Goal: Task Accomplishment & Management: Complete application form

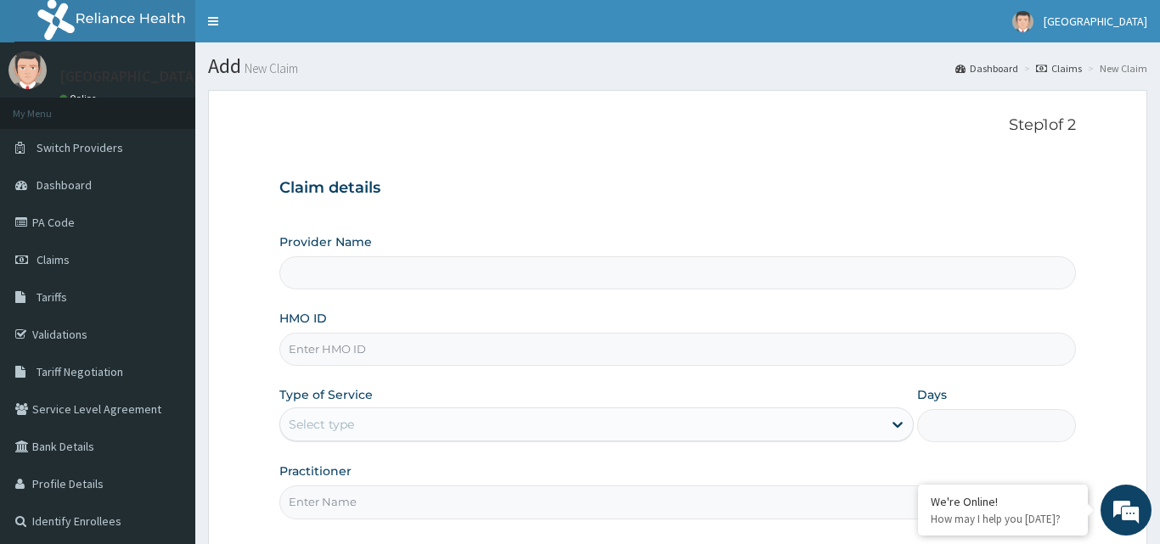
type input "[GEOGRAPHIC_DATA]"
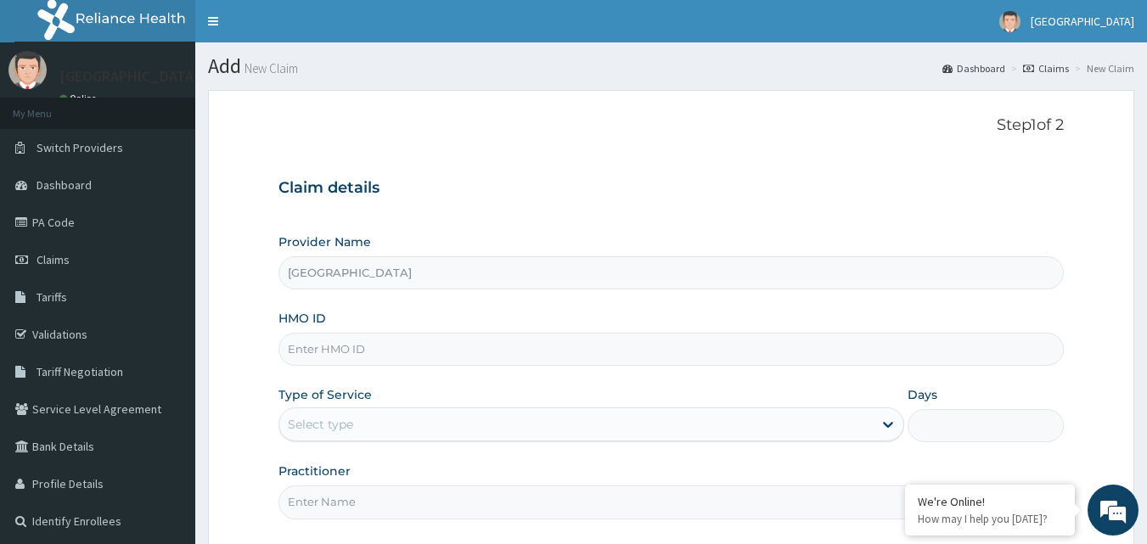
click at [396, 348] on input "HMO ID" at bounding box center [671, 349] width 786 height 33
paste input "sfa/14899/a"
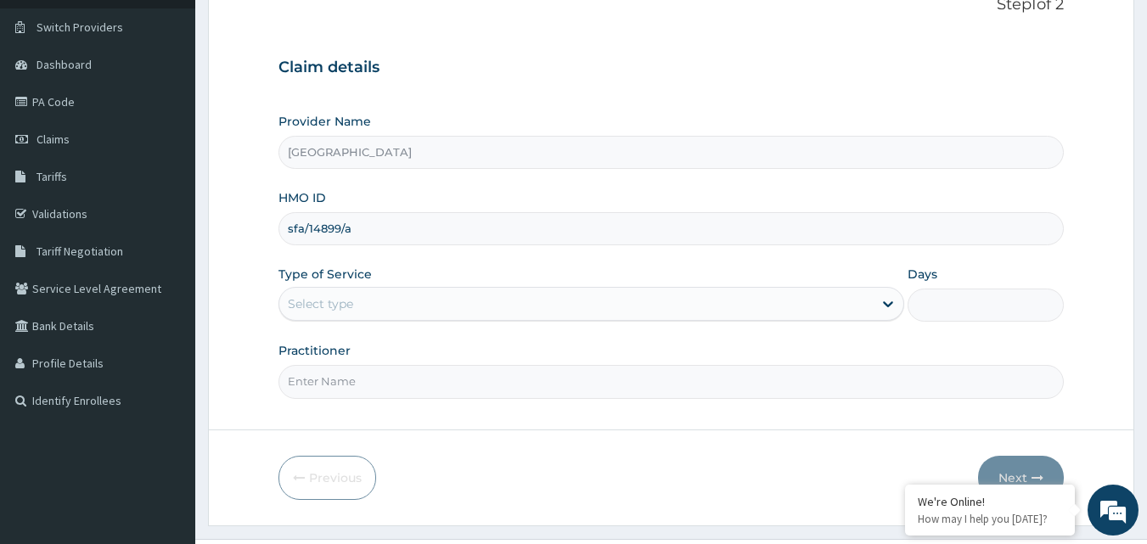
scroll to position [129, 0]
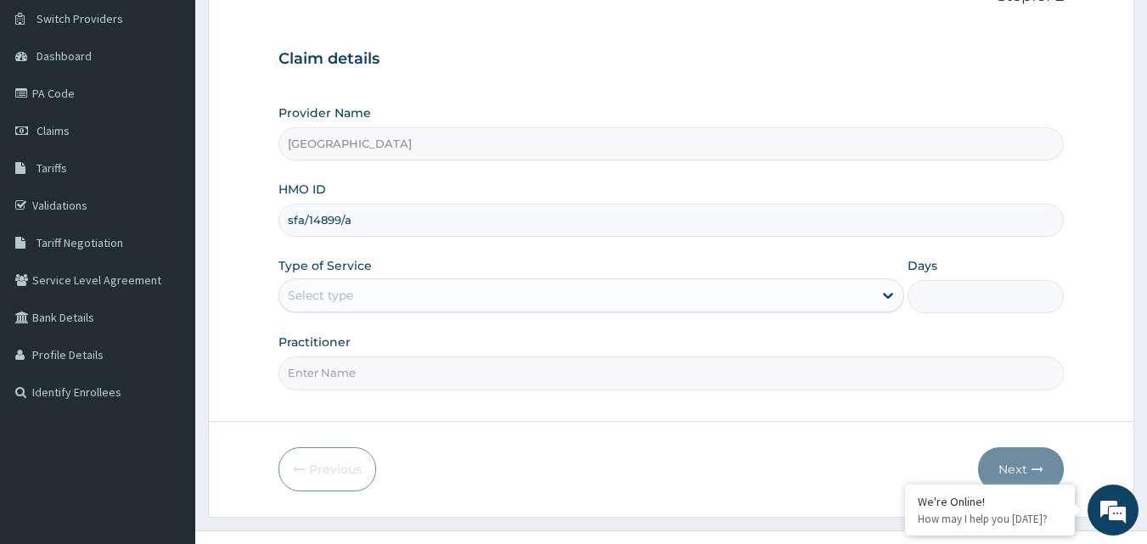
type input "sfa/14899/a"
click at [753, 289] on div "Select type" at bounding box center [575, 295] width 593 height 27
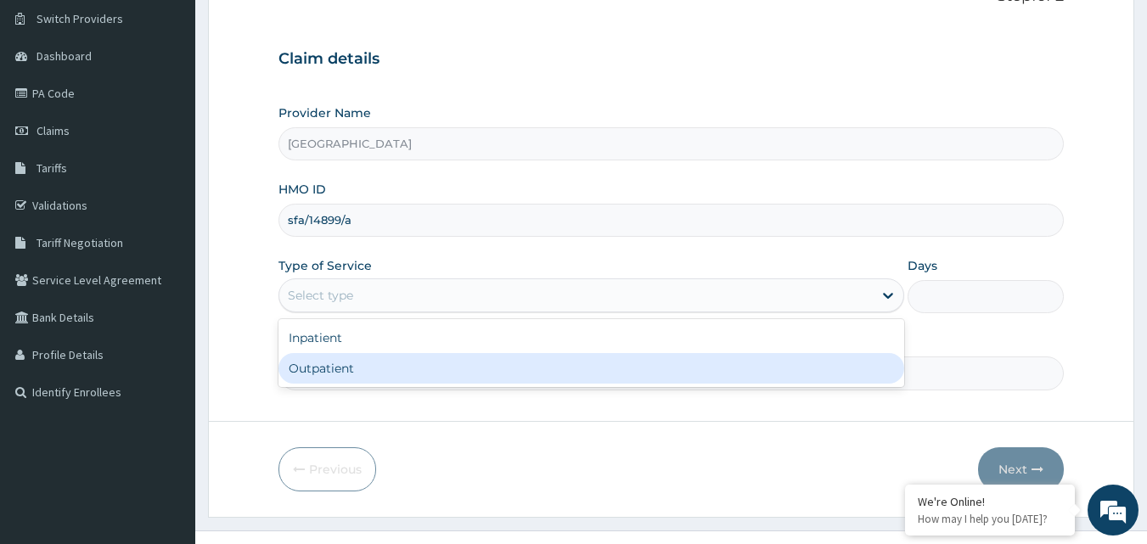
click at [659, 360] on div "Outpatient" at bounding box center [591, 368] width 626 height 31
type input "1"
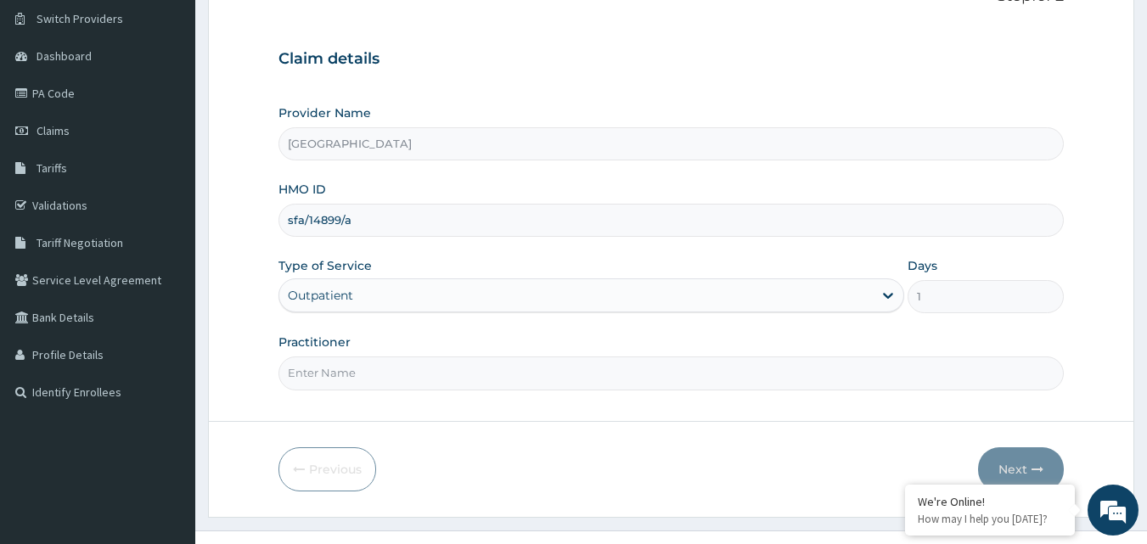
click at [655, 385] on input "Practitioner" at bounding box center [671, 373] width 786 height 33
type input "DR NJOKU"
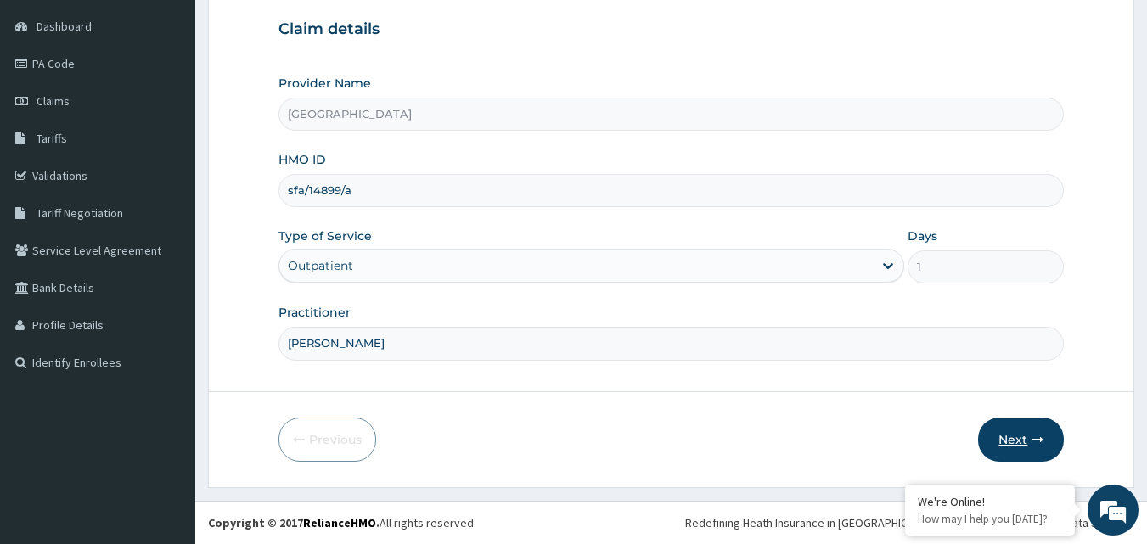
click at [1033, 440] on icon "button" at bounding box center [1038, 440] width 12 height 12
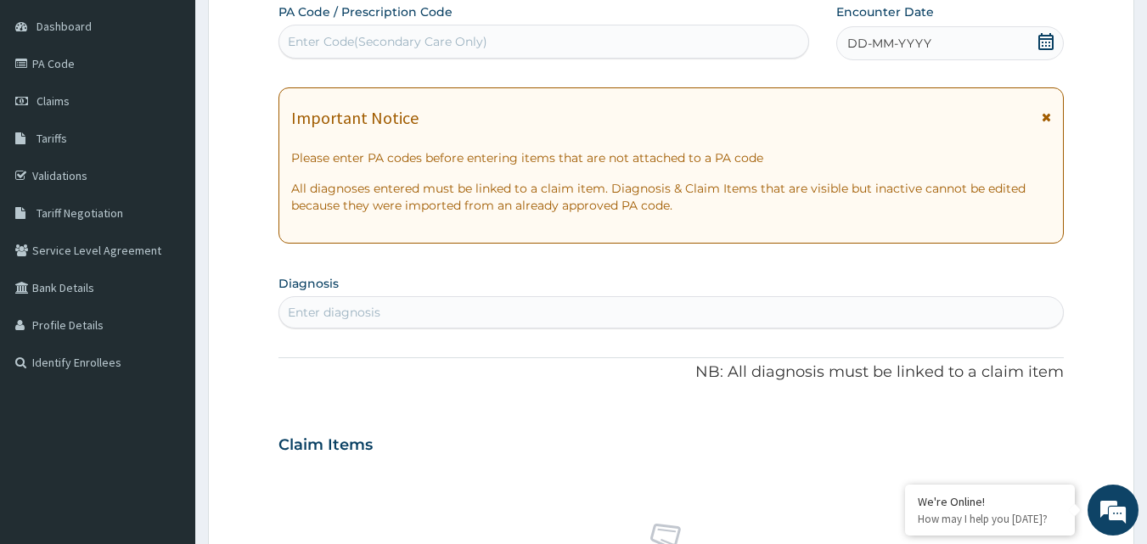
click at [575, 48] on div "Enter Code(Secondary Care Only)" at bounding box center [544, 41] width 530 height 27
type input "PA/662075"
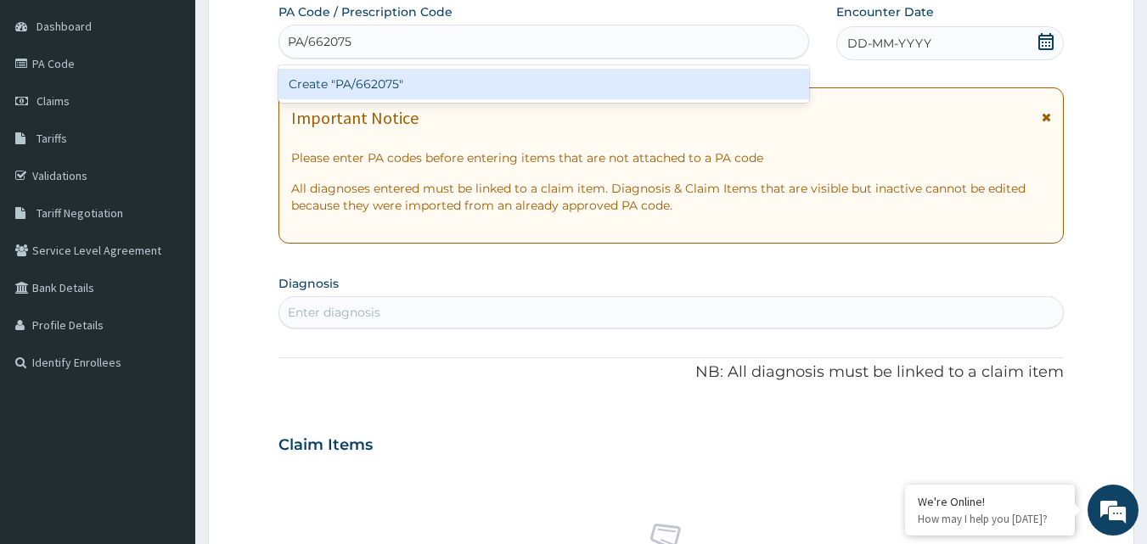
click at [478, 71] on div "Create "PA/662075"" at bounding box center [543, 84] width 531 height 31
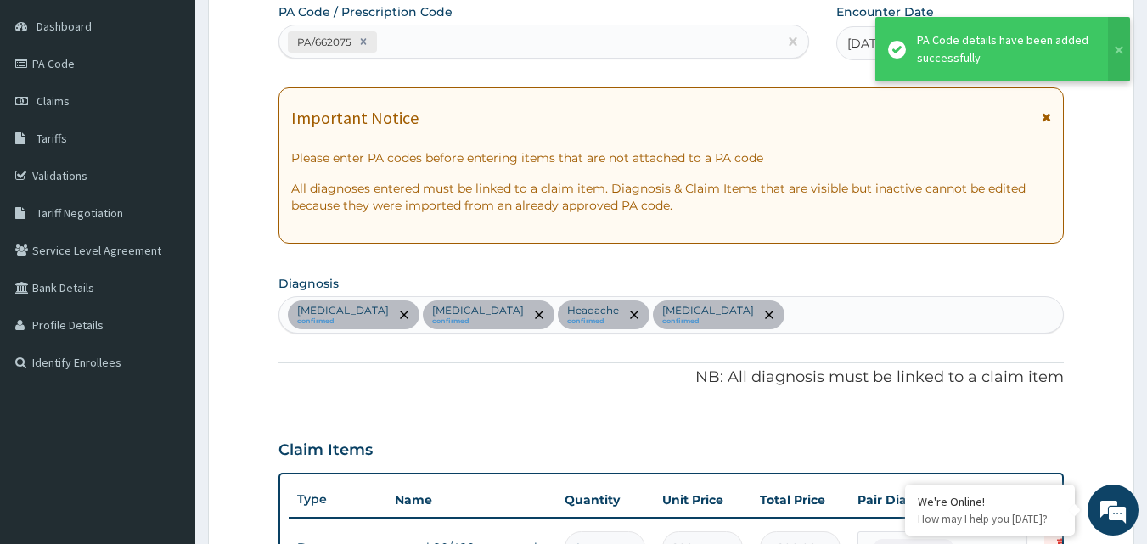
scroll to position [669, 0]
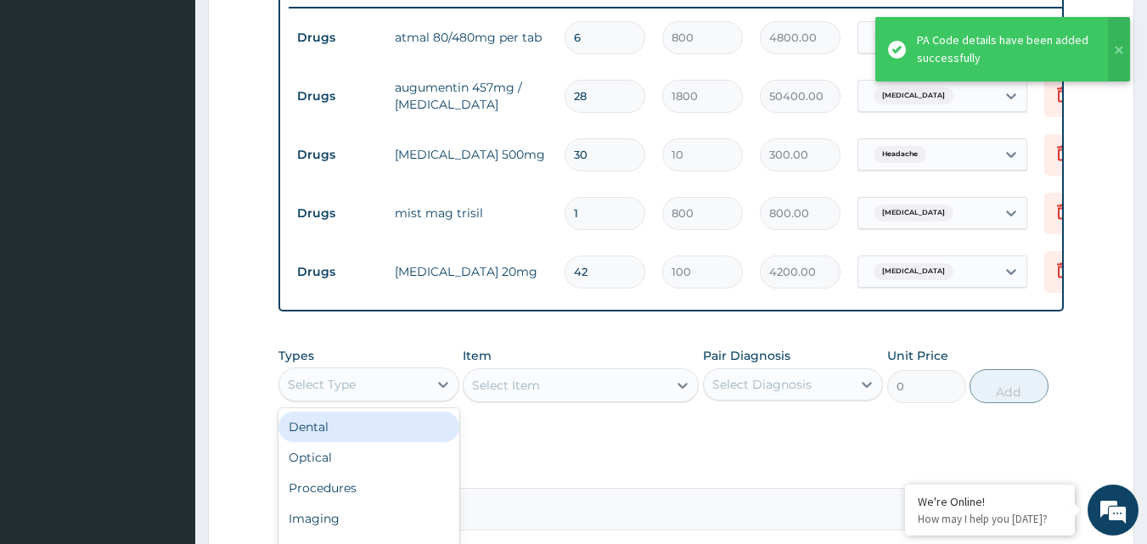
click at [416, 395] on div "Select Type" at bounding box center [353, 384] width 149 height 27
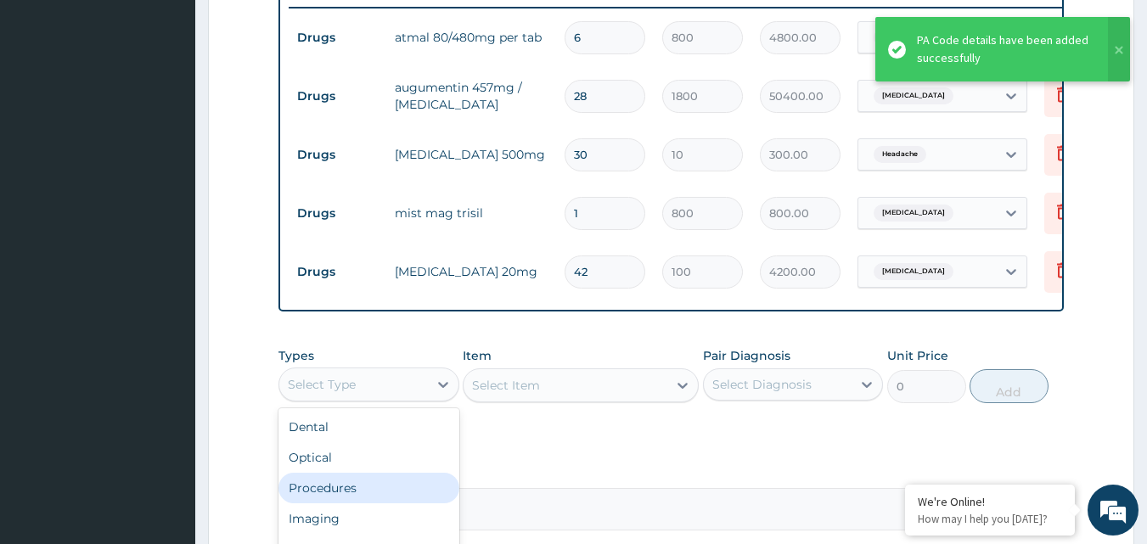
click at [356, 493] on div "Procedures" at bounding box center [368, 488] width 181 height 31
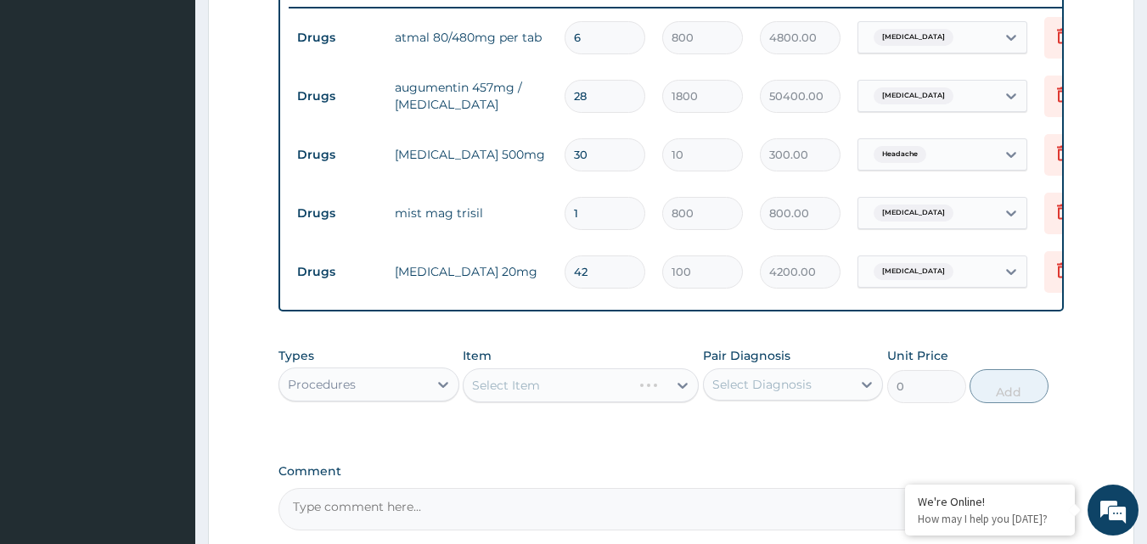
click at [644, 391] on div "Select Item" at bounding box center [581, 385] width 236 height 34
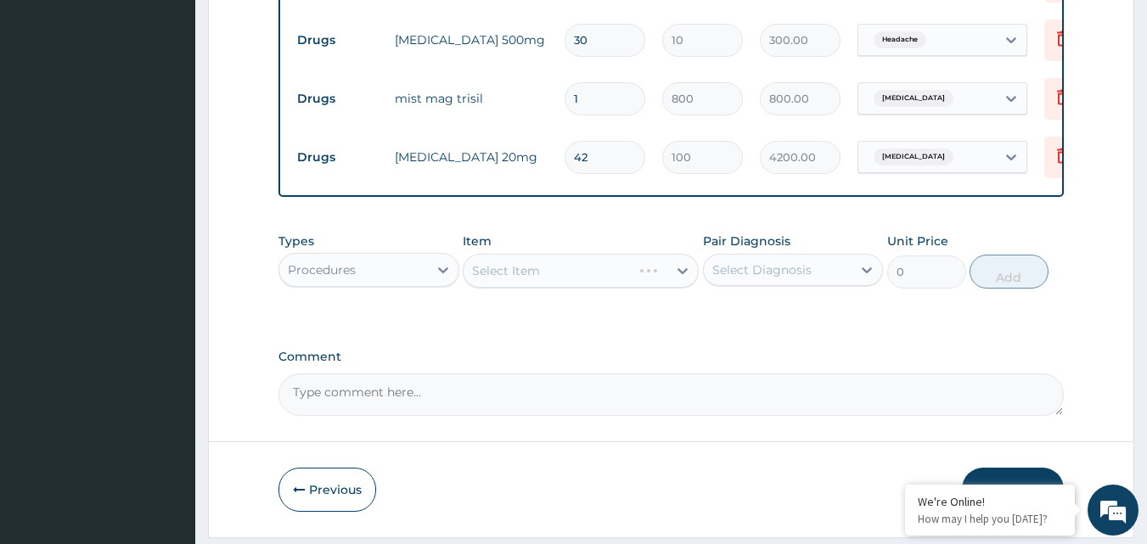
scroll to position [800, 0]
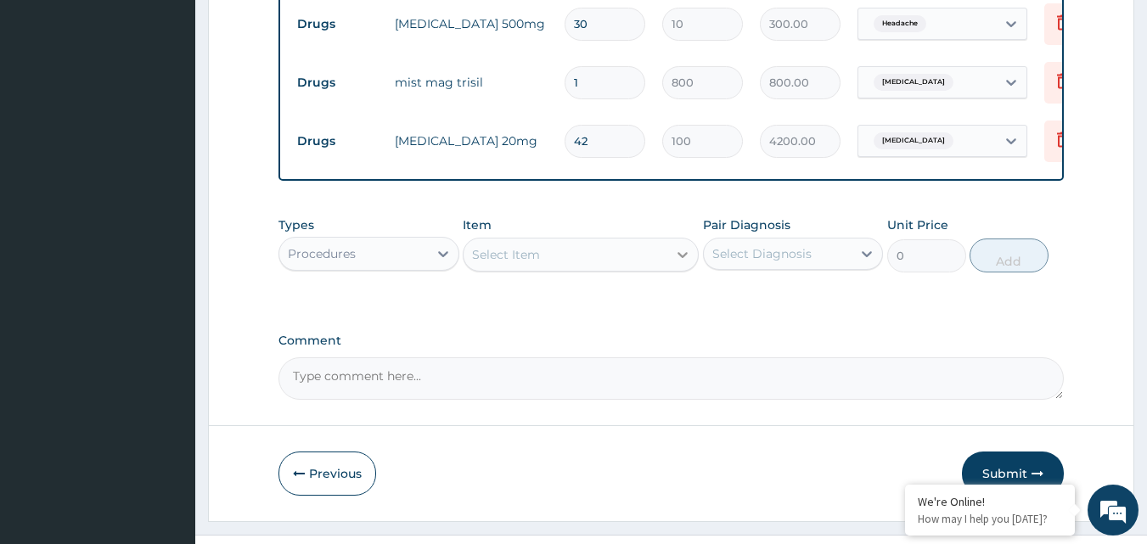
click at [674, 262] on icon at bounding box center [682, 254] width 17 height 17
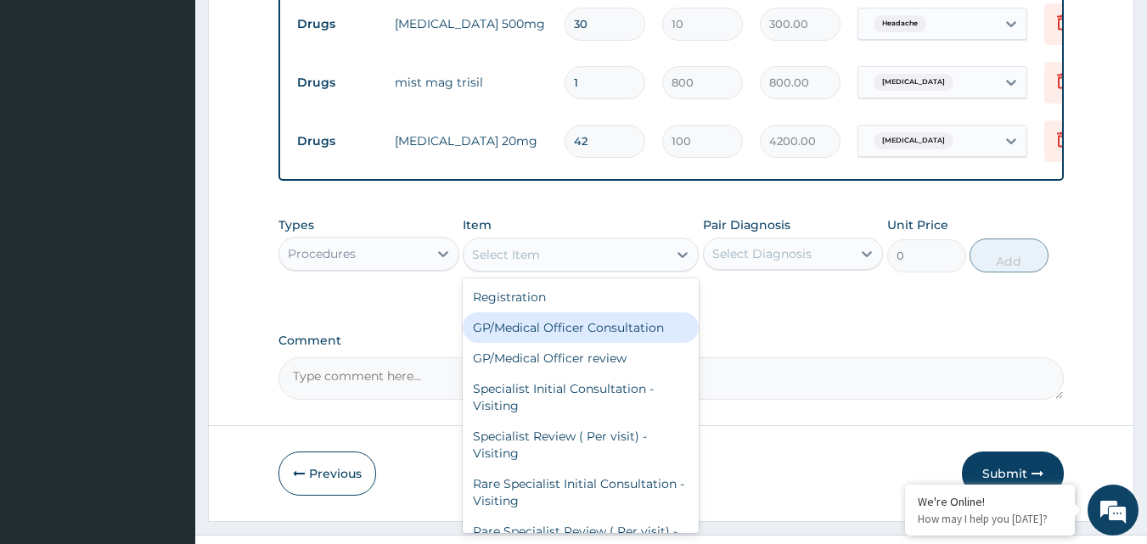
click at [633, 339] on div "GP/Medical Officer Consultation" at bounding box center [581, 327] width 236 height 31
type input "2000"
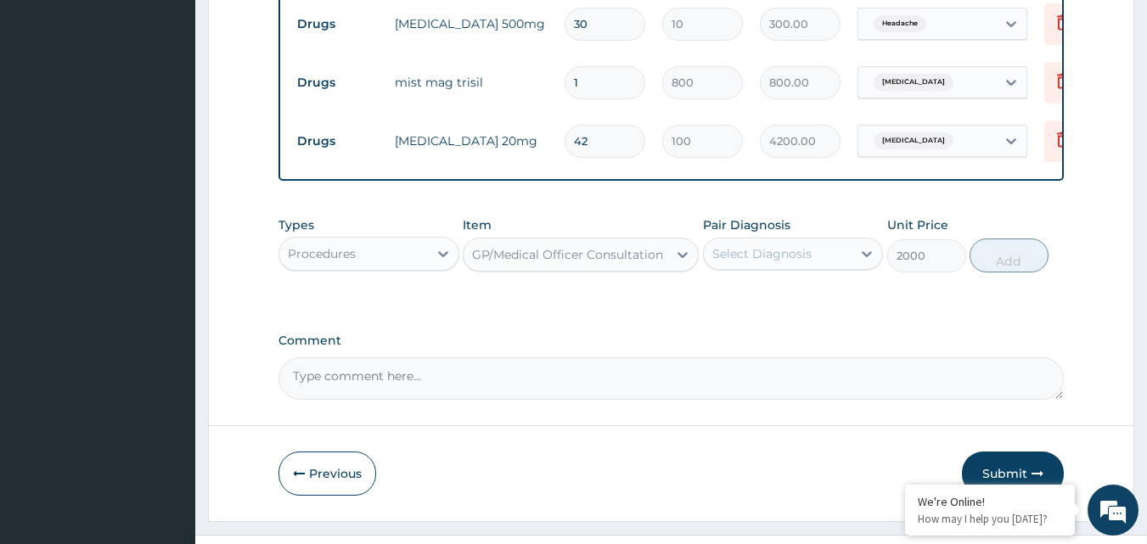
click at [852, 263] on div "Select Diagnosis" at bounding box center [778, 253] width 149 height 27
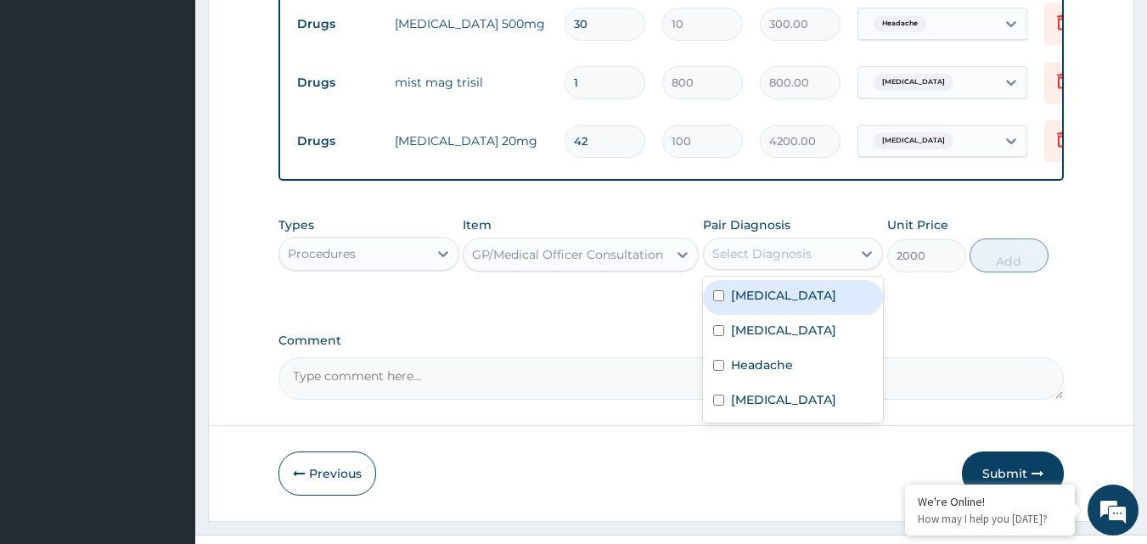
click at [800, 315] on div "[MEDICAL_DATA]" at bounding box center [793, 297] width 181 height 35
checkbox input "true"
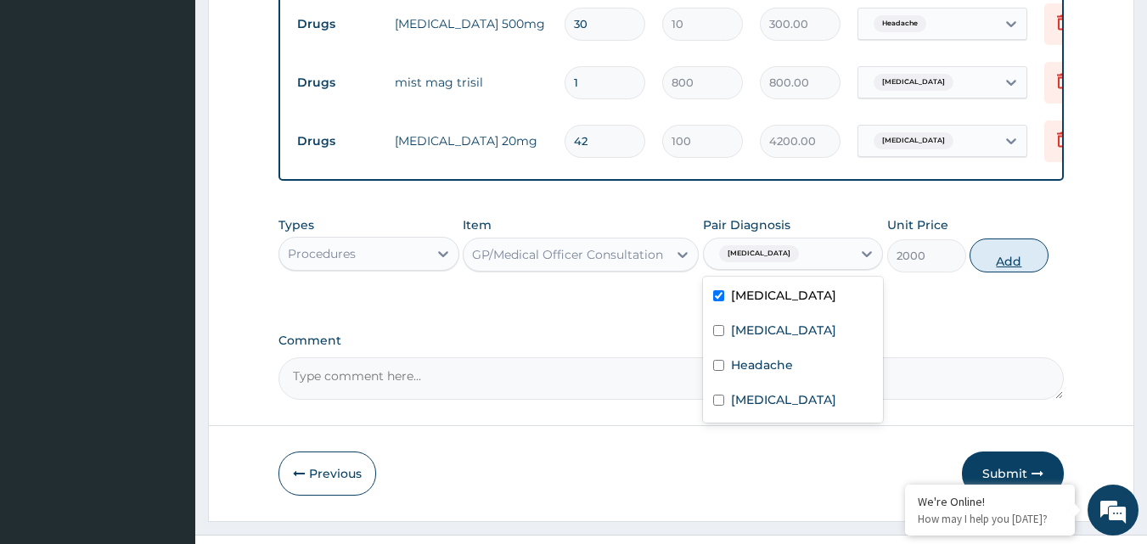
click at [1005, 273] on button "Add" at bounding box center [1009, 256] width 79 height 34
type input "0"
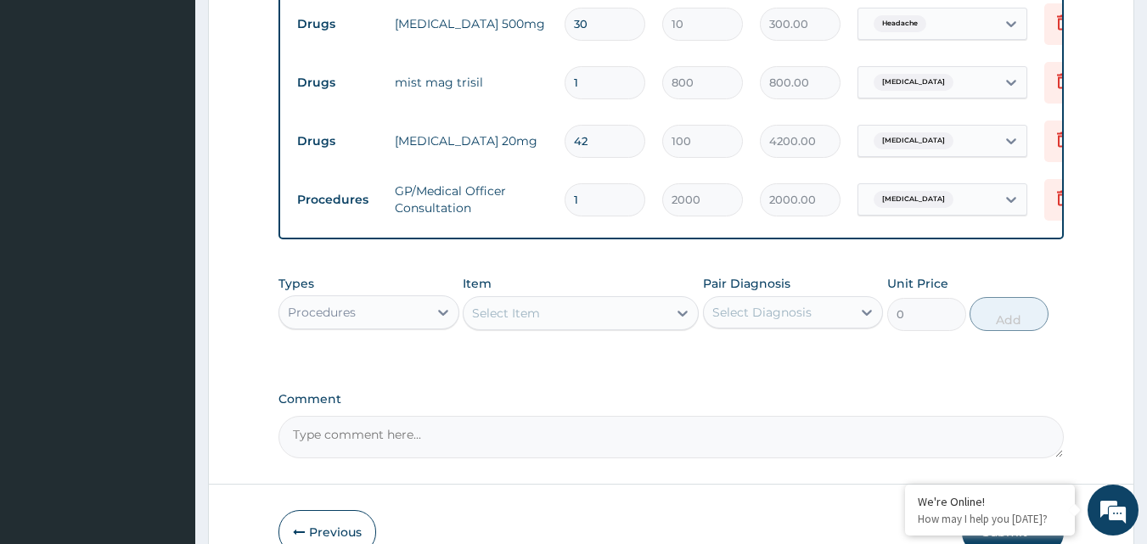
scroll to position [905, 0]
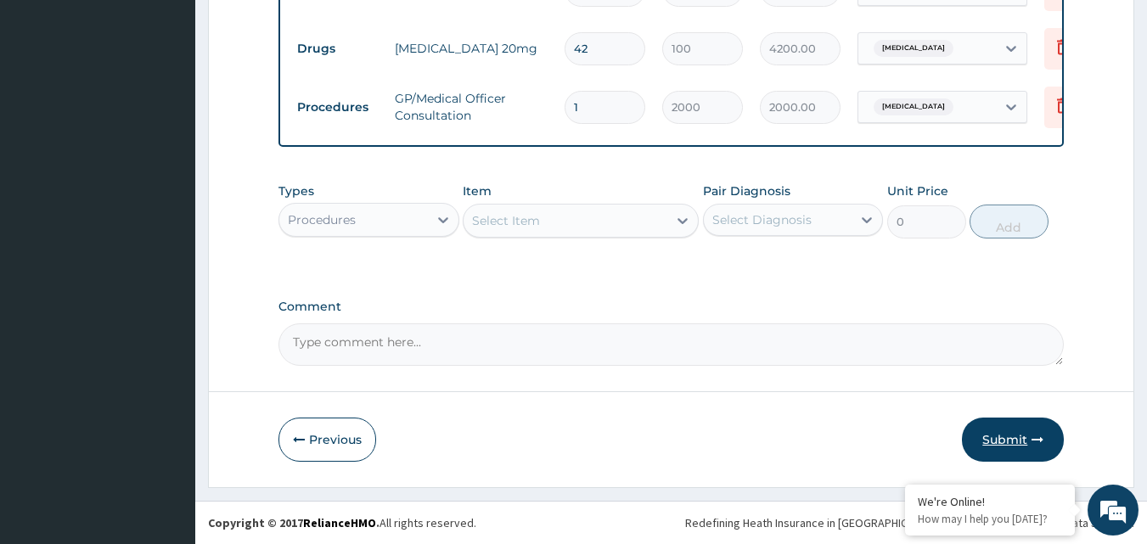
click at [992, 450] on button "Submit" at bounding box center [1013, 440] width 102 height 44
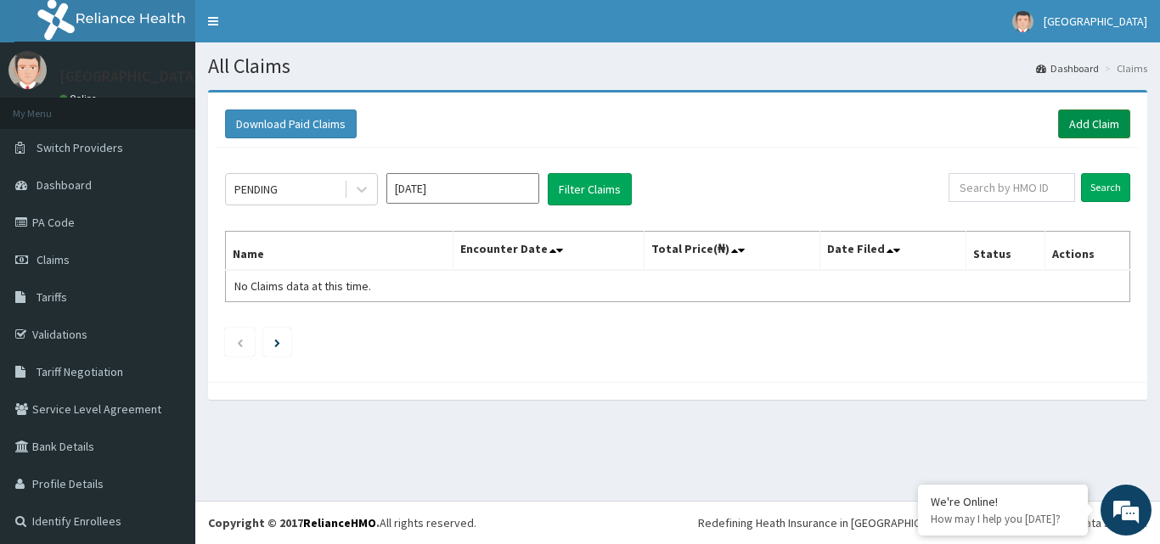
click at [1082, 111] on link "Add Claim" at bounding box center [1094, 124] width 72 height 29
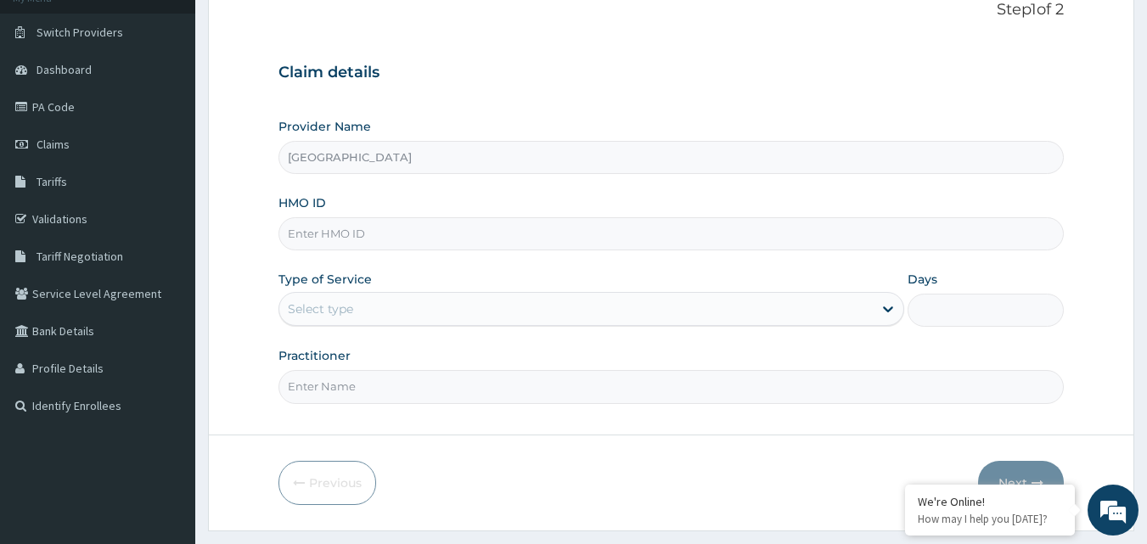
scroll to position [142, 0]
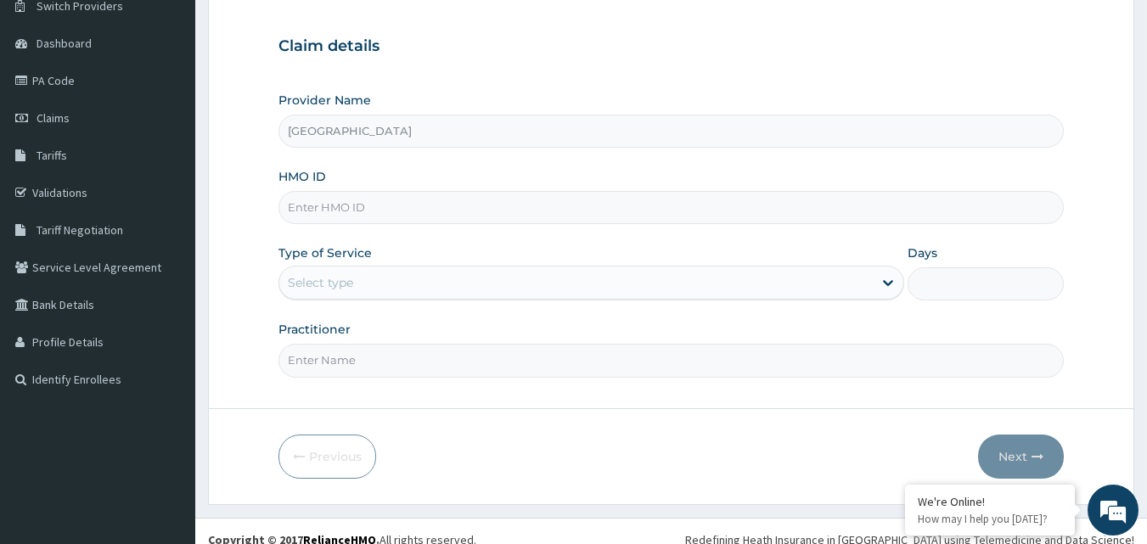
click at [461, 216] on input "HMO ID" at bounding box center [671, 207] width 786 height 33
paste input "bri/10082/a"
type input "bri/10082/a"
click at [605, 287] on div "Select type" at bounding box center [575, 282] width 593 height 27
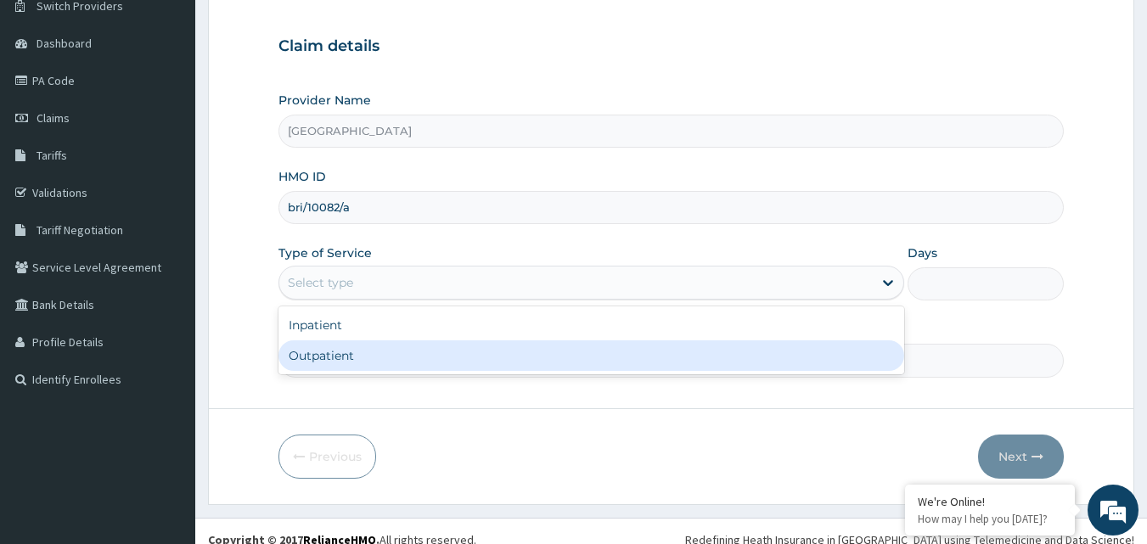
click at [572, 346] on div "Outpatient" at bounding box center [591, 355] width 626 height 31
type input "1"
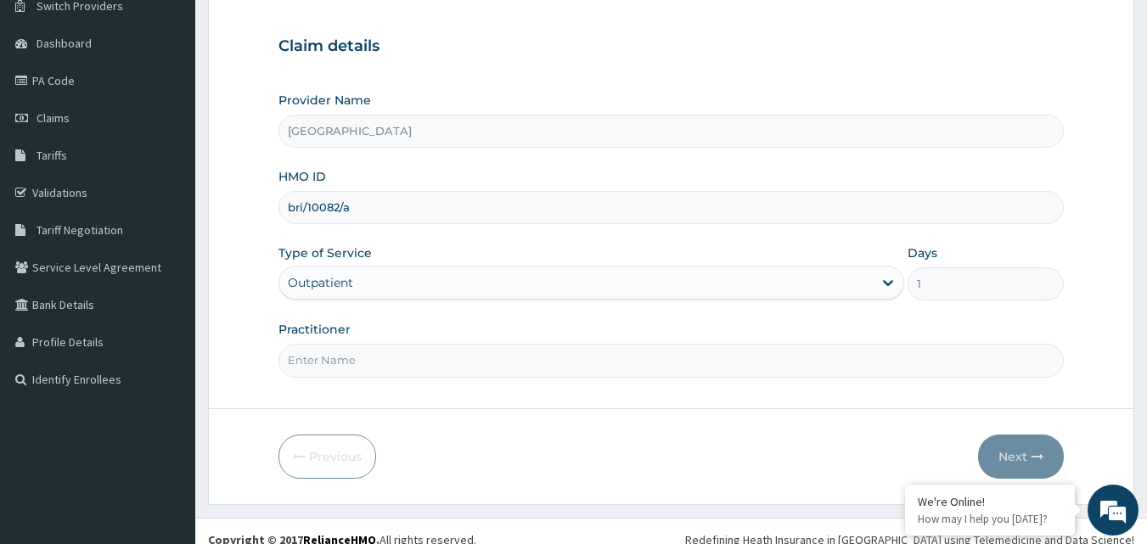
click at [658, 358] on input "Practitioner" at bounding box center [671, 360] width 786 height 33
type input "DR NJOKU"
click at [1011, 458] on button "Next" at bounding box center [1021, 457] width 86 height 44
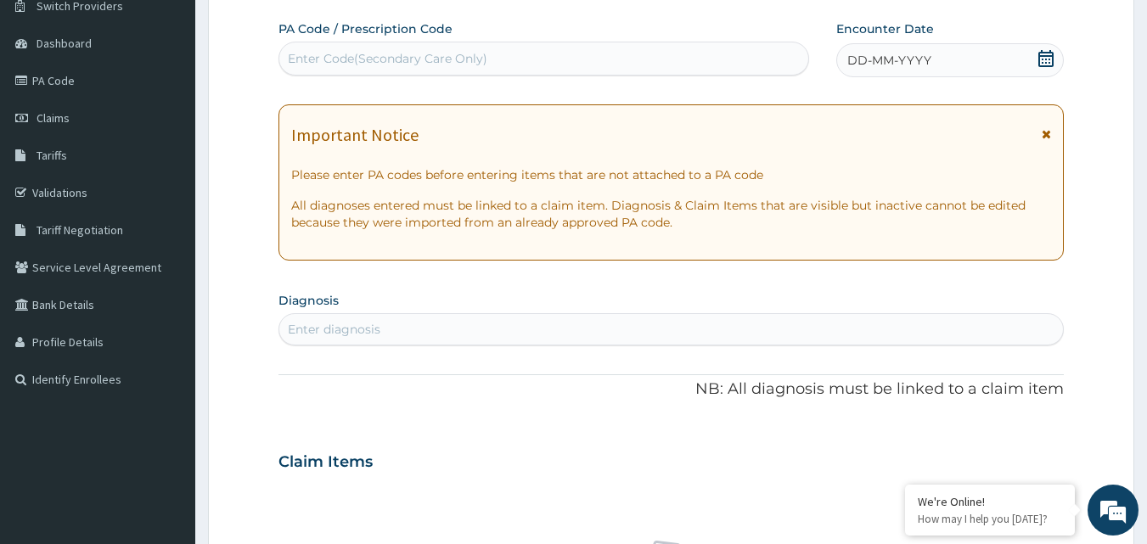
click at [586, 66] on div "Enter Code(Secondary Care Only)" at bounding box center [544, 58] width 530 height 27
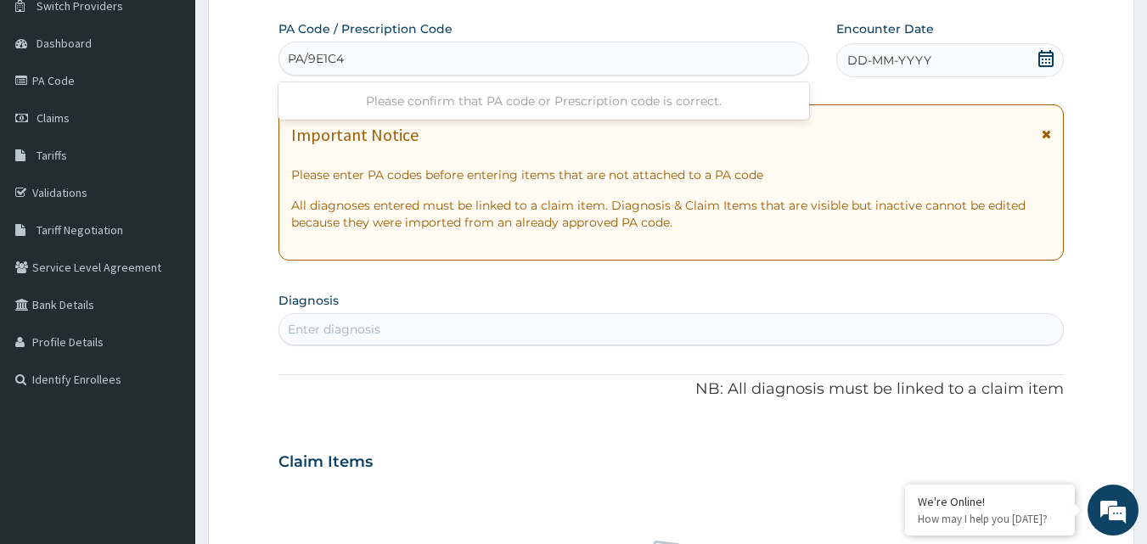
type input "PA/9E1C42"
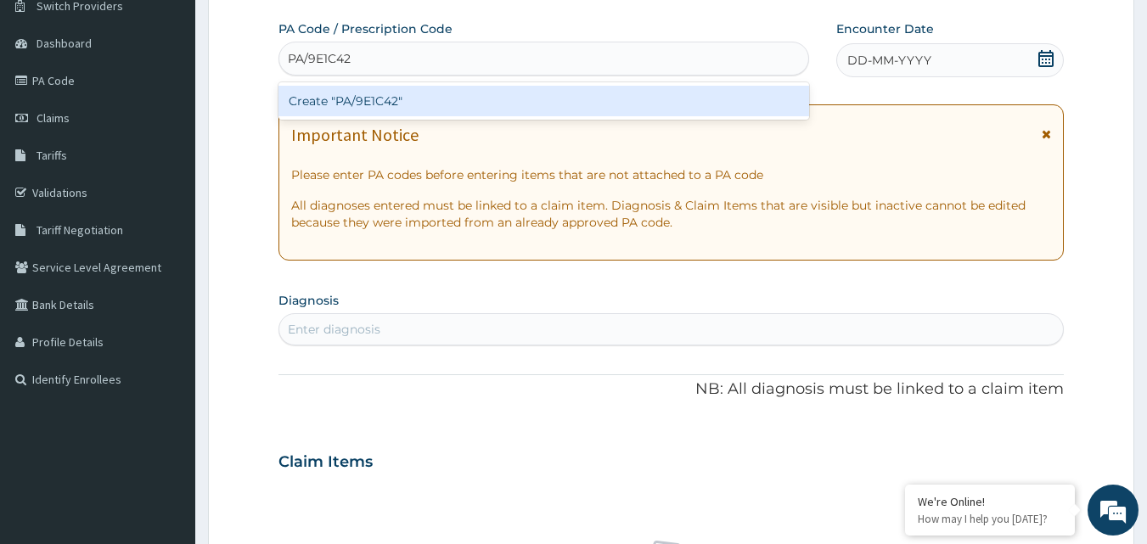
click at [565, 90] on div "Create "PA/9E1C42"" at bounding box center [543, 101] width 531 height 31
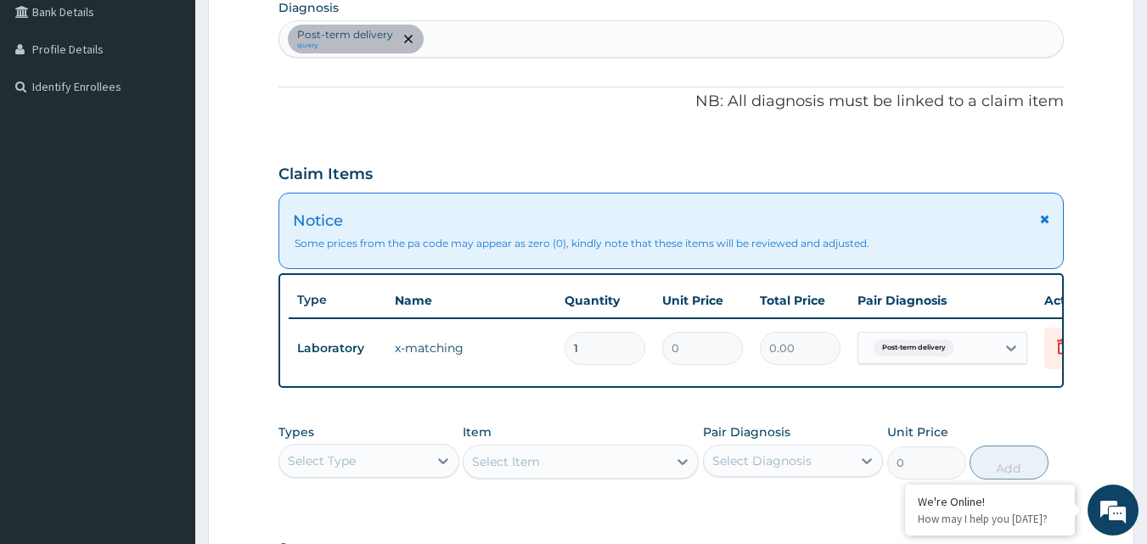
scroll to position [689, 0]
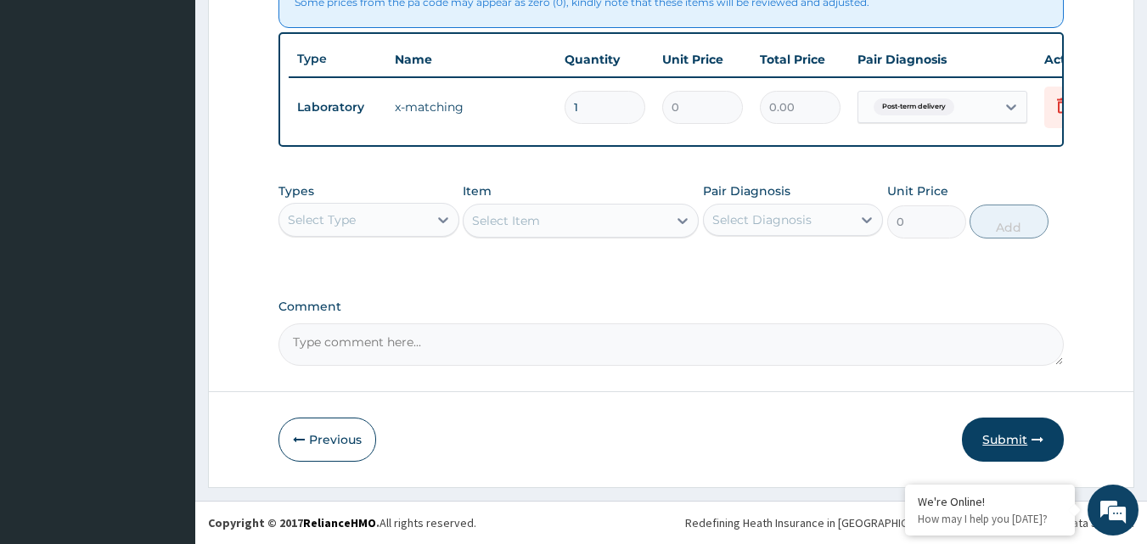
click at [1006, 433] on button "Submit" at bounding box center [1013, 440] width 102 height 44
click at [1012, 432] on button "Submit" at bounding box center [1013, 440] width 102 height 44
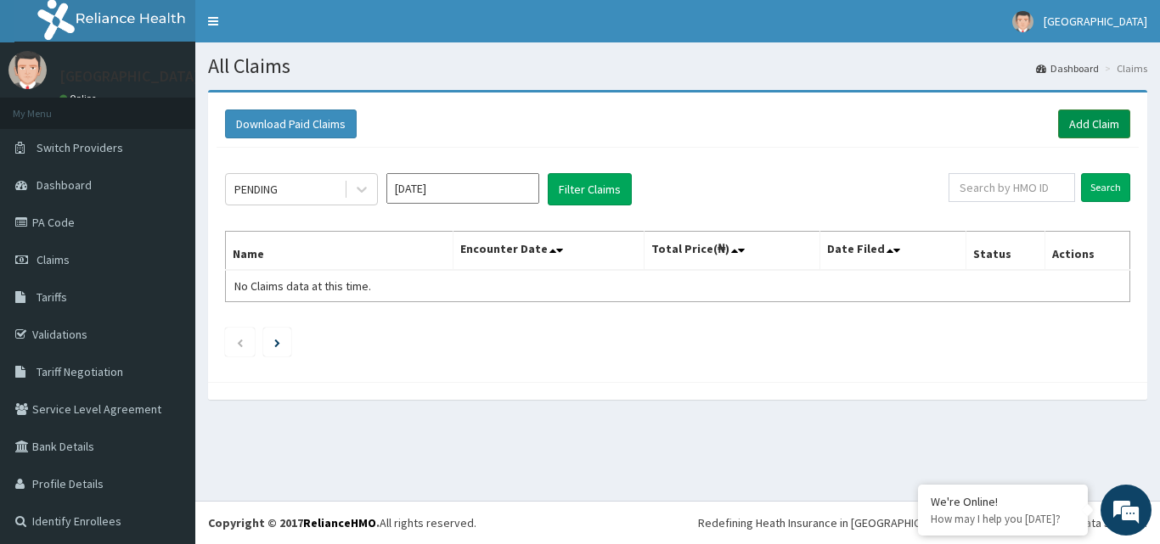
click at [1078, 125] on link "Add Claim" at bounding box center [1094, 124] width 72 height 29
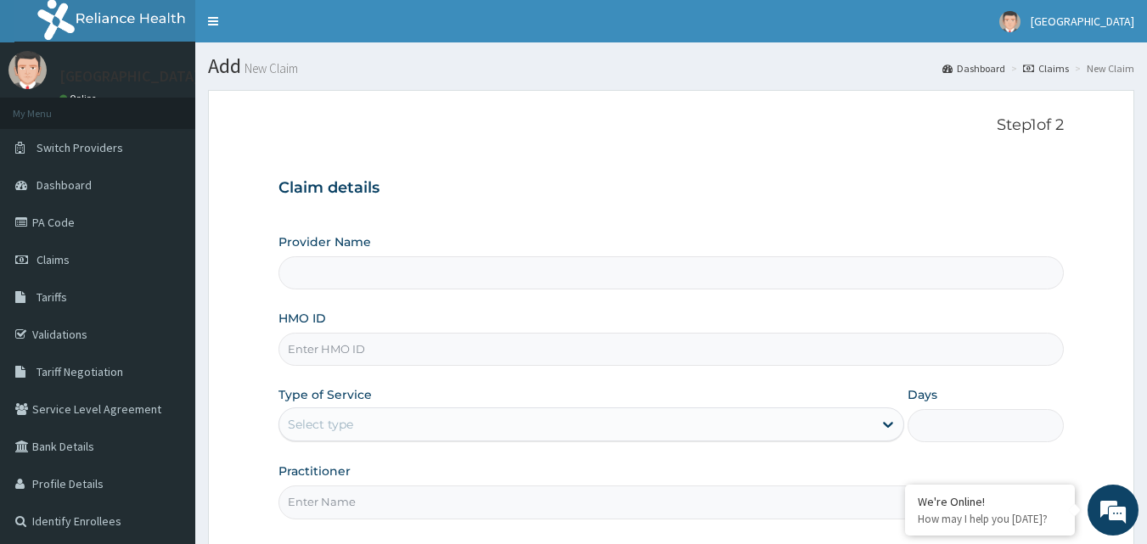
type input "[GEOGRAPHIC_DATA]"
click at [374, 335] on input "HMO ID" at bounding box center [671, 349] width 786 height 33
paste input "sfa/14899/a"
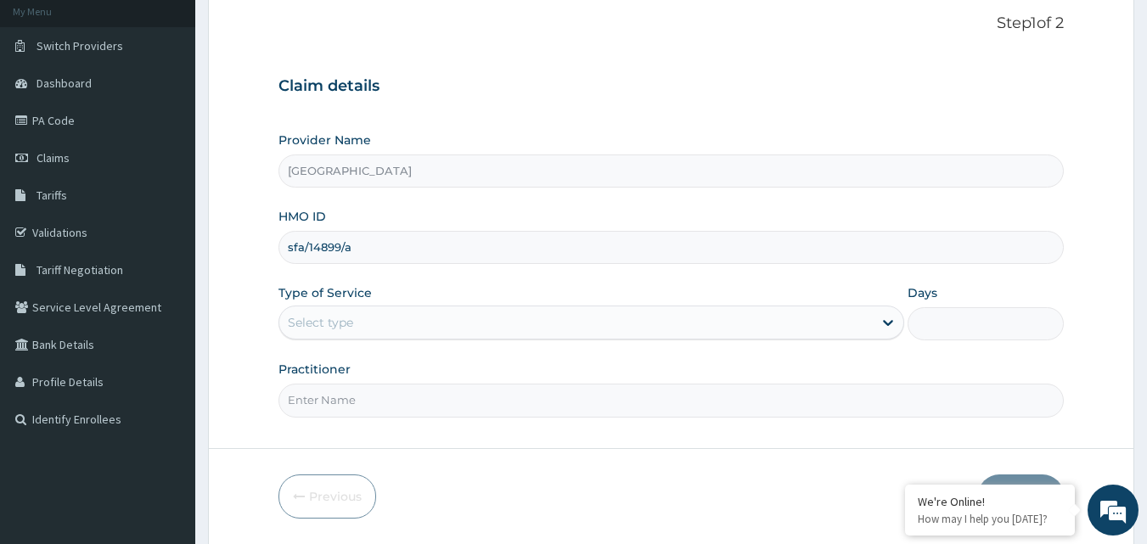
scroll to position [125, 0]
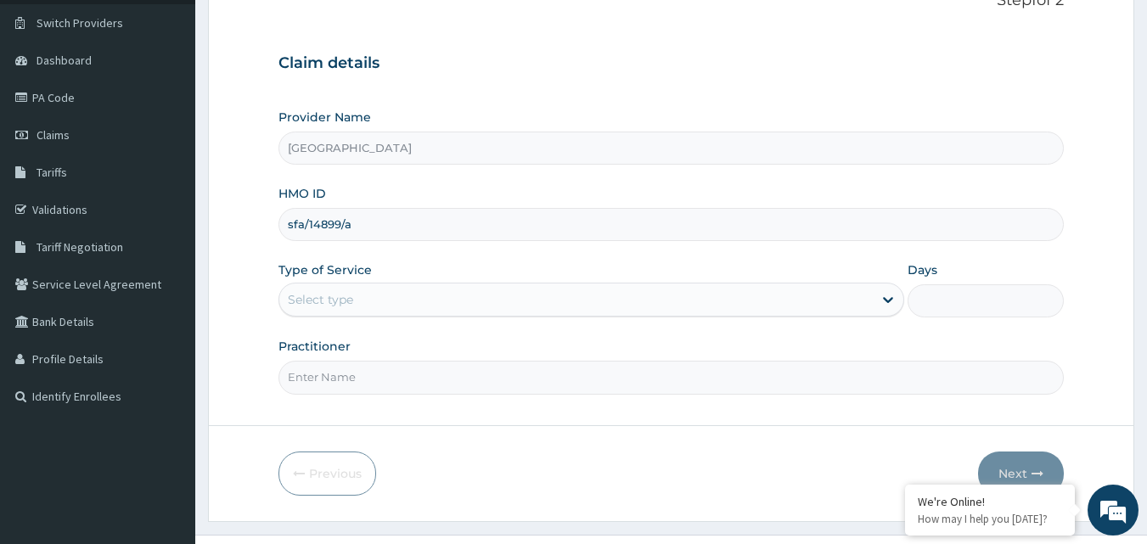
type input "sfa/14899/a"
click at [870, 301] on div "Select type" at bounding box center [575, 299] width 593 height 27
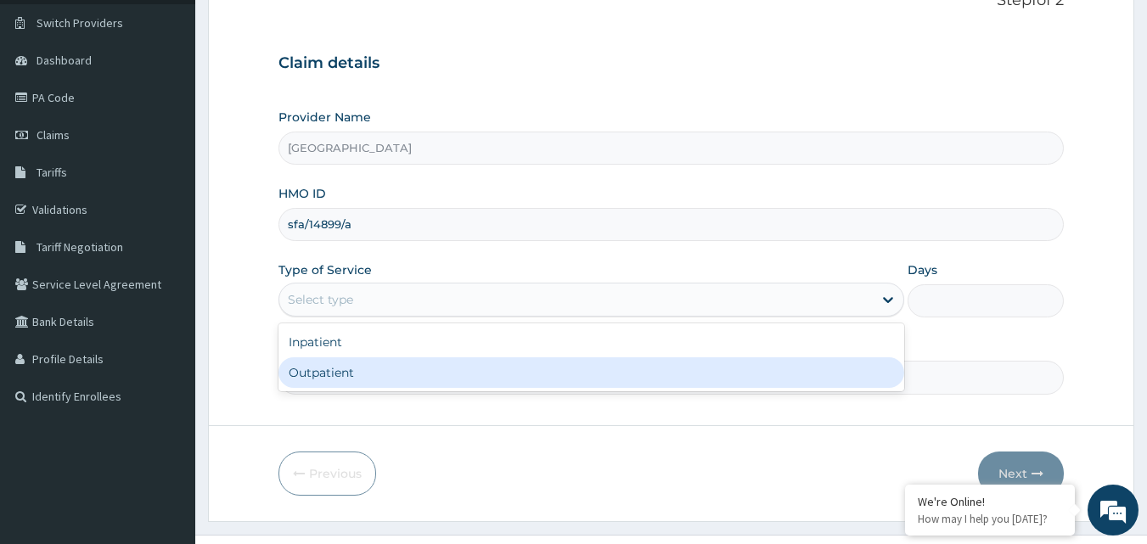
click at [652, 362] on div "Outpatient" at bounding box center [591, 372] width 626 height 31
type input "1"
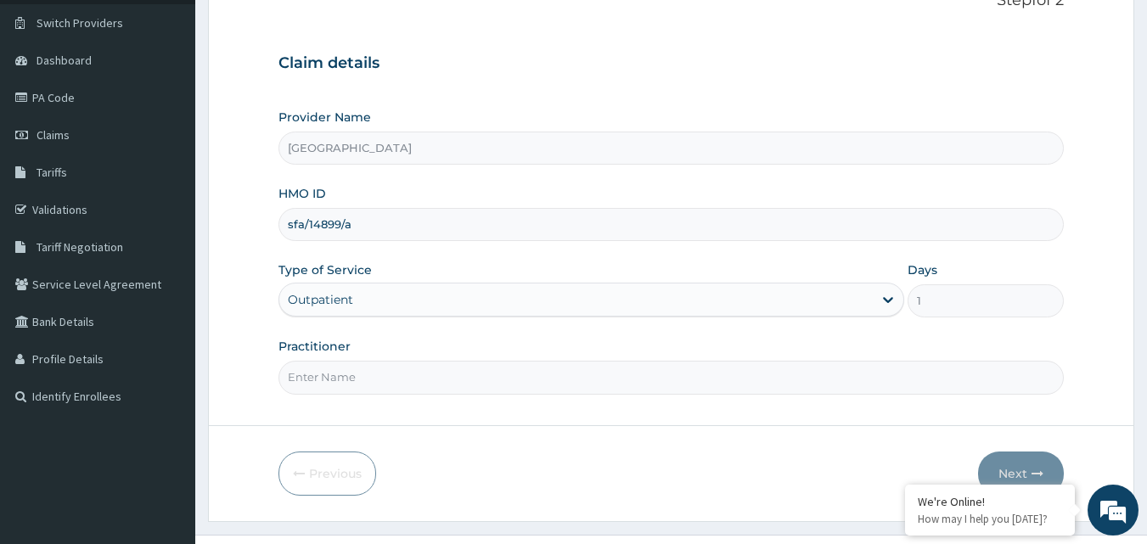
click at [639, 381] on input "Practitioner" at bounding box center [671, 377] width 786 height 33
type input "DR NJOKU"
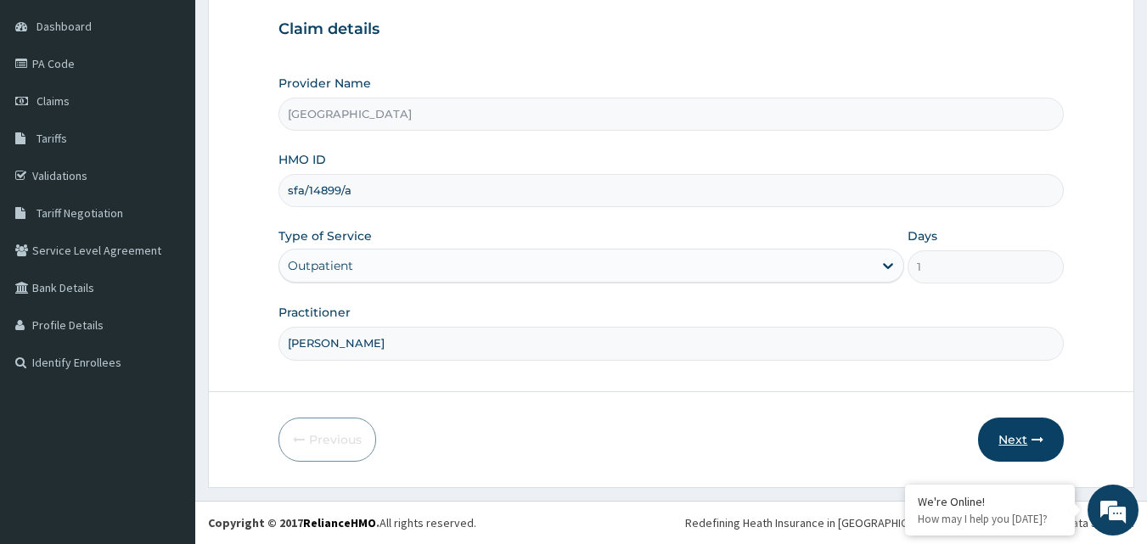
click at [1015, 438] on button "Next" at bounding box center [1021, 440] width 86 height 44
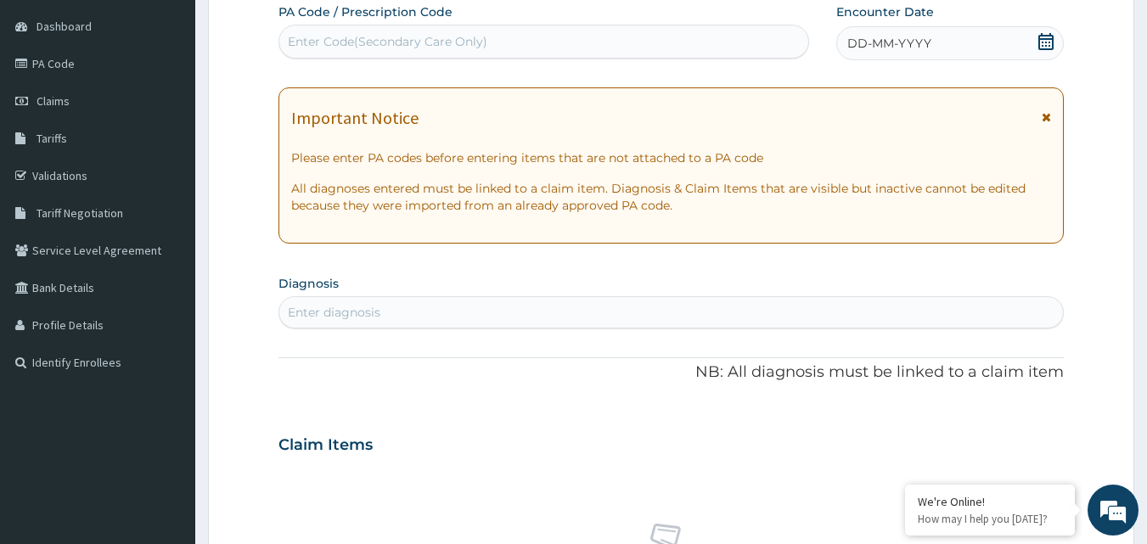
click at [470, 43] on div "Enter Code(Secondary Care Only)" at bounding box center [388, 41] width 200 height 17
type input "PA/8ACC52"
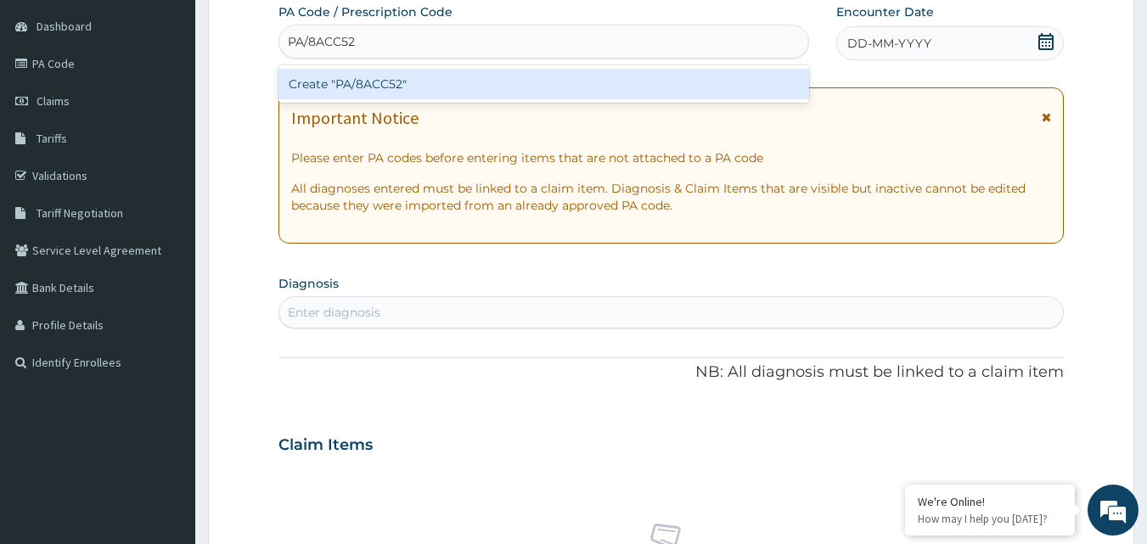
click at [396, 75] on div "Create "PA/8ACC52"" at bounding box center [543, 84] width 531 height 31
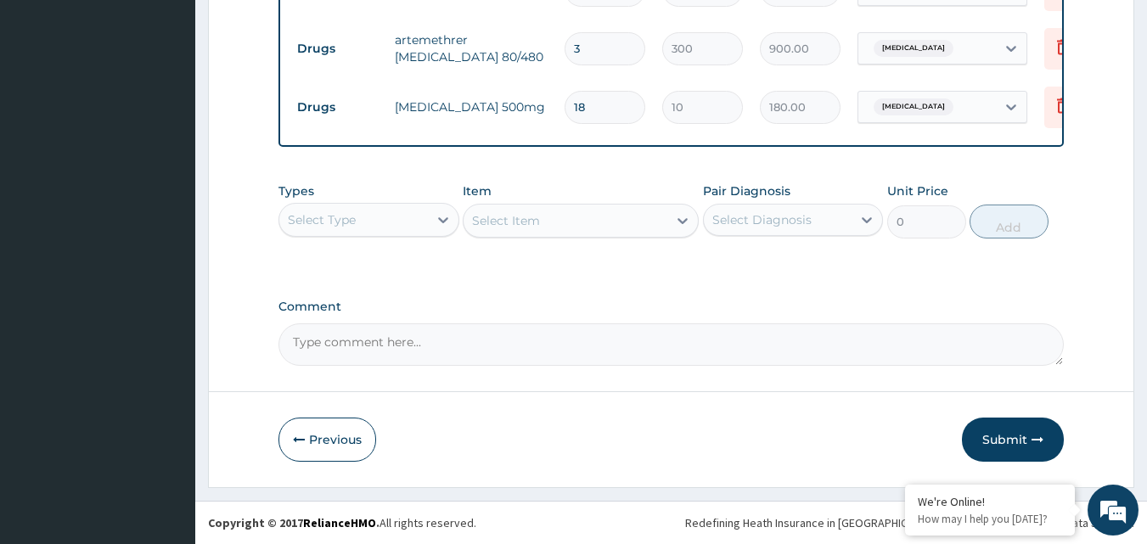
scroll to position [788, 0]
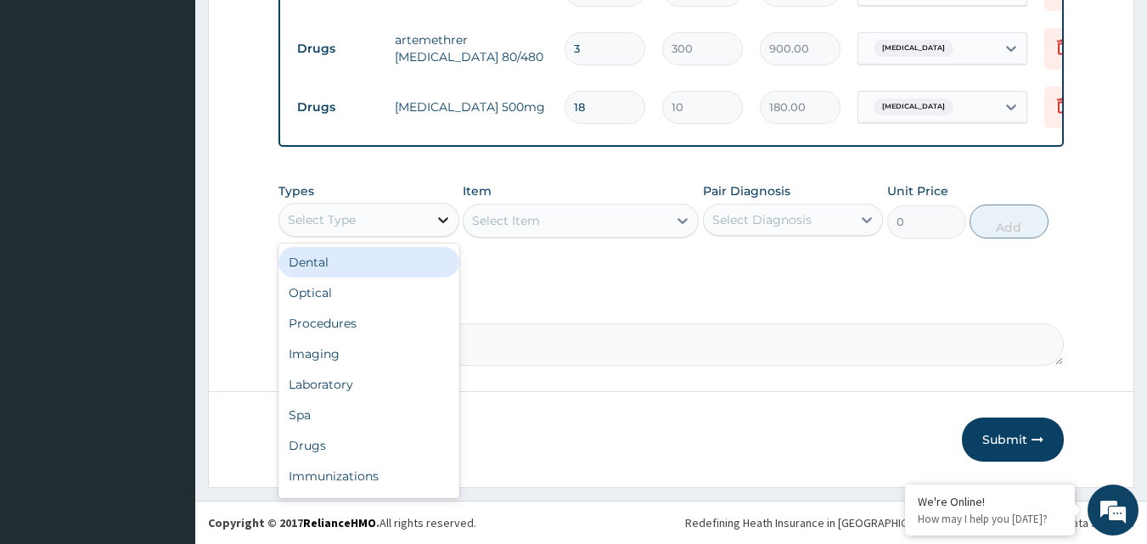
click at [439, 214] on icon at bounding box center [443, 219] width 17 height 17
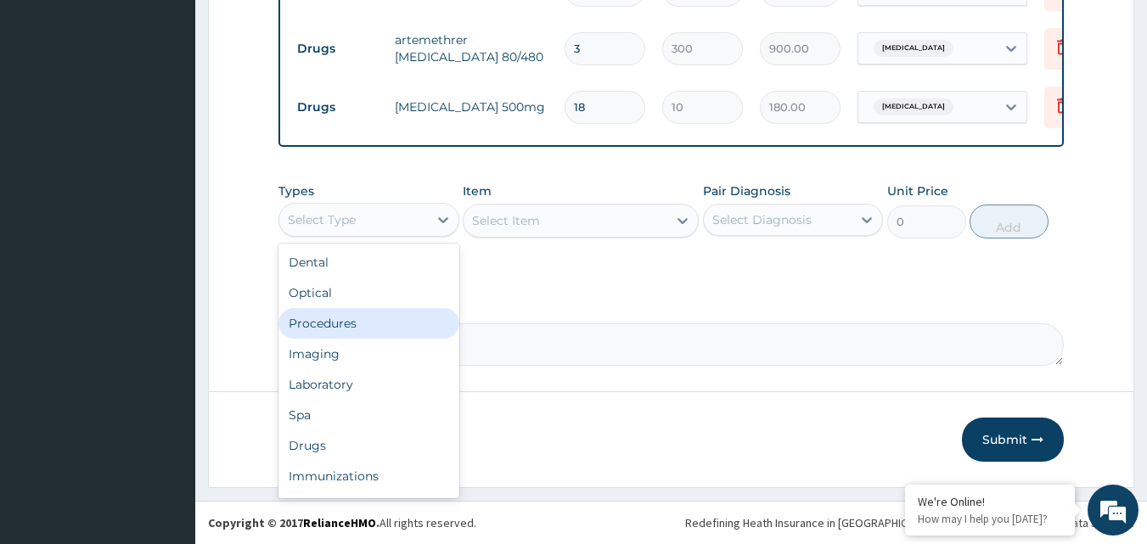
click at [351, 317] on div "Procedures" at bounding box center [368, 323] width 181 height 31
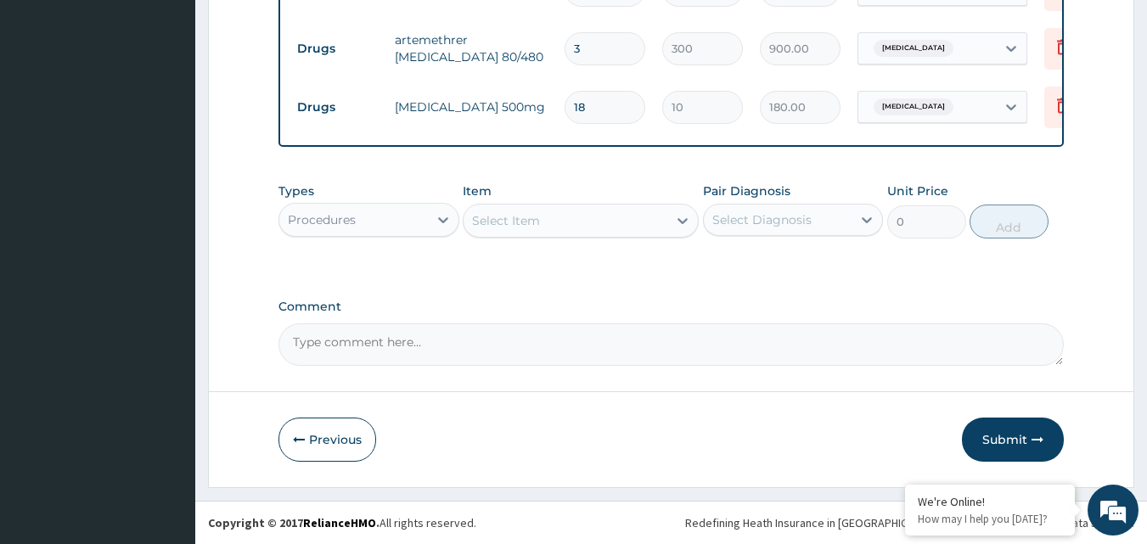
click at [647, 221] on div "Select Item" at bounding box center [566, 220] width 204 height 27
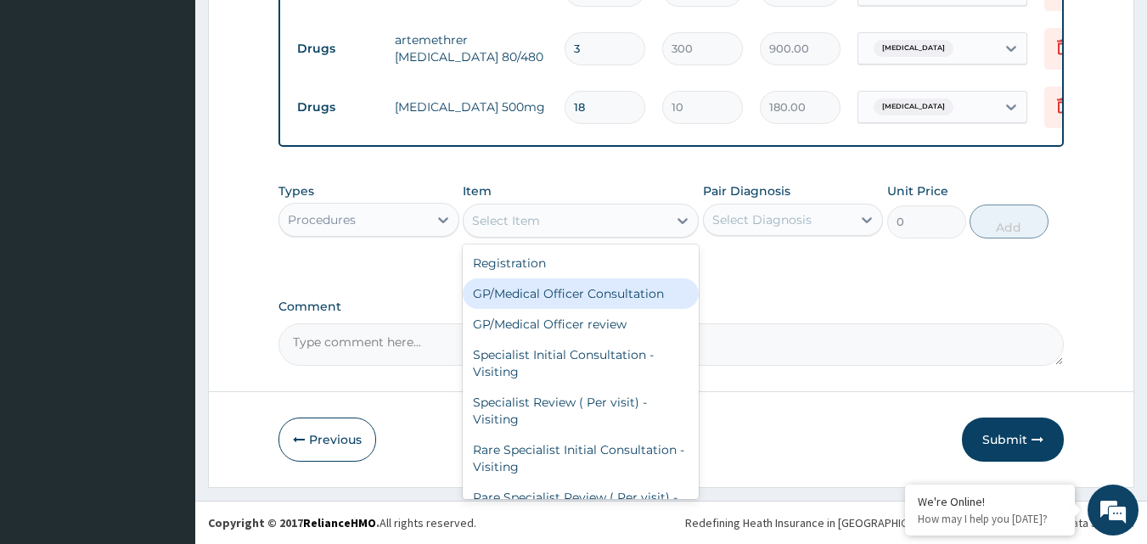
click at [604, 292] on div "GP/Medical Officer Consultation" at bounding box center [581, 293] width 236 height 31
type input "2000"
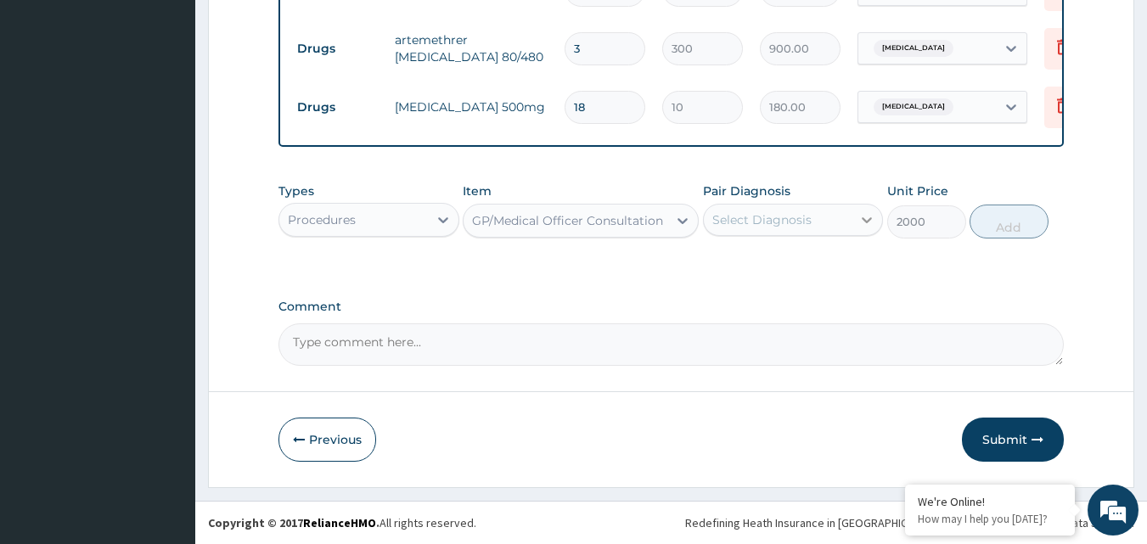
click at [853, 220] on div at bounding box center [867, 220] width 31 height 31
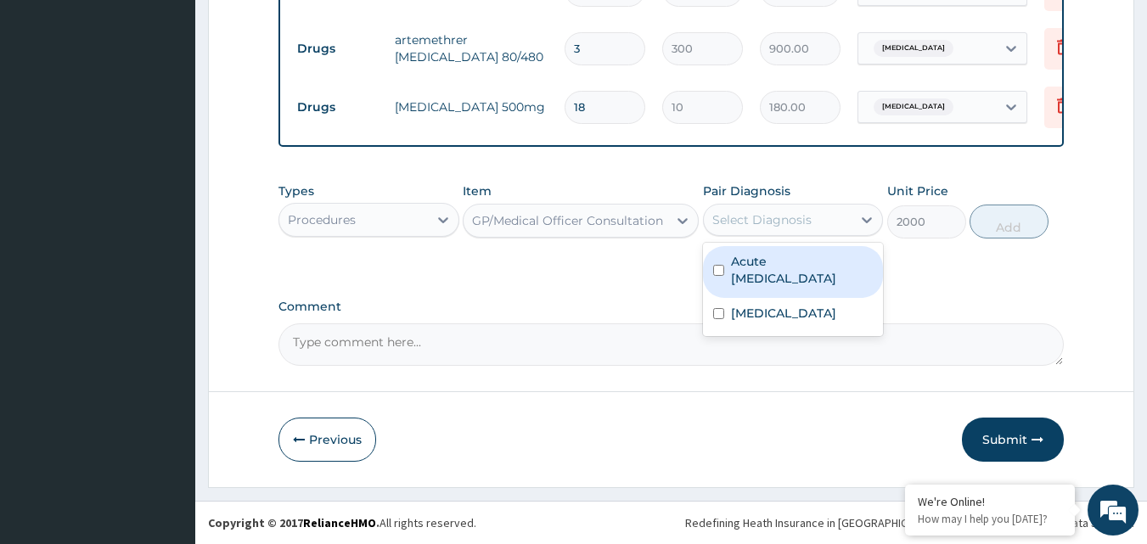
click at [822, 263] on label "Acute peptic ulcer" at bounding box center [802, 270] width 143 height 34
checkbox input "true"
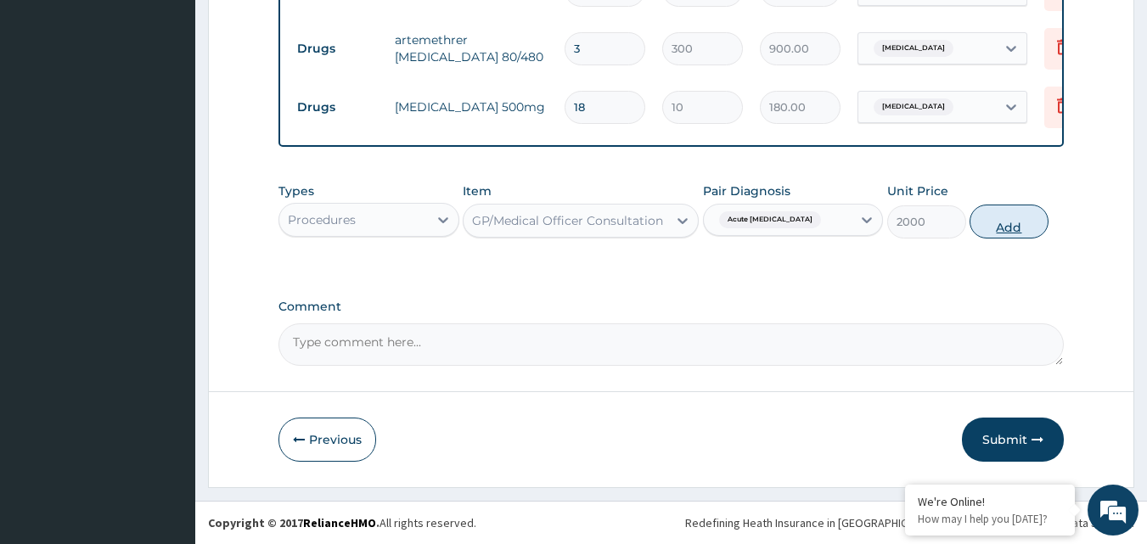
click at [1002, 225] on button "Add" at bounding box center [1009, 222] width 79 height 34
type input "0"
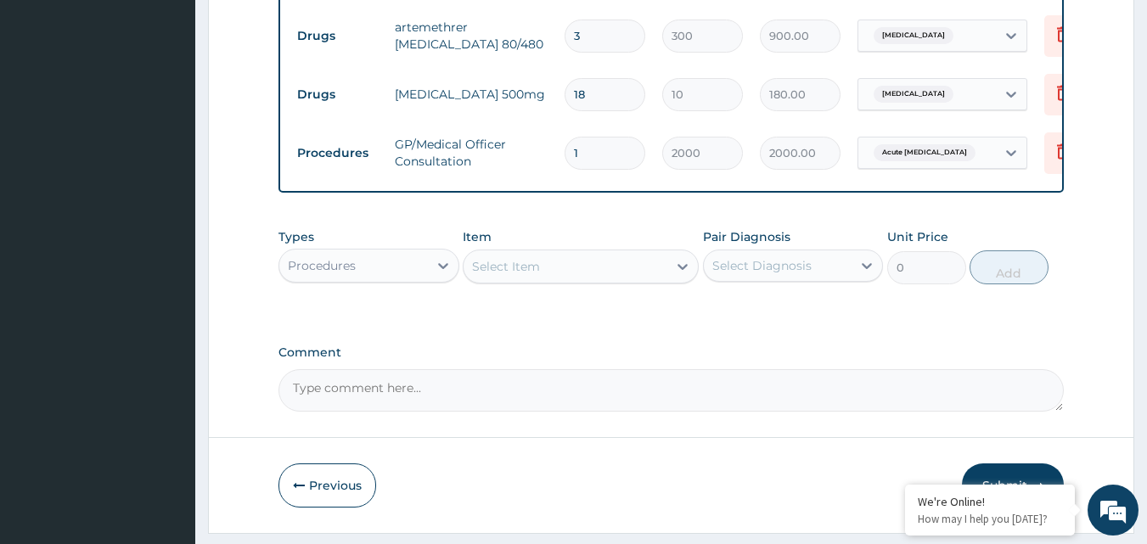
scroll to position [846, 0]
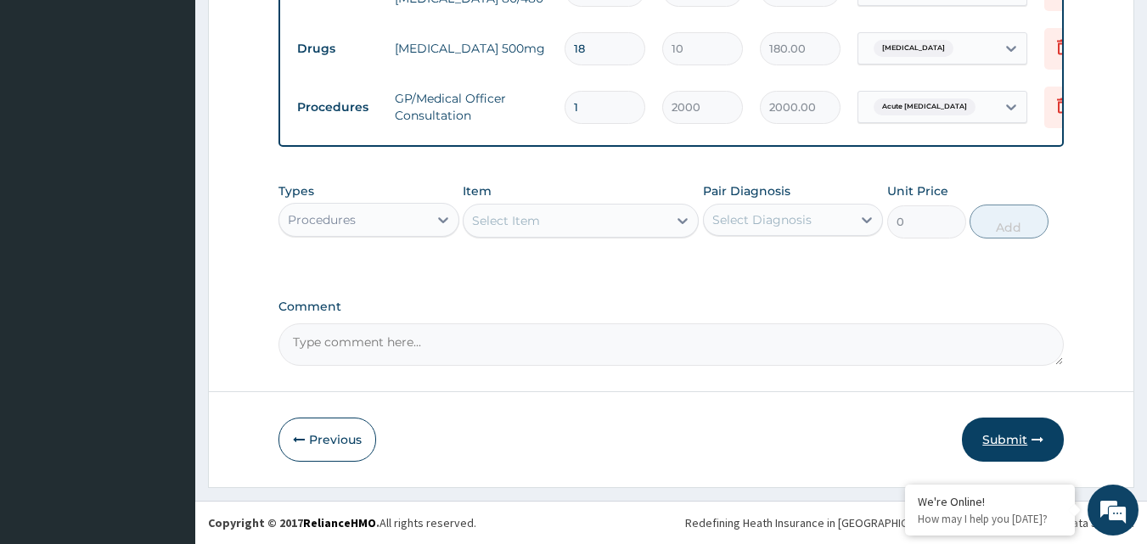
click at [996, 441] on button "Submit" at bounding box center [1013, 440] width 102 height 44
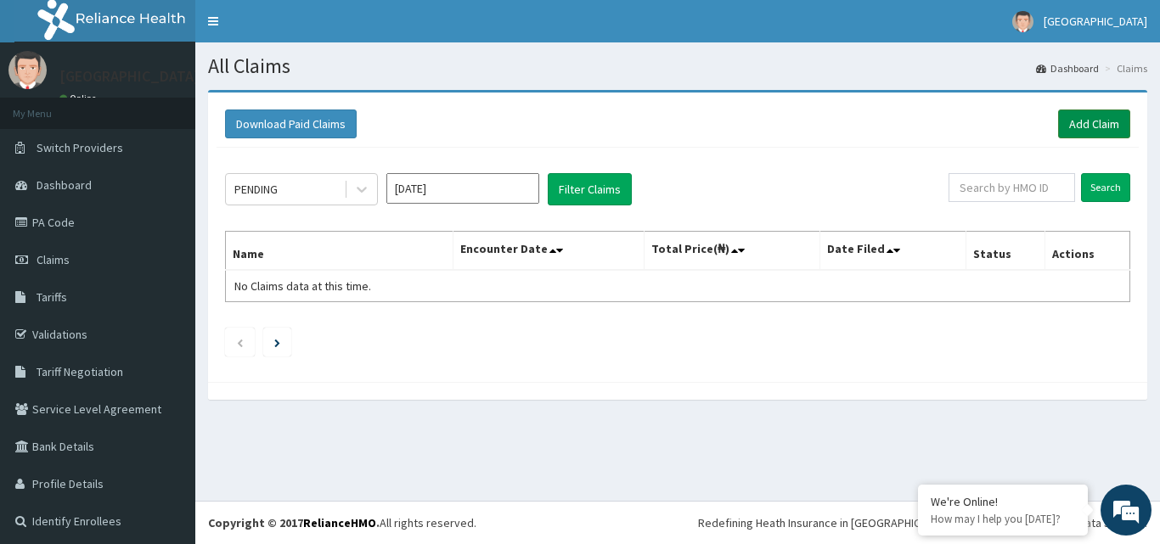
click at [1079, 121] on link "Add Claim" at bounding box center [1094, 124] width 72 height 29
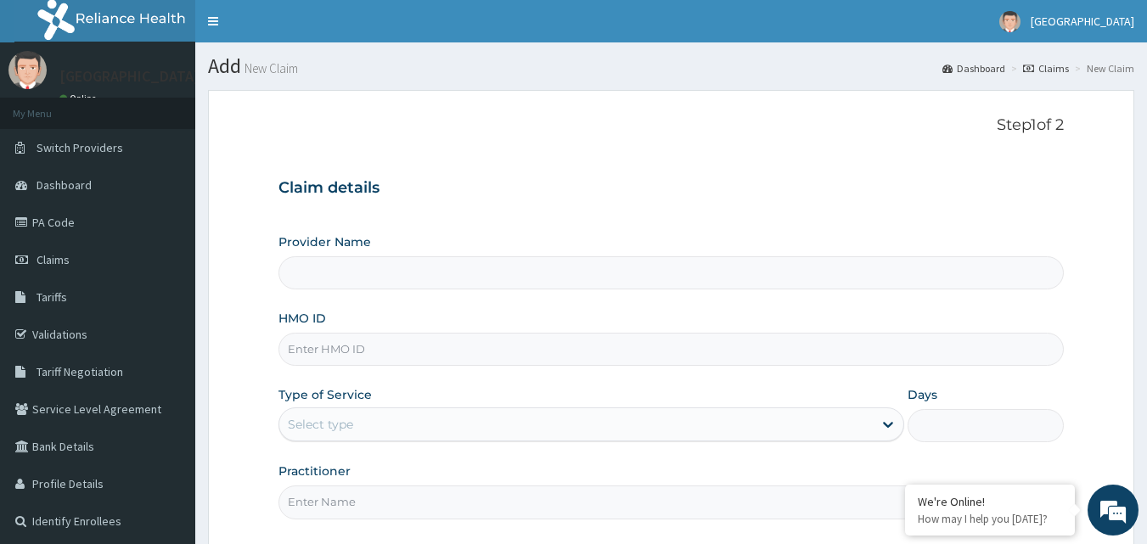
type input "[GEOGRAPHIC_DATA]"
click at [451, 350] on input "HMO ID" at bounding box center [671, 349] width 786 height 33
paste input "sfa/14899/a"
type input "sfa/14899/a"
click at [655, 435] on div "Select type" at bounding box center [575, 424] width 593 height 27
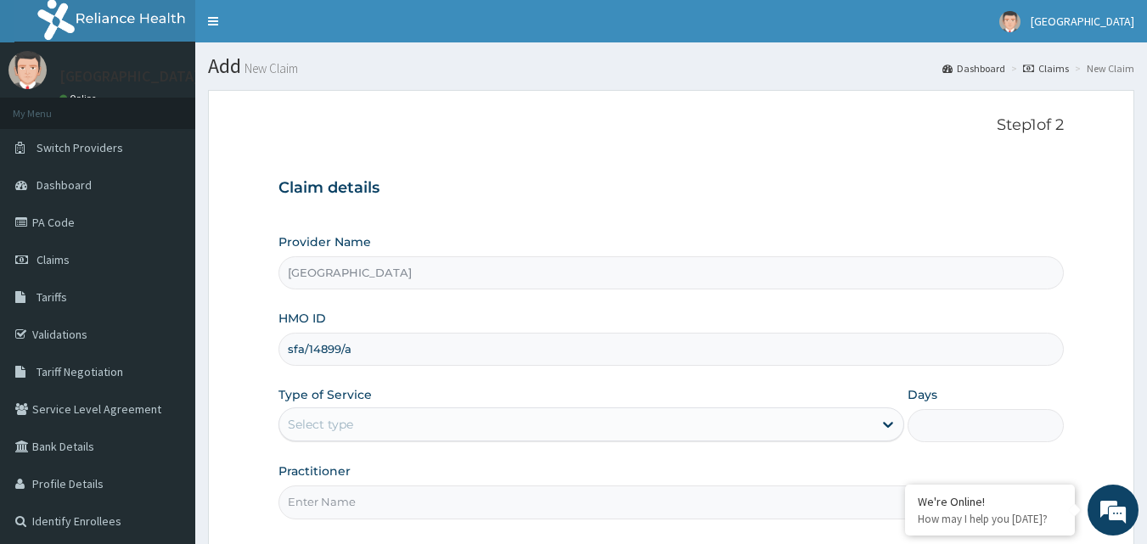
click at [655, 435] on div "Select type" at bounding box center [575, 424] width 593 height 27
click at [507, 427] on div "Select type" at bounding box center [575, 424] width 593 height 27
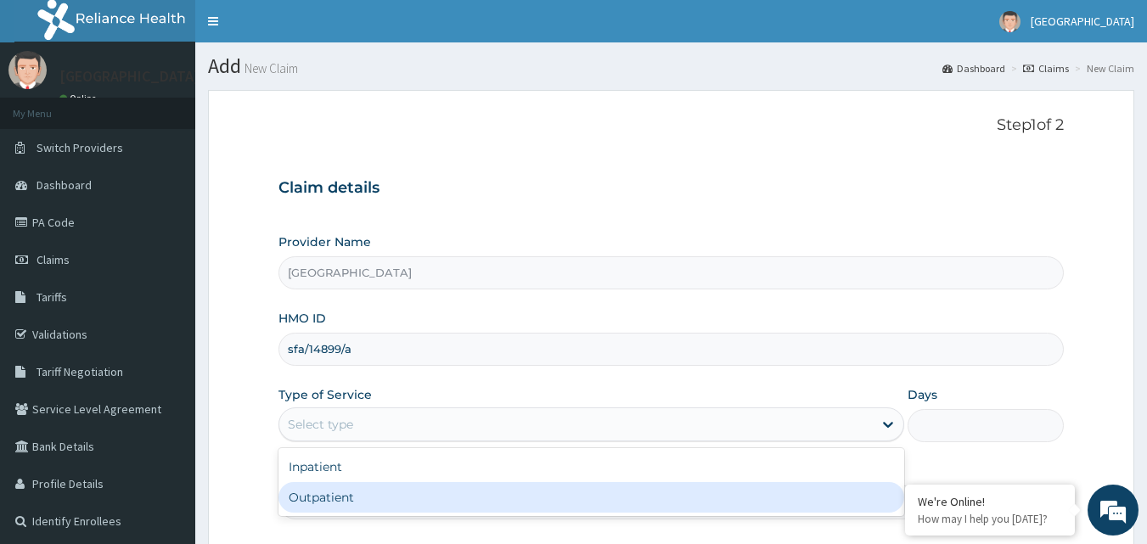
click at [447, 487] on div "Outpatient" at bounding box center [591, 497] width 626 height 31
type input "1"
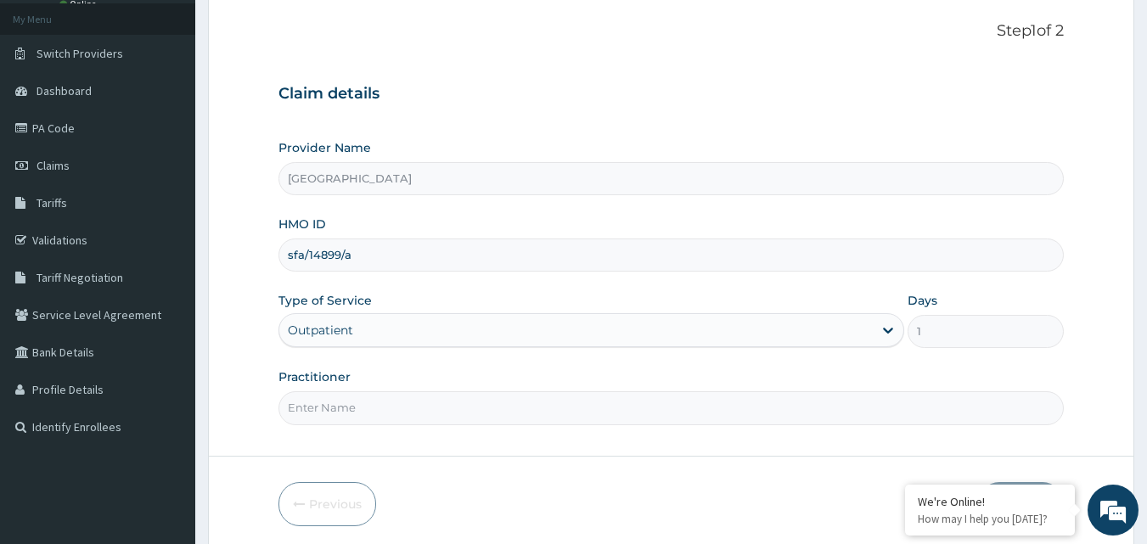
scroll to position [159, 0]
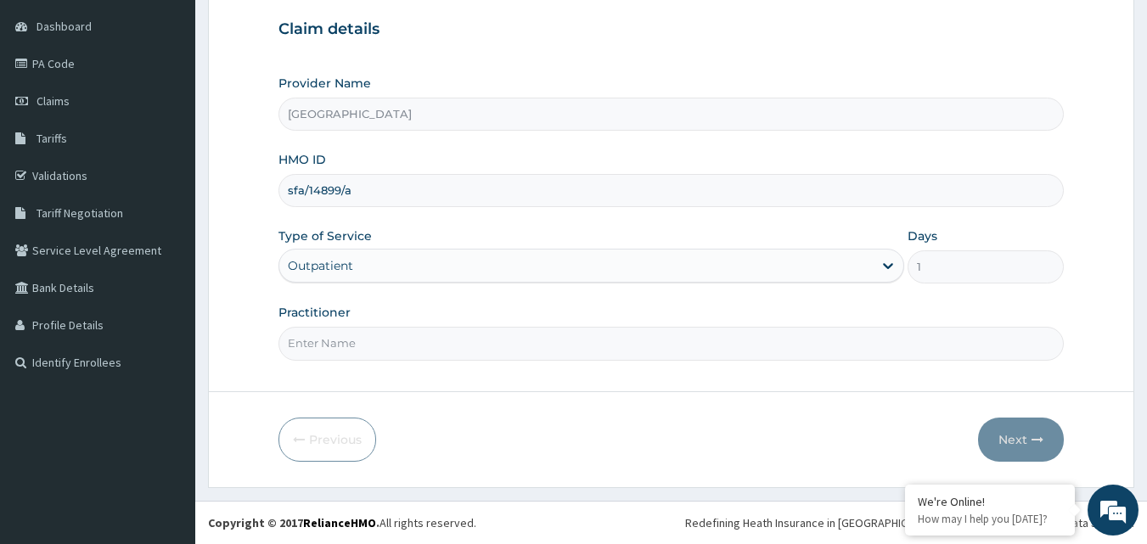
click at [719, 340] on input "Practitioner" at bounding box center [671, 343] width 786 height 33
type input "[PERSON_NAME]"
click at [1008, 436] on button "Next" at bounding box center [1021, 440] width 86 height 44
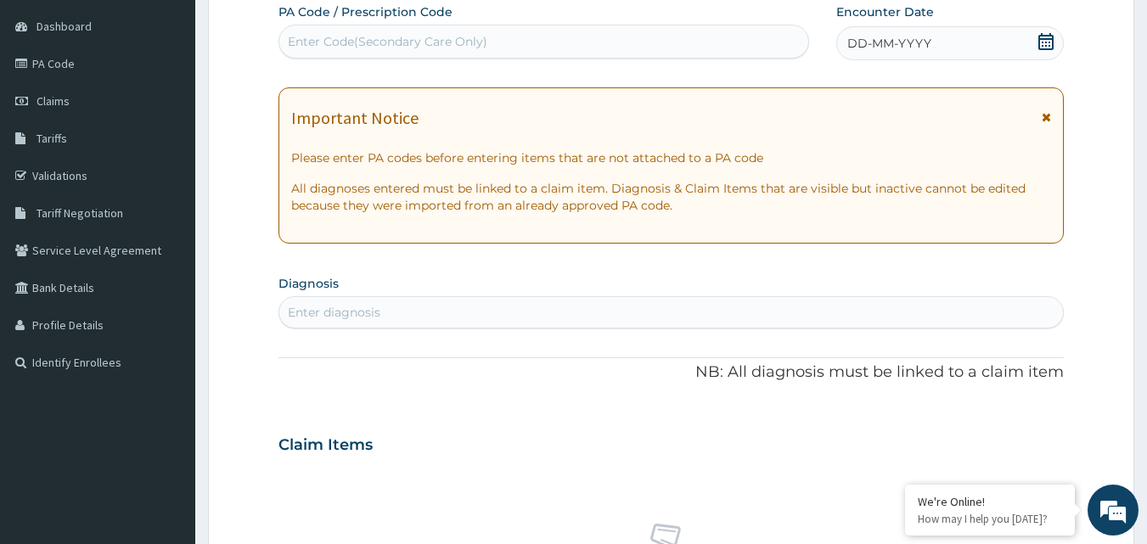
click at [614, 48] on div "Enter Code(Secondary Care Only)" at bounding box center [544, 41] width 530 height 27
type input "PA/083C5A"
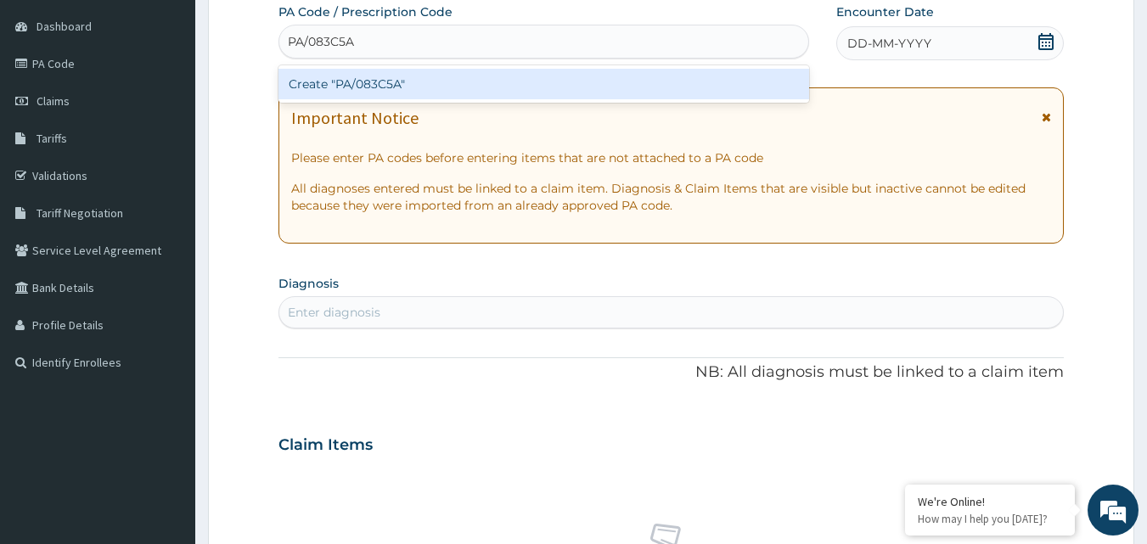
click at [561, 87] on div "Create "PA/083C5A"" at bounding box center [543, 84] width 531 height 31
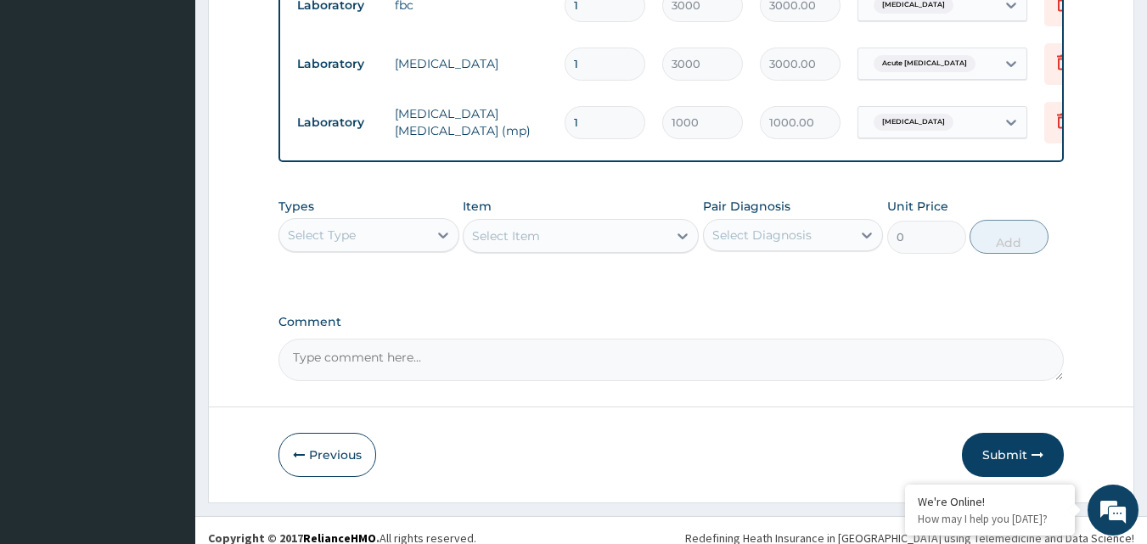
scroll to position [717, 0]
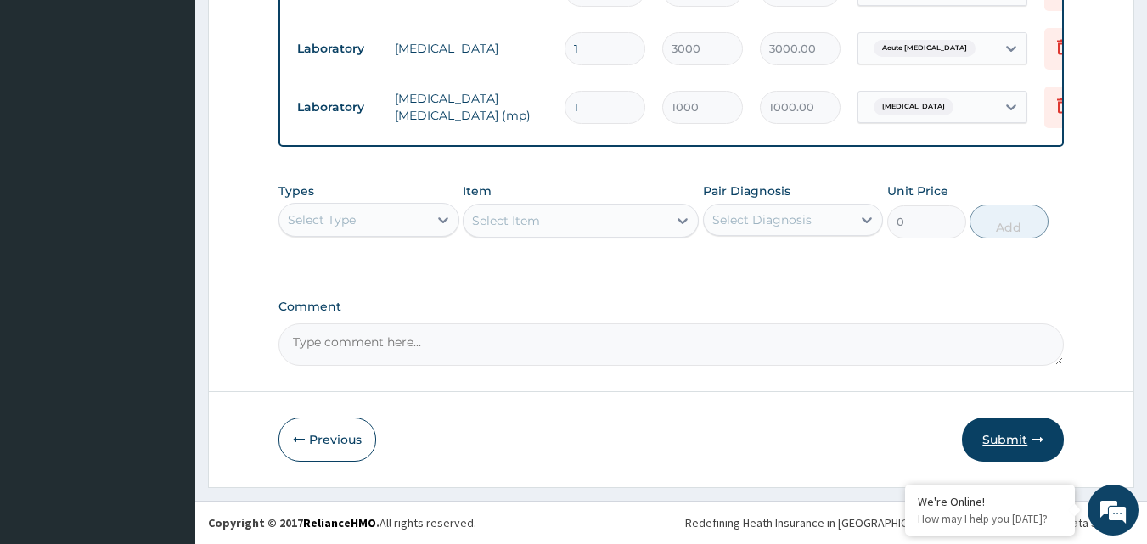
click at [1024, 452] on button "Submit" at bounding box center [1013, 440] width 102 height 44
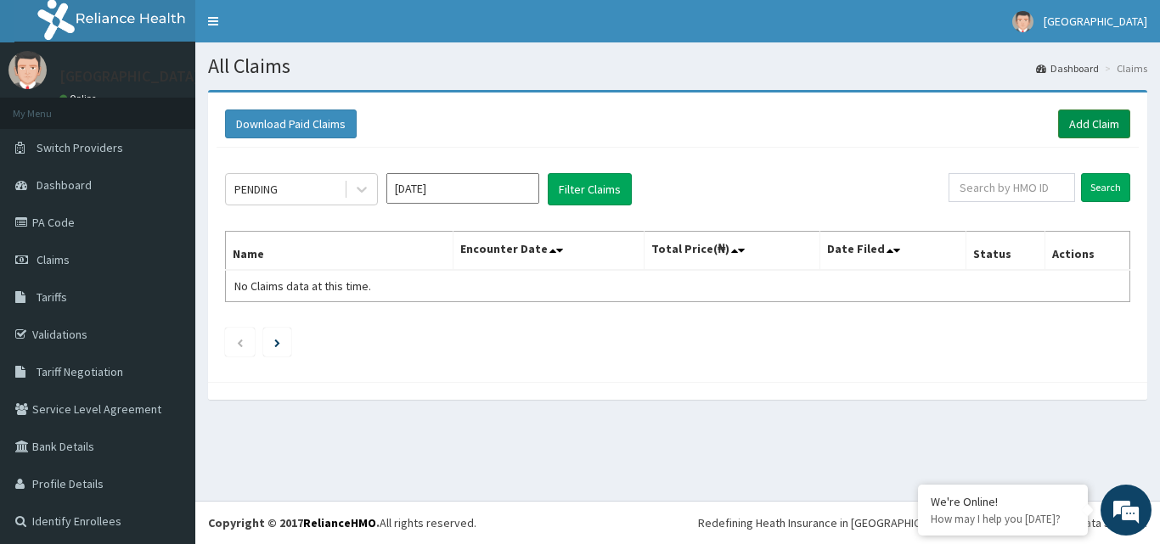
click at [1074, 127] on link "Add Claim" at bounding box center [1094, 124] width 72 height 29
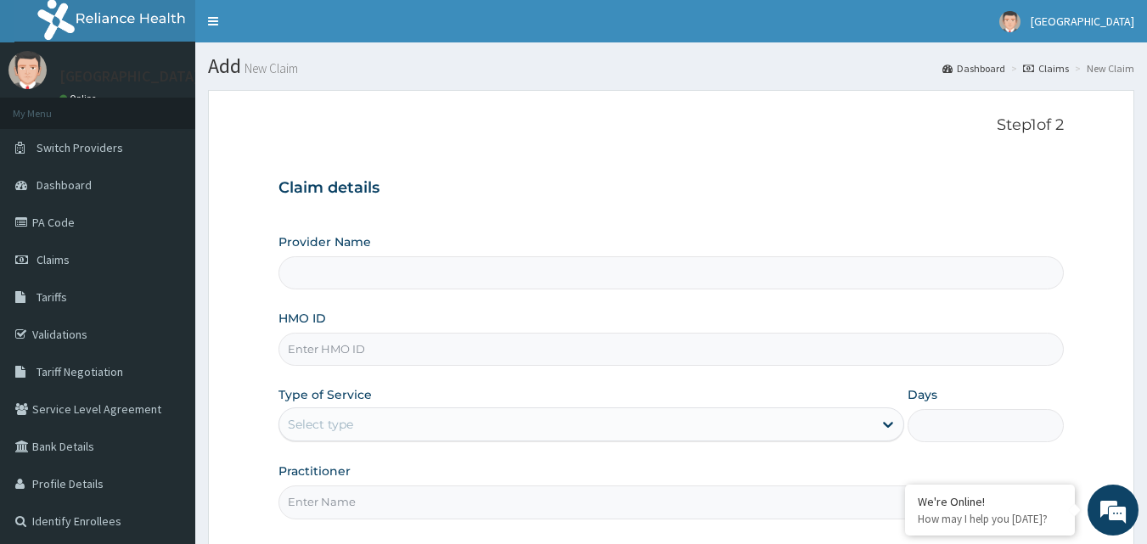
type input "[GEOGRAPHIC_DATA]"
click at [350, 345] on input "HMO ID" at bounding box center [671, 349] width 786 height 33
paste input "sfa/10672/a"
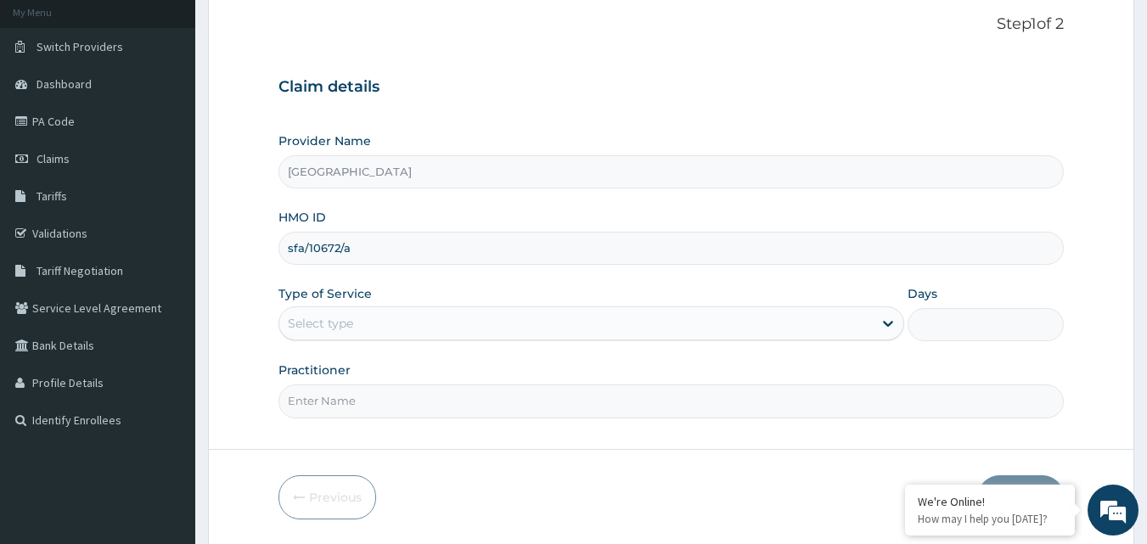
scroll to position [159, 0]
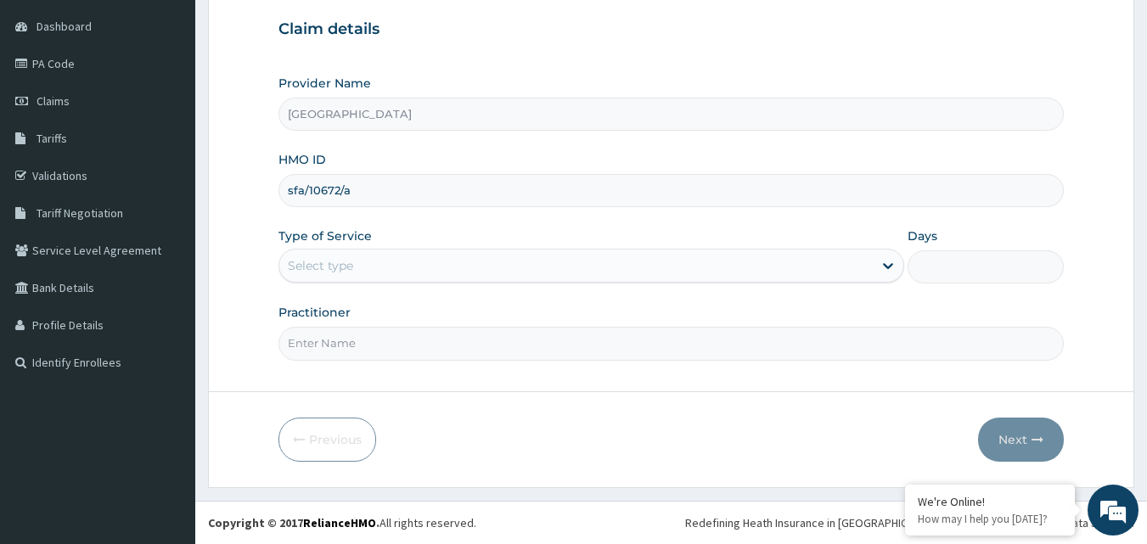
type input "sfa/10672/a"
click at [671, 267] on div "Select type" at bounding box center [575, 265] width 593 height 27
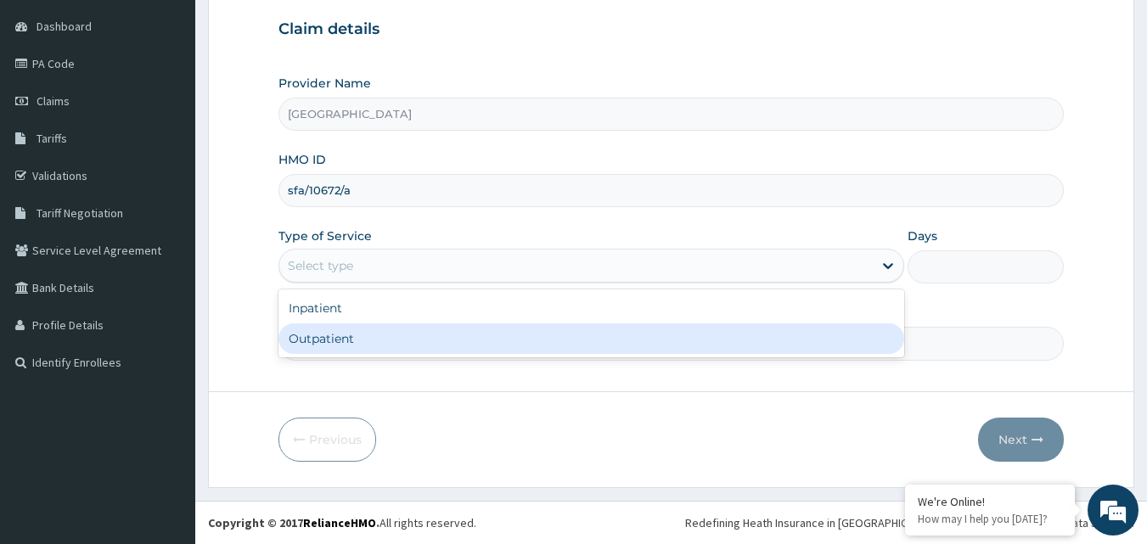
click at [603, 339] on div "Outpatient" at bounding box center [591, 338] width 626 height 31
type input "1"
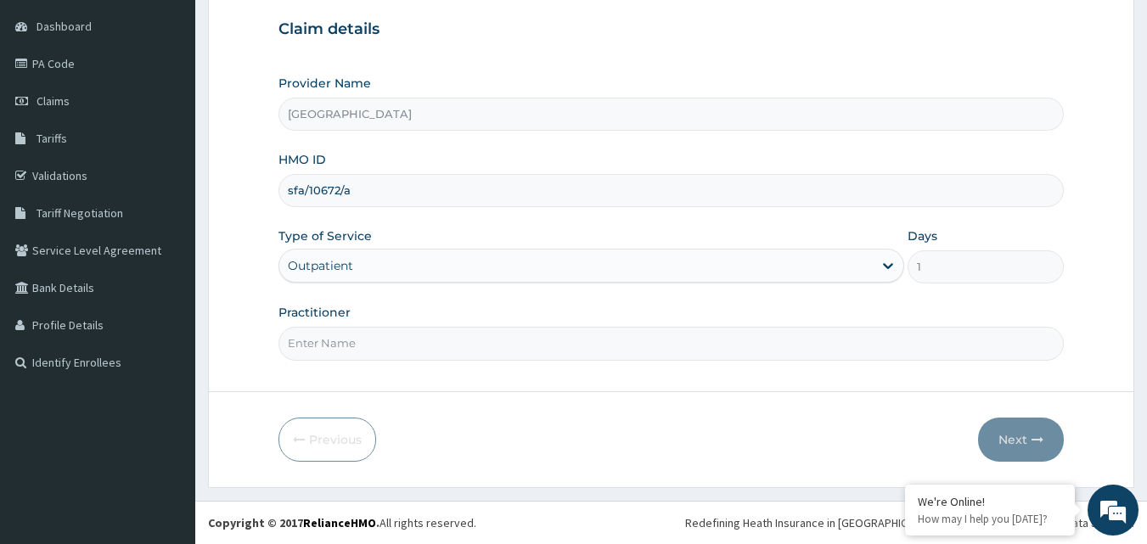
click at [588, 351] on input "Practitioner" at bounding box center [671, 343] width 786 height 33
type input "[PERSON_NAME]"
click at [1023, 433] on button "Next" at bounding box center [1021, 440] width 86 height 44
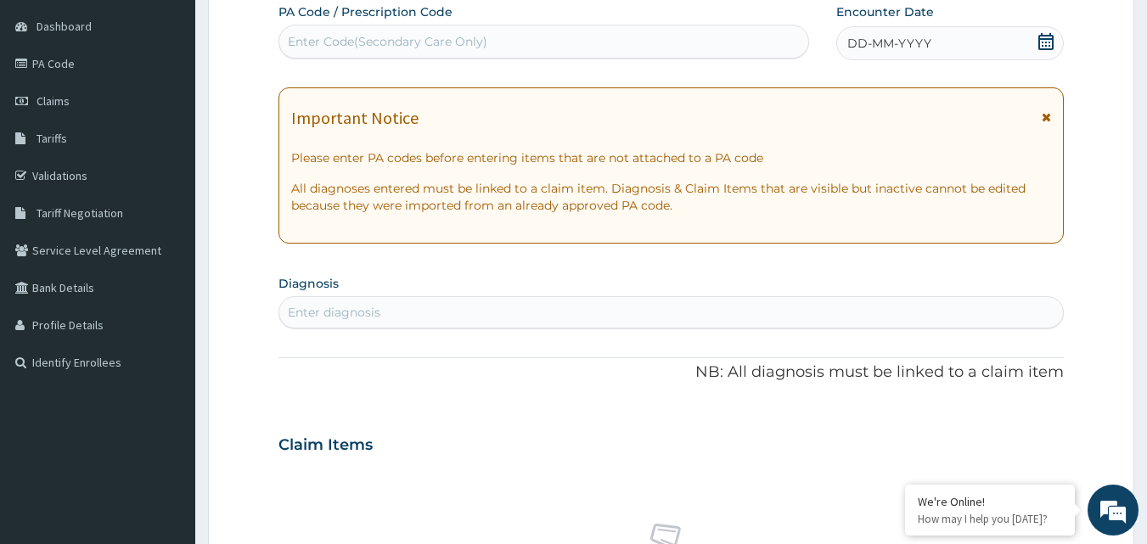
click at [524, 35] on div "Enter Code(Secondary Care Only)" at bounding box center [544, 41] width 530 height 27
type input "PA/187629"
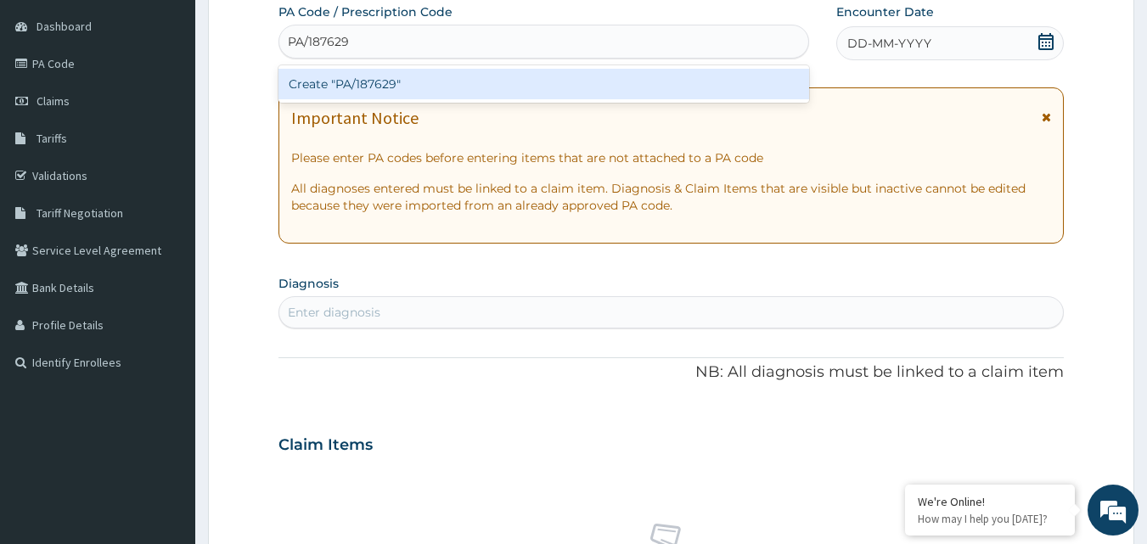
click at [441, 81] on div "Create "PA/187629"" at bounding box center [543, 84] width 531 height 31
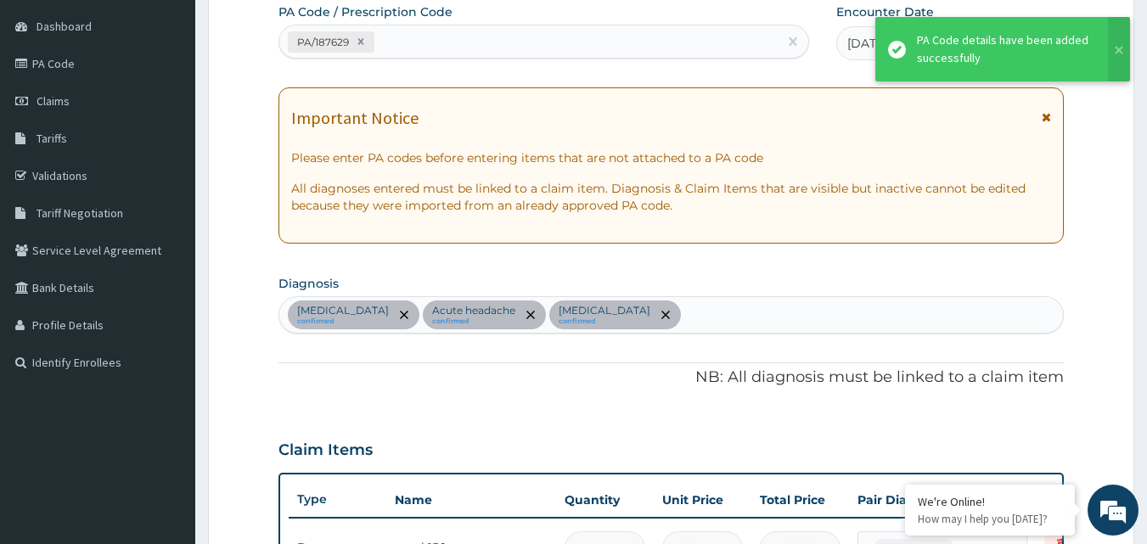
scroll to position [610, 0]
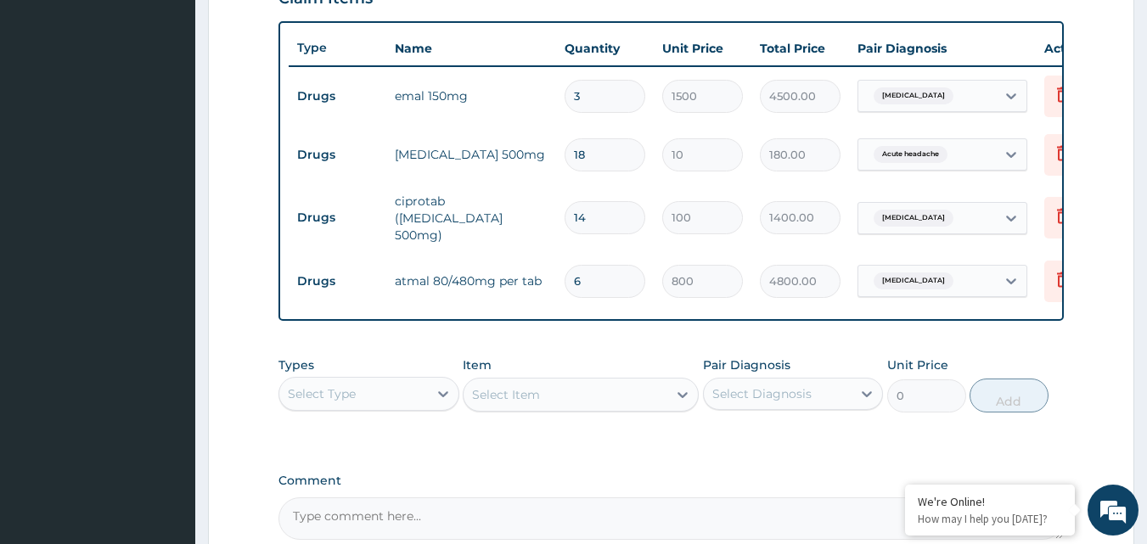
click at [416, 403] on div "Select Type" at bounding box center [353, 393] width 149 height 27
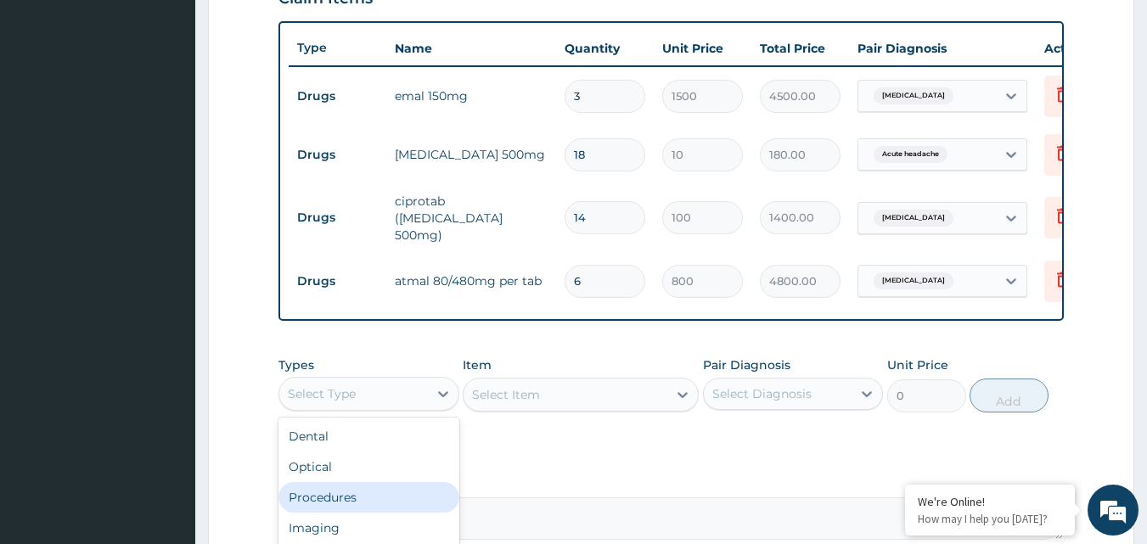
click at [349, 501] on div "Procedures" at bounding box center [368, 497] width 181 height 31
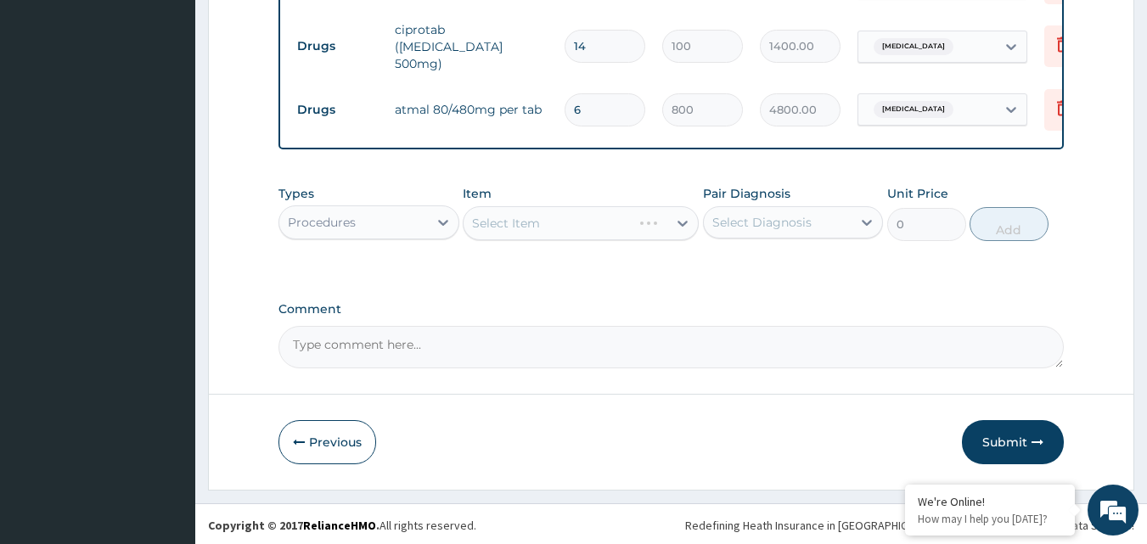
scroll to position [788, 0]
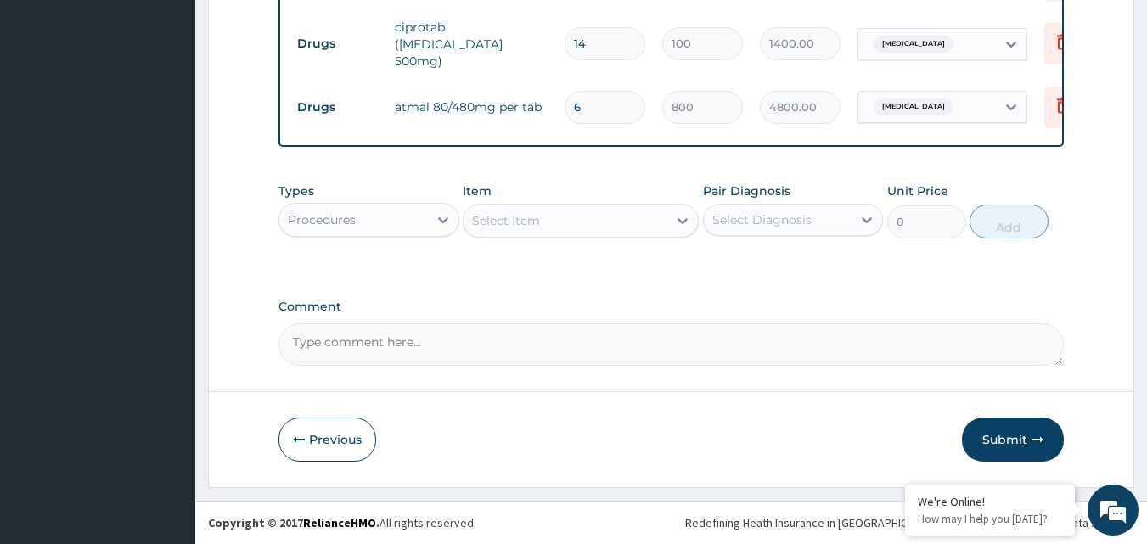
click at [654, 221] on div "Select Item" at bounding box center [566, 220] width 204 height 27
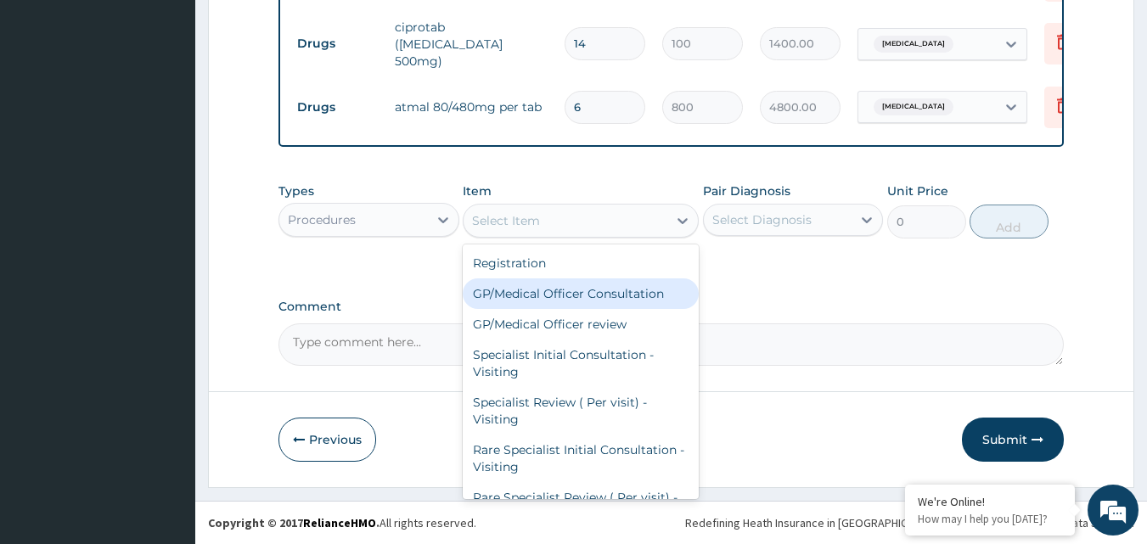
click at [618, 291] on div "GP/Medical Officer Consultation" at bounding box center [581, 293] width 236 height 31
type input "2000"
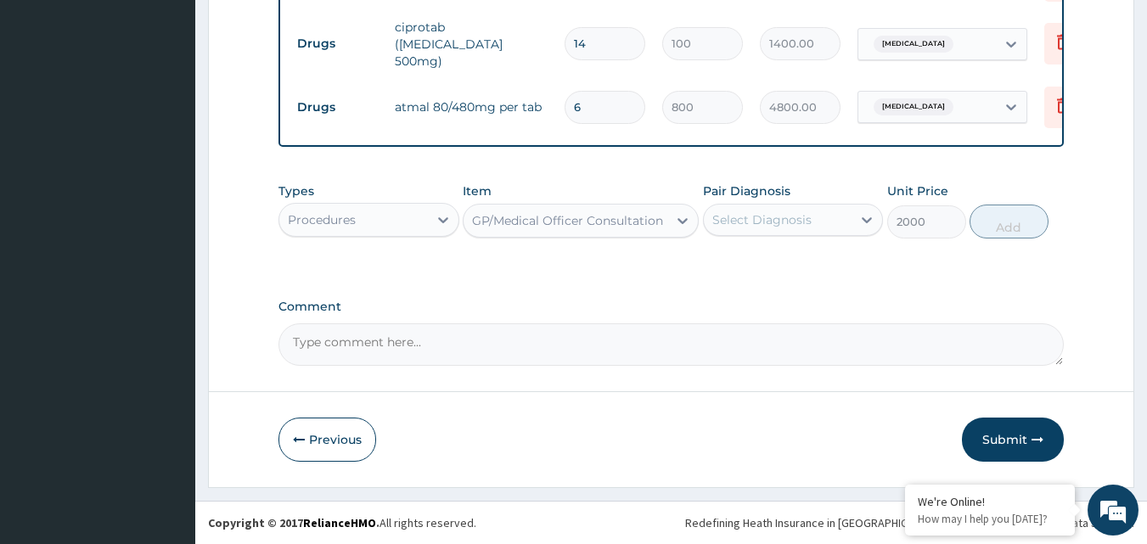
click at [822, 221] on div "Select Diagnosis" at bounding box center [778, 219] width 149 height 27
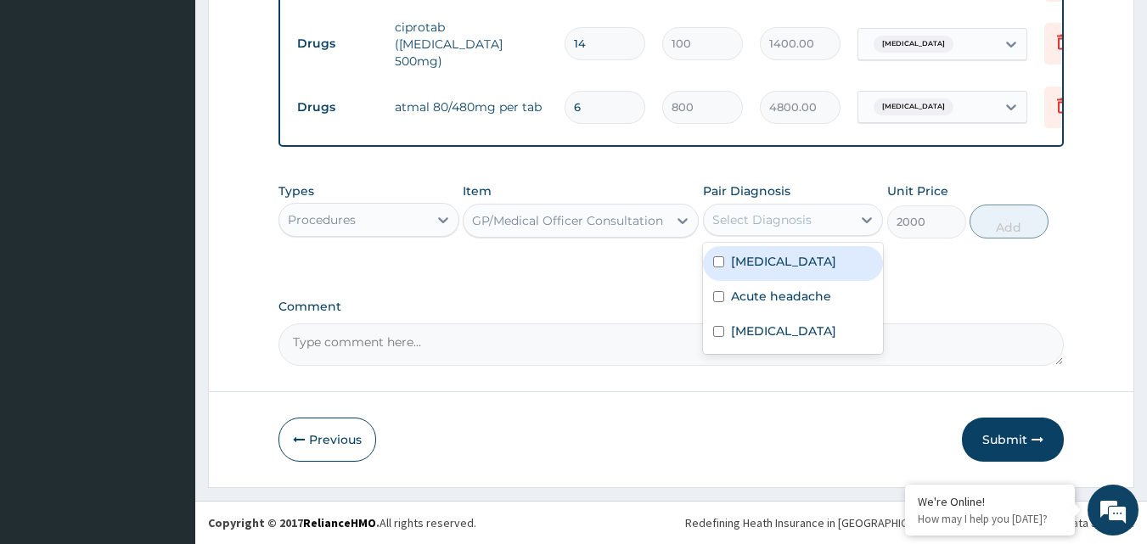
click at [796, 262] on div "Malaria" at bounding box center [793, 263] width 181 height 35
checkbox input "true"
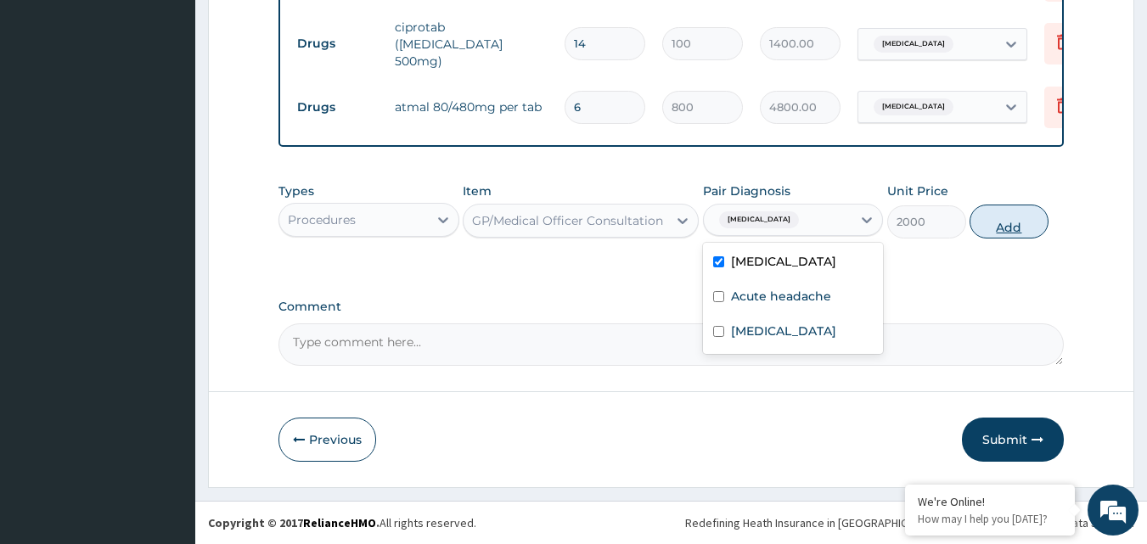
click at [1004, 227] on button "Add" at bounding box center [1009, 222] width 79 height 34
type input "0"
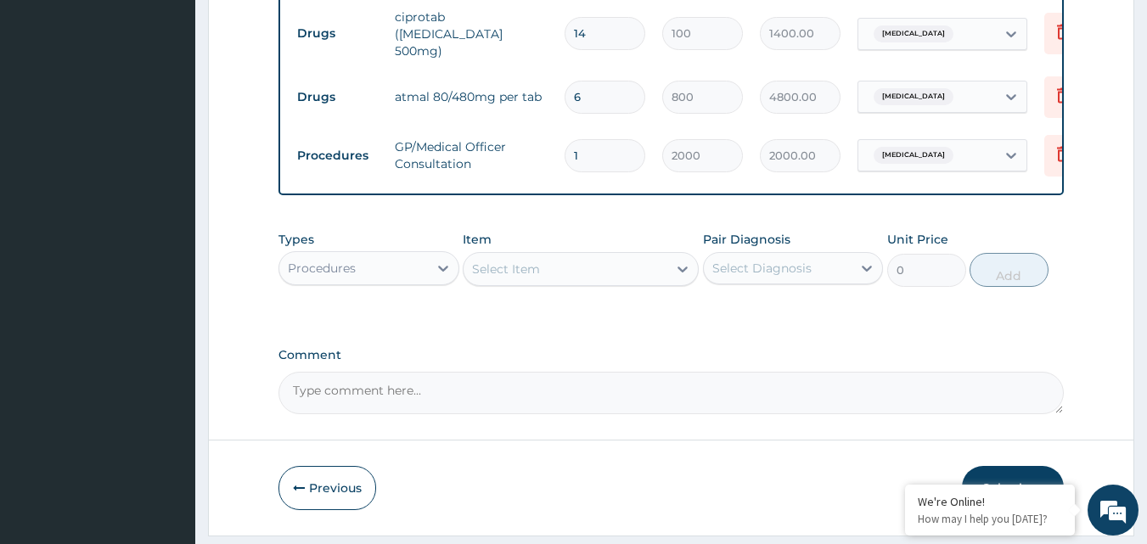
scroll to position [846, 0]
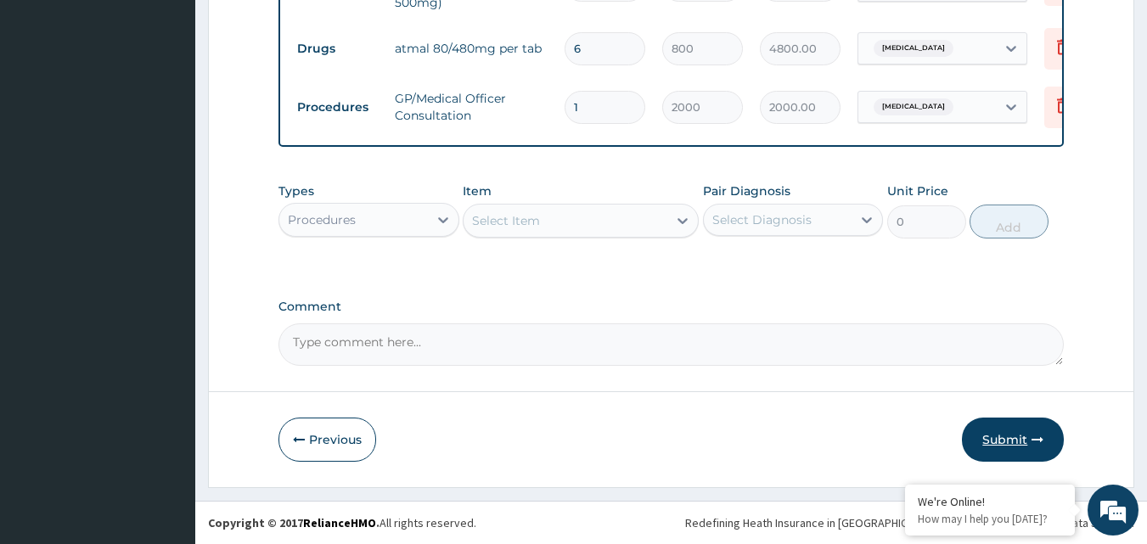
click at [1020, 432] on button "Submit" at bounding box center [1013, 440] width 102 height 44
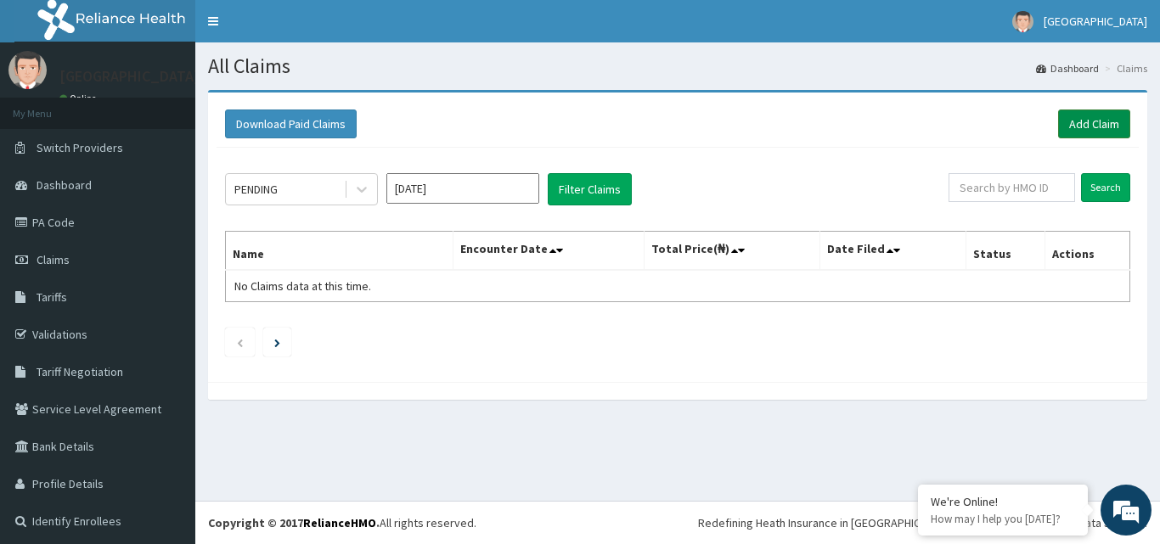
click at [1071, 126] on link "Add Claim" at bounding box center [1094, 124] width 72 height 29
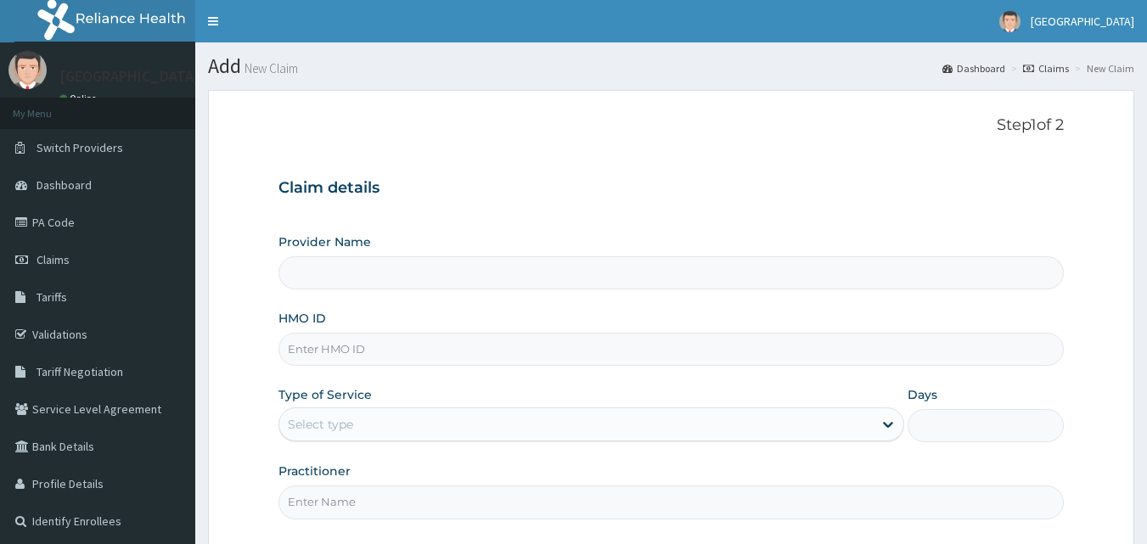
type input "[GEOGRAPHIC_DATA]"
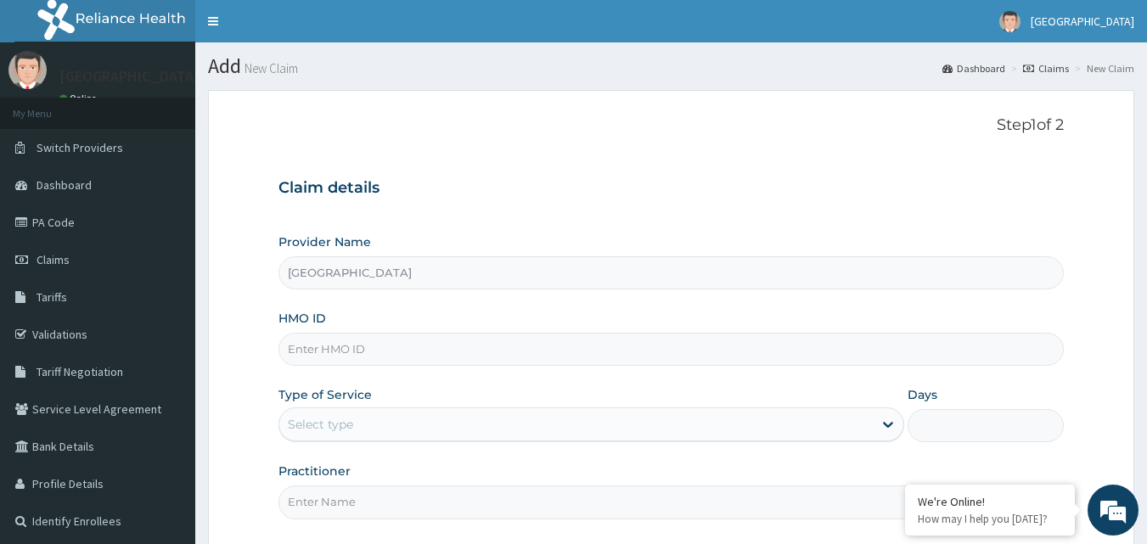
click at [469, 350] on input "HMO ID" at bounding box center [671, 349] width 786 height 33
paste input "SFA/10672/A"
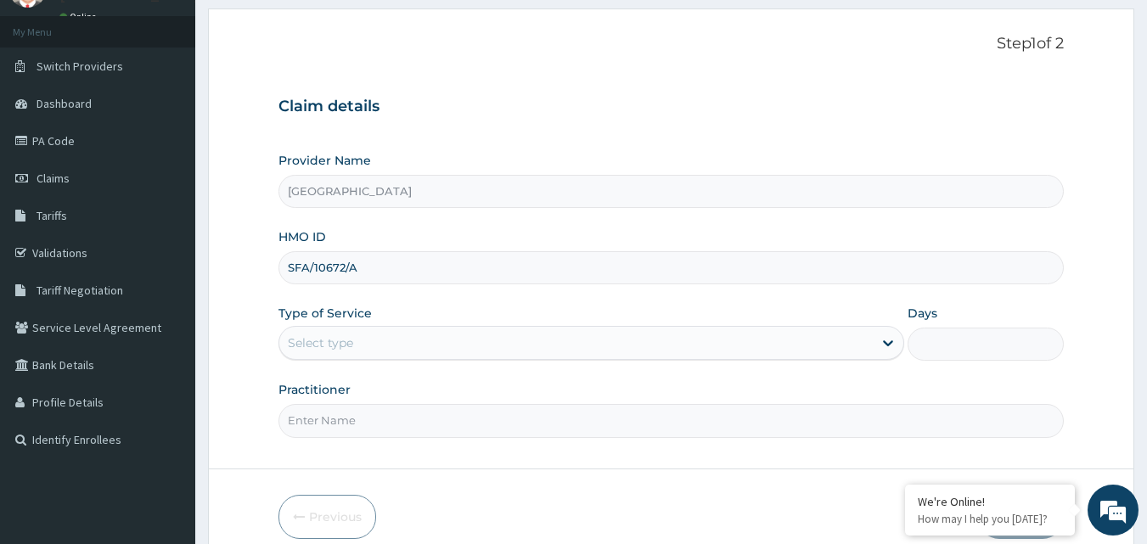
scroll to position [159, 0]
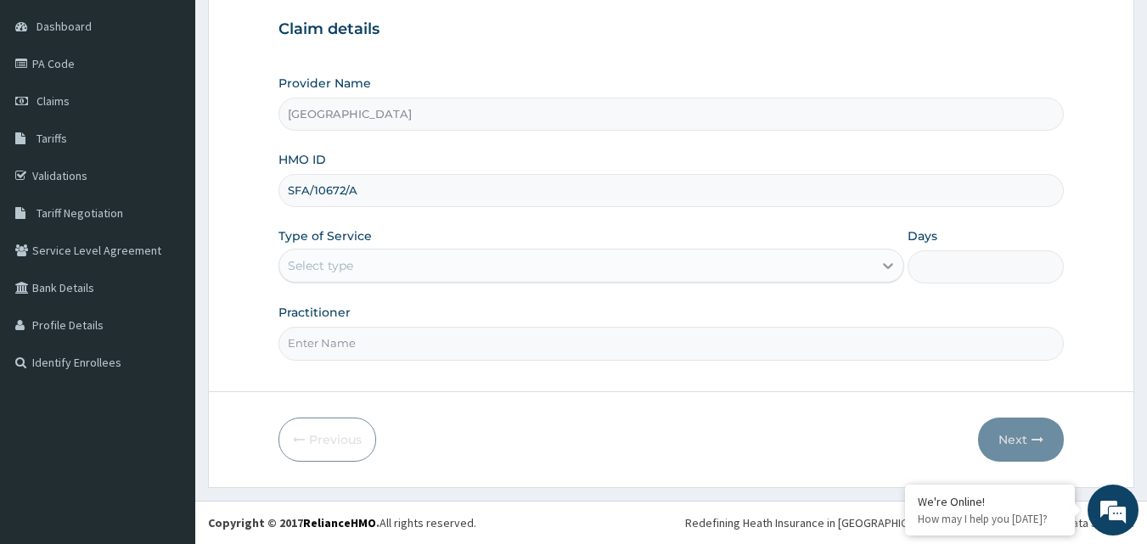
type input "SFA/10672/A"
click at [884, 267] on icon at bounding box center [888, 265] width 17 height 17
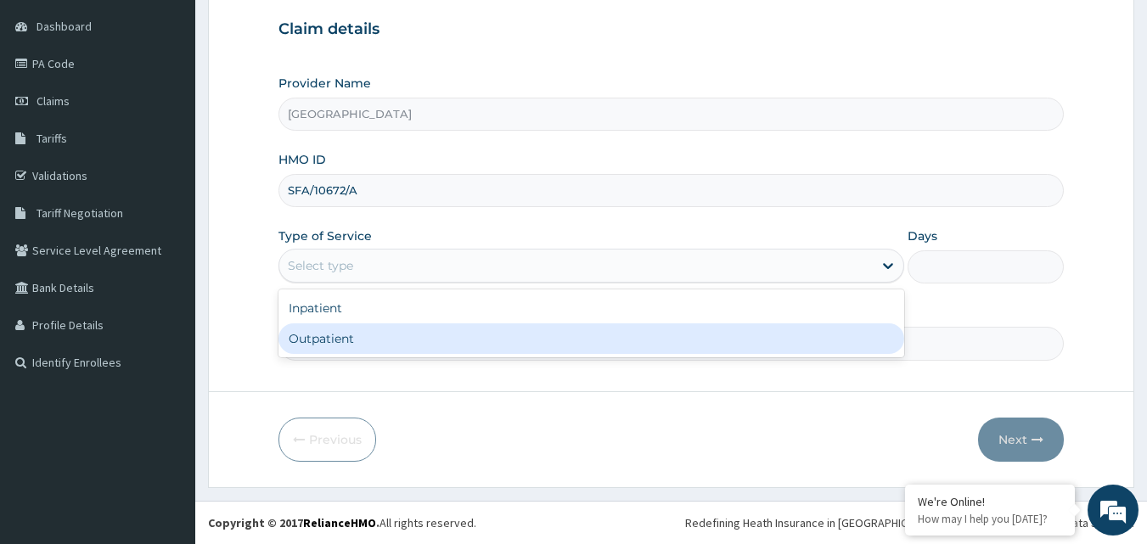
click at [671, 344] on div "Outpatient" at bounding box center [591, 338] width 626 height 31
type input "1"
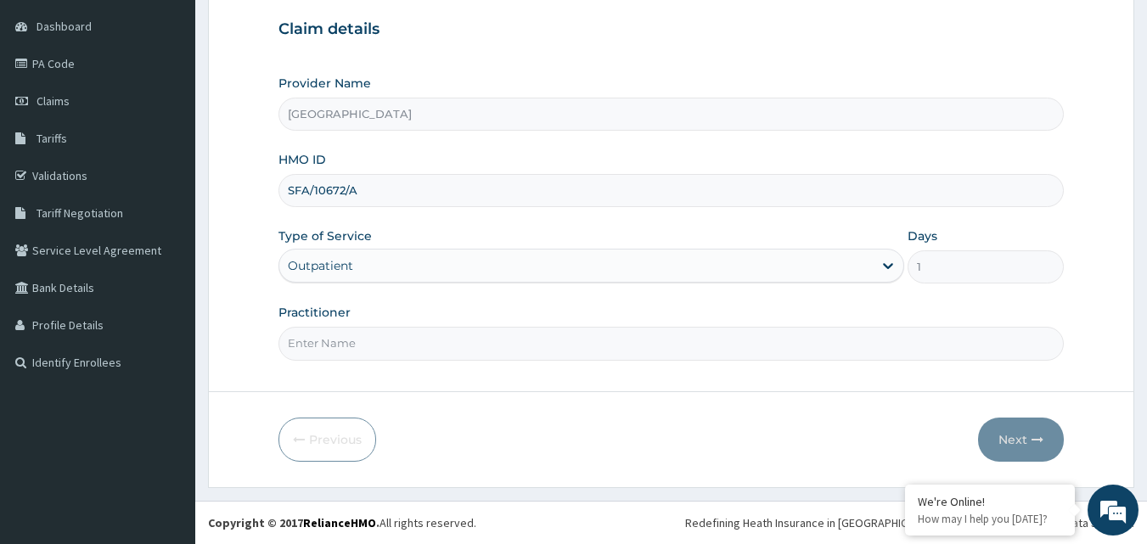
click at [651, 358] on input "Practitioner" at bounding box center [671, 343] width 786 height 33
type input "DR OKAFOR"
click at [1021, 436] on button "Next" at bounding box center [1021, 440] width 86 height 44
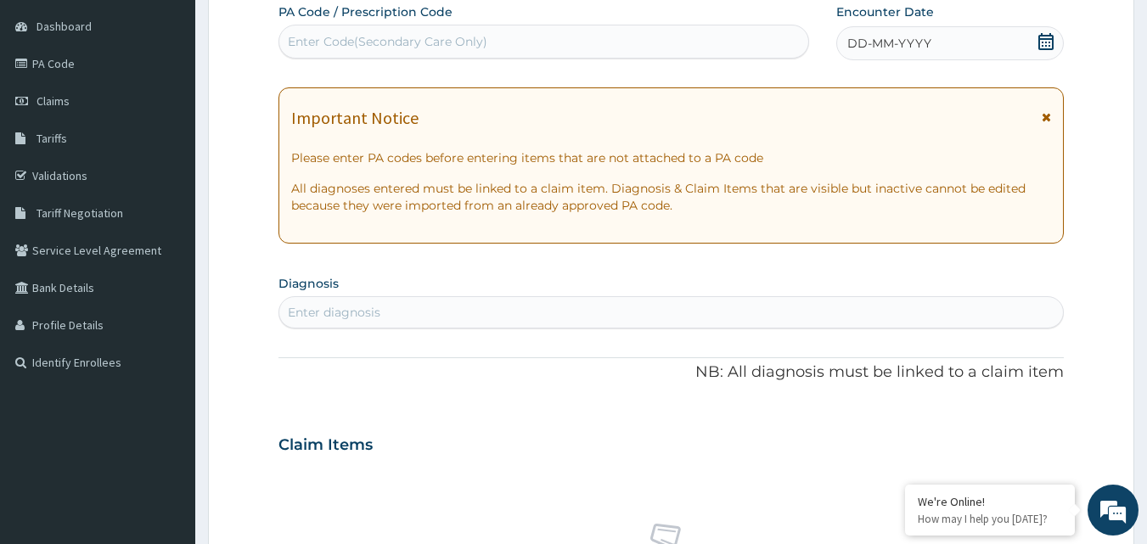
click at [559, 40] on div "Enter Code(Secondary Care Only)" at bounding box center [544, 41] width 530 height 27
type input "PA/63D0D8"
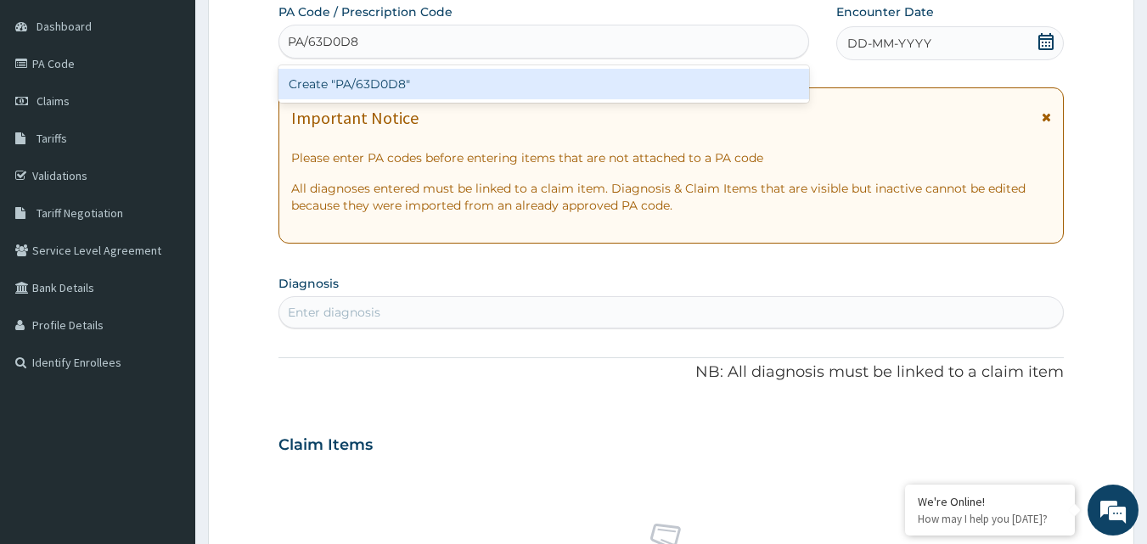
click at [526, 94] on div "Create "PA/63D0D8"" at bounding box center [543, 84] width 531 height 31
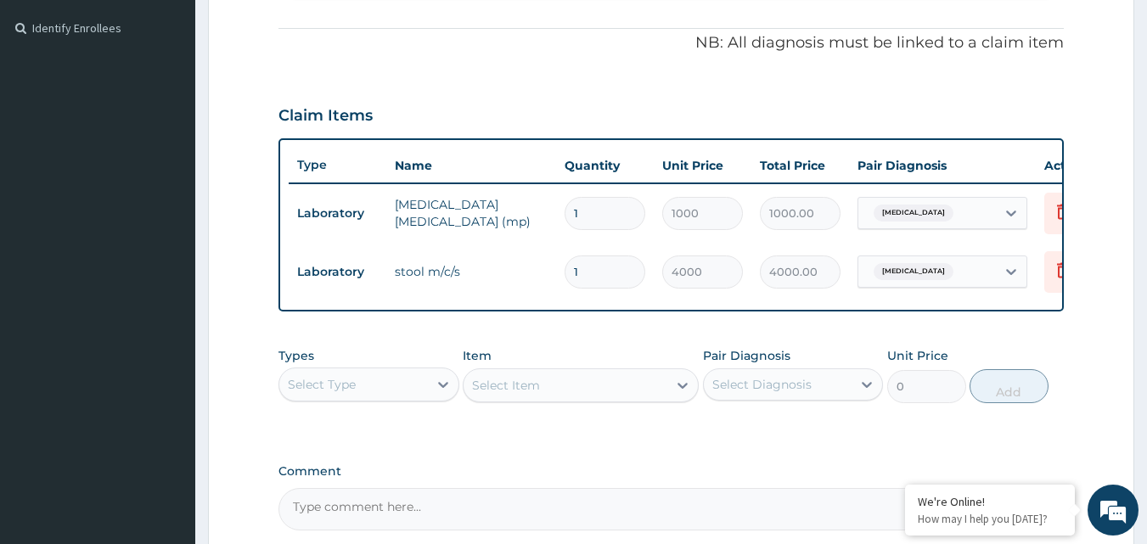
scroll to position [671, 0]
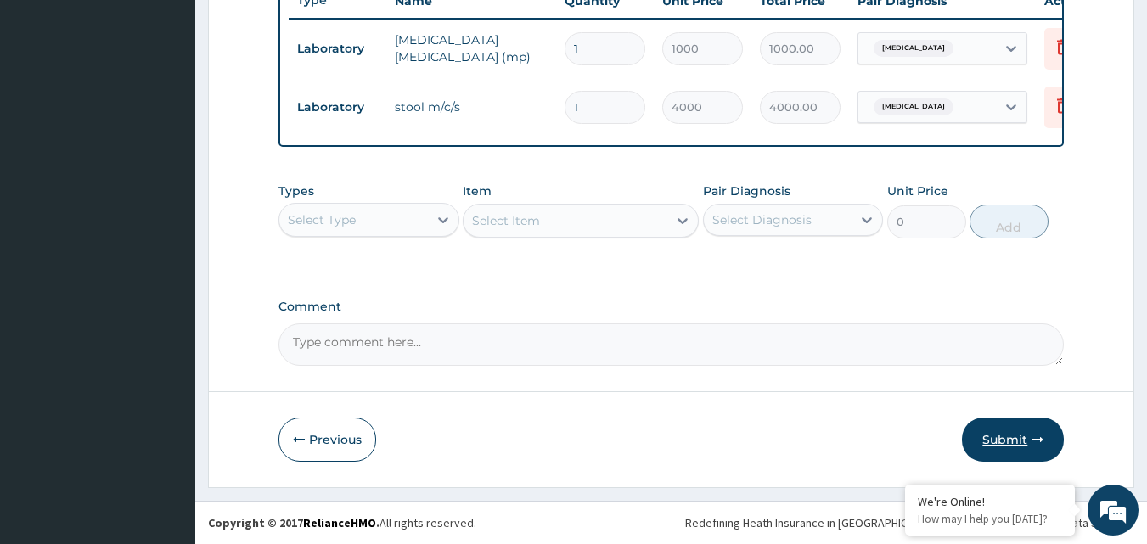
click at [1009, 430] on button "Submit" at bounding box center [1013, 440] width 102 height 44
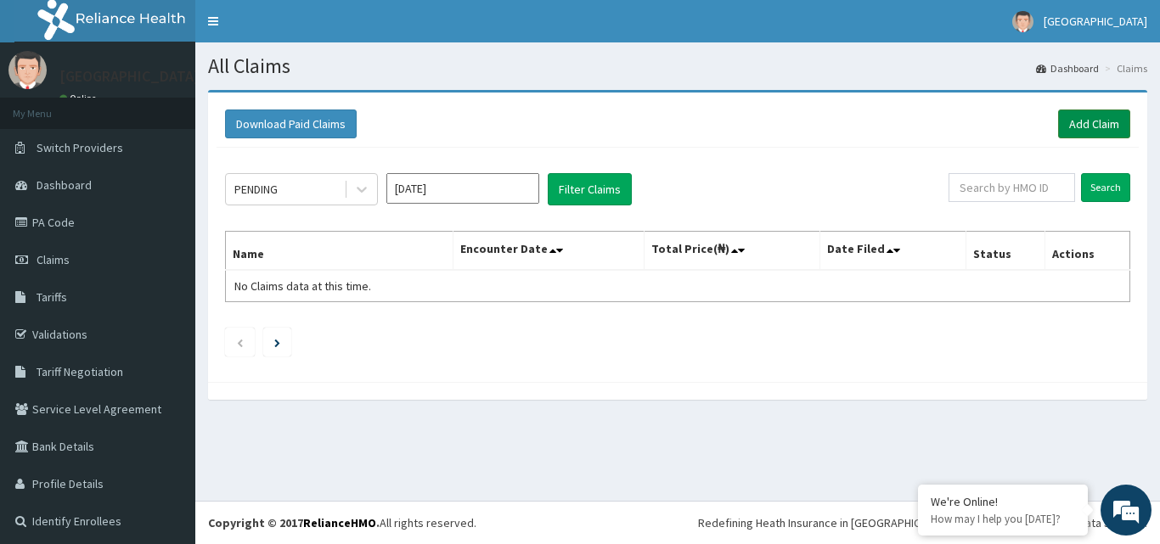
click at [1061, 130] on link "Add Claim" at bounding box center [1094, 124] width 72 height 29
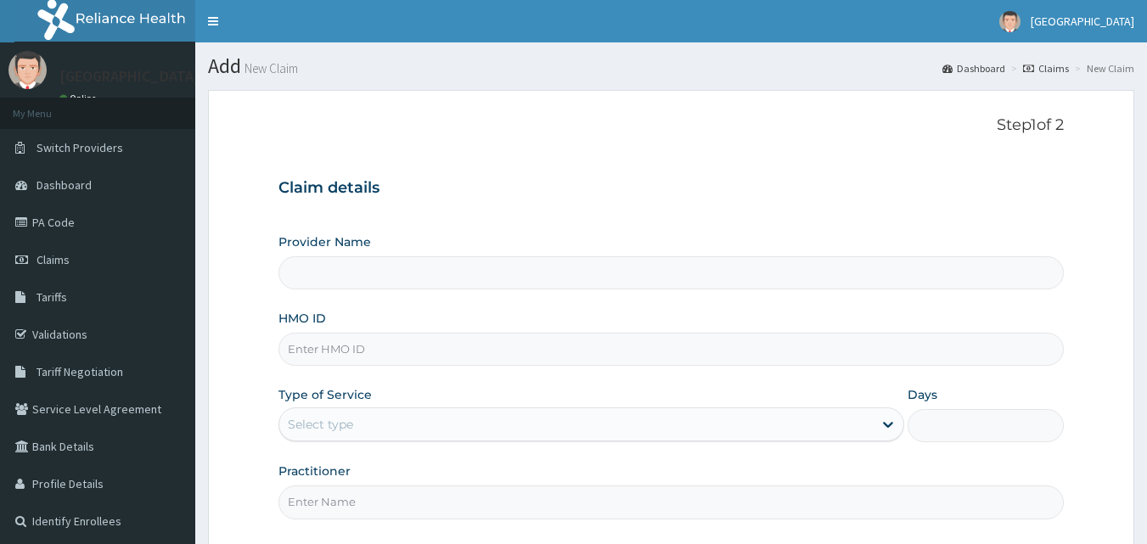
click at [429, 343] on input "HMO ID" at bounding box center [671, 349] width 786 height 33
drag, startPoint x: 0, startPoint y: 0, endPoint x: 429, endPoint y: 343, distance: 549.1
type input "[GEOGRAPHIC_DATA]"
paste input "SFA/13320/A"
type input "SFA/13320/A"
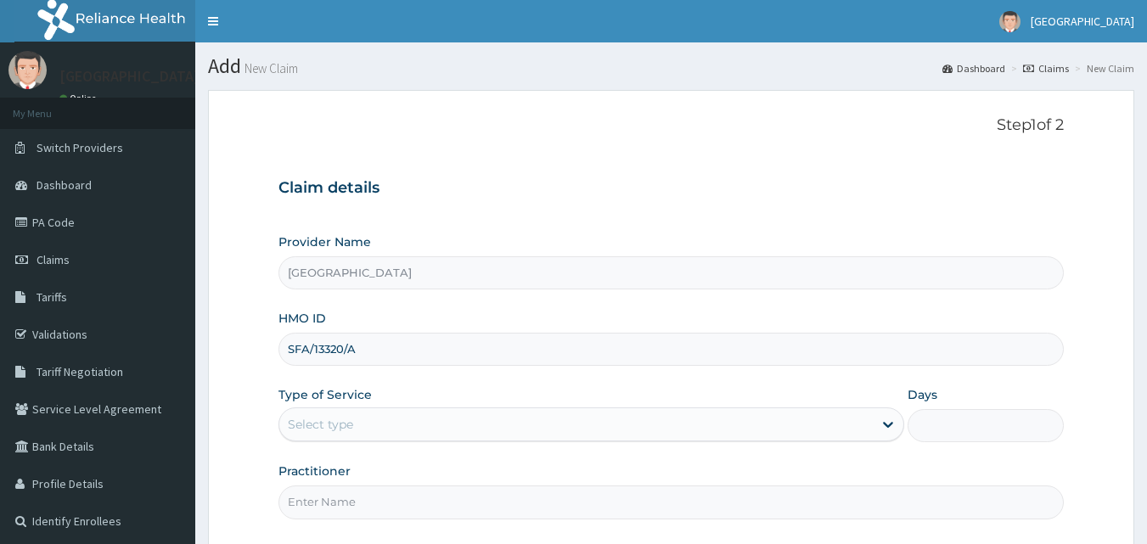
click at [538, 434] on div "Select type" at bounding box center [575, 424] width 593 height 27
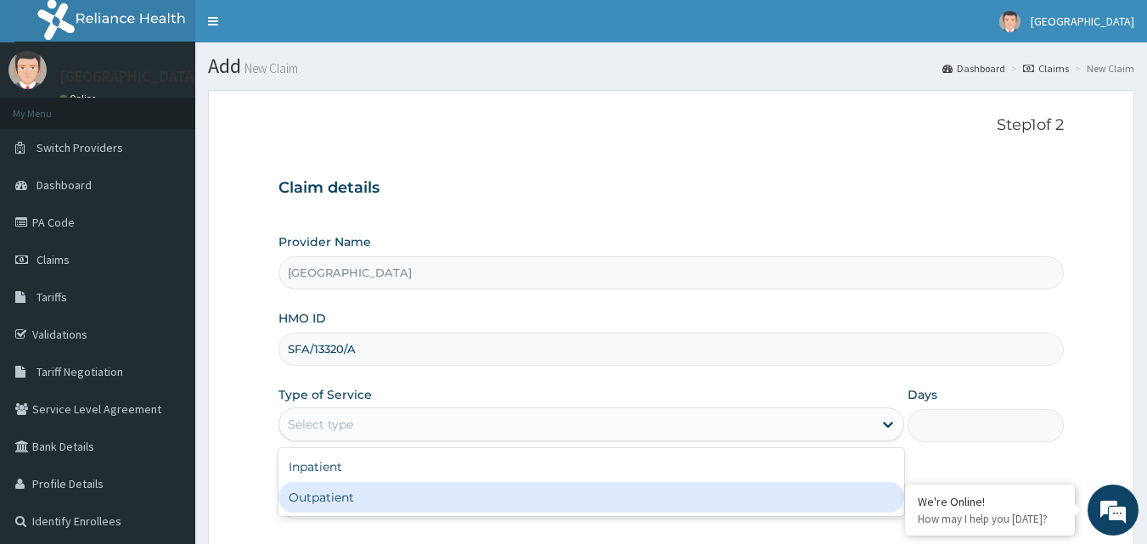
click at [475, 488] on div "Outpatient" at bounding box center [591, 497] width 626 height 31
type input "1"
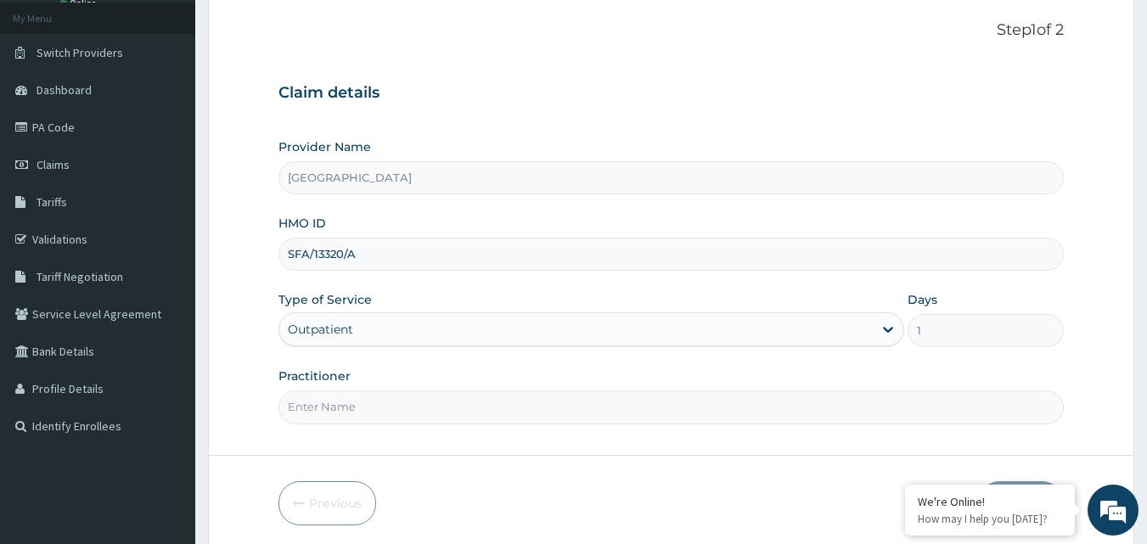
scroll to position [130, 0]
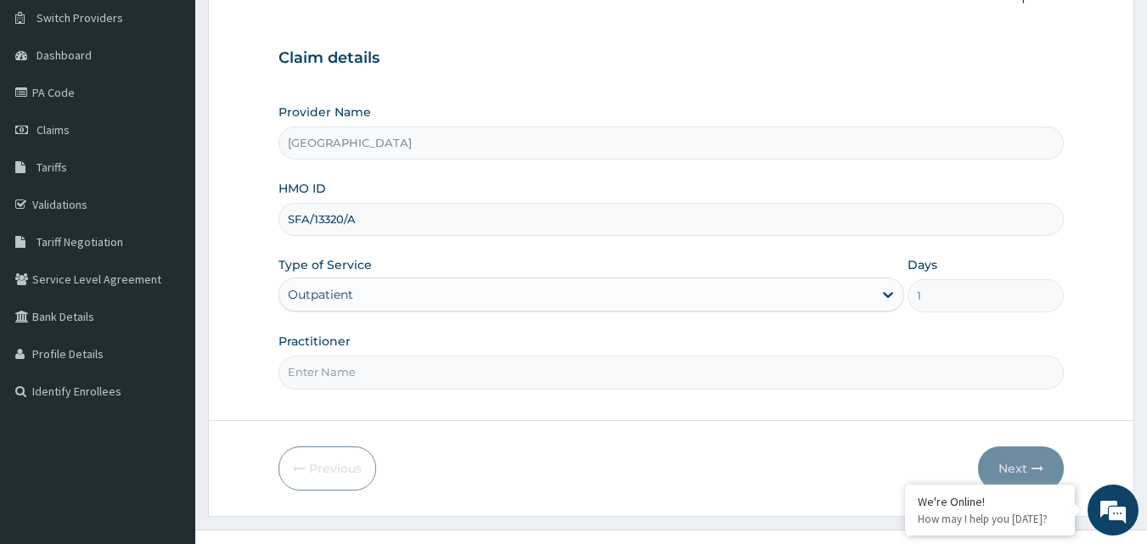
click at [738, 362] on input "Practitioner" at bounding box center [671, 372] width 786 height 33
type input "DR UCHAY"
click at [1016, 464] on button "Next" at bounding box center [1021, 469] width 86 height 44
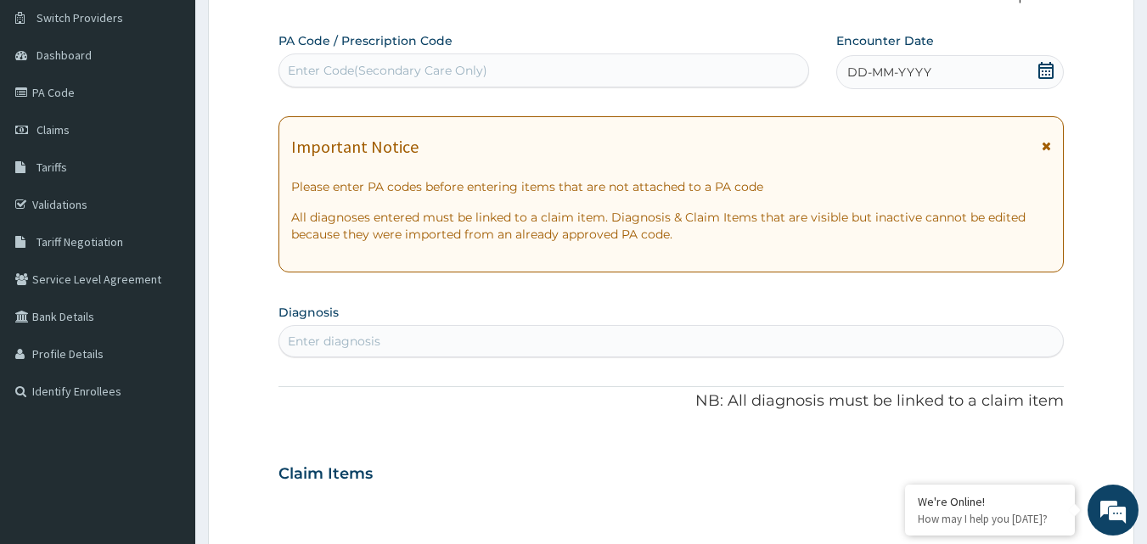
scroll to position [0, 0]
click at [509, 71] on div "Enter Code(Secondary Care Only)" at bounding box center [544, 70] width 530 height 27
type input "P"
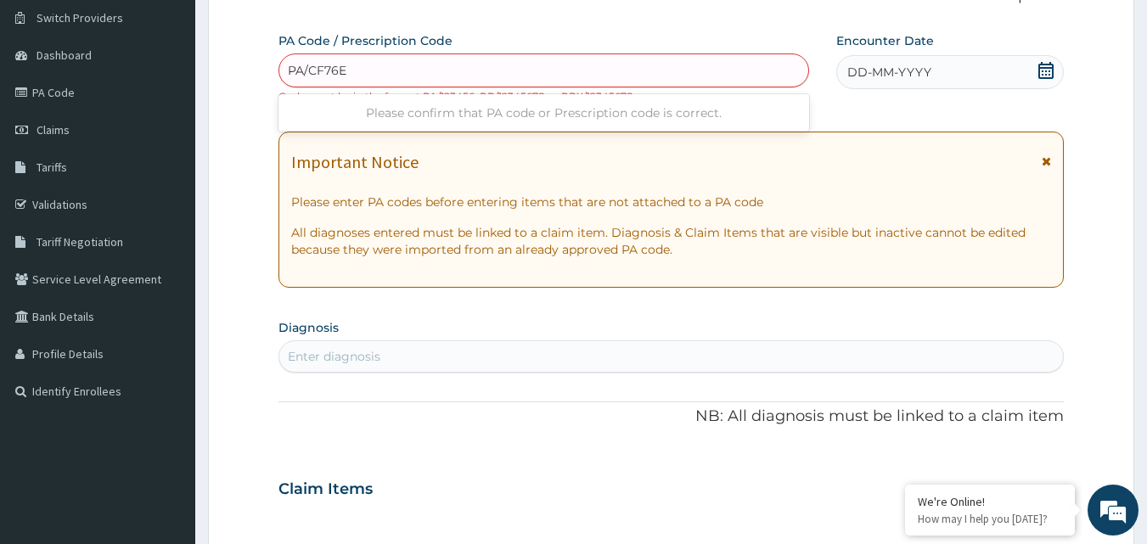
type input "PA/CF76EF"
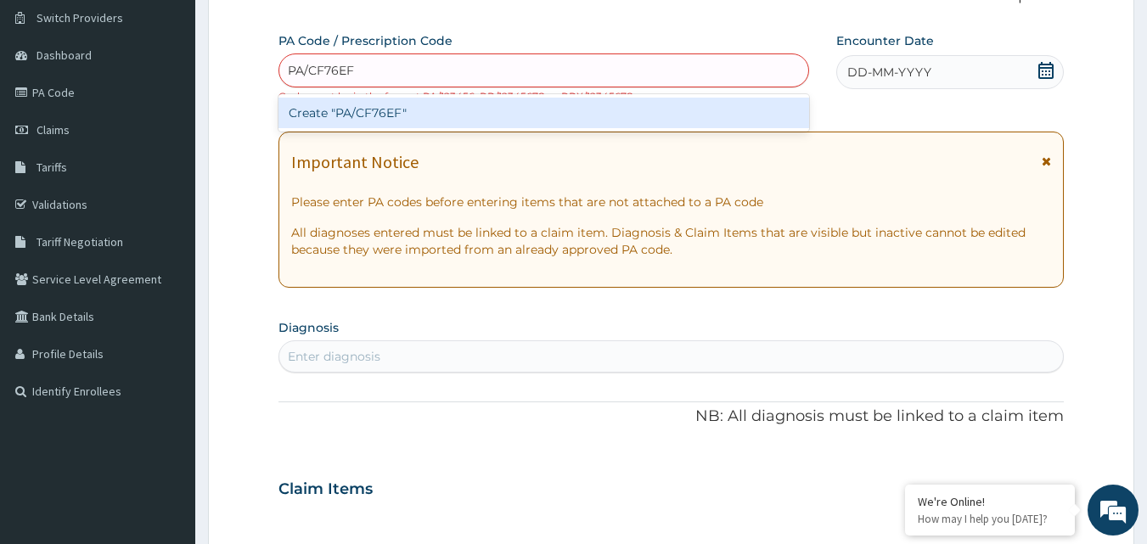
click at [446, 113] on div "Create "PA/CF76EF"" at bounding box center [543, 113] width 531 height 31
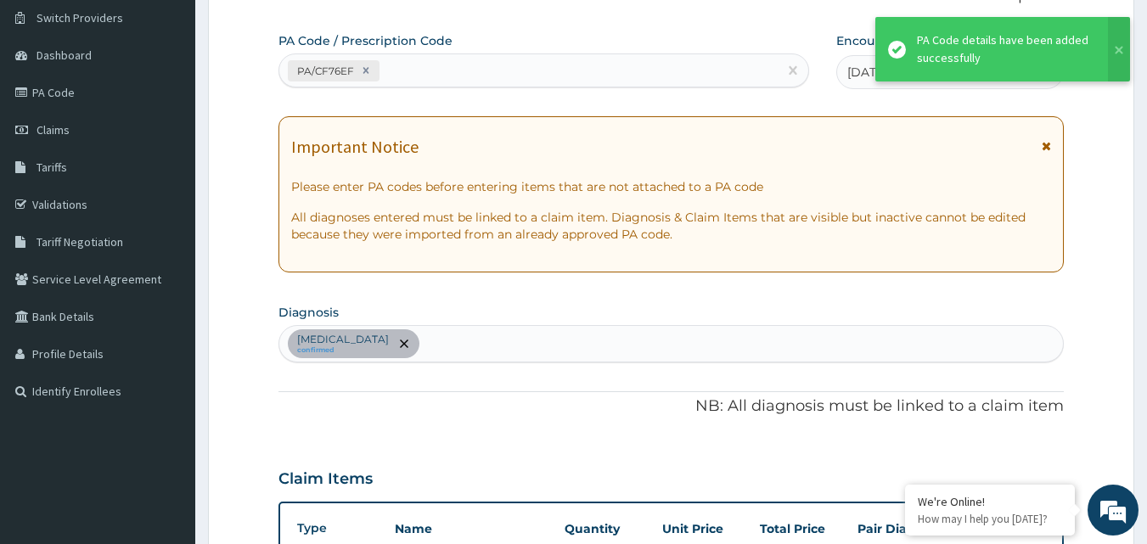
scroll to position [435, 0]
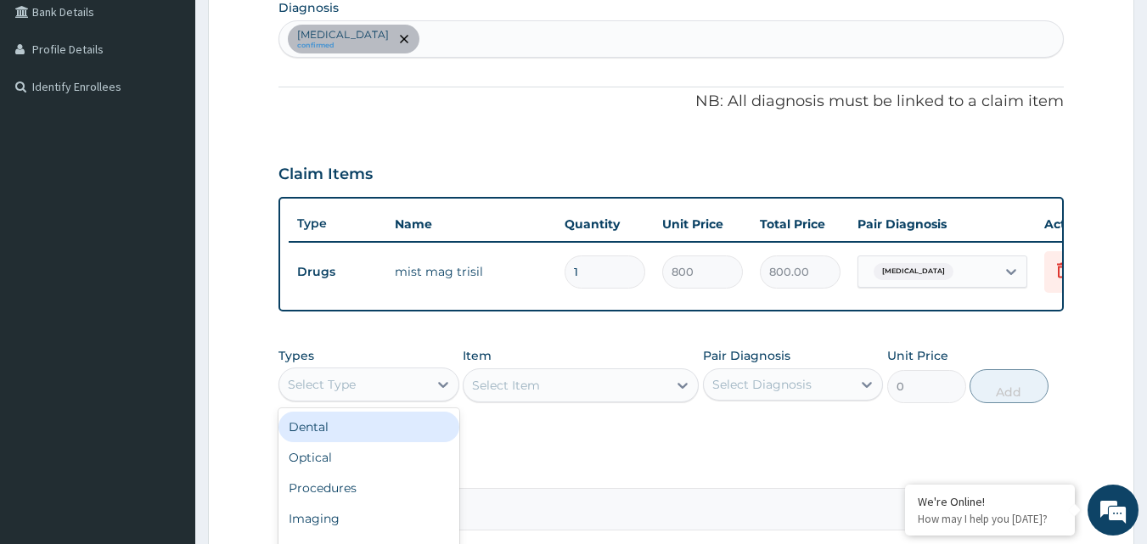
click at [408, 391] on div "Select Type" at bounding box center [353, 384] width 149 height 27
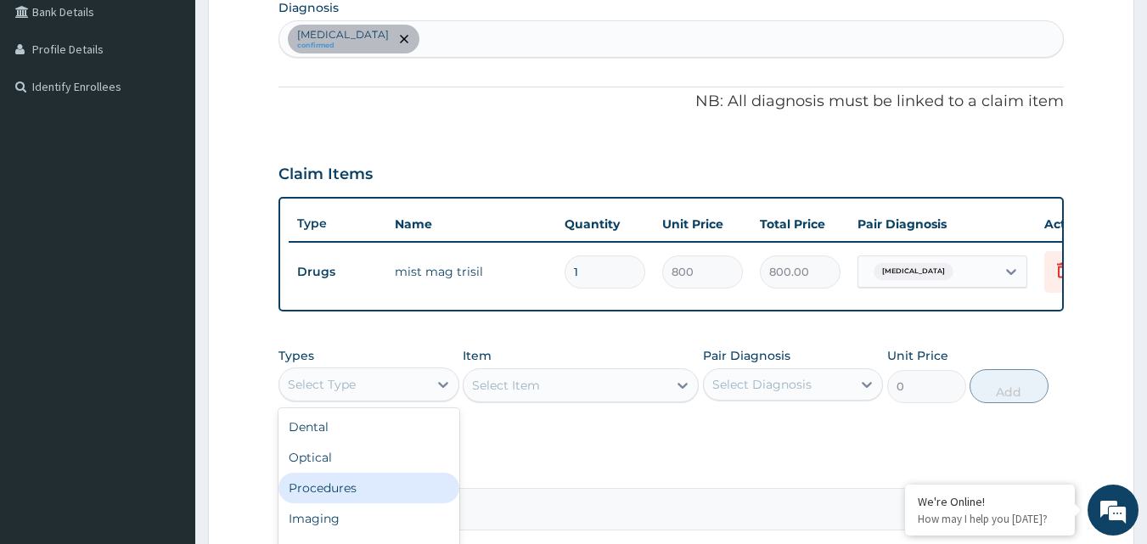
click at [370, 492] on div "Procedures" at bounding box center [368, 488] width 181 height 31
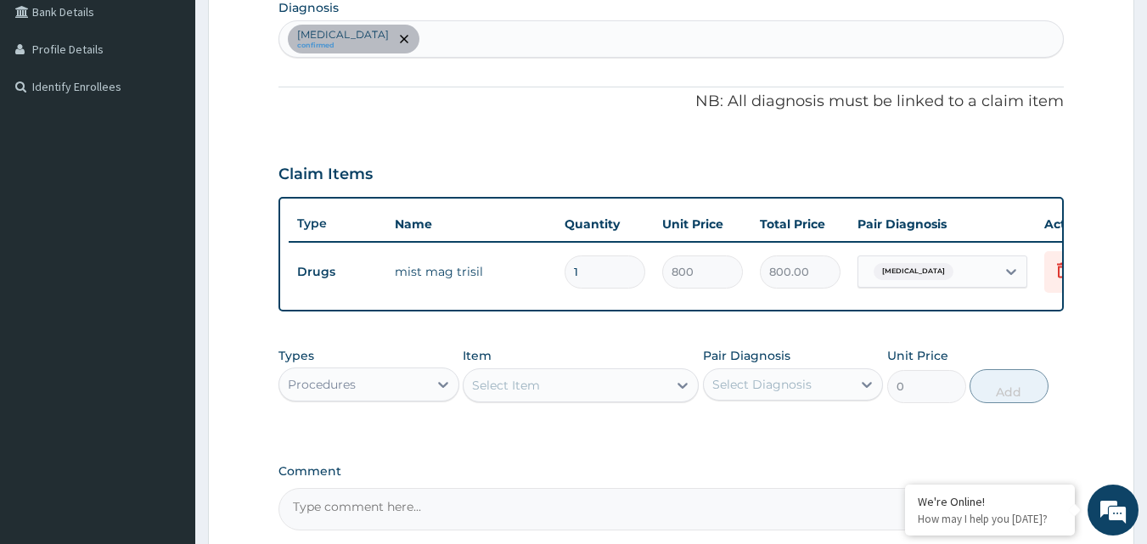
click at [540, 399] on div "Select Item" at bounding box center [566, 385] width 204 height 27
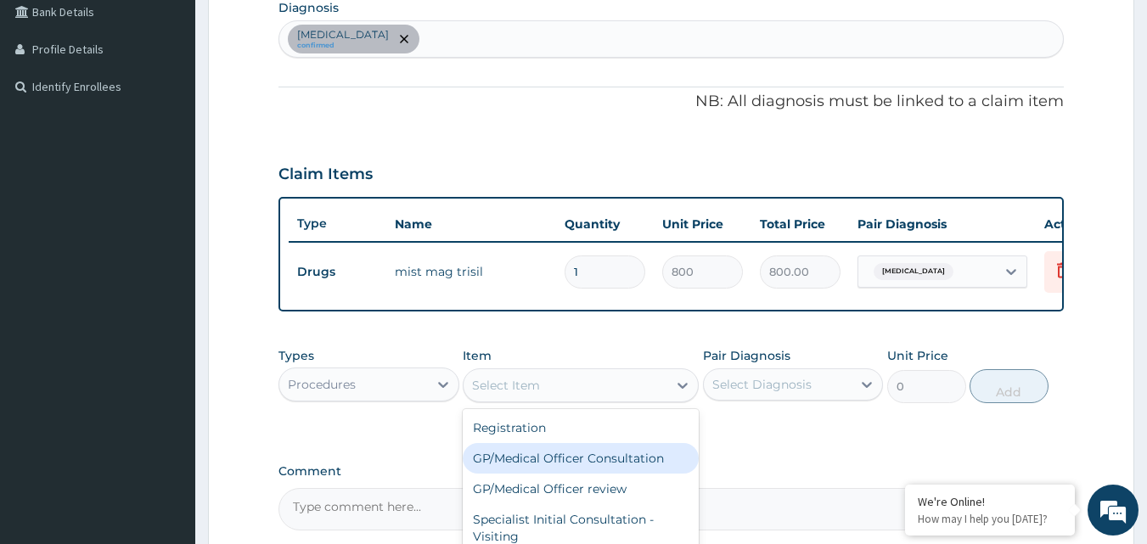
click at [515, 474] on div "GP/Medical Officer Consultation" at bounding box center [581, 458] width 236 height 31
type input "2000"
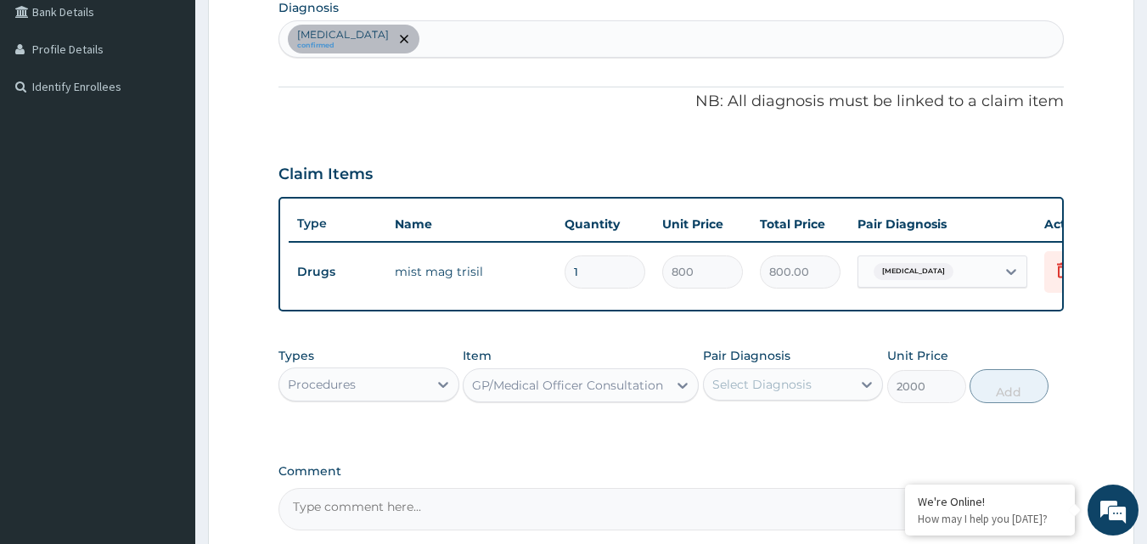
click at [833, 401] on div "Select Diagnosis" at bounding box center [793, 384] width 181 height 32
click at [799, 435] on label "Peptic ulcer" at bounding box center [783, 426] width 105 height 17
checkbox input "true"
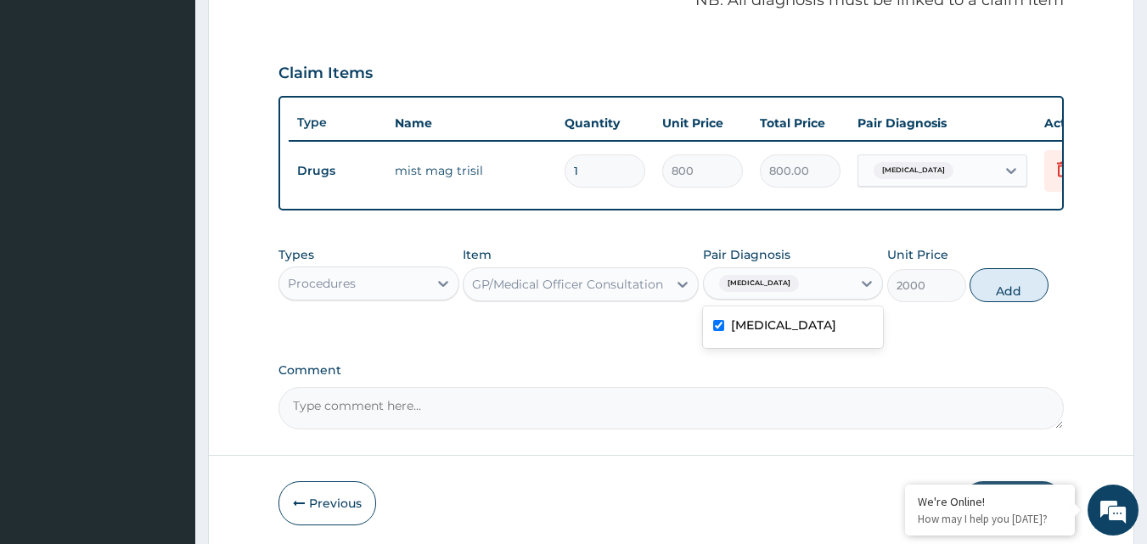
scroll to position [612, 0]
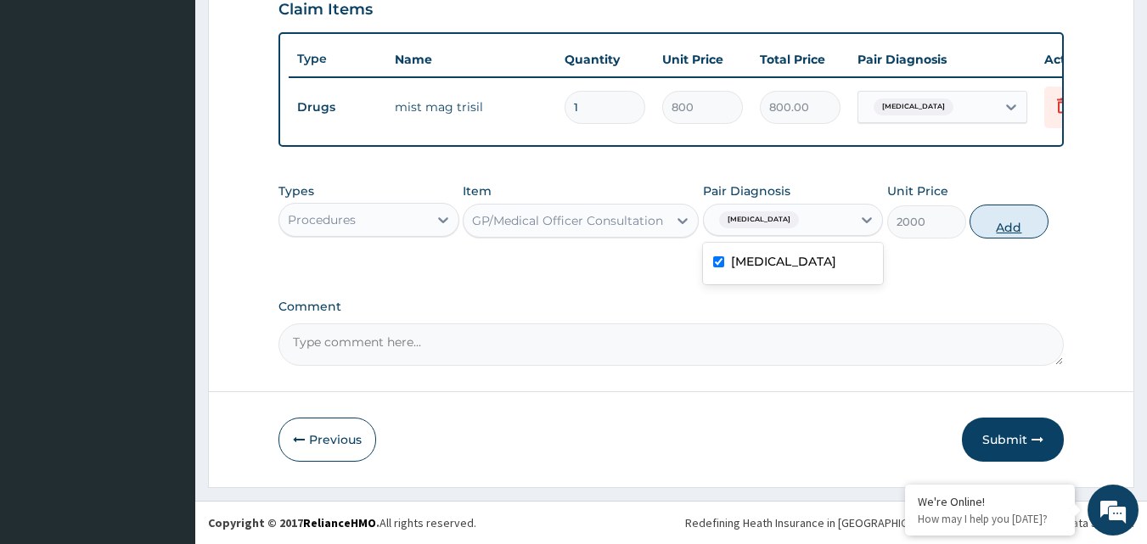
click at [1016, 232] on button "Add" at bounding box center [1009, 222] width 79 height 34
type input "0"
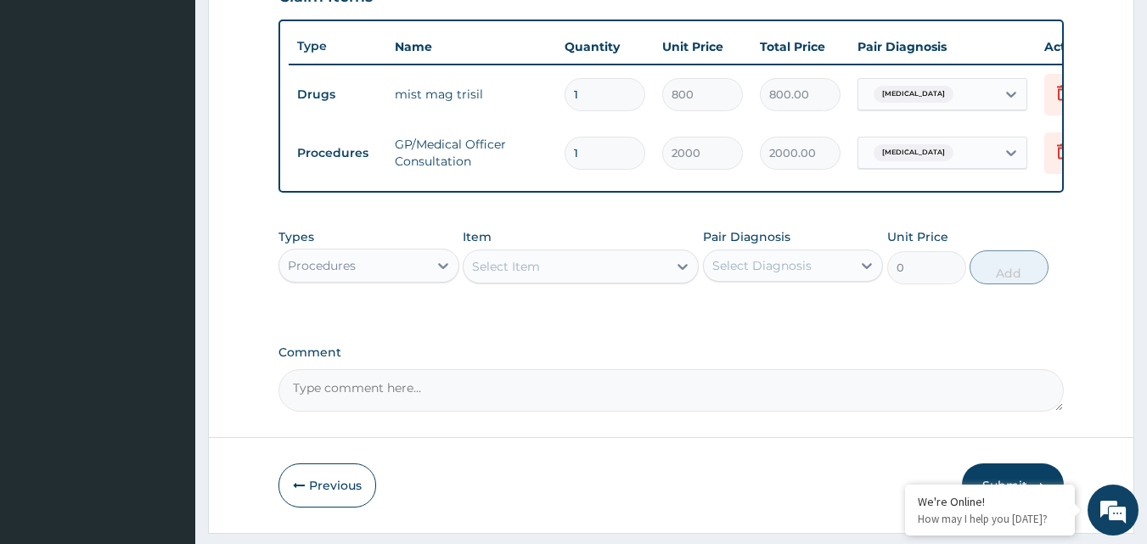
scroll to position [671, 0]
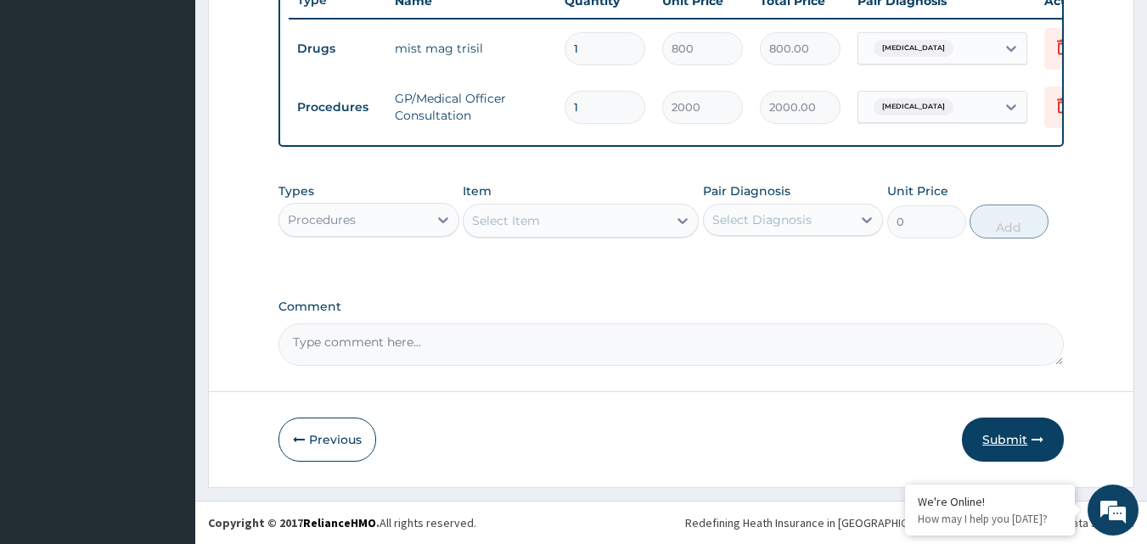
click at [1020, 439] on button "Submit" at bounding box center [1013, 440] width 102 height 44
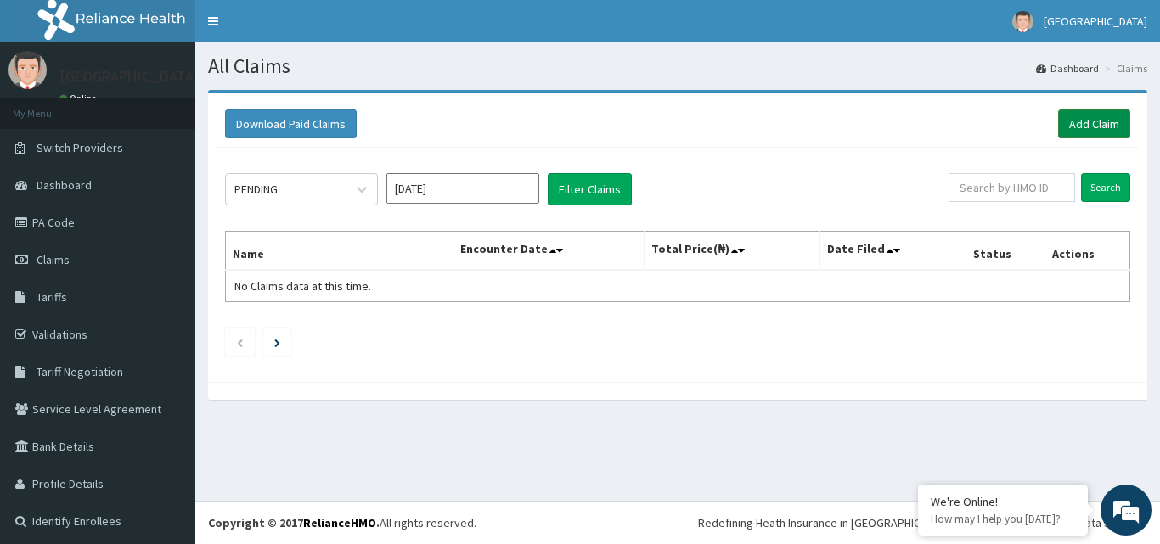
click at [1096, 129] on link "Add Claim" at bounding box center [1094, 124] width 72 height 29
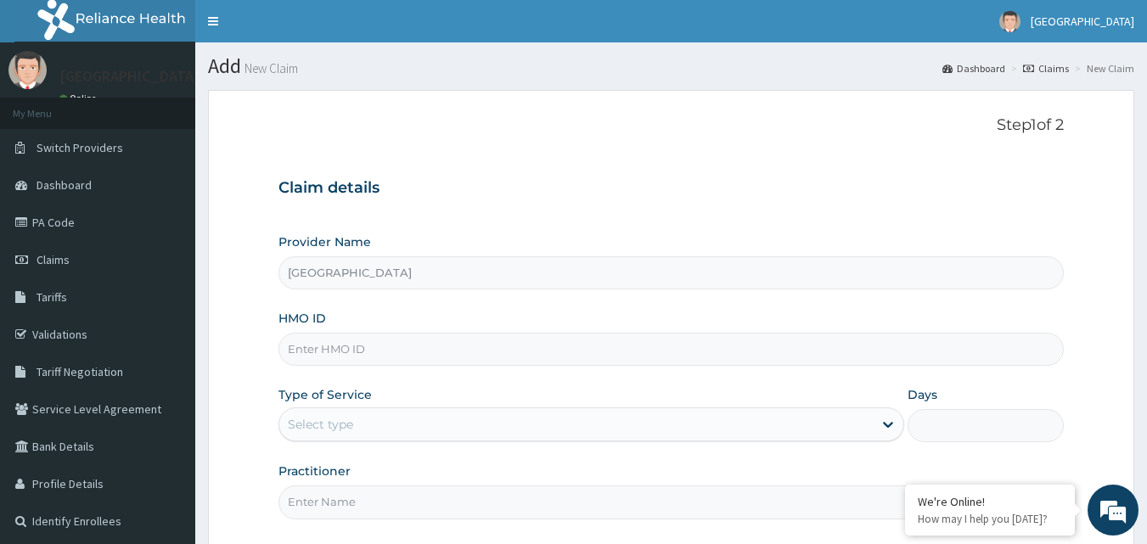
type input "[GEOGRAPHIC_DATA]"
click at [436, 335] on input "HMO ID" at bounding box center [671, 349] width 786 height 33
paste input "SFA/13387/A"
type input "SFA/13387/A"
click at [574, 414] on div "Select type" at bounding box center [575, 424] width 593 height 27
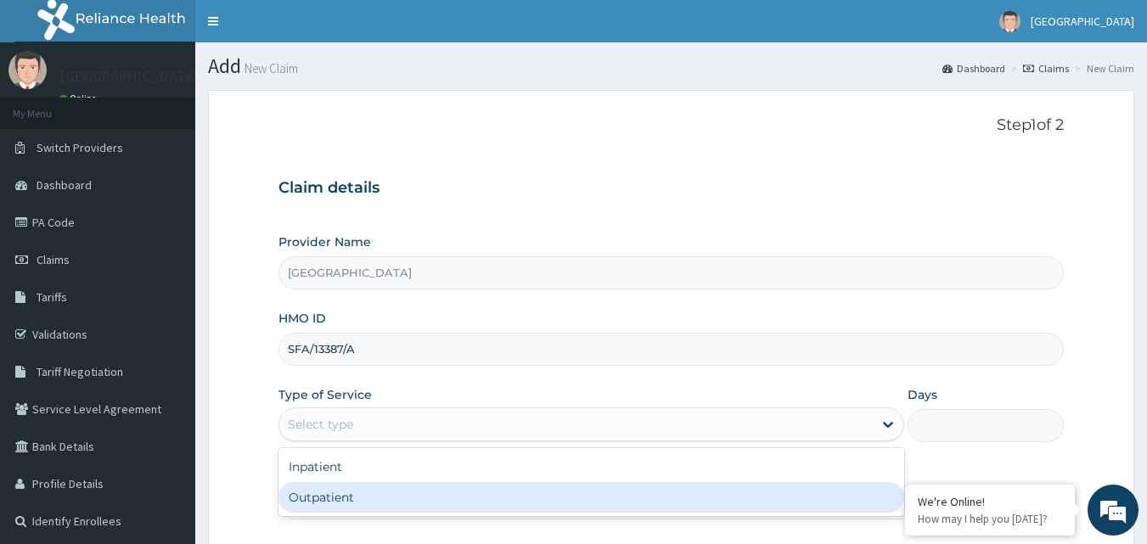
click at [453, 504] on div "Outpatient" at bounding box center [591, 497] width 626 height 31
type input "1"
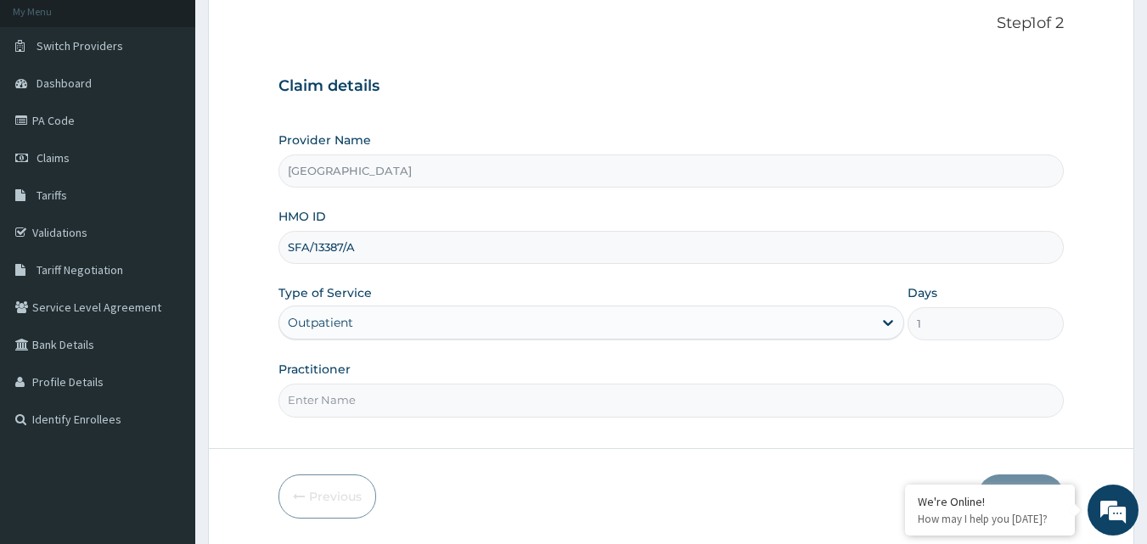
scroll to position [121, 0]
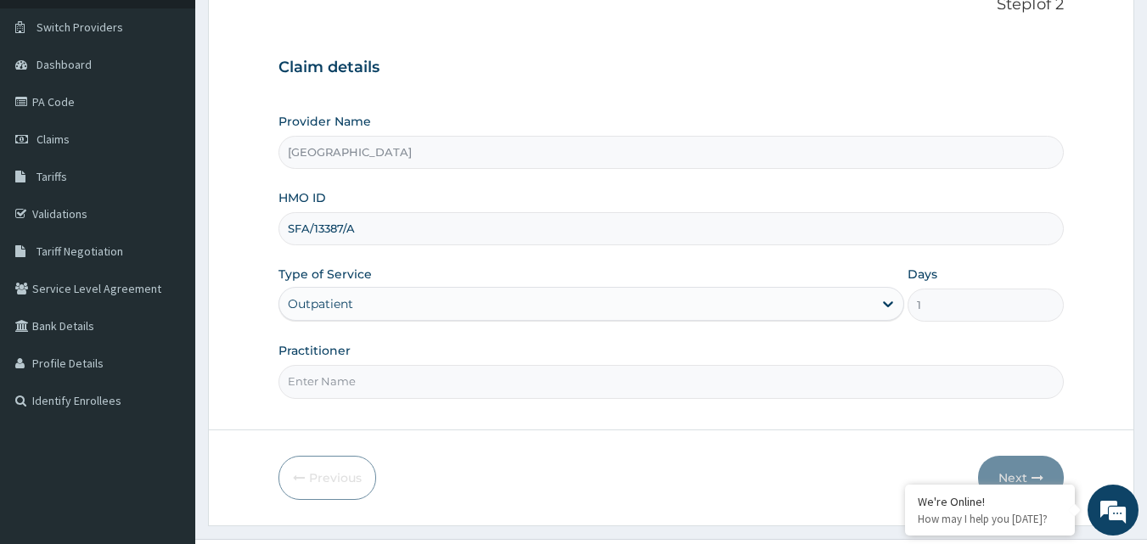
click at [574, 362] on div "Practitioner" at bounding box center [671, 370] width 786 height 56
click at [533, 380] on input "Practitioner" at bounding box center [671, 381] width 786 height 33
type input "DR OKAFOR"
click at [1018, 465] on button "Next" at bounding box center [1021, 478] width 86 height 44
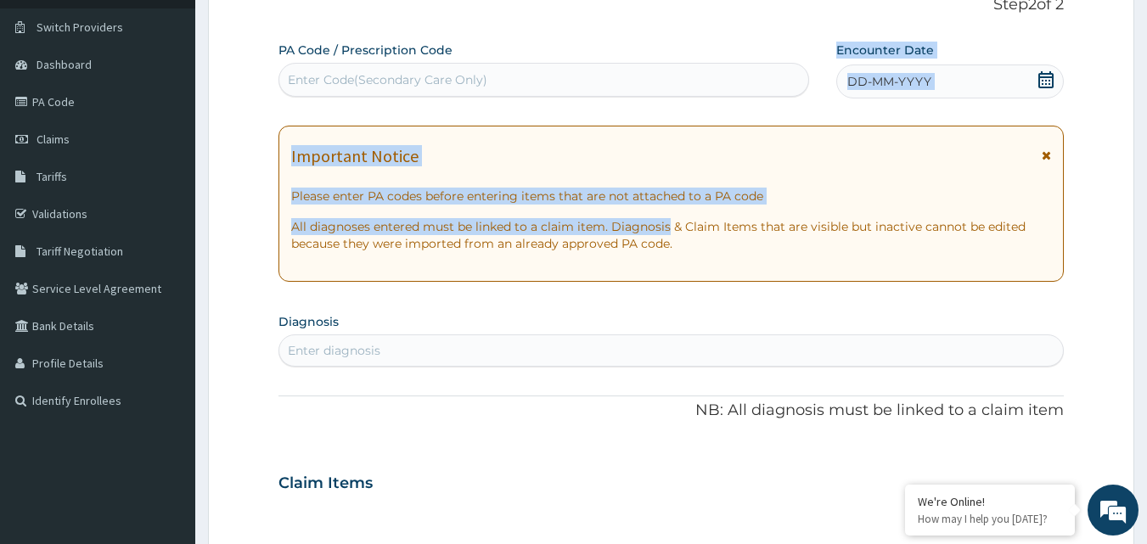
drag, startPoint x: 666, startPoint y: 229, endPoint x: 481, endPoint y: 78, distance: 239.6
click at [481, 78] on div "PA Code / Prescription Code Enter Code(Secondary Care Only) Encounter Date DD-M…" at bounding box center [671, 481] width 786 height 879
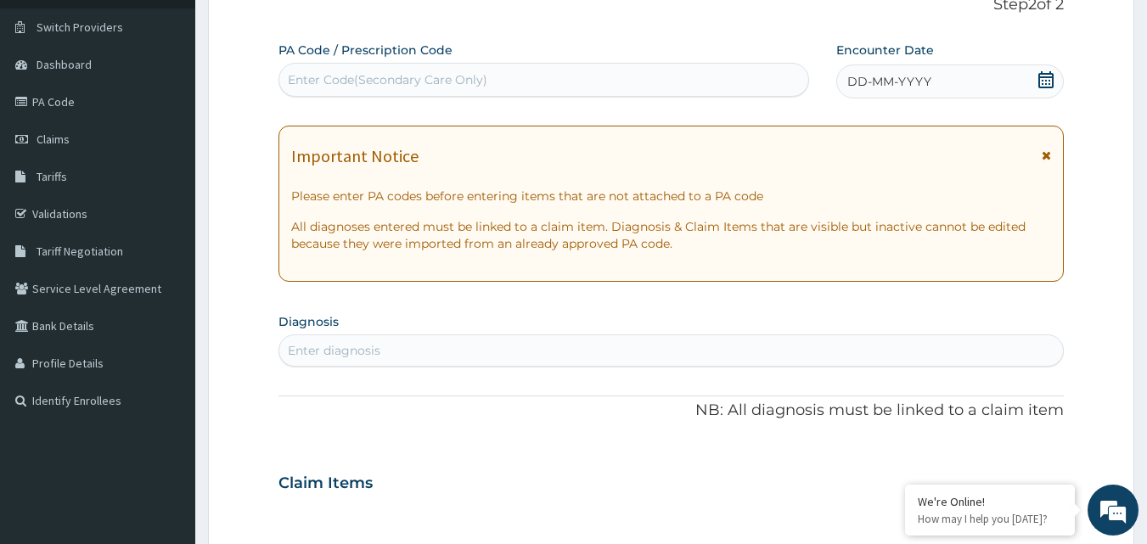
click at [481, 78] on div "Enter Code(Secondary Care Only)" at bounding box center [388, 79] width 200 height 17
type input "PA/CC6C47"
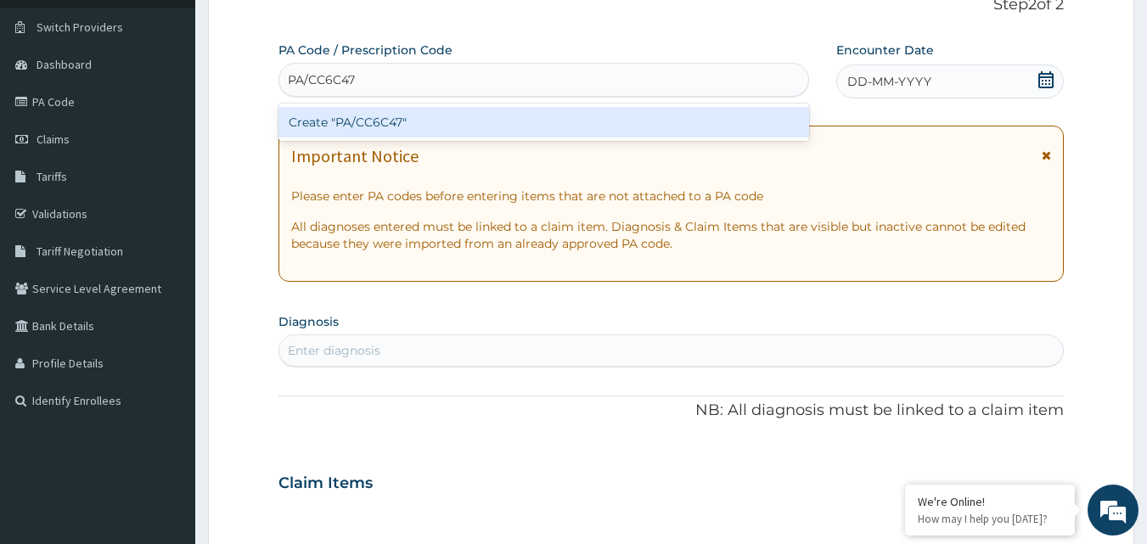
click at [430, 132] on div "Create "PA/CC6C47"" at bounding box center [543, 122] width 531 height 31
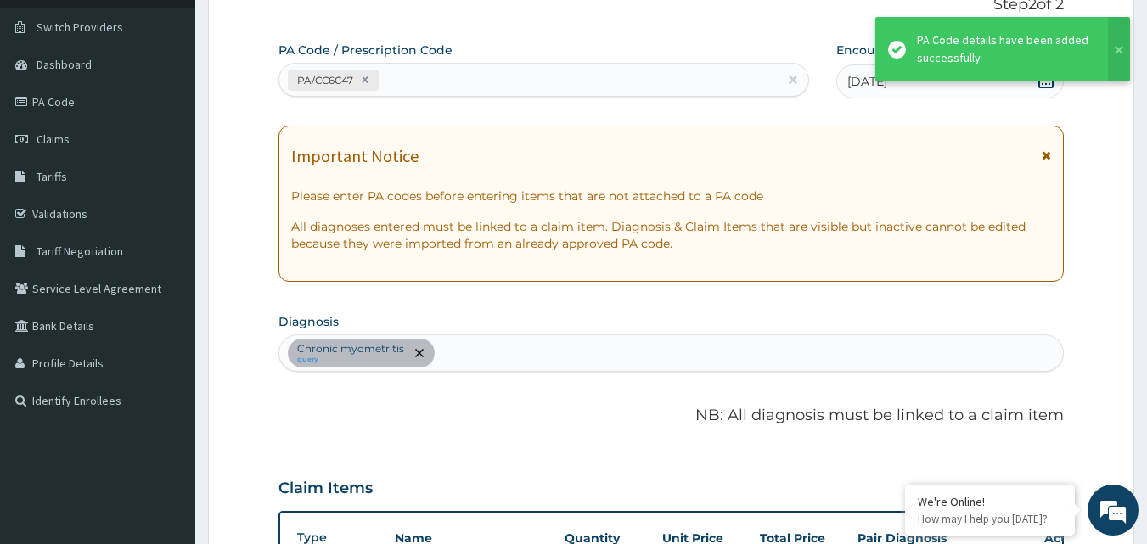
scroll to position [435, 0]
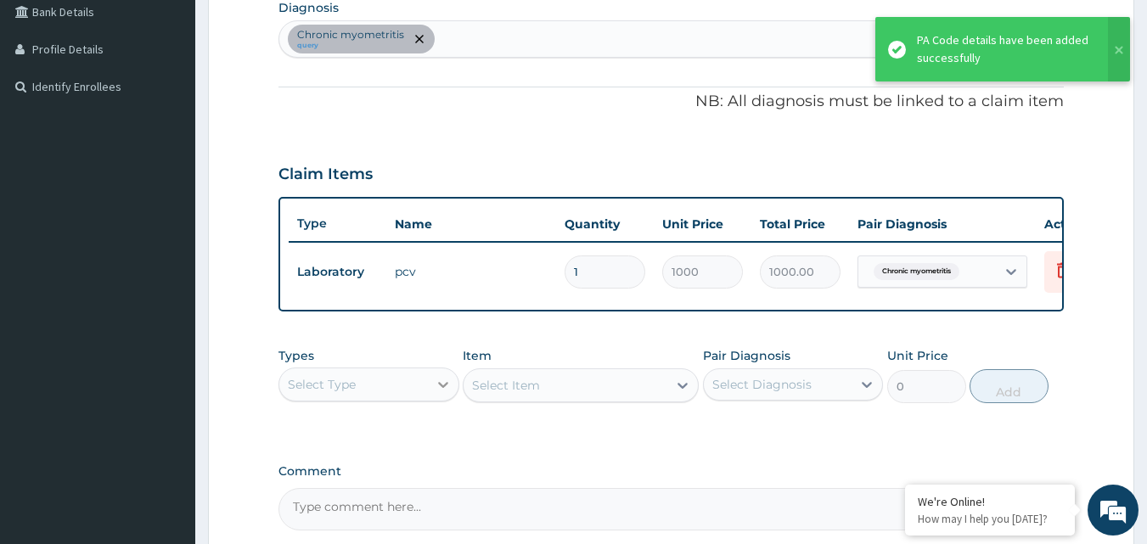
click at [444, 388] on icon at bounding box center [443, 384] width 17 height 17
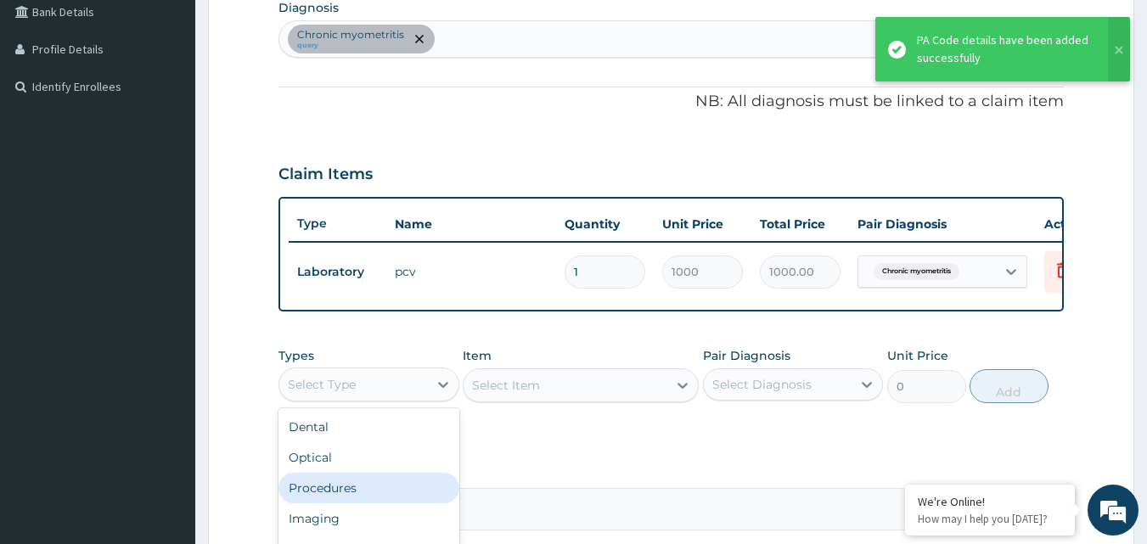
click at [337, 503] on div "Procedures" at bounding box center [368, 488] width 181 height 31
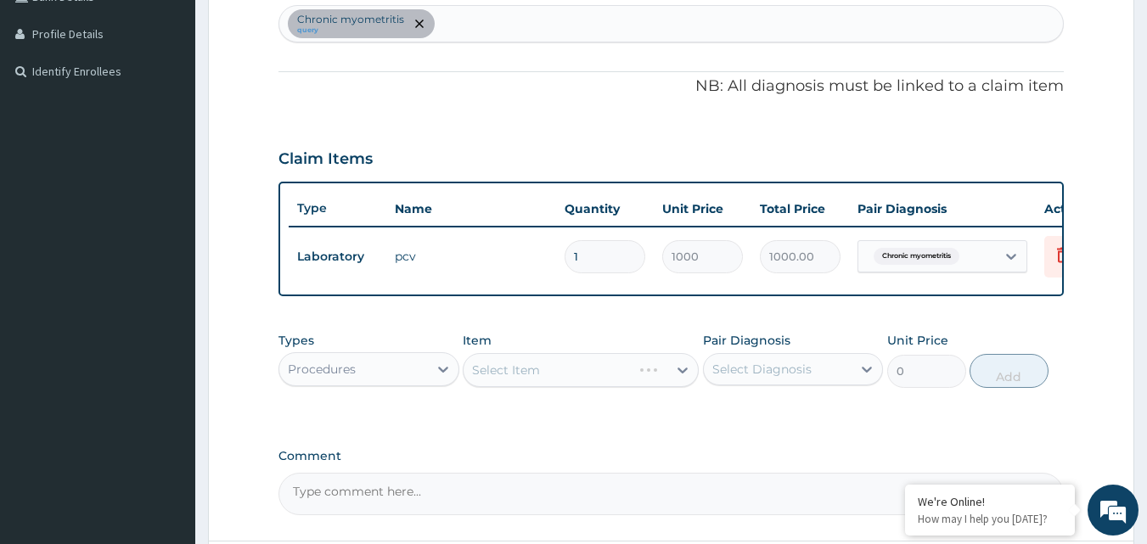
scroll to position [612, 0]
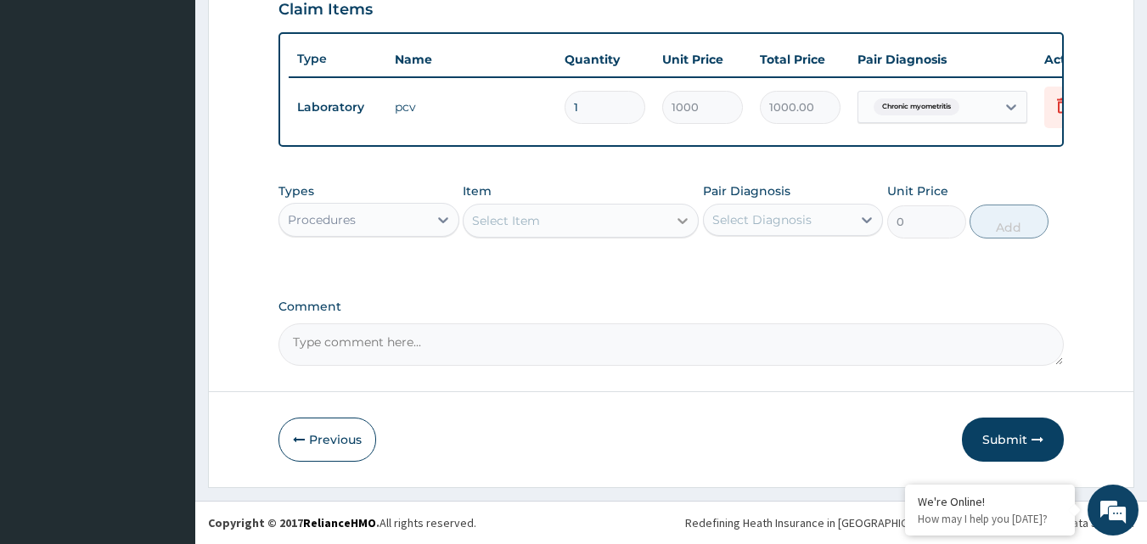
click at [681, 220] on icon at bounding box center [682, 220] width 17 height 17
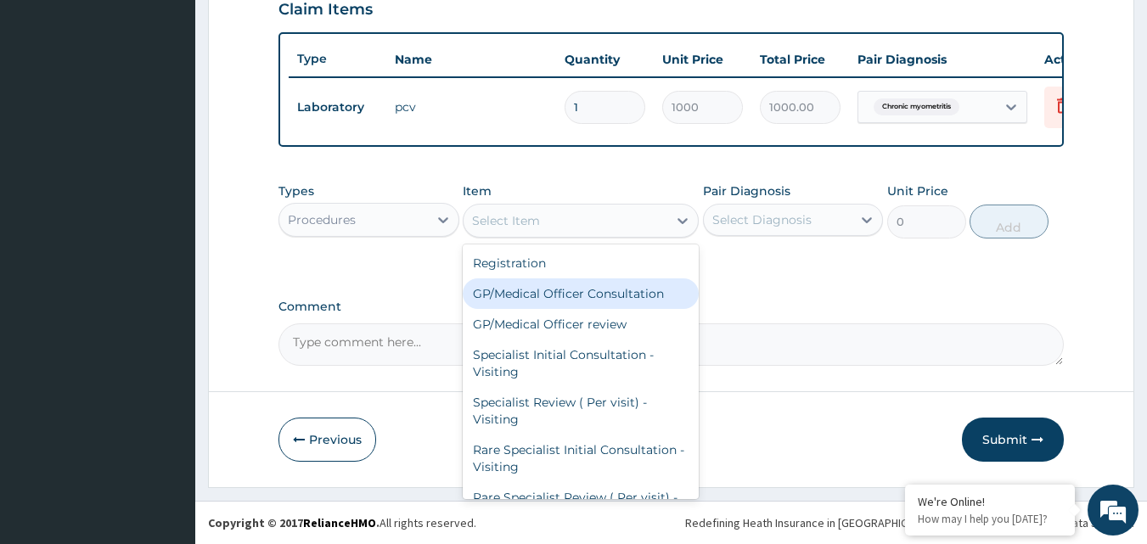
click at [639, 290] on div "GP/Medical Officer Consultation" at bounding box center [581, 293] width 236 height 31
type input "2000"
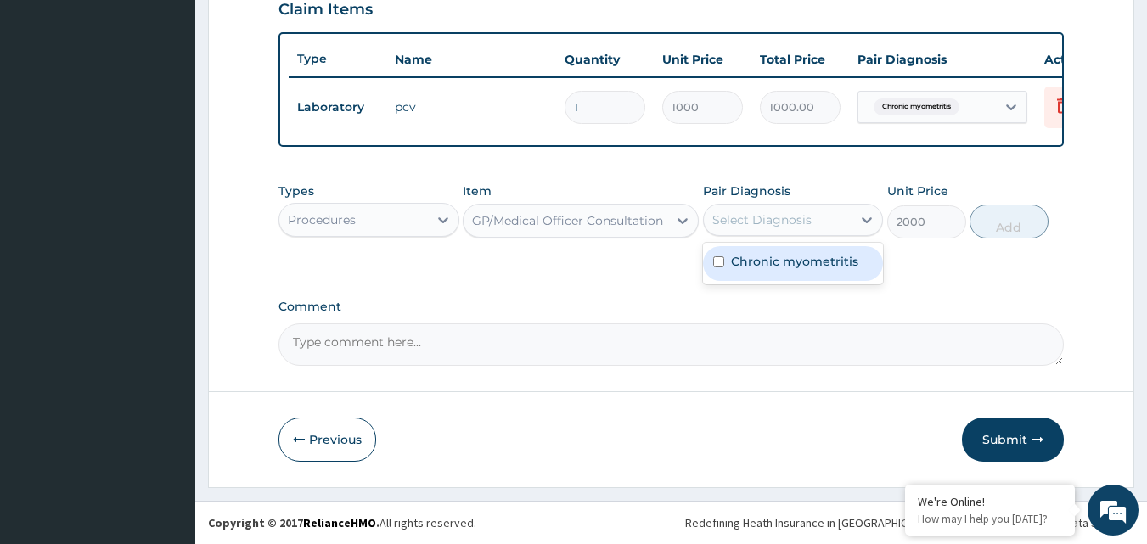
click at [796, 222] on div "Select Diagnosis" at bounding box center [761, 219] width 99 height 17
click at [778, 261] on label "Chronic myometritis" at bounding box center [794, 261] width 127 height 17
checkbox input "true"
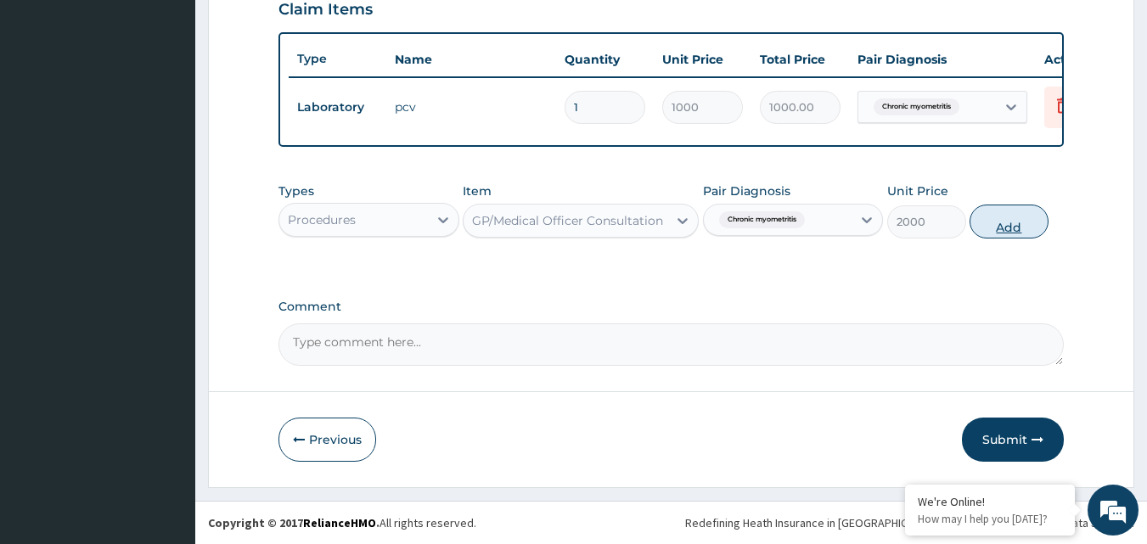
click at [1004, 223] on button "Add" at bounding box center [1009, 222] width 79 height 34
type input "0"
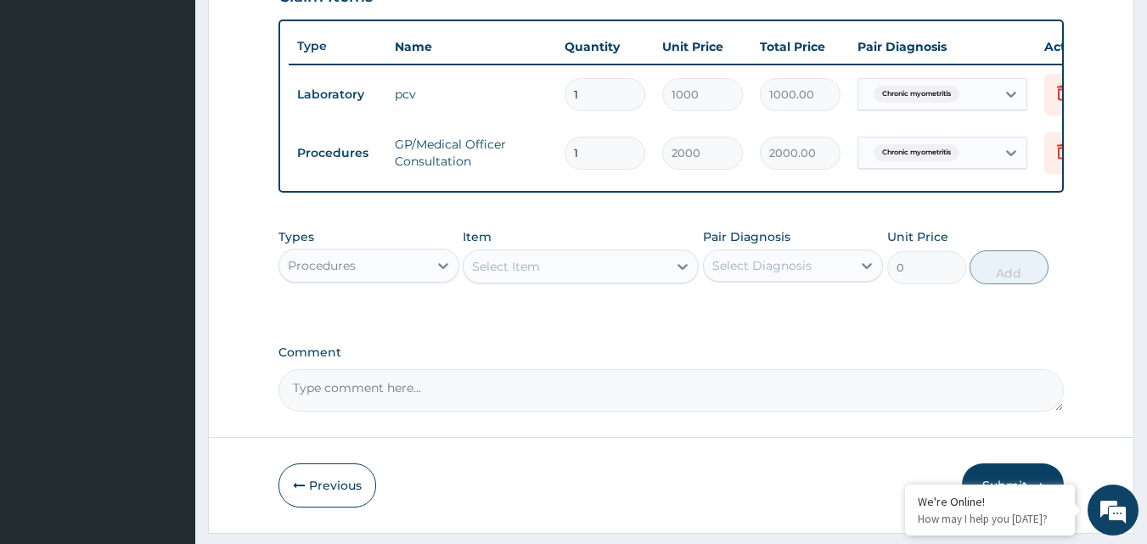
scroll to position [671, 0]
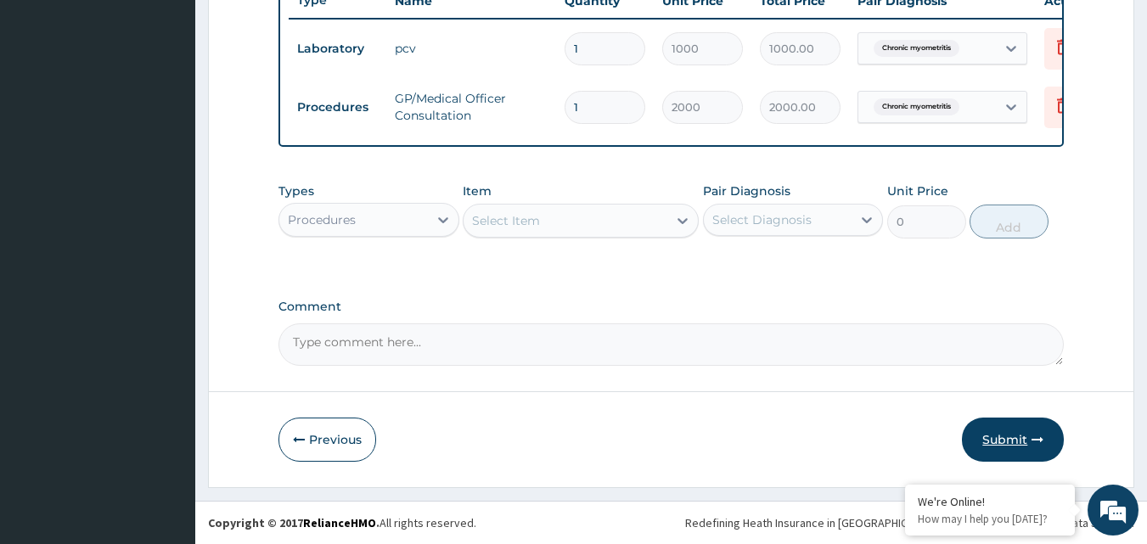
click at [1017, 432] on button "Submit" at bounding box center [1013, 440] width 102 height 44
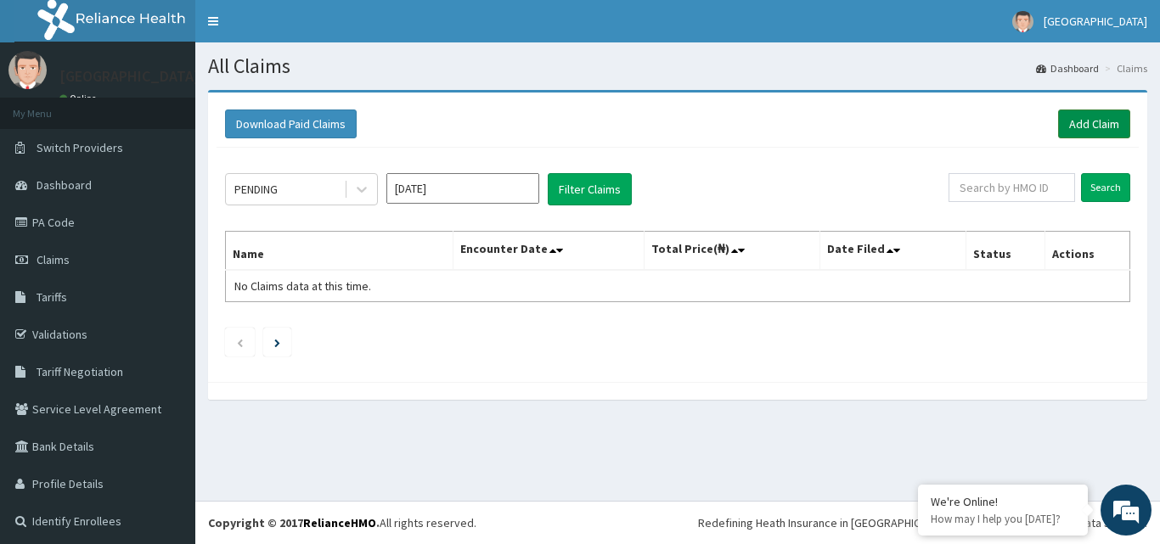
click at [1094, 117] on link "Add Claim" at bounding box center [1094, 124] width 72 height 29
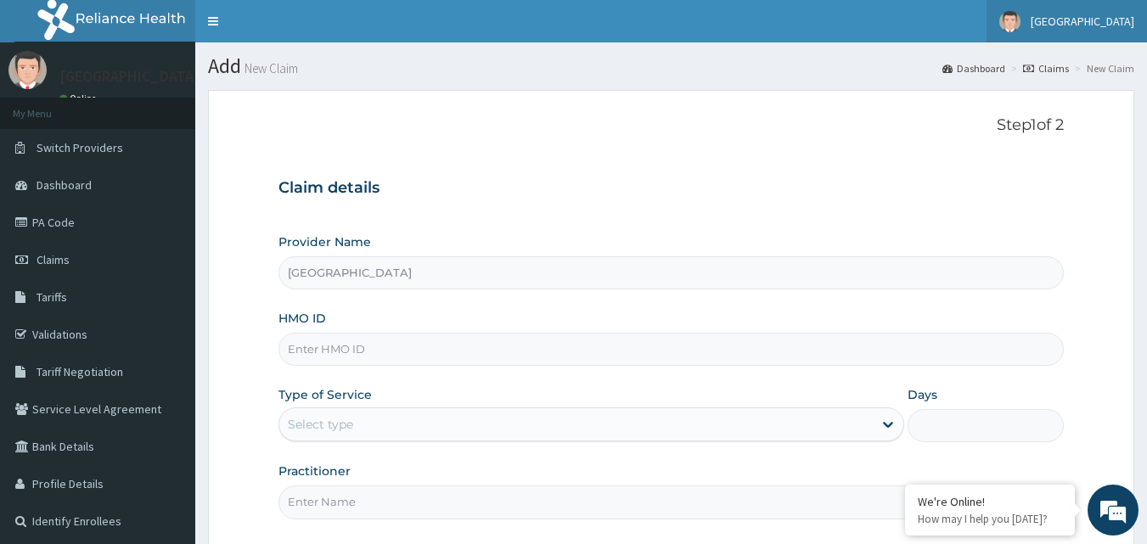
type input "[GEOGRAPHIC_DATA]"
click at [366, 348] on input "HMO ID" at bounding box center [671, 349] width 786 height 33
paste input "sfa/13320/a"
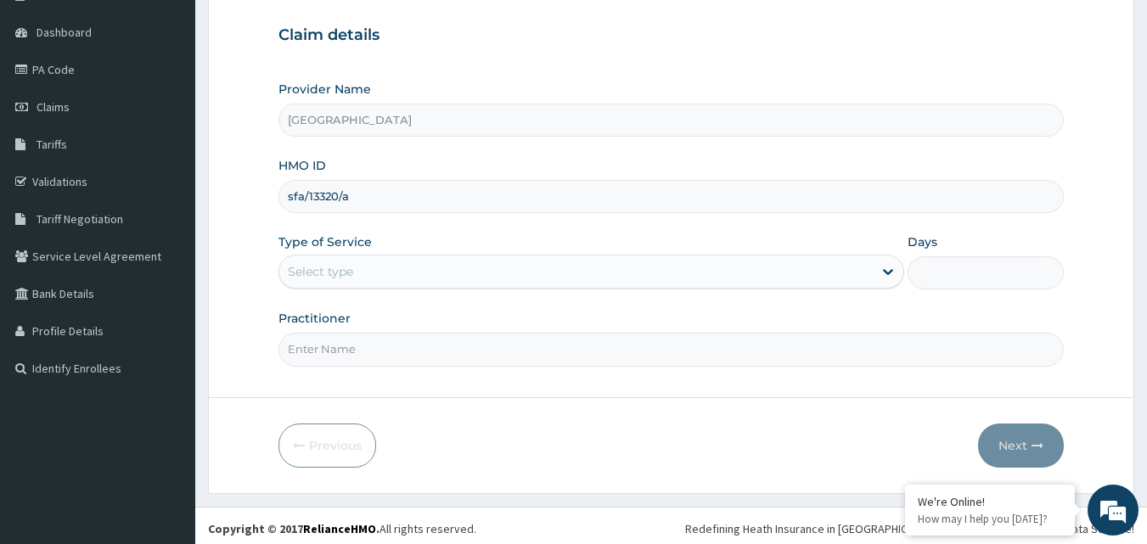
scroll to position [159, 0]
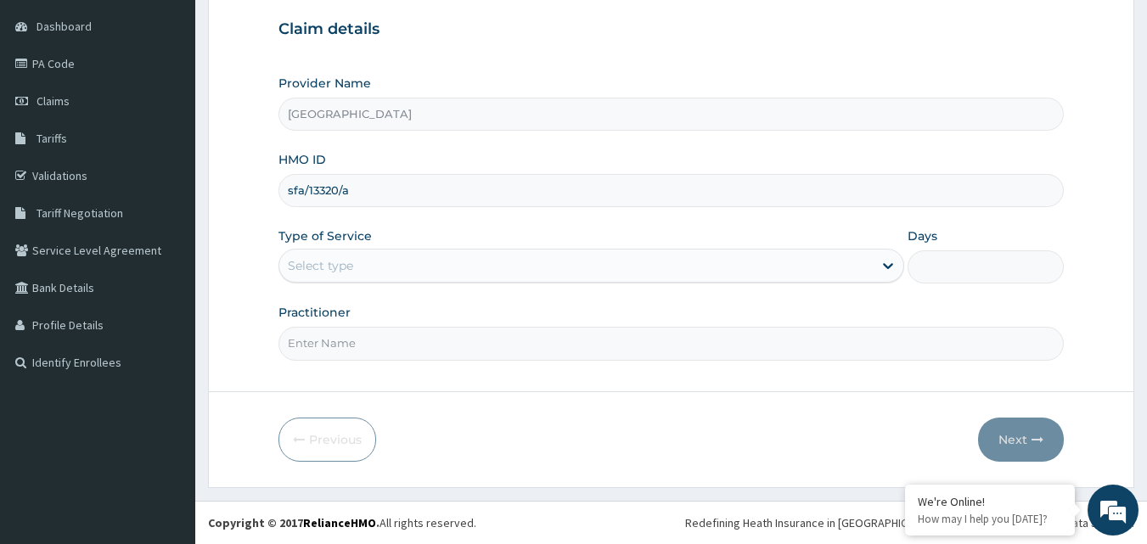
type input "sfa/13320/a"
click at [833, 265] on div "Select type" at bounding box center [575, 265] width 593 height 27
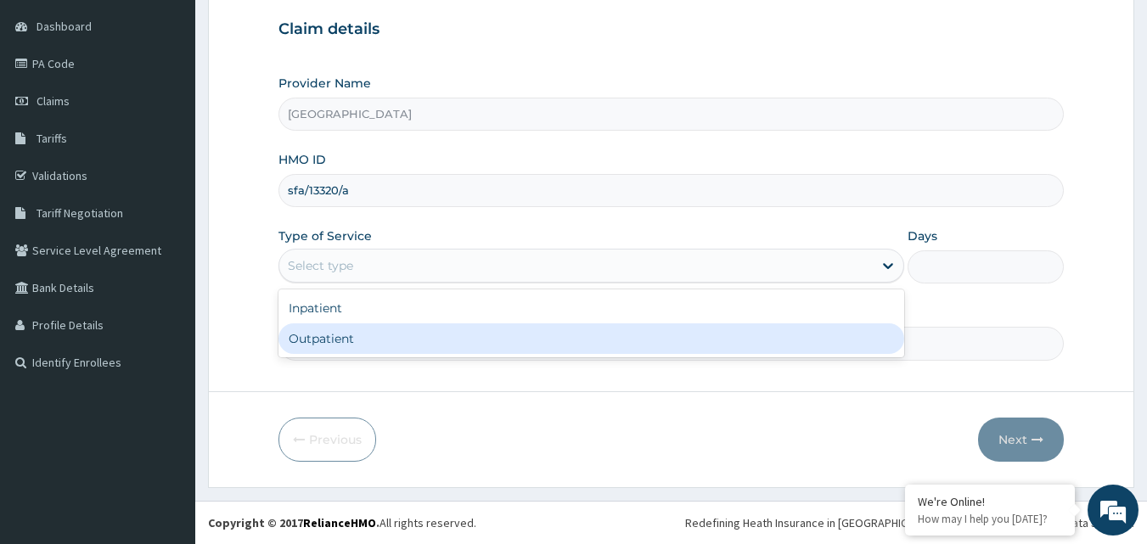
click at [550, 325] on div "Outpatient" at bounding box center [591, 338] width 626 height 31
type input "1"
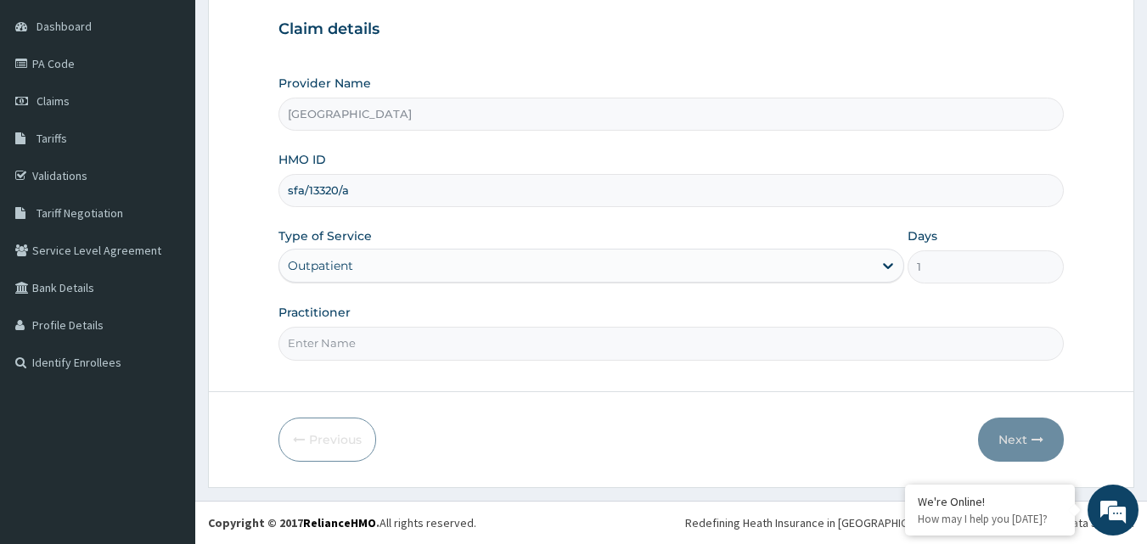
click at [558, 351] on input "Practitioner" at bounding box center [671, 343] width 786 height 33
type input "DR [PERSON_NAME]"
click at [1013, 444] on button "Next" at bounding box center [1021, 440] width 86 height 44
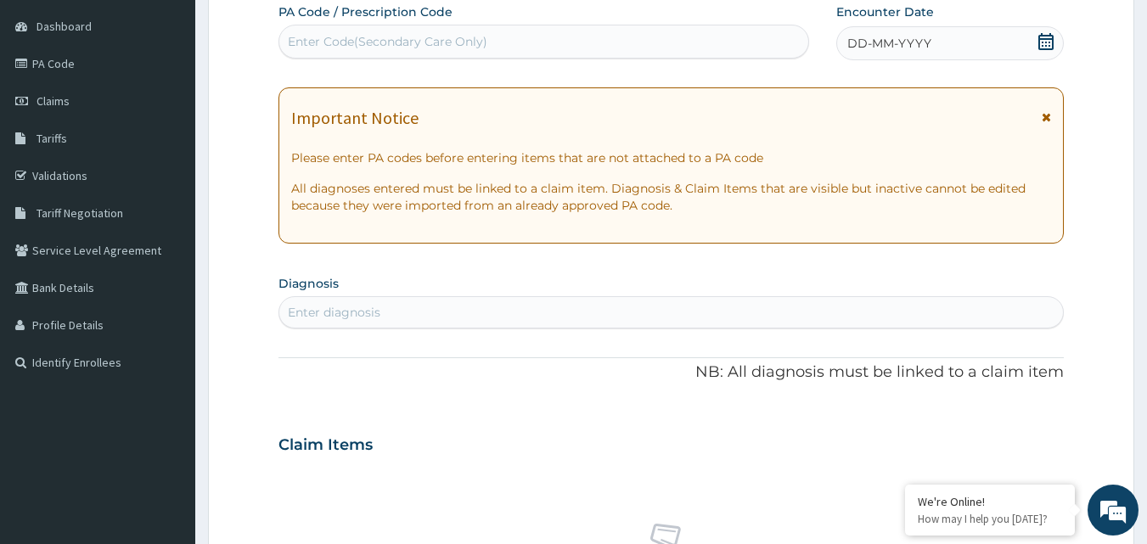
click at [453, 40] on div "Enter Code(Secondary Care Only)" at bounding box center [388, 41] width 200 height 17
type input "PA/255E77"
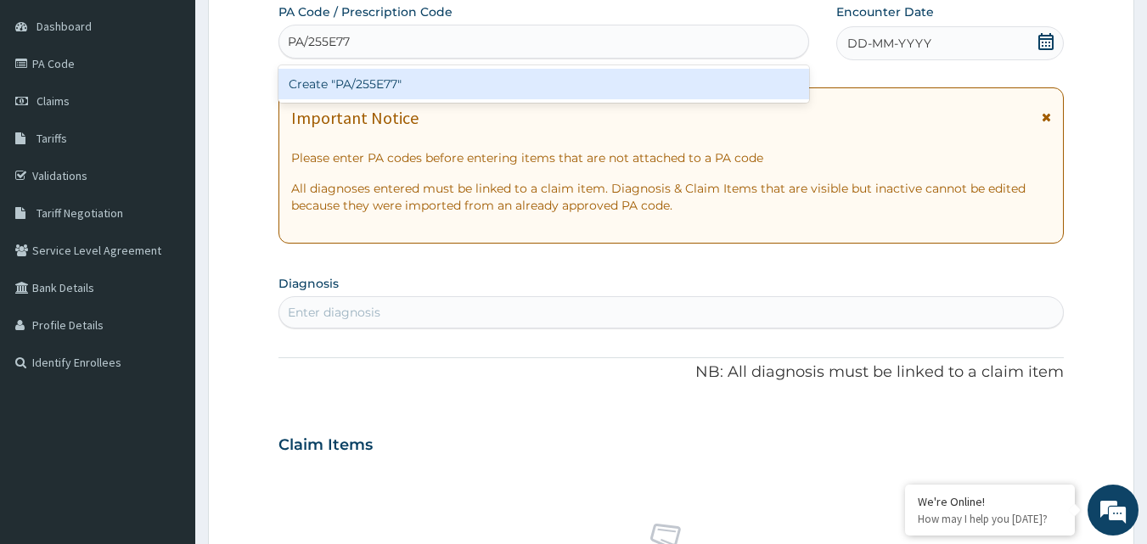
click at [419, 76] on div "Create "PA/255E77"" at bounding box center [543, 84] width 531 height 31
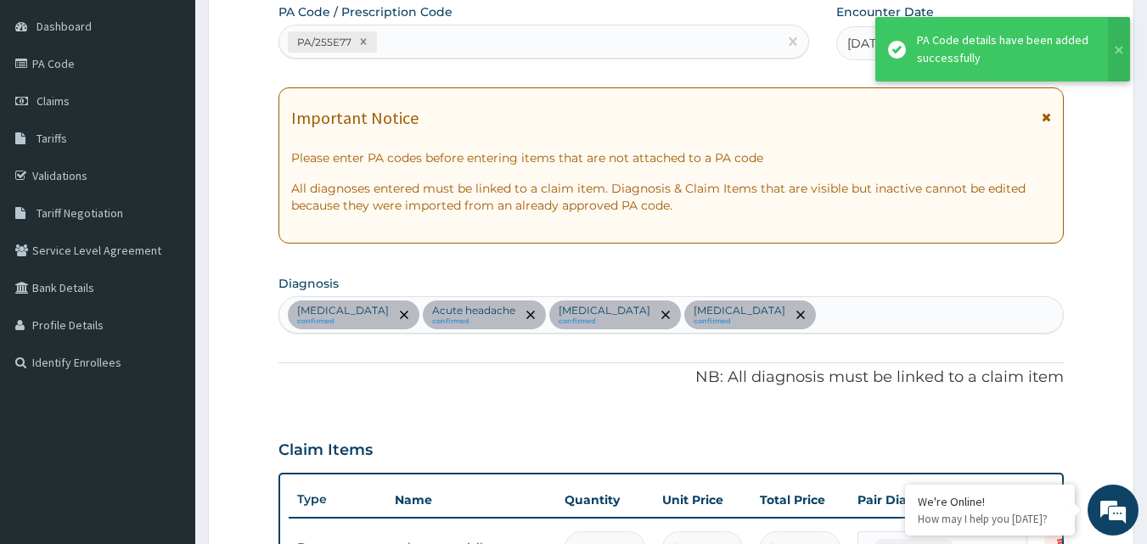
scroll to position [610, 0]
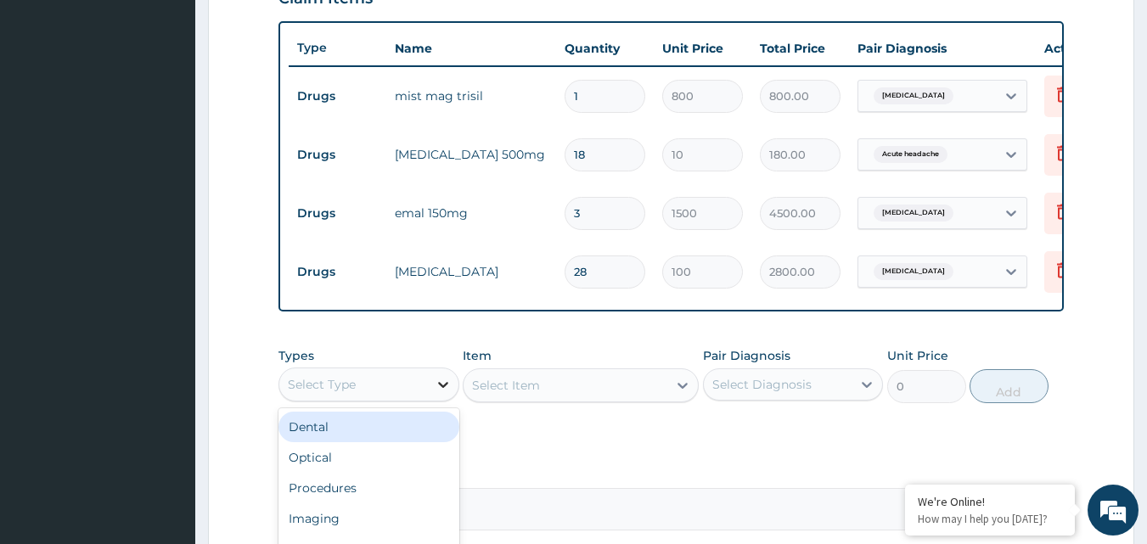
click at [429, 400] on div at bounding box center [443, 384] width 31 height 31
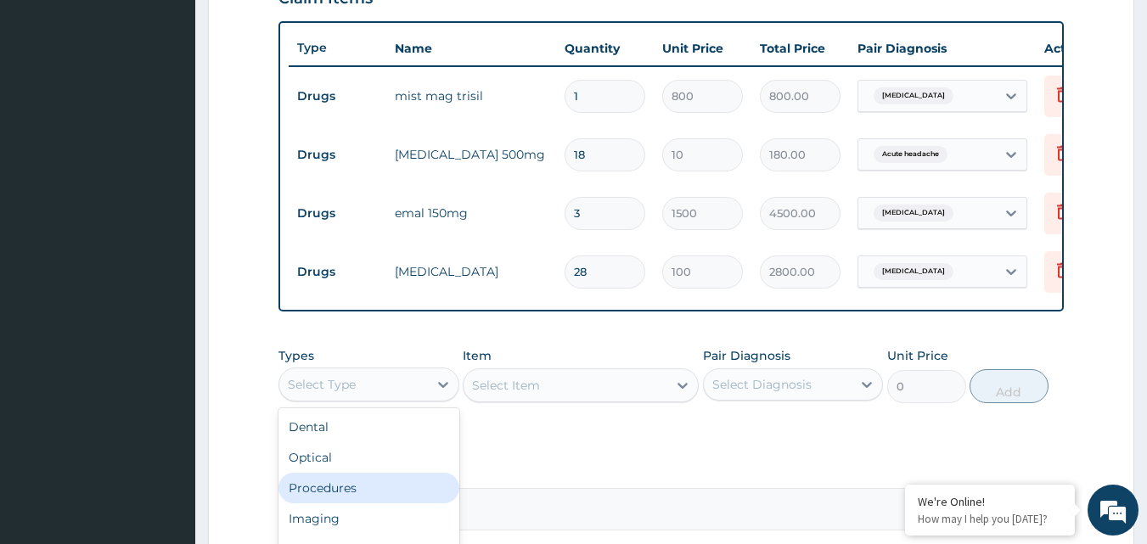
click at [373, 498] on div "Procedures" at bounding box center [368, 488] width 181 height 31
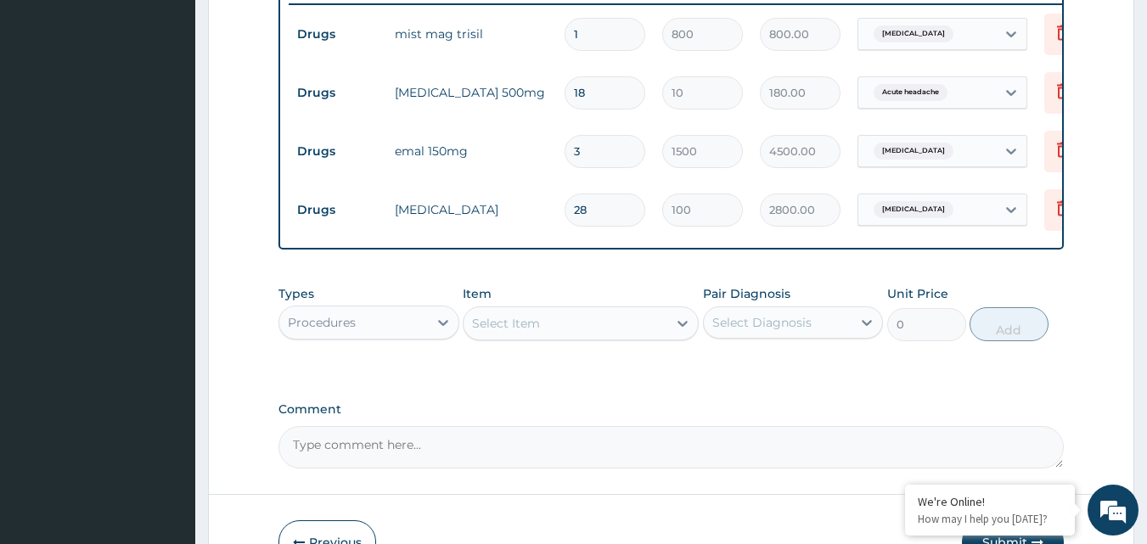
scroll to position [694, 0]
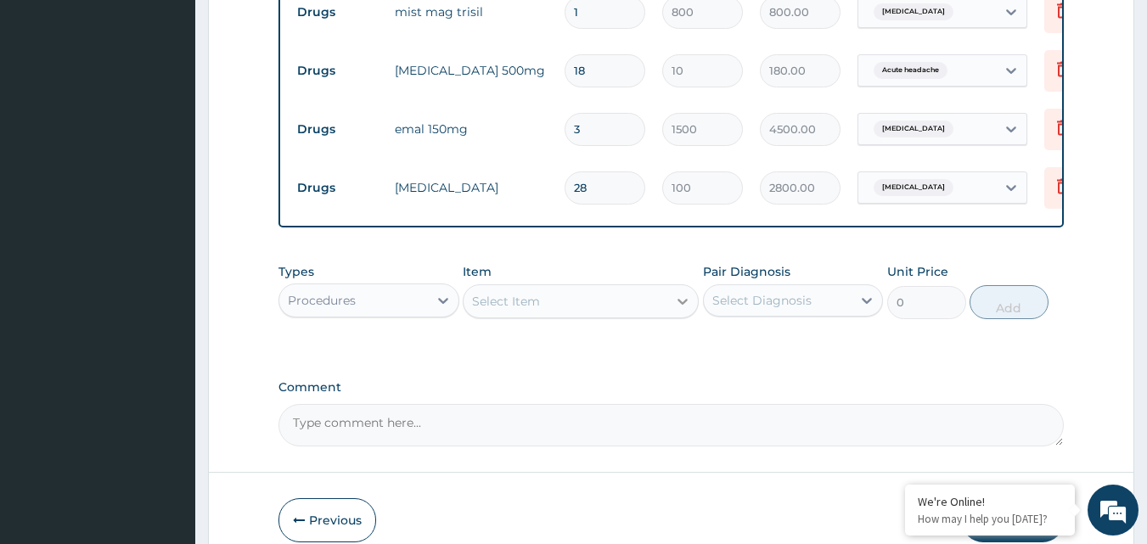
click at [678, 310] on icon at bounding box center [682, 301] width 17 height 17
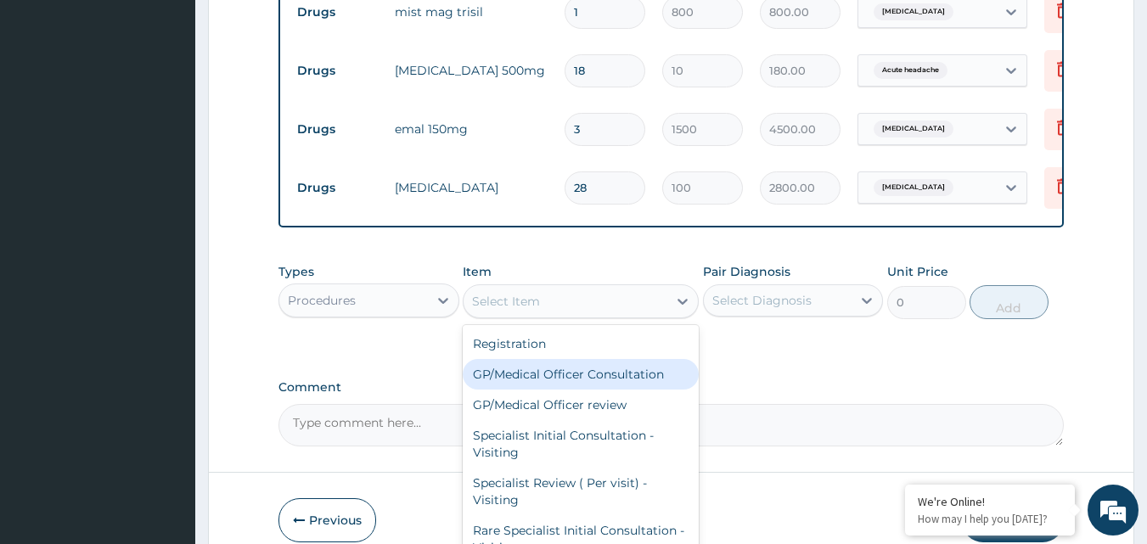
click at [526, 388] on div "GP/Medical Officer Consultation" at bounding box center [581, 374] width 236 height 31
type input "2000"
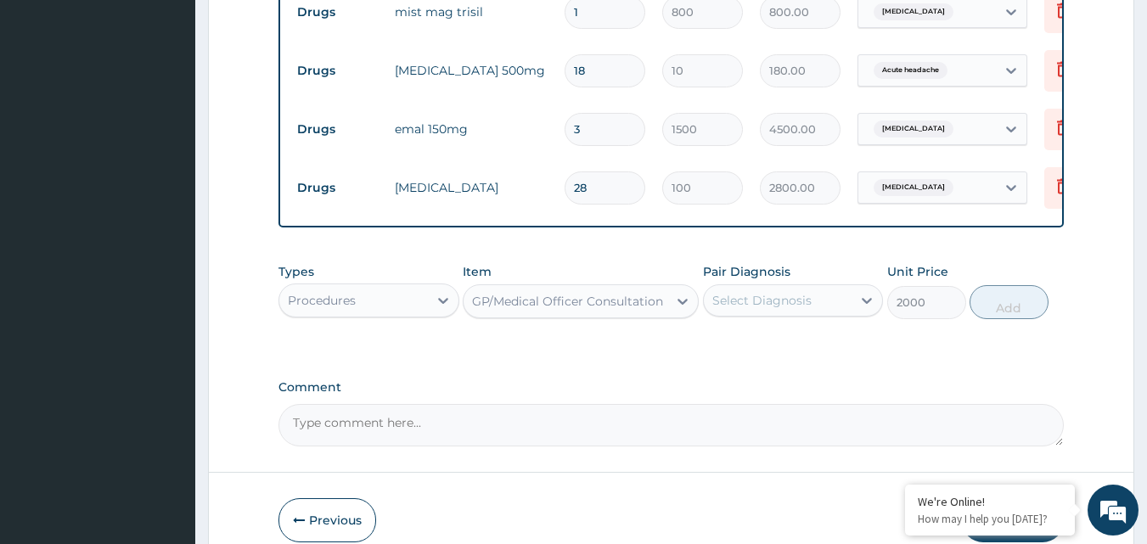
click at [779, 309] on div "Select Diagnosis" at bounding box center [761, 300] width 99 height 17
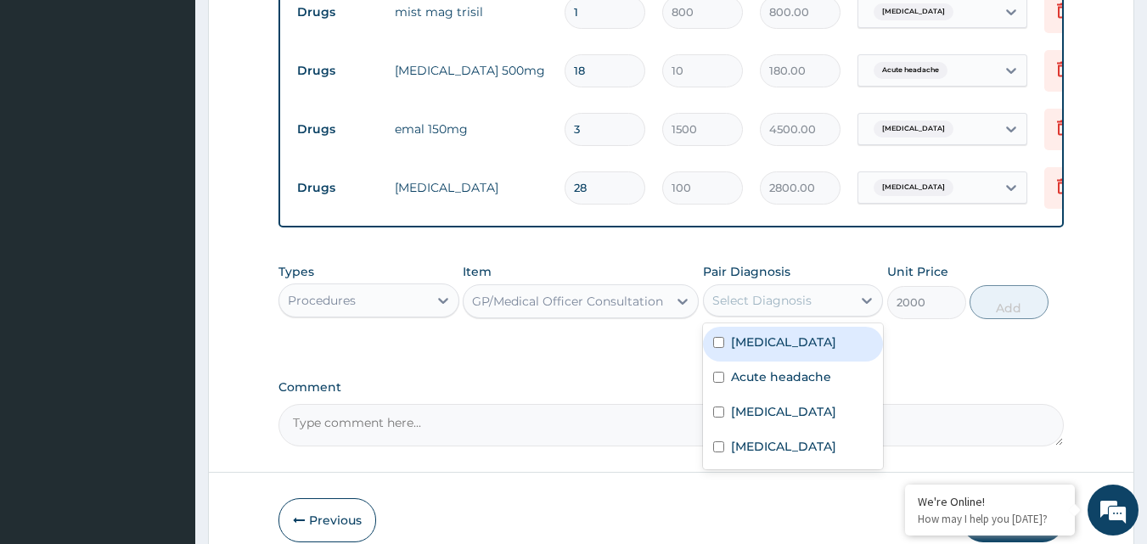
click at [756, 351] on label "Peptic ulcer" at bounding box center [783, 342] width 105 height 17
checkbox input "true"
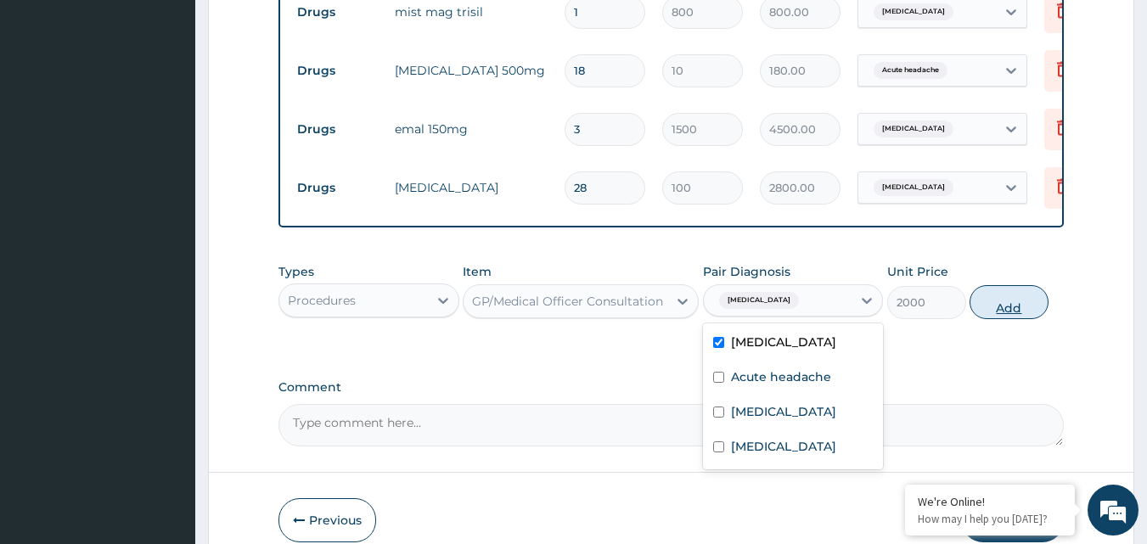
click at [1006, 315] on button "Add" at bounding box center [1009, 302] width 79 height 34
type input "0"
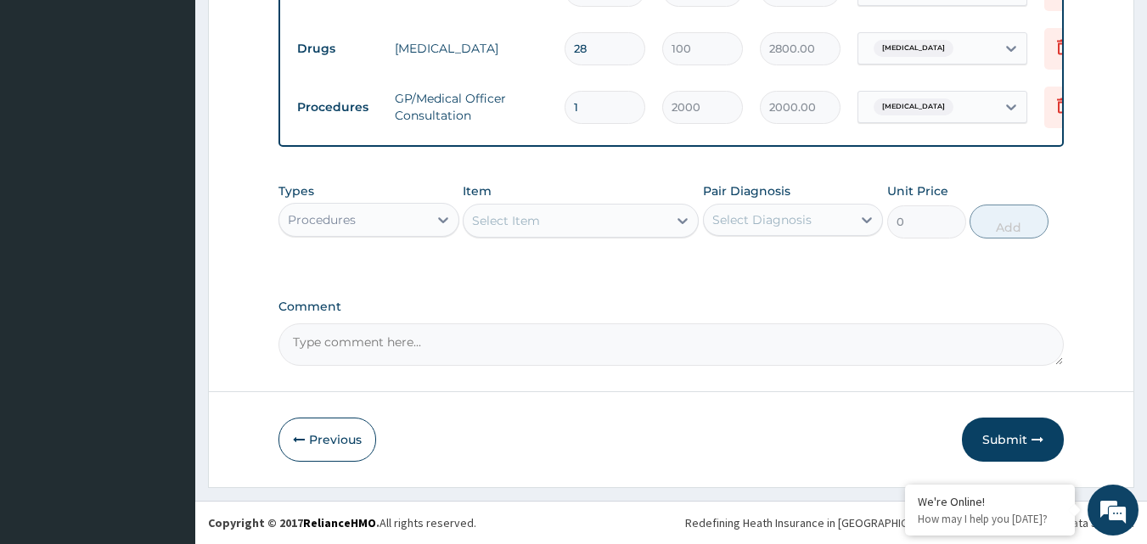
scroll to position [846, 0]
click at [988, 441] on button "Submit" at bounding box center [1013, 440] width 102 height 44
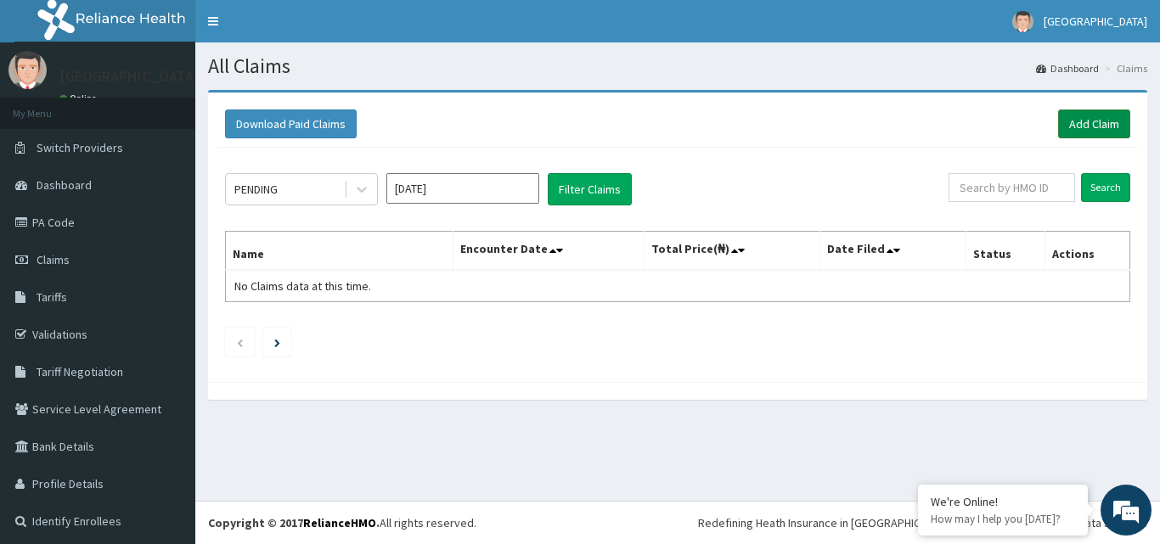
click at [1073, 130] on link "Add Claim" at bounding box center [1094, 124] width 72 height 29
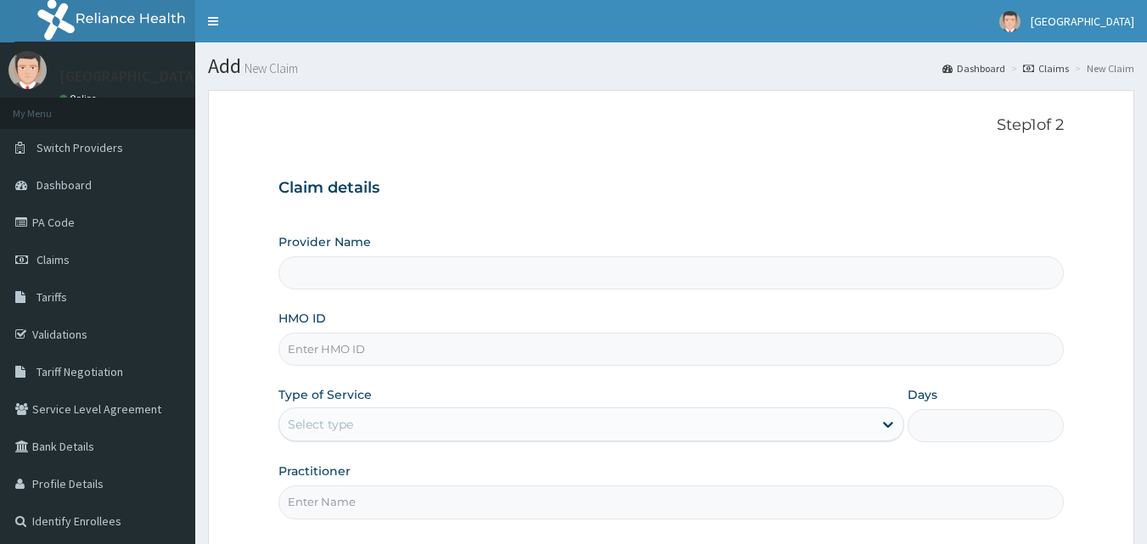
click at [377, 362] on input "HMO ID" at bounding box center [671, 349] width 786 height 33
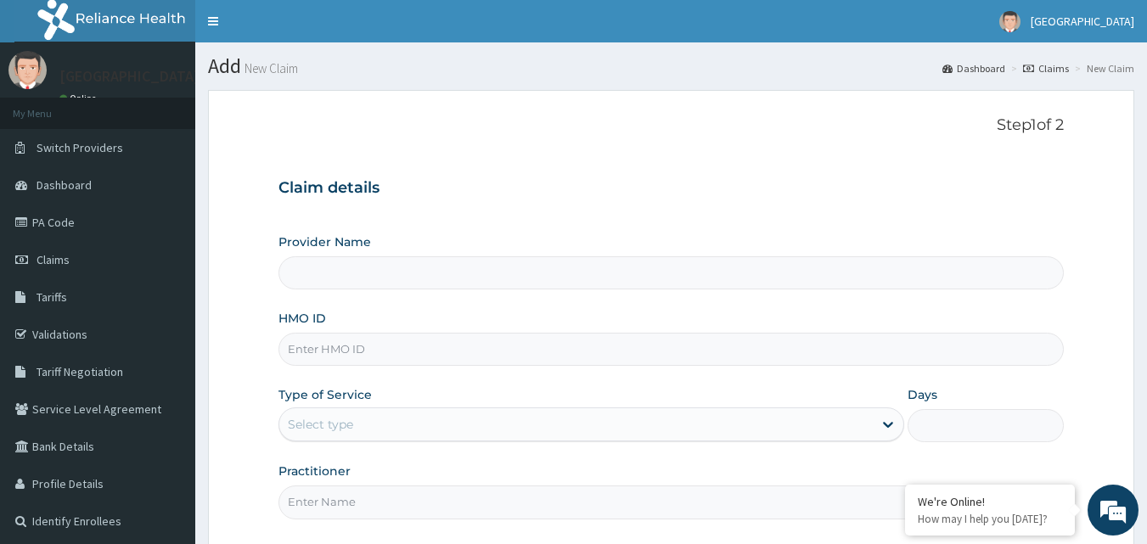
type input "[GEOGRAPHIC_DATA]"
paste input "EKW/10035/A"
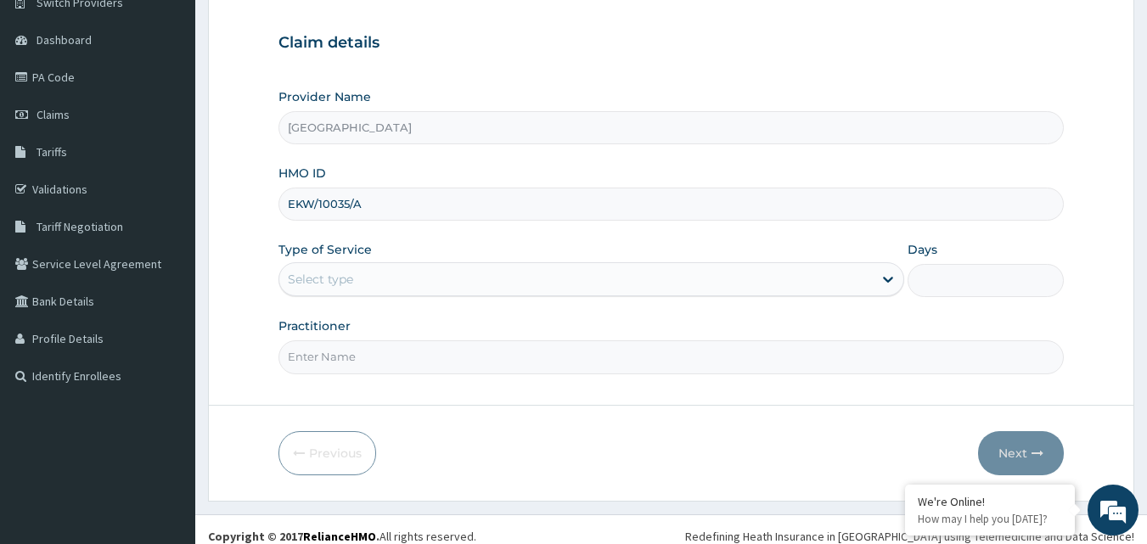
scroll to position [159, 0]
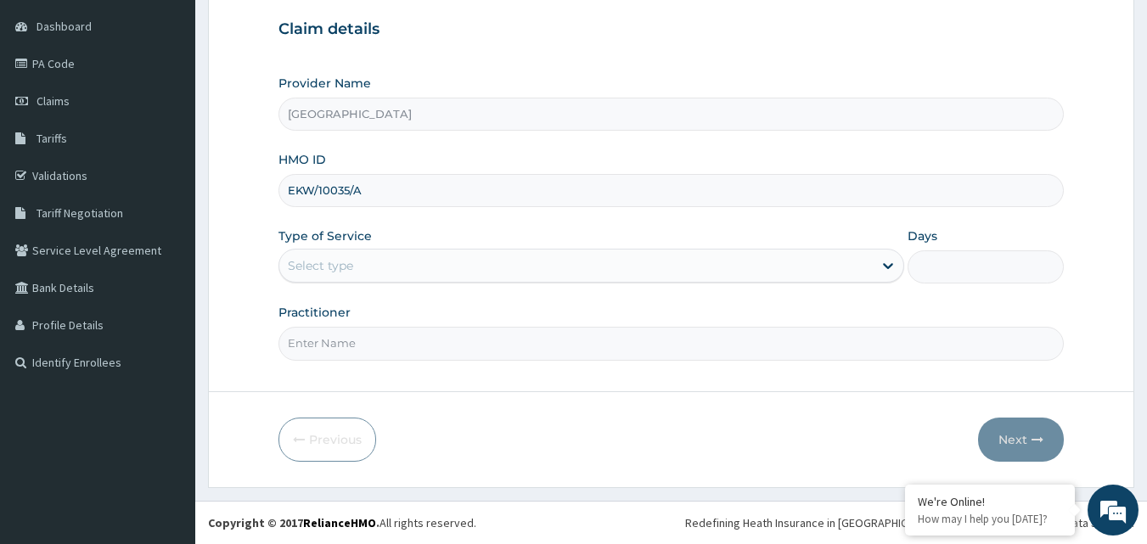
type input "EKW/10035/A"
click at [847, 273] on div "Select type" at bounding box center [575, 265] width 593 height 27
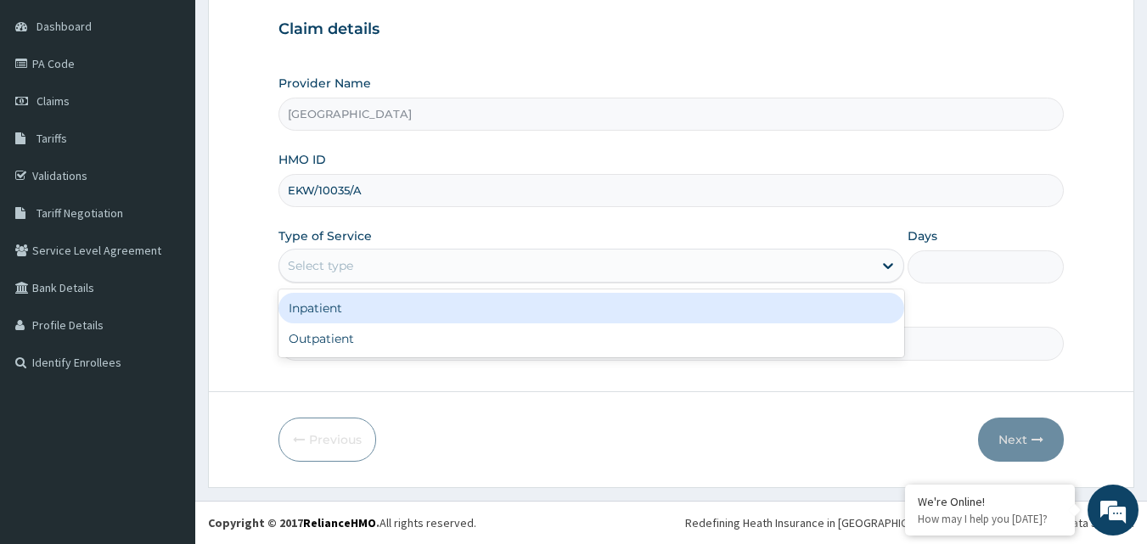
scroll to position [0, 0]
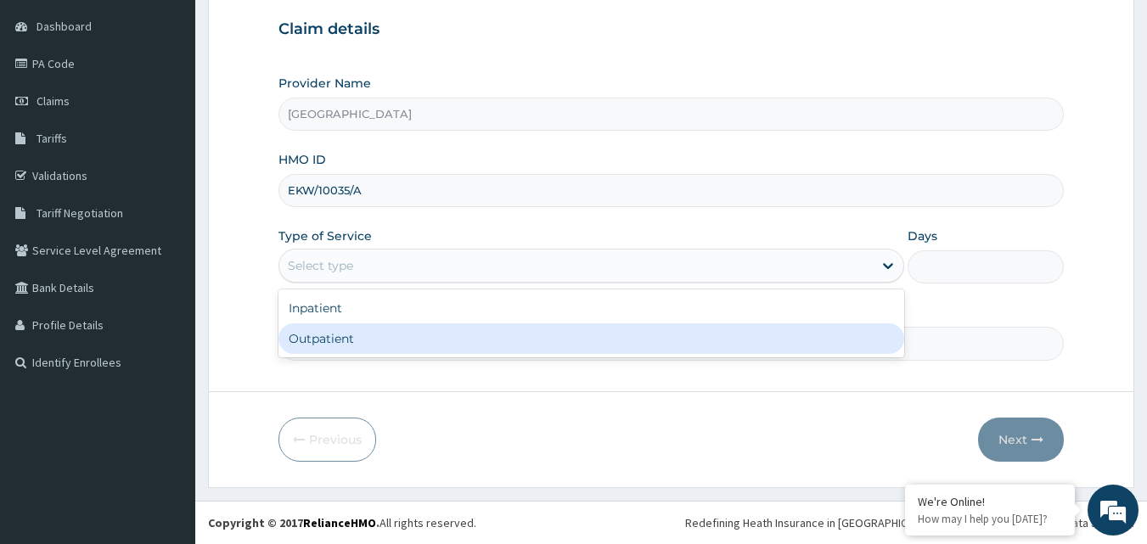
click at [700, 338] on div "Outpatient" at bounding box center [591, 338] width 626 height 31
type input "1"
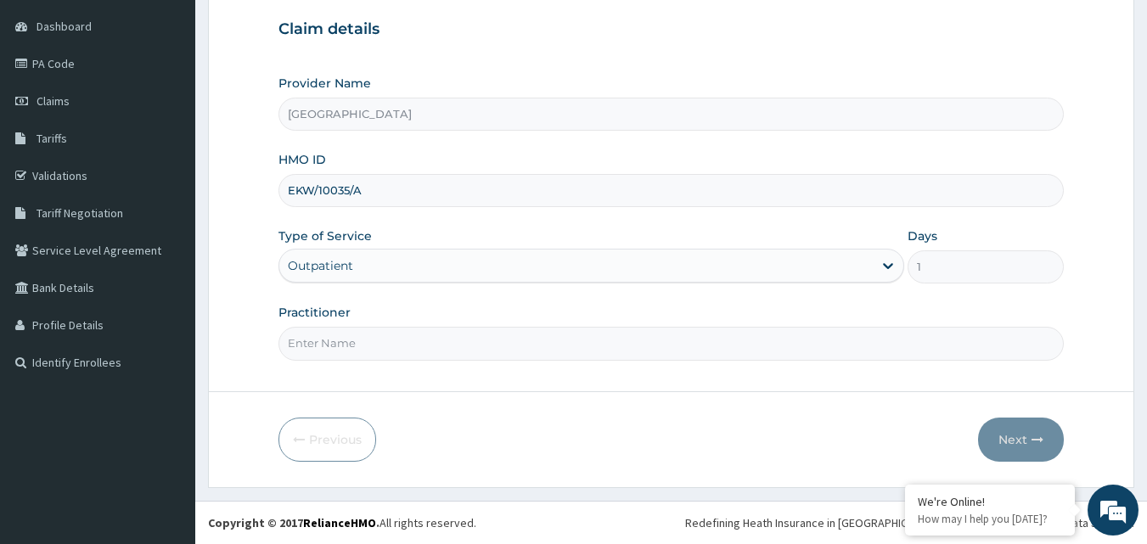
click at [594, 349] on input "Practitioner" at bounding box center [671, 343] width 786 height 33
type input "[PERSON_NAME]"
click at [1021, 436] on button "Next" at bounding box center [1021, 440] width 86 height 44
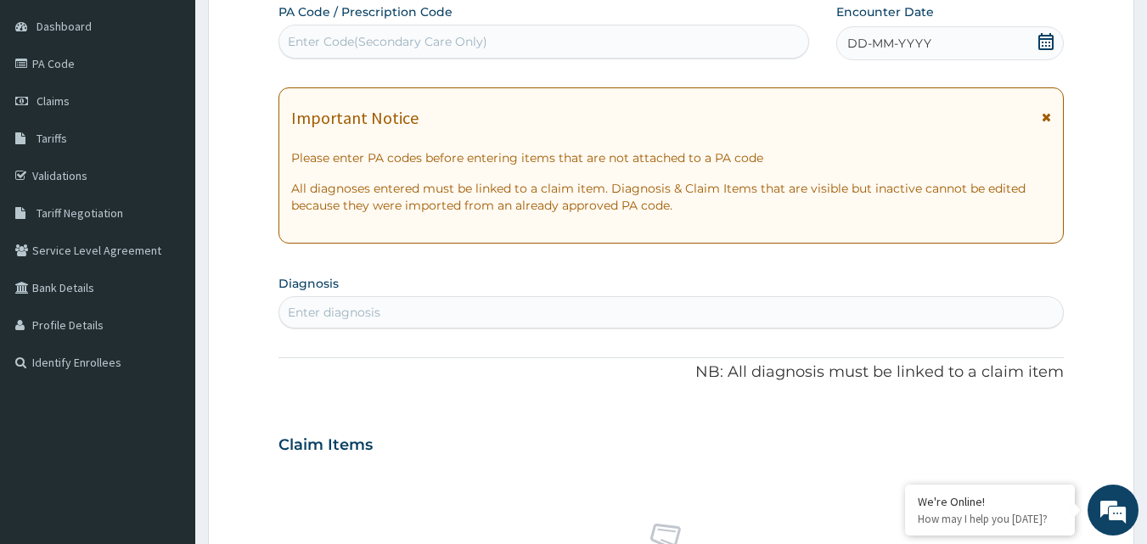
click at [550, 48] on div "Enter Code(Secondary Care Only)" at bounding box center [544, 41] width 530 height 27
type input "PA/5586DA"
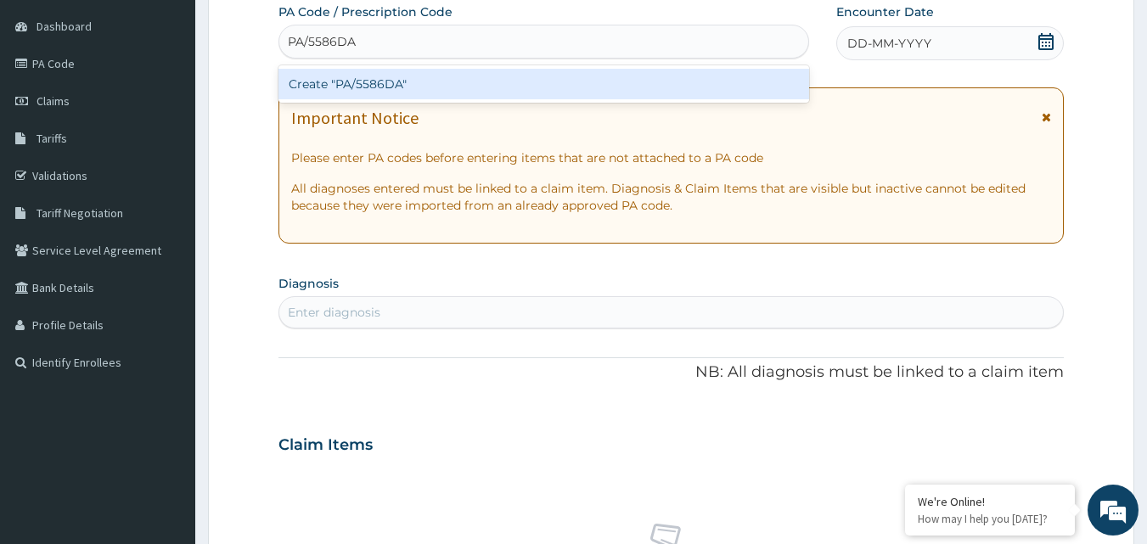
click at [519, 75] on div "Create "PA/5586DA"" at bounding box center [543, 84] width 531 height 31
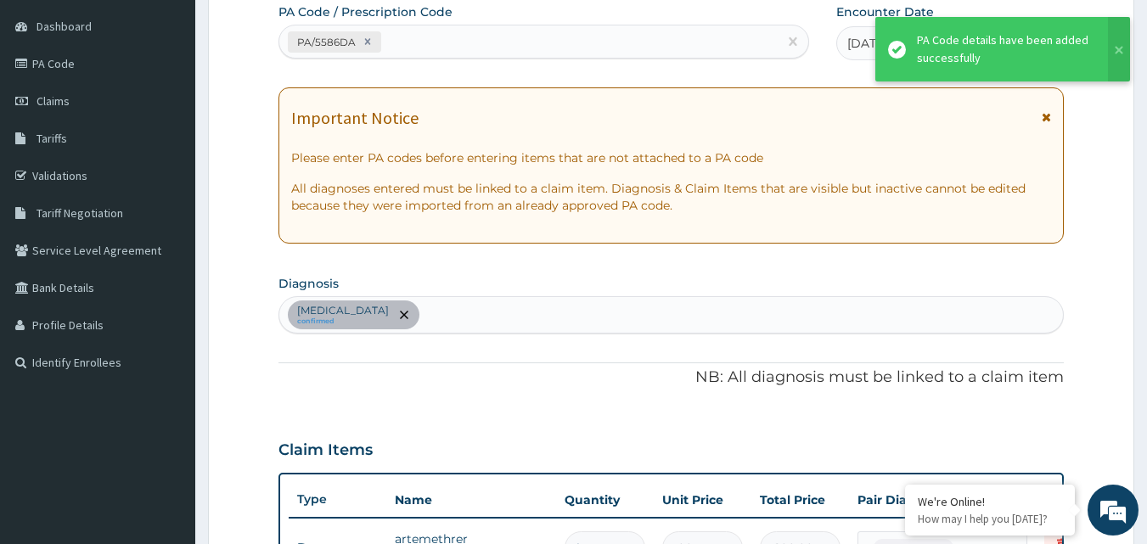
scroll to position [610, 0]
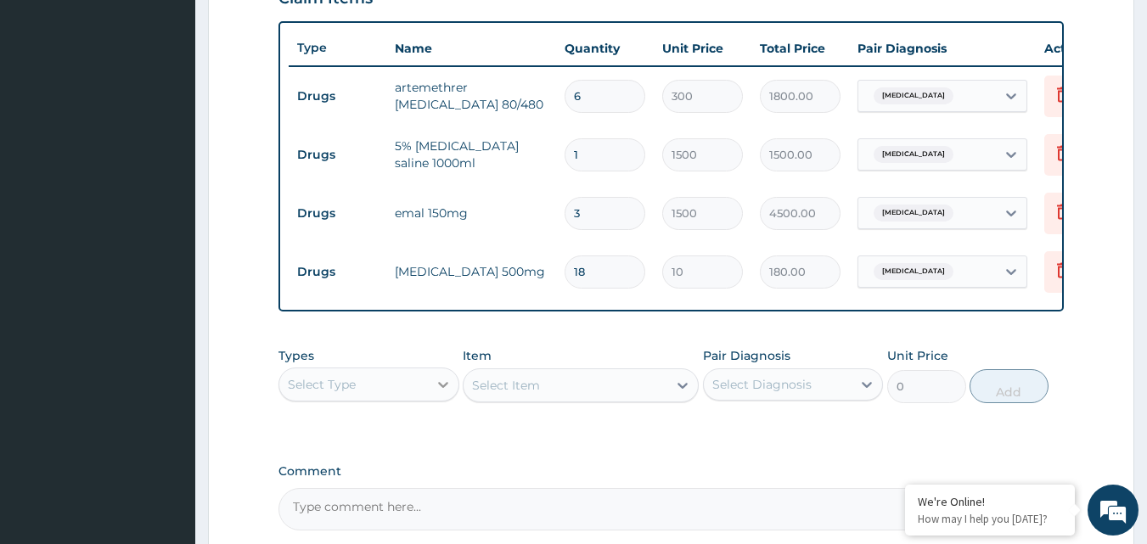
click at [436, 391] on icon at bounding box center [443, 384] width 17 height 17
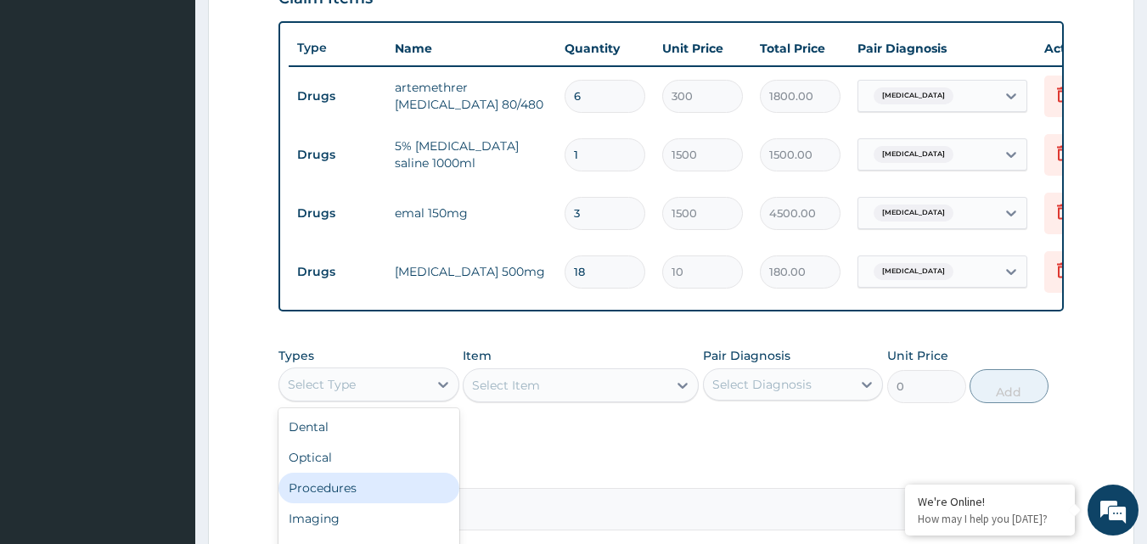
click at [385, 500] on div "Procedures" at bounding box center [368, 488] width 181 height 31
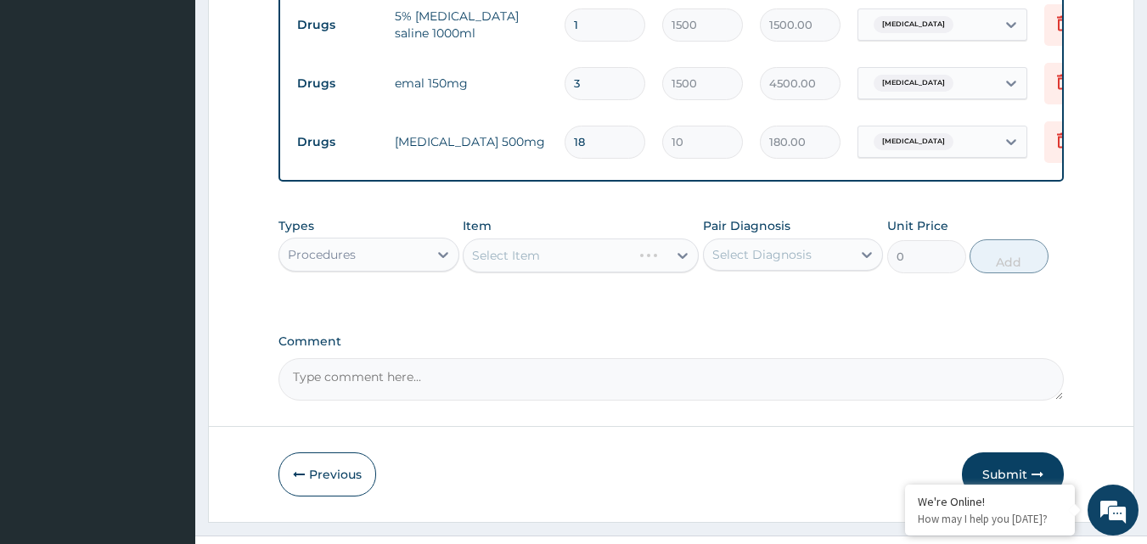
scroll to position [788, 0]
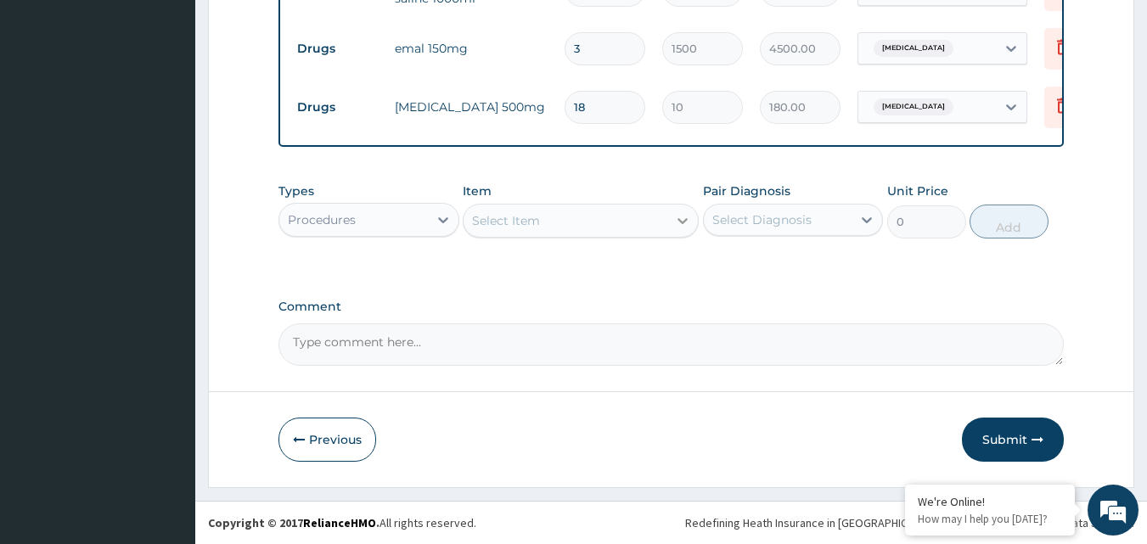
click at [672, 231] on div at bounding box center [682, 220] width 31 height 31
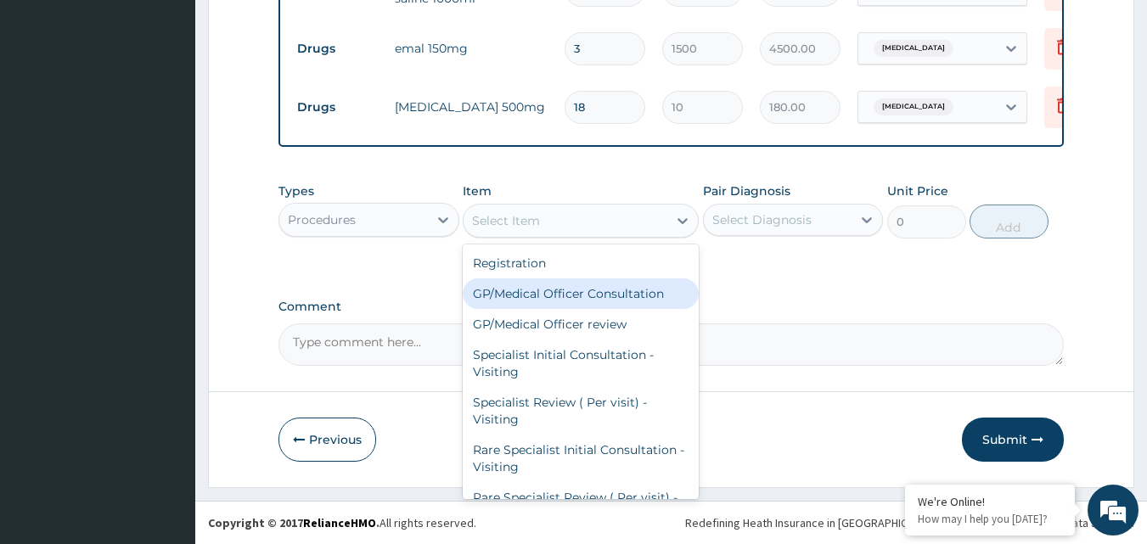
click at [598, 302] on div "GP/Medical Officer Consultation" at bounding box center [581, 293] width 236 height 31
type input "2000"
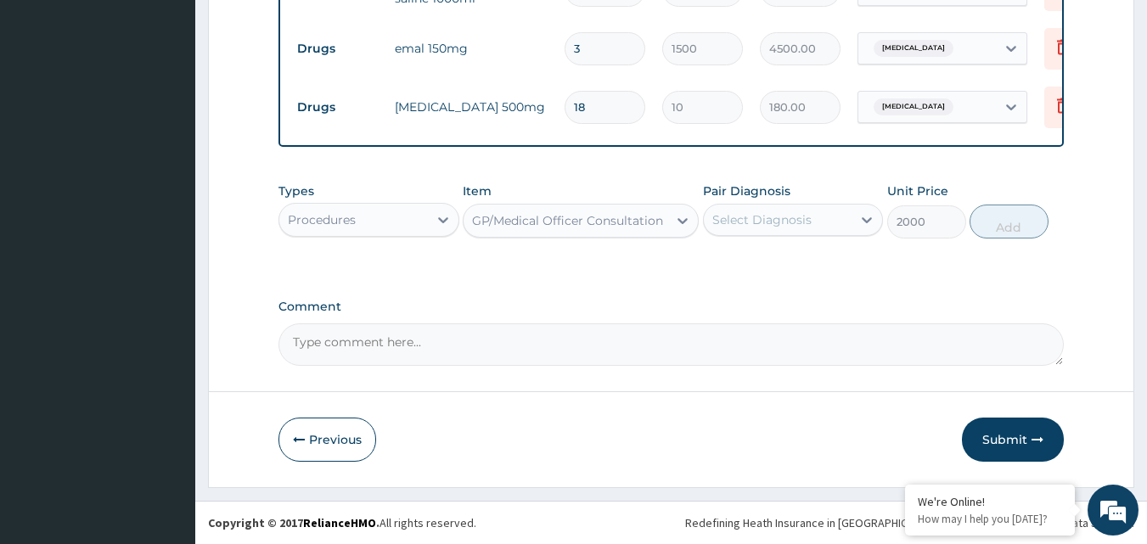
drag, startPoint x: 598, startPoint y: 302, endPoint x: 721, endPoint y: 247, distance: 134.9
click at [814, 252] on div "Types Procedures Item GP/Medical Officer Consultation Pair Diagnosis Select Dia…" at bounding box center [671, 223] width 786 height 98
click at [835, 227] on div "Select Diagnosis" at bounding box center [778, 219] width 149 height 27
click at [775, 275] on div "Malaria" at bounding box center [793, 263] width 181 height 35
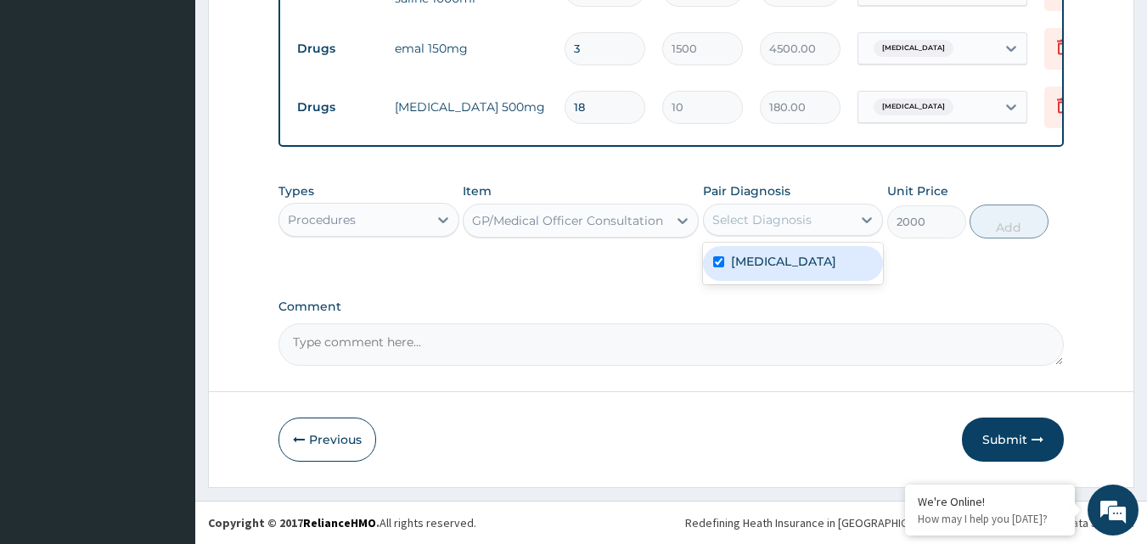
checkbox input "true"
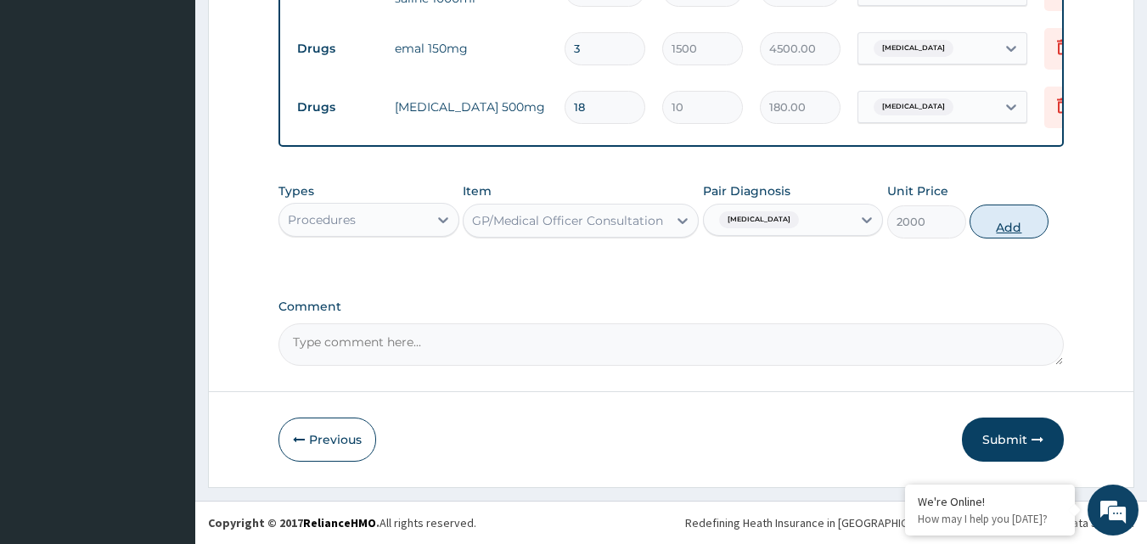
click at [997, 231] on button "Add" at bounding box center [1009, 222] width 79 height 34
type input "0"
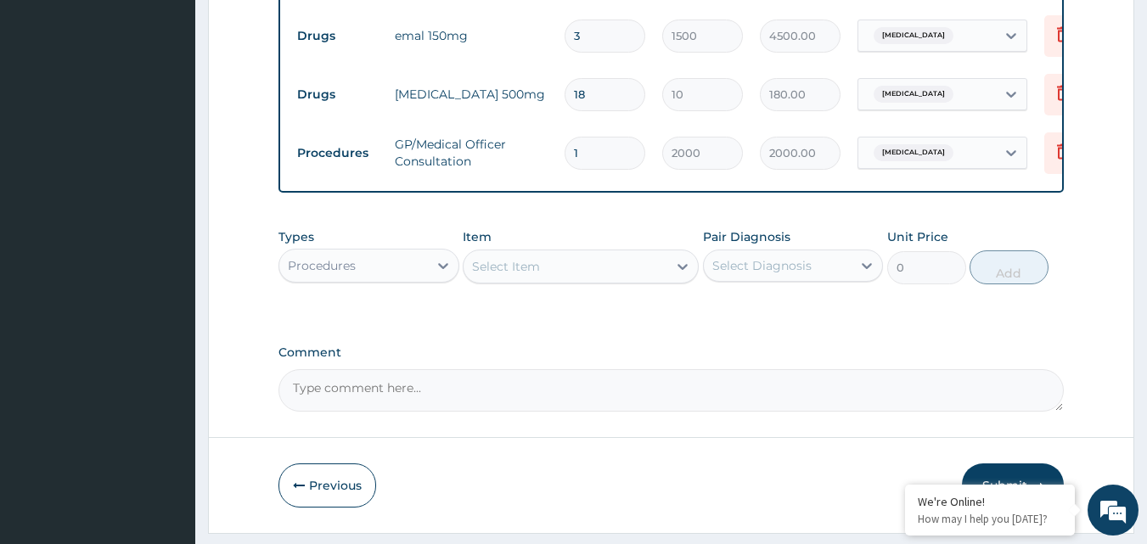
scroll to position [846, 0]
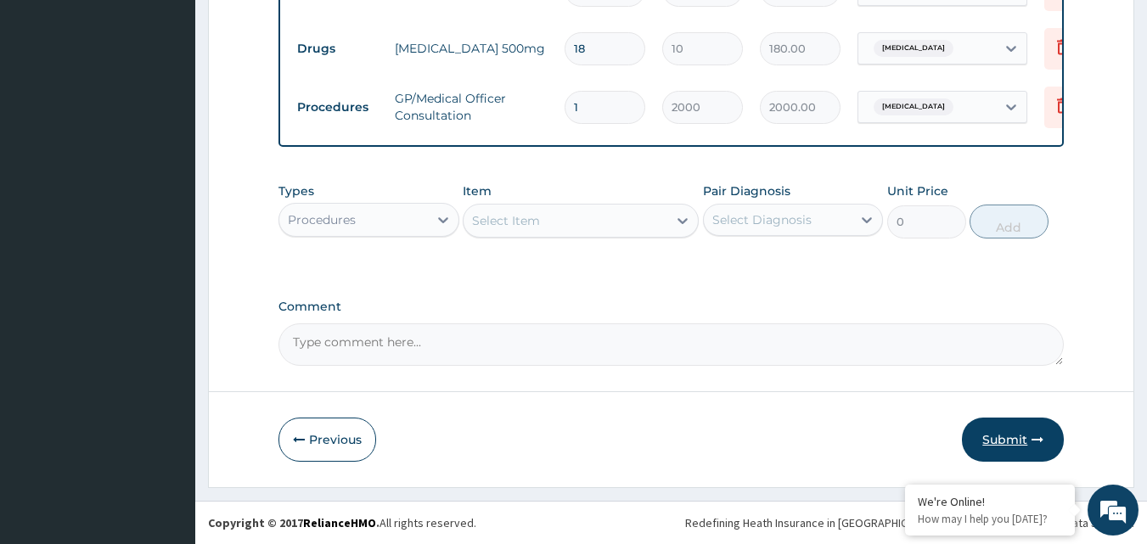
click at [1004, 438] on button "Submit" at bounding box center [1013, 440] width 102 height 44
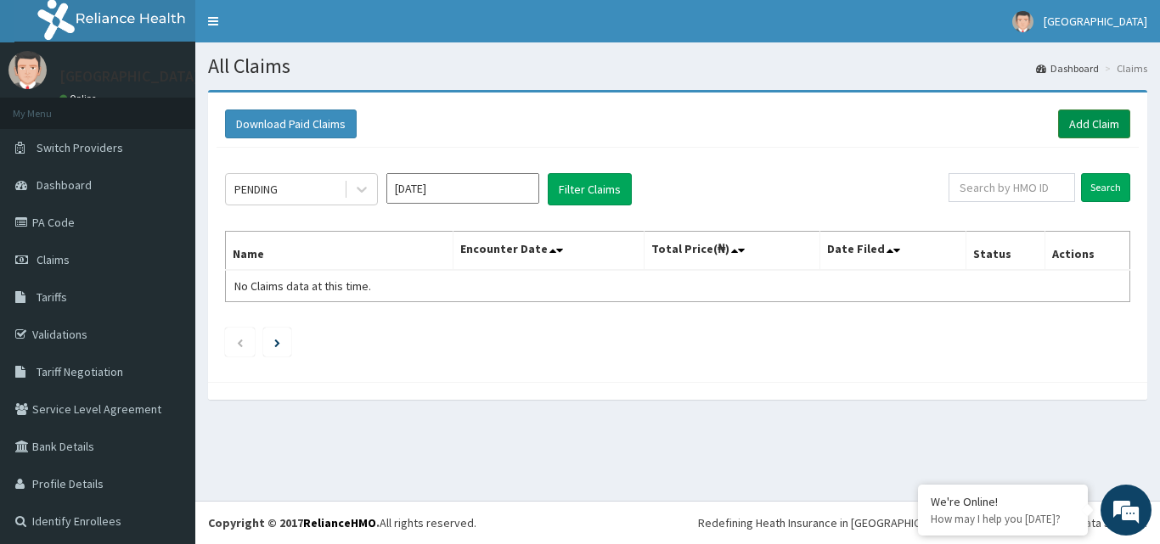
click at [1061, 134] on link "Add Claim" at bounding box center [1094, 124] width 72 height 29
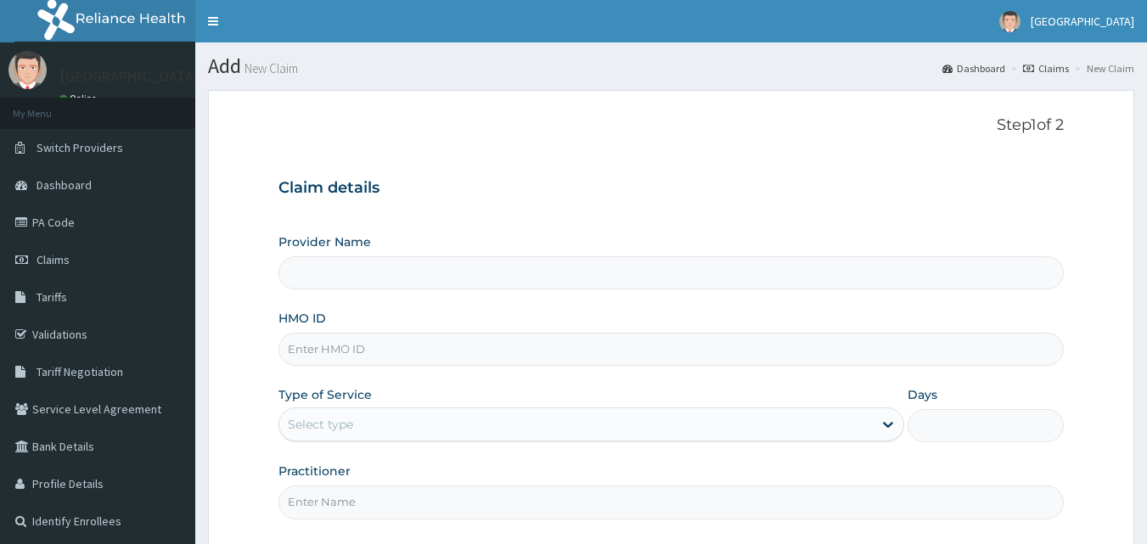
drag, startPoint x: 0, startPoint y: 0, endPoint x: 493, endPoint y: 421, distance: 648.6
click at [493, 421] on div "Provider Name HMO ID Type of Service Select type Days Practitioner" at bounding box center [671, 375] width 786 height 285
type input "SFA/13387/A"
type input "[GEOGRAPHIC_DATA]"
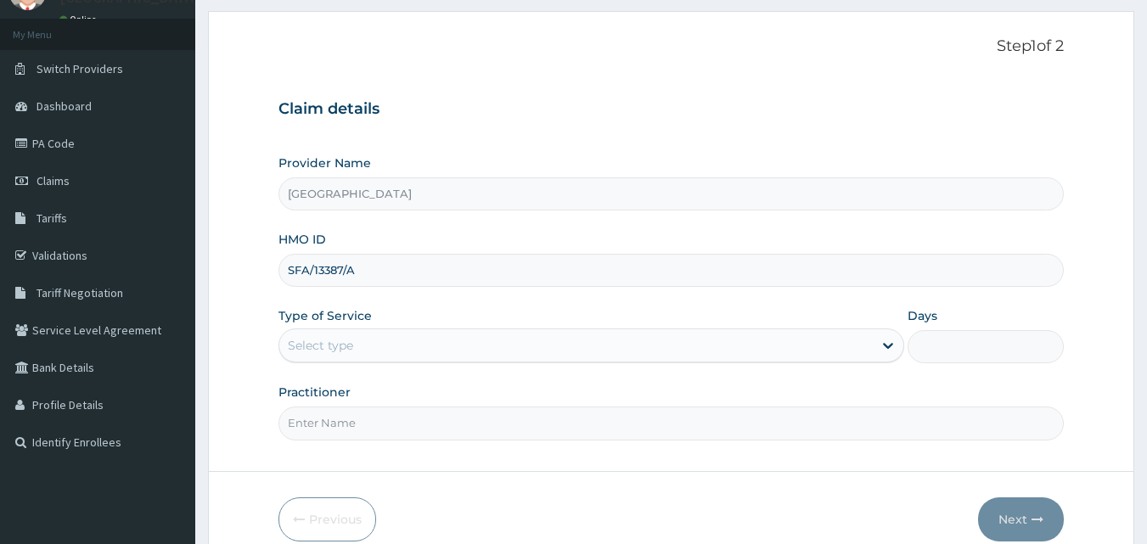
scroll to position [90, 0]
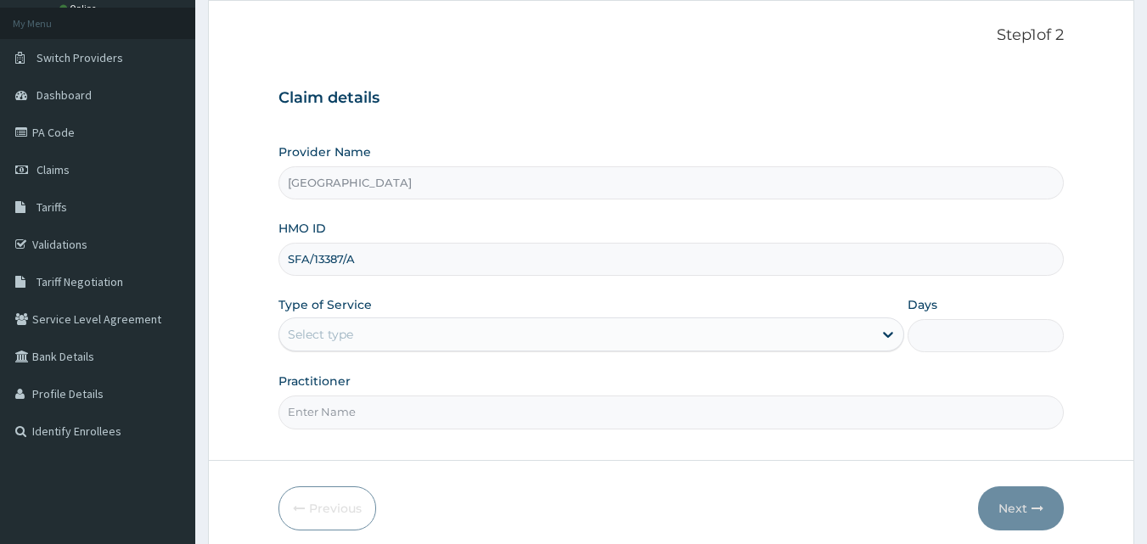
type input "SFA/13387/A"
click at [642, 332] on div "Select type" at bounding box center [575, 334] width 593 height 27
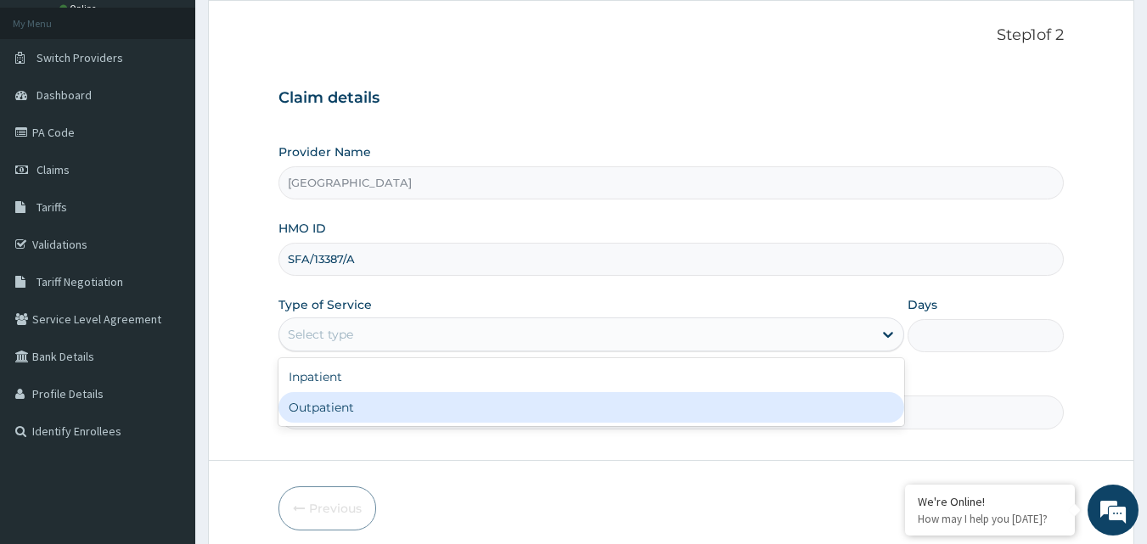
click at [545, 399] on div "Outpatient" at bounding box center [591, 407] width 626 height 31
type input "1"
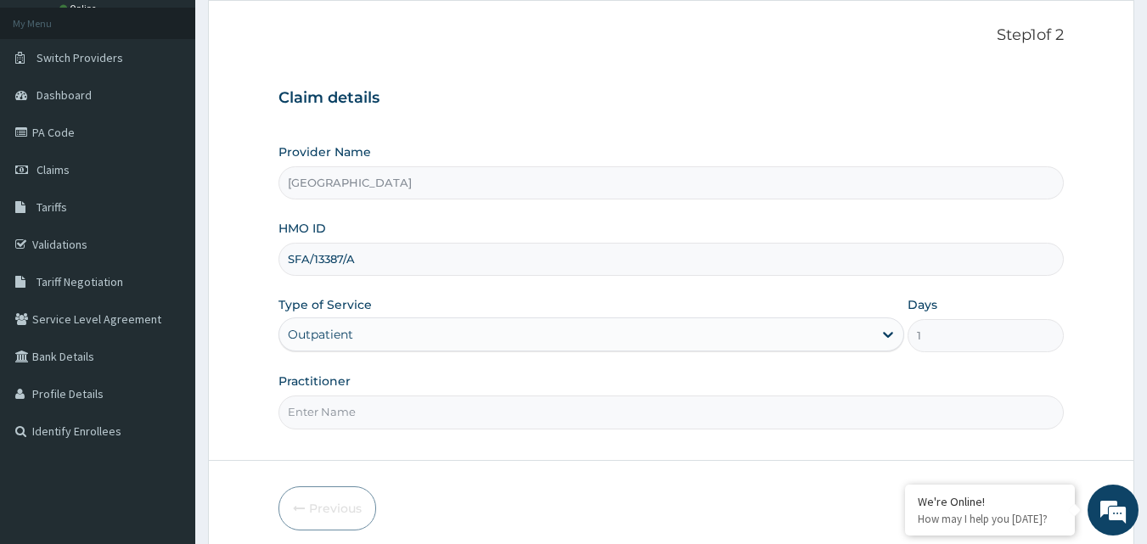
click at [557, 412] on input "Practitioner" at bounding box center [671, 412] width 786 height 33
type input "[PERSON_NAME]"
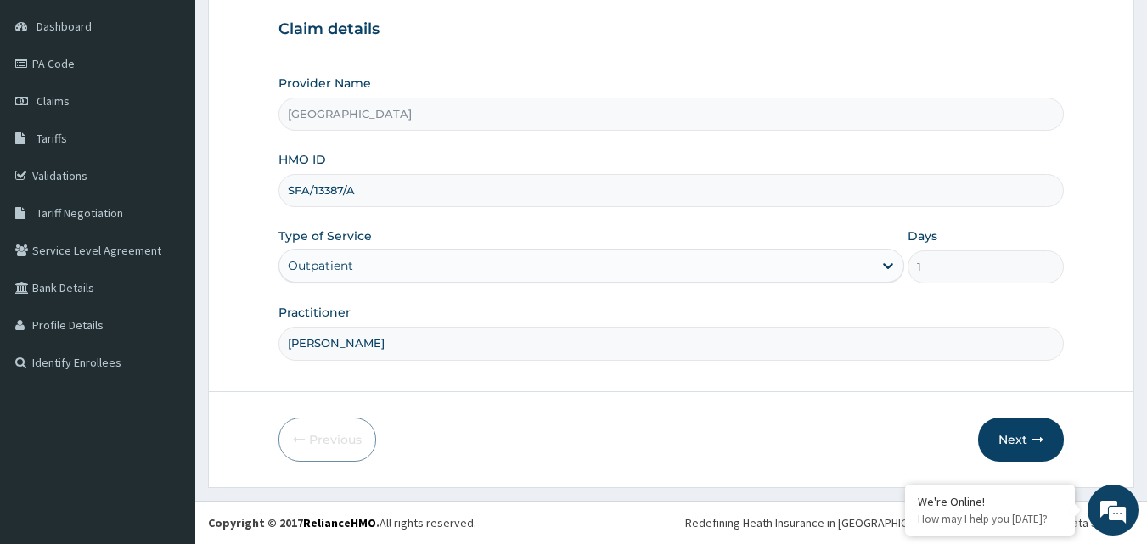
scroll to position [0, 0]
click at [1021, 444] on button "Next" at bounding box center [1021, 440] width 86 height 44
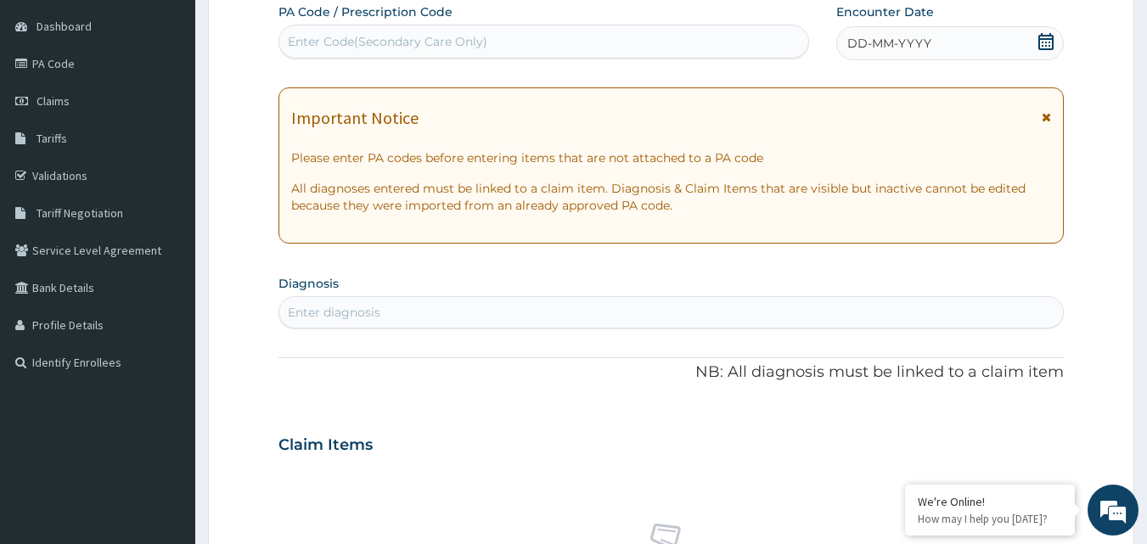
drag, startPoint x: 1021, startPoint y: 444, endPoint x: 717, endPoint y: 134, distance: 434.7
click at [717, 134] on div "PA Code / Prescription Code Enter Code(Secondary Care Only) Encounter Date DD-M…" at bounding box center [671, 442] width 786 height 879
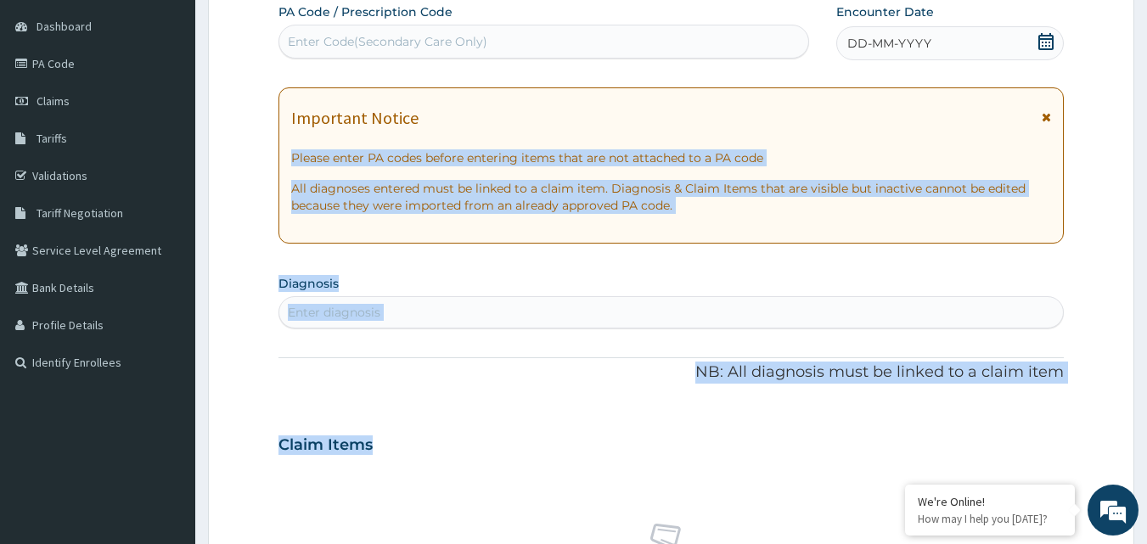
click at [669, 44] on div "Enter Code(Secondary Care Only)" at bounding box center [544, 41] width 530 height 27
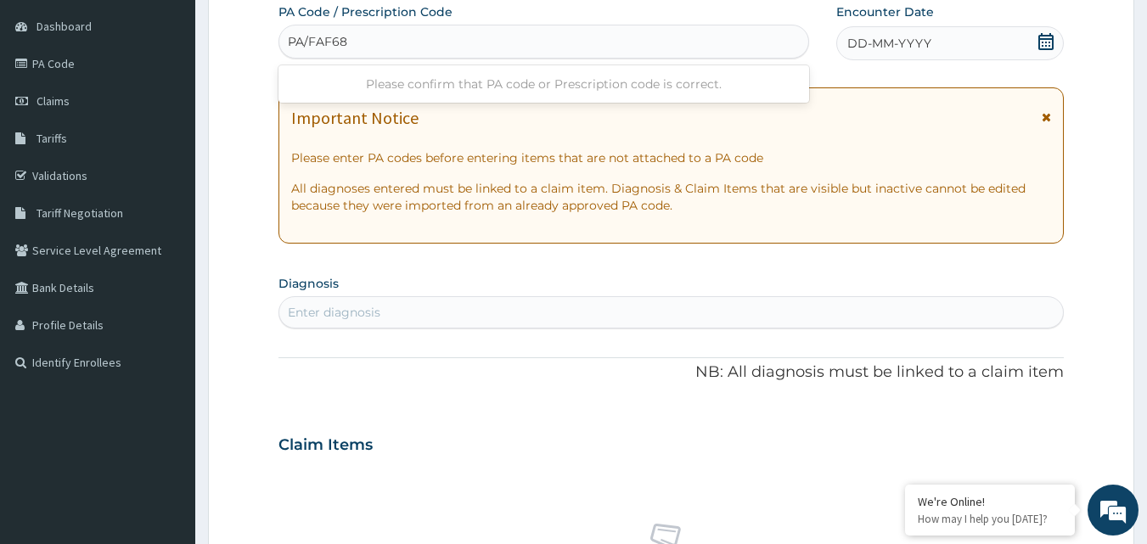
type input "PA/FAF68F"
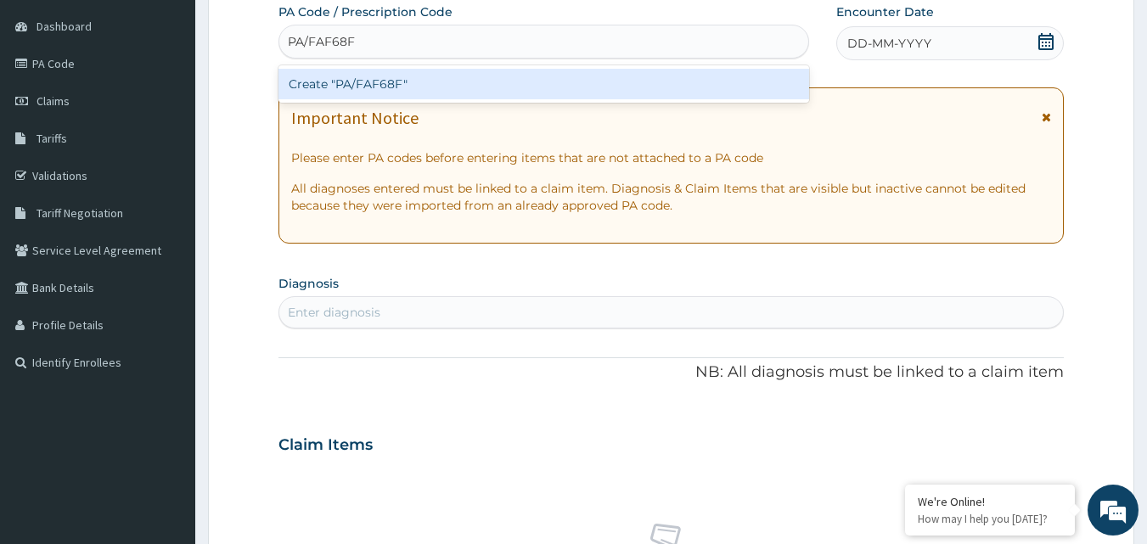
click at [624, 91] on div "Create "PA/FAF68F"" at bounding box center [543, 84] width 531 height 31
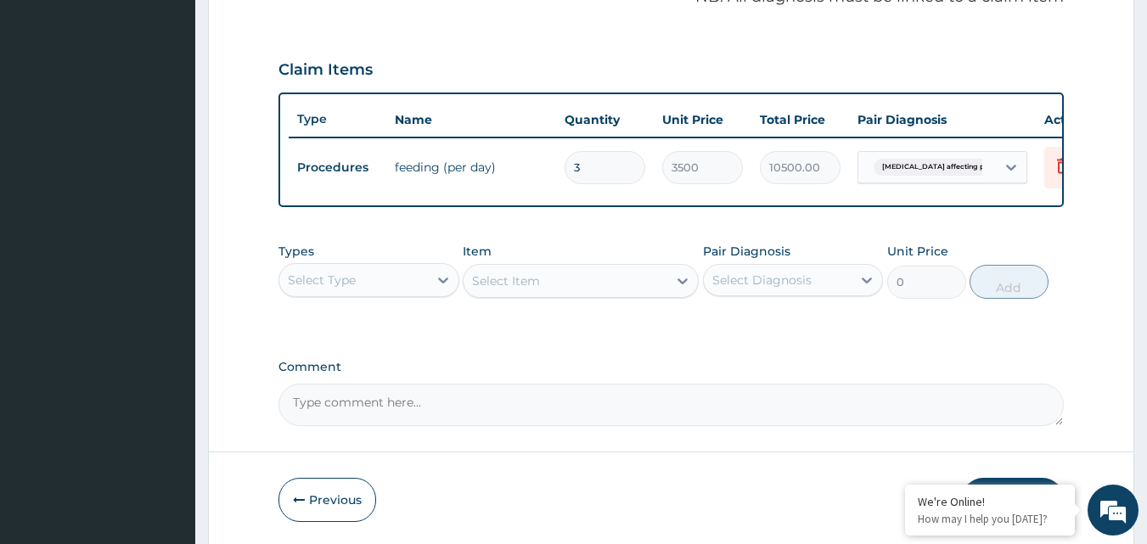
scroll to position [582, 0]
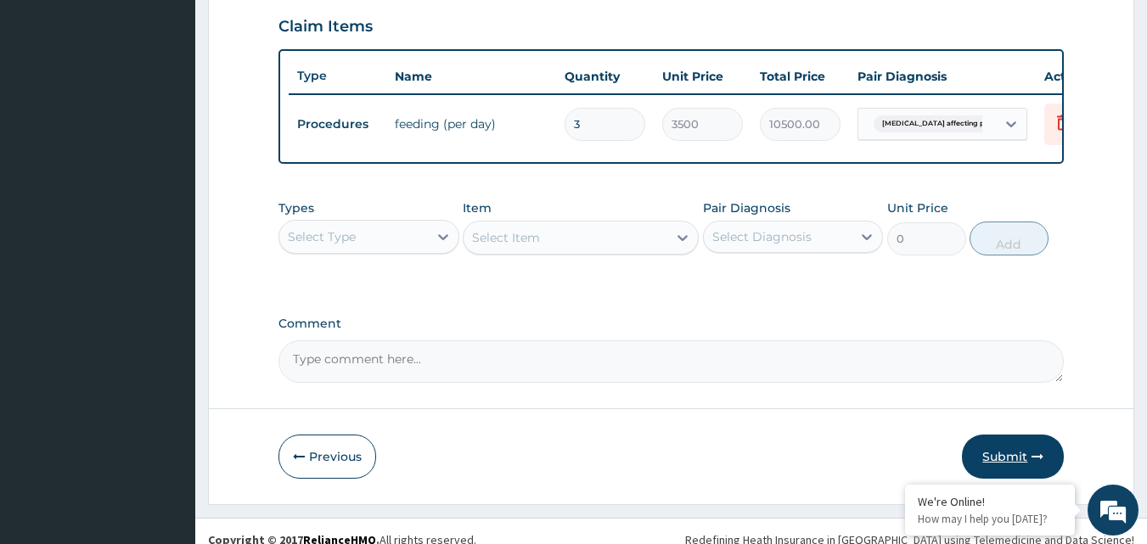
click at [1009, 458] on button "Submit" at bounding box center [1013, 457] width 102 height 44
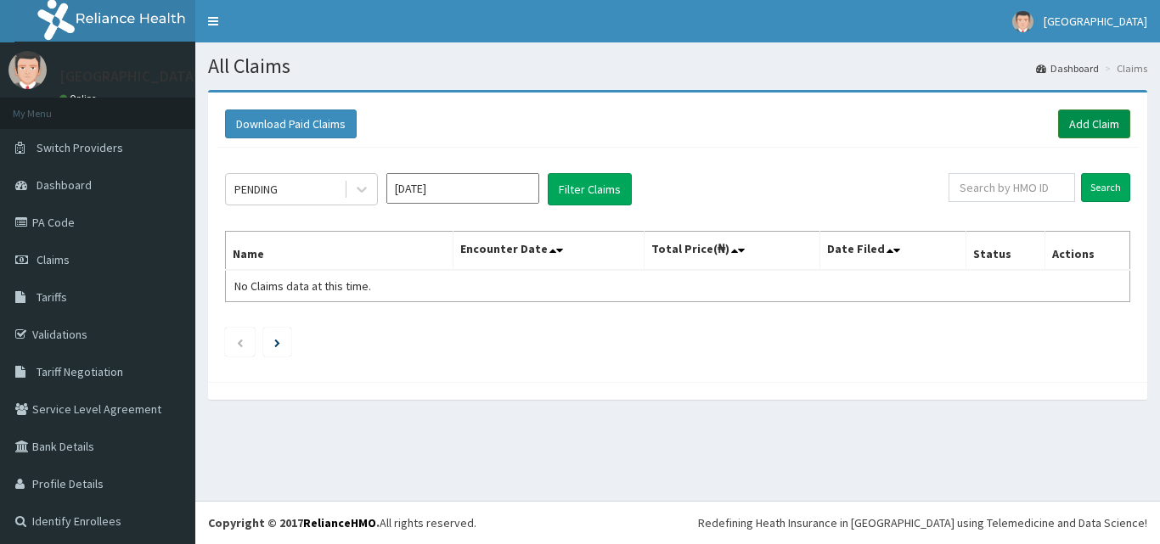
click at [1065, 120] on link "Add Claim" at bounding box center [1094, 124] width 72 height 29
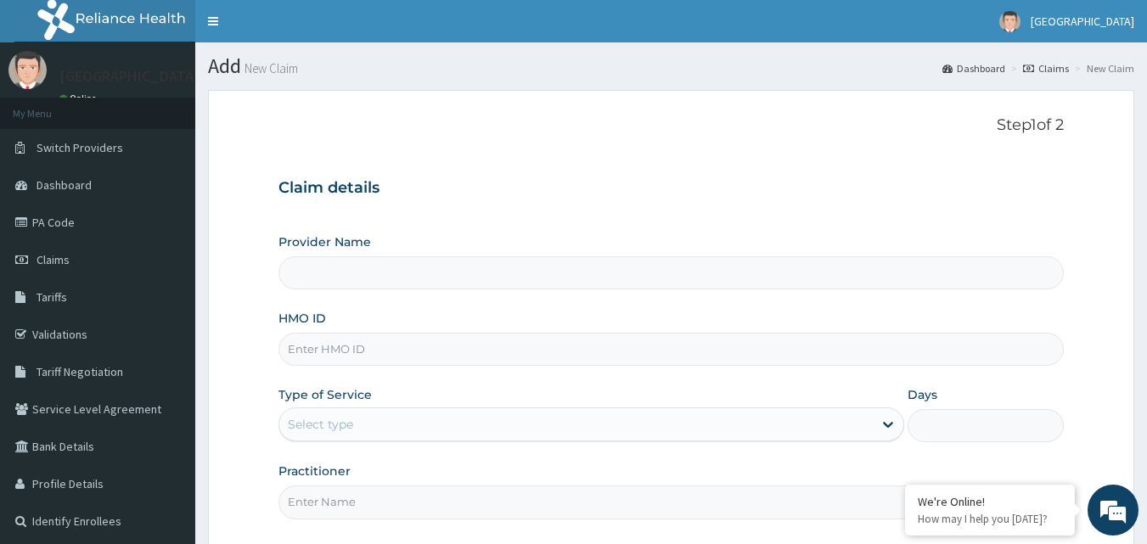
type input "[GEOGRAPHIC_DATA]"
click at [318, 351] on input "HMO ID" at bounding box center [671, 349] width 786 height 33
paste input "UBP/10258/A"
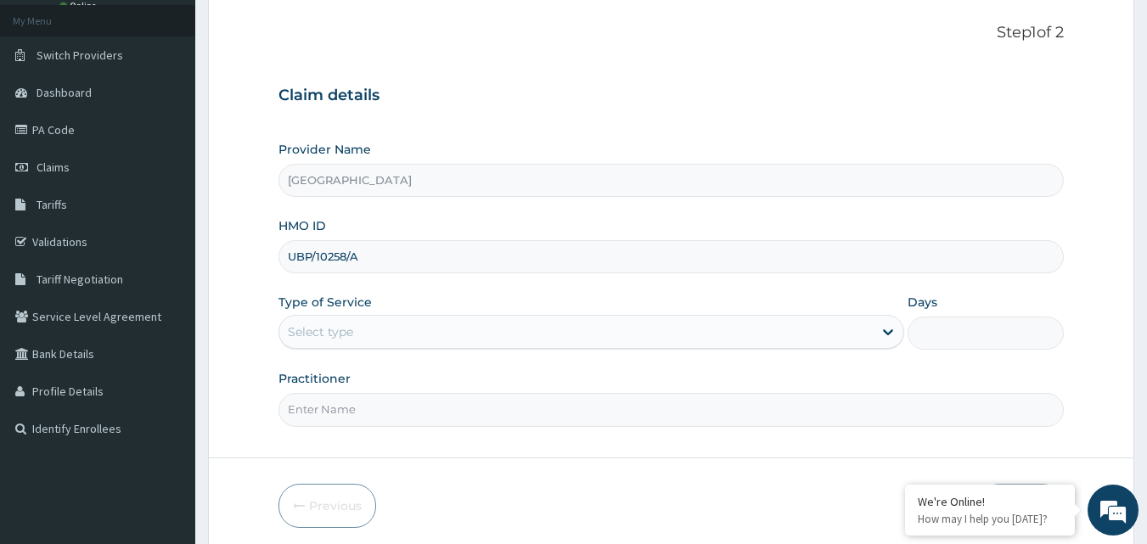
scroll to position [105, 0]
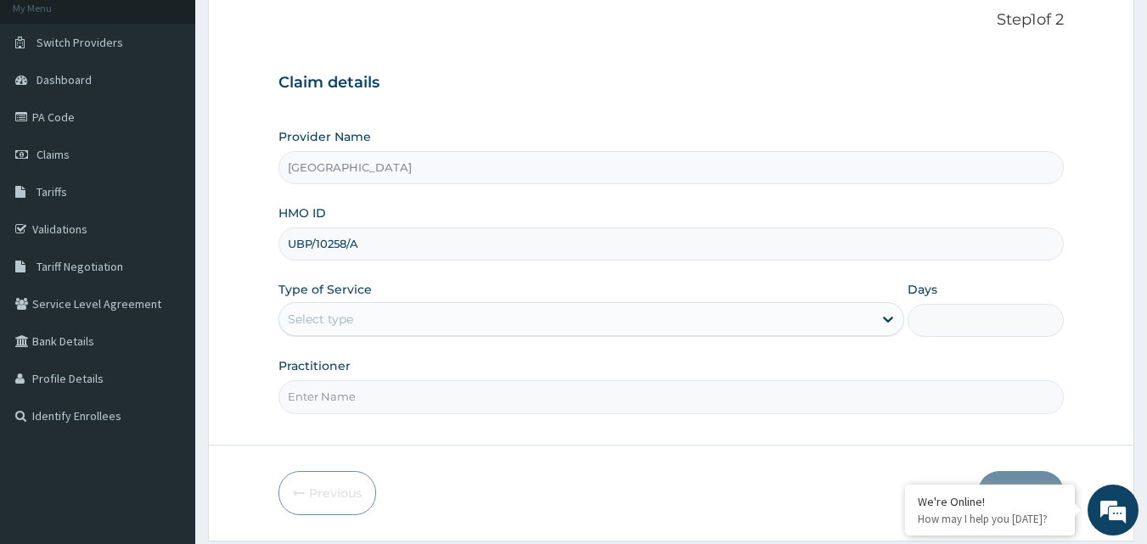
type input "UBP/10258/A"
click at [771, 327] on div "Select type" at bounding box center [575, 319] width 593 height 27
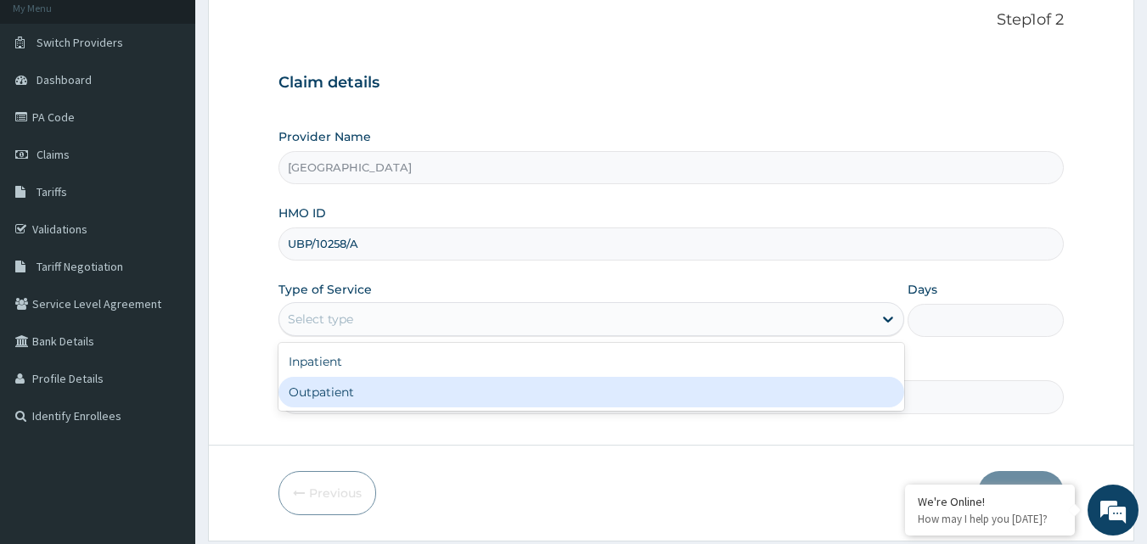
click at [616, 387] on div "Outpatient" at bounding box center [591, 392] width 626 height 31
type input "1"
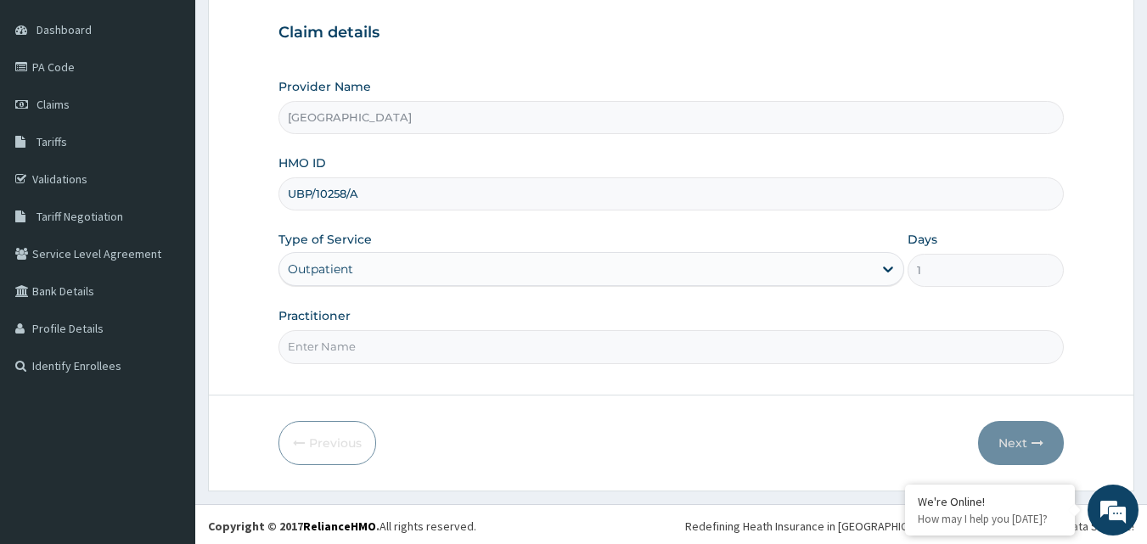
scroll to position [159, 0]
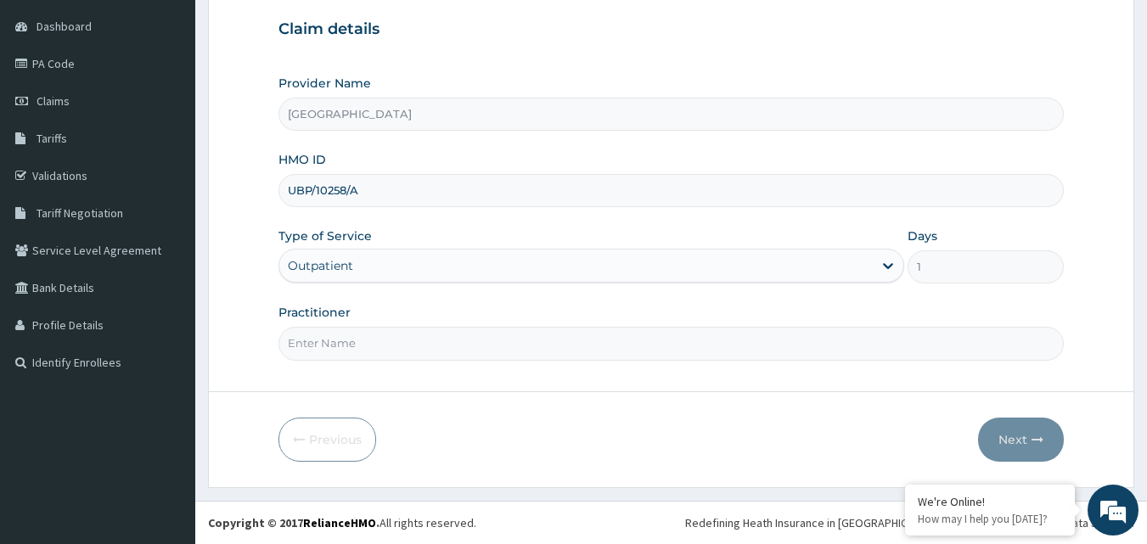
click at [583, 346] on input "Practitioner" at bounding box center [671, 343] width 786 height 33
type input "DR [PERSON_NAME]"
click at [1015, 441] on button "Next" at bounding box center [1021, 440] width 86 height 44
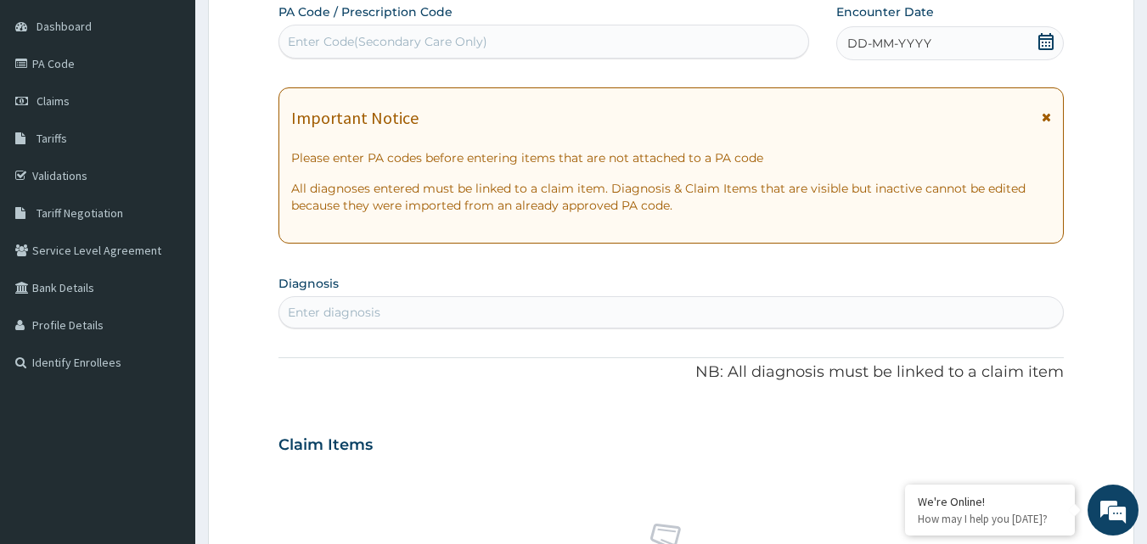
click at [474, 45] on div "Enter Code(Secondary Care Only)" at bounding box center [388, 41] width 200 height 17
type input "PA/F3CC3C"
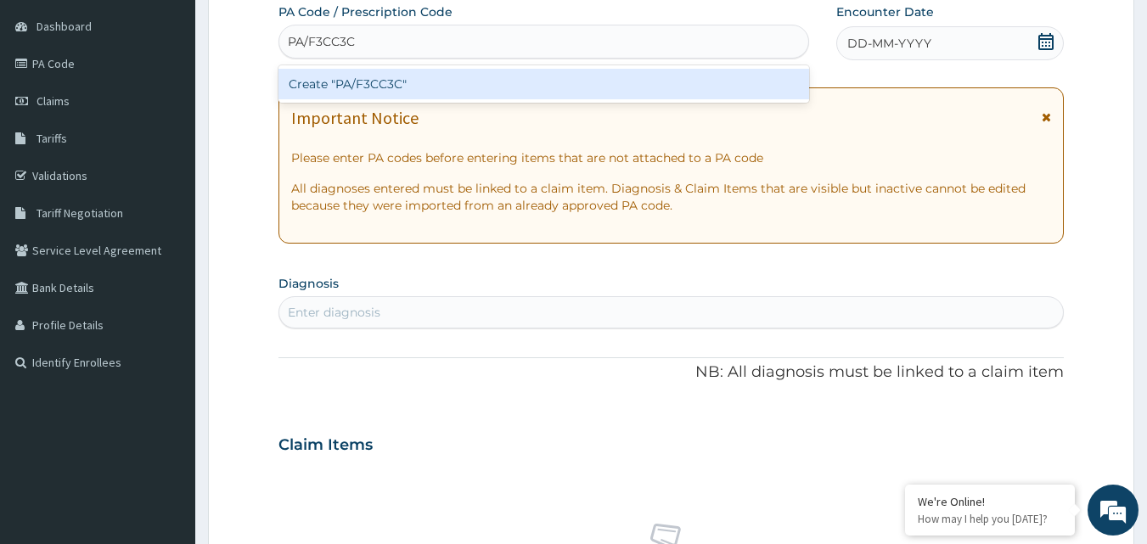
click at [436, 87] on div "Create "PA/F3CC3C"" at bounding box center [543, 84] width 531 height 31
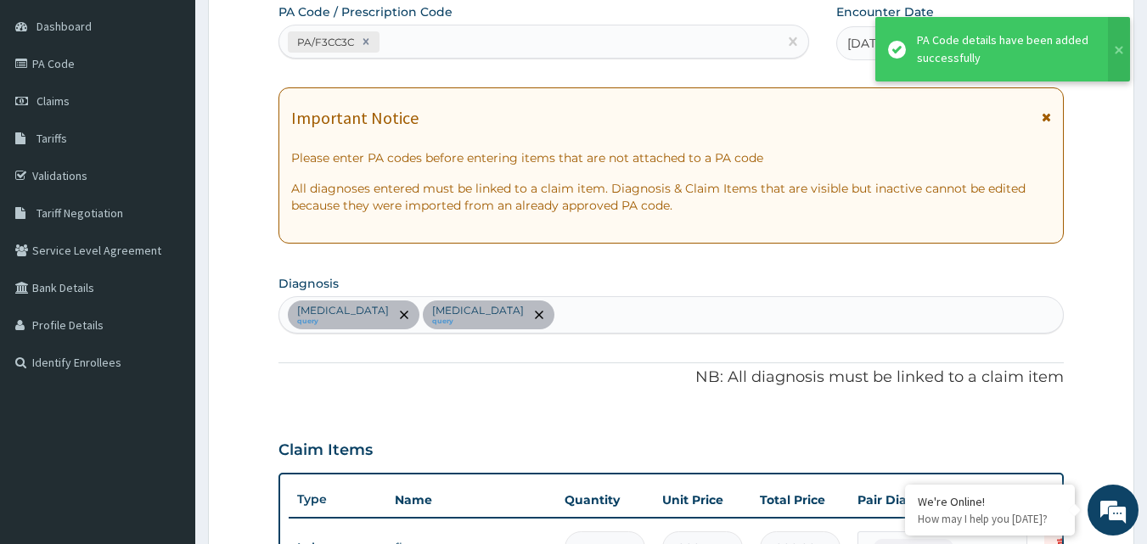
scroll to position [493, 0]
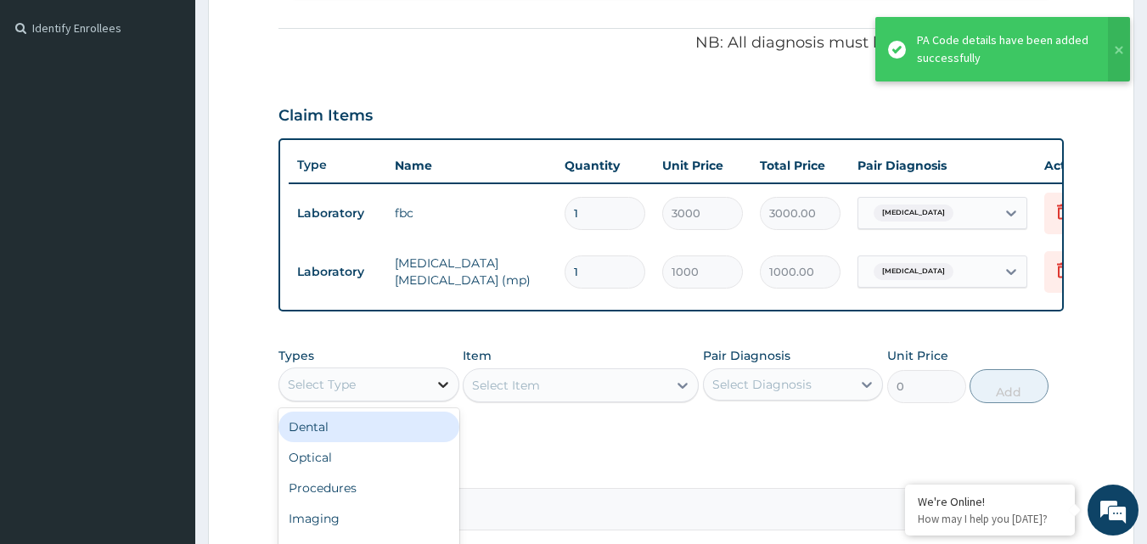
click at [432, 399] on div at bounding box center [443, 384] width 31 height 31
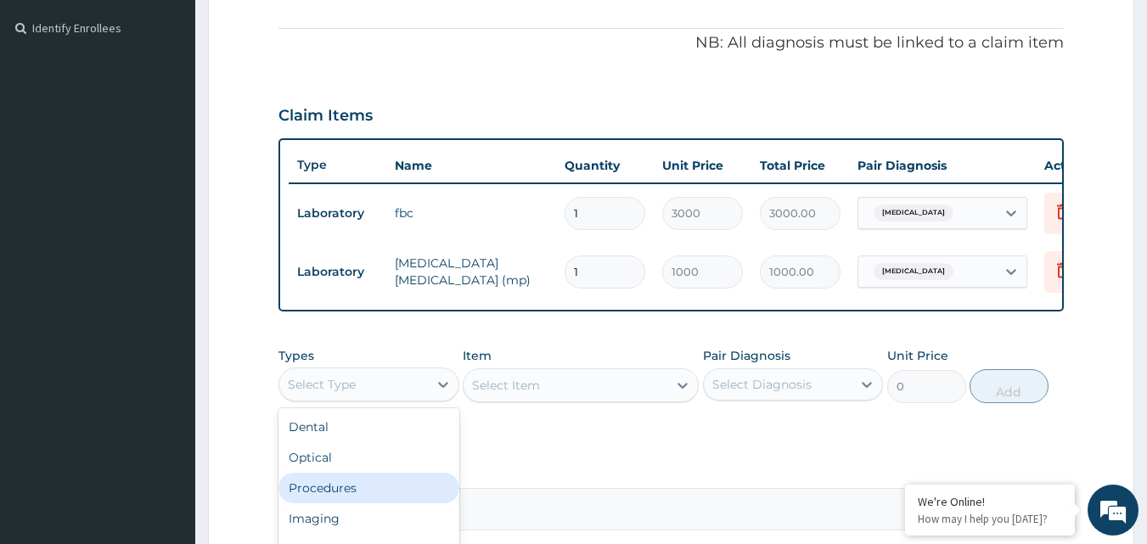
click at [347, 490] on div "Procedures" at bounding box center [368, 488] width 181 height 31
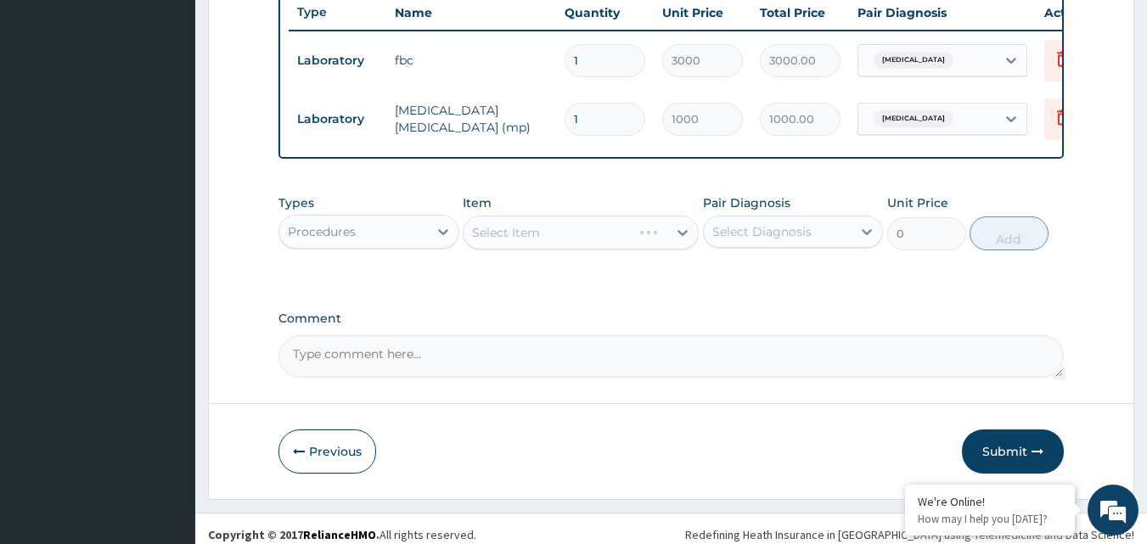
scroll to position [671, 0]
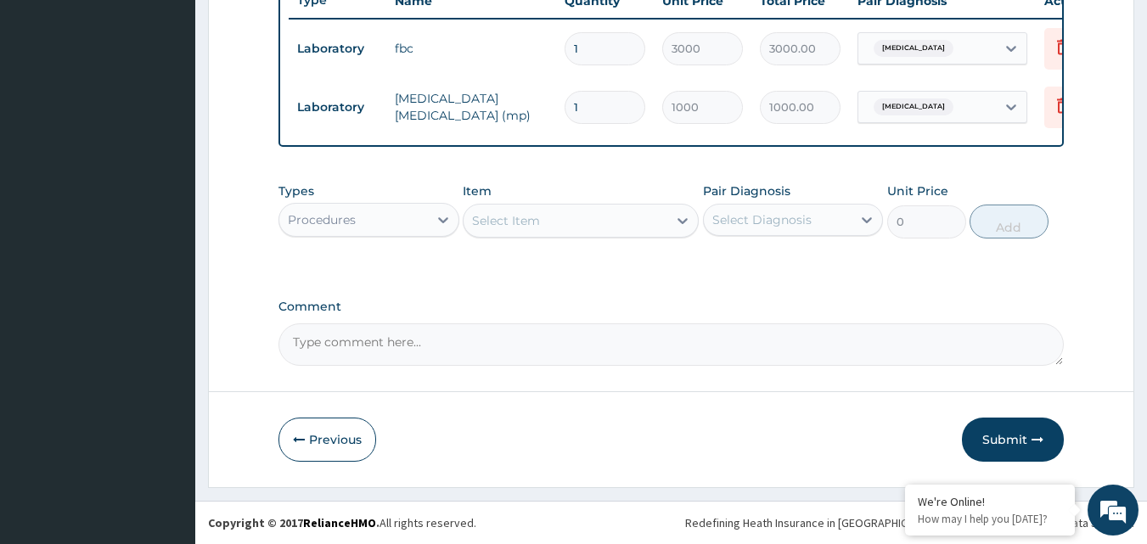
click at [632, 217] on div "Select Item" at bounding box center [566, 220] width 204 height 27
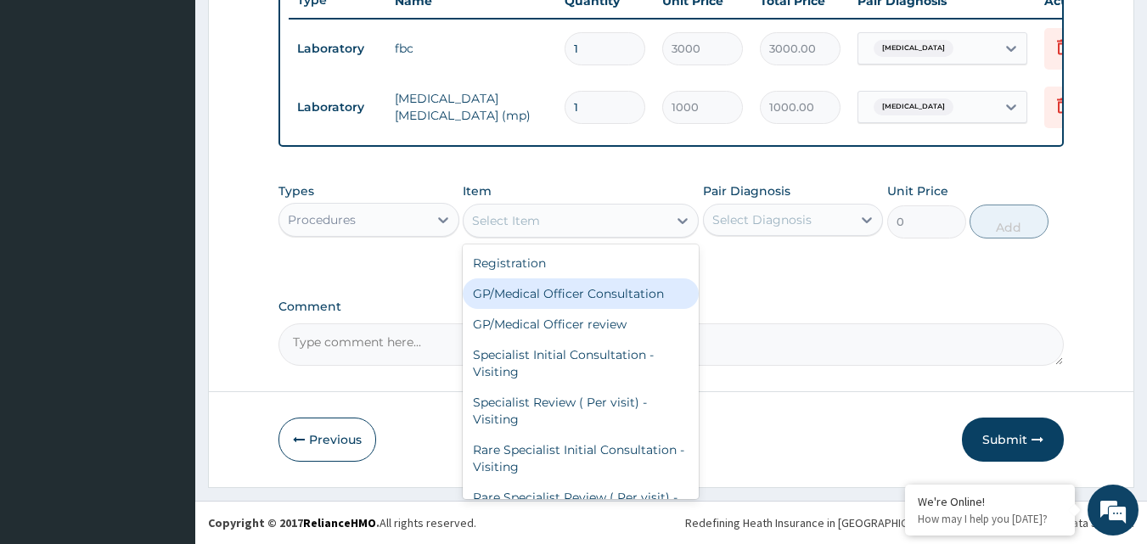
click at [550, 299] on div "GP/Medical Officer Consultation" at bounding box center [581, 293] width 236 height 31
type input "2000"
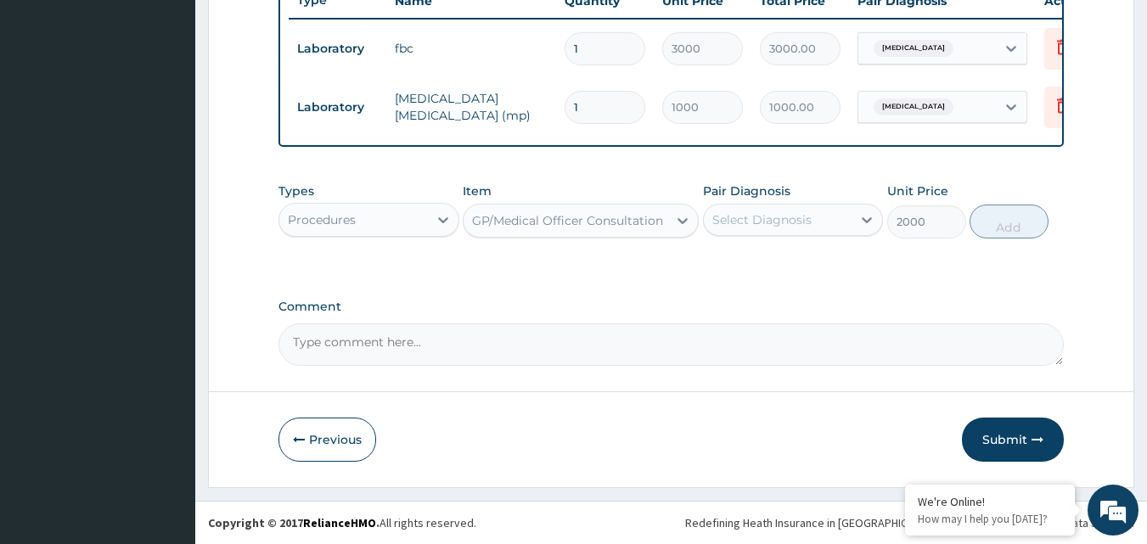
click at [851, 237] on div "Pair Diagnosis Select Diagnosis" at bounding box center [793, 211] width 181 height 56
click at [850, 236] on div "Pair Diagnosis Select Diagnosis" at bounding box center [793, 211] width 181 height 56
click at [850, 226] on div "Select Diagnosis" at bounding box center [778, 219] width 149 height 27
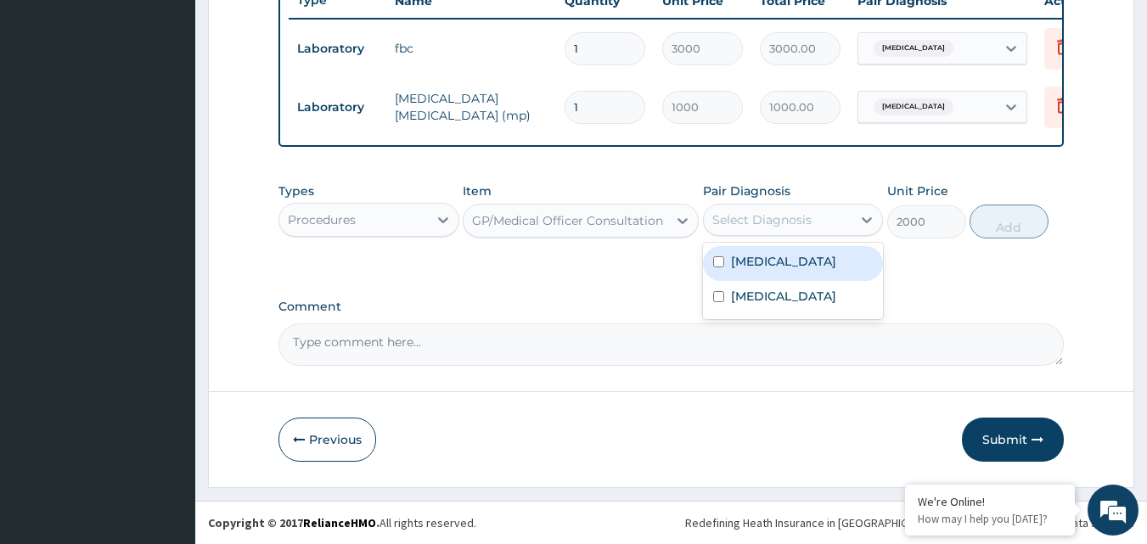
click at [811, 261] on div "[MEDICAL_DATA]" at bounding box center [793, 263] width 181 height 35
checkbox input "true"
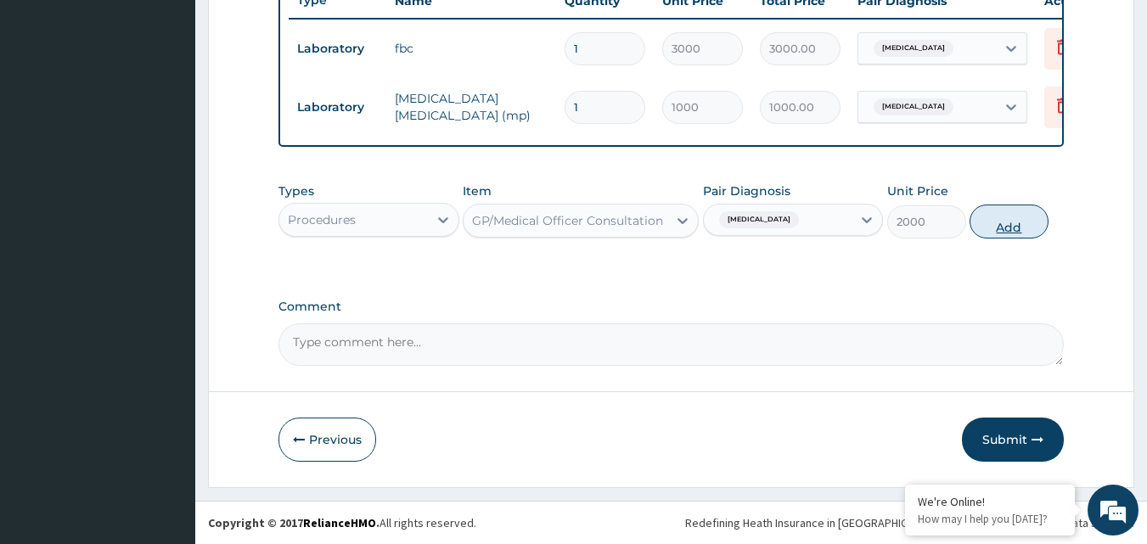
click at [1021, 220] on button "Add" at bounding box center [1009, 222] width 79 height 34
type input "0"
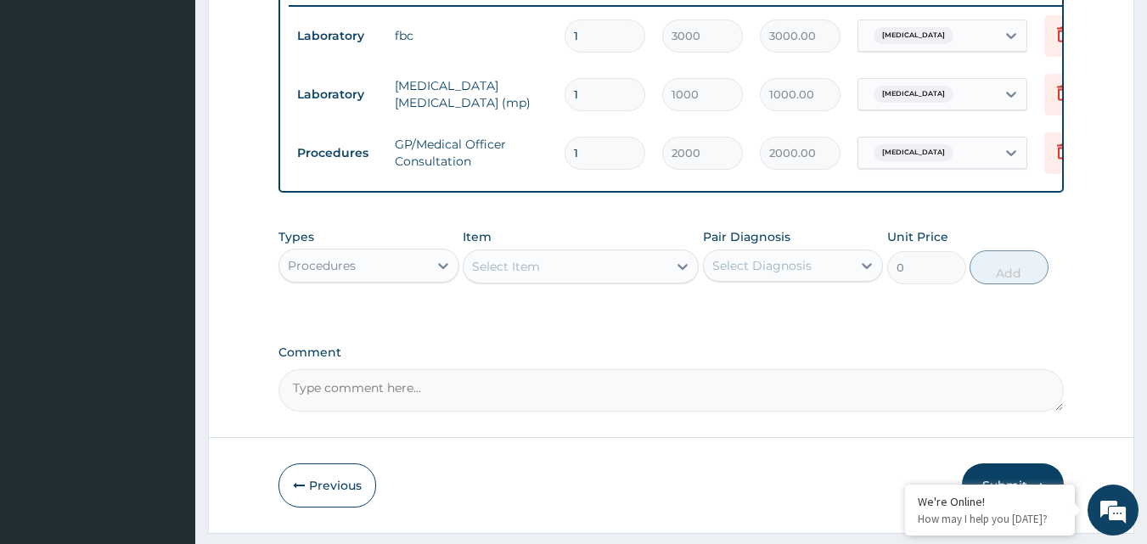
scroll to position [729, 0]
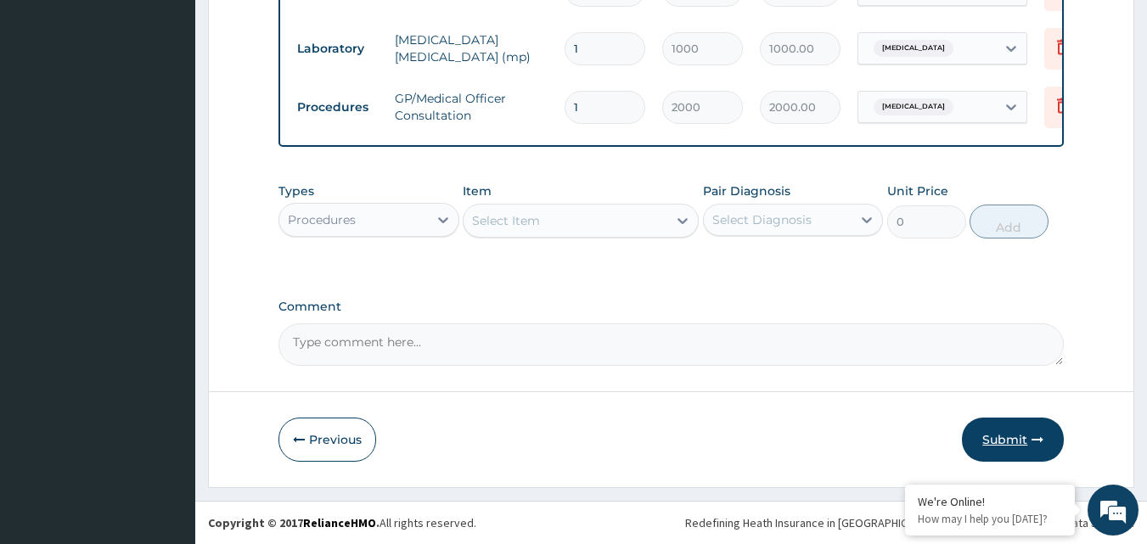
click at [1014, 432] on button "Submit" at bounding box center [1013, 440] width 102 height 44
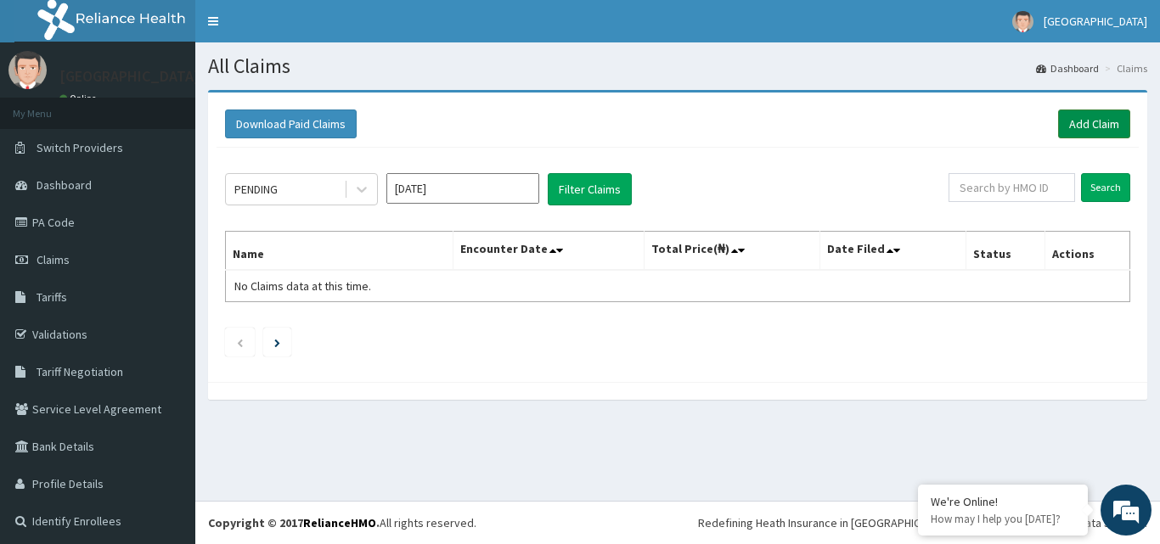
click at [1072, 127] on link "Add Claim" at bounding box center [1094, 124] width 72 height 29
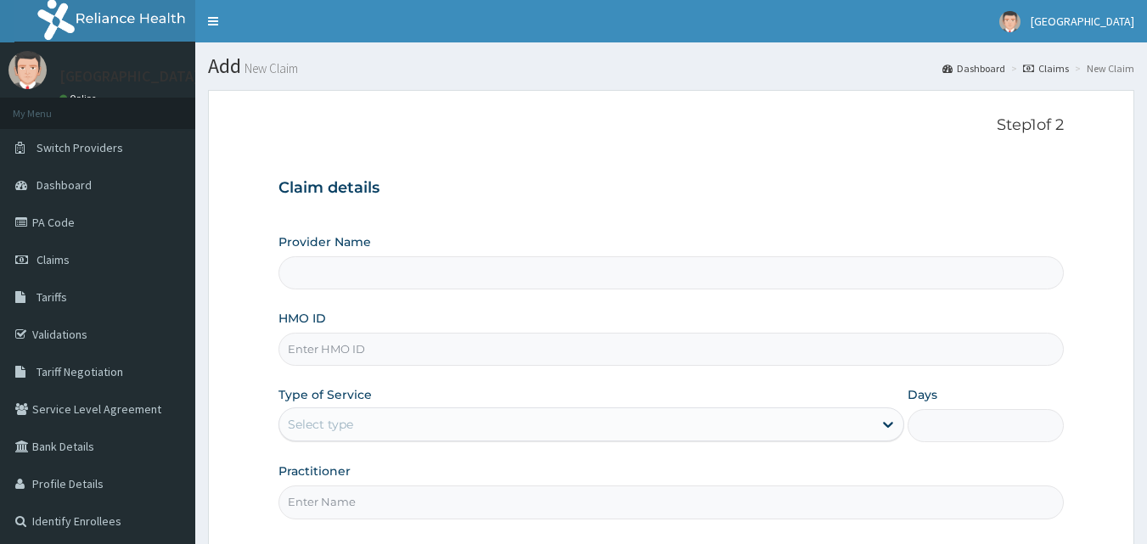
type input "[GEOGRAPHIC_DATA]"
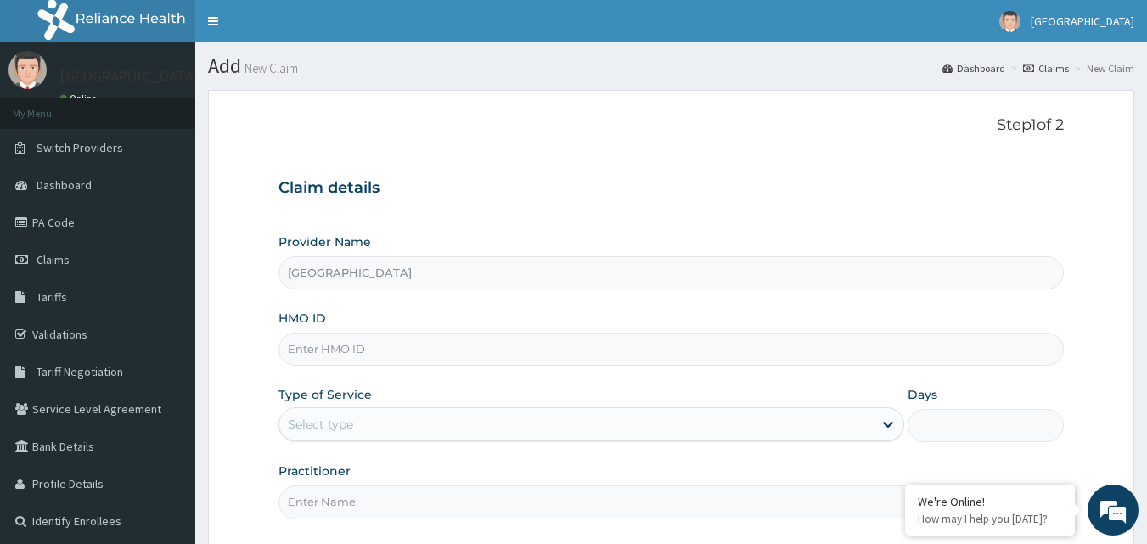
click at [416, 350] on input "HMO ID" at bounding box center [671, 349] width 786 height 33
paste input "EKW/10035/A"
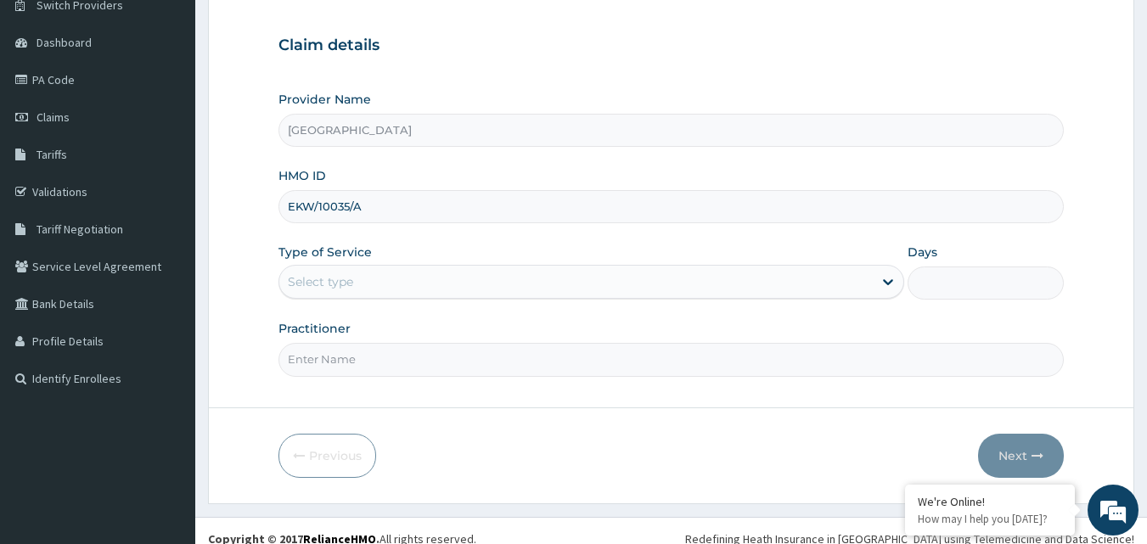
scroll to position [159, 0]
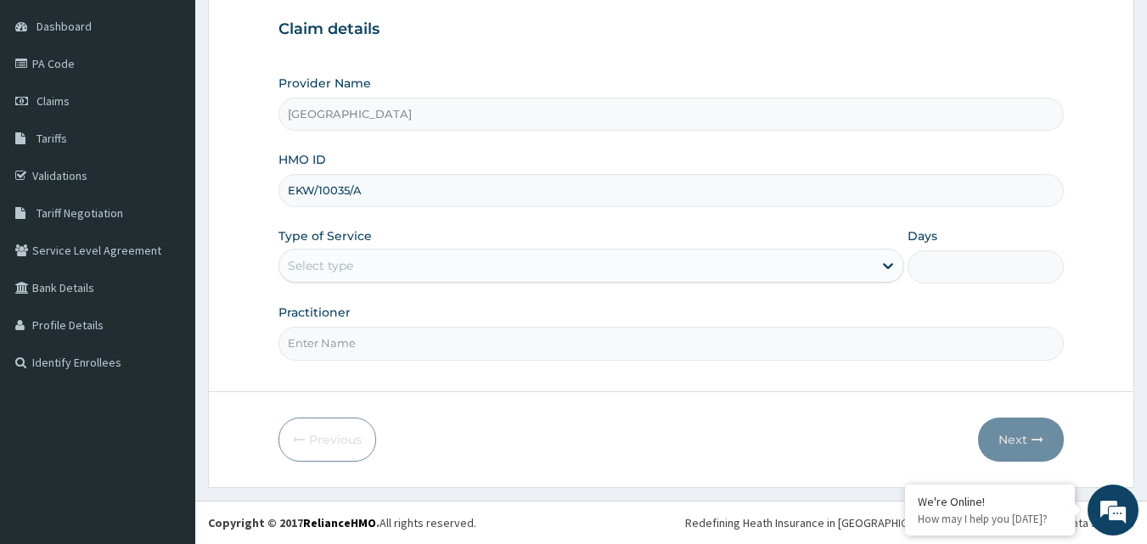
type input "EKW/10035/A"
click at [788, 260] on div "Select type" at bounding box center [575, 265] width 593 height 27
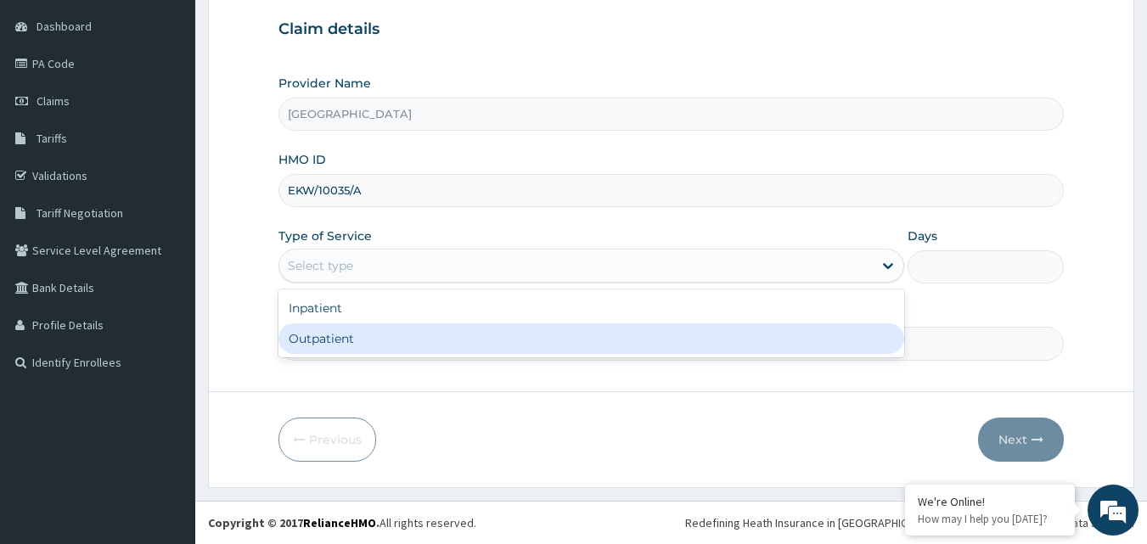
click at [644, 335] on div "Outpatient" at bounding box center [591, 338] width 626 height 31
type input "1"
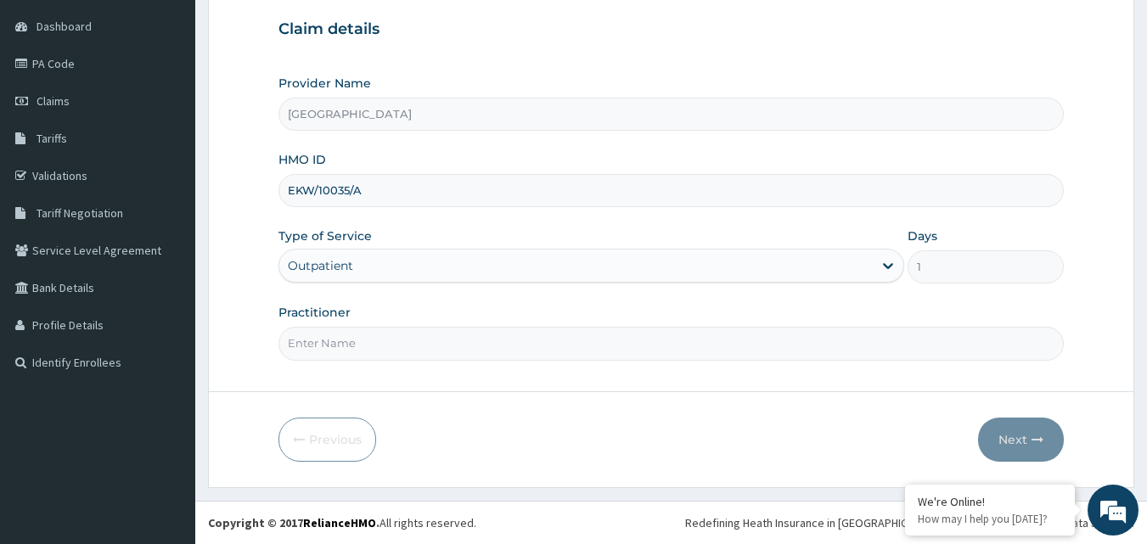
click at [636, 344] on input "Practitioner" at bounding box center [671, 343] width 786 height 33
type input "DR UCHAY"
click at [1040, 443] on icon "button" at bounding box center [1038, 440] width 12 height 12
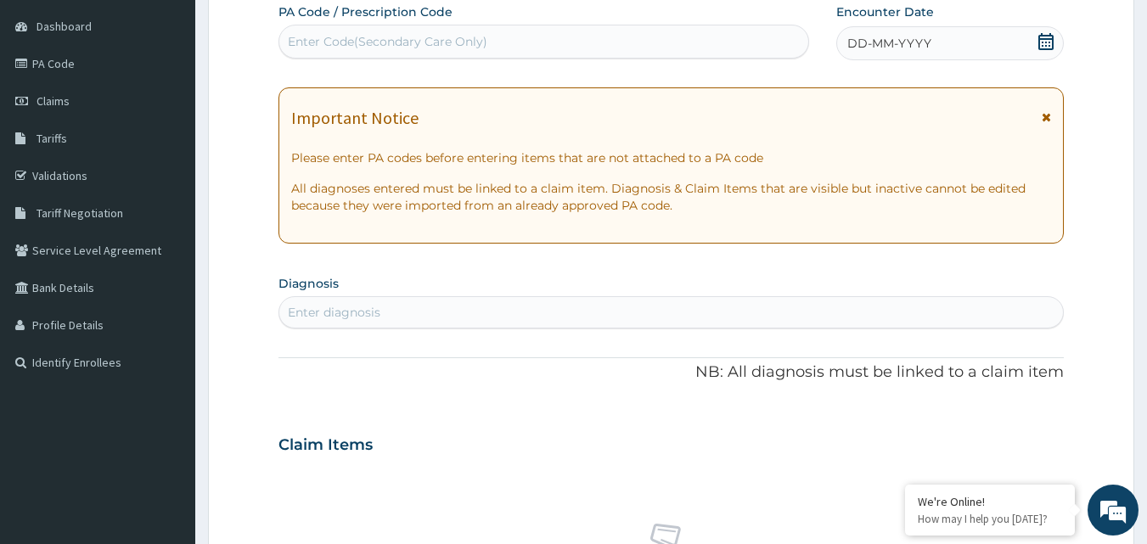
click at [430, 43] on div "Enter Code(Secondary Care Only)" at bounding box center [388, 41] width 200 height 17
type input "PA/B4F0EC"
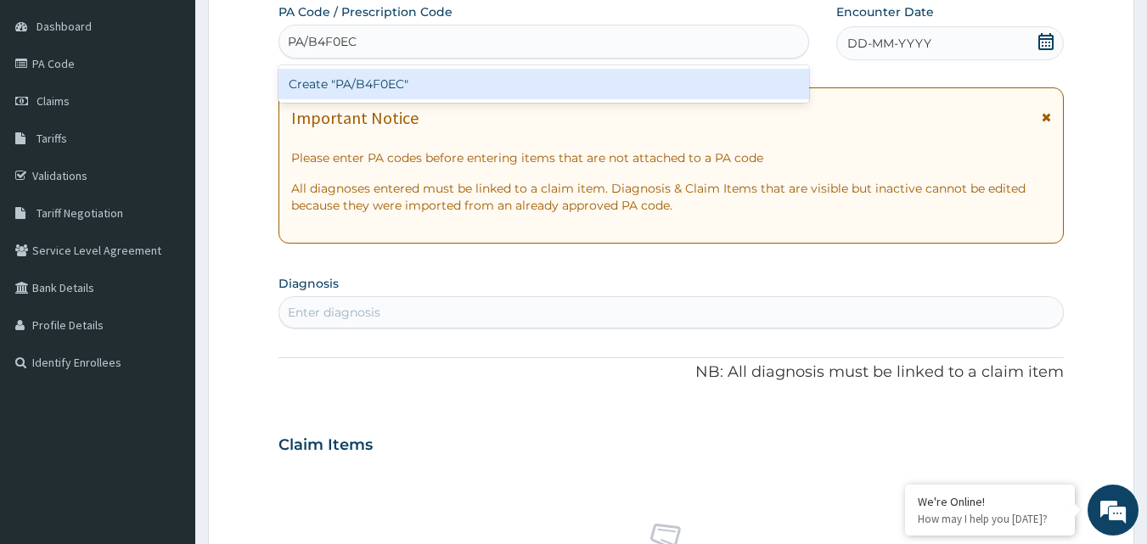
click at [385, 89] on div "Create "PA/B4F0EC"" at bounding box center [543, 84] width 531 height 31
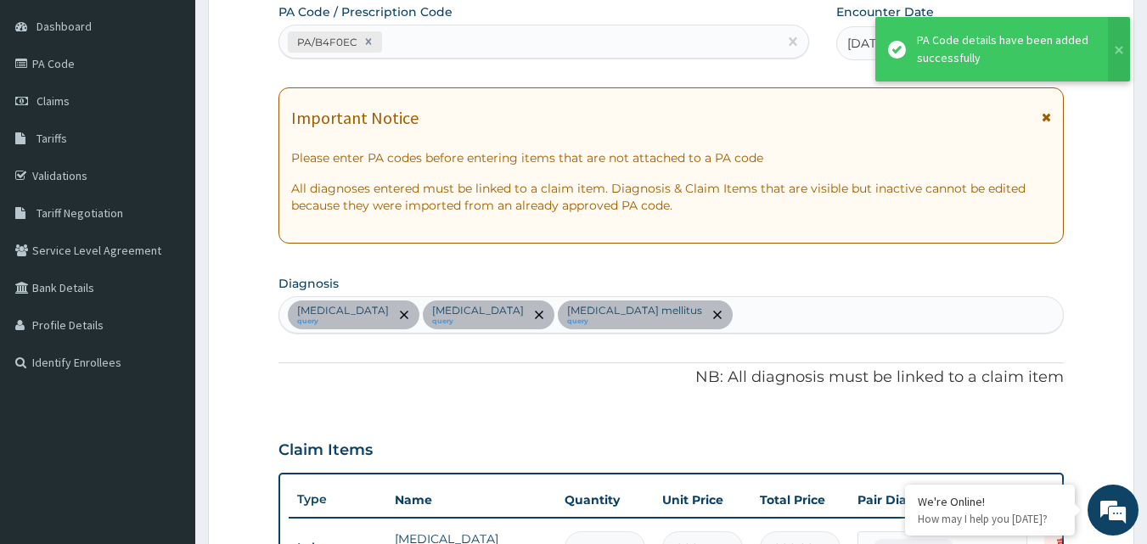
scroll to position [552, 0]
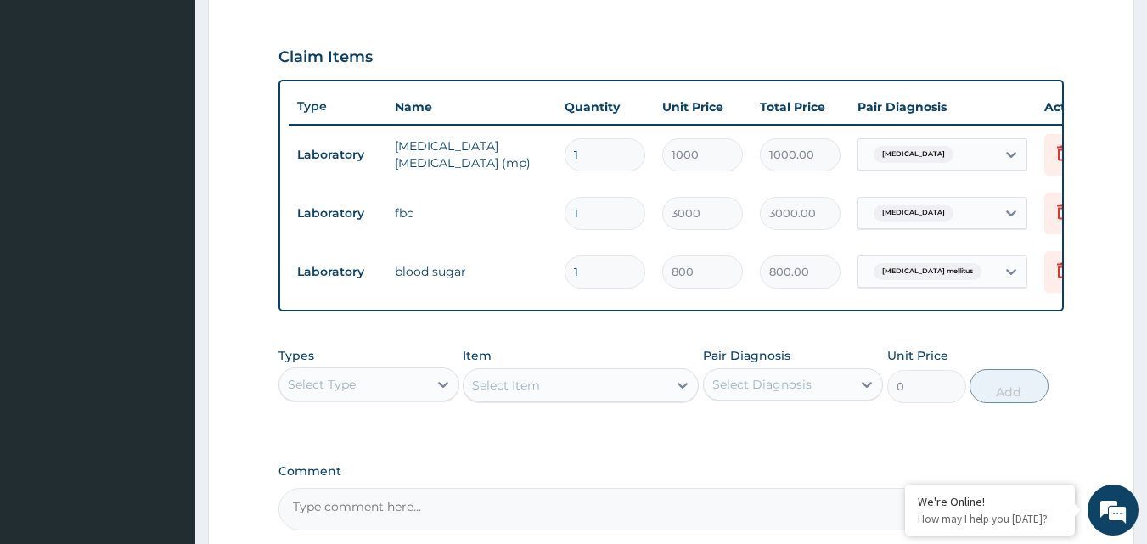
click at [420, 398] on div "Select Type" at bounding box center [353, 384] width 149 height 27
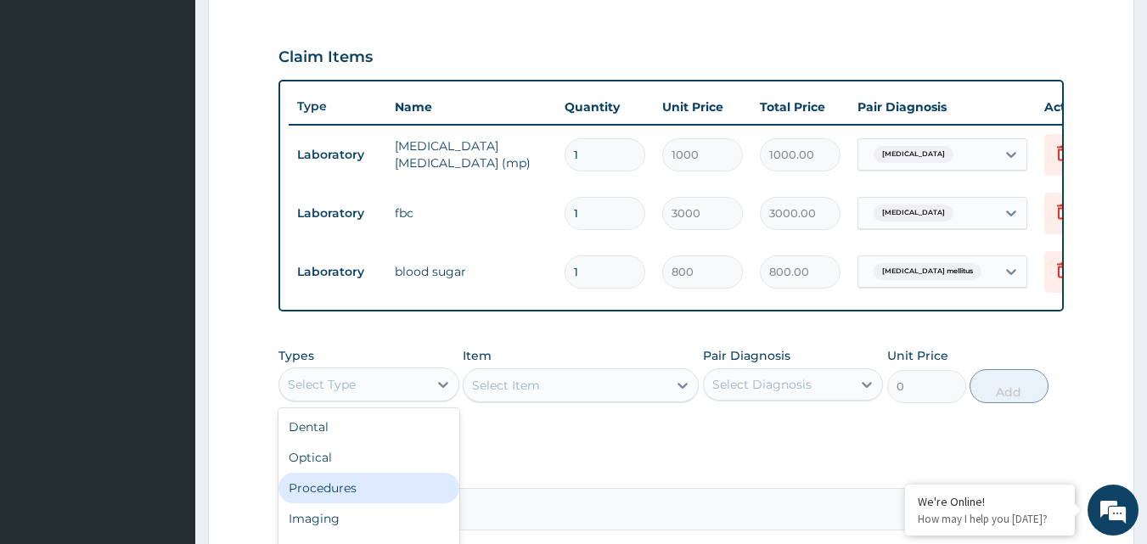
click at [377, 499] on div "Procedures" at bounding box center [368, 488] width 181 height 31
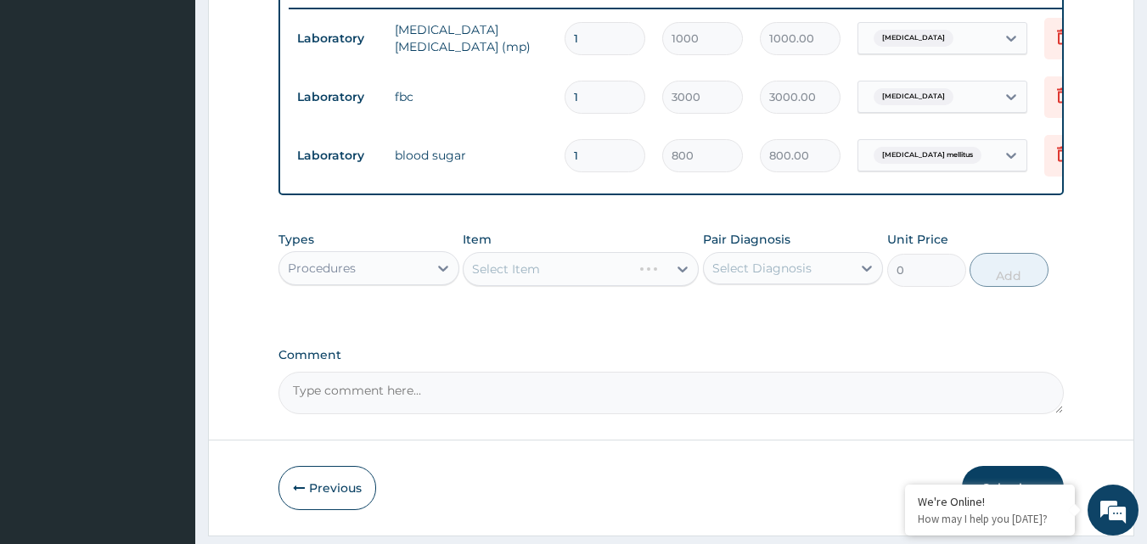
scroll to position [684, 0]
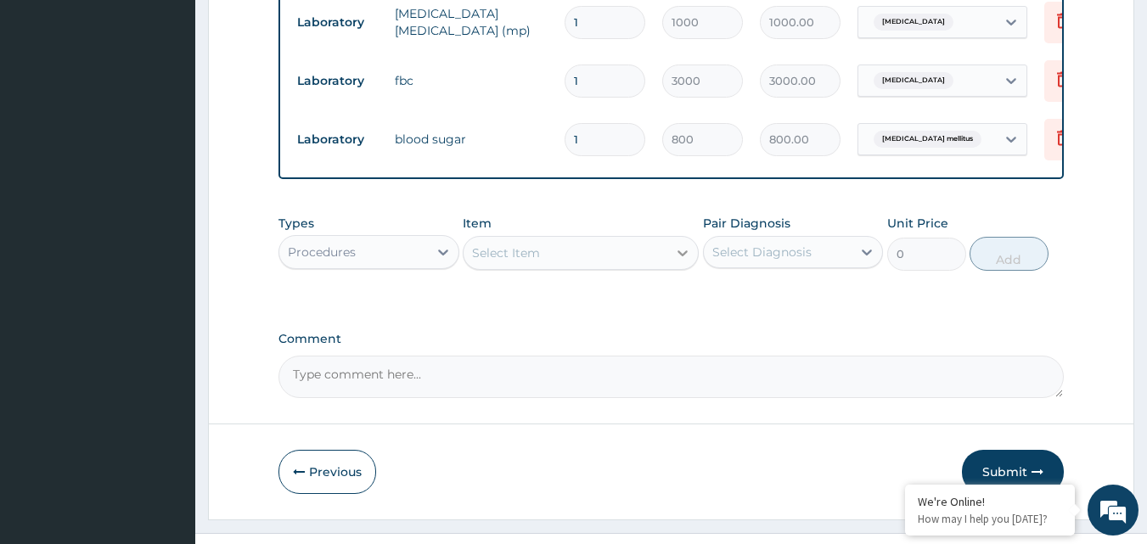
click at [674, 261] on icon at bounding box center [682, 253] width 17 height 17
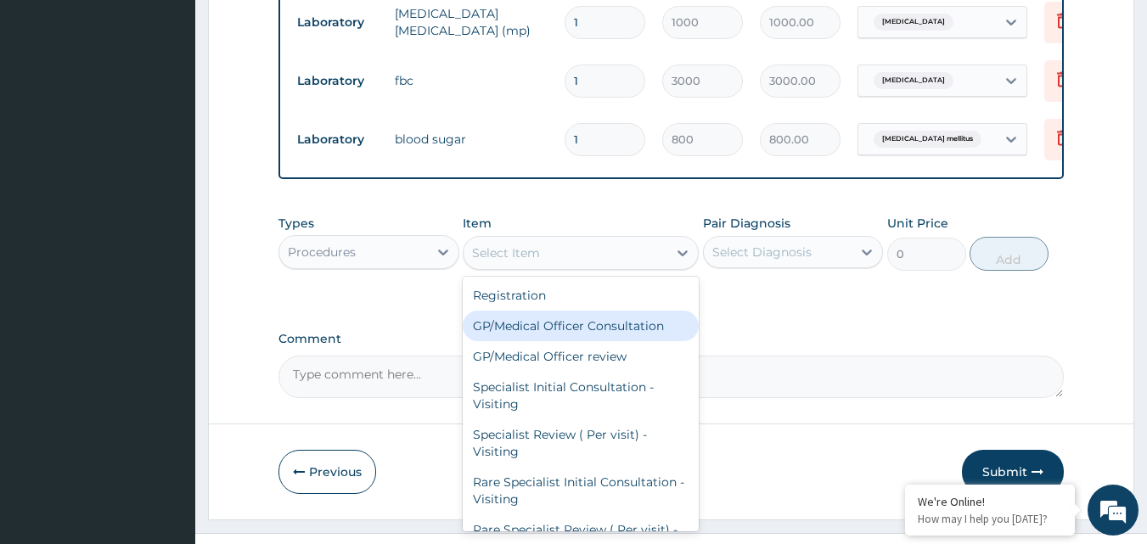
click at [548, 339] on div "GP/Medical Officer Consultation" at bounding box center [581, 326] width 236 height 31
type input "2000"
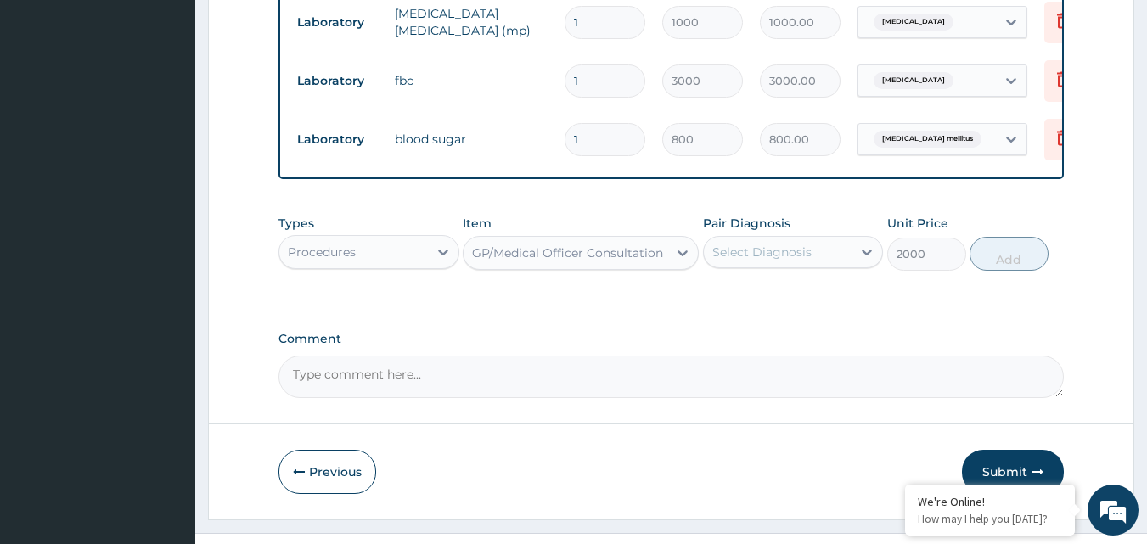
click at [835, 262] on div "Select Diagnosis" at bounding box center [778, 252] width 149 height 27
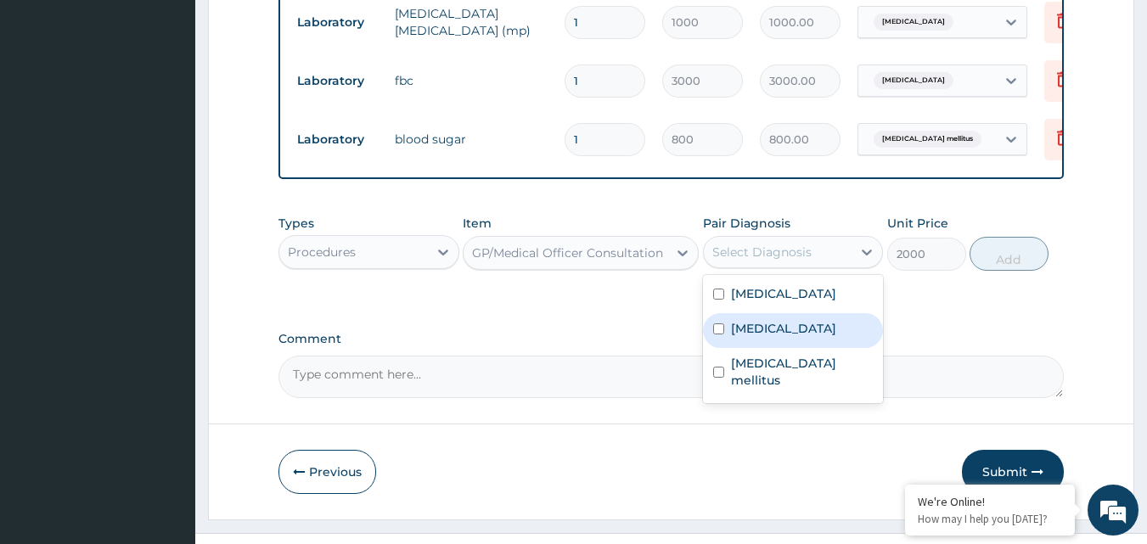
click at [759, 335] on label "[MEDICAL_DATA]" at bounding box center [783, 328] width 105 height 17
checkbox input "true"
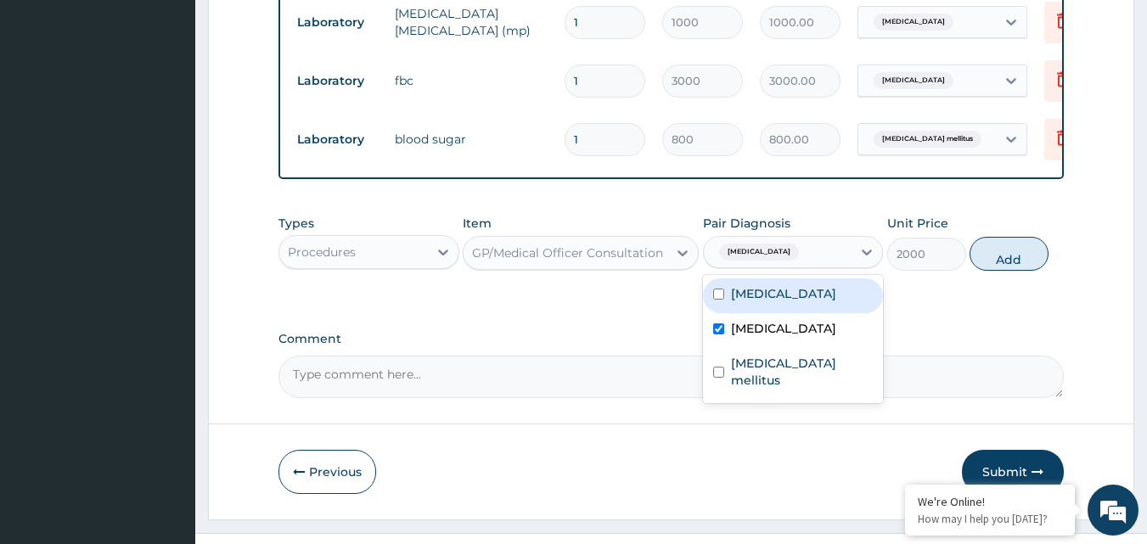
scroll to position [729, 0]
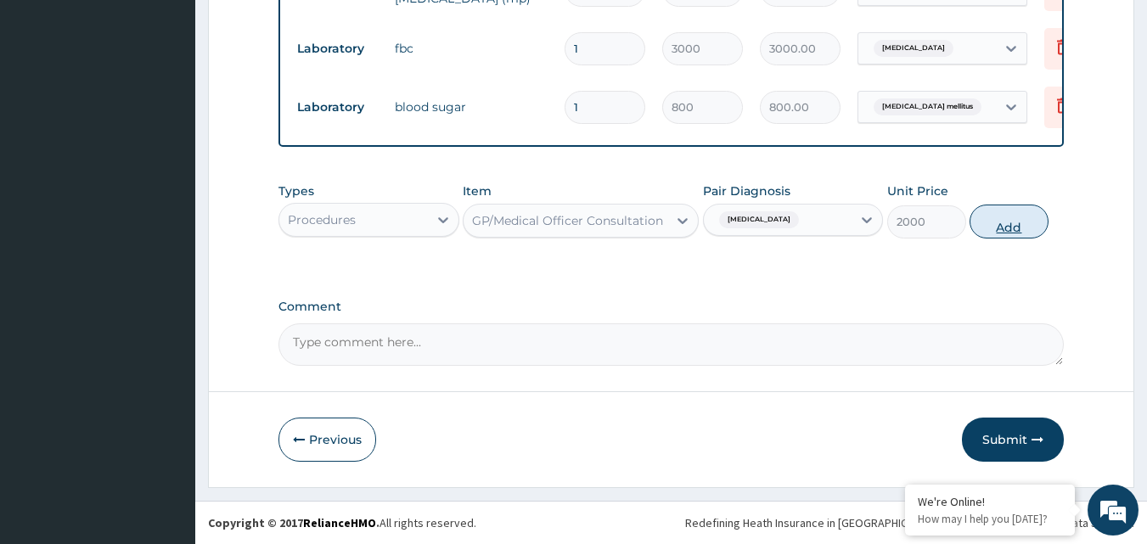
click at [1017, 233] on button "Add" at bounding box center [1009, 222] width 79 height 34
type input "0"
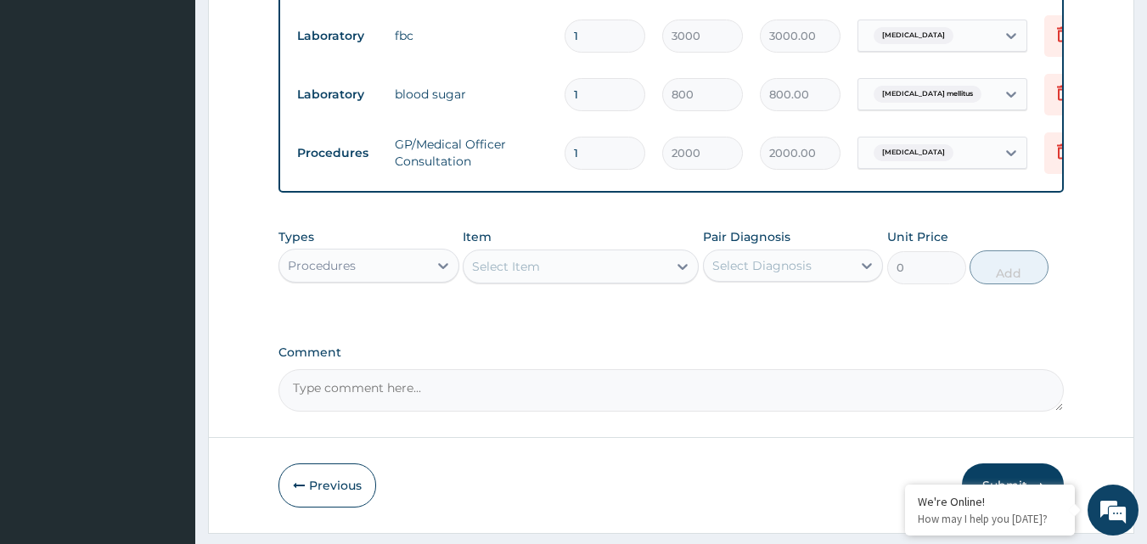
scroll to position [788, 0]
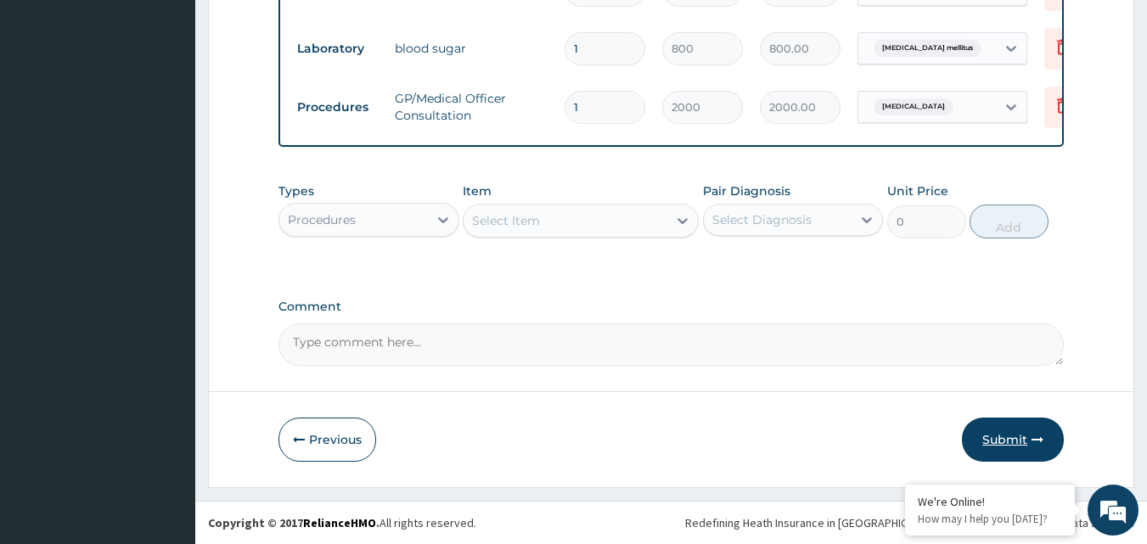
click at [1029, 436] on button "Submit" at bounding box center [1013, 440] width 102 height 44
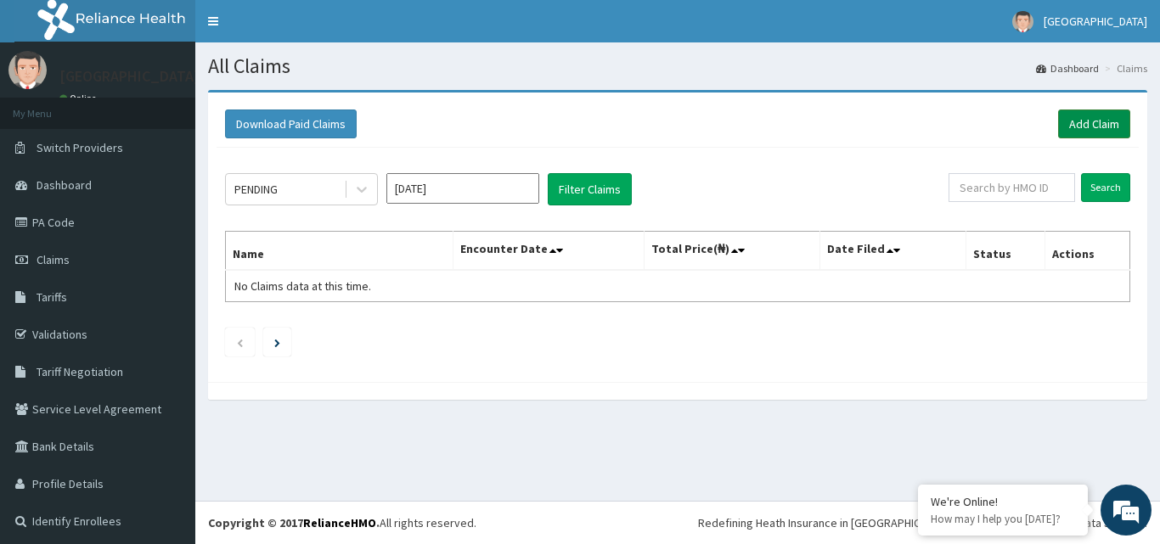
click at [1074, 115] on link "Add Claim" at bounding box center [1094, 124] width 72 height 29
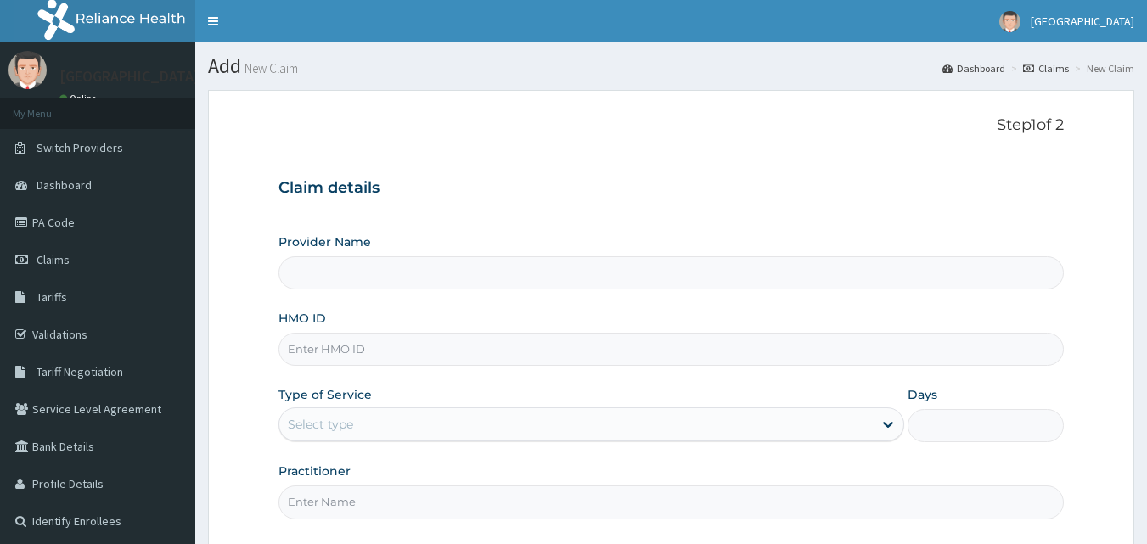
type input "SFA/11716/A"
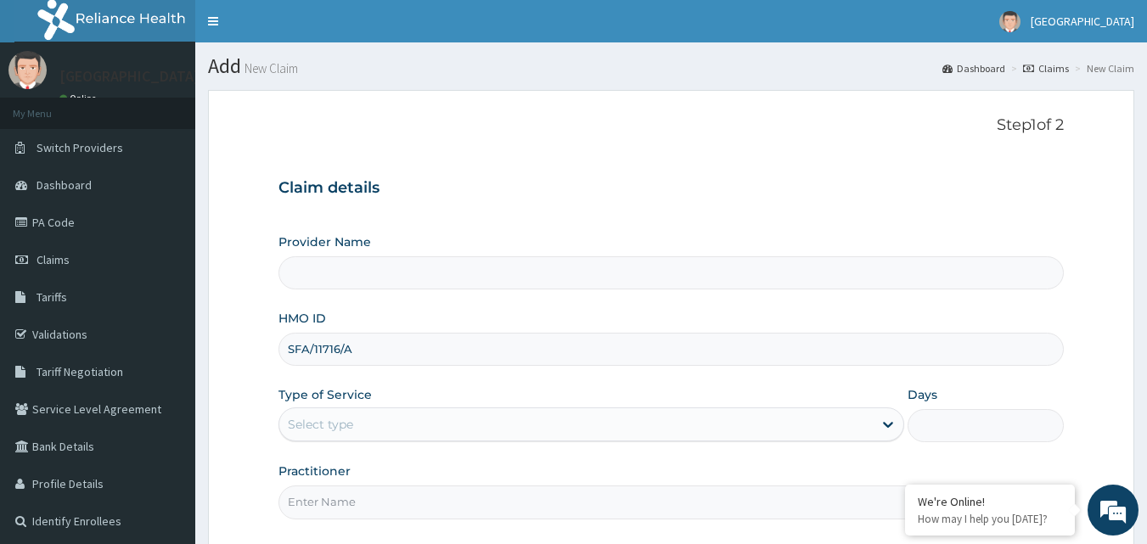
type input "[GEOGRAPHIC_DATA]"
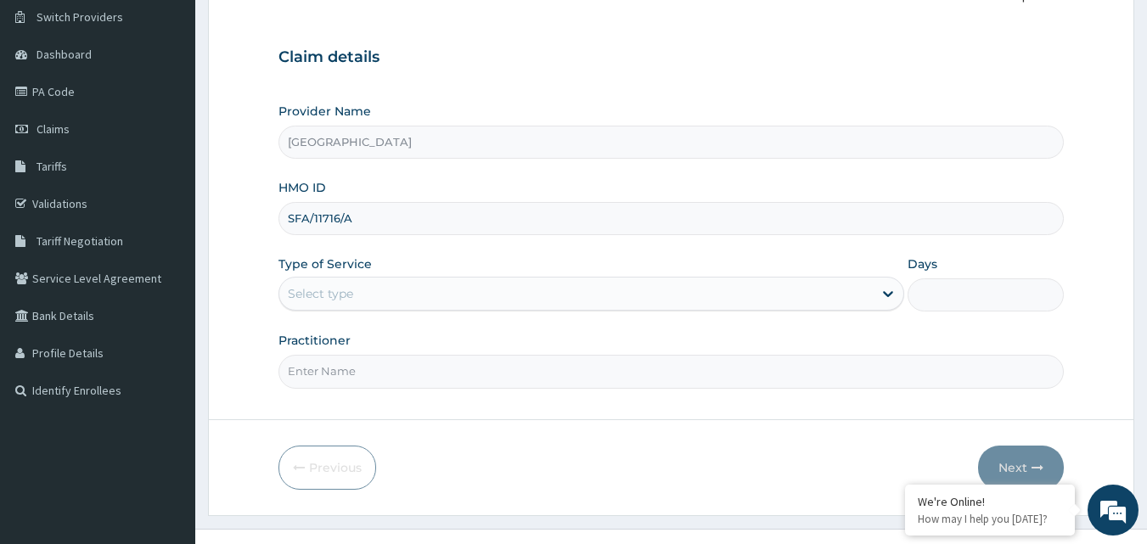
scroll to position [159, 0]
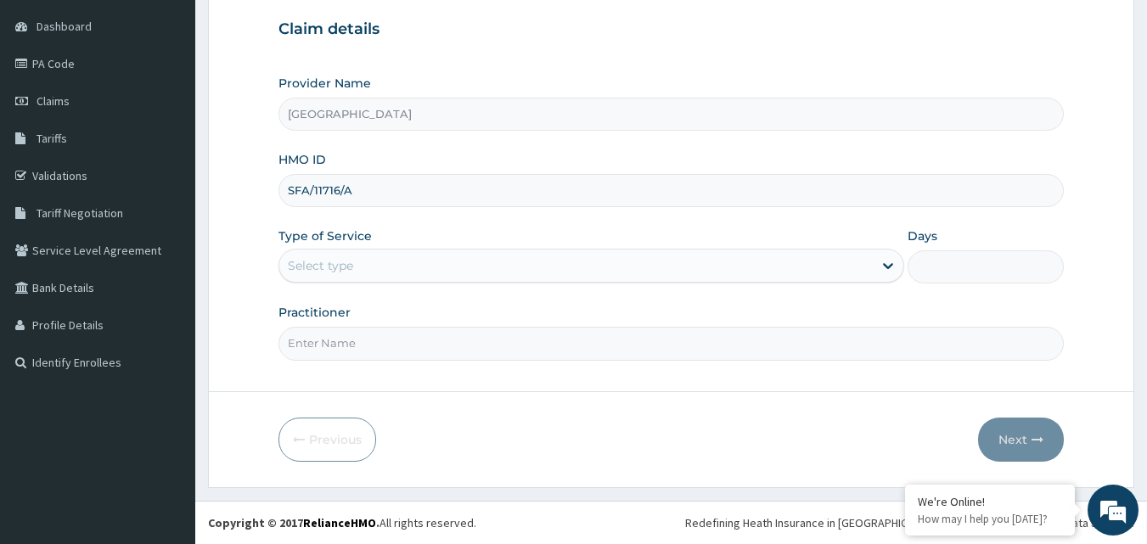
type input "SFA/11716/A"
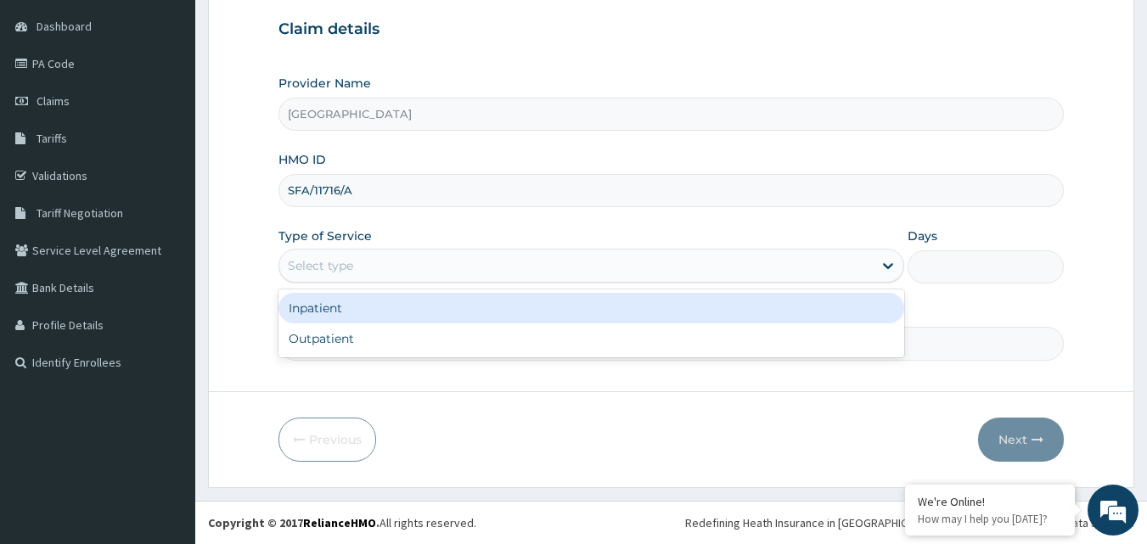
click at [868, 266] on div "Select type" at bounding box center [575, 265] width 593 height 27
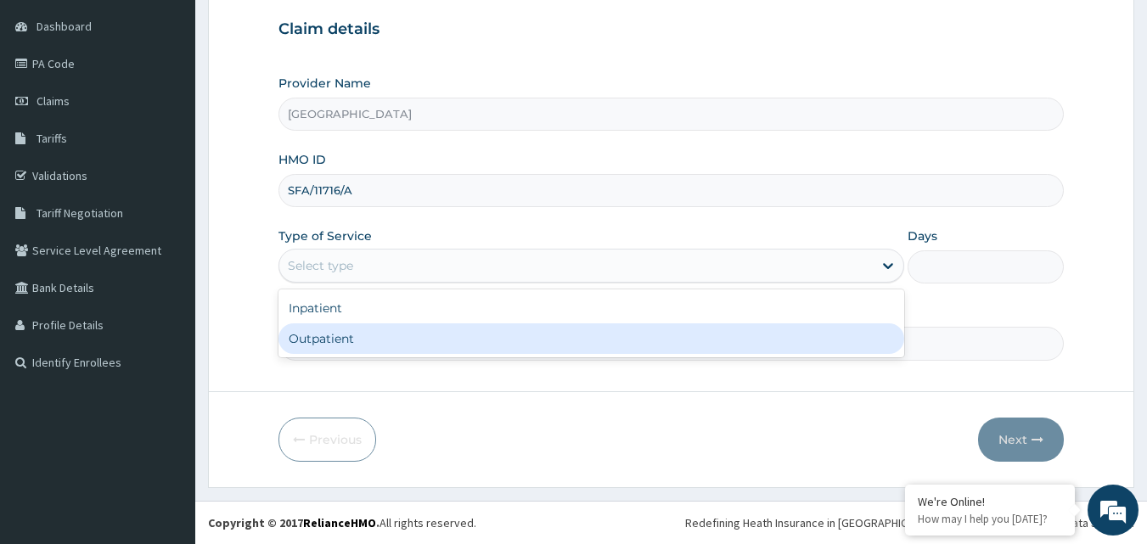
click at [682, 357] on div "Inpatient Outpatient" at bounding box center [591, 324] width 626 height 68
click at [681, 346] on div "Outpatient" at bounding box center [591, 338] width 626 height 31
type input "1"
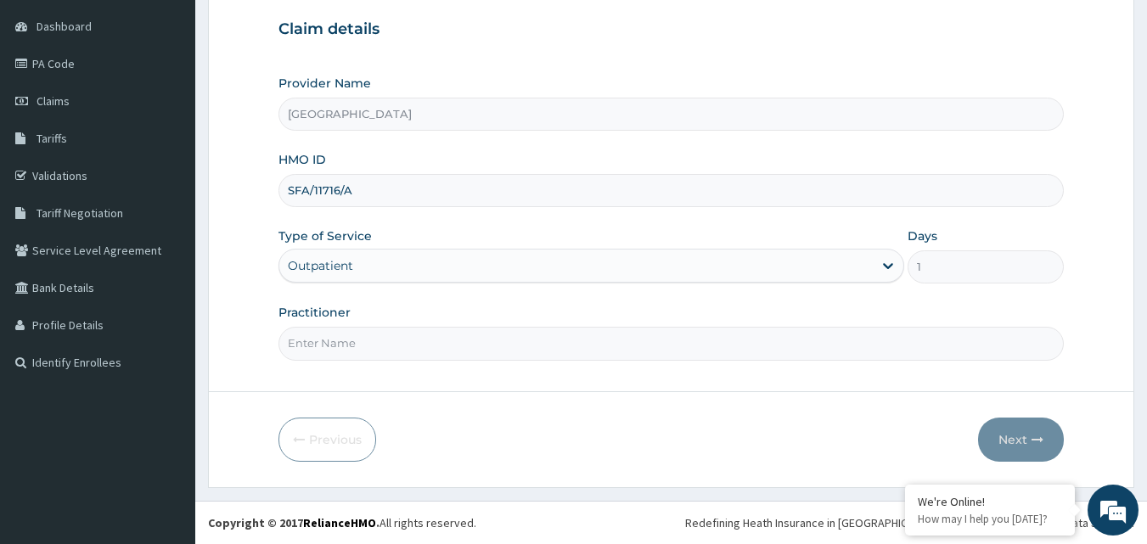
click at [676, 381] on form "Step 1 of 2 Claim details Provider Name EASTERN NIGERIAN MEDICAL CENTRE HMO ID …" at bounding box center [671, 209] width 926 height 557
click at [645, 346] on input "Practitioner" at bounding box center [671, 343] width 786 height 33
type input "DR OKAFOR"
click at [996, 424] on button "Next" at bounding box center [1021, 440] width 86 height 44
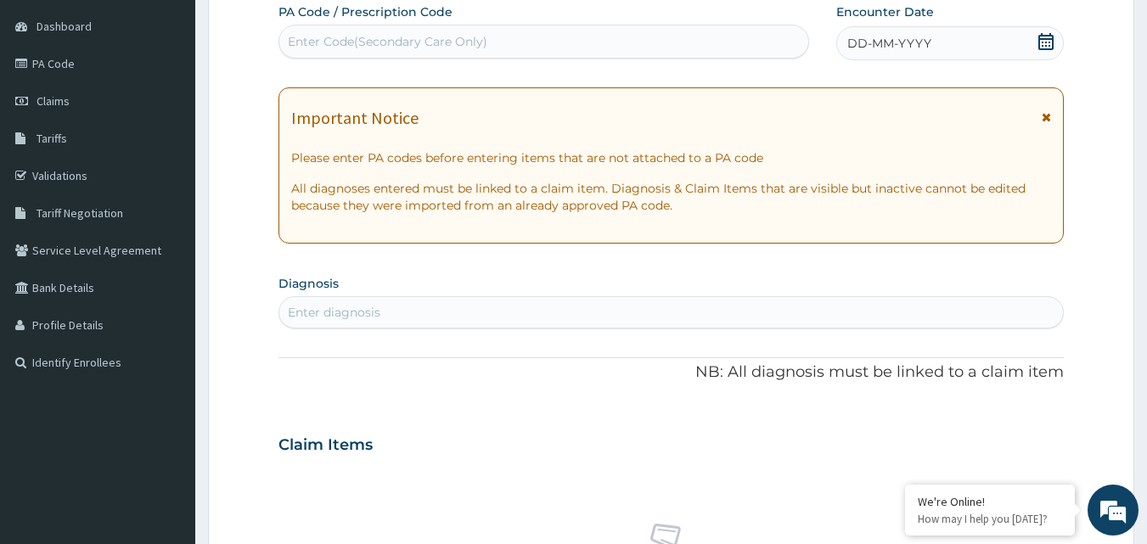
click at [404, 37] on div "Enter Code(Secondary Care Only)" at bounding box center [388, 41] width 200 height 17
type input "PA/7572CF"
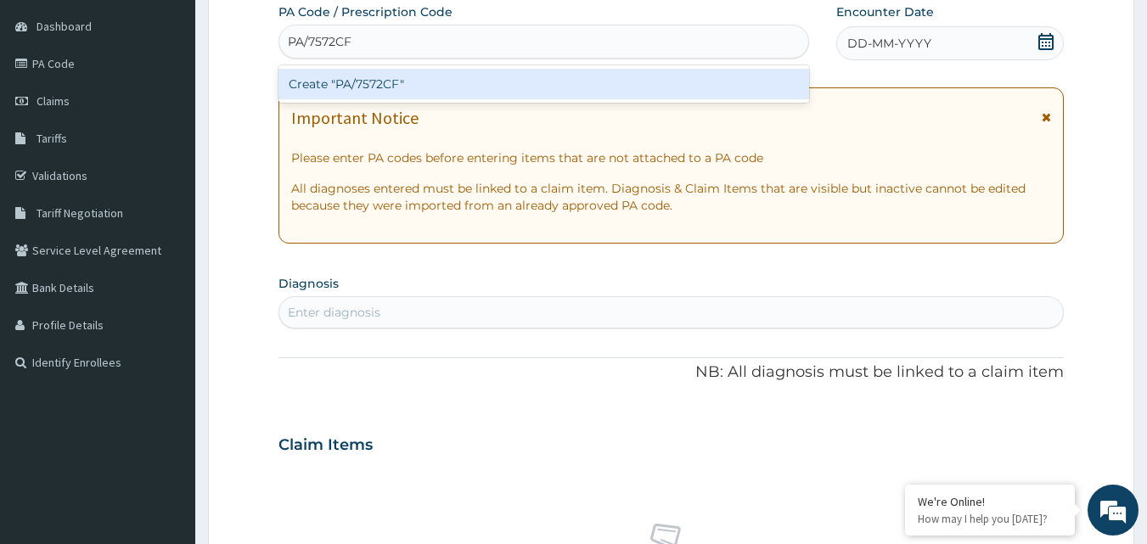
click at [386, 93] on div "Create "PA/7572CF"" at bounding box center [543, 84] width 531 height 31
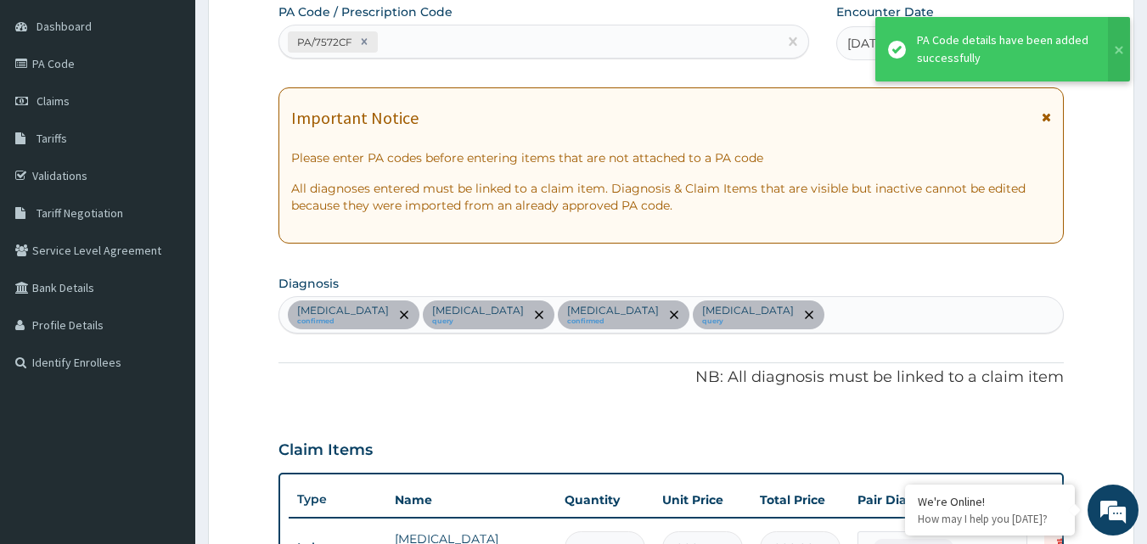
scroll to position [610, 0]
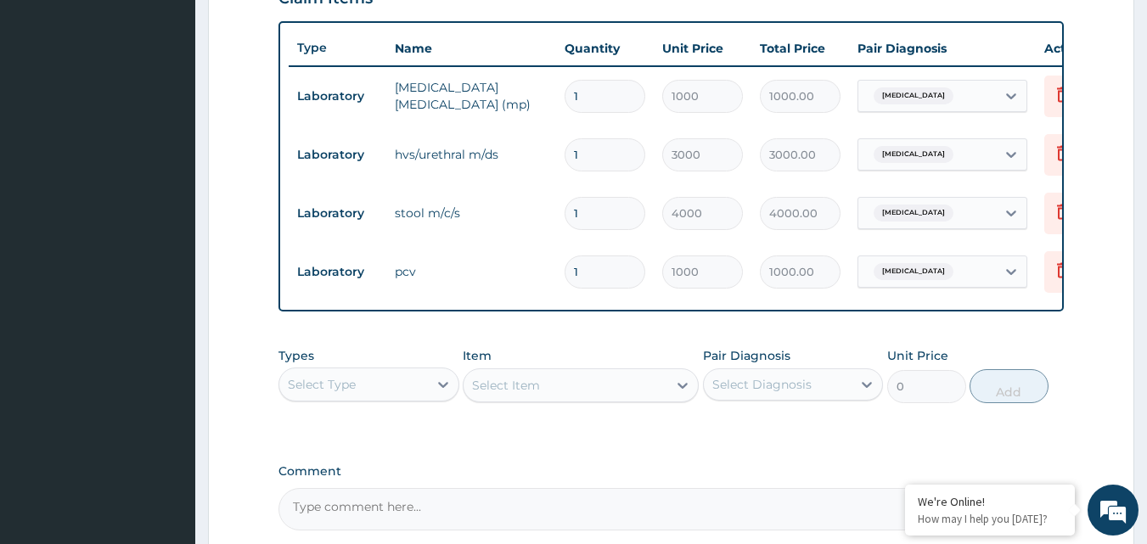
click at [418, 398] on div "Select Type" at bounding box center [353, 384] width 149 height 27
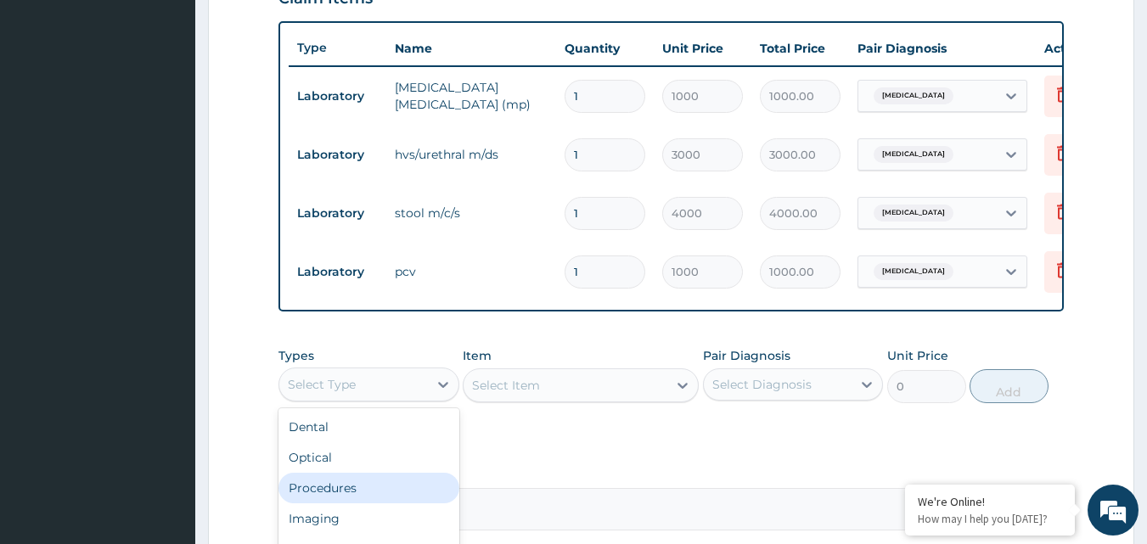
click at [362, 498] on div "Procedures" at bounding box center [368, 488] width 181 height 31
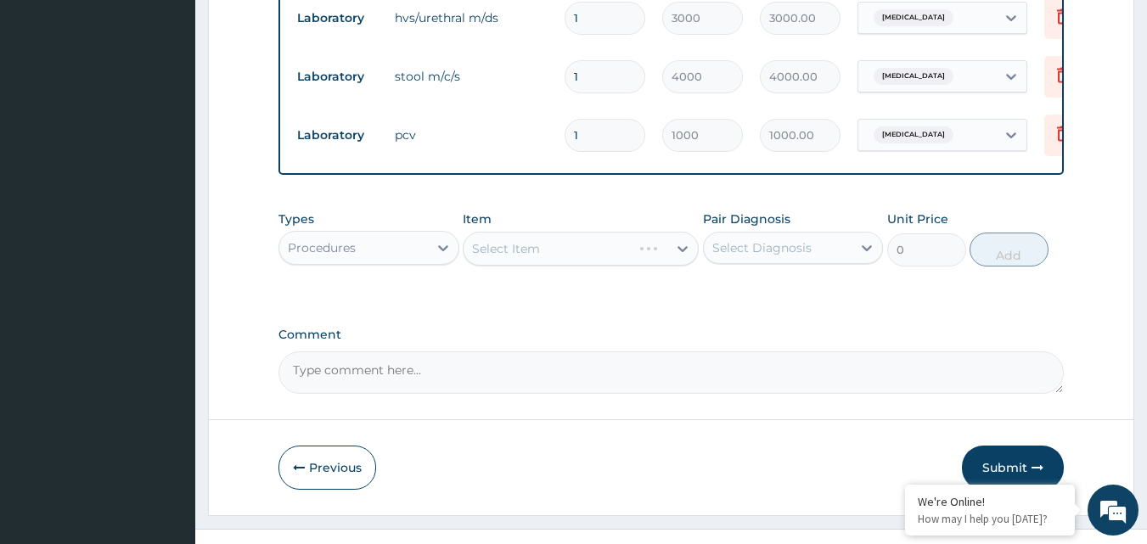
scroll to position [788, 0]
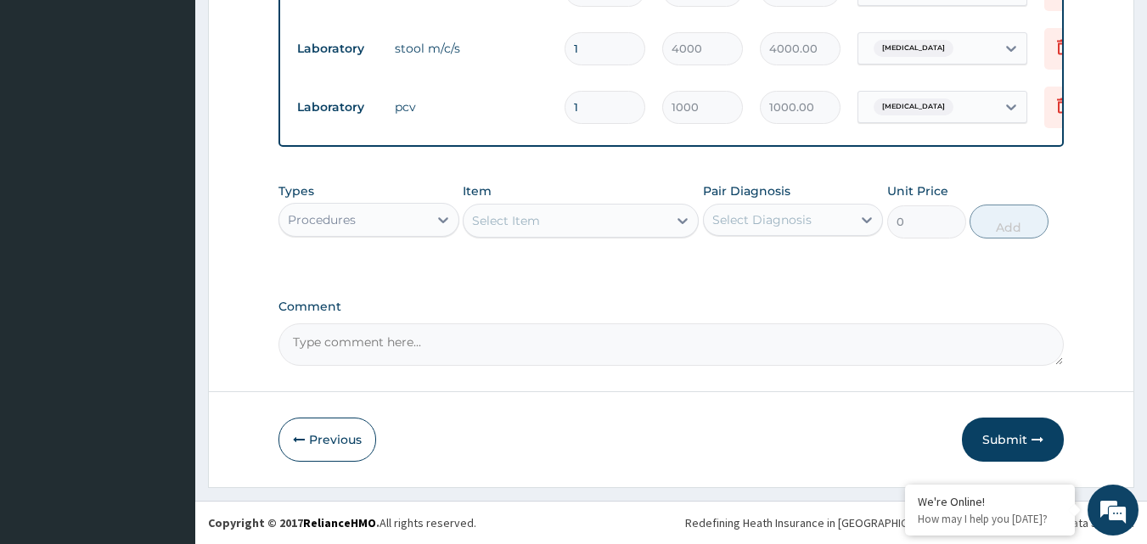
click at [665, 228] on div "Select Item" at bounding box center [566, 220] width 204 height 27
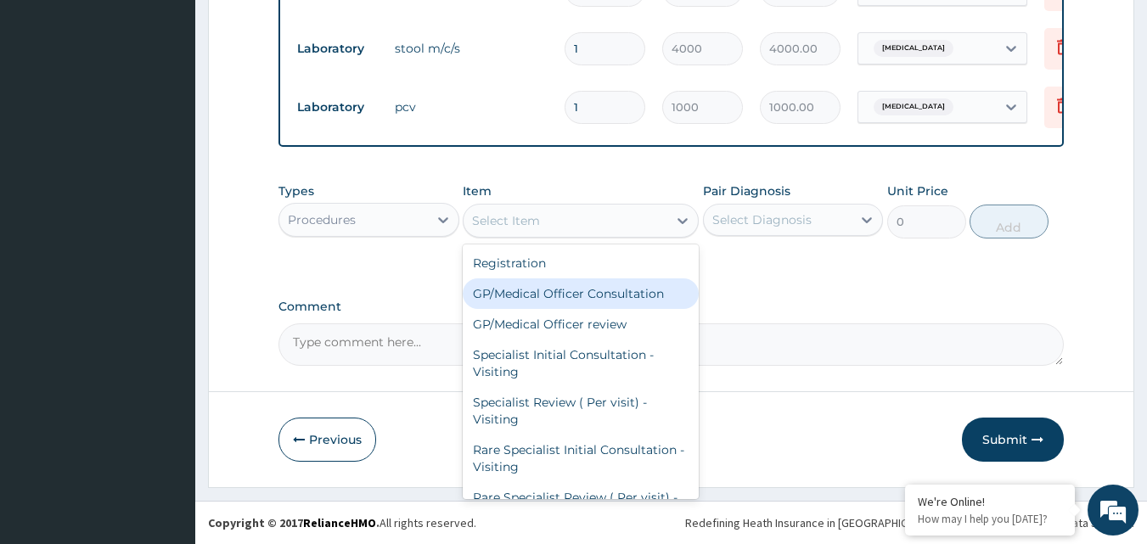
click at [582, 297] on div "GP/Medical Officer Consultation" at bounding box center [581, 293] width 236 height 31
type input "2000"
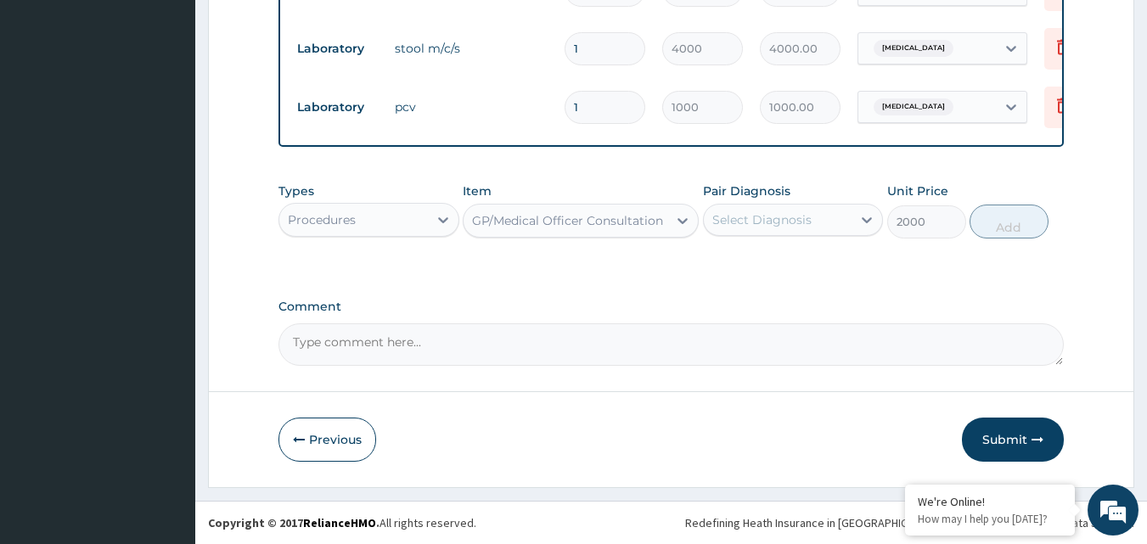
click at [821, 219] on div "Select Diagnosis" at bounding box center [778, 219] width 149 height 27
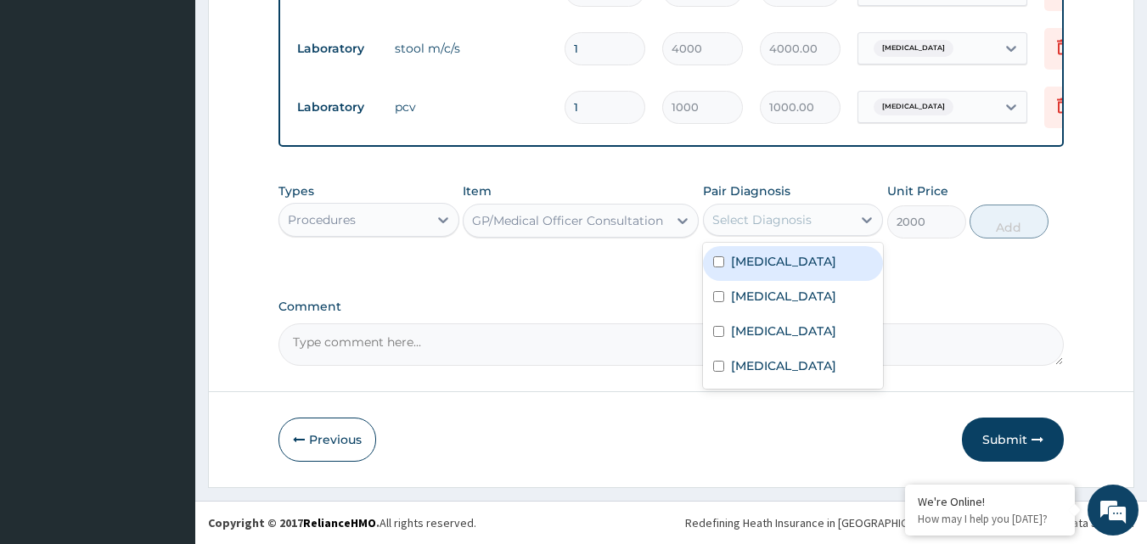
click at [745, 267] on label "Malaria" at bounding box center [783, 261] width 105 height 17
checkbox input "true"
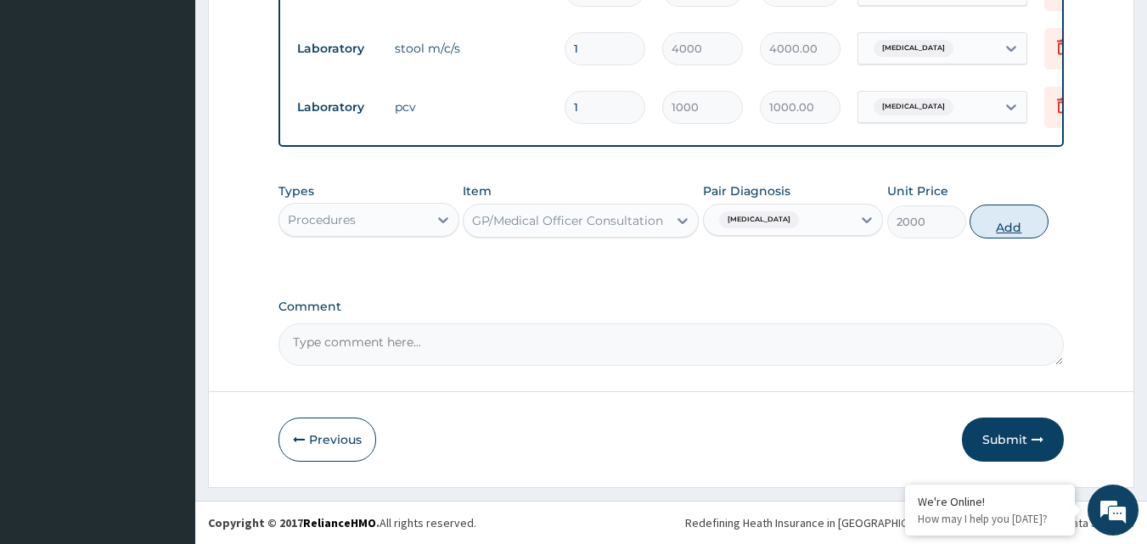
click at [1000, 226] on button "Add" at bounding box center [1009, 222] width 79 height 34
type input "0"
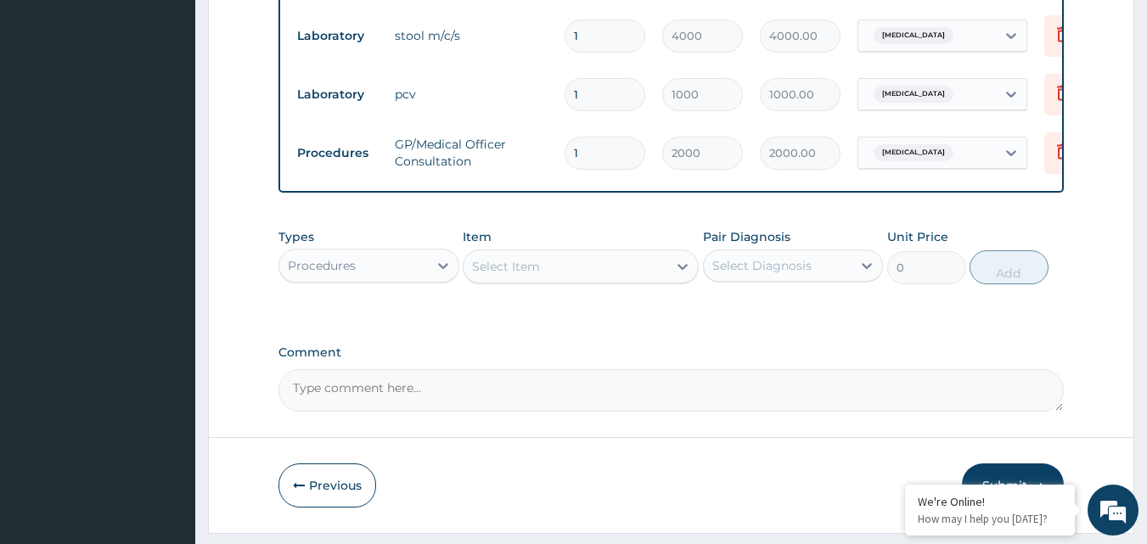
scroll to position [846, 0]
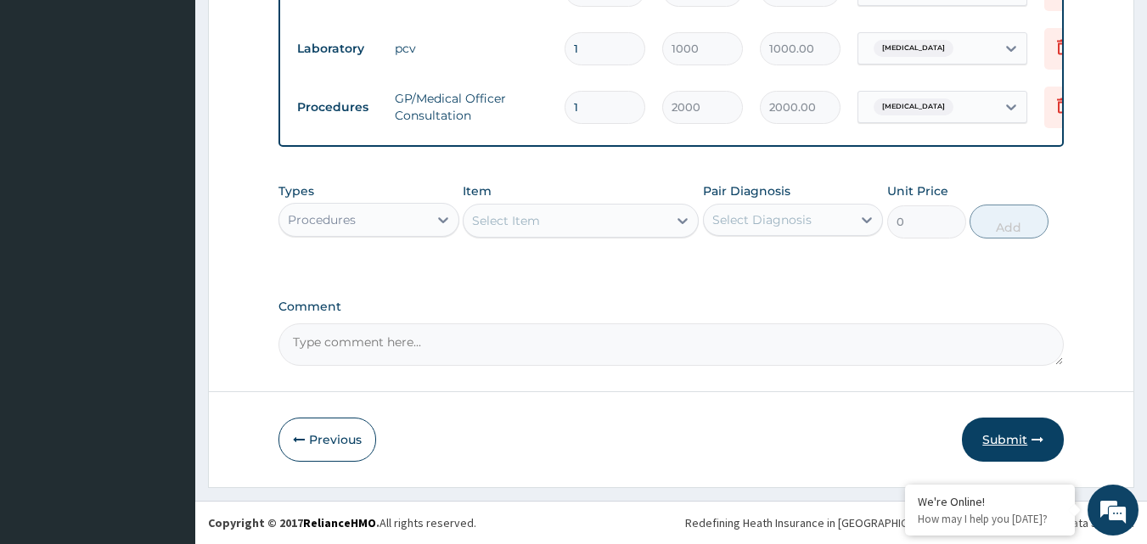
click at [1012, 448] on button "Submit" at bounding box center [1013, 440] width 102 height 44
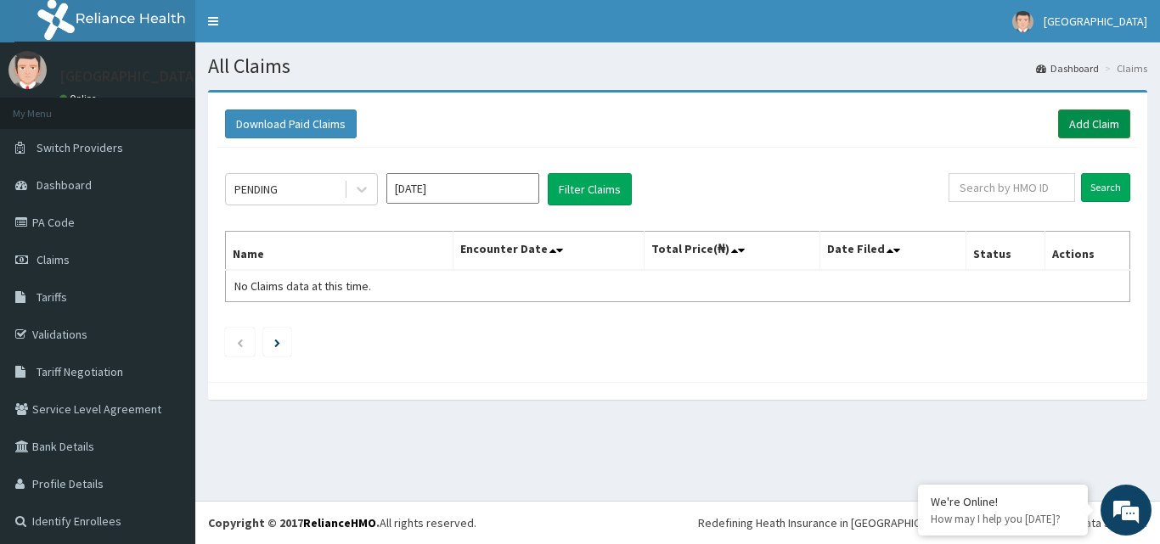
click at [1066, 125] on link "Add Claim" at bounding box center [1094, 124] width 72 height 29
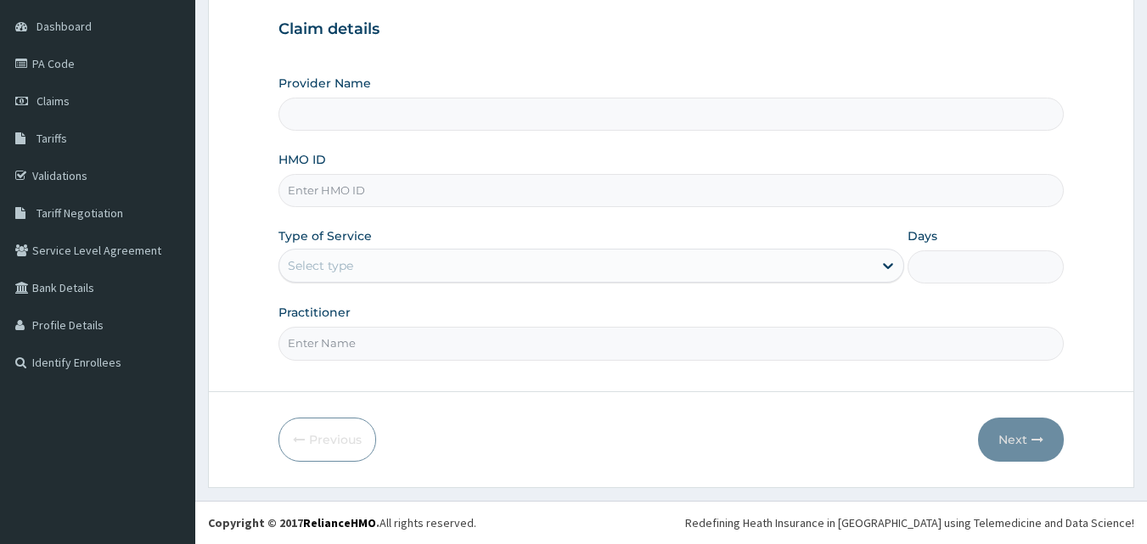
click at [402, 188] on input "HMO ID" at bounding box center [671, 190] width 786 height 33
paste input "SFA/11716/A"
type input "SFA/11716/A"
click at [659, 262] on div "Select type" at bounding box center [575, 265] width 593 height 27
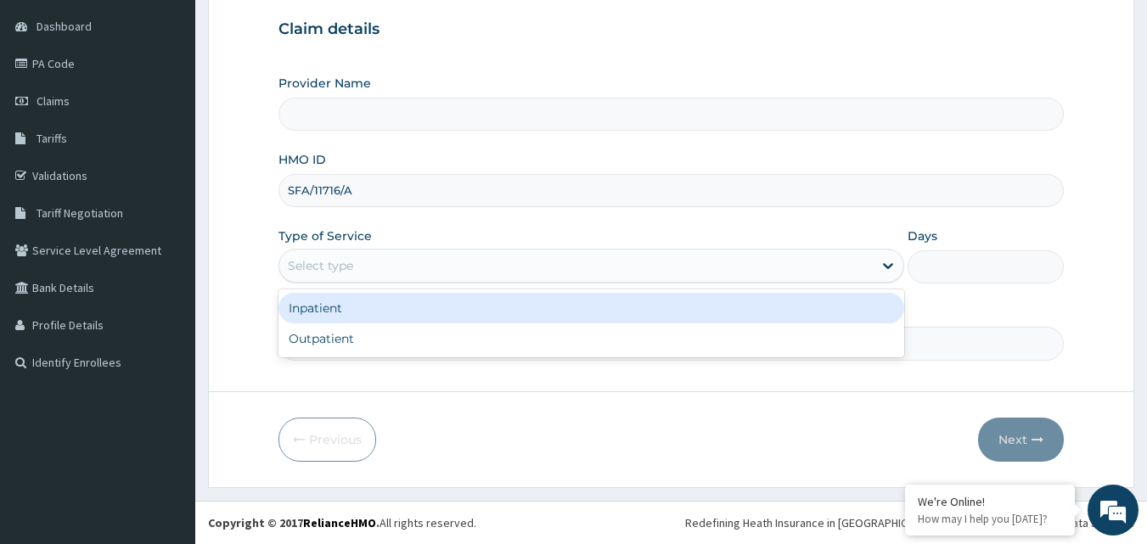
type input "[GEOGRAPHIC_DATA]"
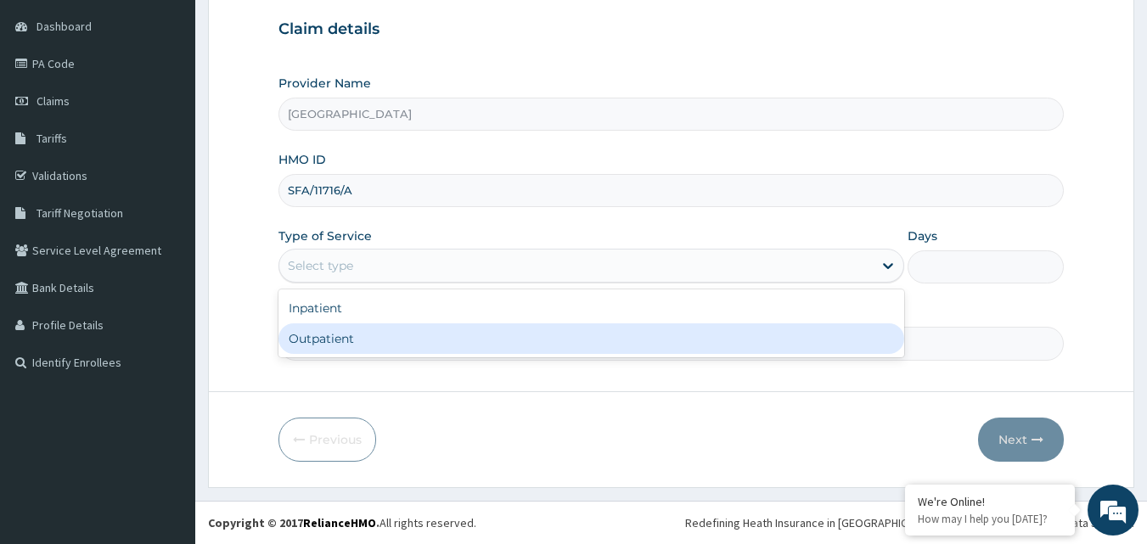
click at [566, 343] on div "Outpatient" at bounding box center [591, 338] width 626 height 31
type input "1"
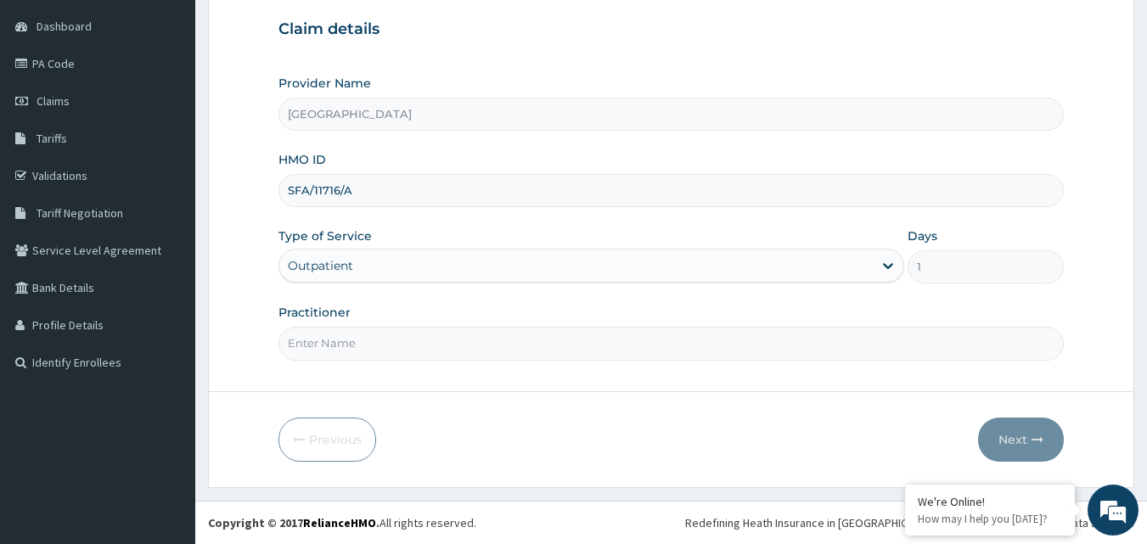
drag, startPoint x: 756, startPoint y: 341, endPoint x: 606, endPoint y: 372, distance: 152.5
click at [606, 372] on form "Step 1 of 2 Claim details Provider Name EASTERN NIGERIAN MEDICAL CENTRE HMO ID …" at bounding box center [671, 209] width 926 height 557
type input "[PERSON_NAME]"
click at [1011, 435] on button "Next" at bounding box center [1021, 440] width 86 height 44
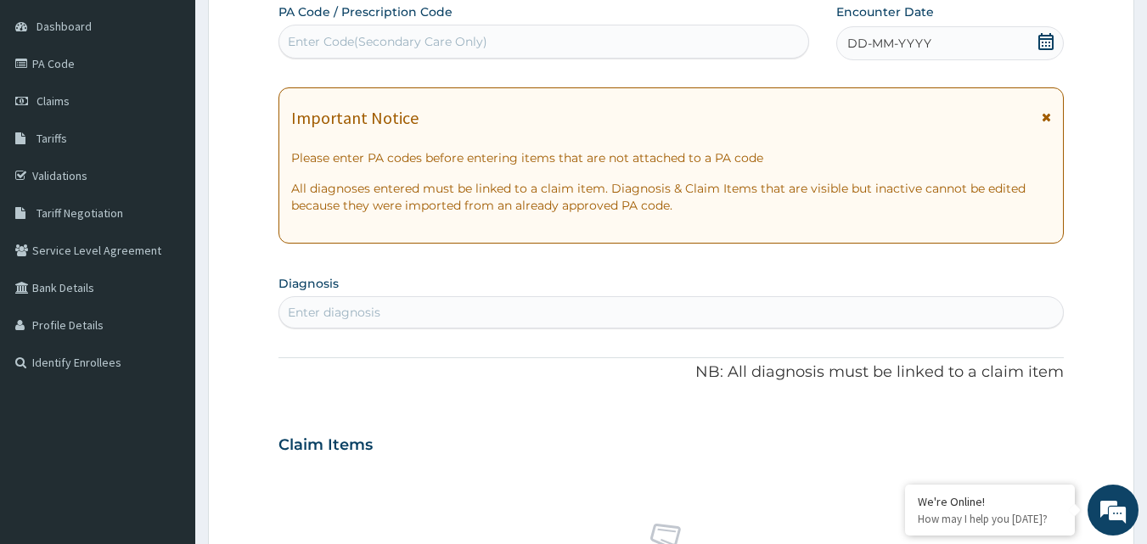
click at [539, 34] on div "Enter Code(Secondary Care Only)" at bounding box center [544, 41] width 530 height 27
type input "PA/63B13B"
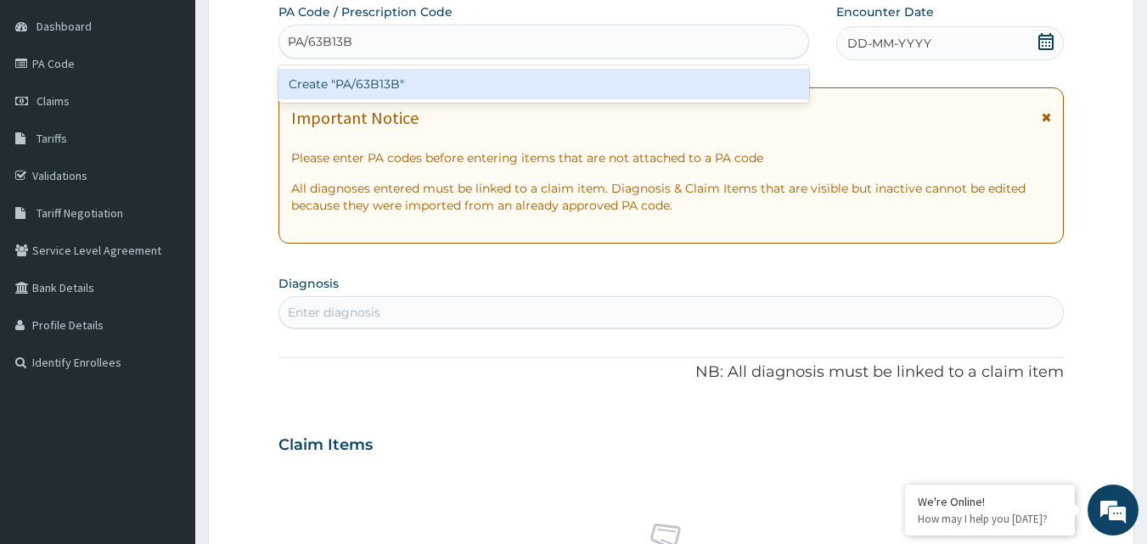
click at [441, 77] on div "Create "PA/63B13B"" at bounding box center [543, 84] width 531 height 31
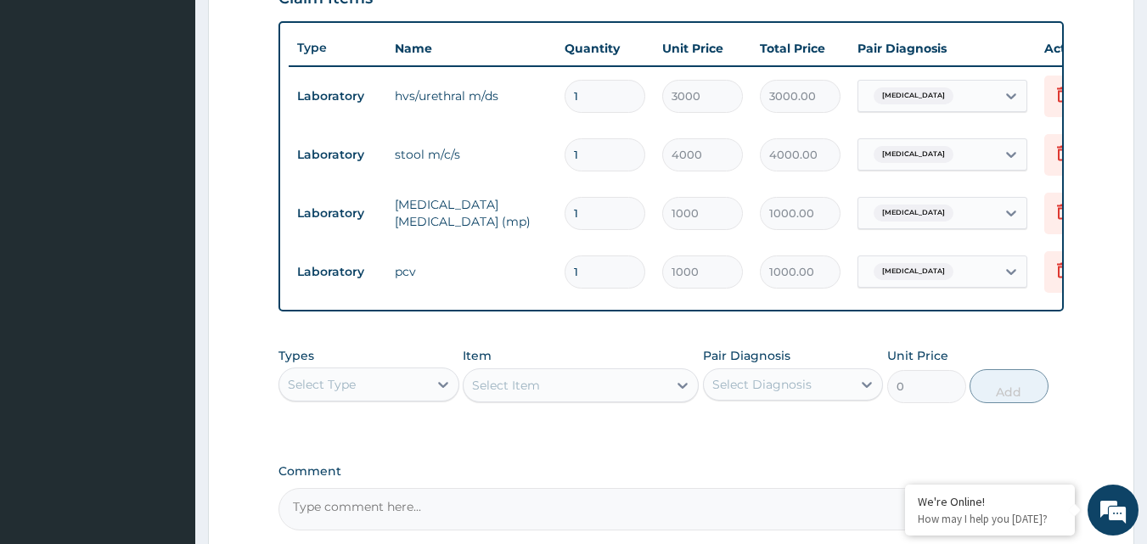
scroll to position [788, 0]
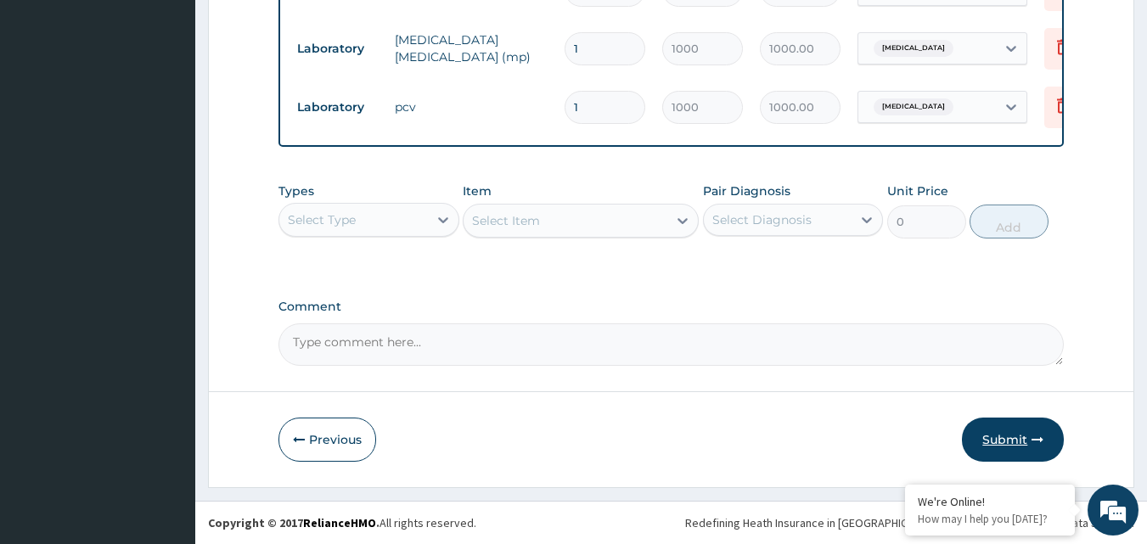
click at [996, 438] on button "Submit" at bounding box center [1013, 440] width 102 height 44
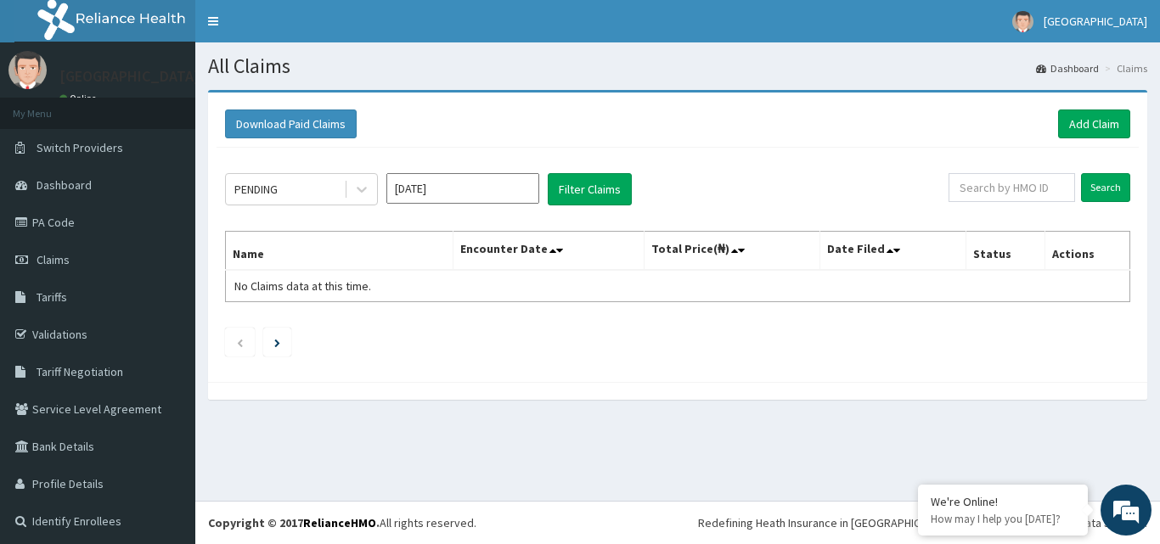
click at [1038, 118] on div "Download Paid Claims Add Claim" at bounding box center [677, 124] width 905 height 29
click at [1058, 121] on link "Add Claim" at bounding box center [1094, 124] width 72 height 29
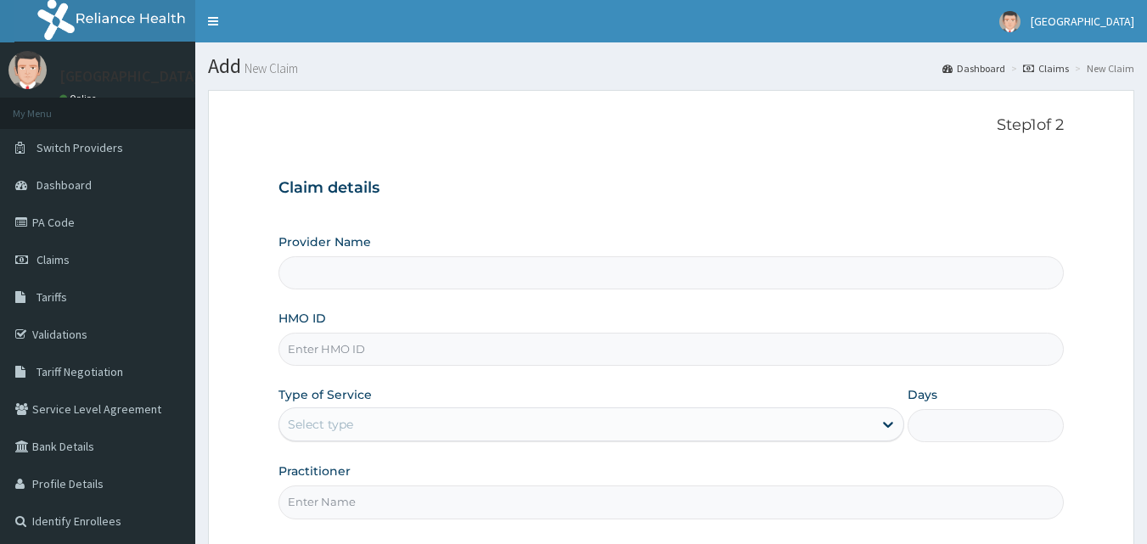
type input "SFA/13320/A"
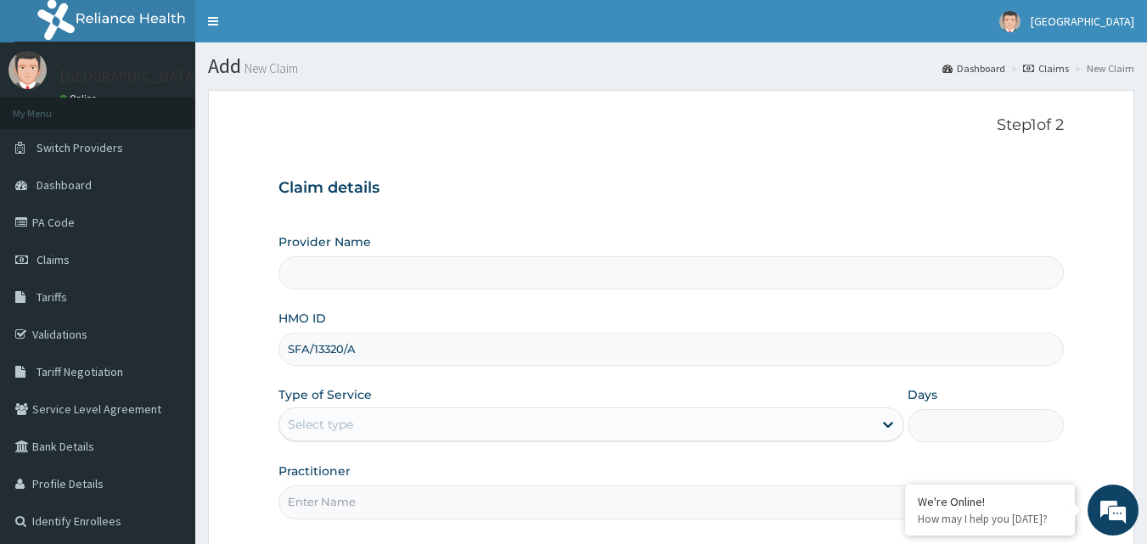
type input "[GEOGRAPHIC_DATA]"
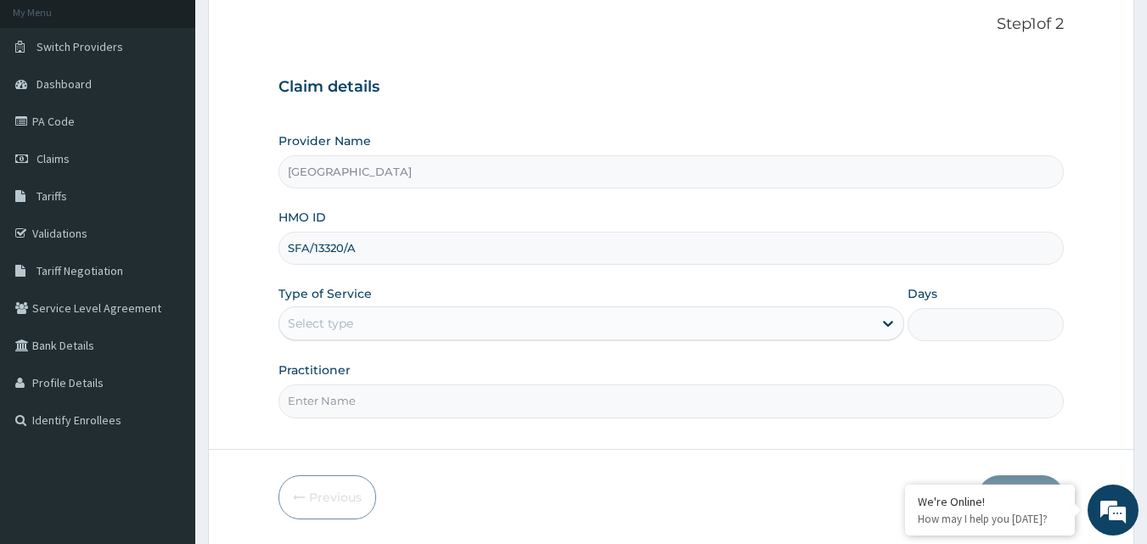
scroll to position [159, 0]
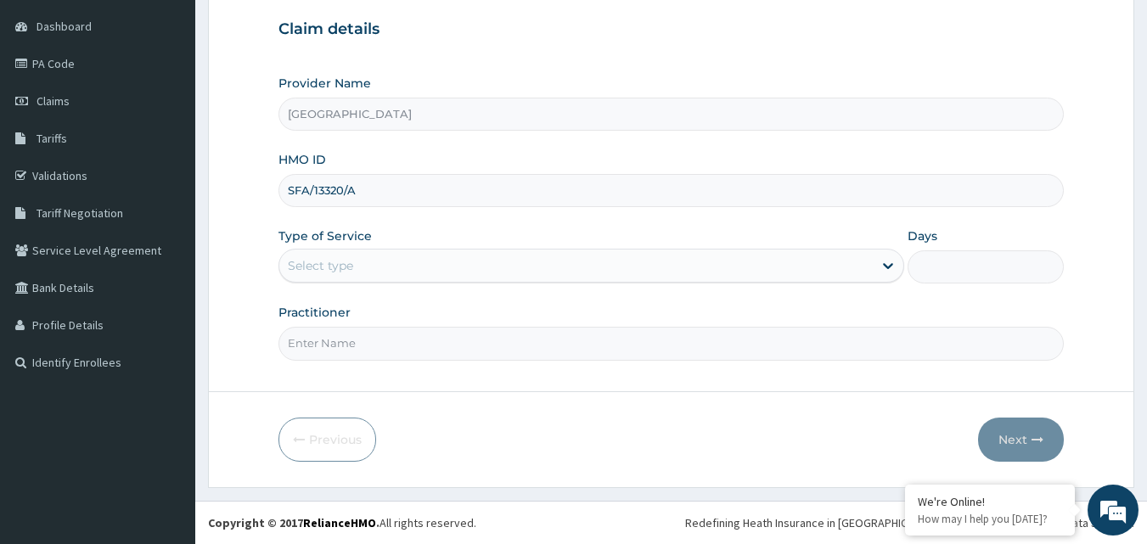
type input "SFA/13320/A"
click at [862, 277] on div "Select type" at bounding box center [575, 265] width 593 height 27
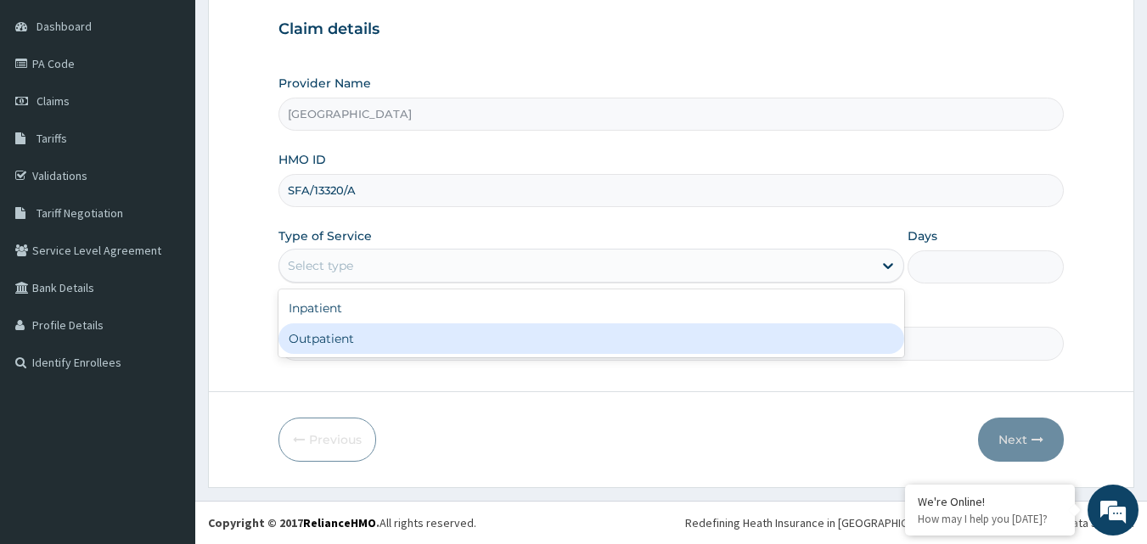
click at [690, 334] on div "Outpatient" at bounding box center [591, 338] width 626 height 31
type input "1"
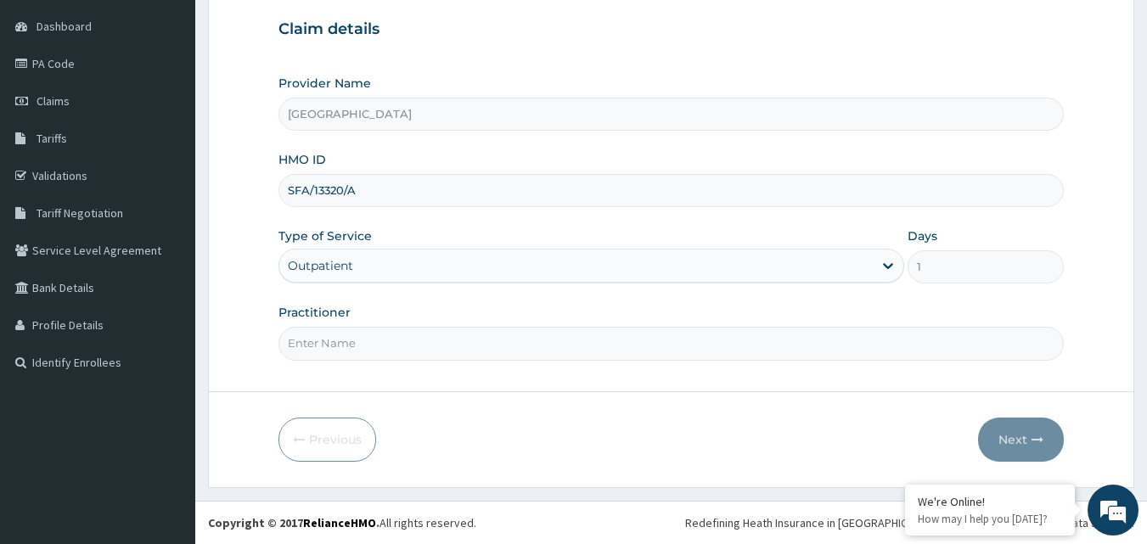
click at [565, 339] on input "Practitioner" at bounding box center [671, 343] width 786 height 33
type input "DR NJOKU"
click at [1023, 440] on button "Next" at bounding box center [1021, 440] width 86 height 44
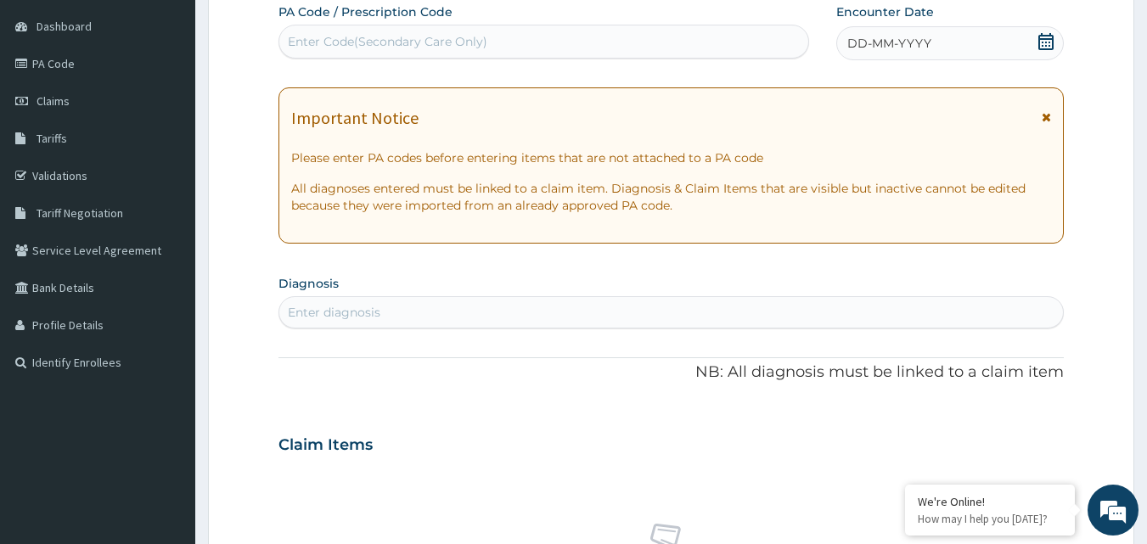
scroll to position [0, 0]
click at [683, 38] on div "Enter Code(Secondary Care Only)" at bounding box center [544, 41] width 530 height 27
type input "PA/129FB9"
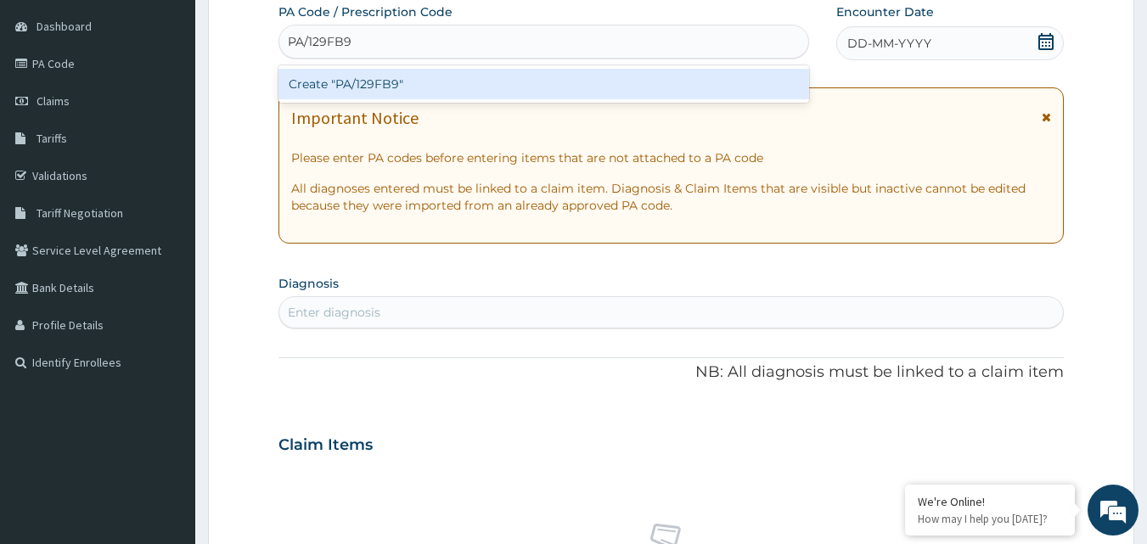
click at [460, 82] on div "Create "PA/129FB9"" at bounding box center [543, 84] width 531 height 31
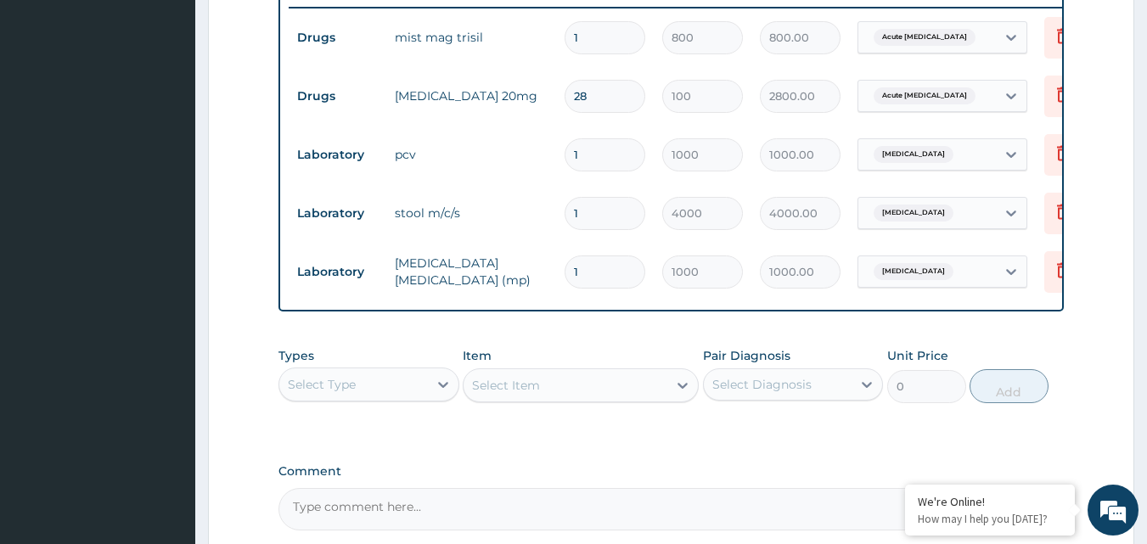
scroll to position [846, 0]
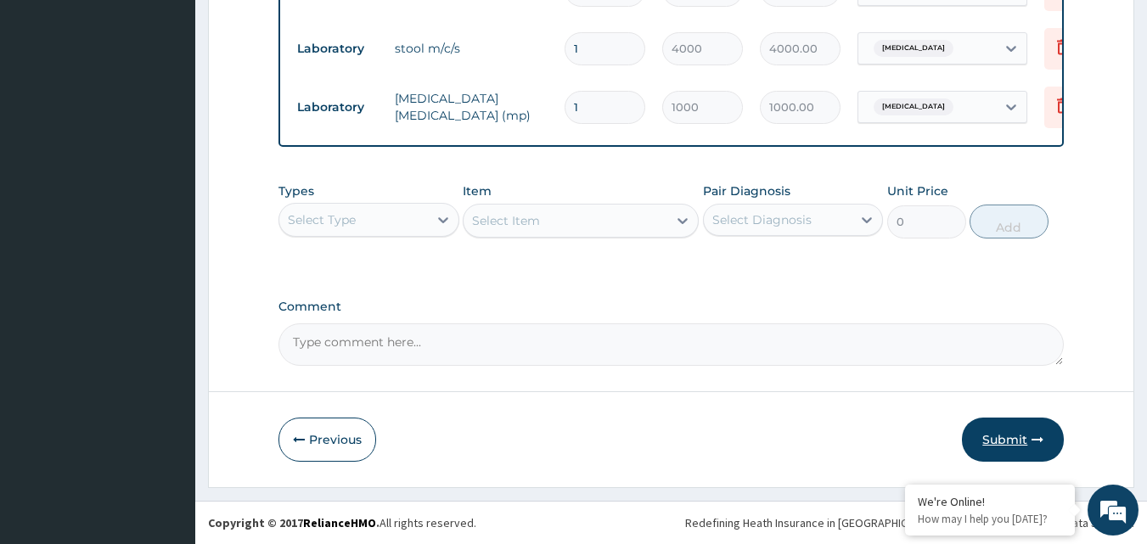
click at [1011, 435] on button "Submit" at bounding box center [1013, 440] width 102 height 44
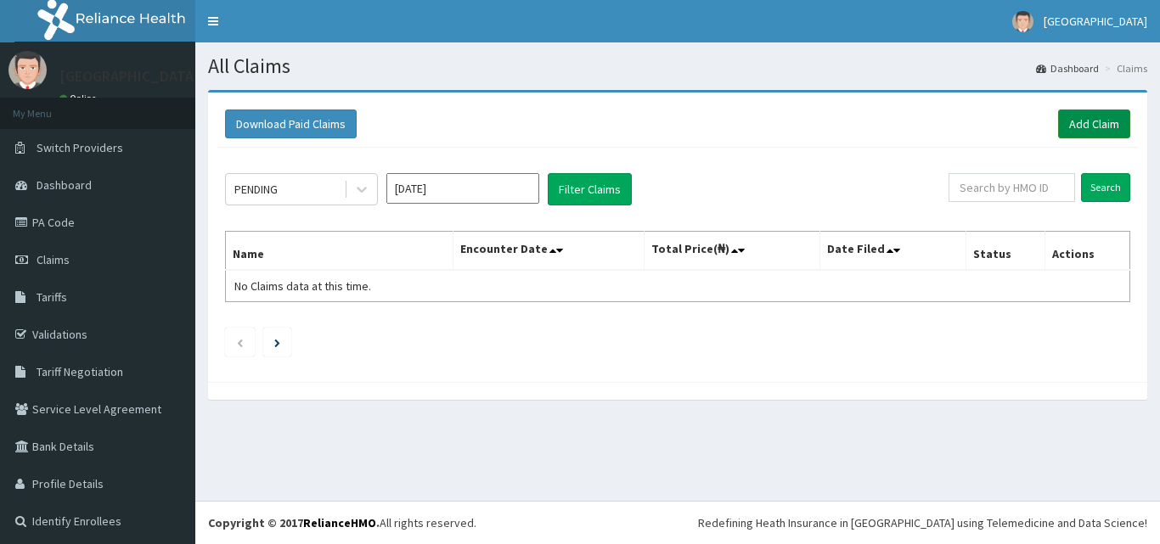
click at [1073, 120] on link "Add Claim" at bounding box center [1094, 124] width 72 height 29
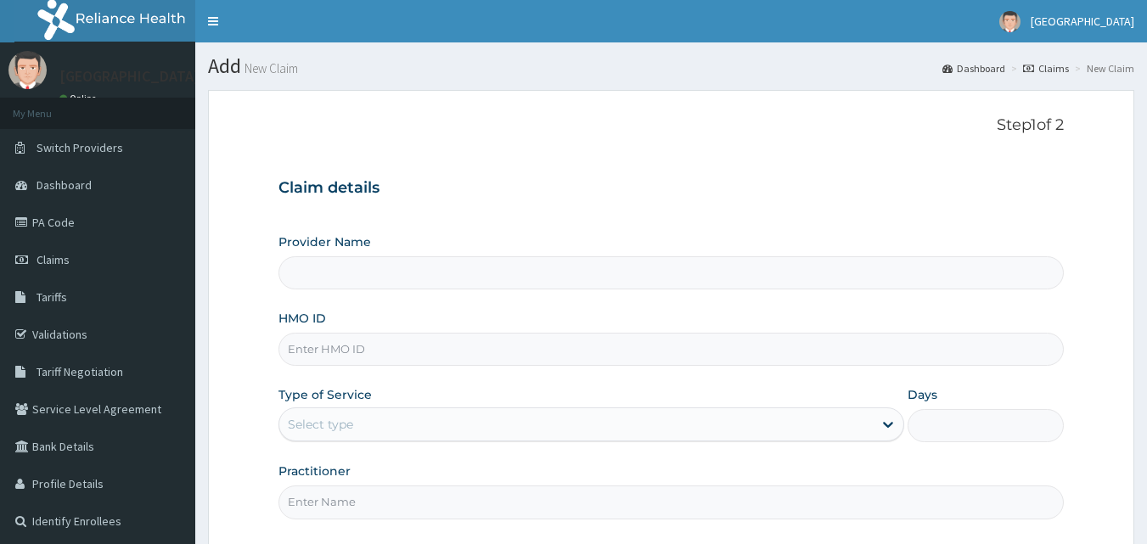
type input "[GEOGRAPHIC_DATA]"
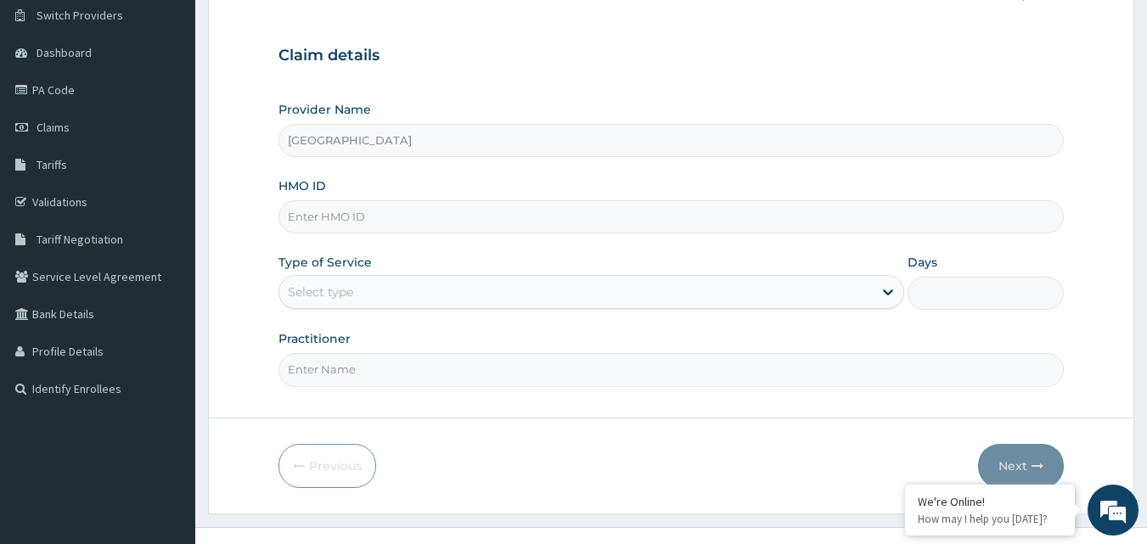
scroll to position [149, 0]
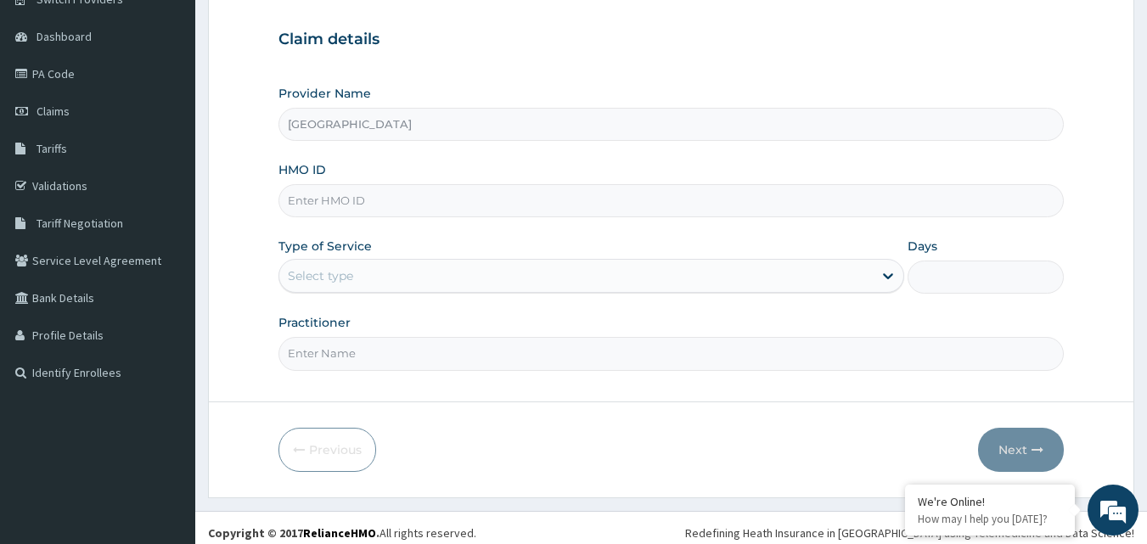
click at [708, 215] on input "HMO ID" at bounding box center [671, 200] width 786 height 33
paste input "fbl/10410/a"
type input "fbl/10410/a"
click at [454, 279] on div "Select type" at bounding box center [575, 275] width 593 height 27
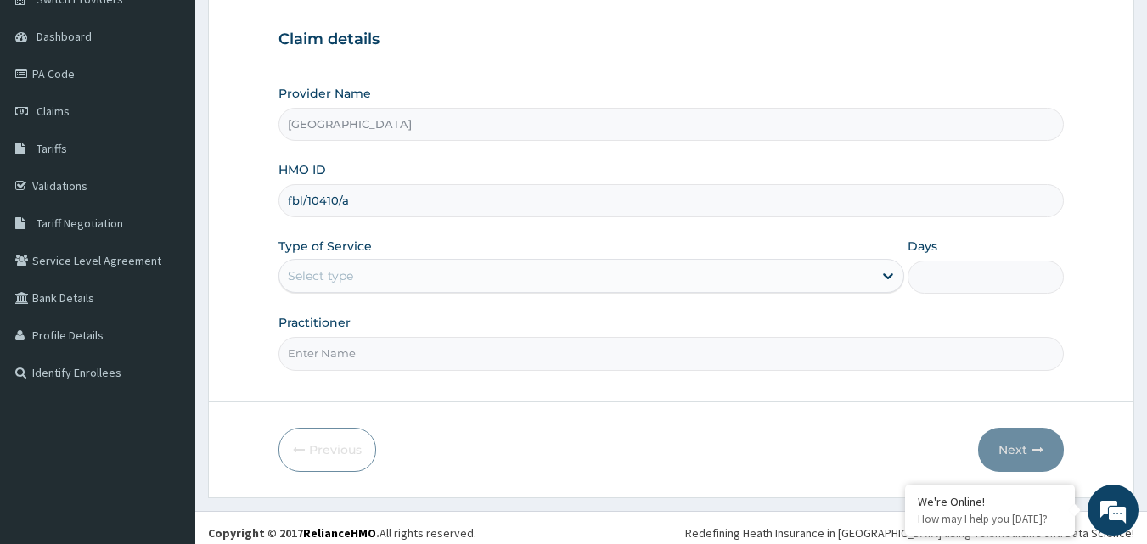
scroll to position [0, 0]
click at [441, 280] on div "Select type" at bounding box center [575, 275] width 593 height 27
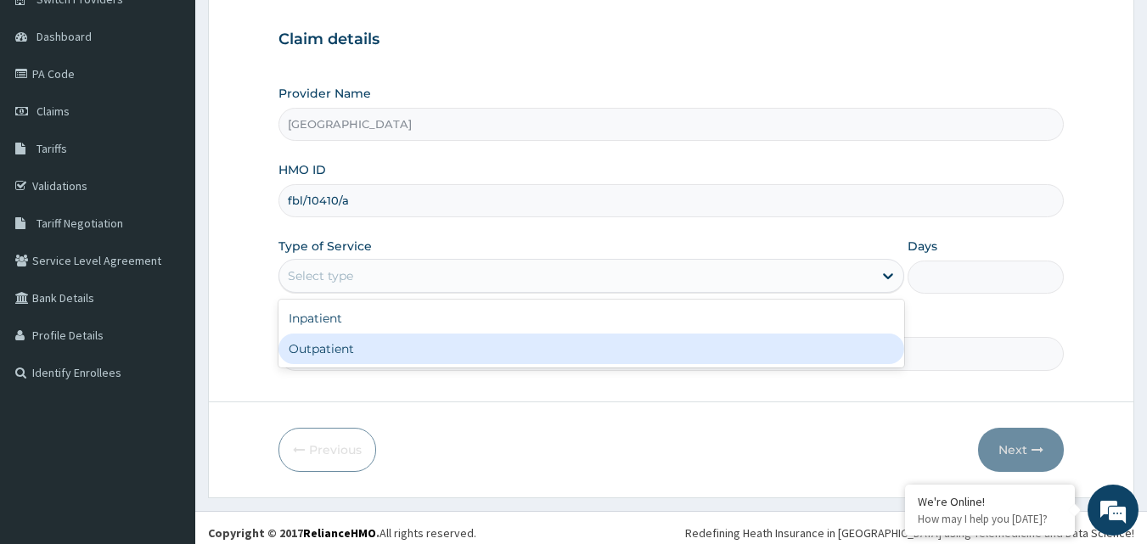
click at [389, 355] on div "Outpatient" at bounding box center [591, 349] width 626 height 31
type input "1"
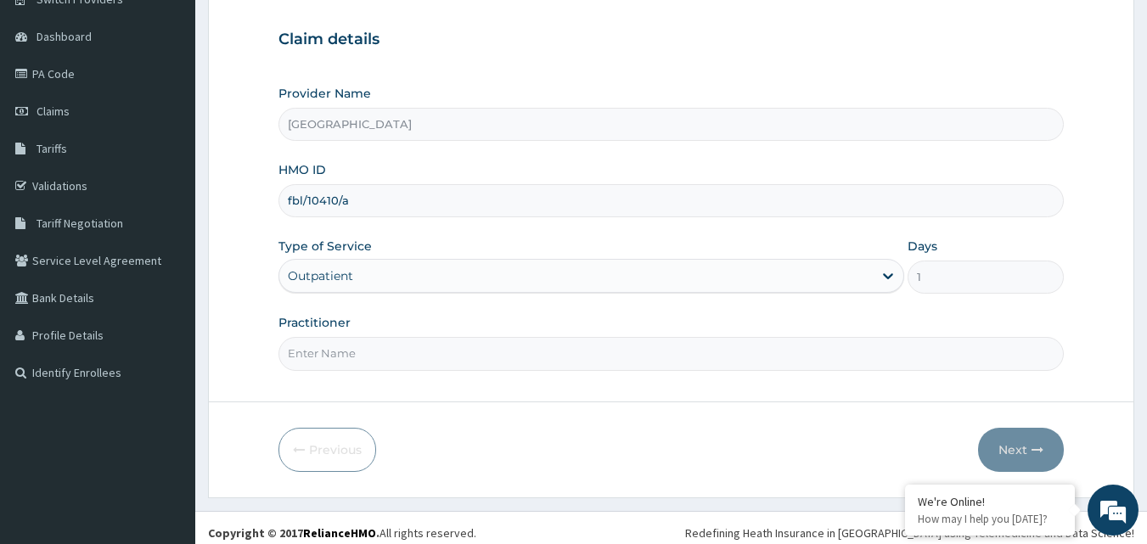
click at [410, 363] on input "Practitioner" at bounding box center [671, 353] width 786 height 33
type input "DR NJOKU"
click at [1013, 450] on button "Next" at bounding box center [1021, 450] width 86 height 44
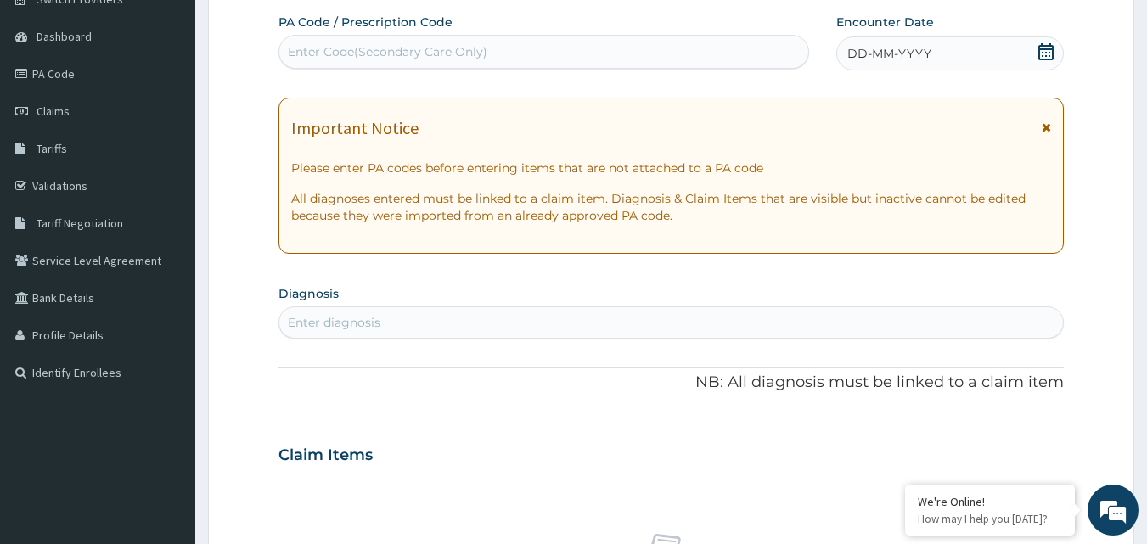
click at [583, 52] on div "Enter Code(Secondary Care Only)" at bounding box center [544, 51] width 530 height 27
type input "PA/4B74D0"
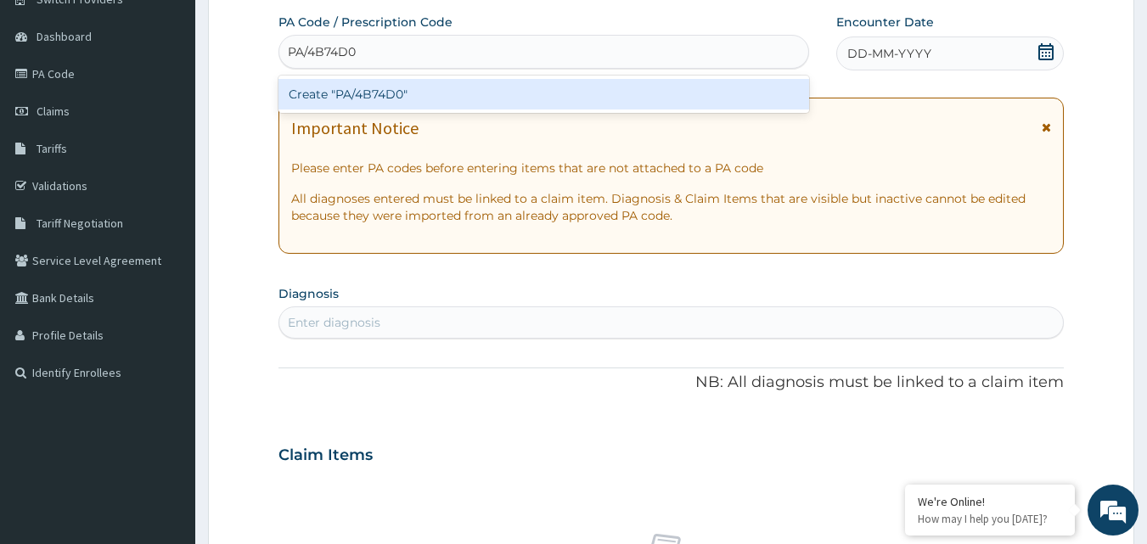
click at [544, 87] on div "Create "PA/4B74D0"" at bounding box center [543, 94] width 531 height 31
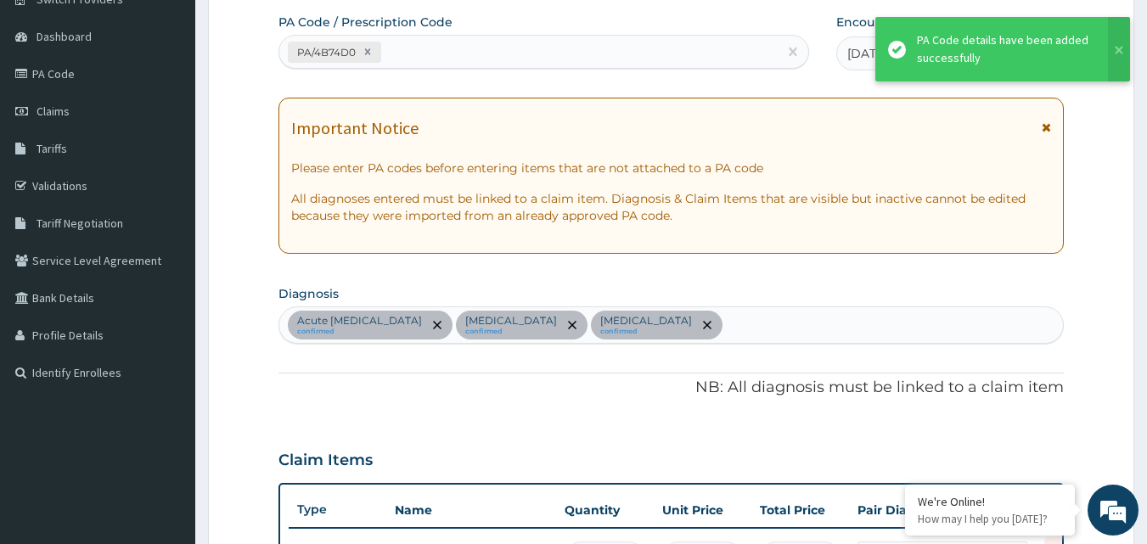
scroll to position [610, 0]
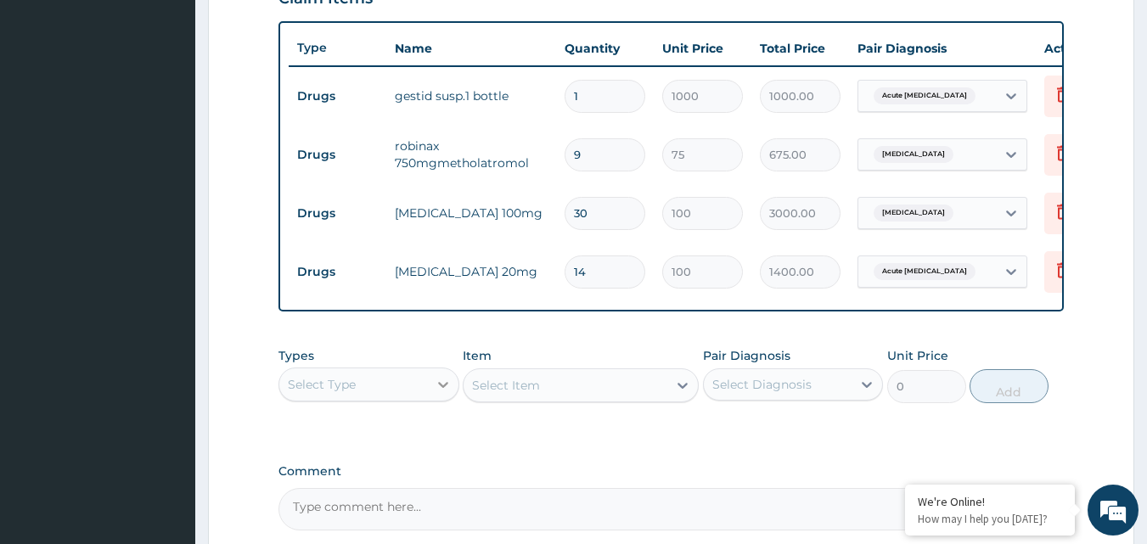
click at [441, 393] on icon at bounding box center [443, 384] width 17 height 17
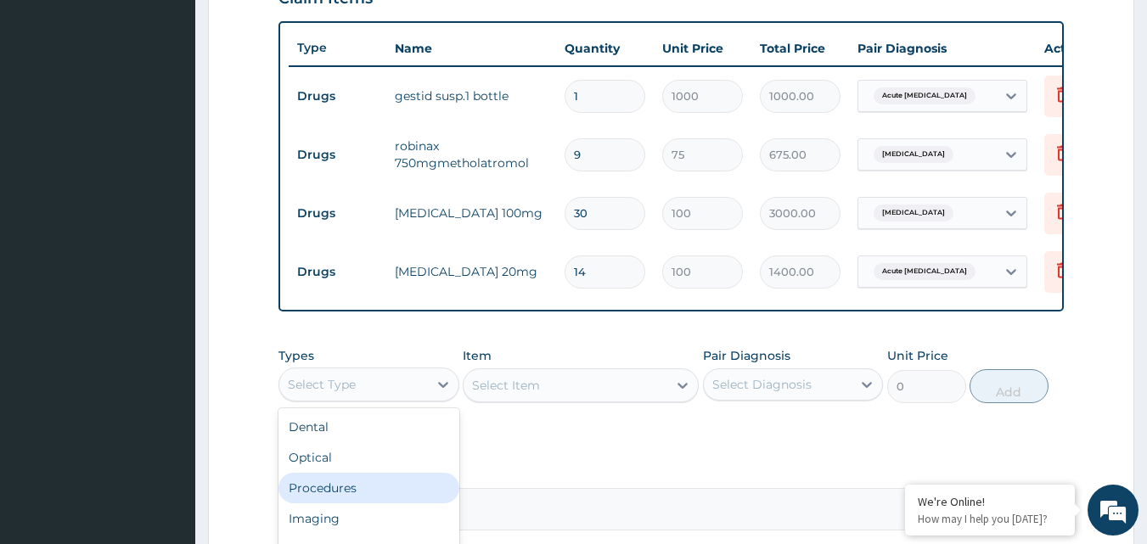
click at [363, 498] on div "Procedures" at bounding box center [368, 488] width 181 height 31
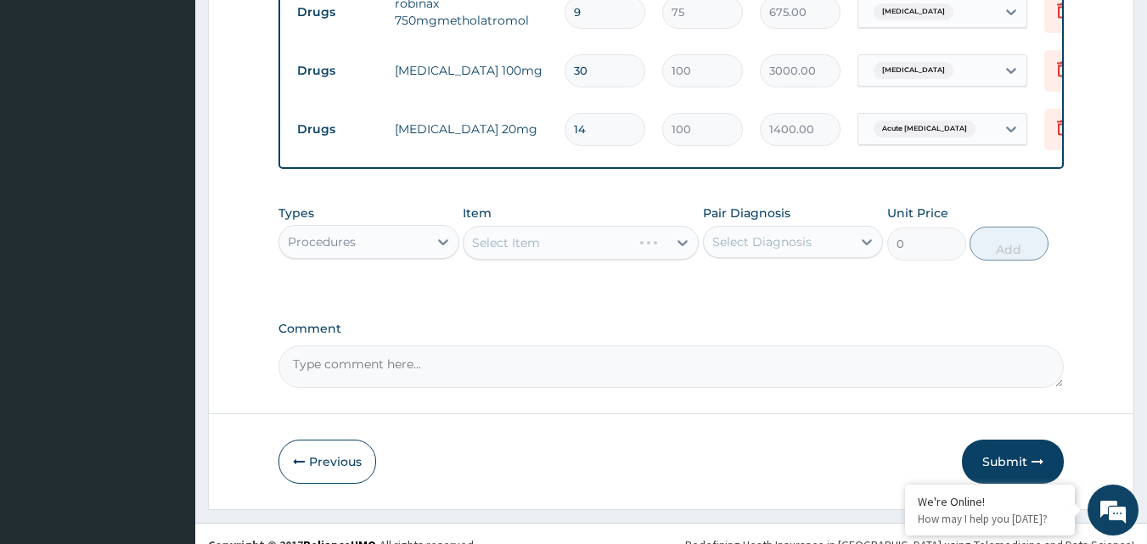
scroll to position [767, 0]
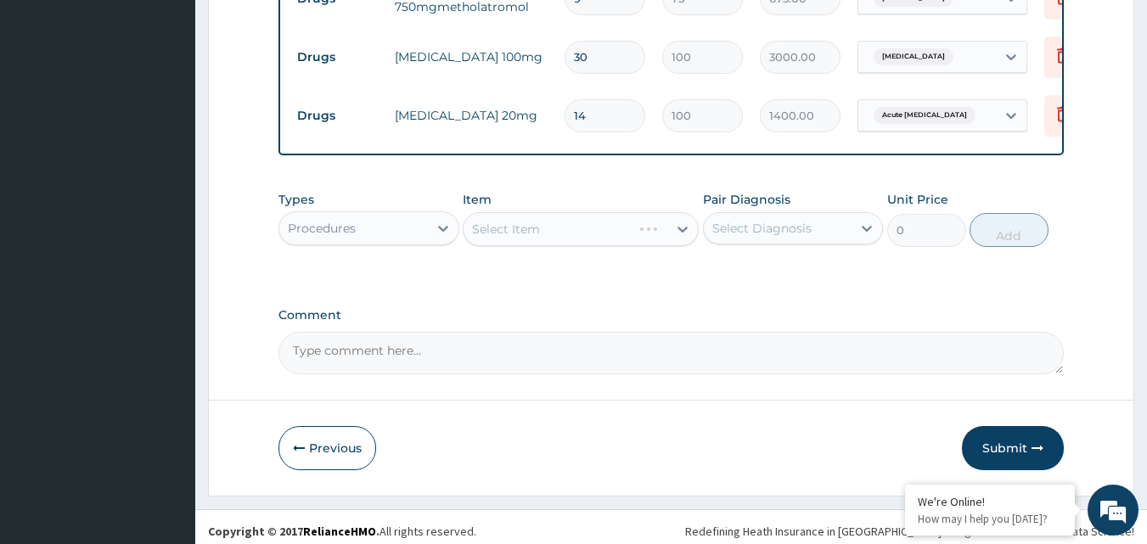
click at [661, 245] on div "Select Item" at bounding box center [581, 229] width 236 height 34
click at [666, 242] on div "Select Item" at bounding box center [566, 229] width 204 height 27
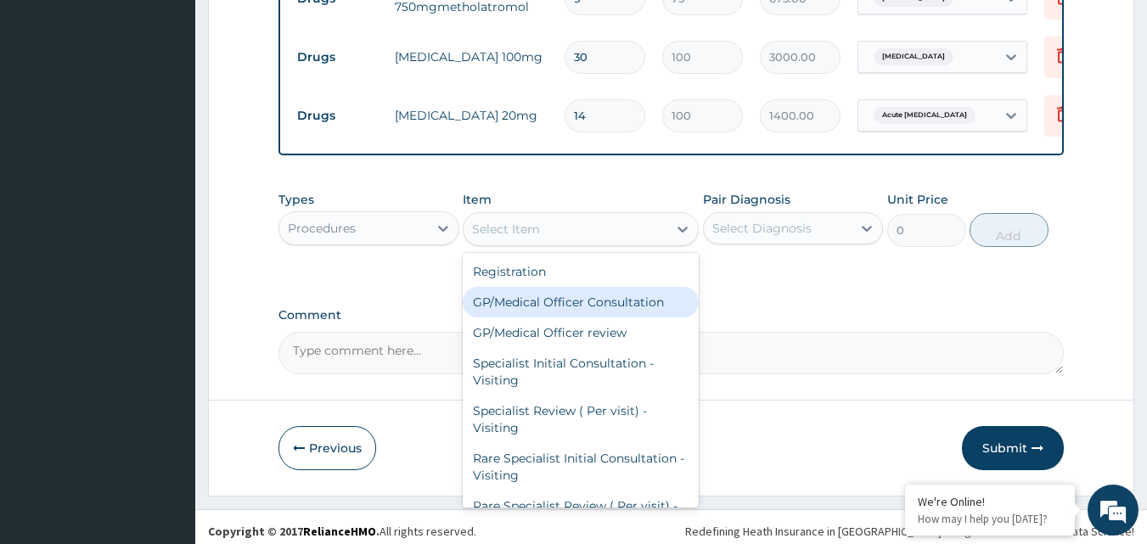
click at [579, 318] on div "GP/Medical Officer Consultation" at bounding box center [581, 302] width 236 height 31
type input "2000"
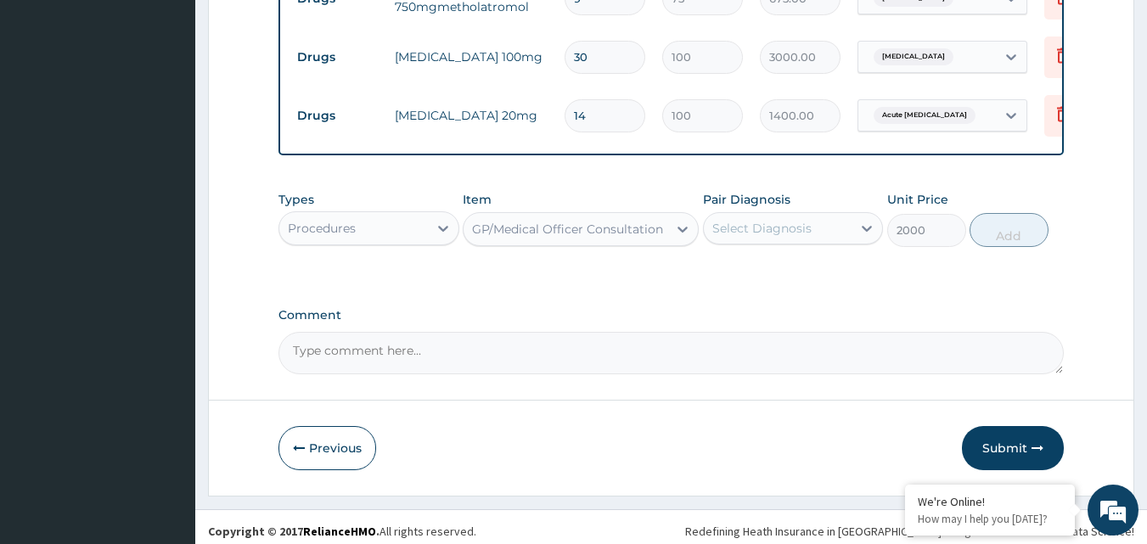
click at [838, 232] on div "Select Diagnosis" at bounding box center [778, 228] width 149 height 27
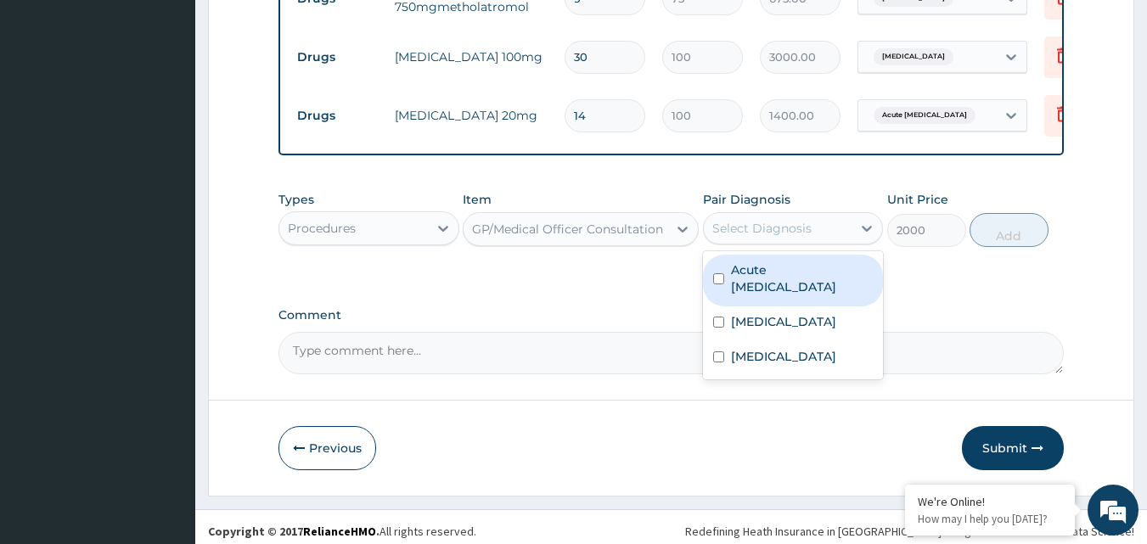
click at [807, 273] on label "Acute peptic ulcer" at bounding box center [802, 278] width 143 height 34
checkbox input "true"
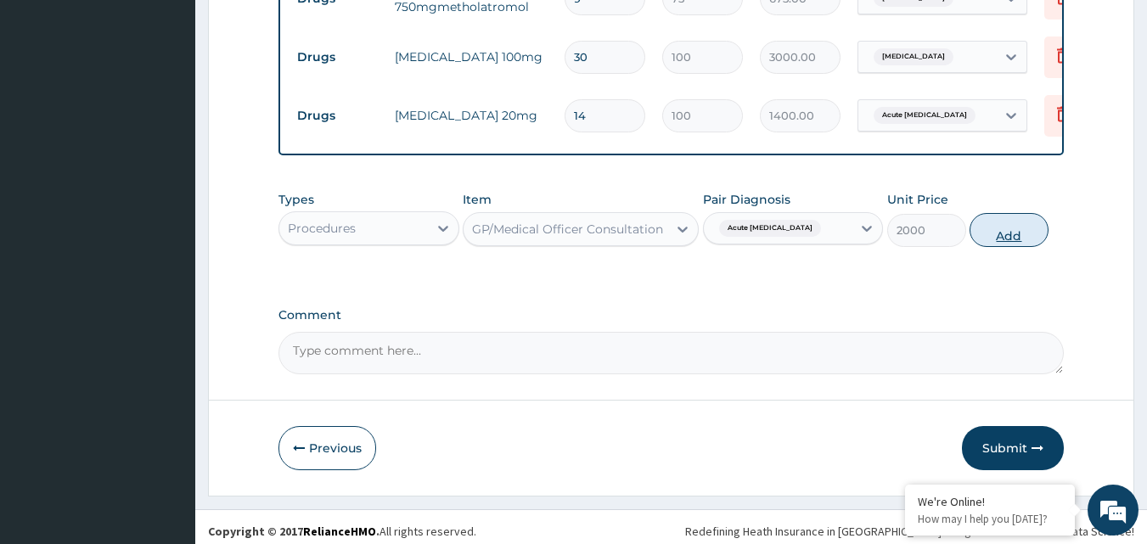
click at [1008, 247] on button "Add" at bounding box center [1009, 230] width 79 height 34
type input "0"
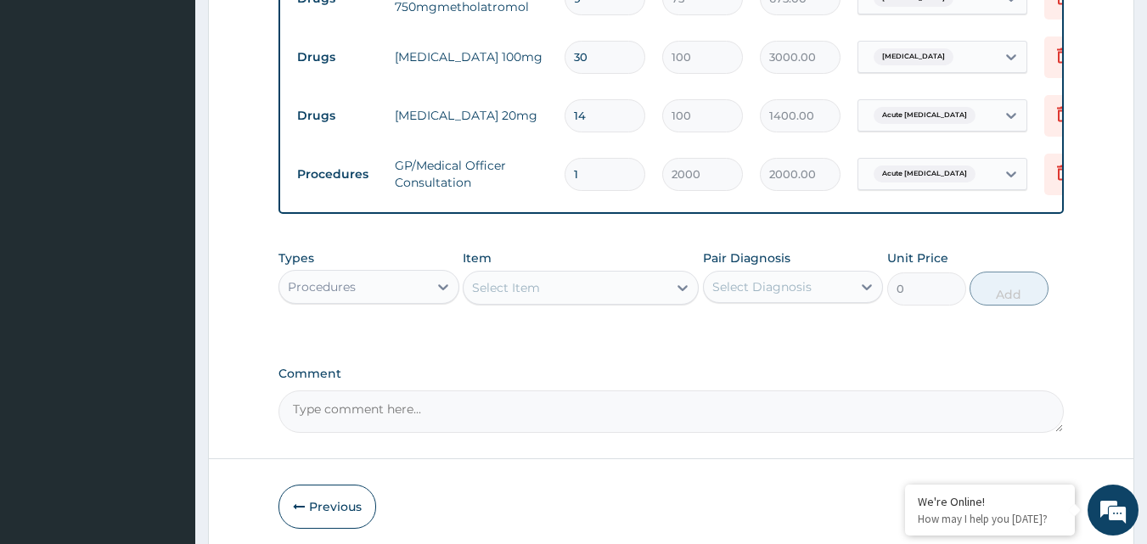
scroll to position [846, 0]
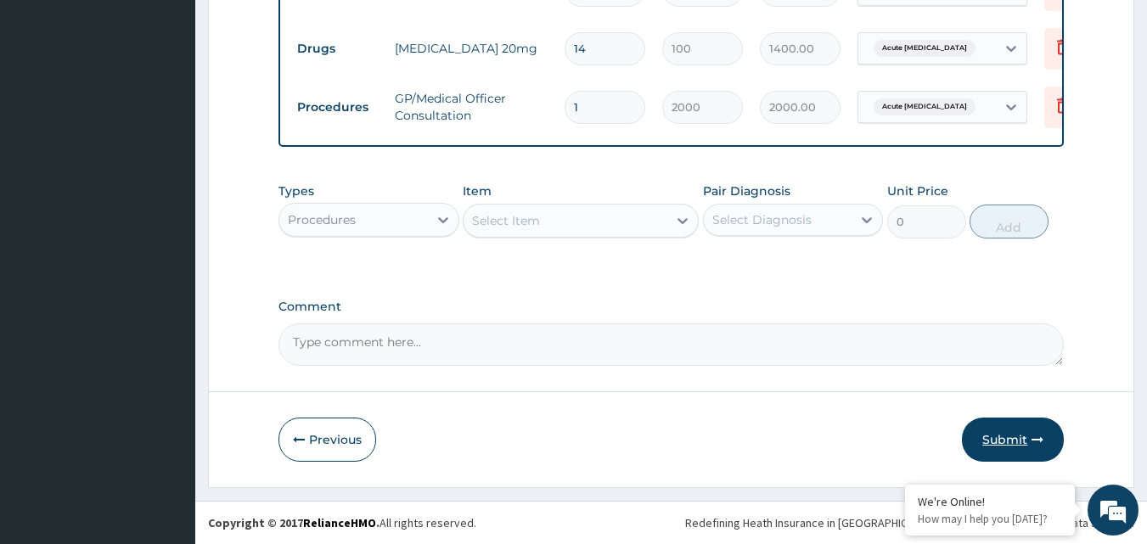
click at [1024, 430] on button "Submit" at bounding box center [1013, 440] width 102 height 44
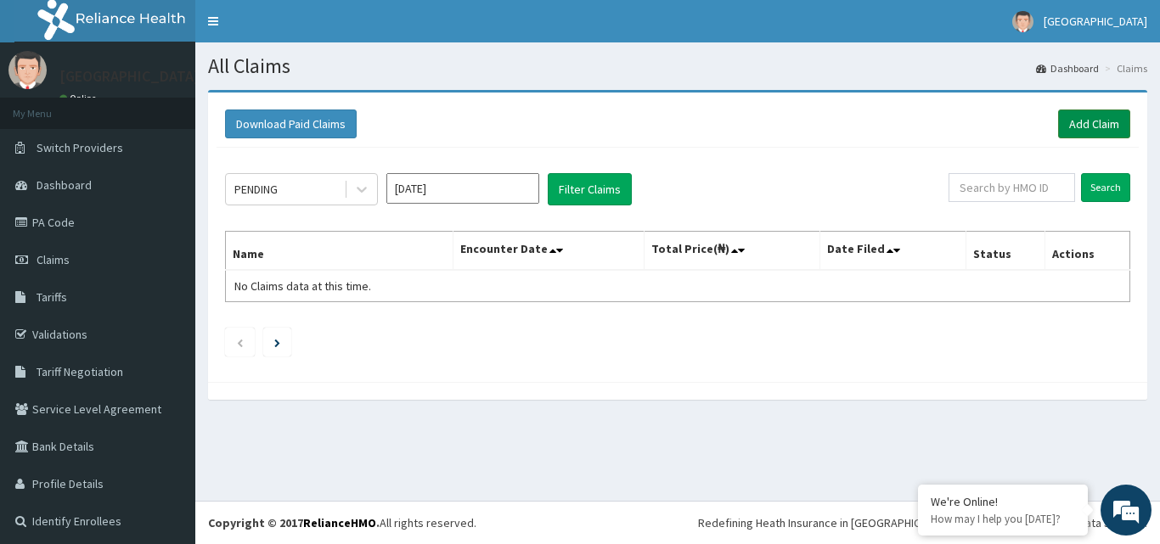
click at [1058, 129] on link "Add Claim" at bounding box center [1094, 124] width 72 height 29
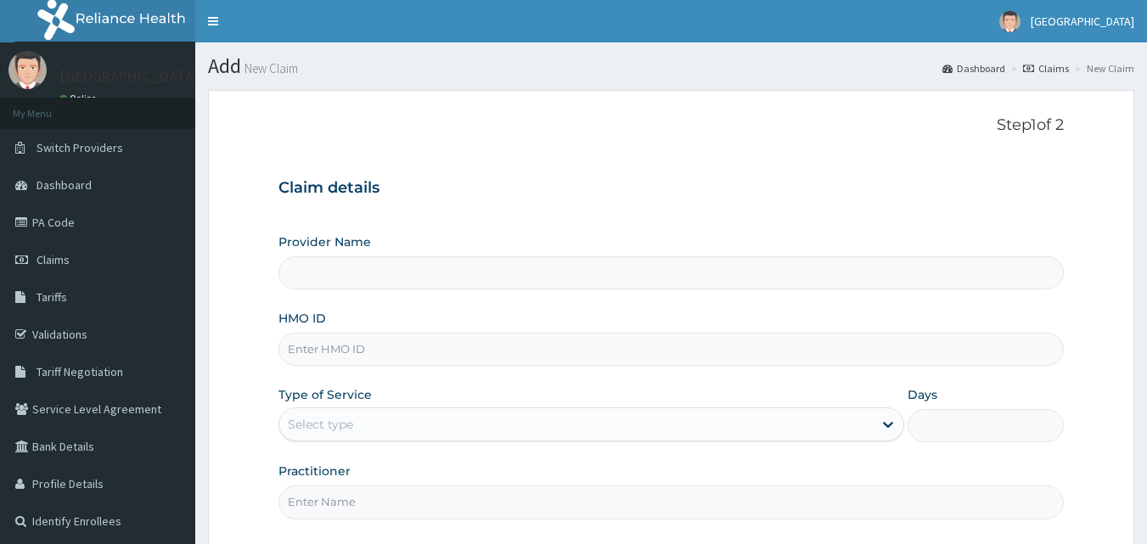
type input "[GEOGRAPHIC_DATA]"
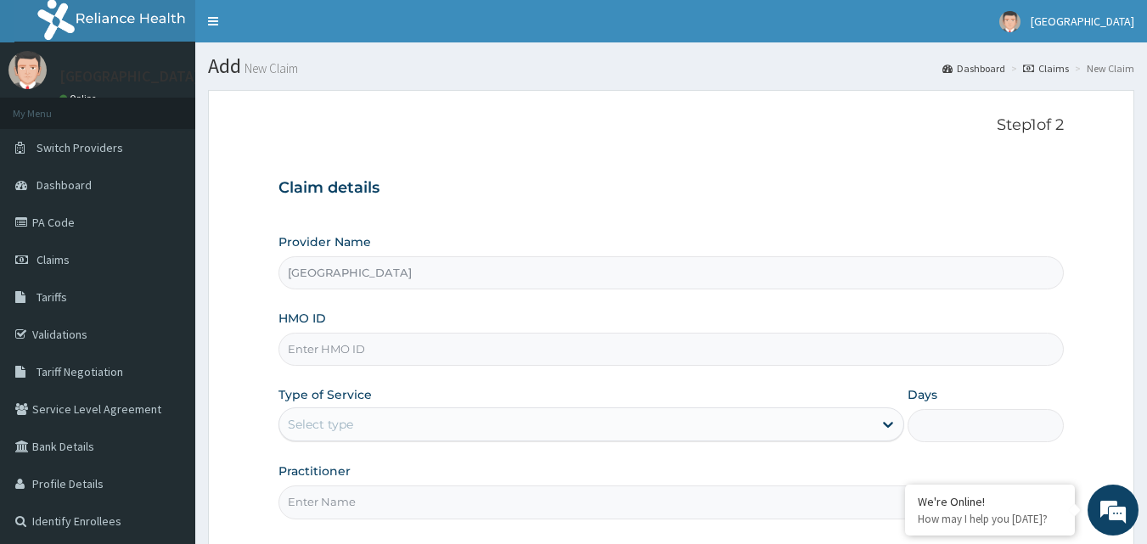
click at [362, 351] on input "HMO ID" at bounding box center [671, 349] width 786 height 33
paste input "sfa/14283/a"
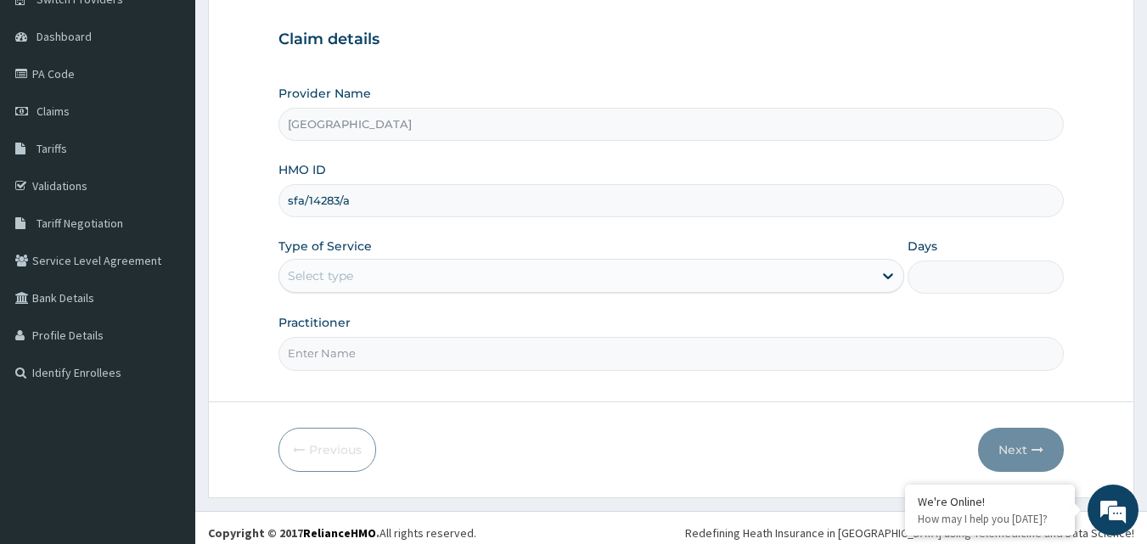
scroll to position [159, 0]
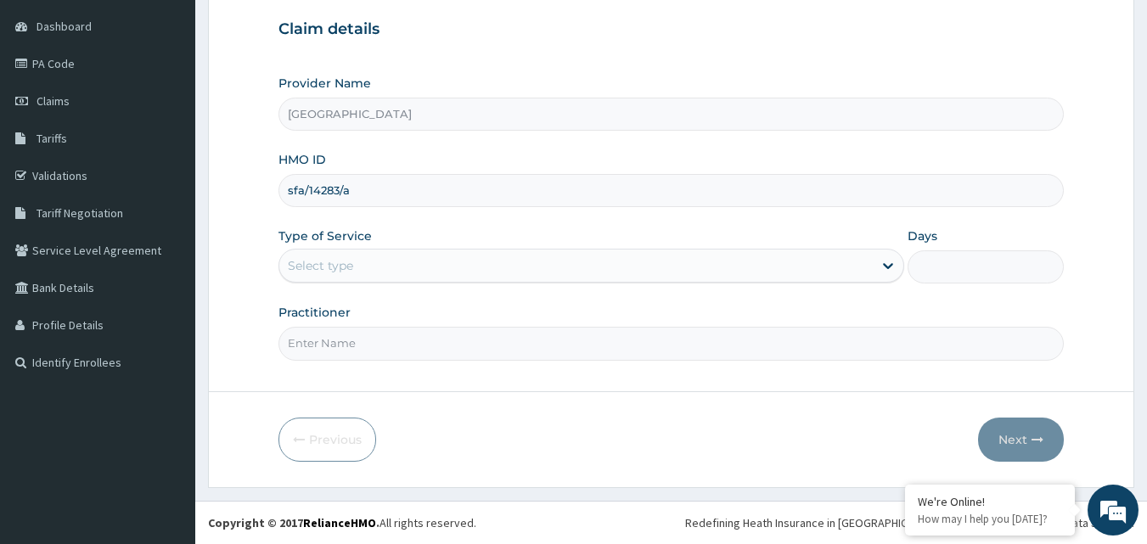
type input "sfa/14283/a"
click at [870, 265] on div "Select type" at bounding box center [575, 265] width 593 height 27
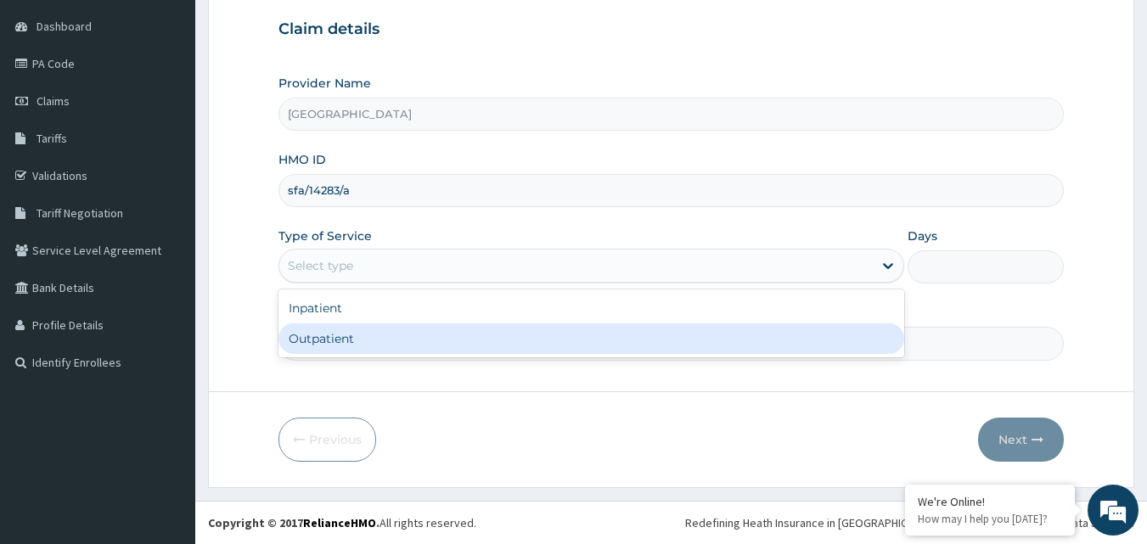
click at [690, 326] on div "Outpatient" at bounding box center [591, 338] width 626 height 31
type input "1"
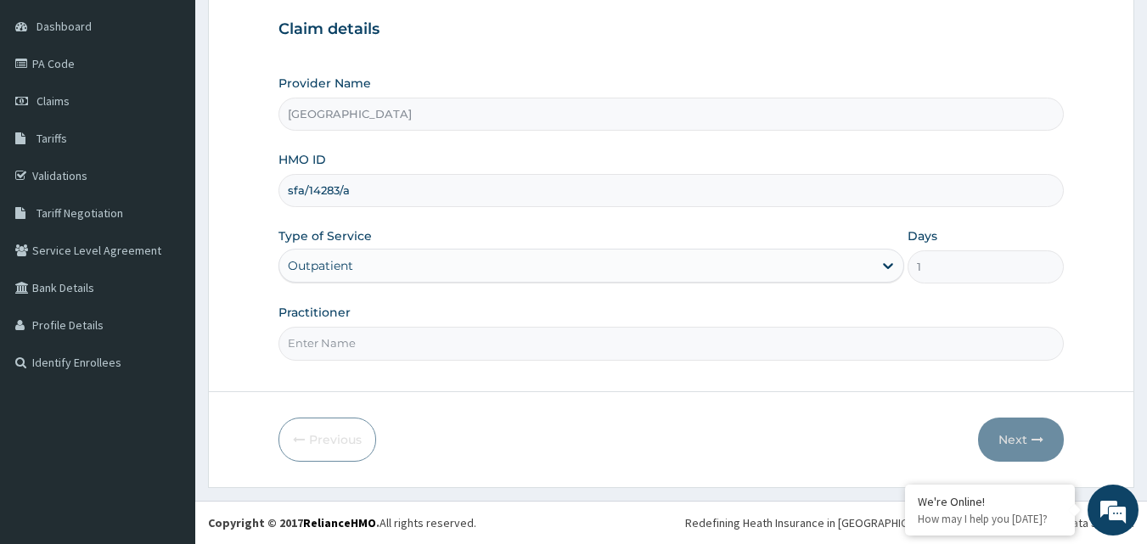
click at [631, 341] on input "Practitioner" at bounding box center [671, 343] width 786 height 33
type input "[PERSON_NAME]"
click at [1015, 447] on button "Next" at bounding box center [1021, 440] width 86 height 44
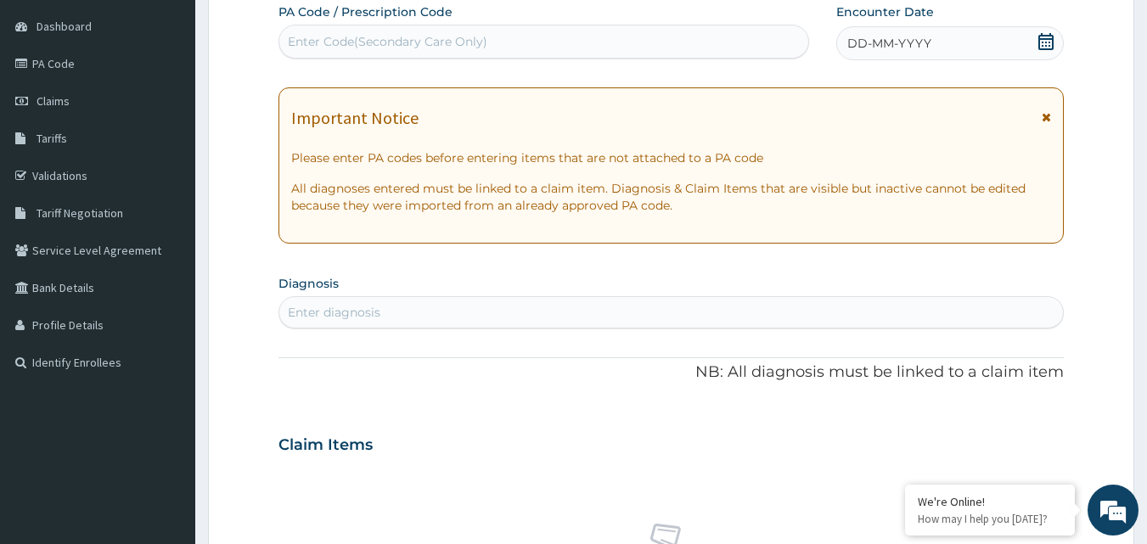
click at [521, 37] on div "Enter Code(Secondary Care Only)" at bounding box center [544, 41] width 530 height 27
type input "PA/B1127B"
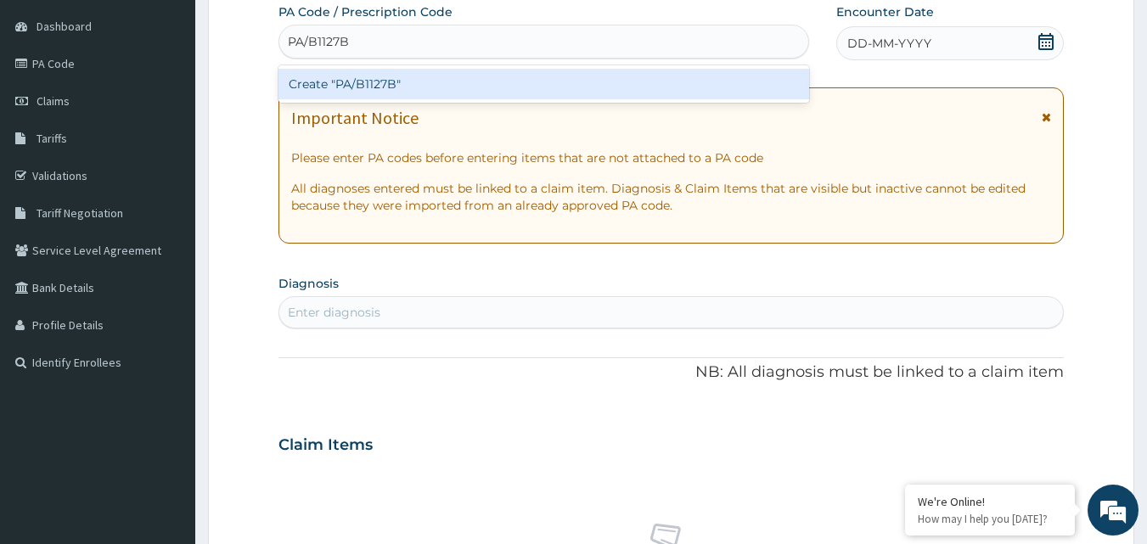
click at [473, 76] on div "Create "PA/B1127B"" at bounding box center [543, 84] width 531 height 31
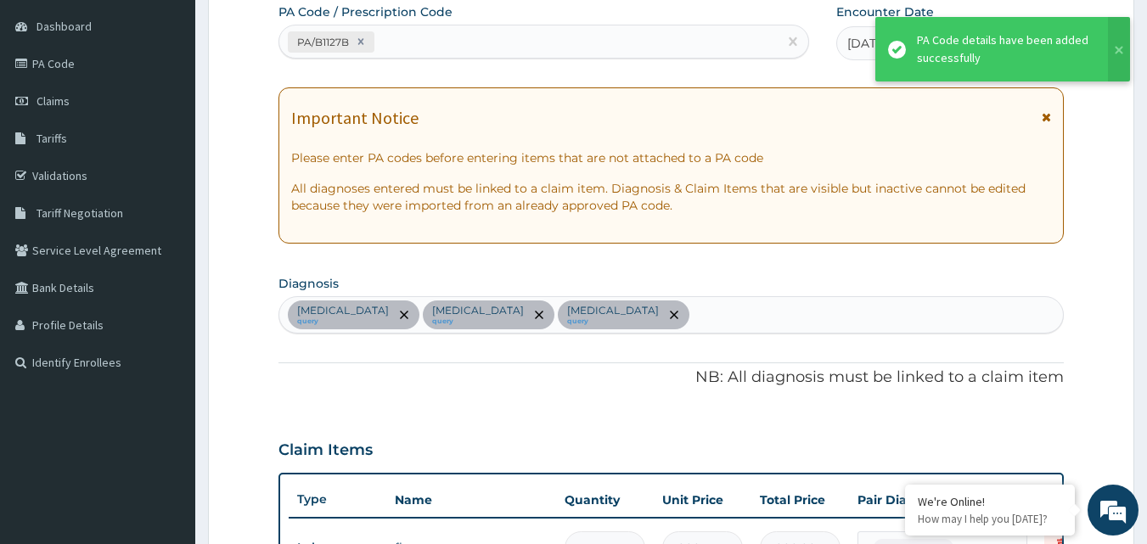
scroll to position [552, 0]
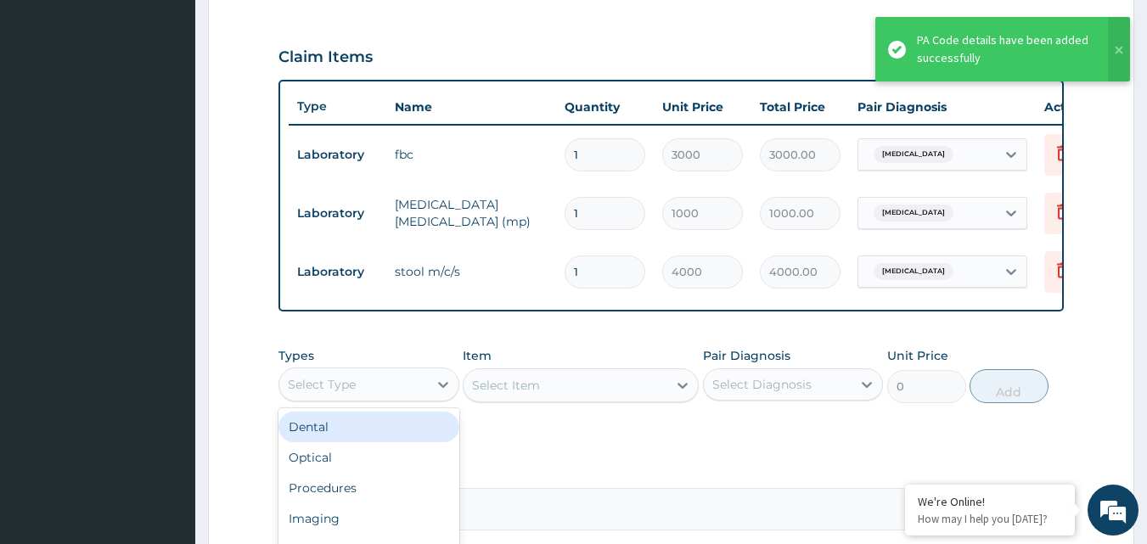
click at [415, 398] on div "Select Type" at bounding box center [353, 384] width 149 height 27
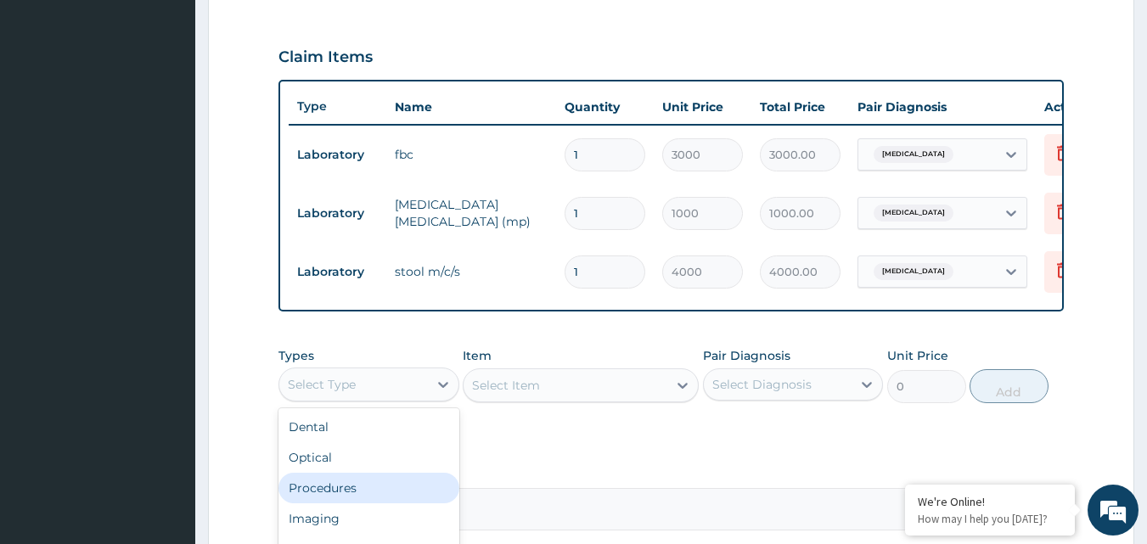
click at [350, 494] on div "Procedures" at bounding box center [368, 488] width 181 height 31
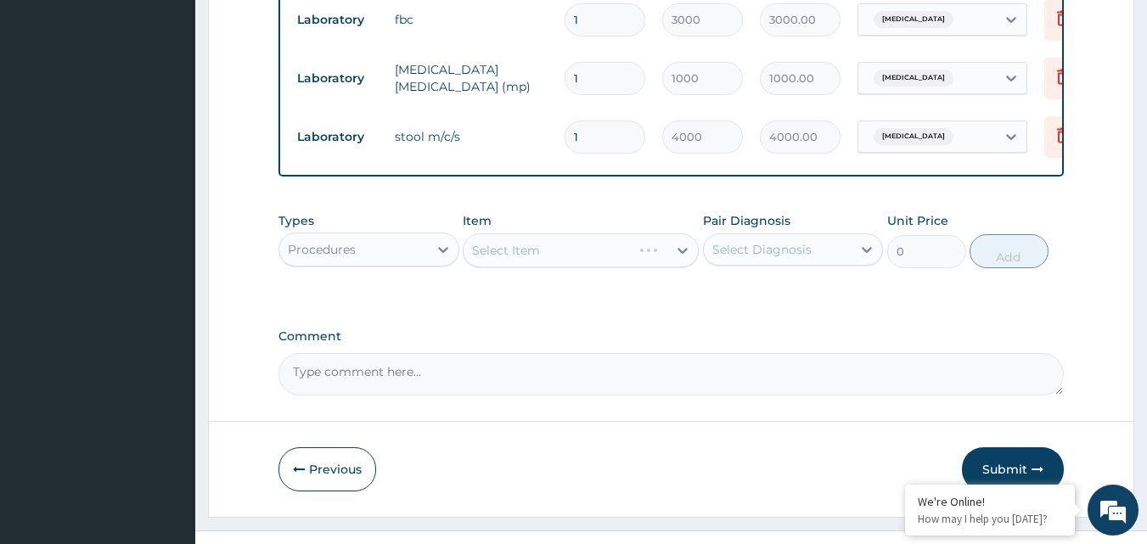
scroll to position [729, 0]
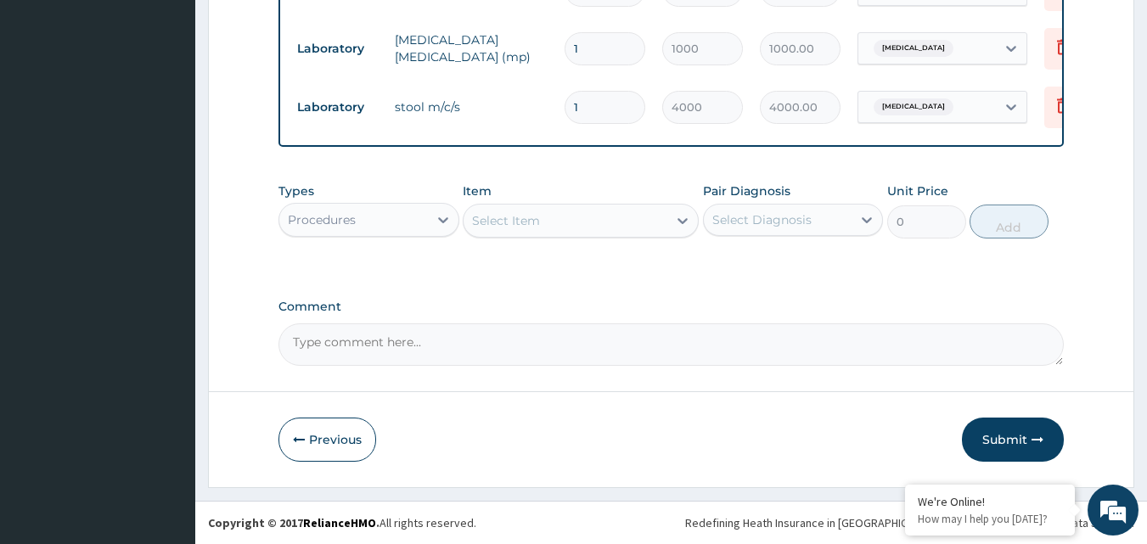
click at [666, 221] on div "Select Item" at bounding box center [566, 220] width 204 height 27
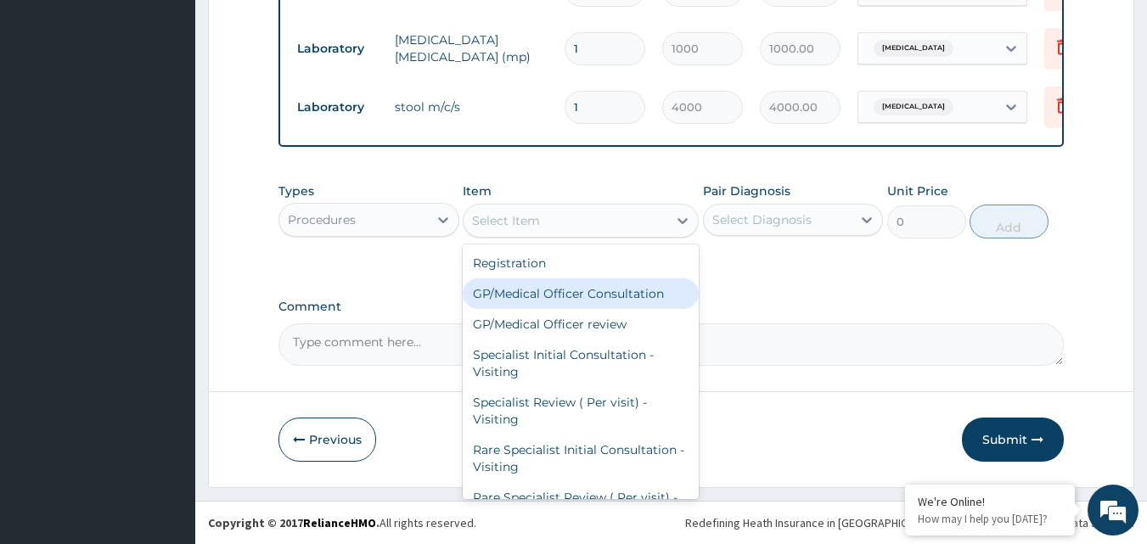
click at [599, 295] on div "GP/Medical Officer Consultation" at bounding box center [581, 293] width 236 height 31
type input "2000"
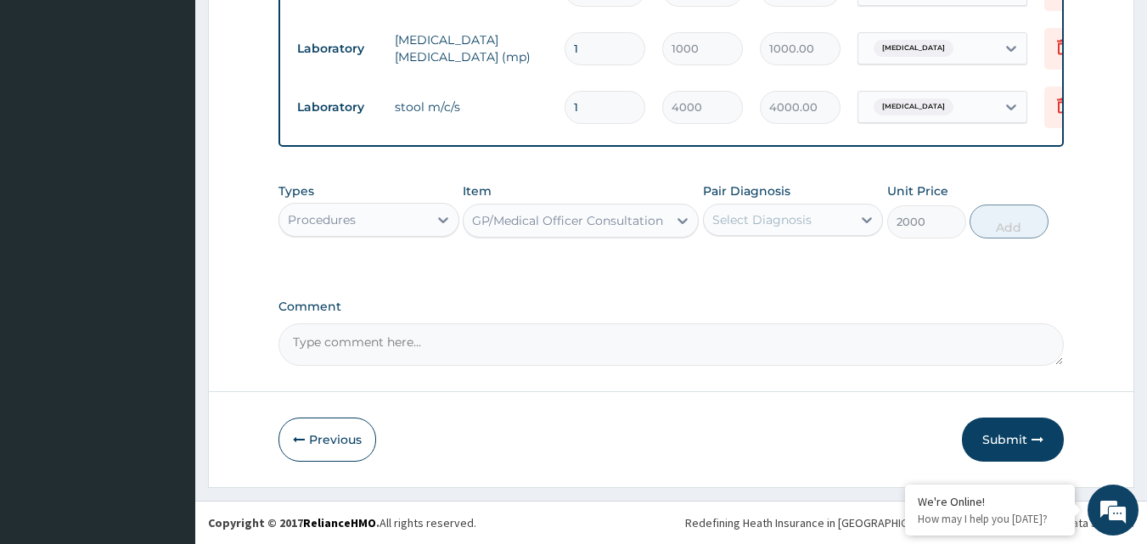
click at [852, 226] on div "Select Diagnosis" at bounding box center [778, 219] width 149 height 27
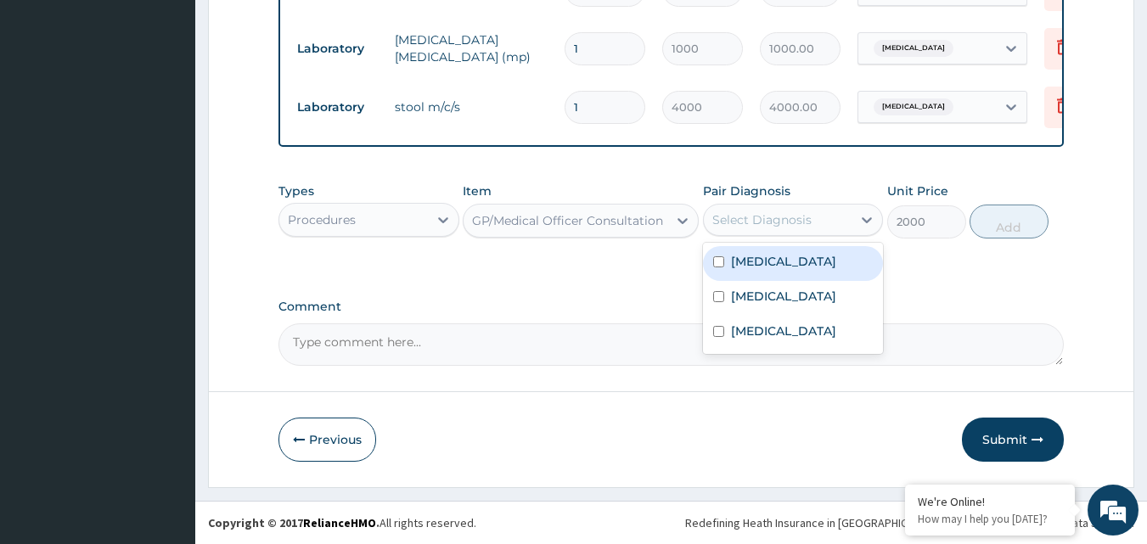
click at [800, 265] on div "[MEDICAL_DATA]" at bounding box center [793, 263] width 181 height 35
checkbox input "true"
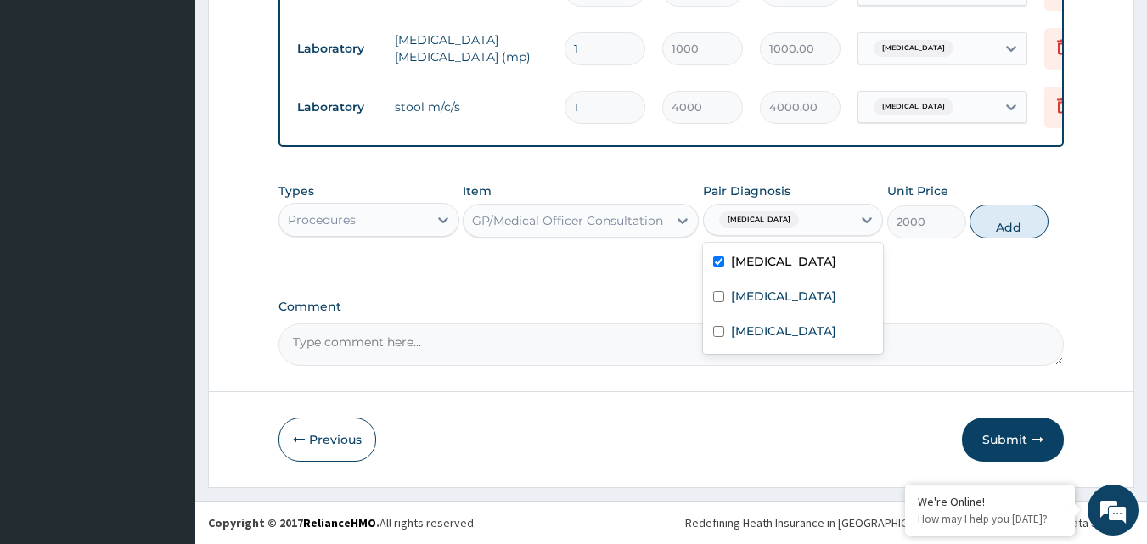
click at [1015, 216] on button "Add" at bounding box center [1009, 222] width 79 height 34
type input "0"
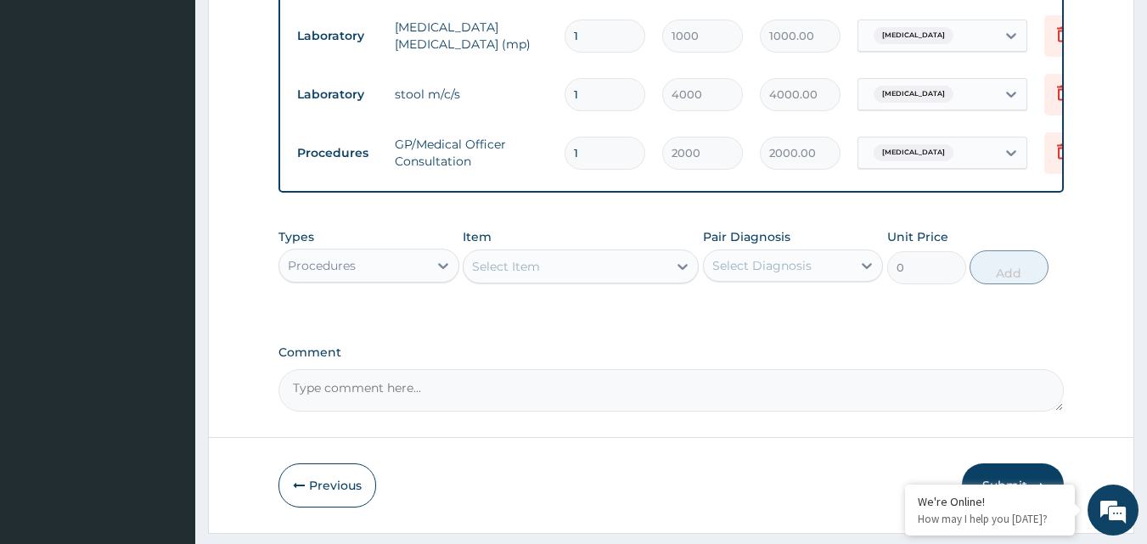
scroll to position [788, 0]
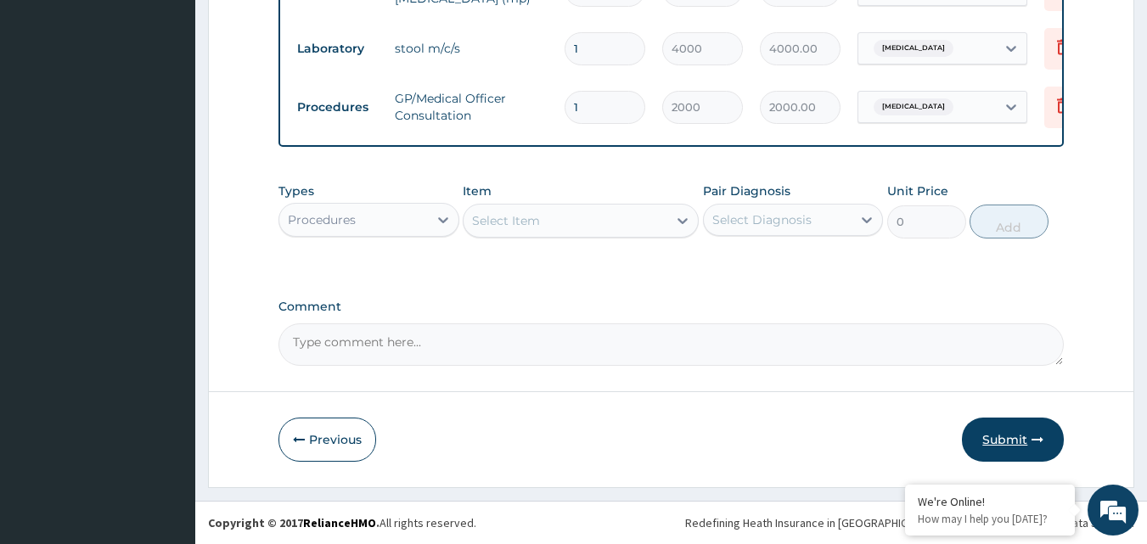
click at [1009, 446] on button "Submit" at bounding box center [1013, 440] width 102 height 44
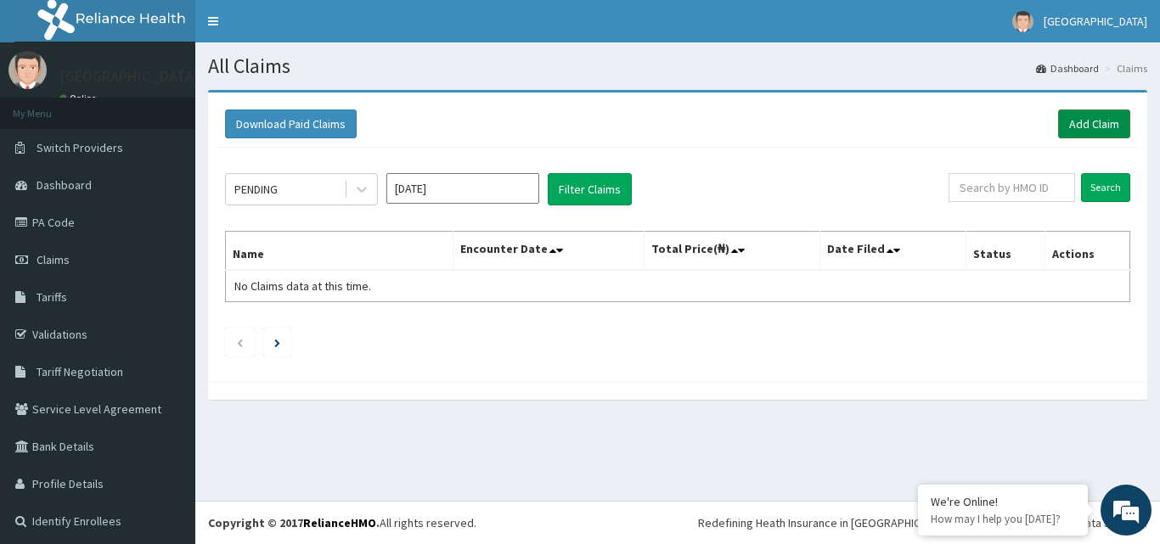
click at [1073, 124] on link "Add Claim" at bounding box center [1094, 124] width 72 height 29
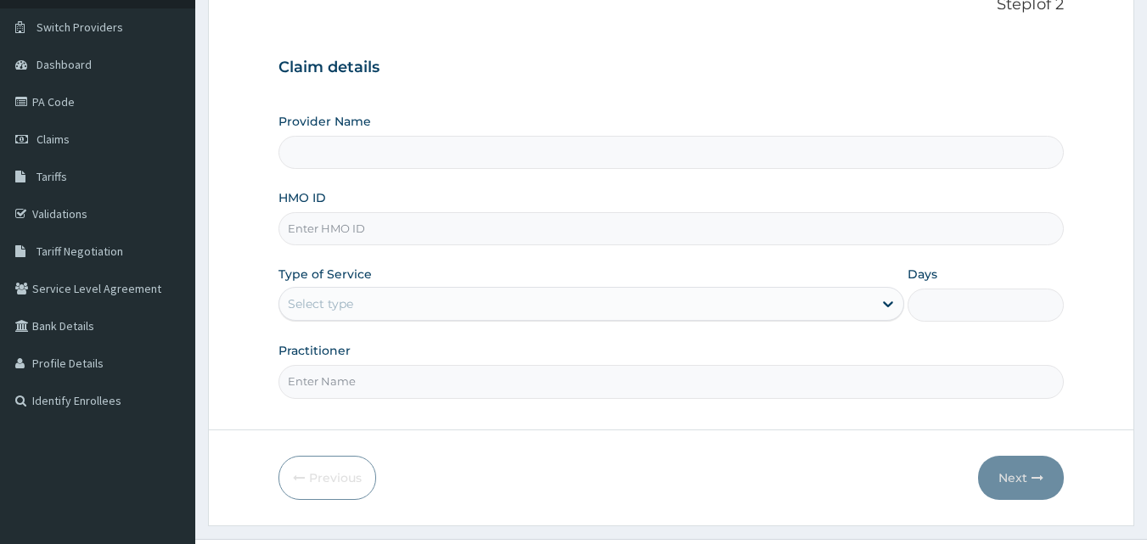
click at [345, 222] on input "HMO ID" at bounding box center [671, 228] width 786 height 33
paste input "sfa/14283/a"
type input "sfa/14283/a"
click at [351, 311] on div "Select type" at bounding box center [320, 303] width 65 height 17
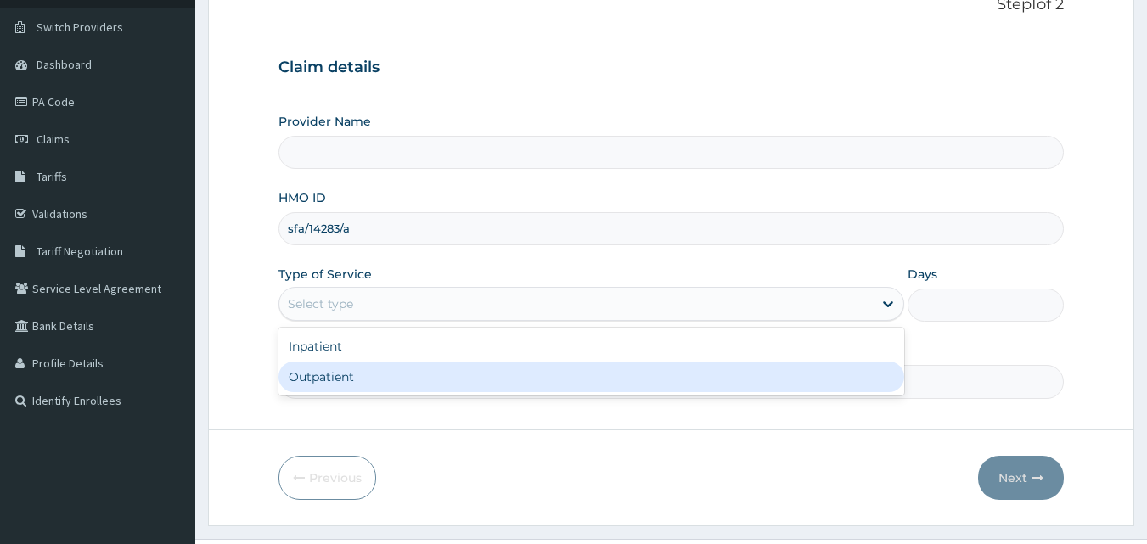
click at [380, 371] on div "Outpatient" at bounding box center [591, 377] width 626 height 31
type input "1"
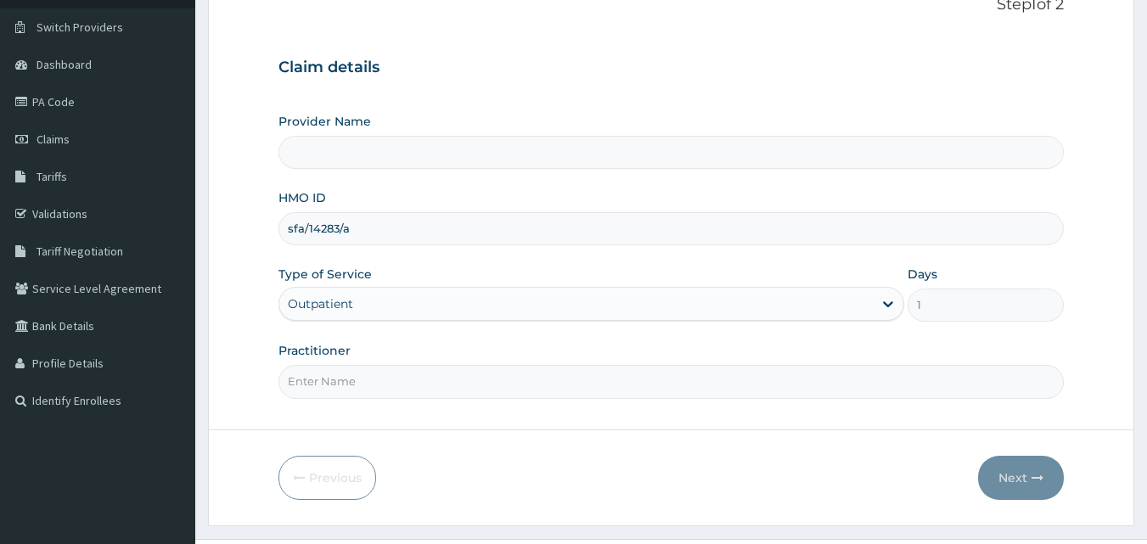
click at [525, 391] on input "Practitioner" at bounding box center [671, 381] width 786 height 33
type input "[GEOGRAPHIC_DATA]"
type input "[PERSON_NAME]"
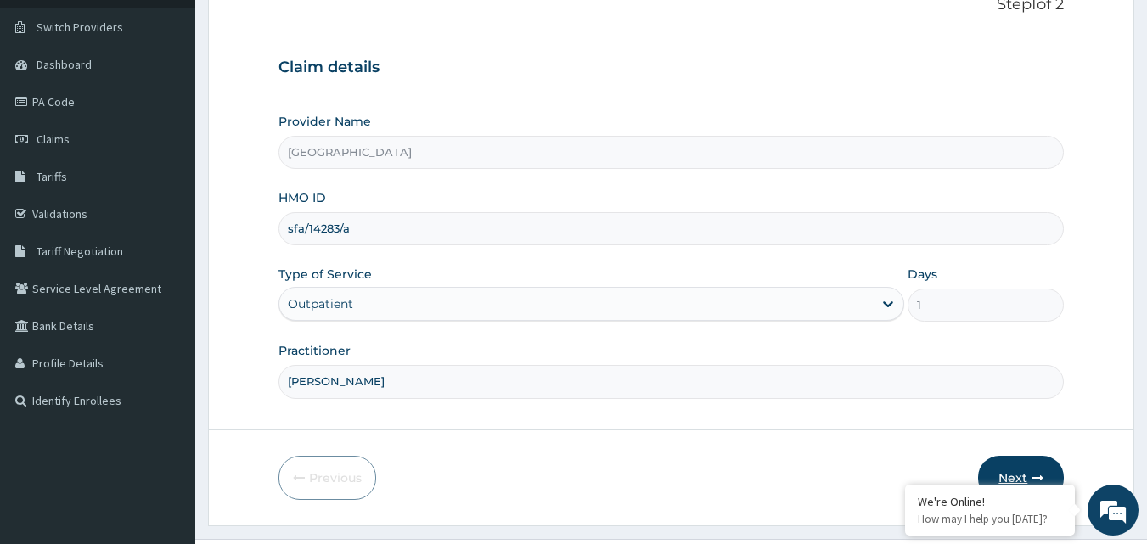
click at [1009, 472] on button "Next" at bounding box center [1021, 478] width 86 height 44
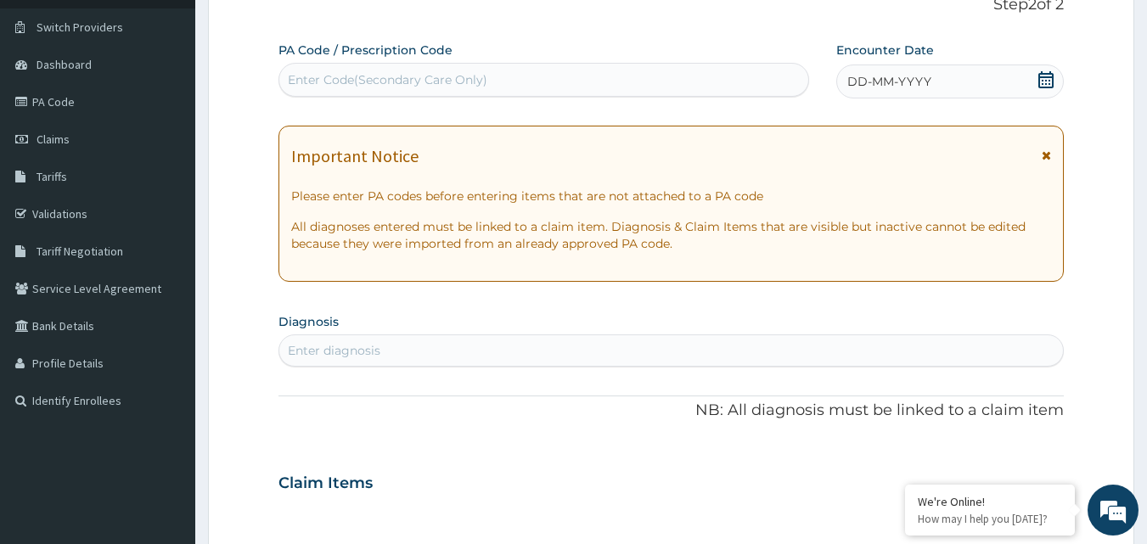
click at [633, 82] on div "Enter Code(Secondary Care Only)" at bounding box center [544, 79] width 530 height 27
type input "PA/26691C"
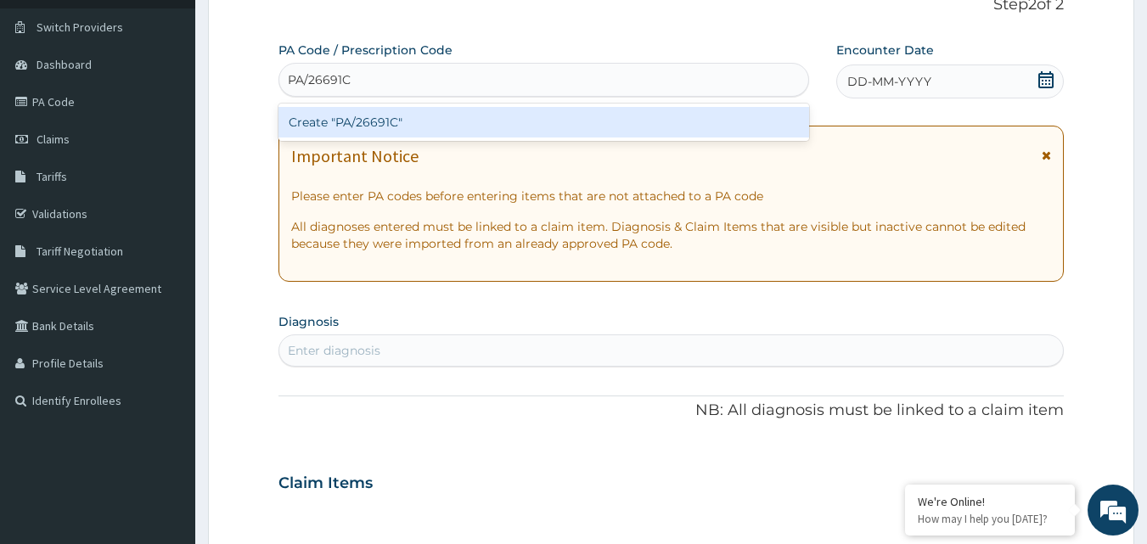
click at [569, 121] on div "Create "PA/26691C"" at bounding box center [543, 122] width 531 height 31
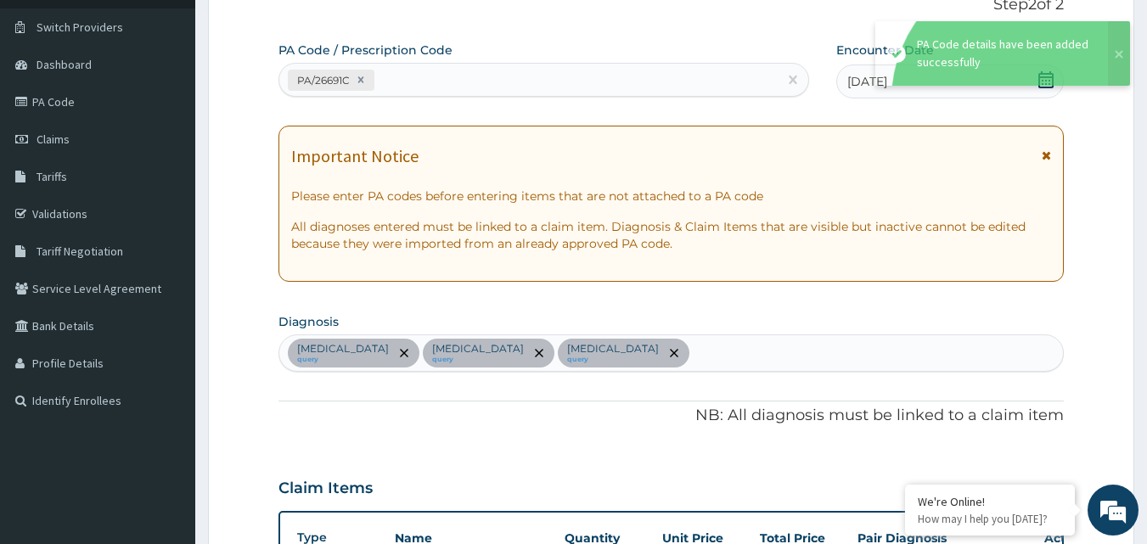
scroll to position [552, 0]
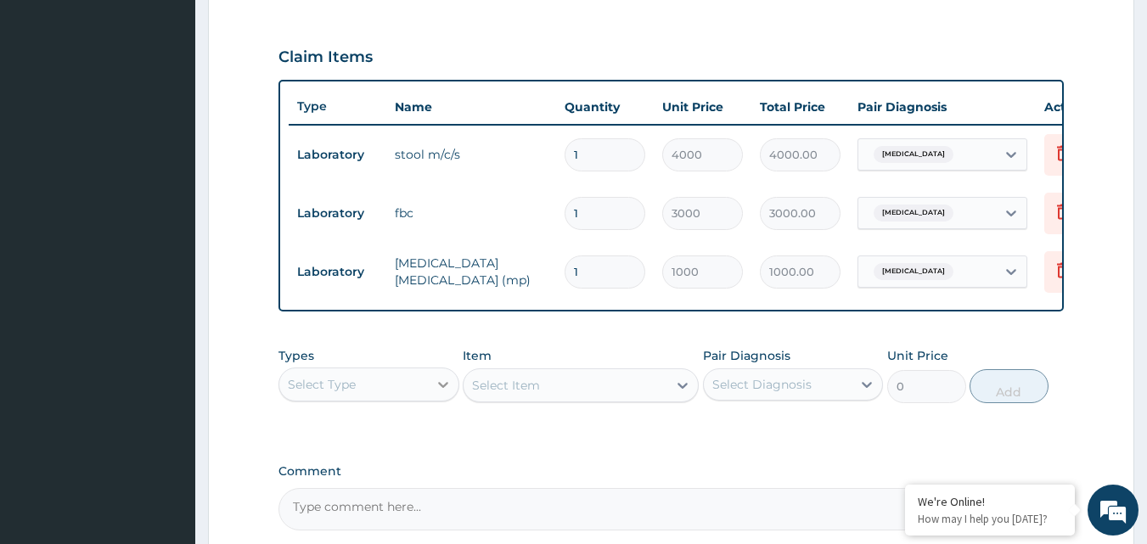
click at [431, 394] on div at bounding box center [443, 384] width 31 height 31
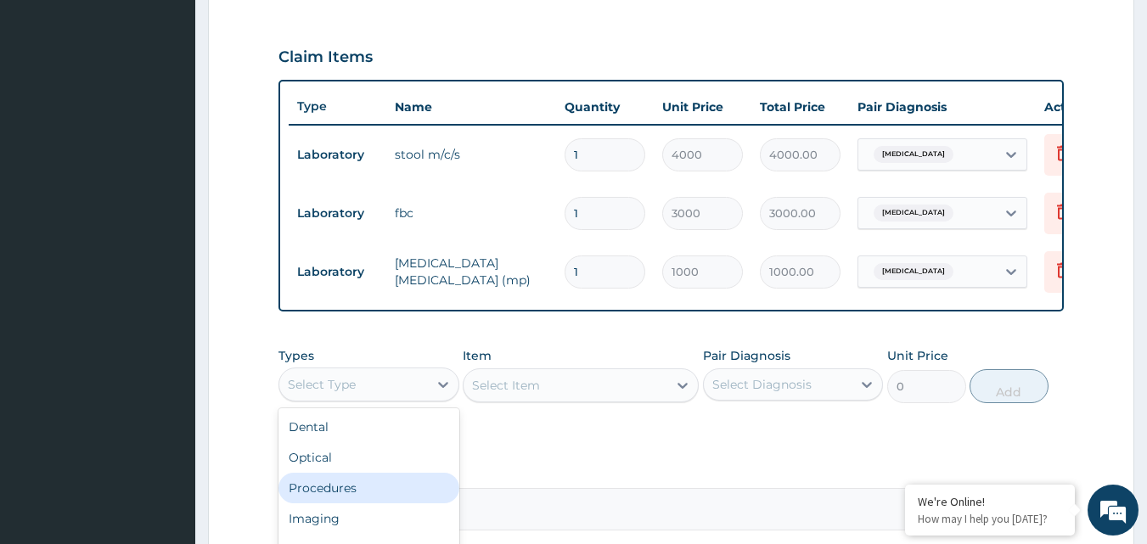
click at [362, 492] on div "Procedures" at bounding box center [368, 488] width 181 height 31
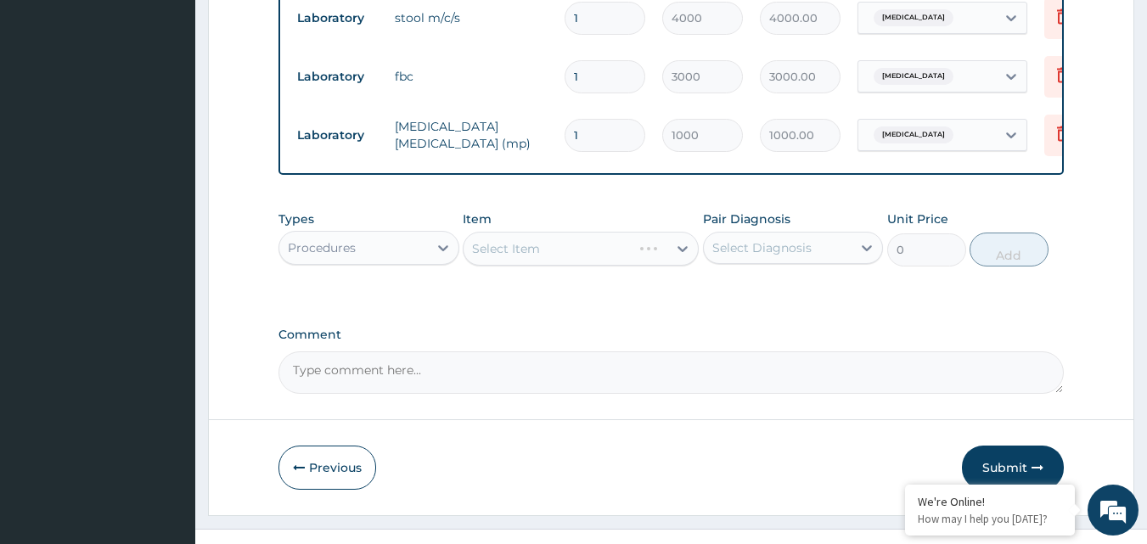
scroll to position [729, 0]
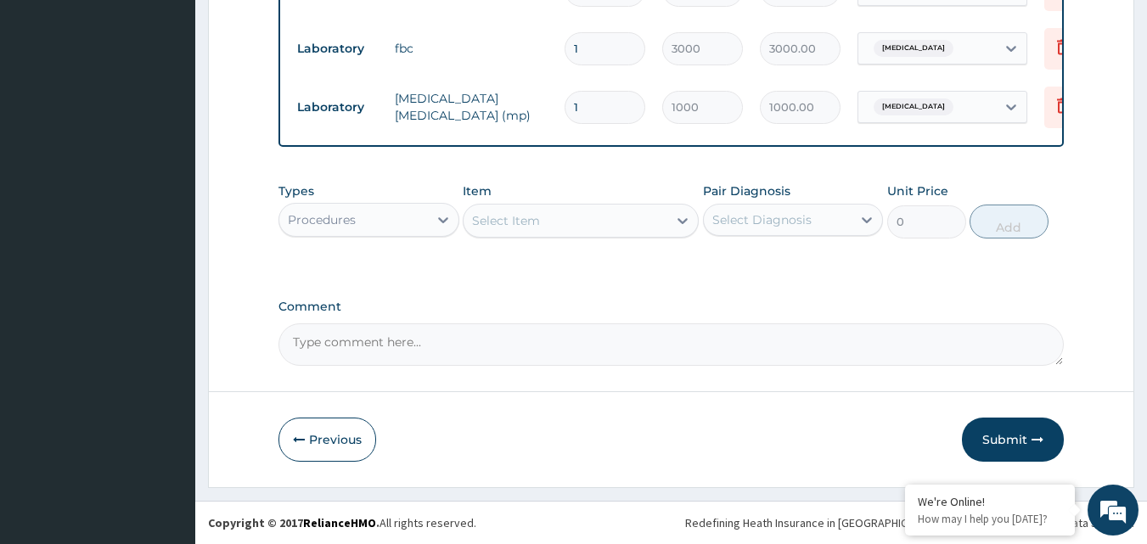
click at [627, 222] on div "Select Item" at bounding box center [566, 220] width 204 height 27
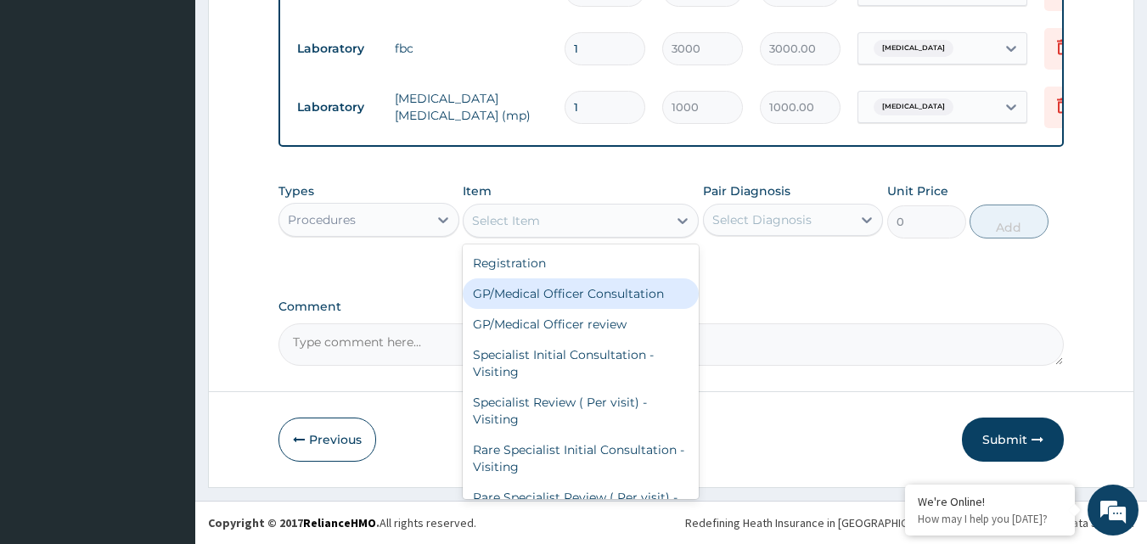
click at [585, 287] on div "GP/Medical Officer Consultation" at bounding box center [581, 293] width 236 height 31
type input "2000"
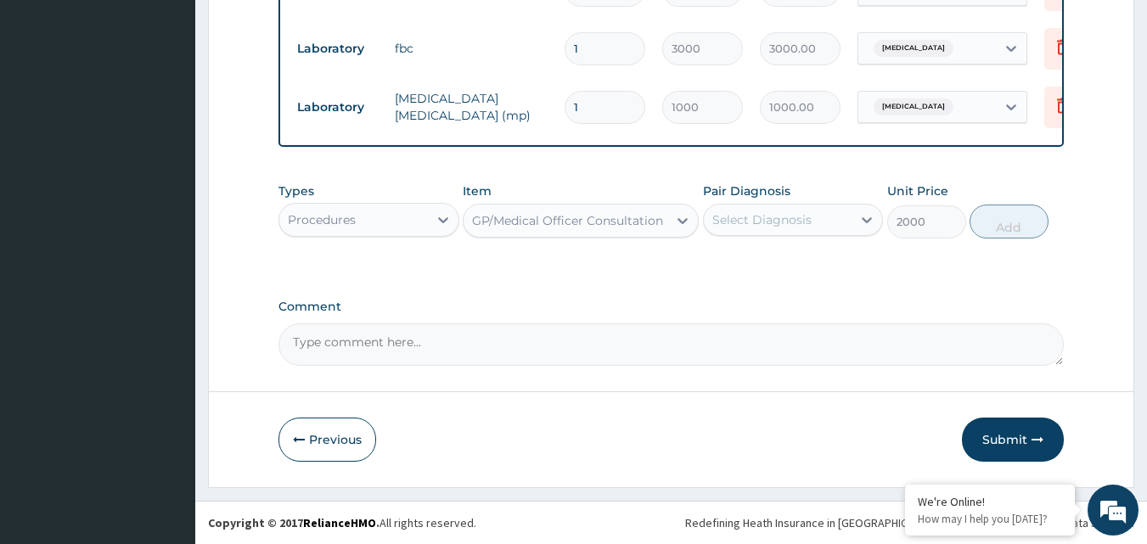
click at [844, 218] on div "Select Diagnosis" at bounding box center [778, 219] width 149 height 27
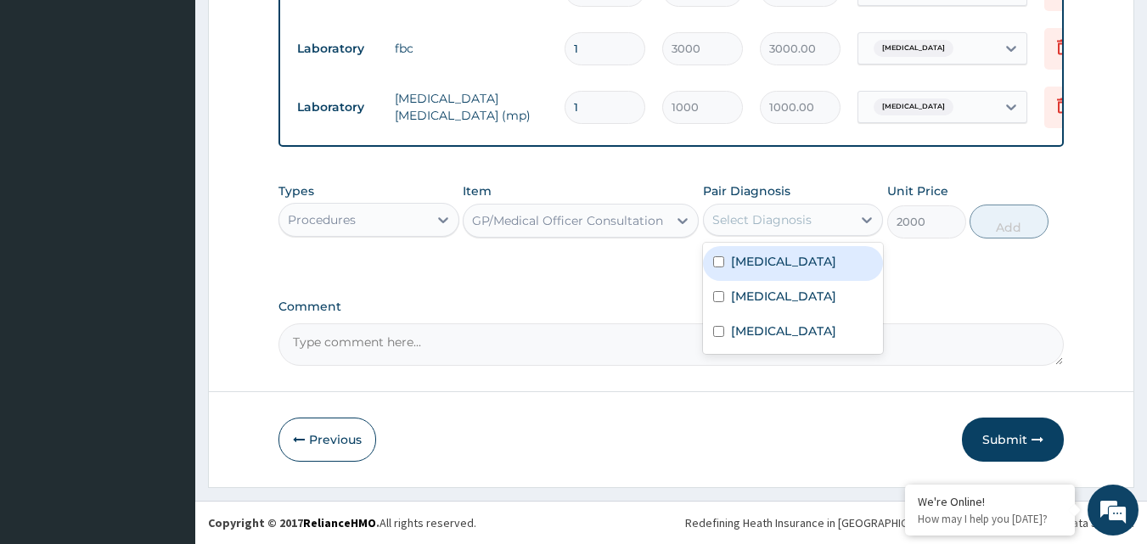
click at [801, 256] on label "Typhoid fever" at bounding box center [783, 261] width 105 height 17
checkbox input "true"
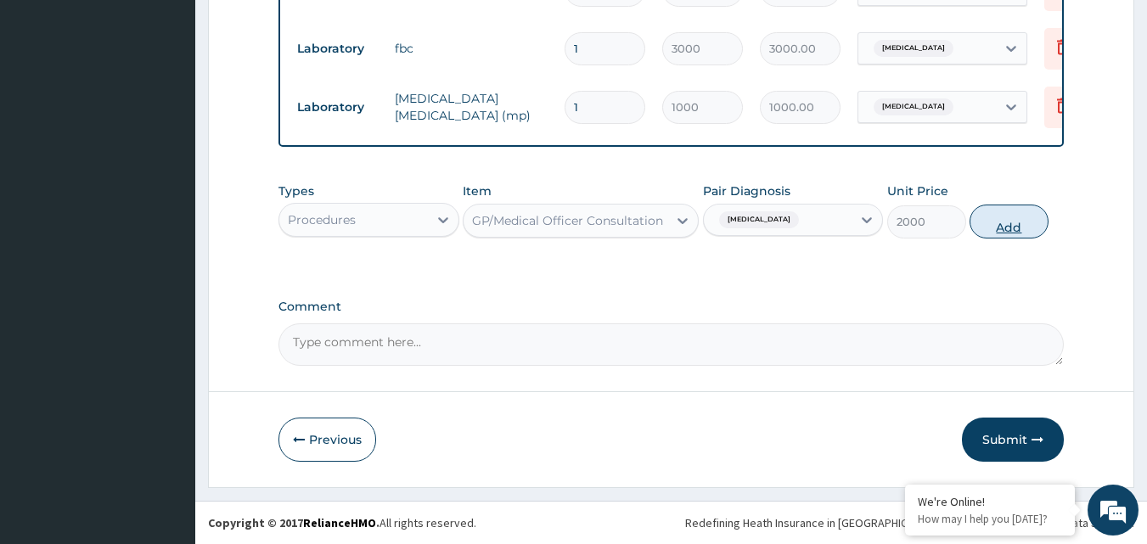
click at [989, 228] on button "Add" at bounding box center [1009, 222] width 79 height 34
type input "0"
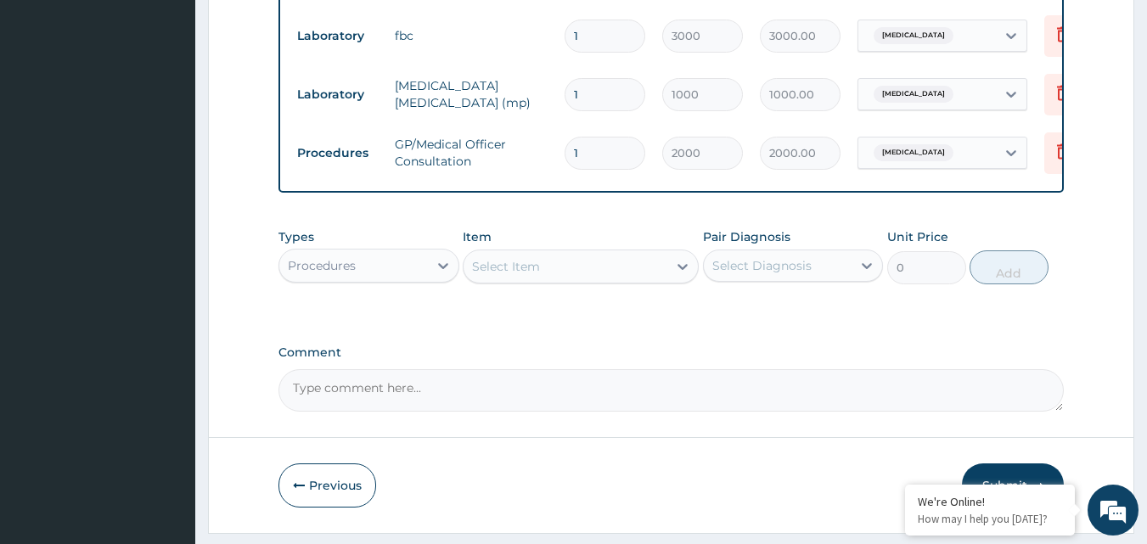
scroll to position [788, 0]
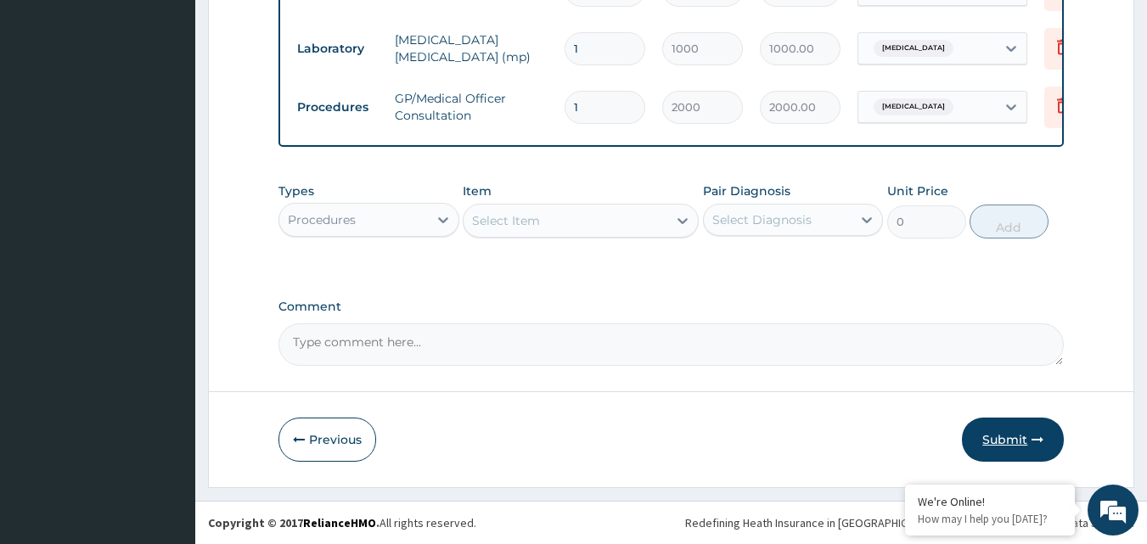
click at [1017, 441] on button "Submit" at bounding box center [1013, 440] width 102 height 44
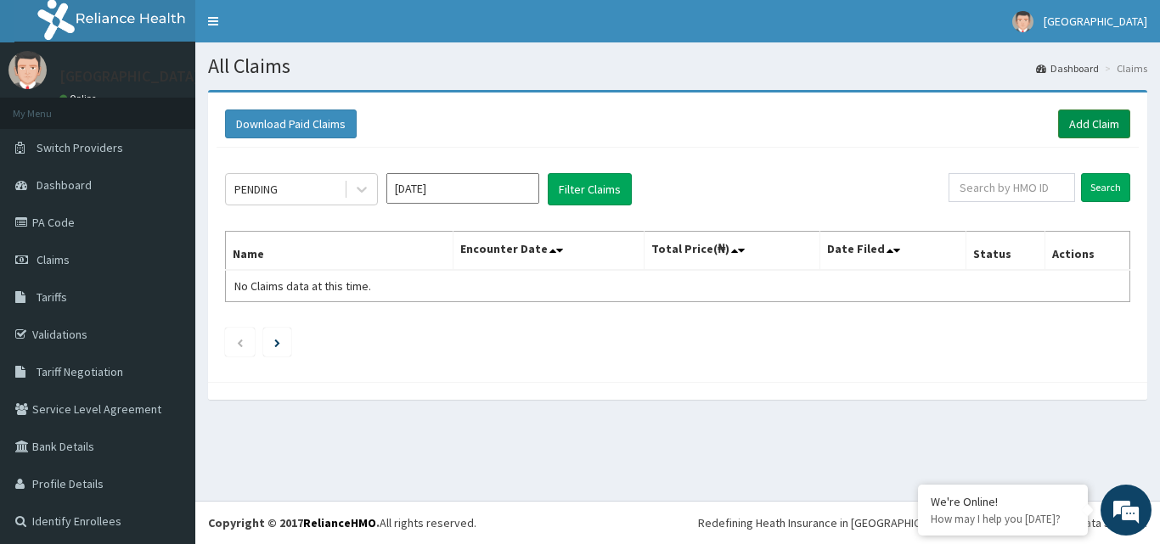
click at [1071, 126] on link "Add Claim" at bounding box center [1094, 124] width 72 height 29
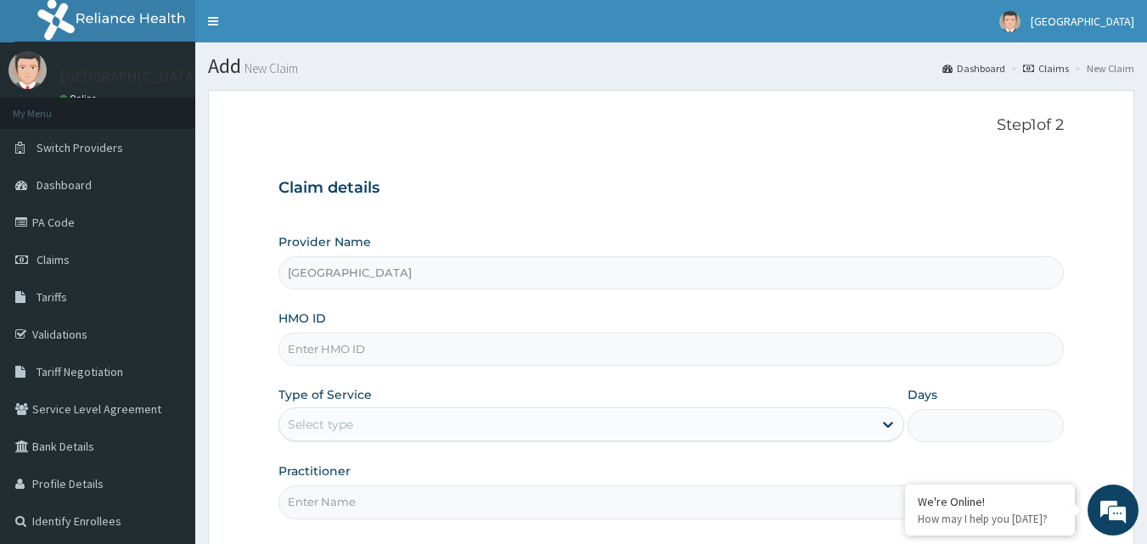
click at [319, 349] on input "HMO ID" at bounding box center [671, 349] width 786 height 33
drag, startPoint x: 0, startPoint y: 0, endPoint x: 319, endPoint y: 349, distance: 472.9
paste input "[PERSON_NAME]/10076/d"
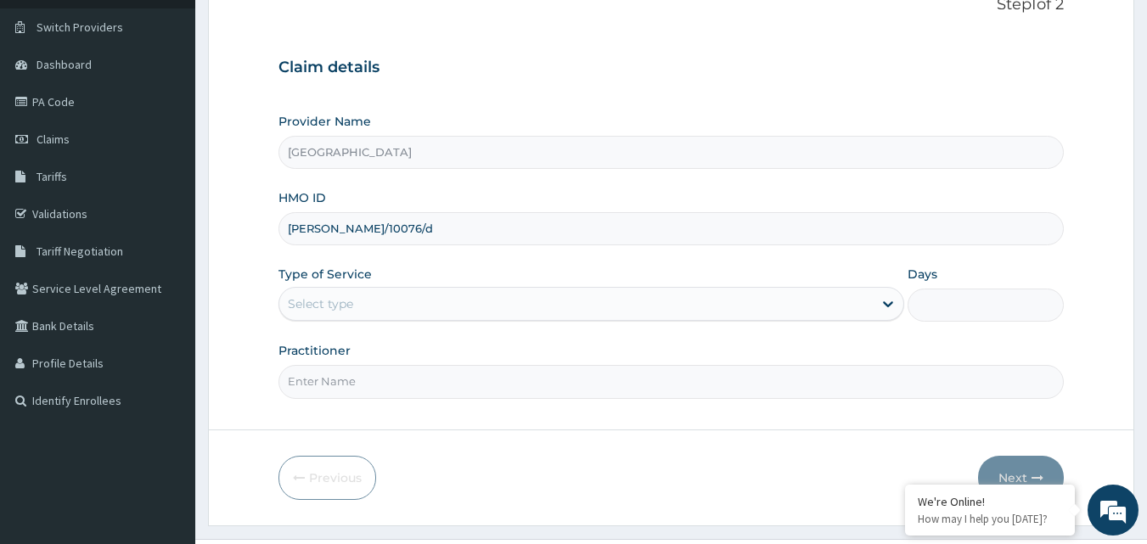
scroll to position [159, 0]
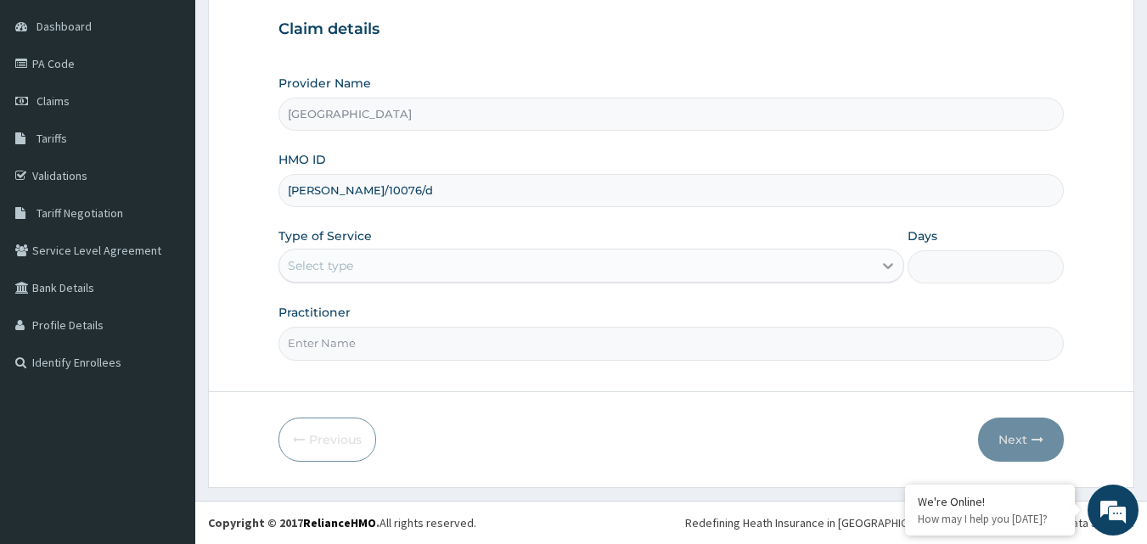
type input "[PERSON_NAME]/10076/d"
click at [886, 254] on div at bounding box center [888, 265] width 31 height 31
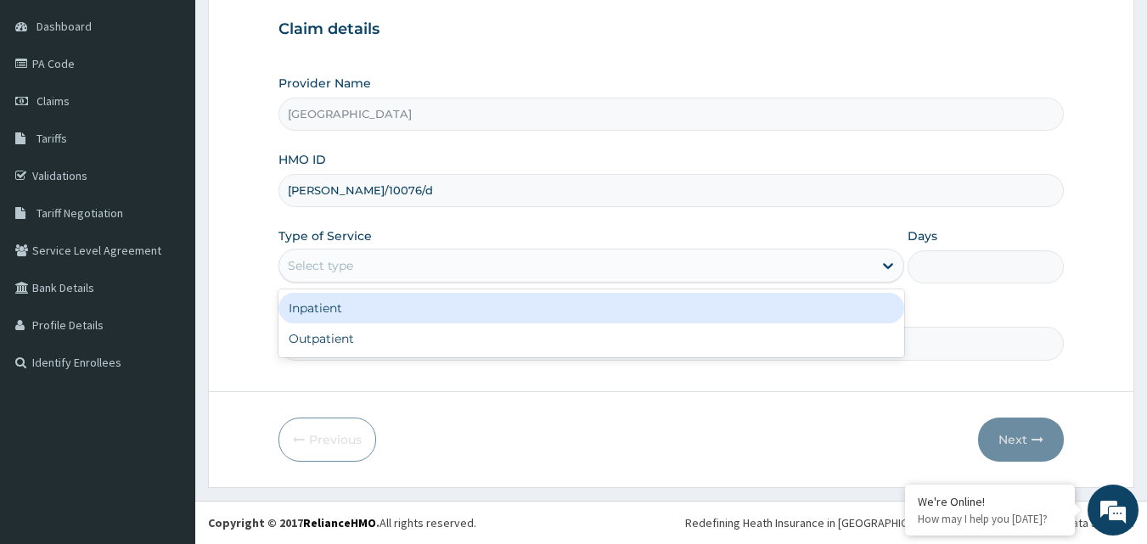
click at [725, 321] on div "Inpatient" at bounding box center [591, 308] width 626 height 31
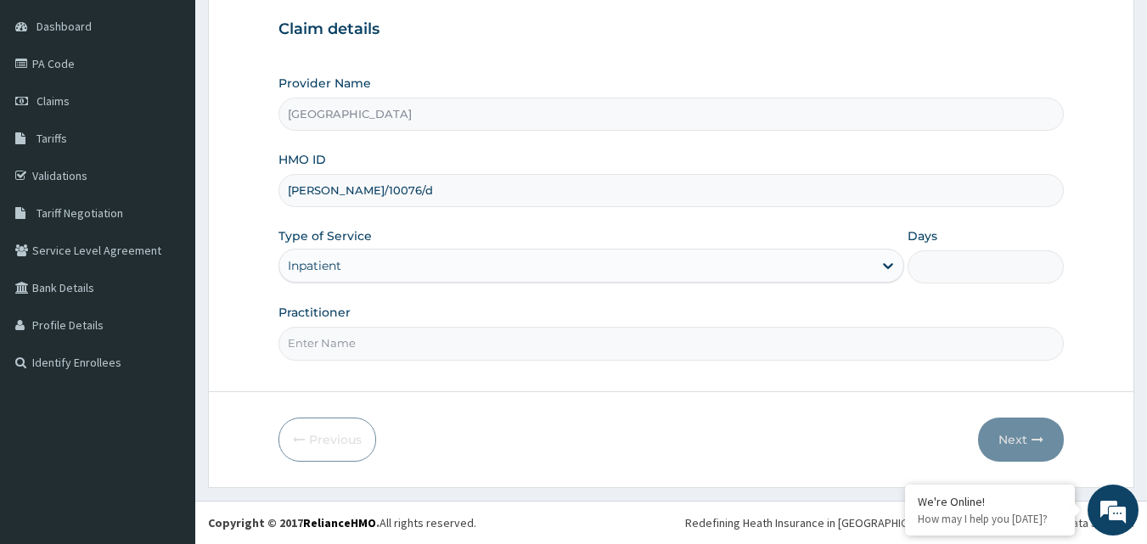
click at [790, 270] on div "Inpatient" at bounding box center [575, 265] width 593 height 27
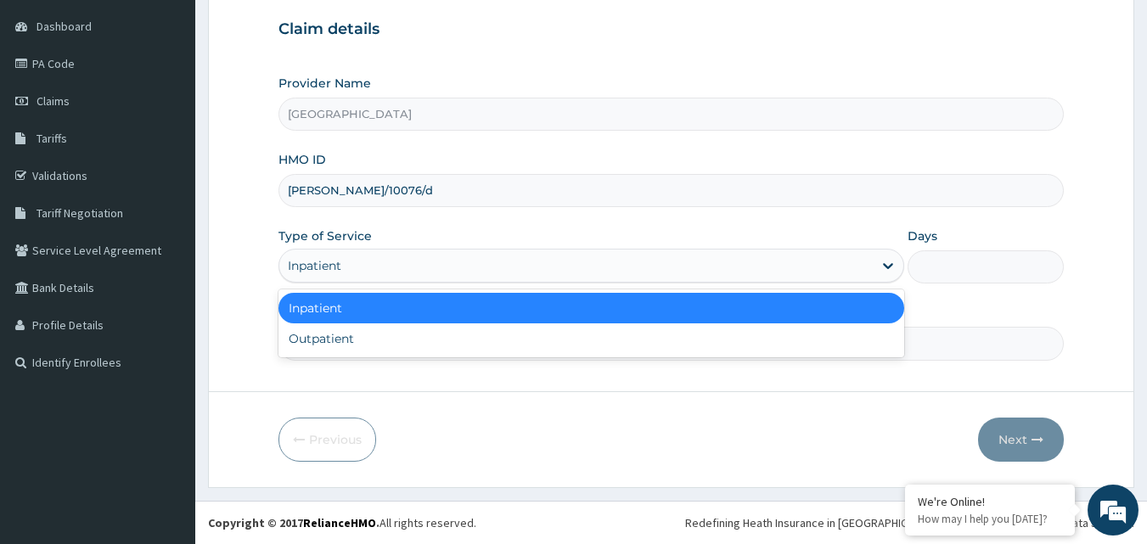
scroll to position [0, 0]
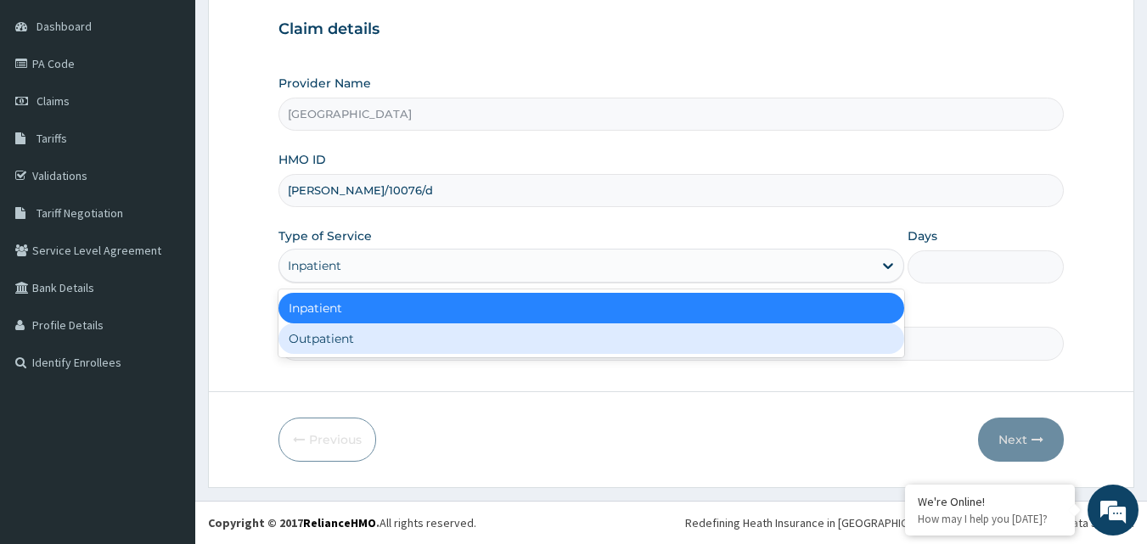
click at [667, 341] on div "Outpatient" at bounding box center [591, 338] width 626 height 31
type input "1"
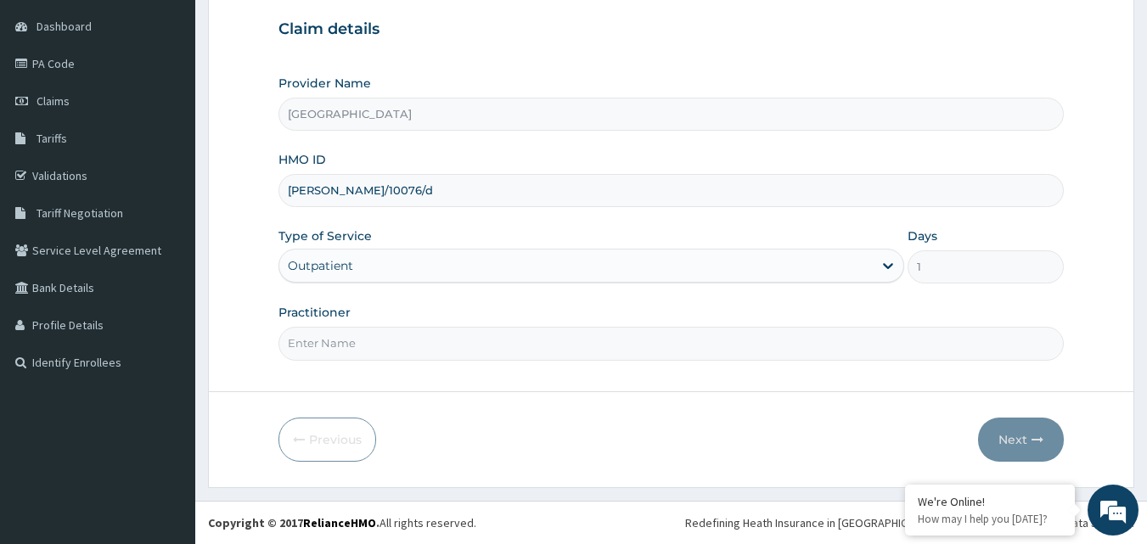
click at [649, 363] on div "Step 1 of 2 Claim details Provider Name EASTERN NIGERIAN MEDICAL CENTRE HMO ID …" at bounding box center [671, 162] width 786 height 408
click at [610, 346] on input "Practitioner" at bounding box center [671, 343] width 786 height 33
type input "DR OKAFOR"
click at [1016, 438] on button "Next" at bounding box center [1021, 440] width 86 height 44
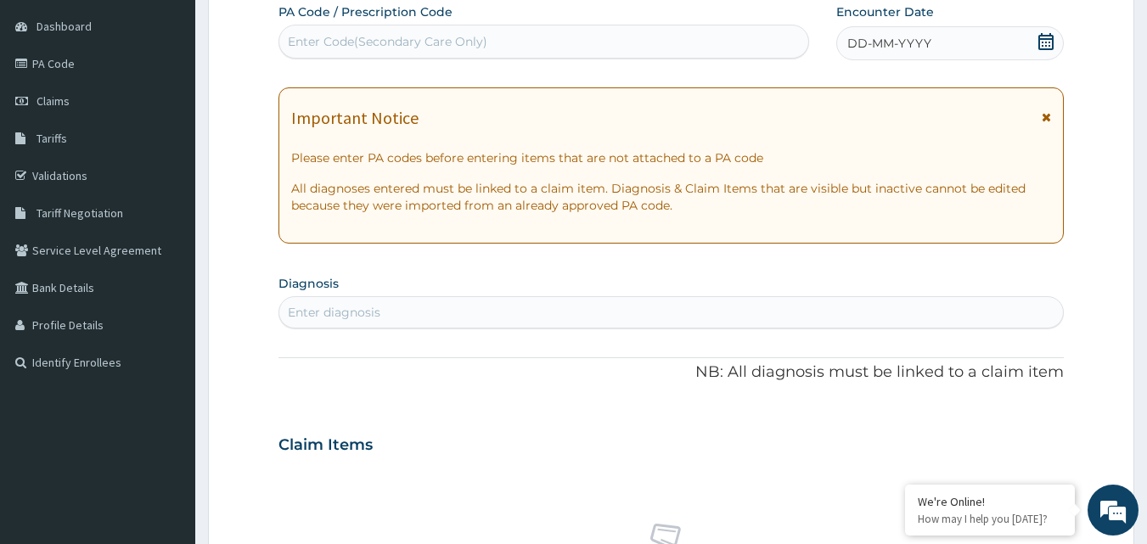
click at [526, 44] on div "Enter Code(Secondary Care Only)" at bounding box center [544, 41] width 530 height 27
type input "PA/C093A1"
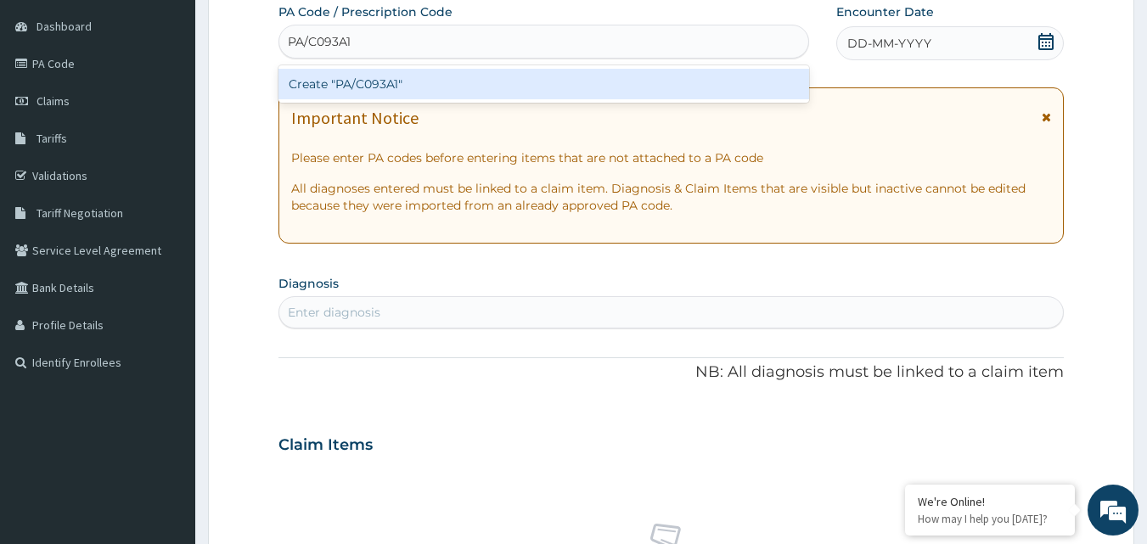
click at [480, 77] on div "Create "PA/C093A1"" at bounding box center [543, 84] width 531 height 31
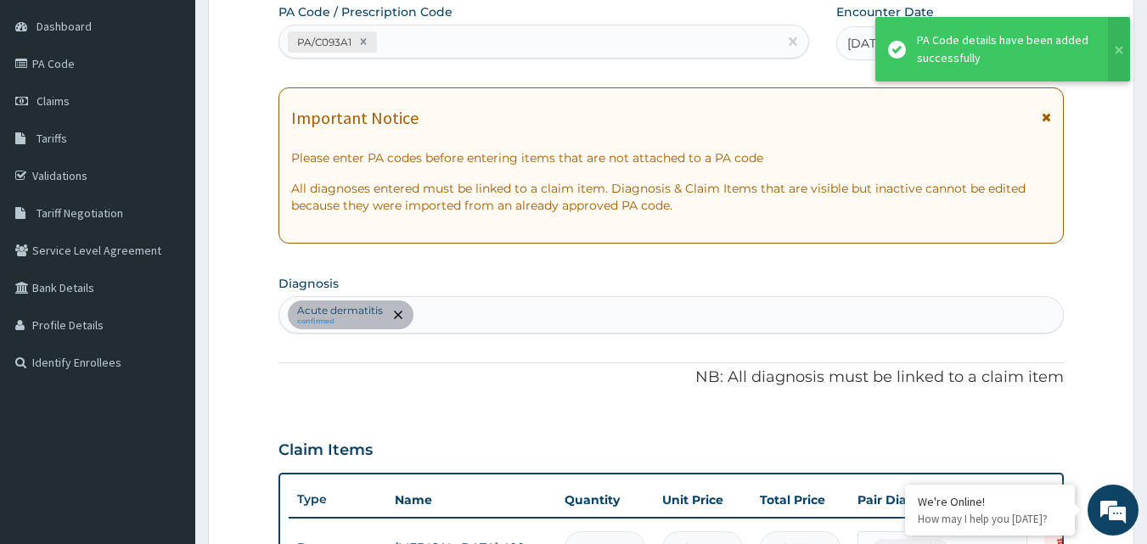
scroll to position [552, 0]
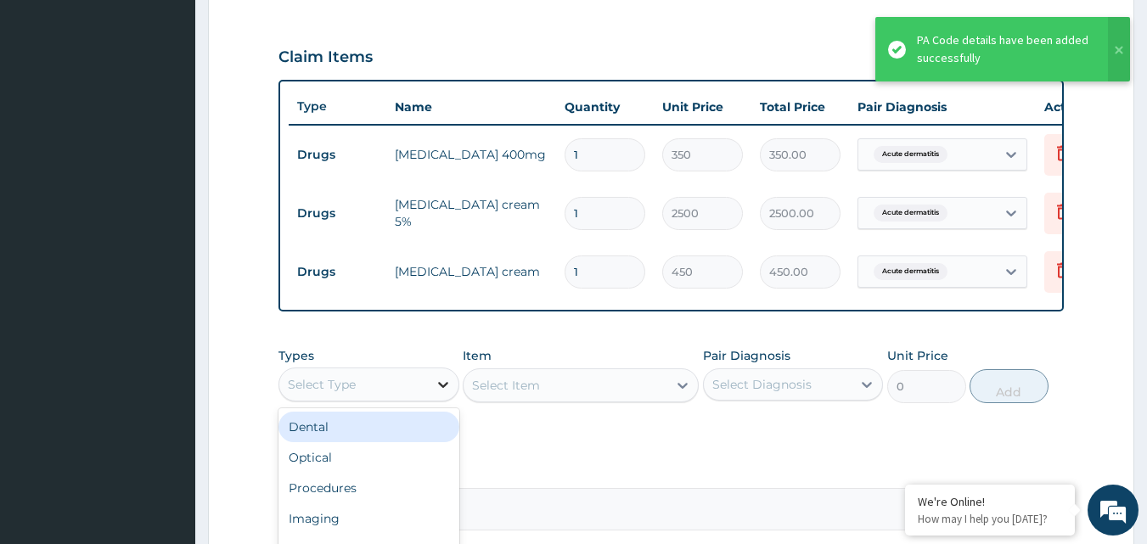
click at [428, 389] on div at bounding box center [443, 384] width 31 height 31
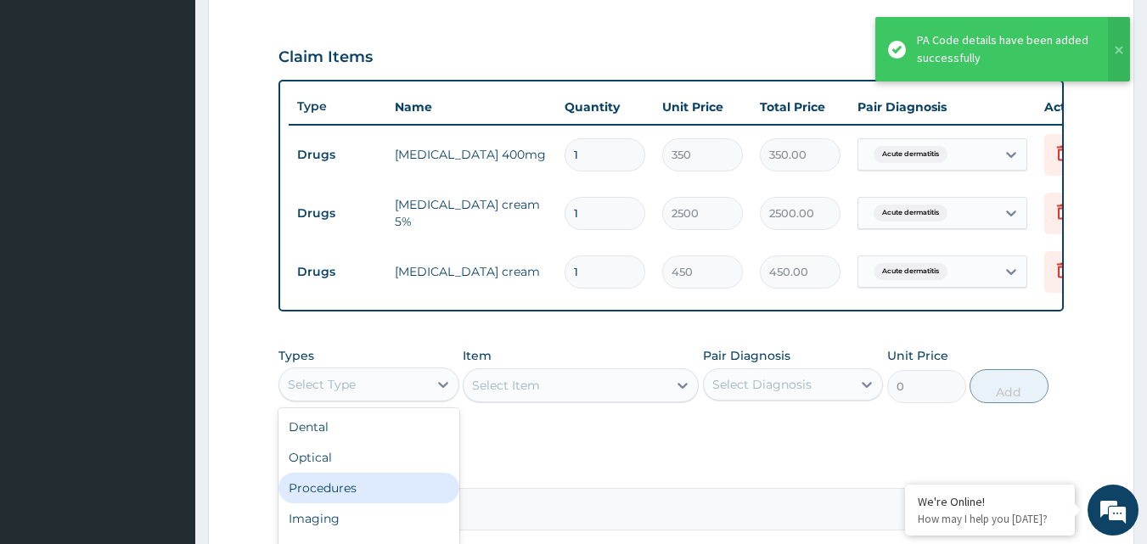
click at [353, 498] on div "Procedures" at bounding box center [368, 488] width 181 height 31
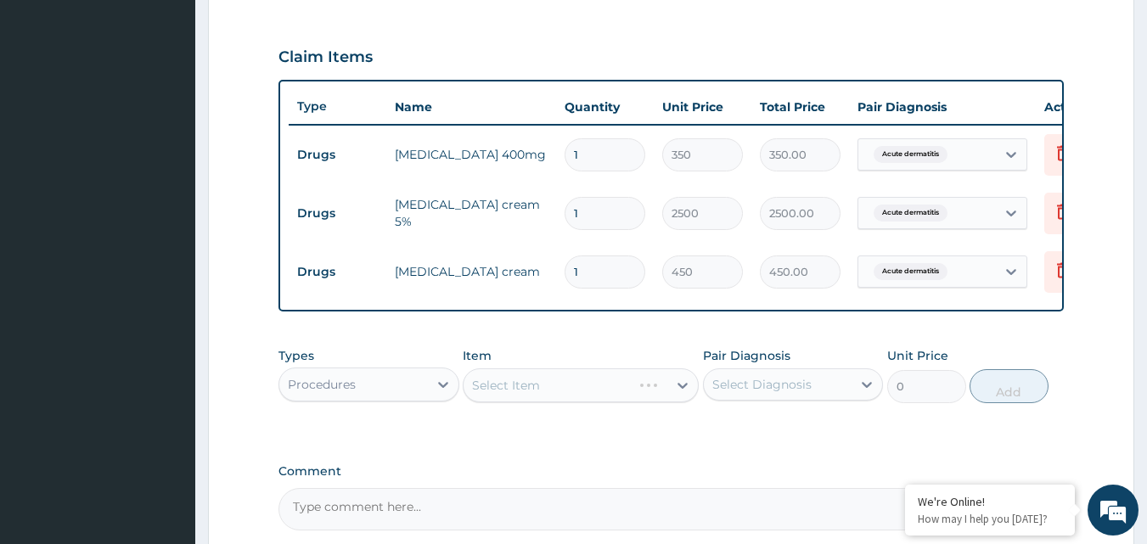
click at [656, 396] on div "Select Item" at bounding box center [581, 385] width 236 height 34
click at [644, 399] on div "Select Item" at bounding box center [566, 385] width 204 height 27
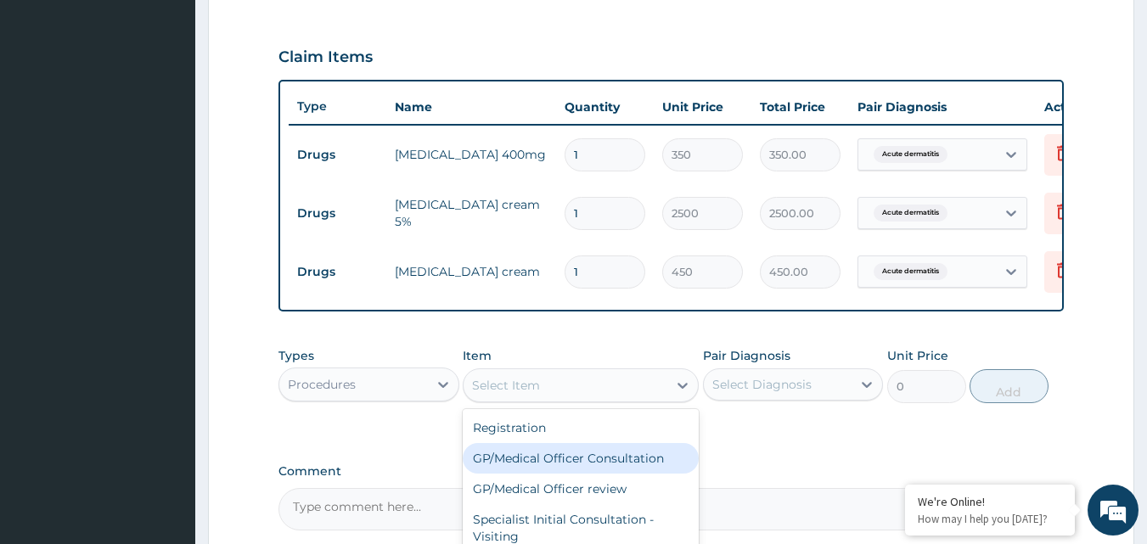
click at [605, 469] on div "GP/Medical Officer Consultation" at bounding box center [581, 458] width 236 height 31
type input "2000"
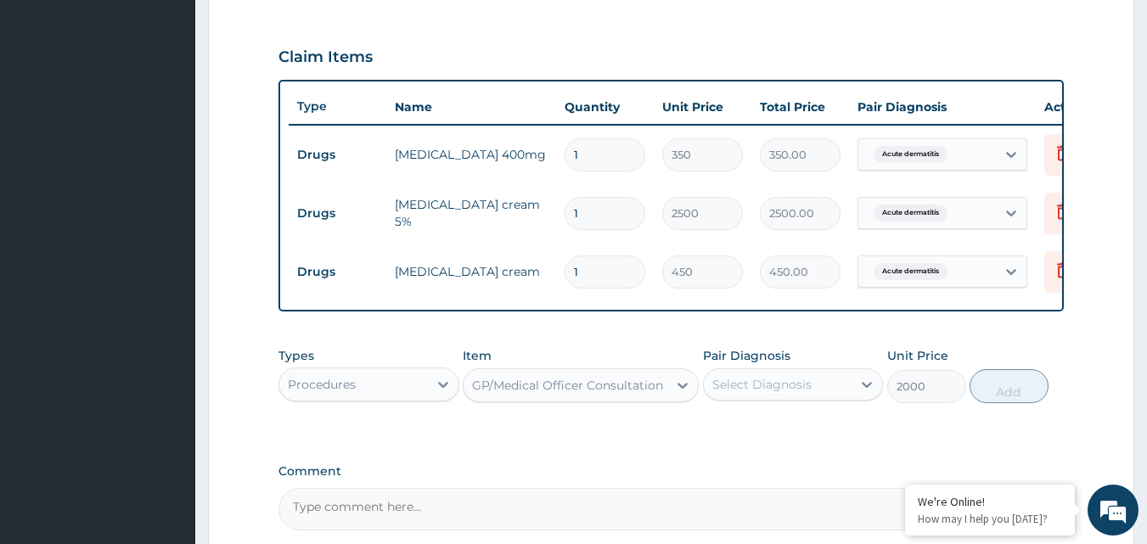
click at [840, 398] on div "Select Diagnosis" at bounding box center [778, 384] width 149 height 27
click at [804, 435] on label "Acute dermatitis" at bounding box center [782, 426] width 103 height 17
checkbox input "true"
click at [1000, 399] on button "Add" at bounding box center [1009, 386] width 79 height 34
type input "0"
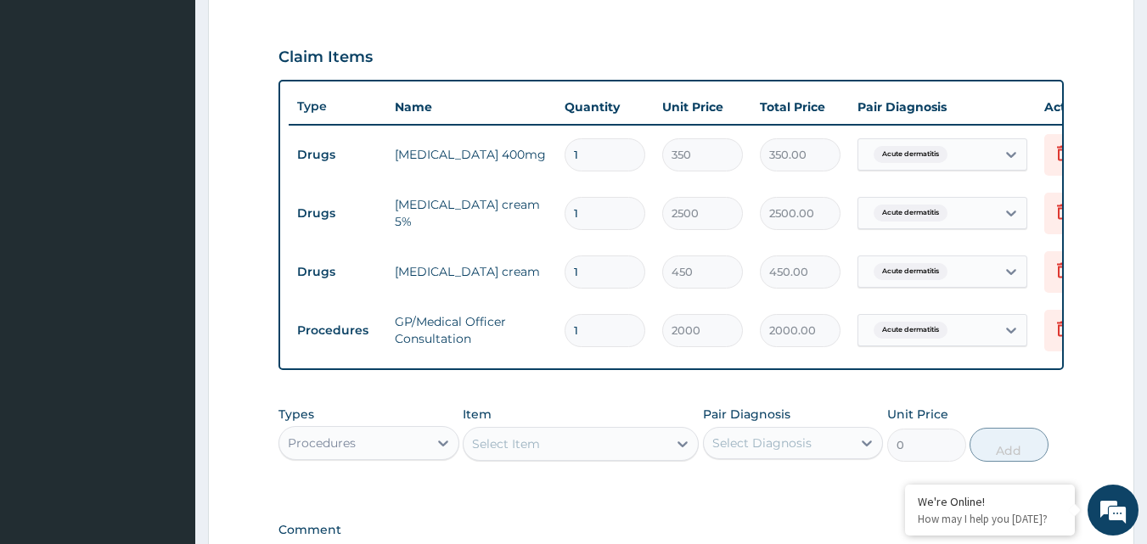
drag, startPoint x: 1145, startPoint y: 274, endPoint x: 1140, endPoint y: 358, distance: 84.2
click at [1140, 358] on section "Step 2 of 2 PA Code / Prescription Code PA/C093A1 Encounter Date 11-09-2025 Imp…" at bounding box center [671, 124] width 952 height 1198
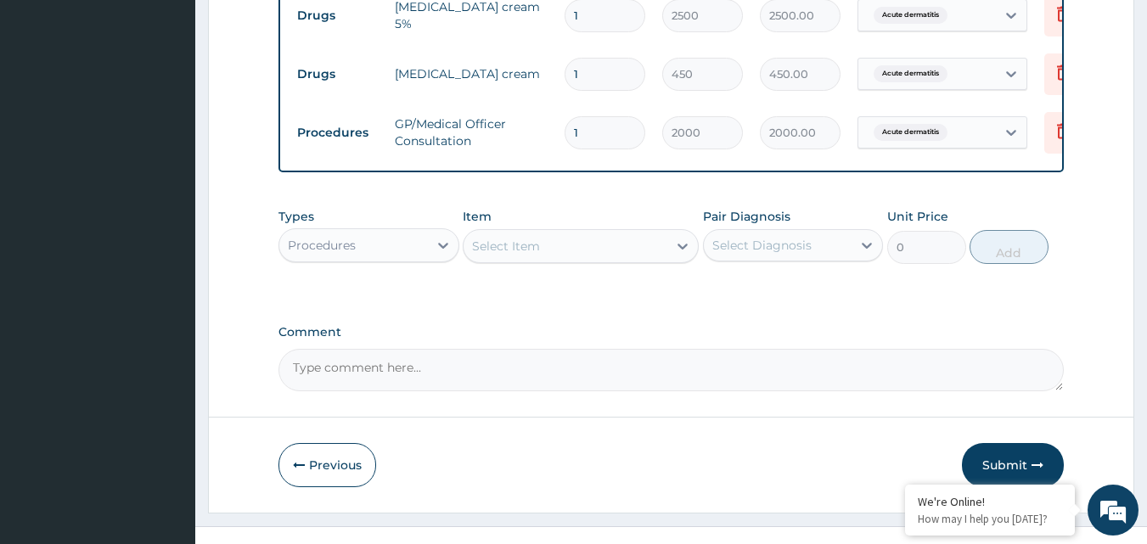
scroll to position [788, 0]
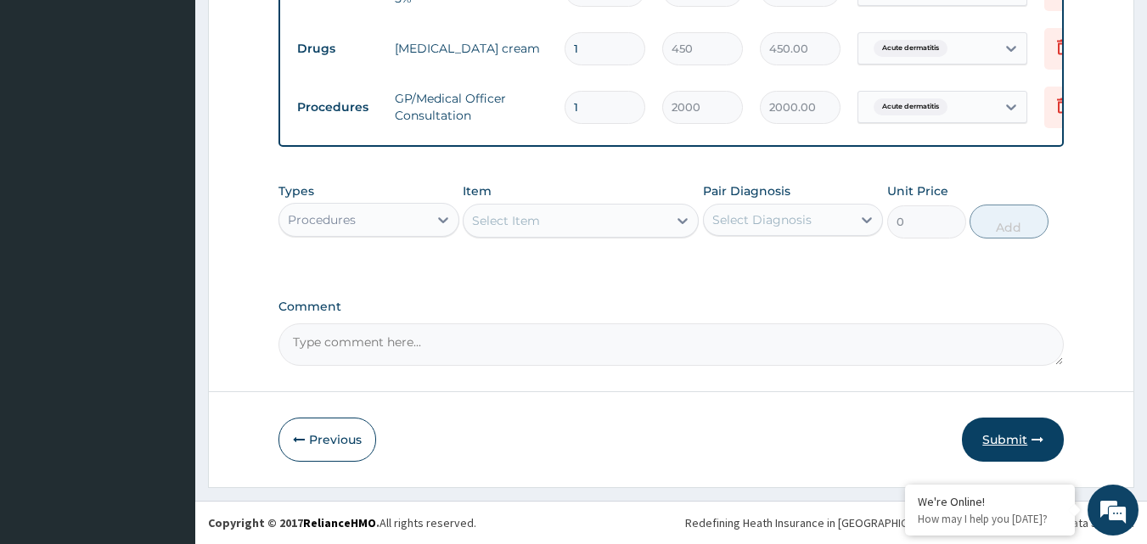
click at [1026, 439] on button "Submit" at bounding box center [1013, 440] width 102 height 44
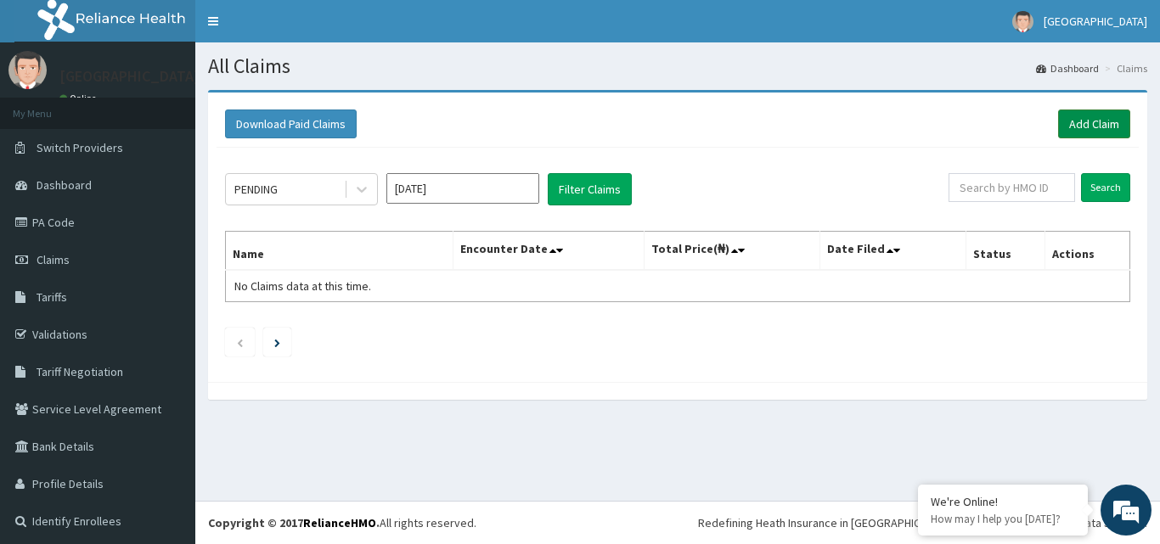
click at [1076, 128] on link "Add Claim" at bounding box center [1094, 124] width 72 height 29
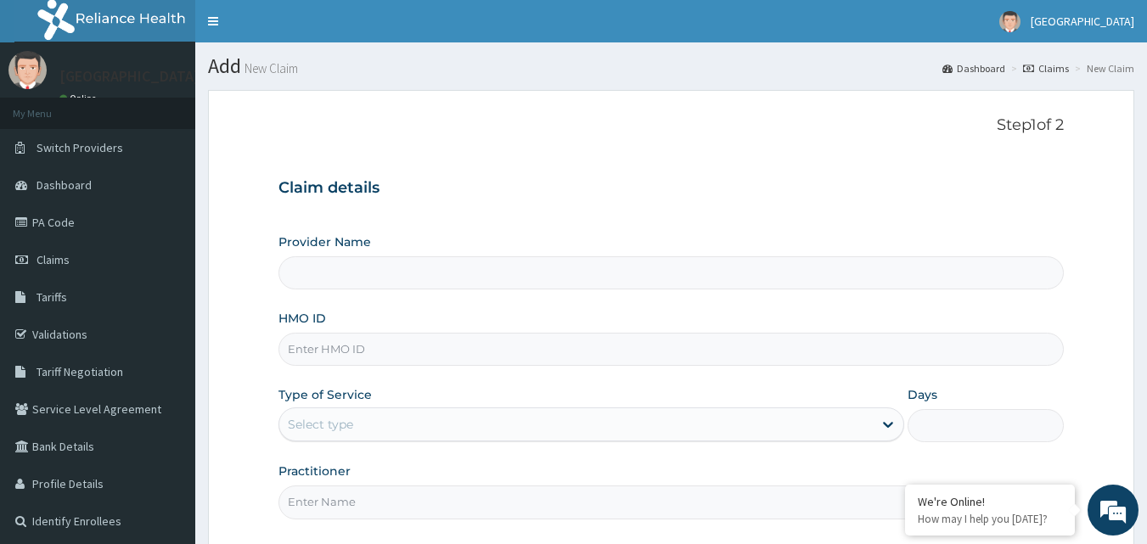
type input "[GEOGRAPHIC_DATA]"
drag, startPoint x: 423, startPoint y: 346, endPoint x: 457, endPoint y: 431, distance: 91.4
click at [457, 431] on div "Provider Name EASTERN NIGERIAN MEDICAL CENTRE HMO ID Type of Service Select typ…" at bounding box center [671, 375] width 786 height 285
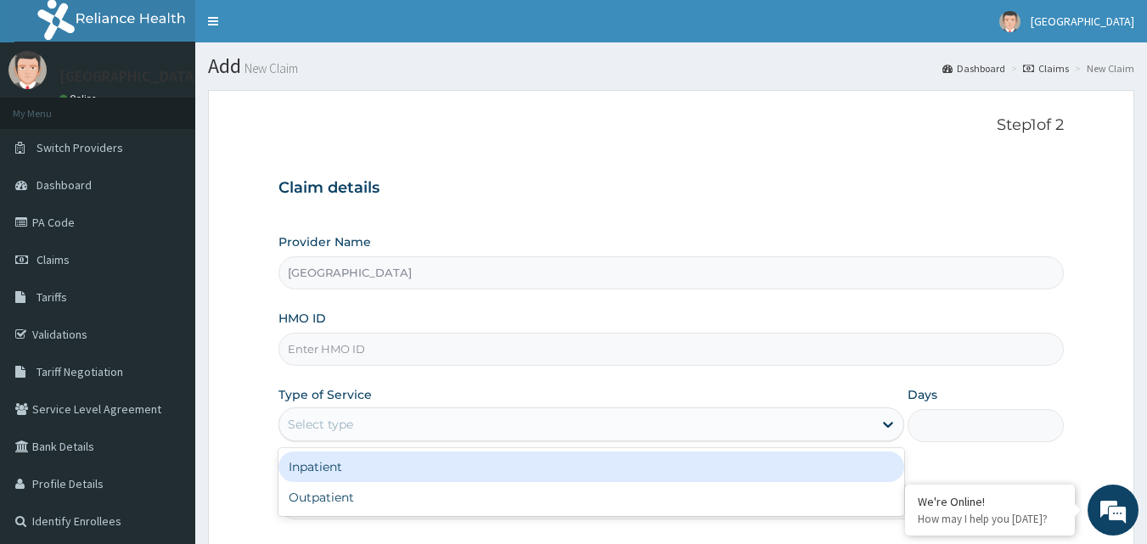
drag, startPoint x: 457, startPoint y: 431, endPoint x: 358, endPoint y: 350, distance: 127.8
click at [358, 350] on input "HMO ID" at bounding box center [671, 349] width 786 height 33
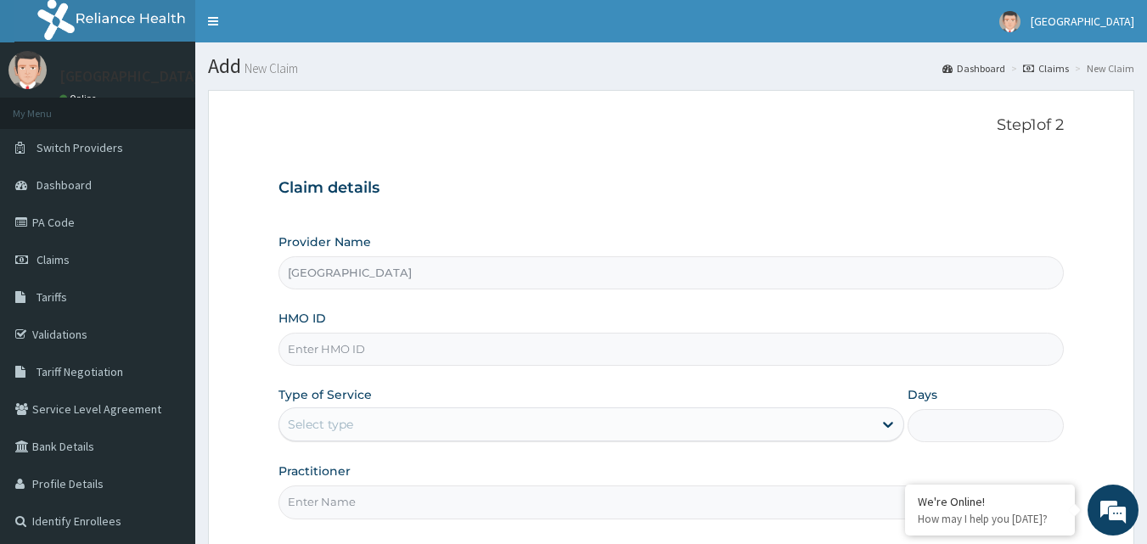
paste input "SFA/13387/A"
type input "SFA/13387/A"
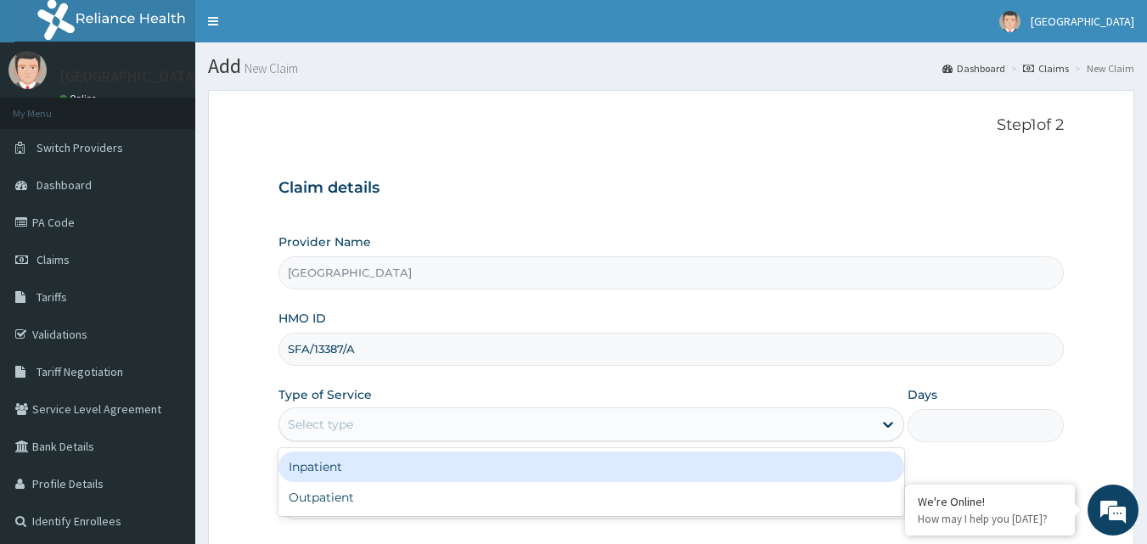
click at [805, 427] on div "Select type" at bounding box center [575, 424] width 593 height 27
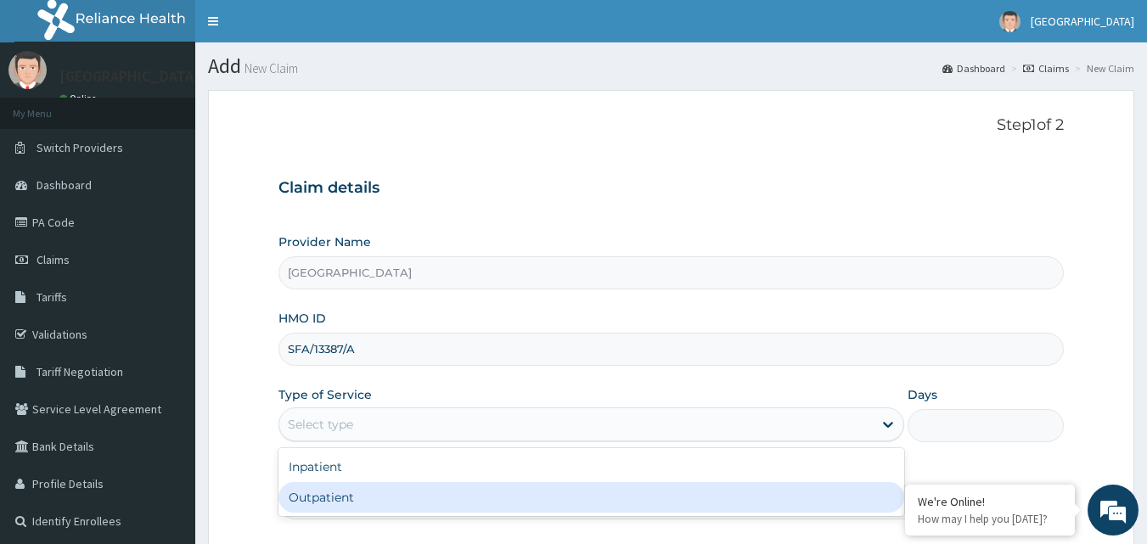
click at [549, 499] on div "Outpatient" at bounding box center [591, 497] width 626 height 31
type input "1"
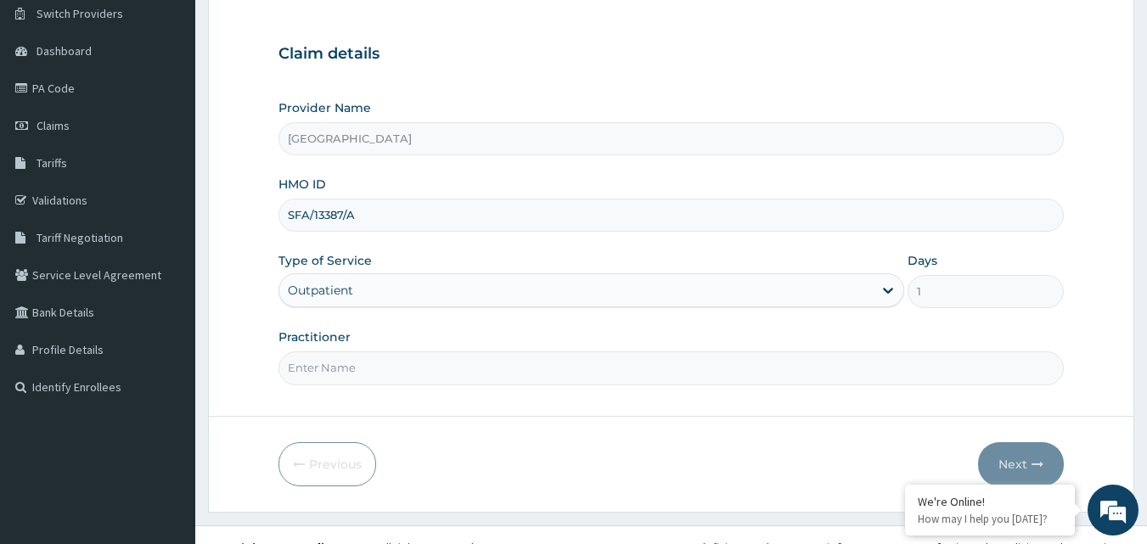
scroll to position [159, 0]
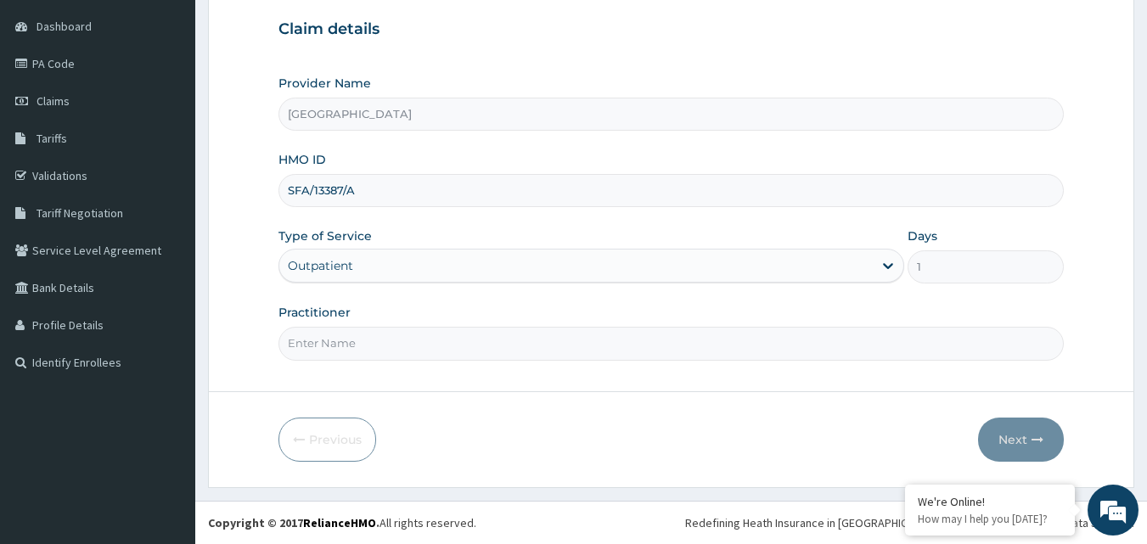
click at [544, 346] on input "Practitioner" at bounding box center [671, 343] width 786 height 33
type input "DR NJOKU"
click at [1024, 427] on button "Next" at bounding box center [1021, 440] width 86 height 44
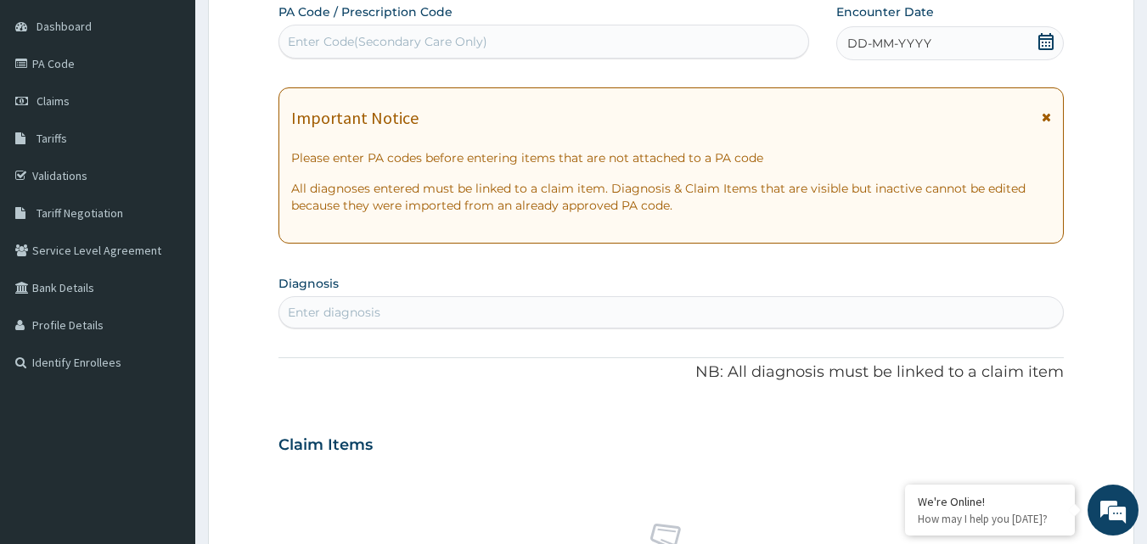
click at [503, 39] on div "Enter Code(Secondary Care Only)" at bounding box center [544, 41] width 530 height 27
type input "PA/139062"
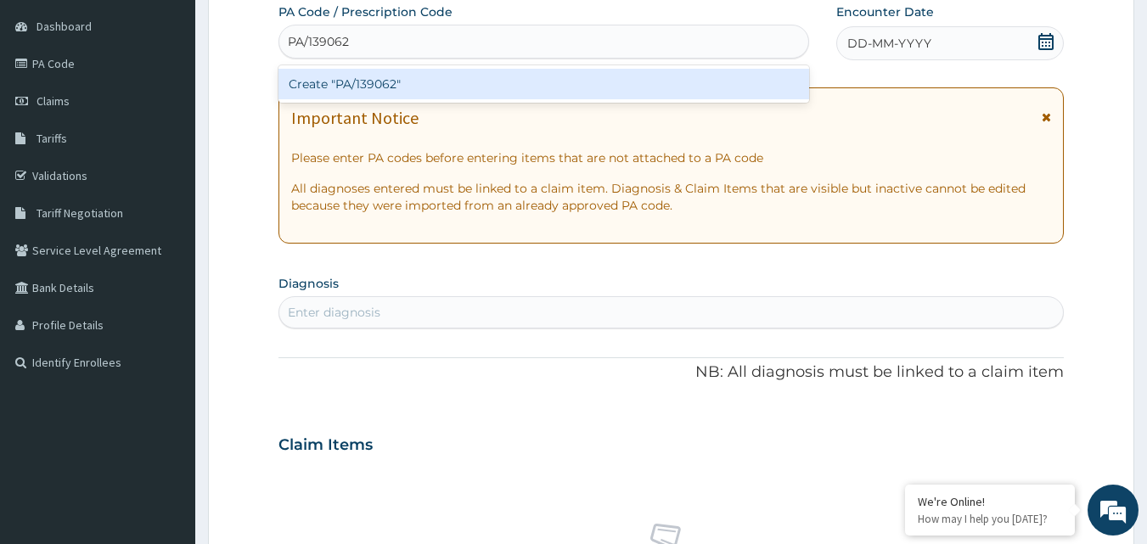
click at [430, 81] on div "Create "PA/139062"" at bounding box center [543, 84] width 531 height 31
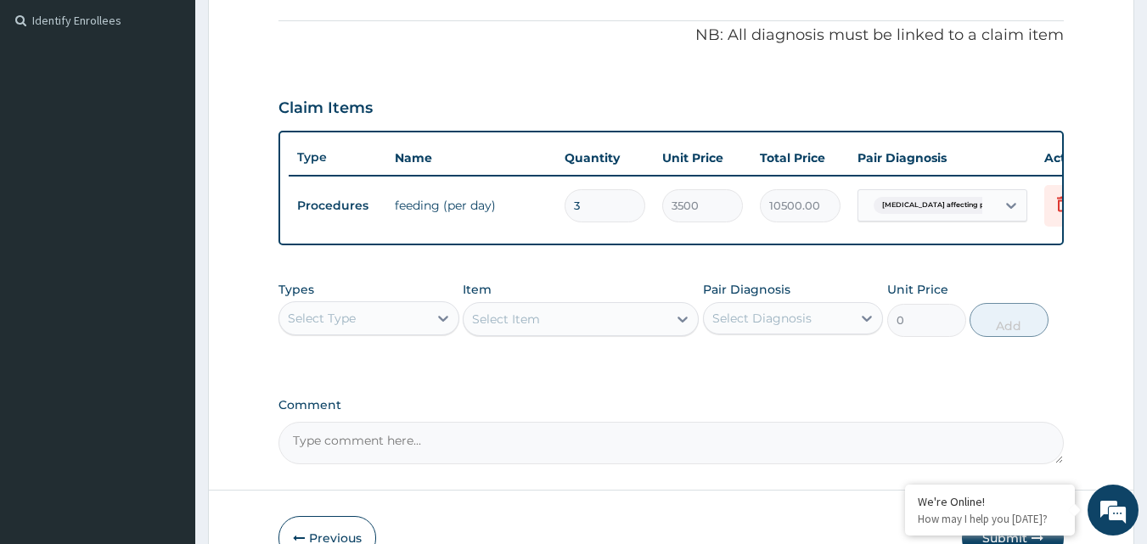
scroll to position [612, 0]
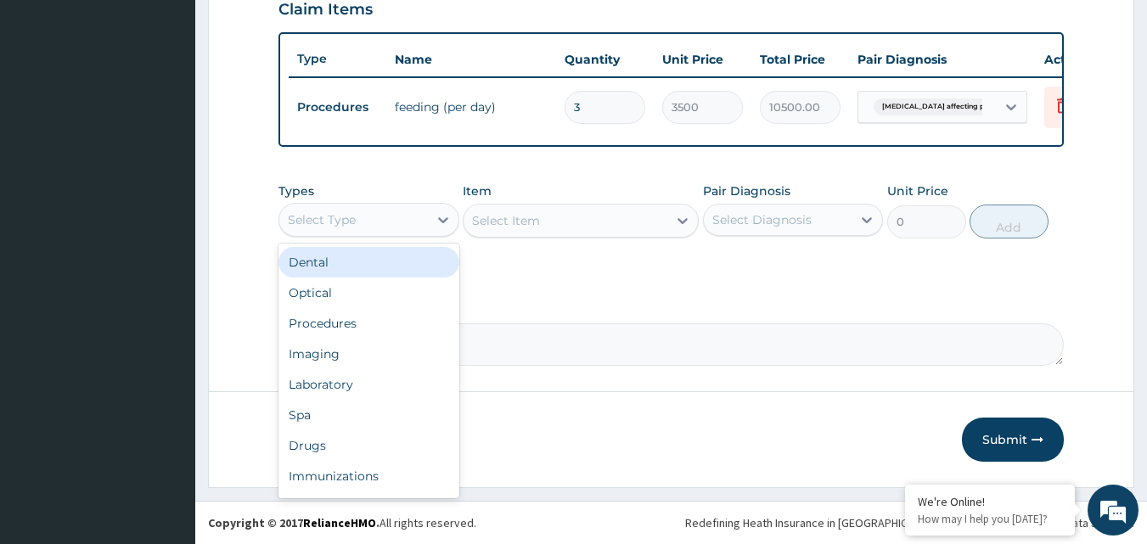
click at [420, 215] on div "Select Type" at bounding box center [353, 219] width 149 height 27
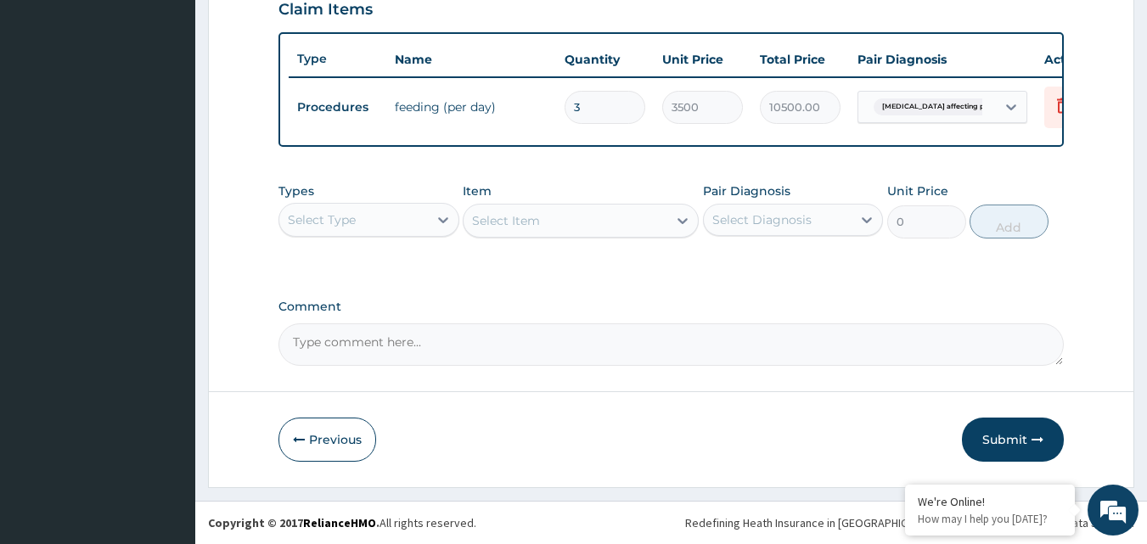
click at [584, 94] on input "3" at bounding box center [605, 107] width 81 height 33
type input "0.00"
type input "5"
type input "17500.00"
type input "5"
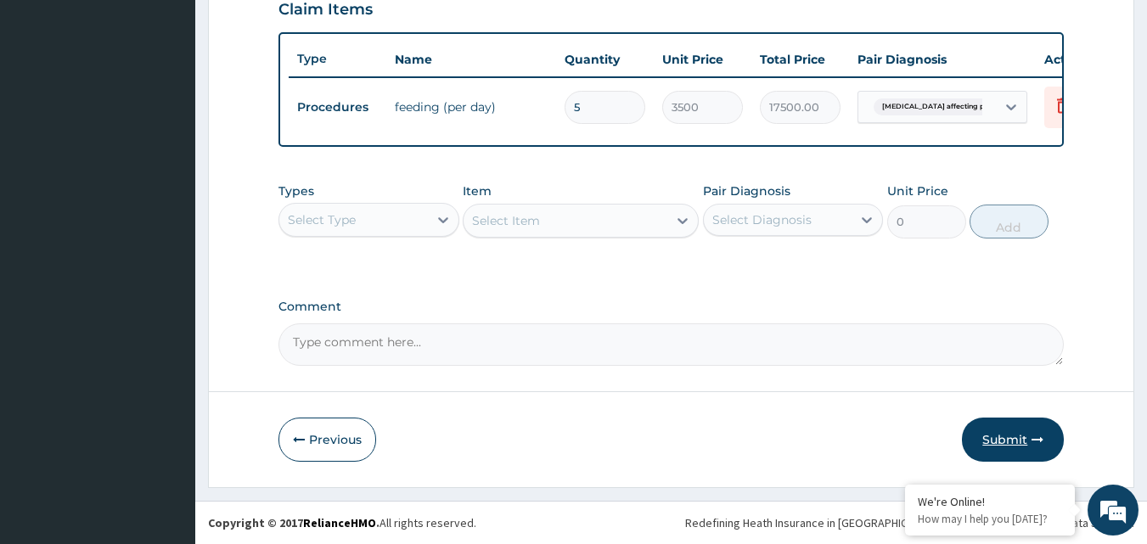
click at [997, 440] on button "Submit" at bounding box center [1013, 440] width 102 height 44
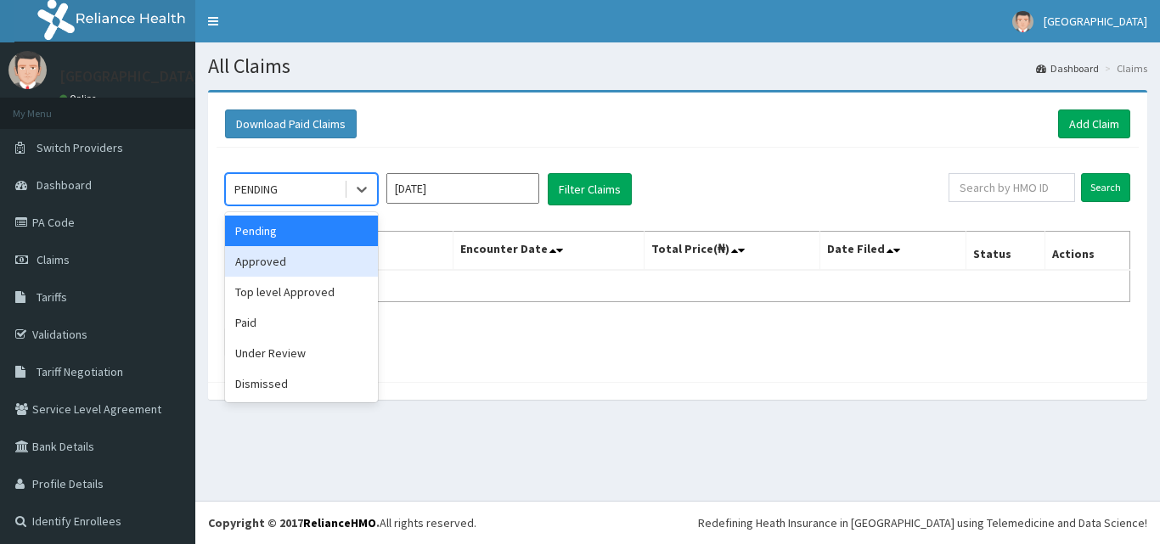
click at [280, 257] on div "Approved" at bounding box center [301, 261] width 153 height 31
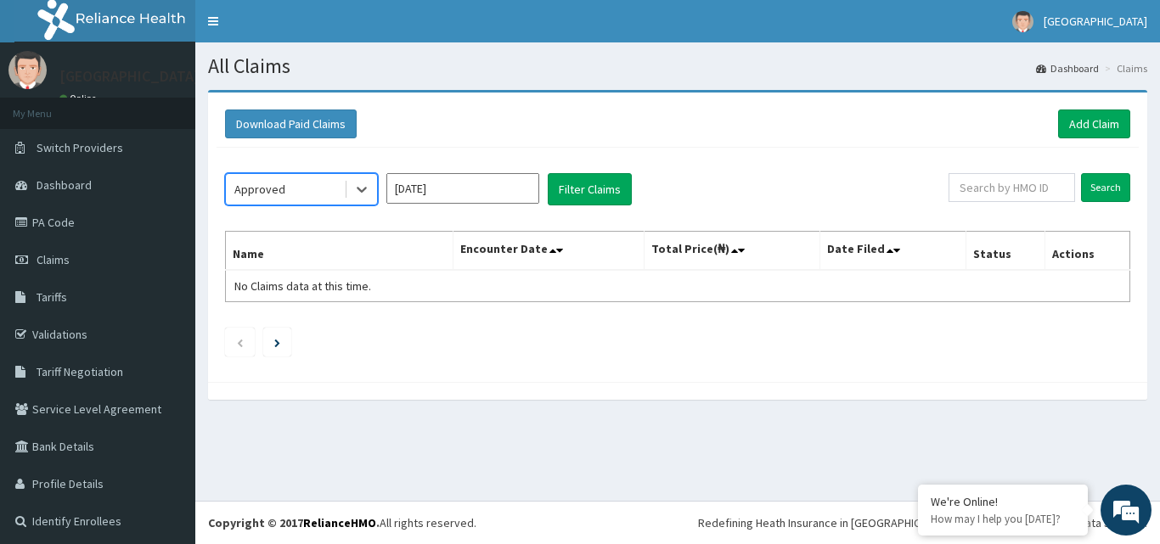
click at [491, 184] on input "[DATE]" at bounding box center [462, 188] width 153 height 31
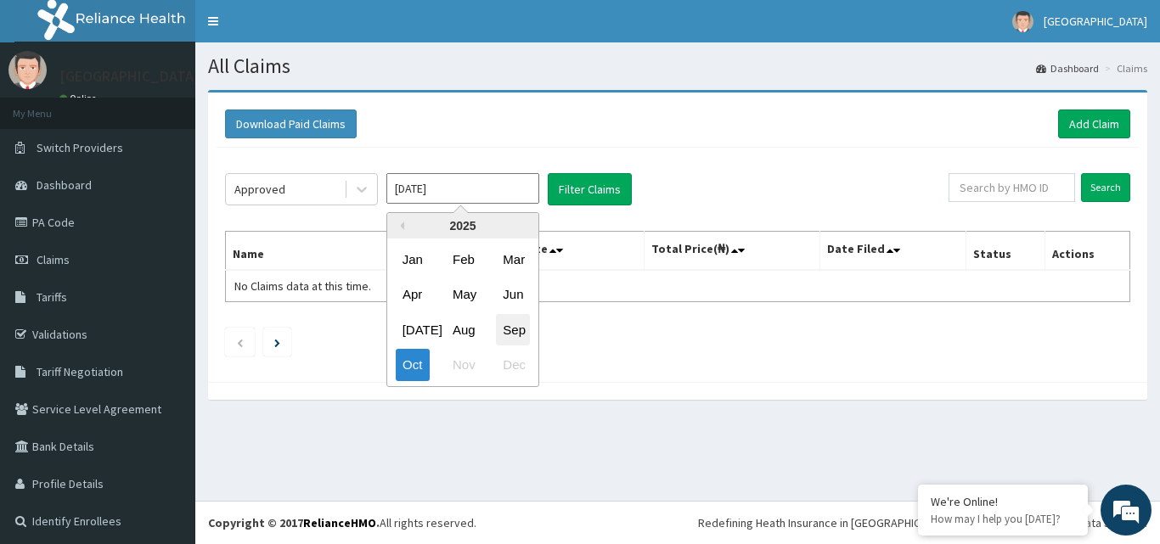
click at [521, 323] on div "Sep" at bounding box center [513, 329] width 34 height 31
type input "[DATE]"
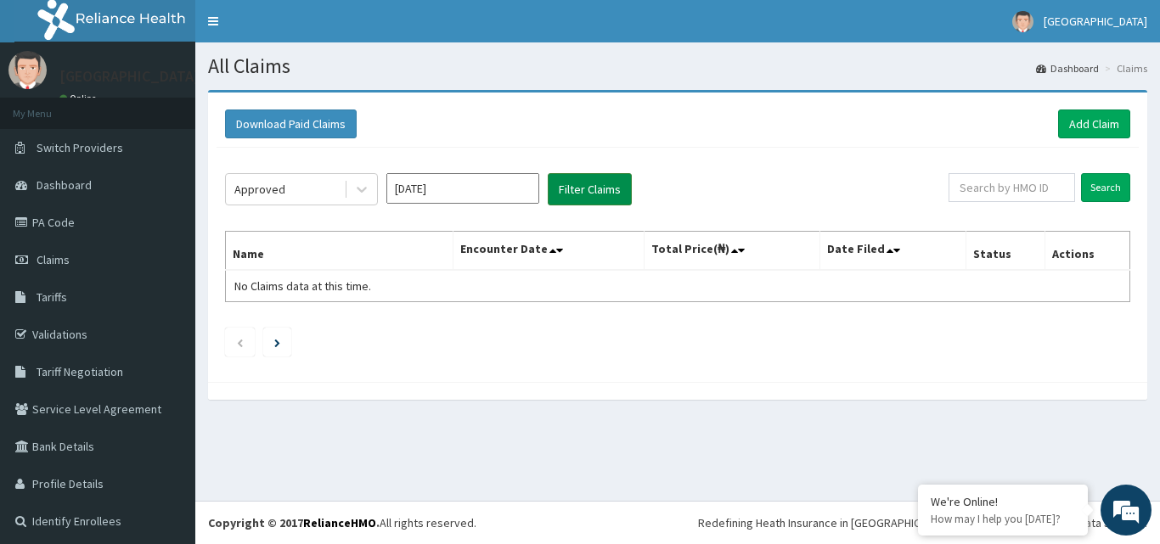
click at [607, 200] on button "Filter Claims" at bounding box center [590, 189] width 84 height 32
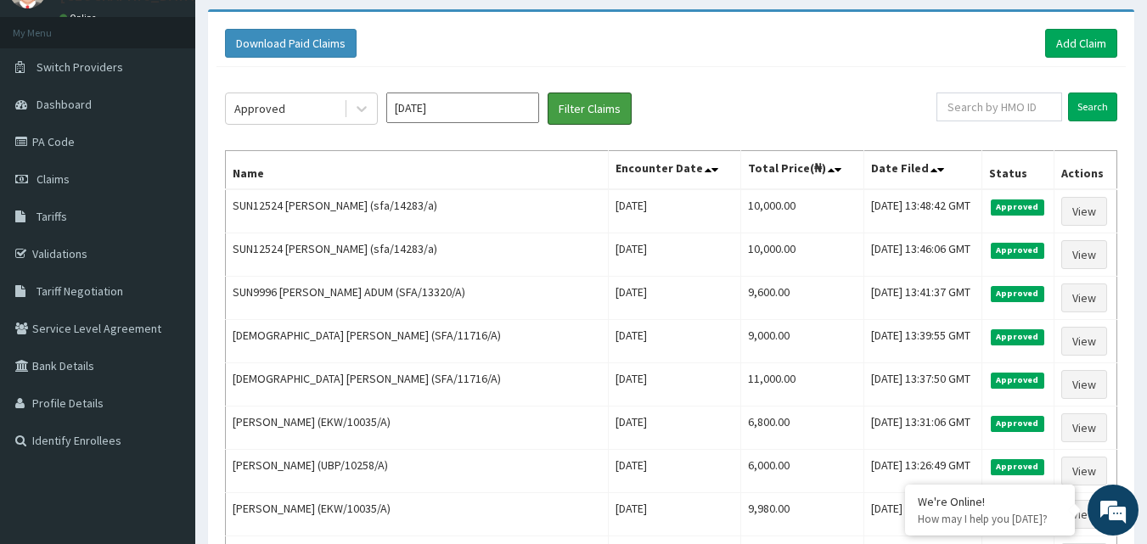
scroll to position [78, 0]
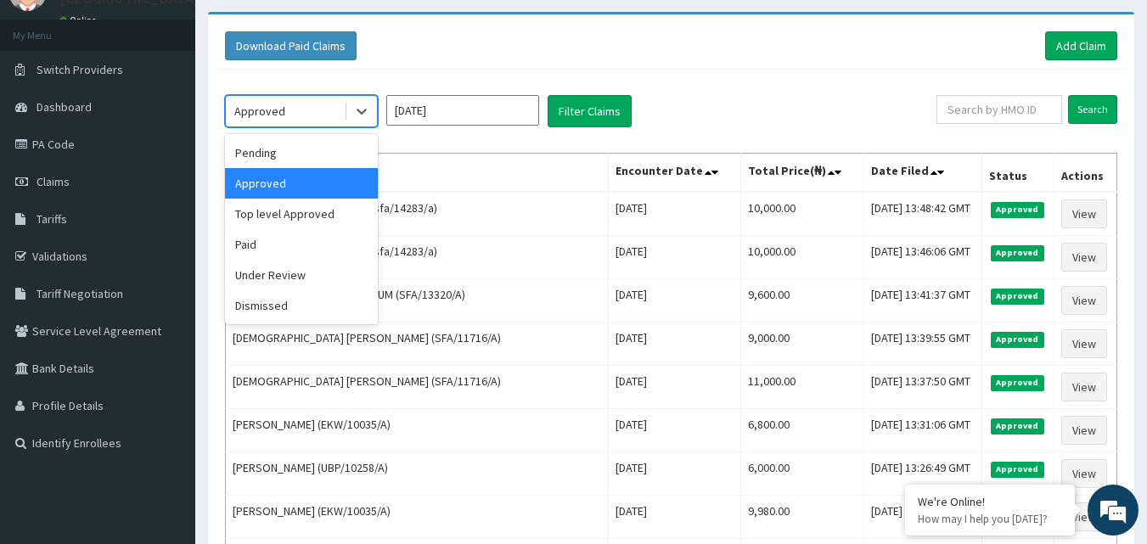
click at [291, 107] on div "Approved" at bounding box center [285, 111] width 118 height 27
click at [274, 155] on div "Pending" at bounding box center [301, 153] width 153 height 31
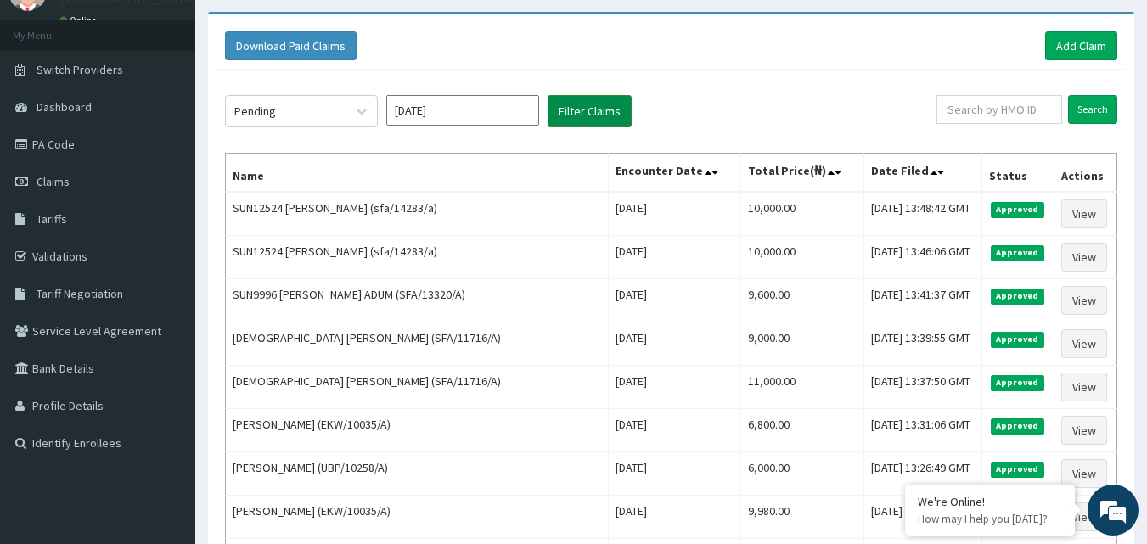
click at [577, 110] on button "Filter Claims" at bounding box center [590, 111] width 84 height 32
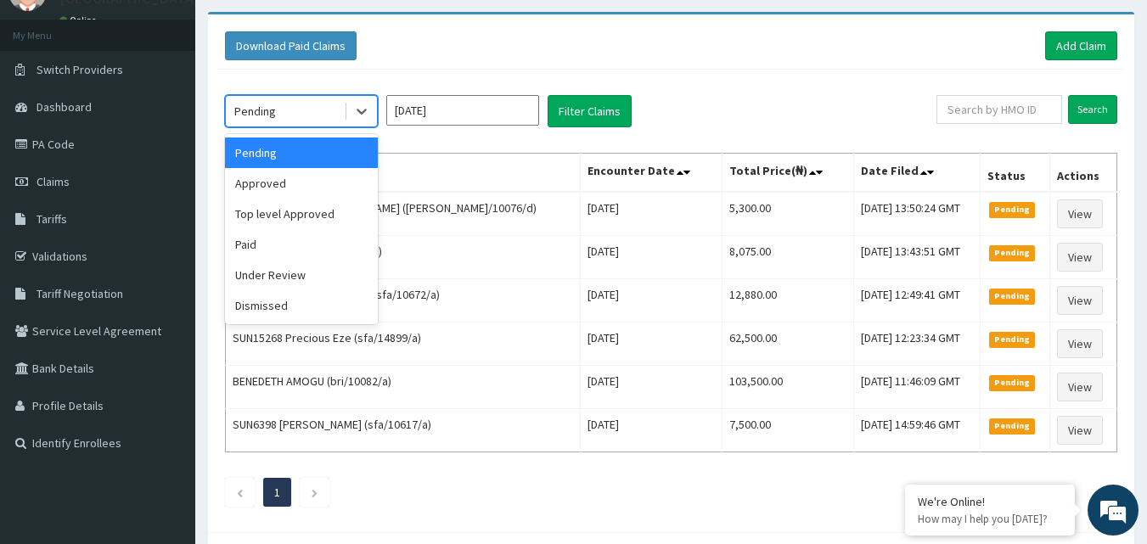
click at [311, 113] on div "Pending" at bounding box center [285, 111] width 118 height 27
click at [279, 211] on div "Top level Approved" at bounding box center [301, 214] width 153 height 31
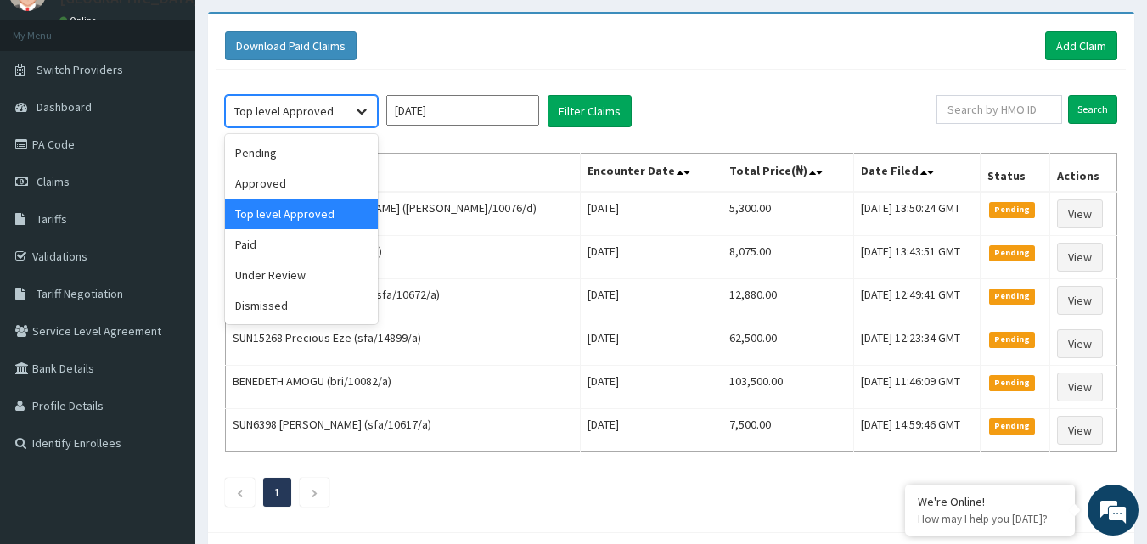
click at [348, 120] on div at bounding box center [361, 111] width 31 height 31
click at [266, 276] on div "Under Review" at bounding box center [301, 275] width 153 height 31
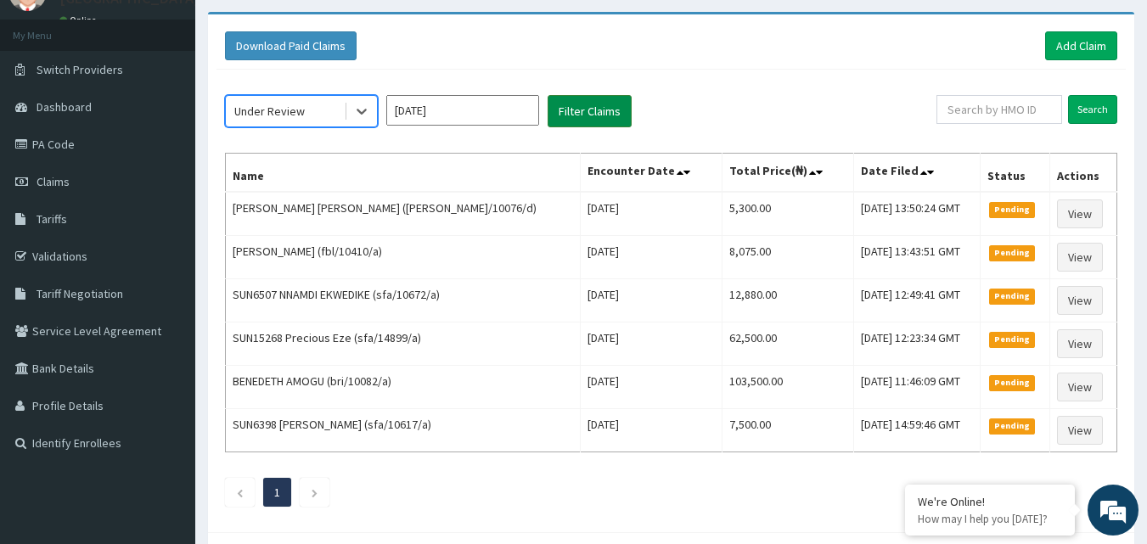
click at [592, 113] on button "Filter Claims" at bounding box center [590, 111] width 84 height 32
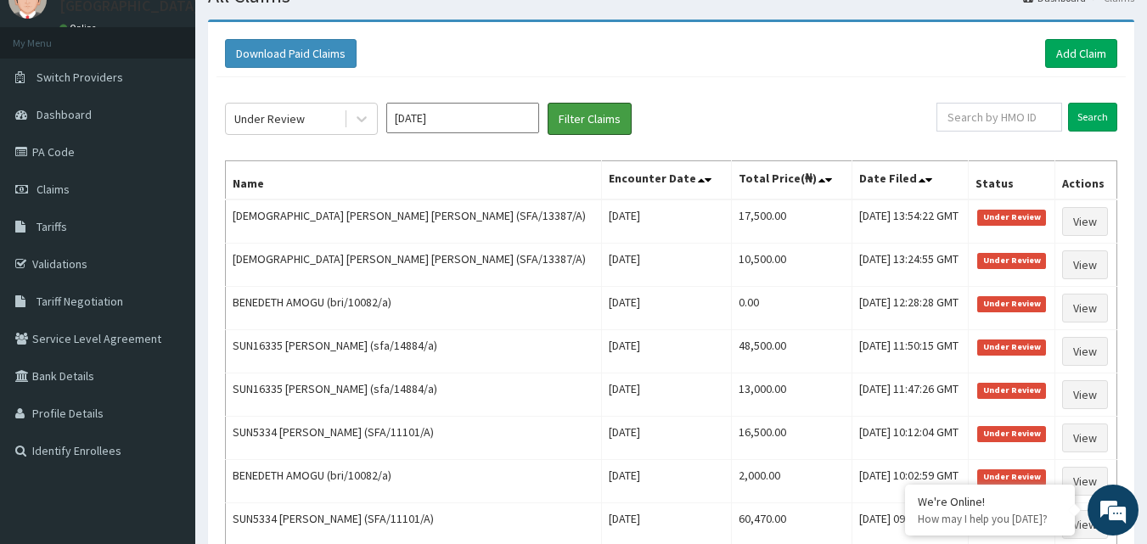
scroll to position [60, 0]
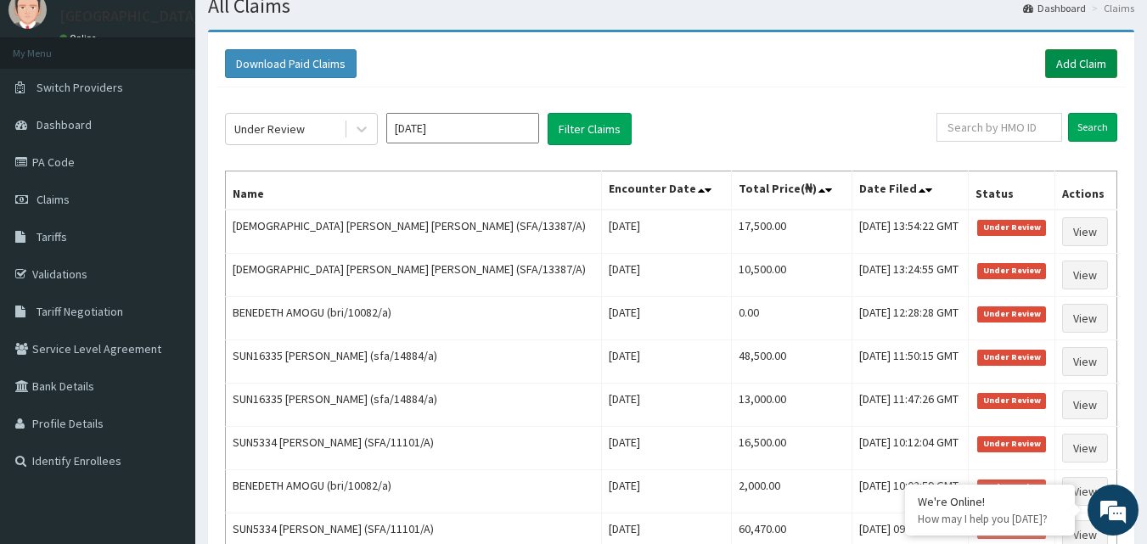
click at [1076, 65] on link "Add Claim" at bounding box center [1081, 63] width 72 height 29
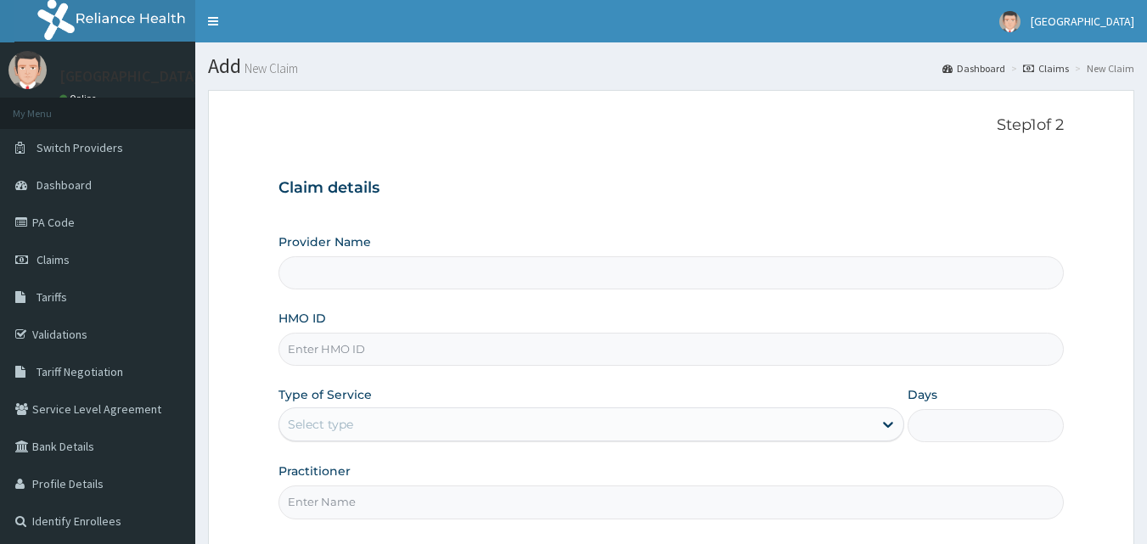
type input "[GEOGRAPHIC_DATA]"
click at [69, 261] on span "Claims" at bounding box center [53, 259] width 33 height 15
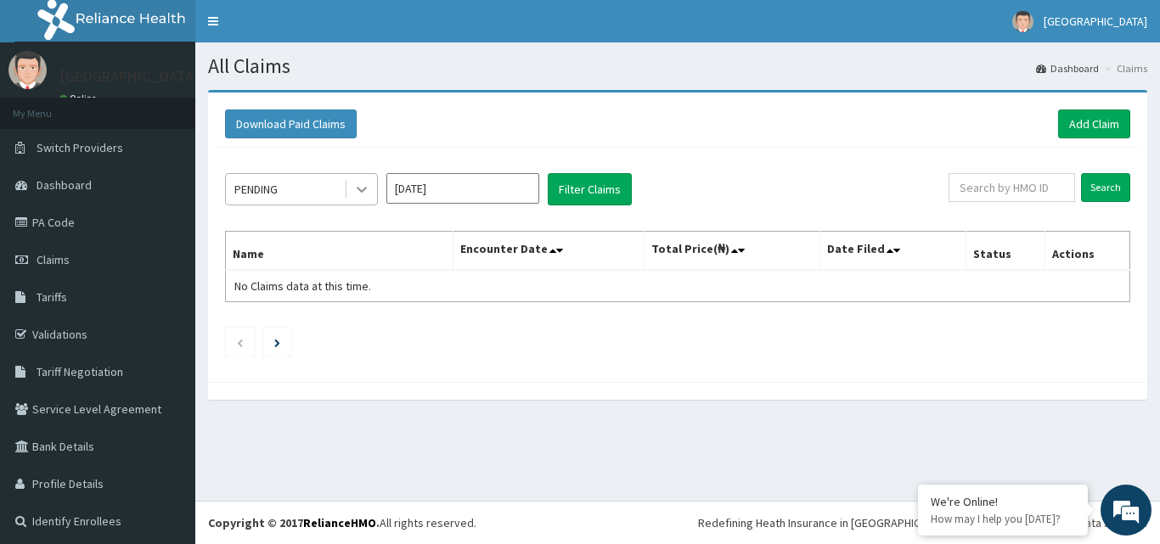
click at [375, 185] on div at bounding box center [361, 189] width 31 height 31
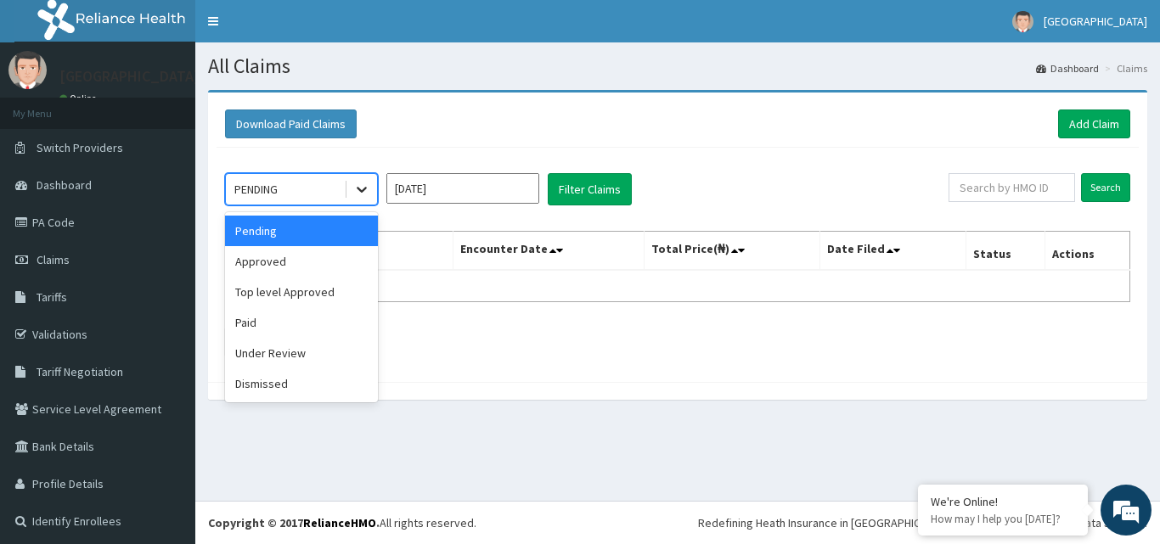
click at [355, 200] on div at bounding box center [361, 189] width 31 height 31
click at [274, 355] on div "Under Review" at bounding box center [301, 353] width 153 height 31
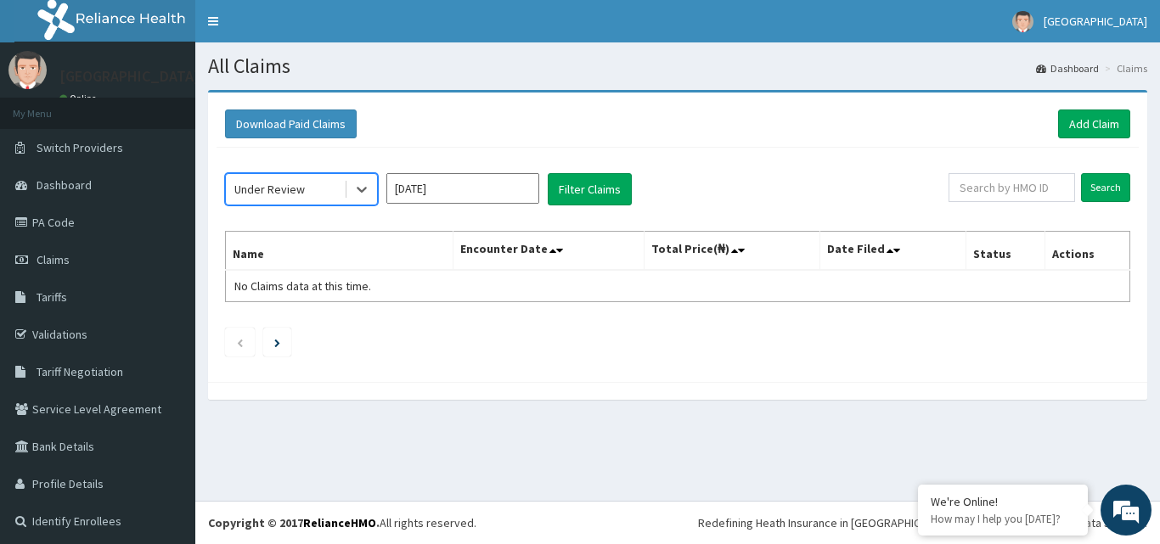
click at [515, 195] on input "[DATE]" at bounding box center [462, 188] width 153 height 31
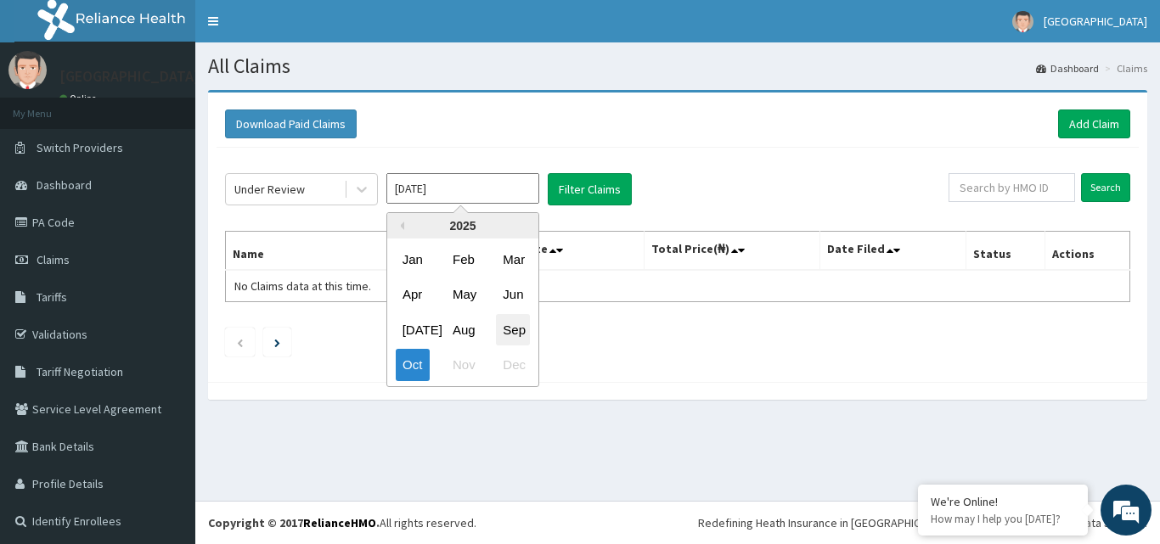
click at [508, 330] on div "Sep" at bounding box center [513, 329] width 34 height 31
type input "Sep 2025"
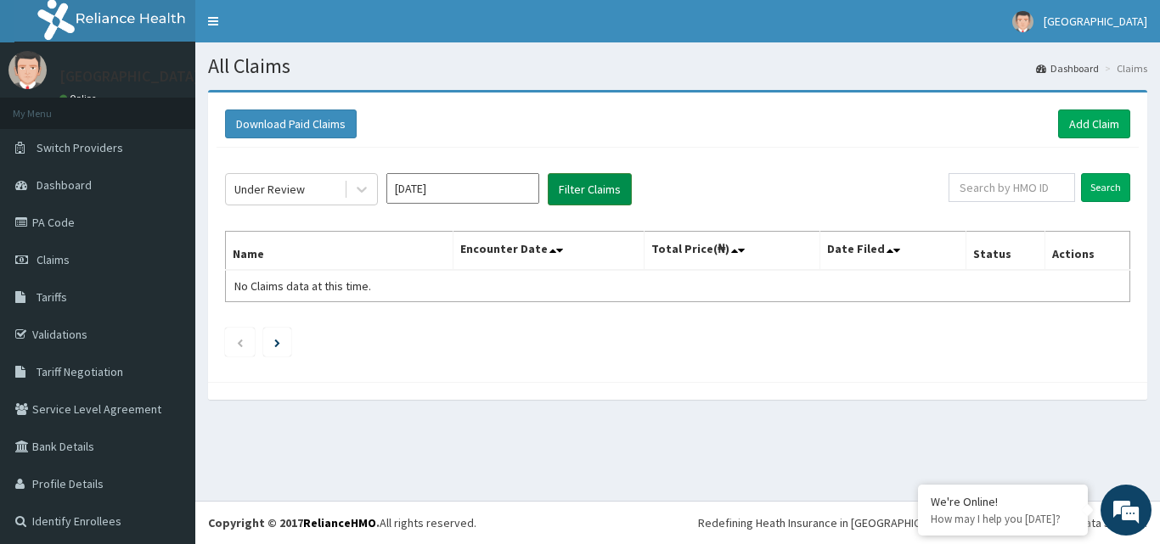
click at [600, 189] on button "Filter Claims" at bounding box center [590, 189] width 84 height 32
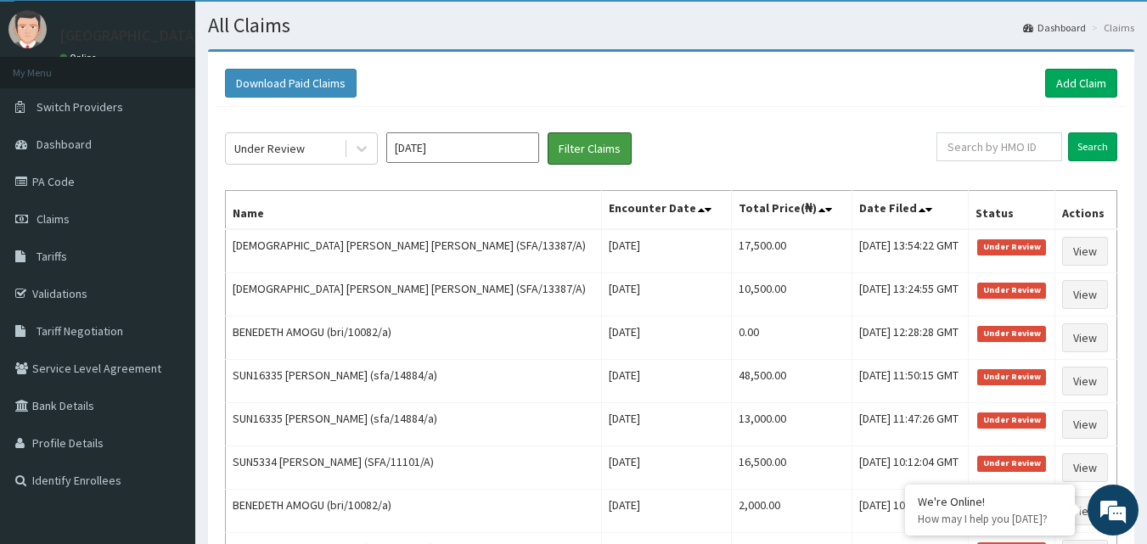
scroll to position [77, 0]
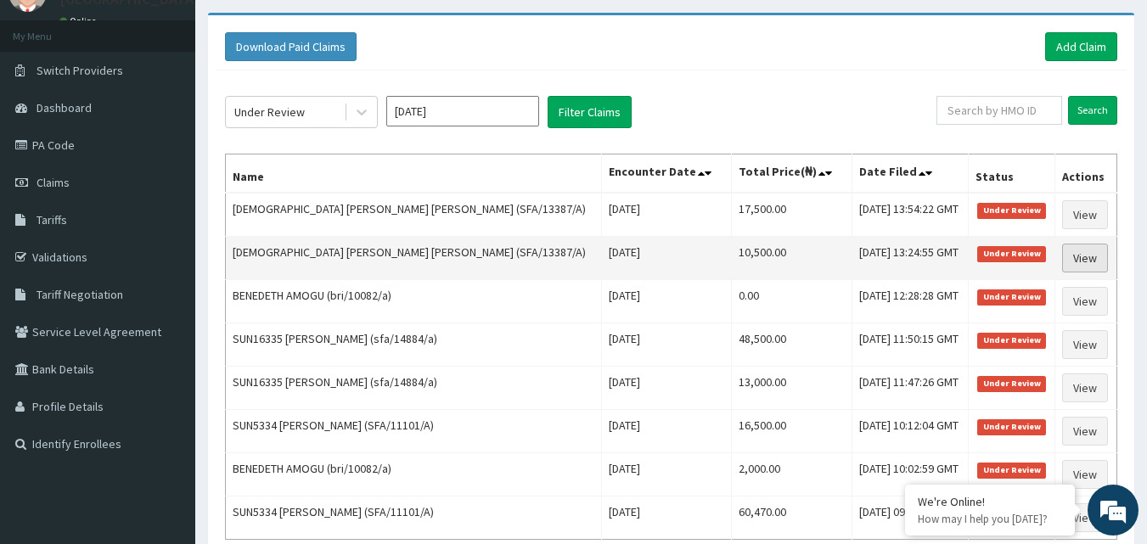
click at [1072, 256] on link "View" at bounding box center [1085, 258] width 46 height 29
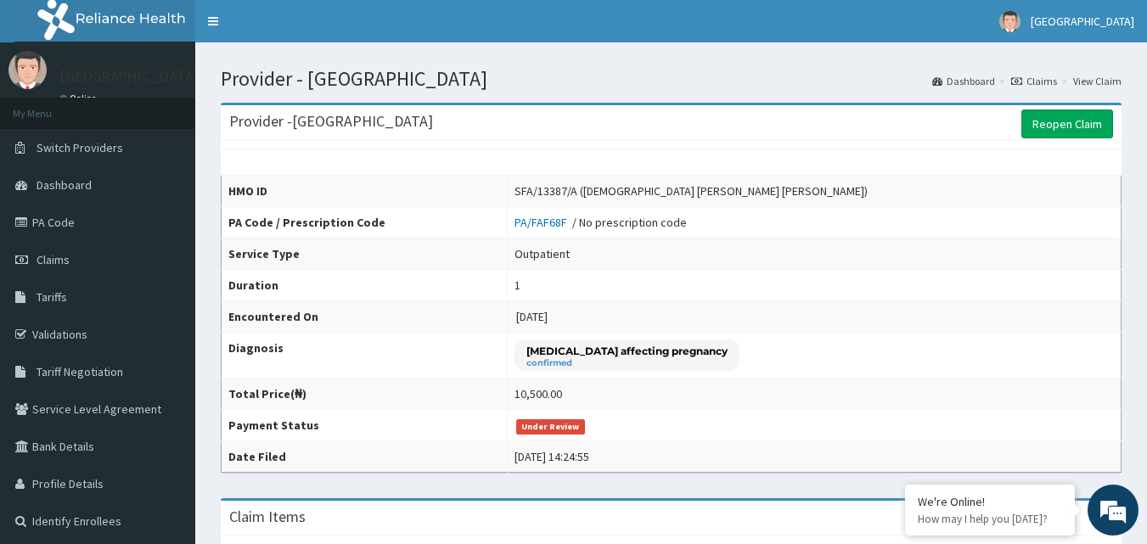
drag, startPoint x: 1152, startPoint y: 87, endPoint x: 1159, endPoint y: 74, distance: 14.4
click at [1147, 74] on html "R EL Toggle navigation EASTERN NIGERIAN MEDICAL CENTRE EASTERN NIGERIAN MEDICAL…" at bounding box center [573, 510] width 1147 height 1021
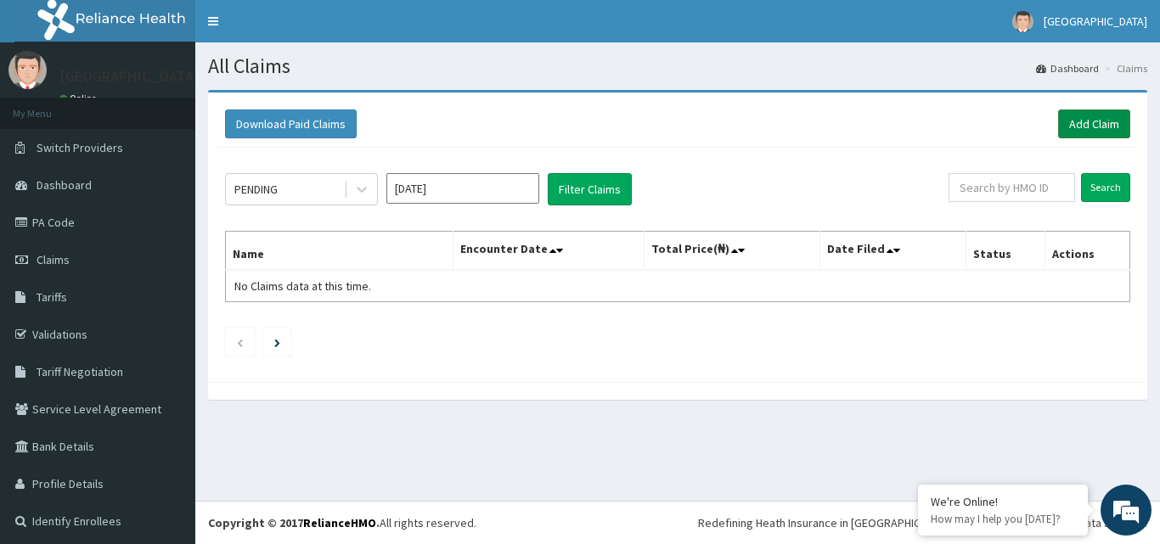
click at [1083, 116] on link "Add Claim" at bounding box center [1094, 124] width 72 height 29
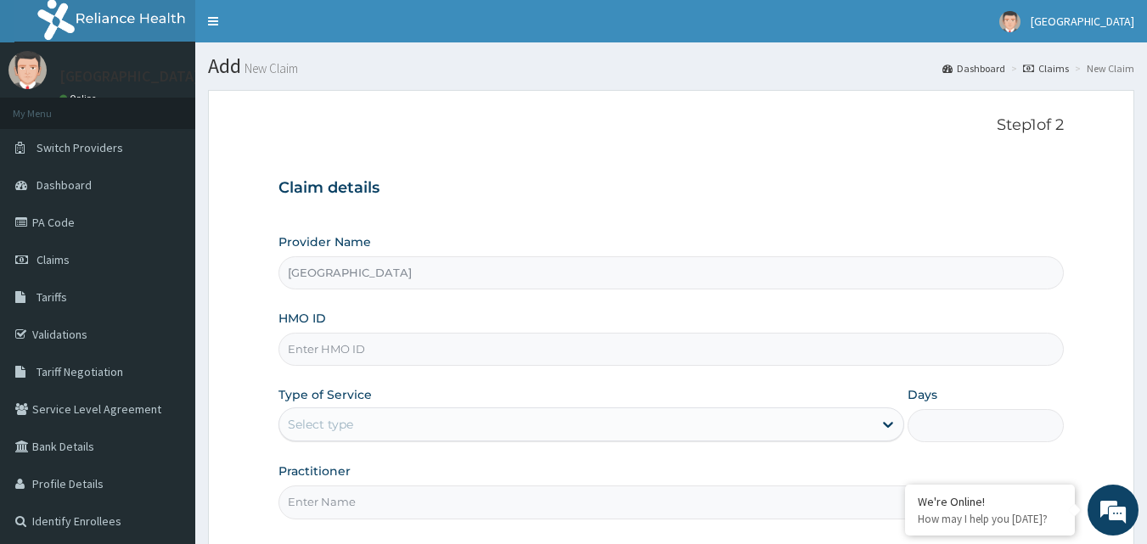
click at [352, 328] on div "HMO ID" at bounding box center [671, 338] width 786 height 56
click at [349, 363] on input "HMO ID" at bounding box center [671, 349] width 786 height 33
paste input "UBP/10258/A"
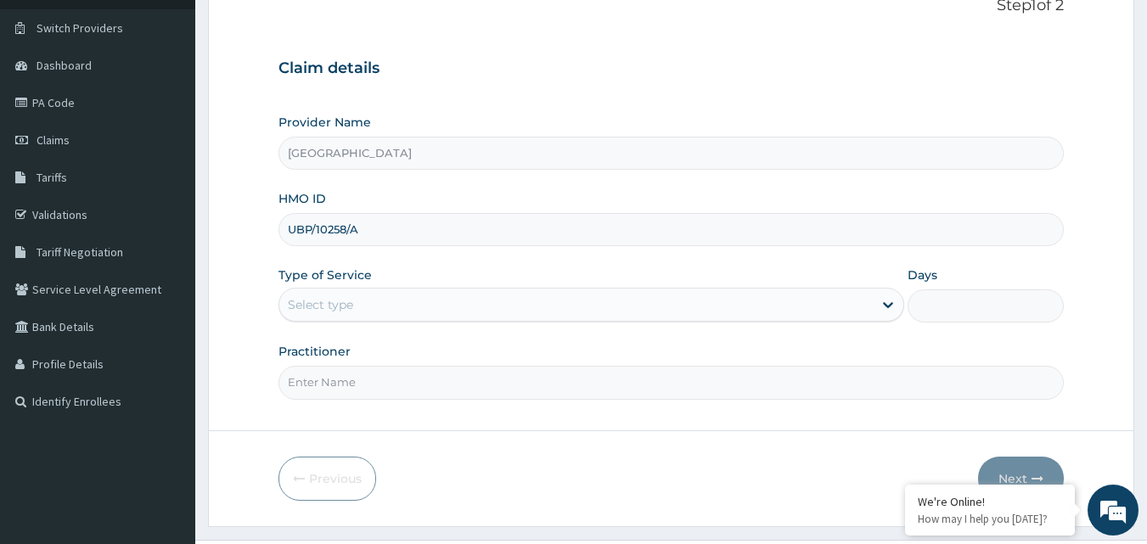
scroll to position [159, 0]
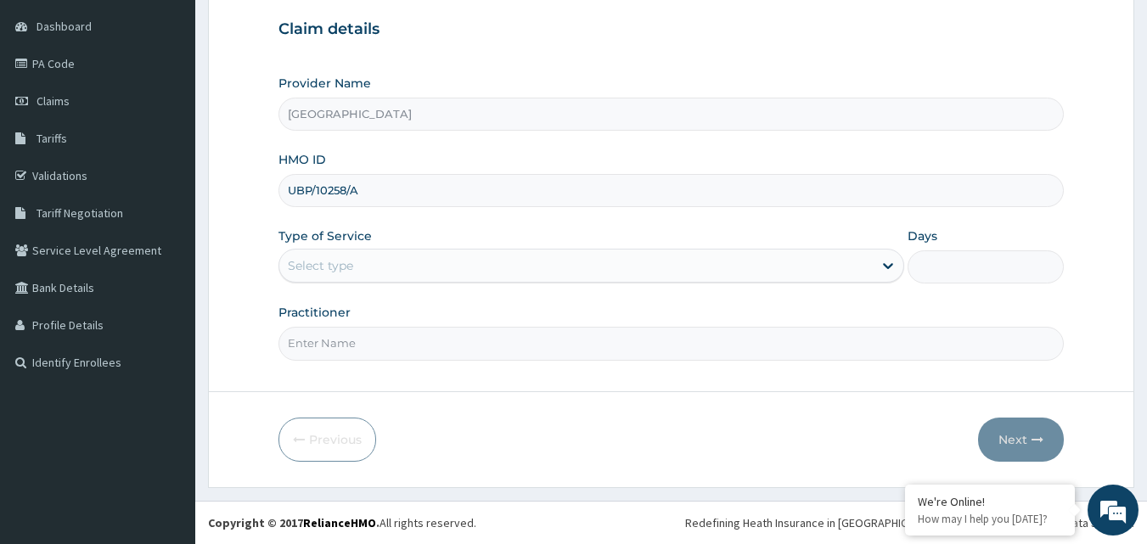
type input "UBP/10258/A"
click at [867, 269] on div "Select type" at bounding box center [575, 265] width 593 height 27
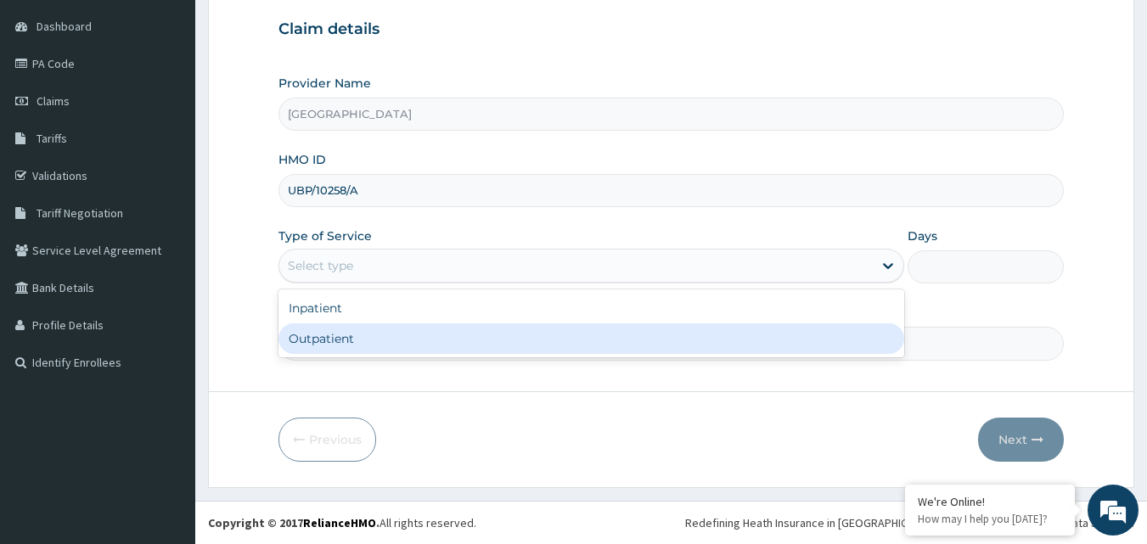
click at [595, 330] on div "Outpatient" at bounding box center [591, 338] width 626 height 31
type input "1"
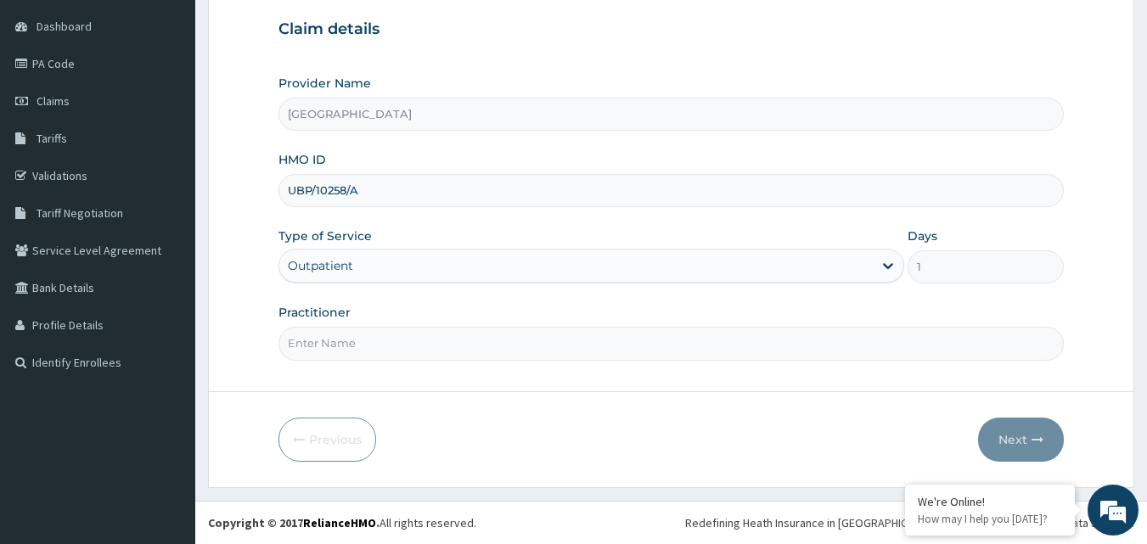
click at [475, 342] on input "Practitioner" at bounding box center [671, 343] width 786 height 33
click at [351, 338] on input "Practitioner" at bounding box center [671, 343] width 786 height 33
type input "DR NJOKU"
click at [1017, 434] on button "Next" at bounding box center [1021, 440] width 86 height 44
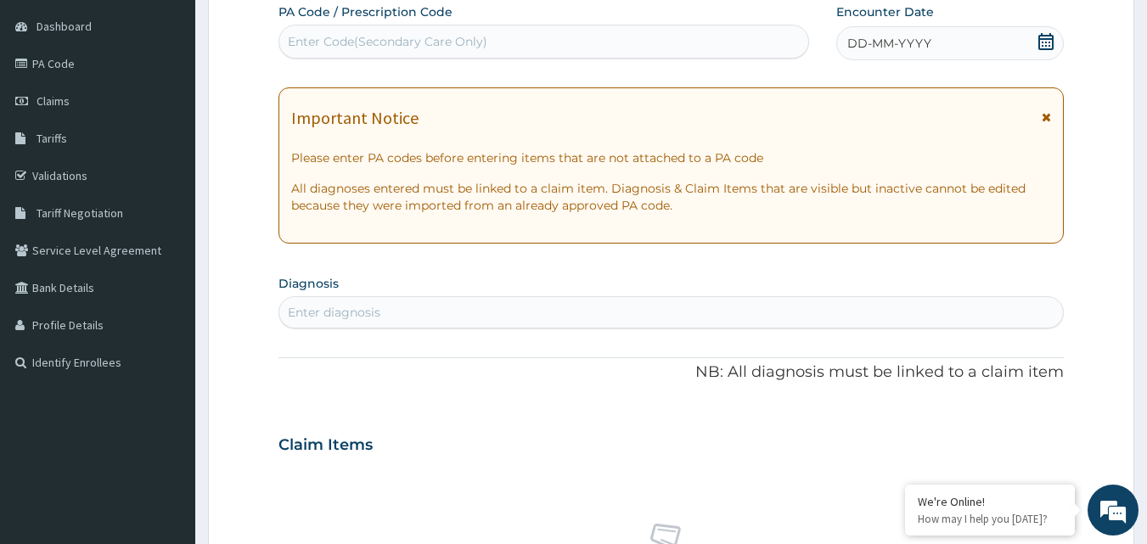
click at [538, 35] on div "Enter Code(Secondary Care Only)" at bounding box center [544, 41] width 530 height 27
type input "PA/9BA7CA"
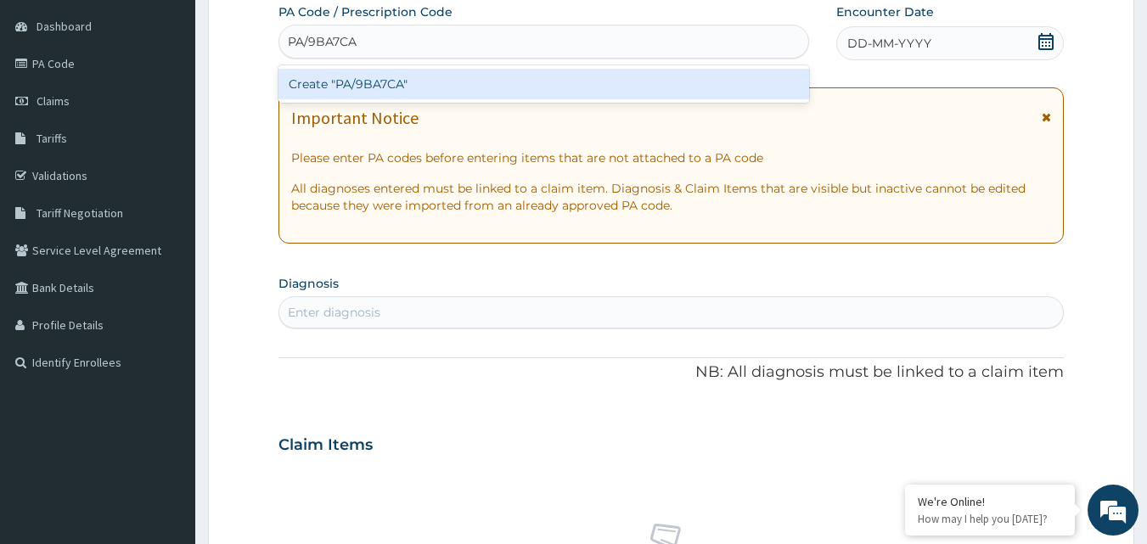
click at [485, 87] on div "Create "PA/9BA7CA"" at bounding box center [543, 84] width 531 height 31
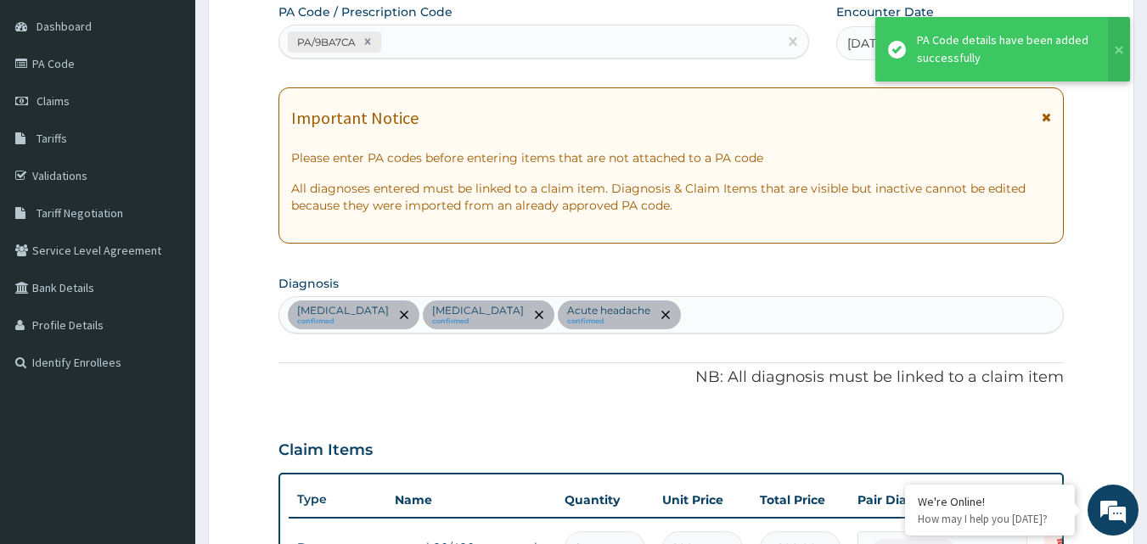
scroll to position [552, 0]
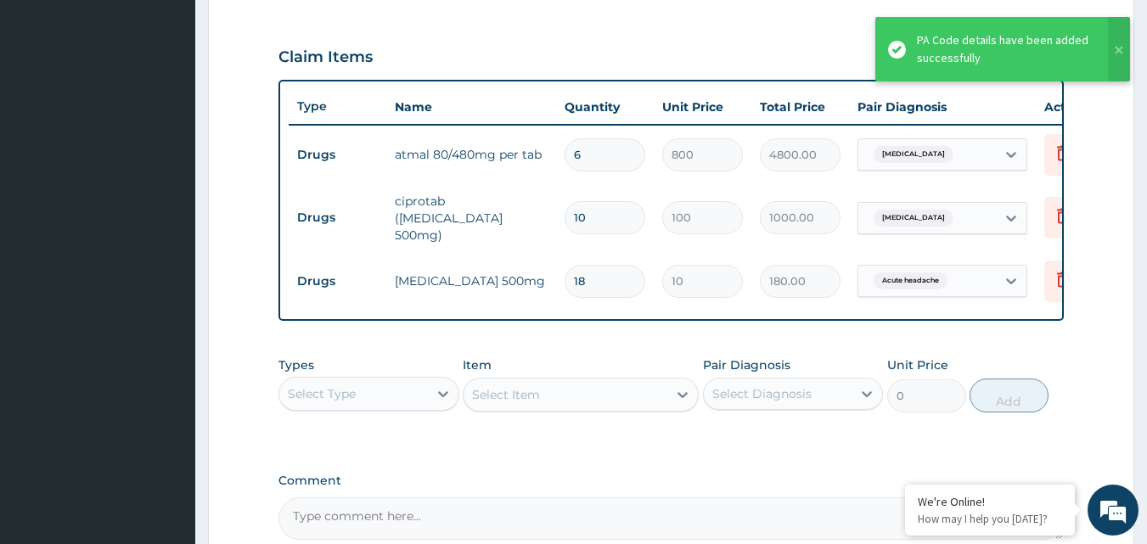
click at [413, 392] on div "Select Type" at bounding box center [353, 393] width 149 height 27
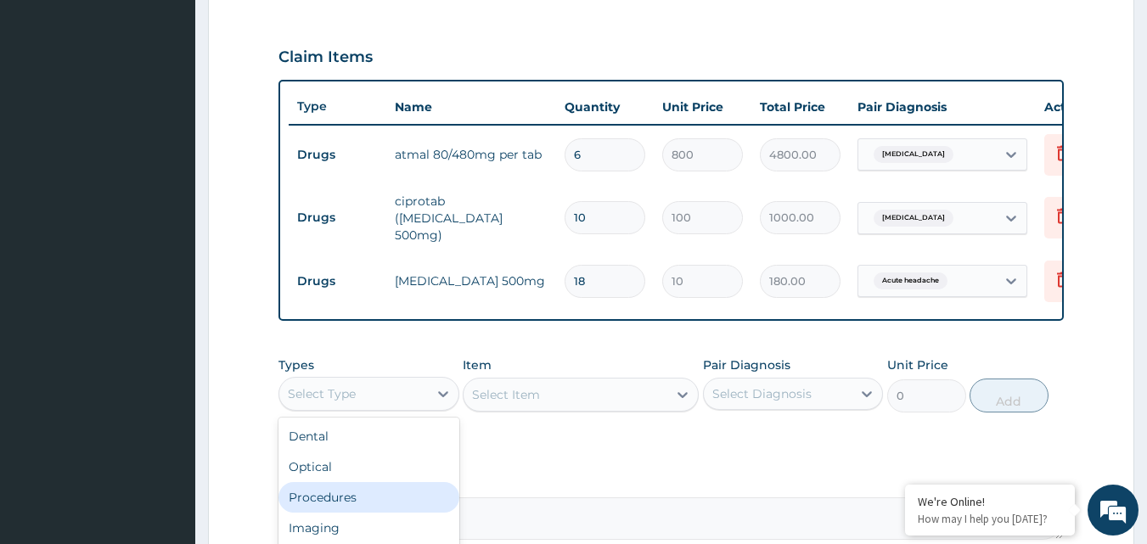
click at [352, 506] on div "Procedures" at bounding box center [368, 497] width 181 height 31
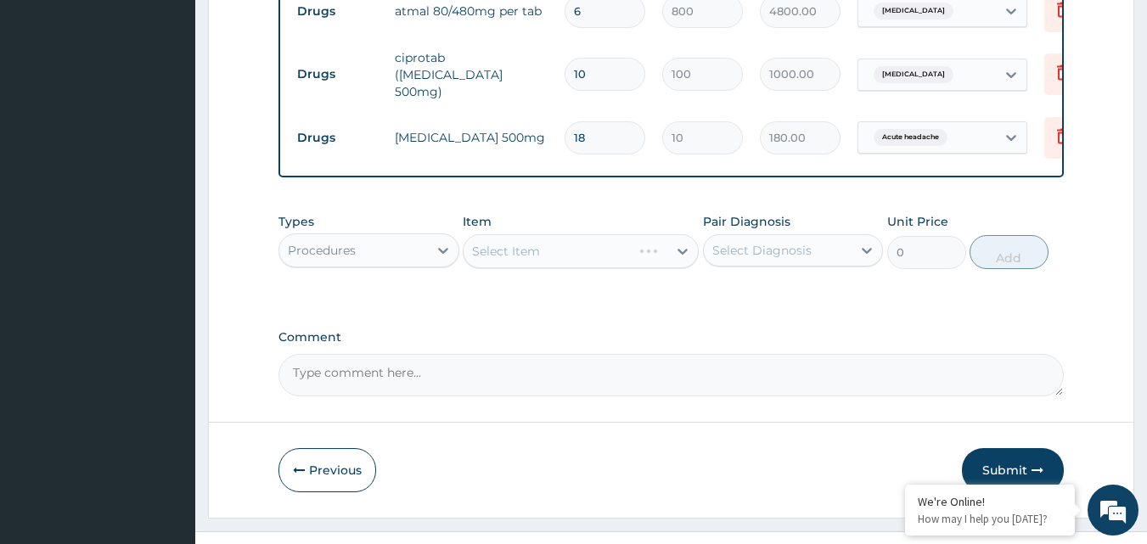
scroll to position [729, 0]
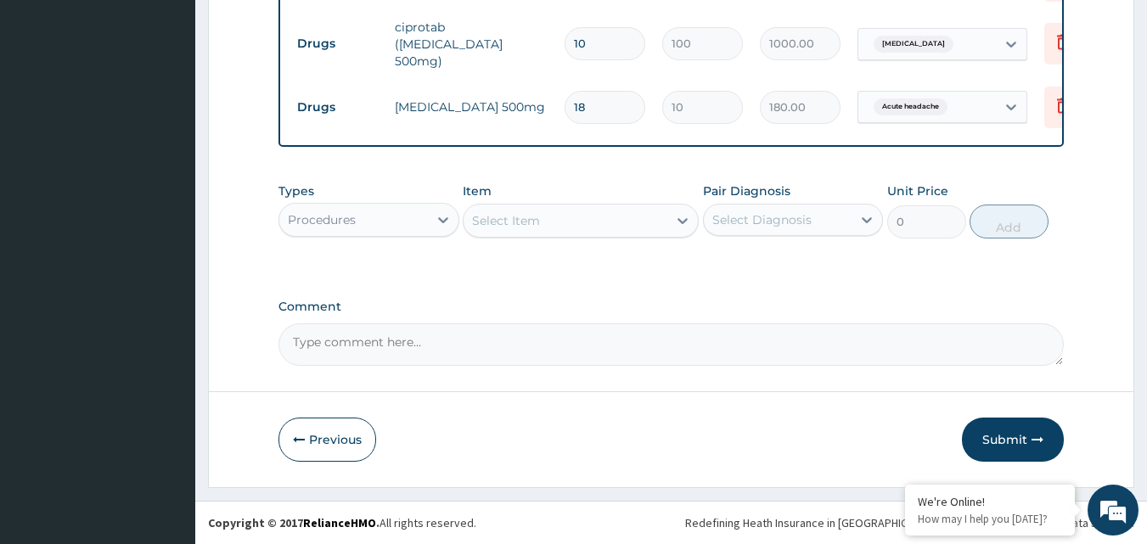
click at [625, 217] on div "Select Item" at bounding box center [566, 220] width 204 height 27
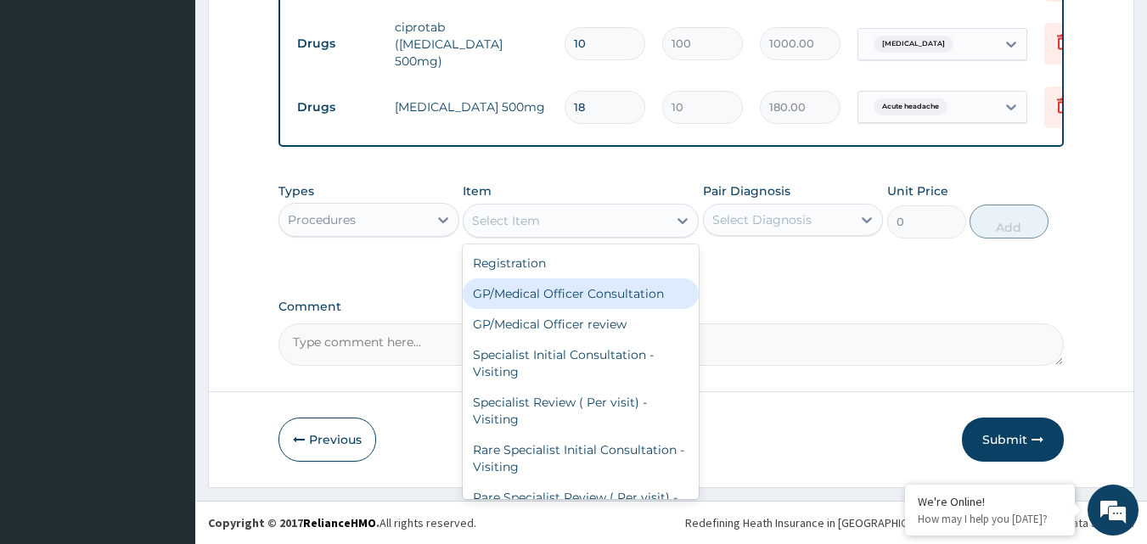
click at [599, 296] on div "GP/Medical Officer Consultation" at bounding box center [581, 293] width 236 height 31
type input "2000"
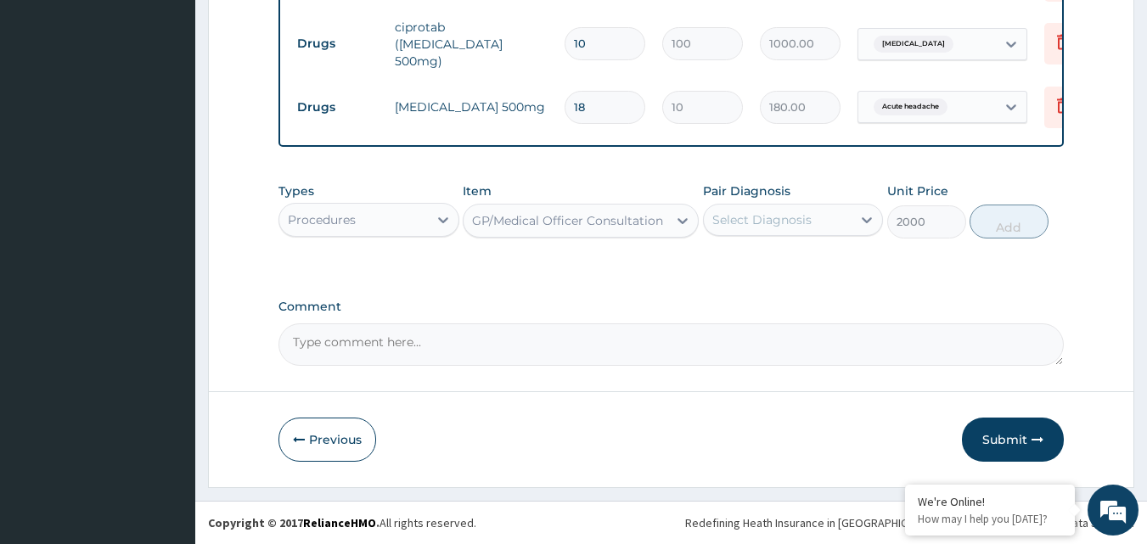
click at [799, 223] on div "Select Diagnosis" at bounding box center [761, 219] width 99 height 17
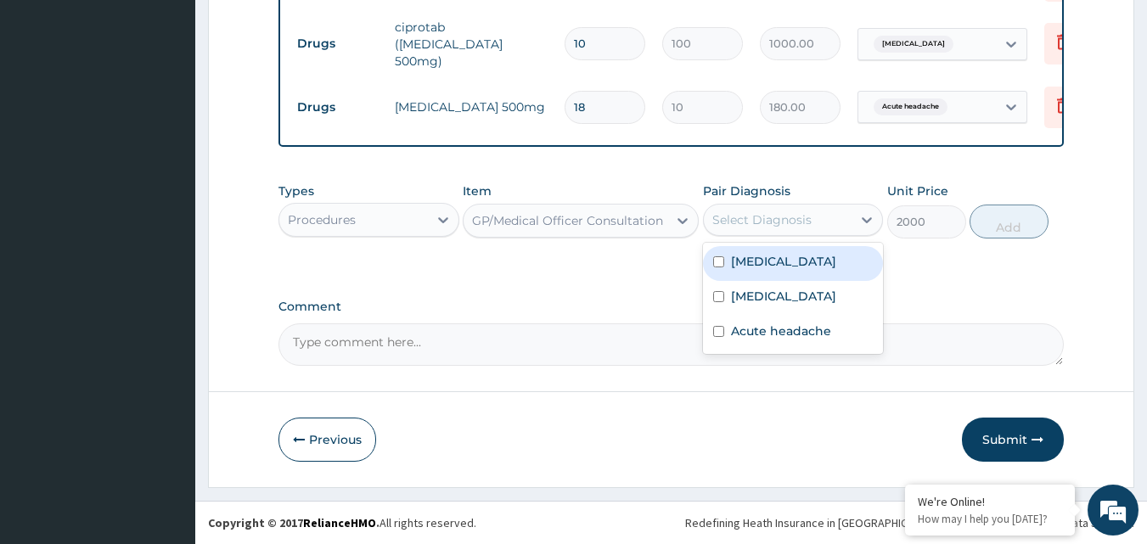
click at [766, 263] on label "Malaria" at bounding box center [783, 261] width 105 height 17
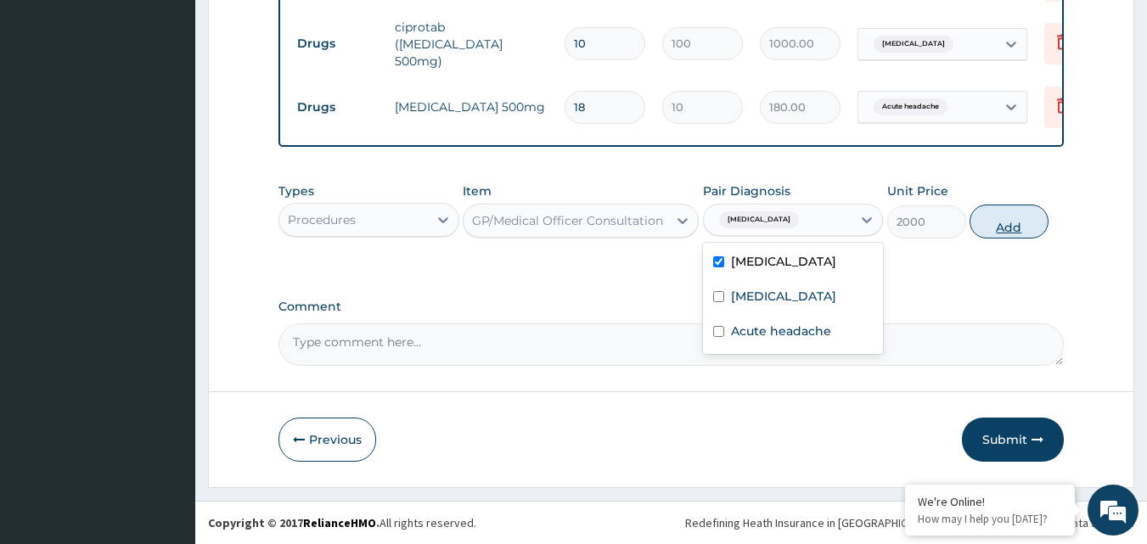
checkbox input "true"
click at [987, 228] on button "Add" at bounding box center [1009, 222] width 79 height 34
type input "0"
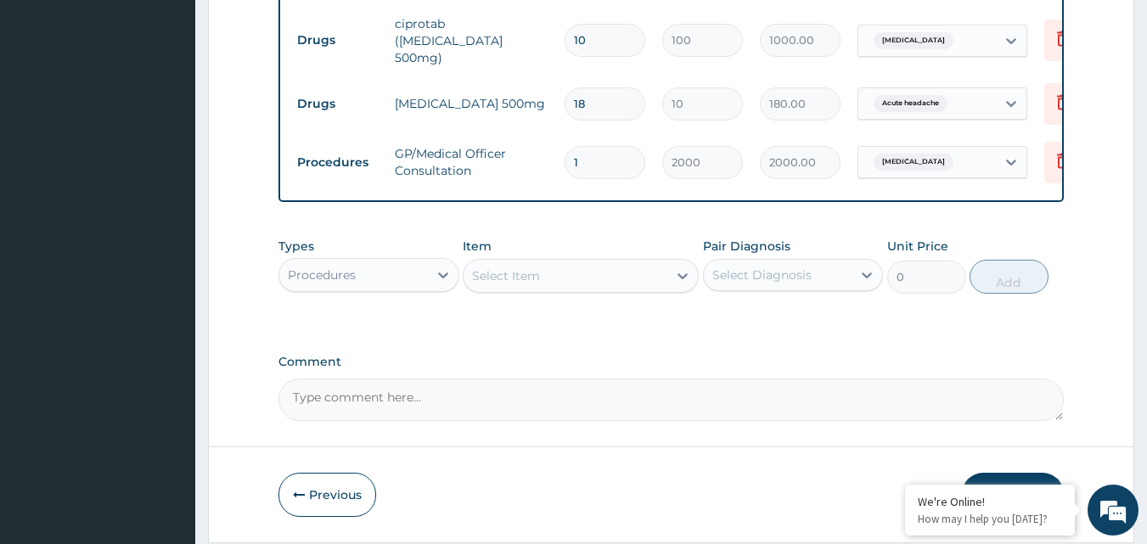
scroll to position [788, 0]
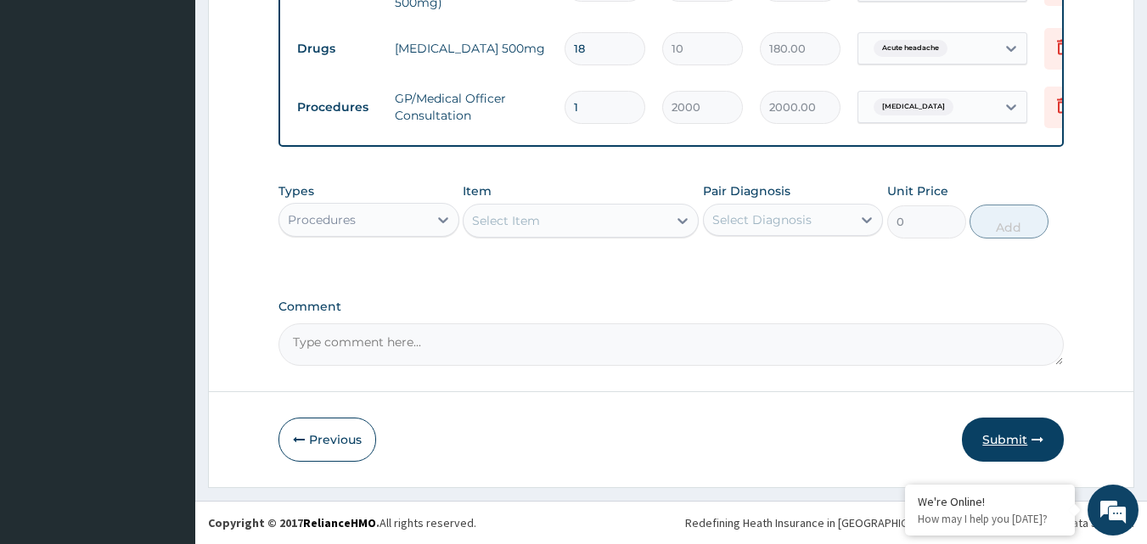
click at [992, 441] on button "Submit" at bounding box center [1013, 440] width 102 height 44
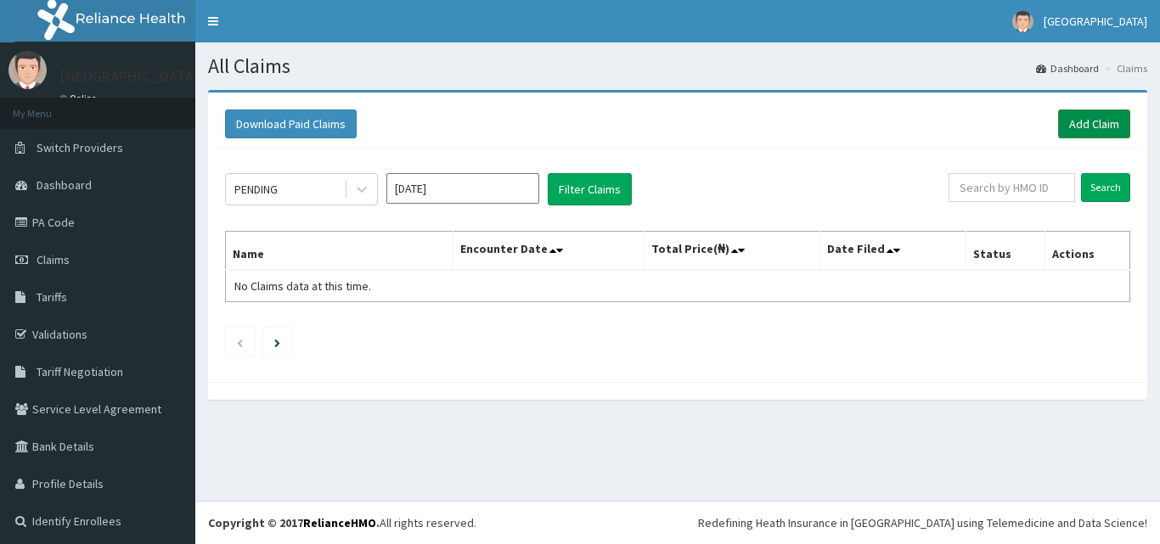
click at [1082, 135] on link "Add Claim" at bounding box center [1094, 124] width 72 height 29
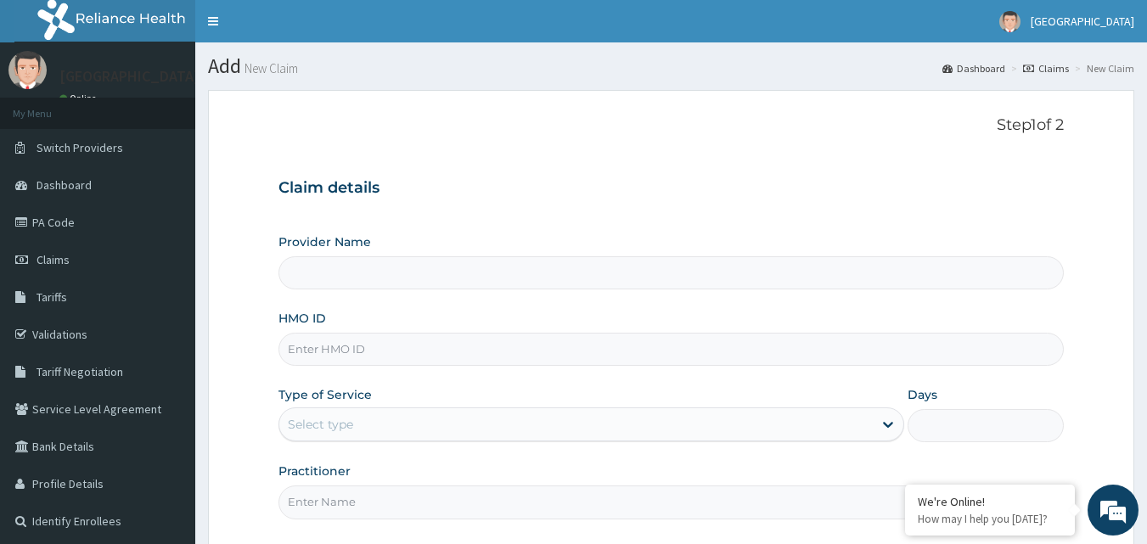
drag, startPoint x: 0, startPoint y: 0, endPoint x: 307, endPoint y: 352, distance: 467.5
type input "[GEOGRAPHIC_DATA]"
type input "FBL/10410/A"
click at [335, 424] on div "Select type" at bounding box center [320, 424] width 65 height 17
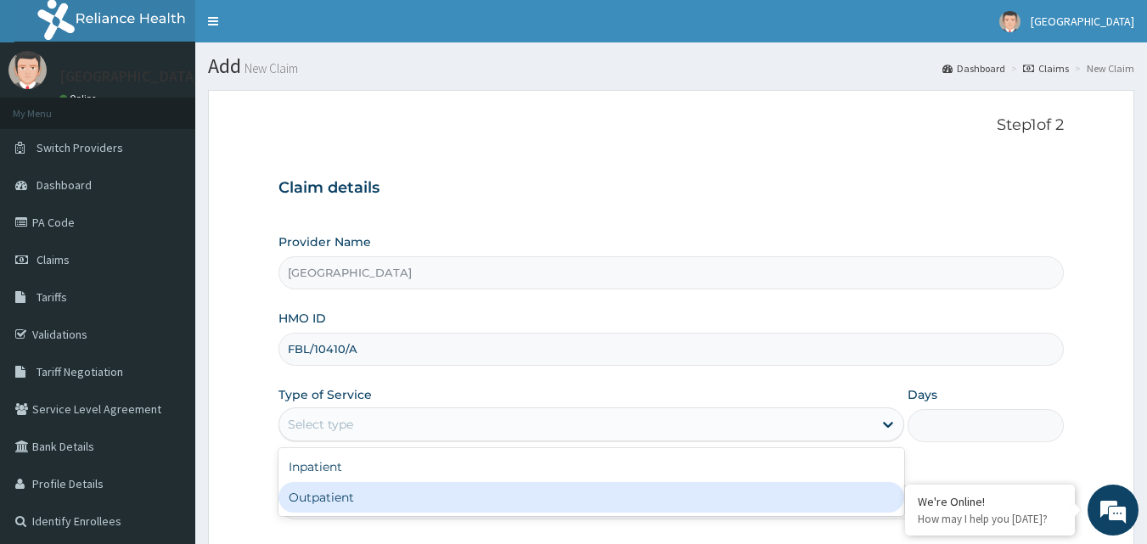
click at [327, 492] on div "Outpatient" at bounding box center [591, 497] width 626 height 31
type input "1"
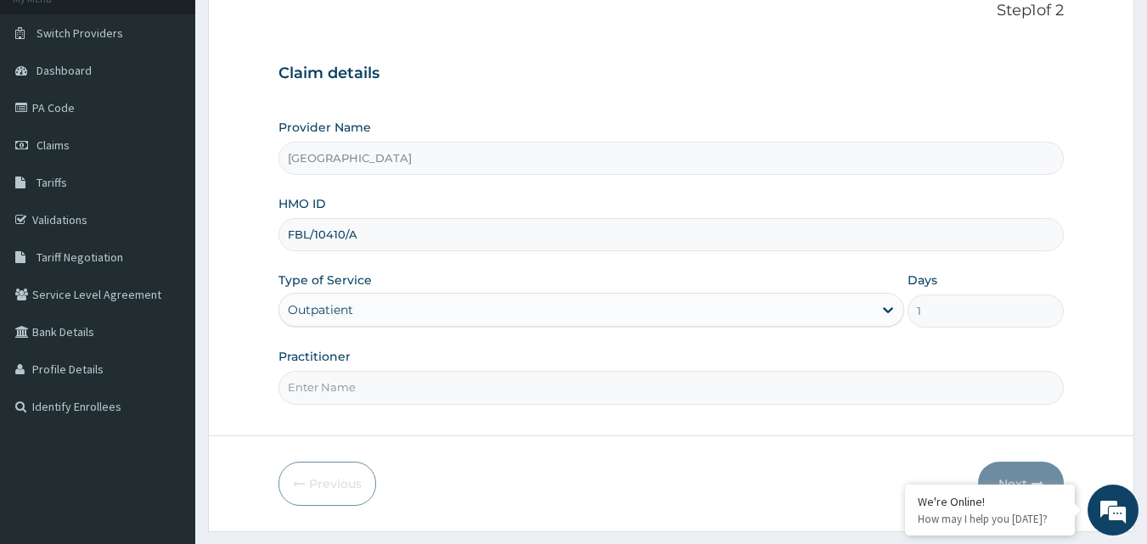
scroll to position [159, 0]
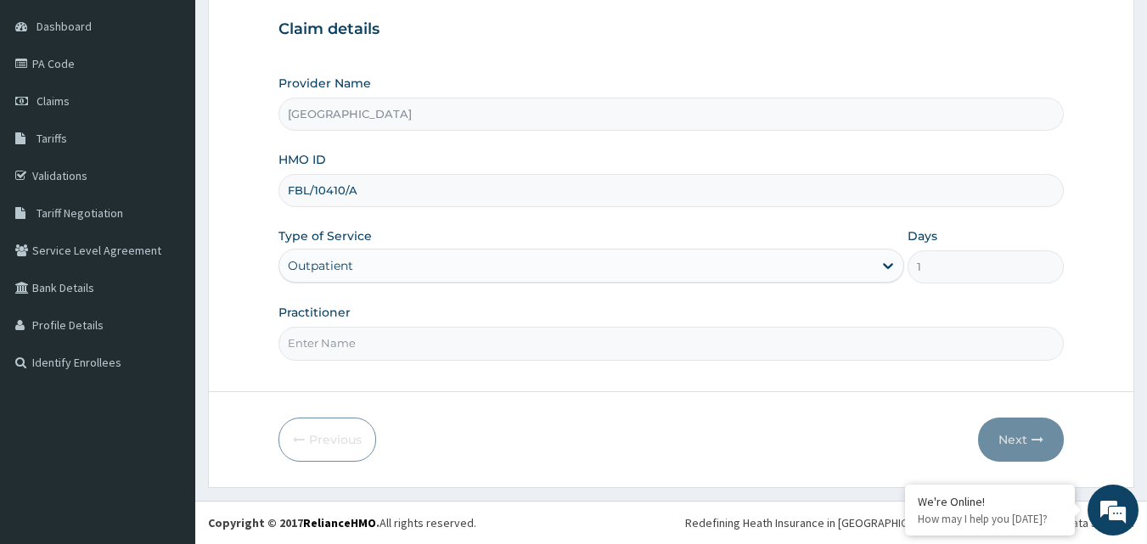
click at [443, 335] on input "Practitioner" at bounding box center [671, 343] width 786 height 33
type input "DR OKAFOR"
click at [1011, 437] on button "Next" at bounding box center [1021, 440] width 86 height 44
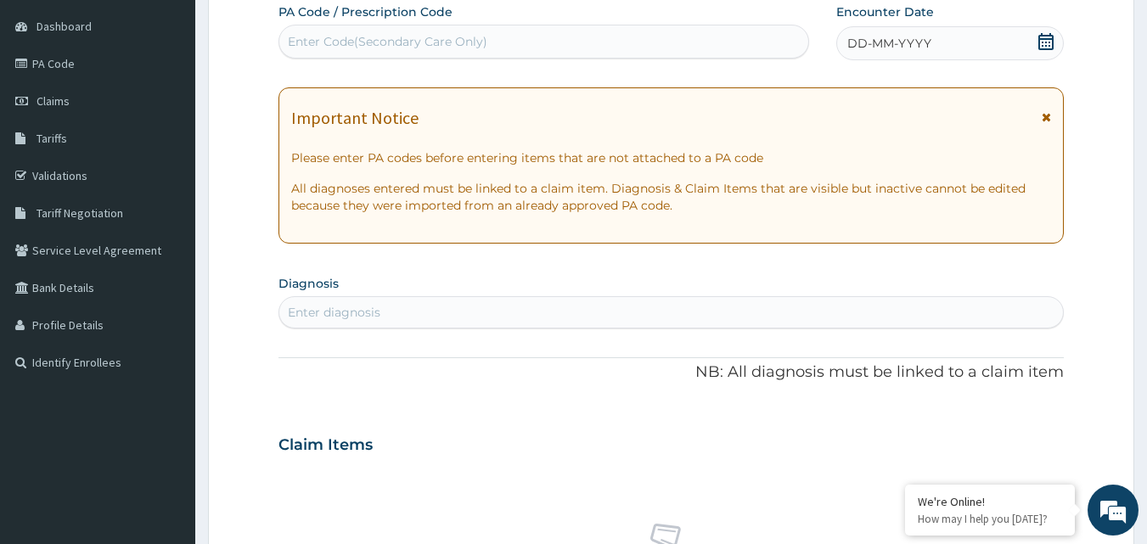
click at [565, 31] on div "Enter Code(Secondary Care Only)" at bounding box center [544, 41] width 530 height 27
type input "PA/7BCE26"
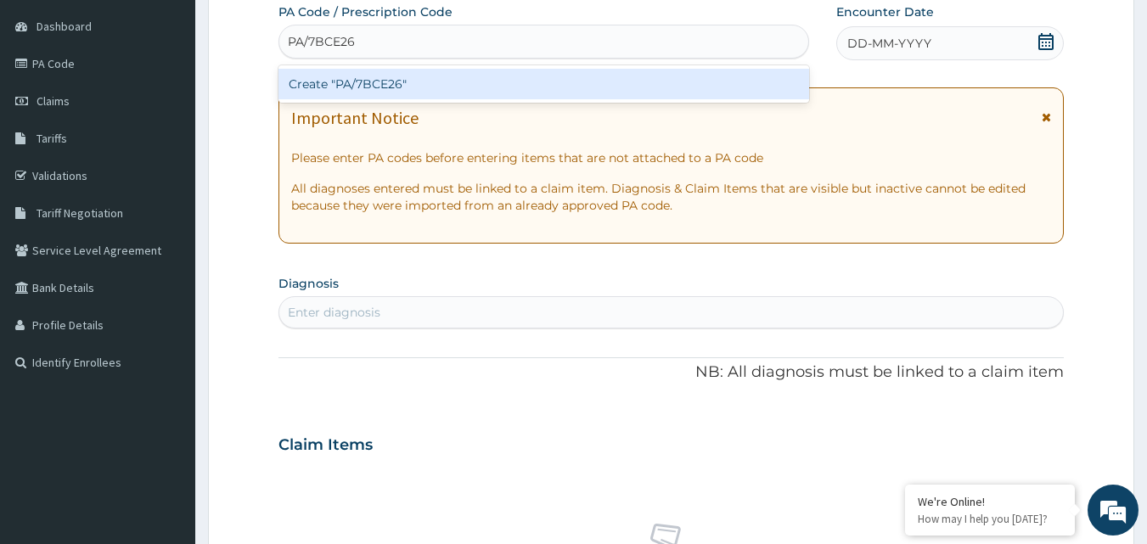
click at [512, 82] on div "Create "PA/7BCE26"" at bounding box center [543, 84] width 531 height 31
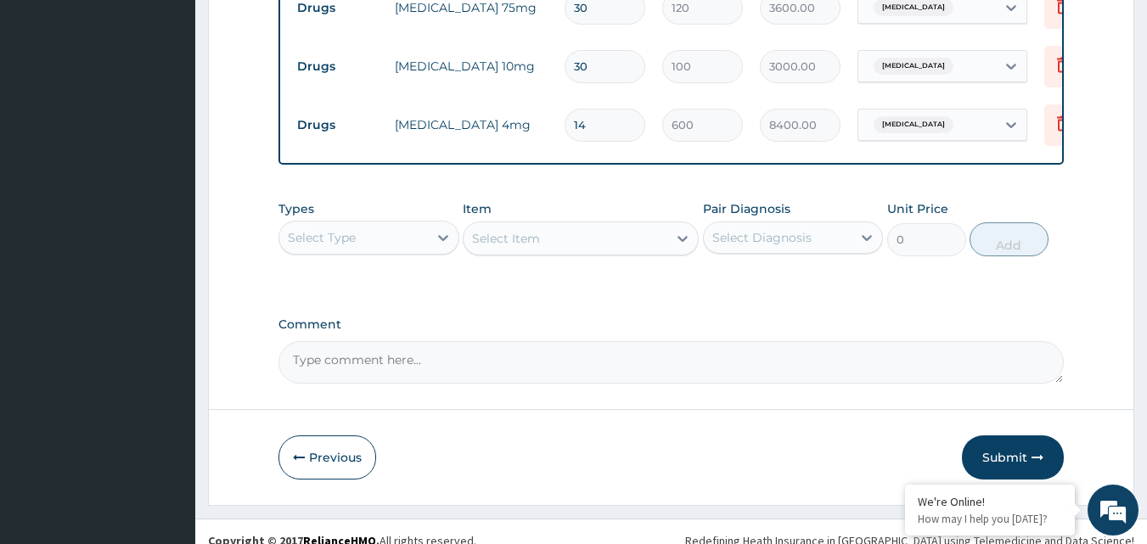
scroll to position [846, 0]
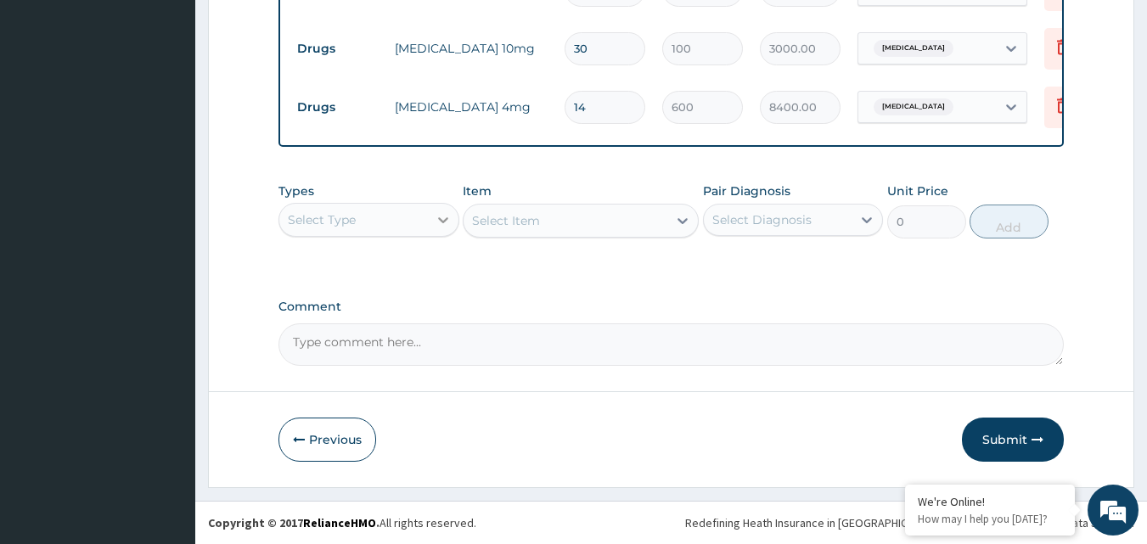
click at [435, 229] on div at bounding box center [443, 220] width 31 height 31
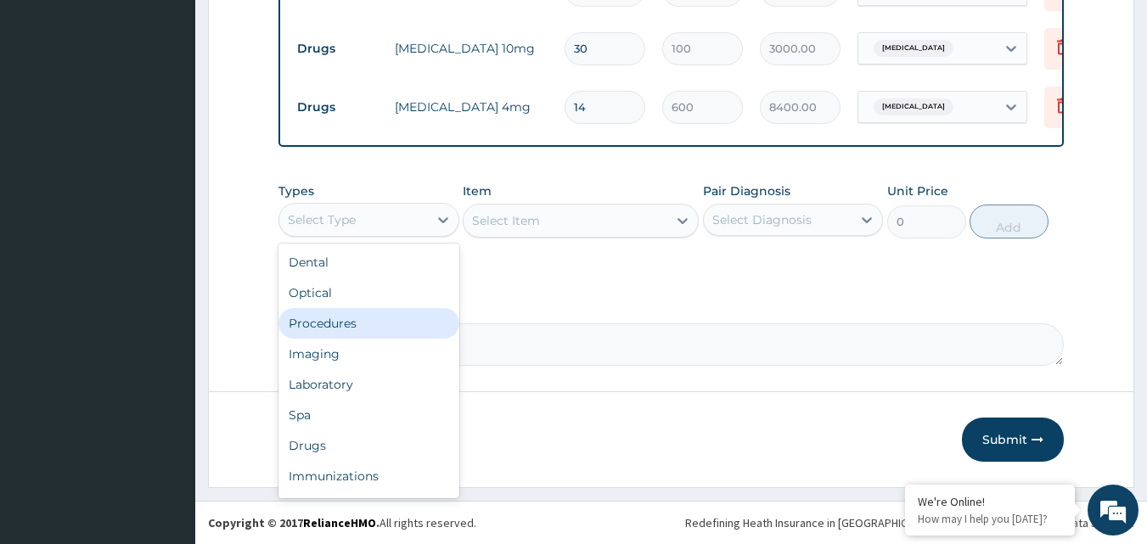
click at [334, 323] on div "Procedures" at bounding box center [368, 323] width 181 height 31
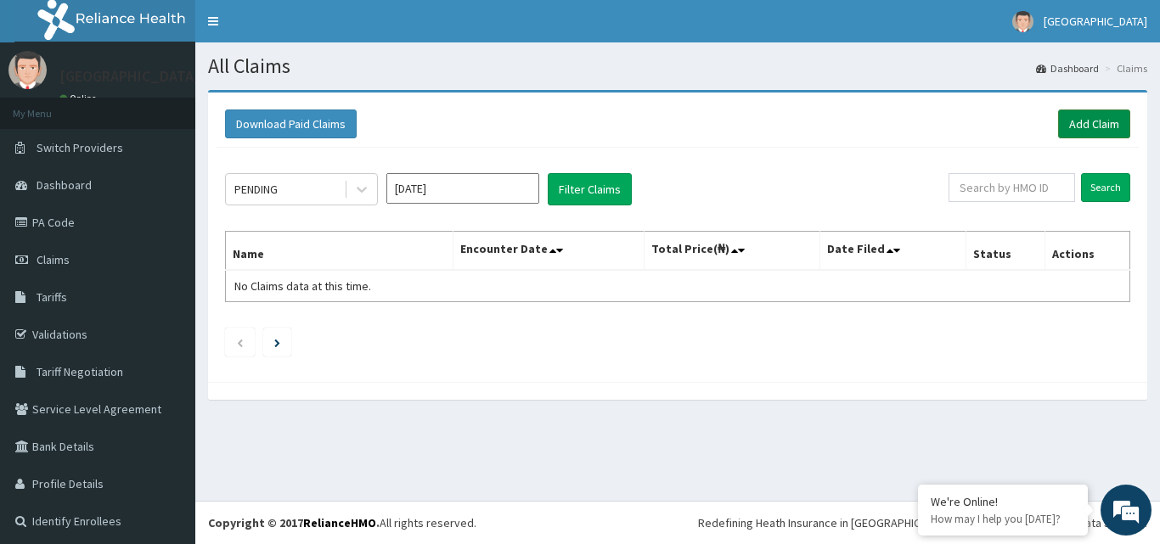
click at [1064, 121] on link "Add Claim" at bounding box center [1094, 124] width 72 height 29
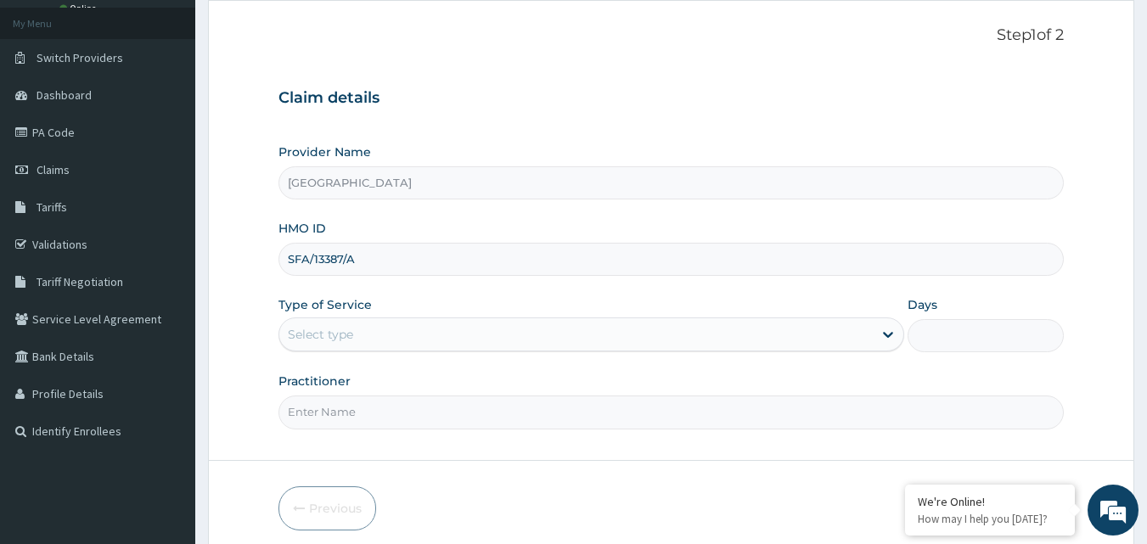
scroll to position [125, 0]
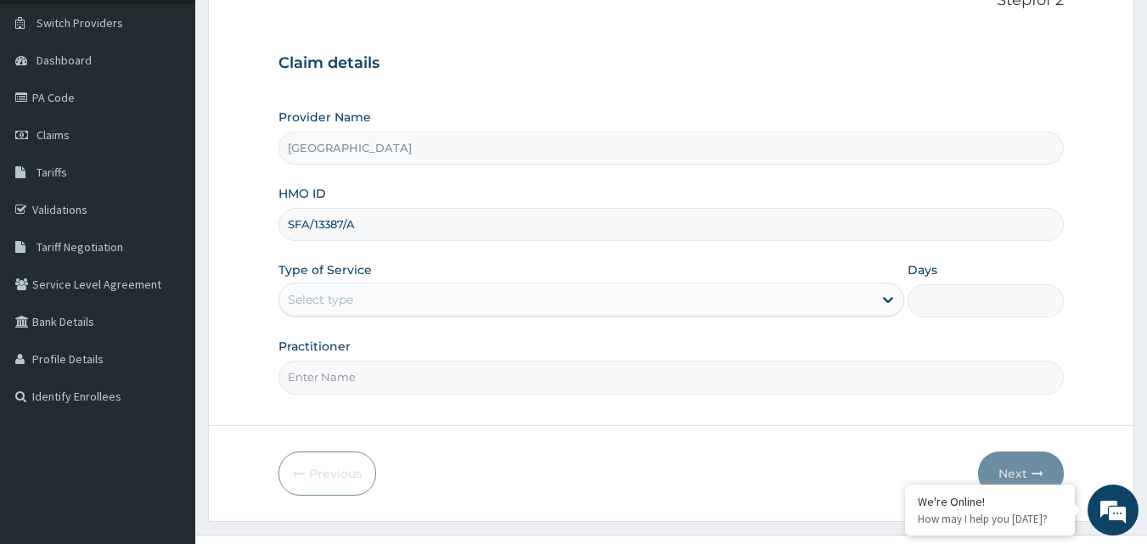
drag, startPoint x: 1154, startPoint y: 94, endPoint x: 1159, endPoint y: 187, distance: 92.7
click at [1146, 187] on html "R EL Toggle navigation EASTERN NIGERIAN MEDICAL CENTRE EASTERN NIGERIAN MEDICAL…" at bounding box center [573, 226] width 1147 height 703
type input "SFA/13387/A"
click at [871, 301] on div "Select type" at bounding box center [575, 299] width 593 height 27
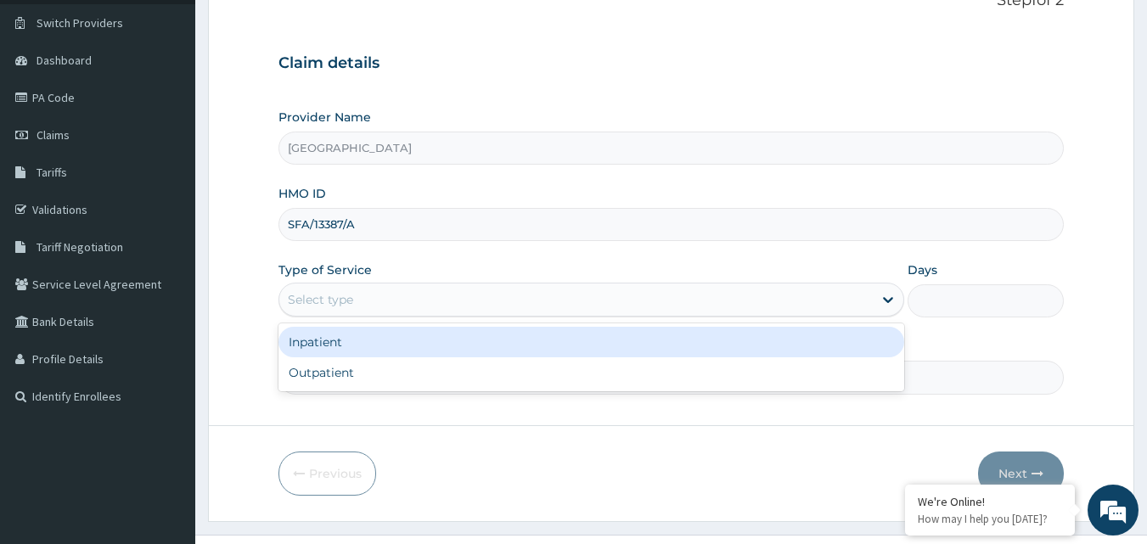
scroll to position [0, 0]
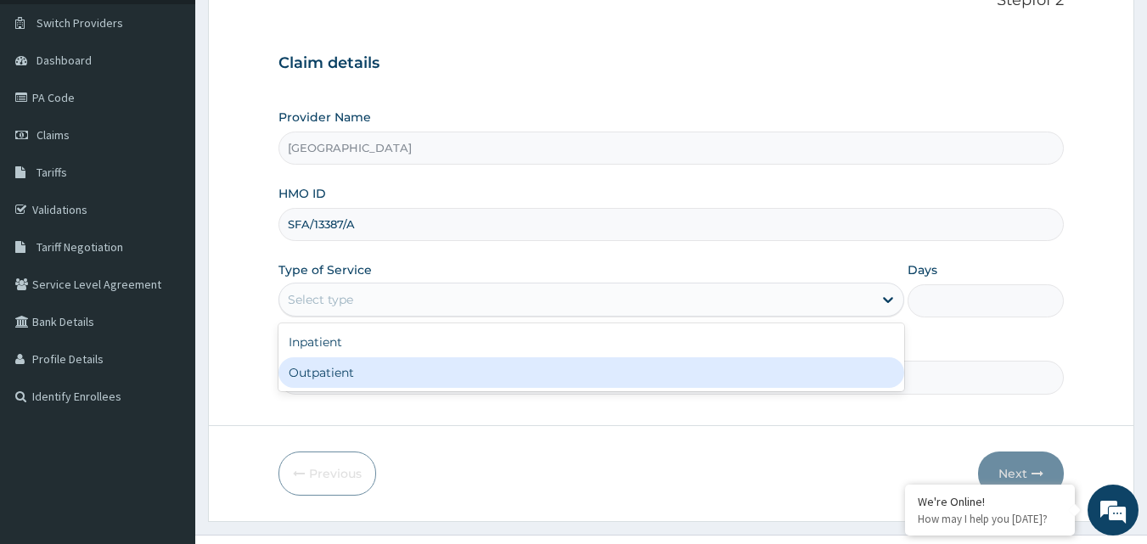
click at [302, 373] on div "Outpatient" at bounding box center [591, 372] width 626 height 31
type input "1"
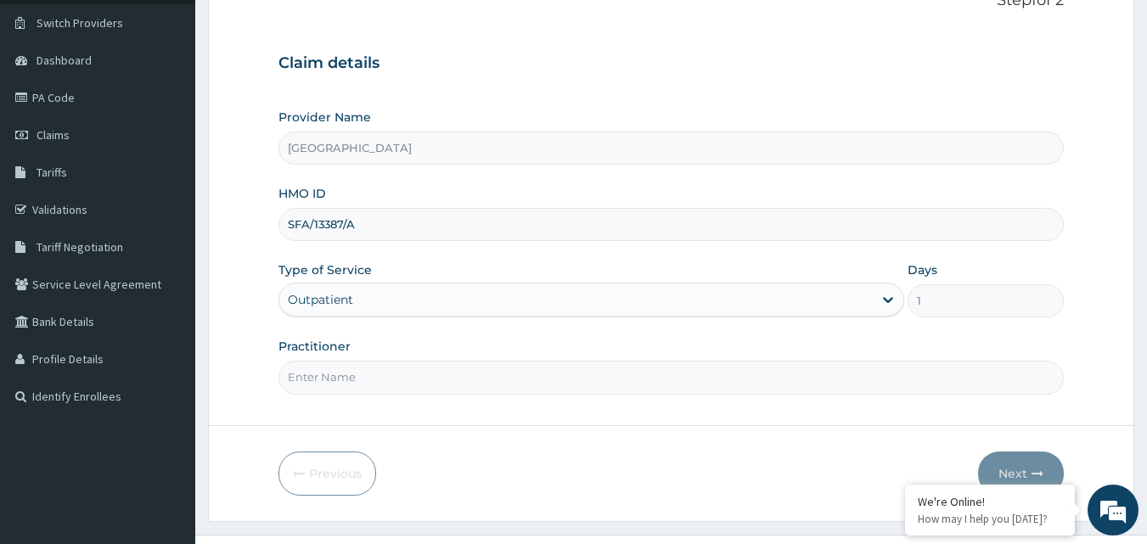
click at [796, 373] on input "Practitioner" at bounding box center [671, 377] width 786 height 33
type input "DR NJOKU"
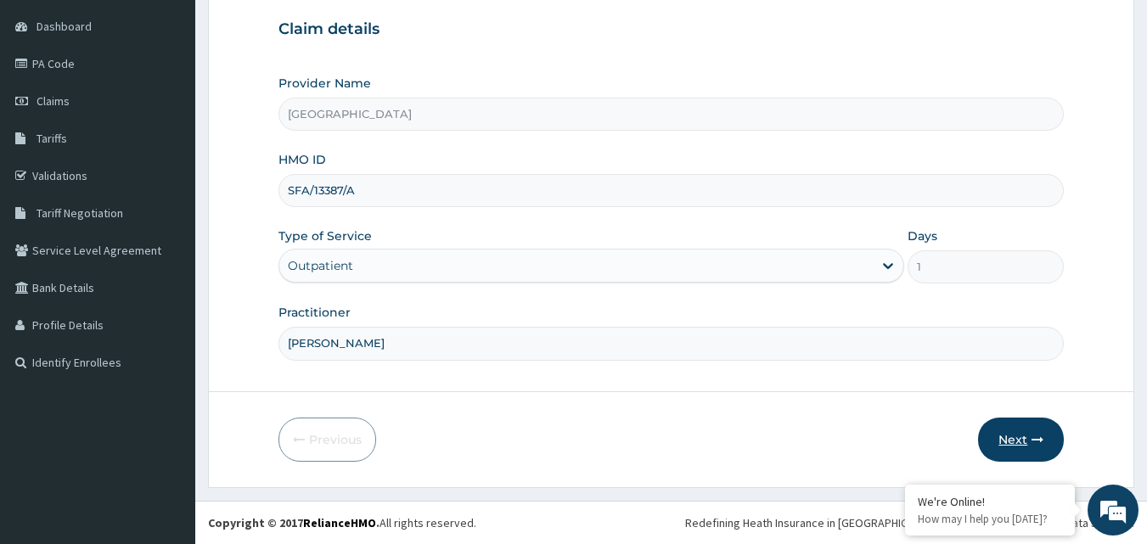
click at [1014, 432] on button "Next" at bounding box center [1021, 440] width 86 height 44
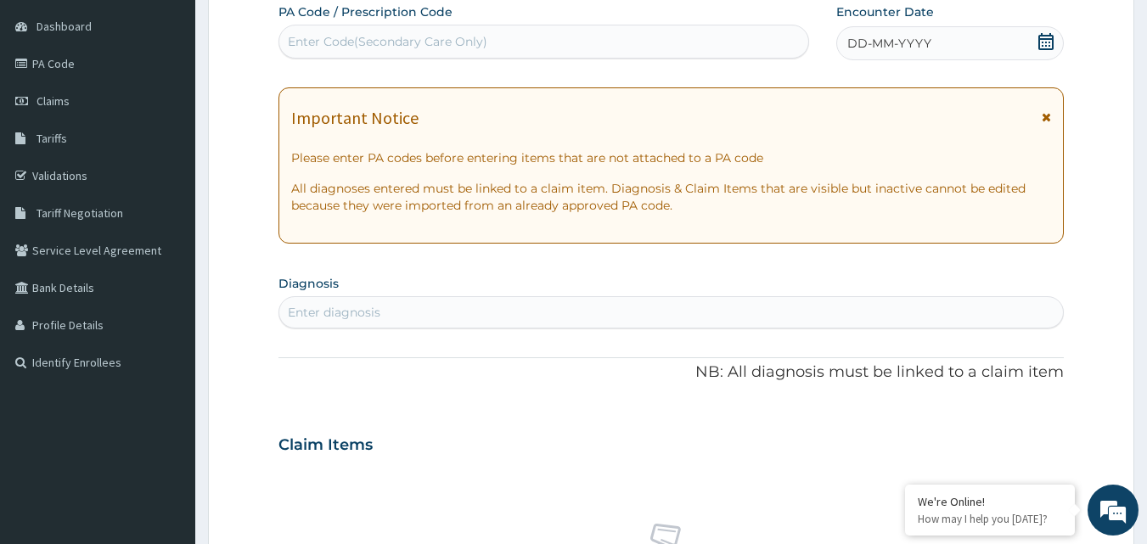
click at [490, 47] on div "Enter Code(Secondary Care Only)" at bounding box center [544, 41] width 530 height 27
drag, startPoint x: 490, startPoint y: 47, endPoint x: 430, endPoint y: 365, distance: 323.9
click at [430, 365] on p "NB: All diagnosis must be linked to a claim item" at bounding box center [671, 373] width 786 height 22
click at [333, 42] on div "Enter Code(Secondary Care Only)" at bounding box center [388, 41] width 200 height 17
type input "PA/BBFCDE"
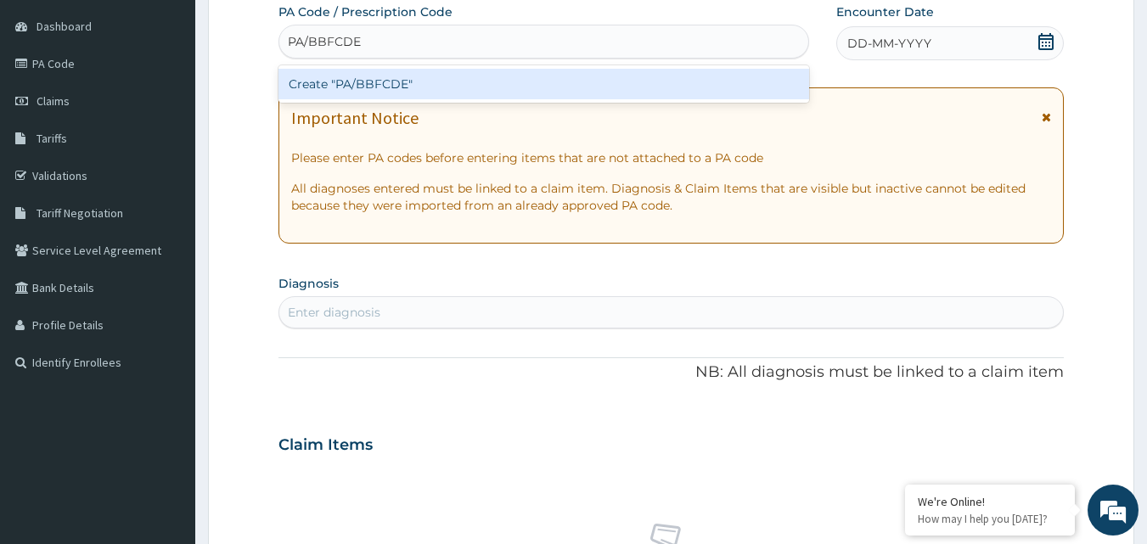
click at [408, 98] on div "Create "PA/BBFCDE"" at bounding box center [543, 84] width 531 height 31
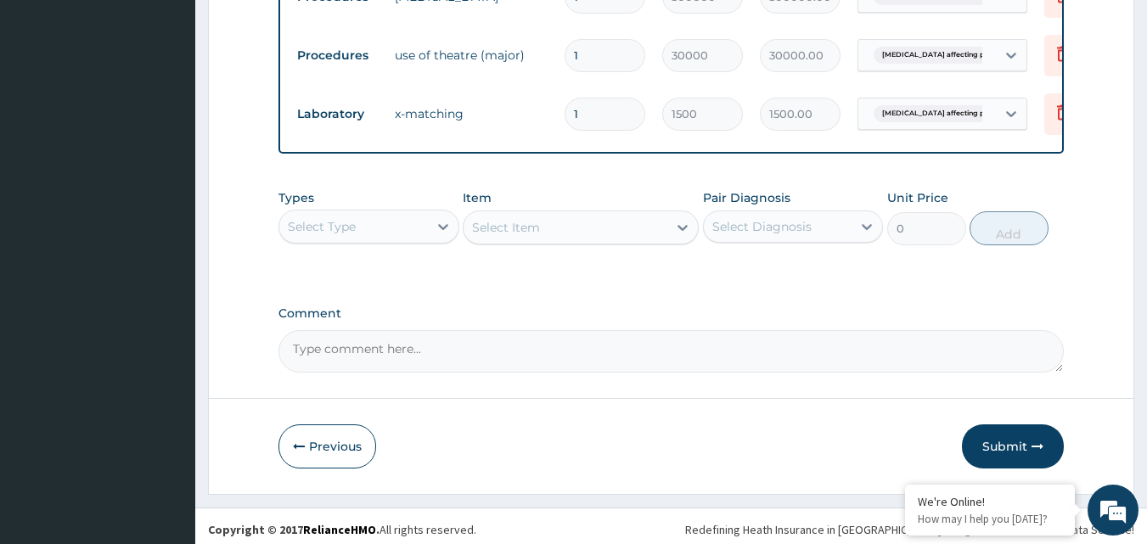
scroll to position [788, 0]
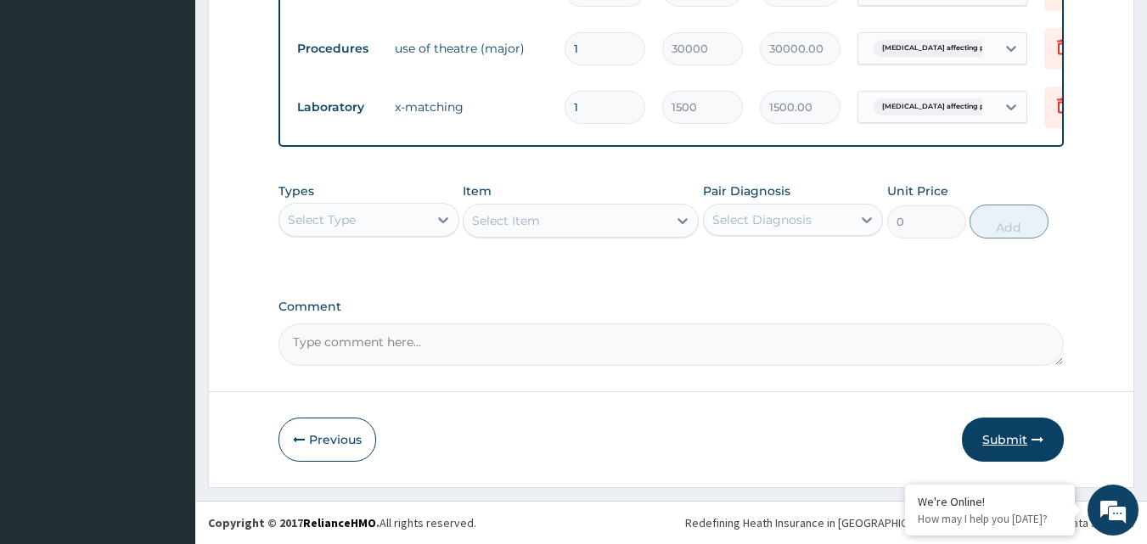
click at [1016, 442] on button "Submit" at bounding box center [1013, 440] width 102 height 44
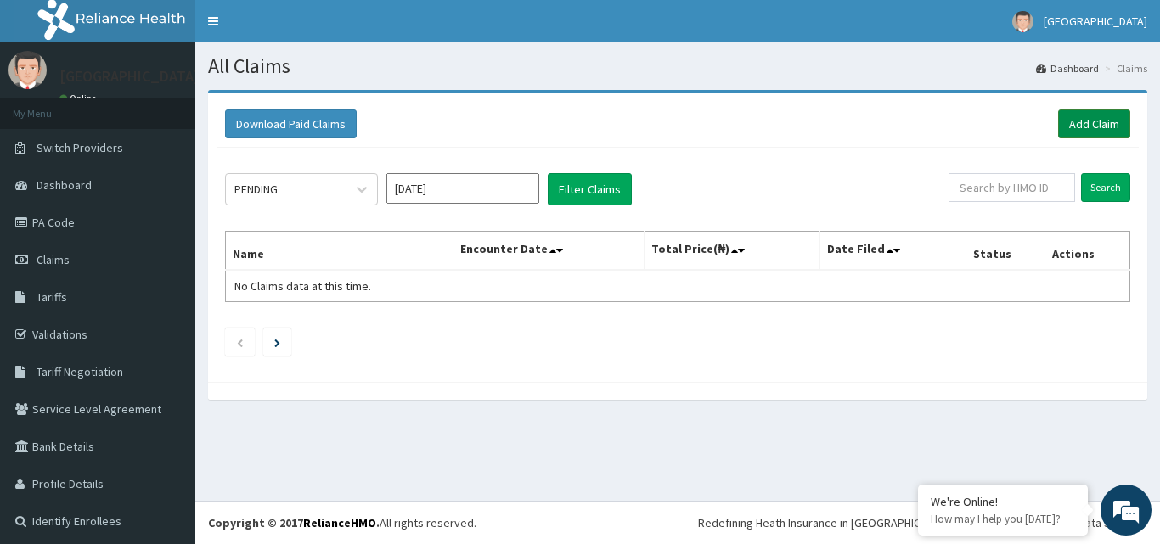
click at [1082, 127] on link "Add Claim" at bounding box center [1094, 124] width 72 height 29
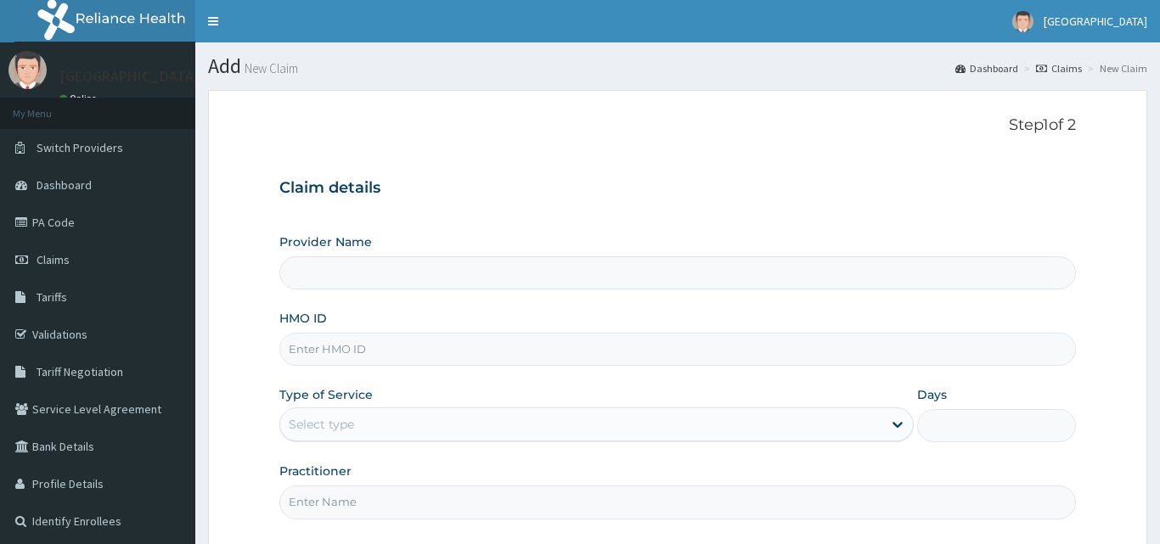
click at [361, 340] on input "HMO ID" at bounding box center [677, 349] width 796 height 33
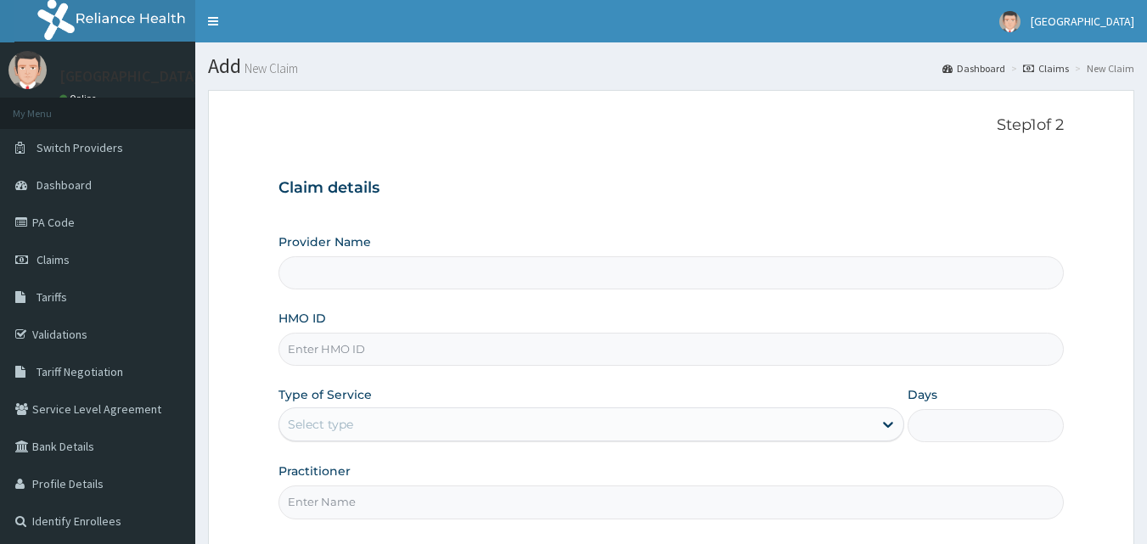
paste input "FBL/10410/A"
type input "FBL/10410/A"
click at [471, 430] on div "Select type" at bounding box center [575, 424] width 593 height 27
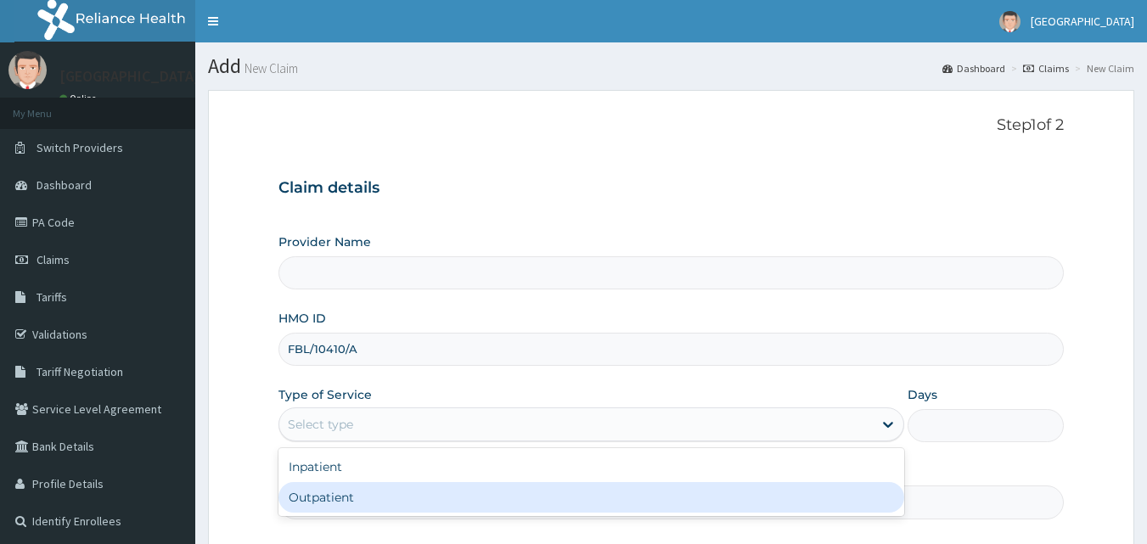
click at [387, 498] on div "Outpatient" at bounding box center [591, 497] width 626 height 31
type input "1"
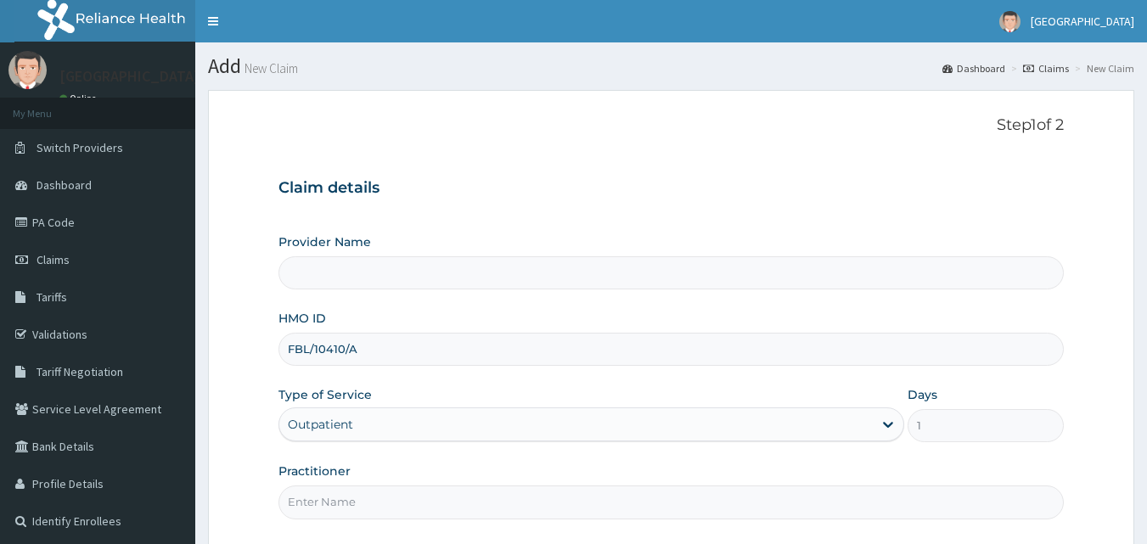
type input "[GEOGRAPHIC_DATA]"
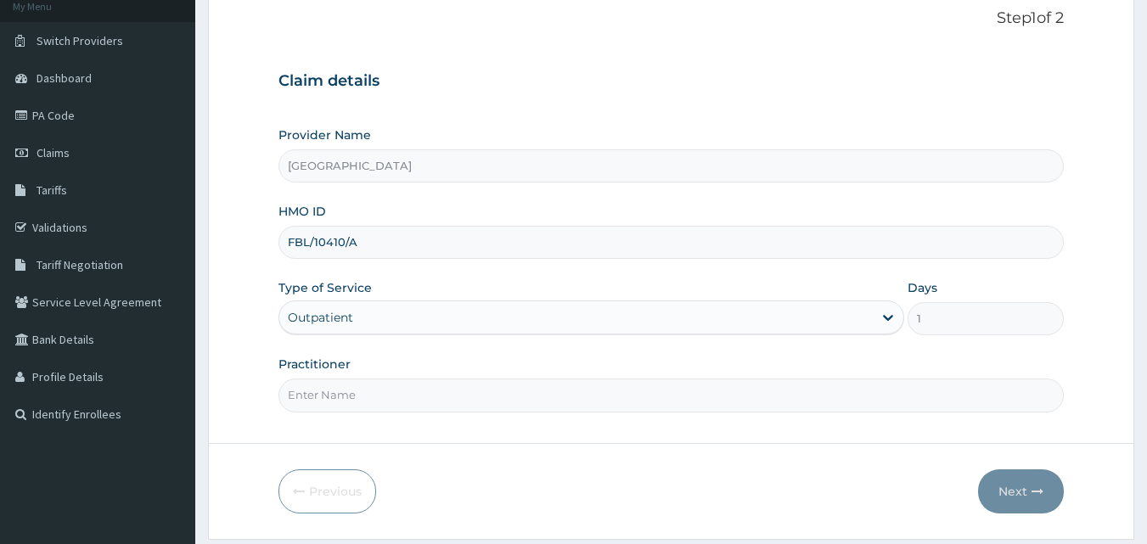
scroll to position [159, 0]
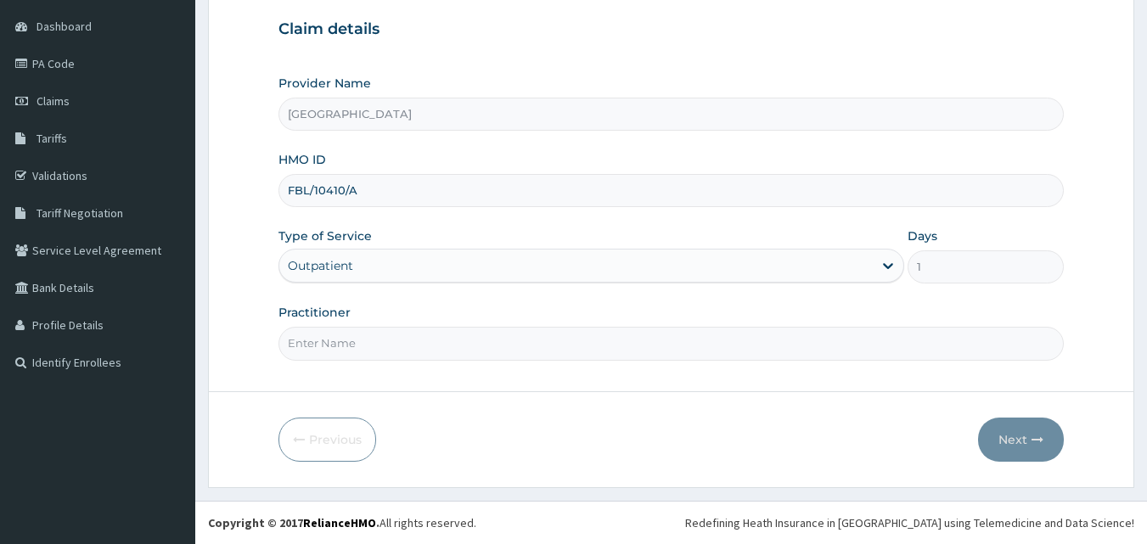
click at [718, 337] on input "Practitioner" at bounding box center [671, 343] width 786 height 33
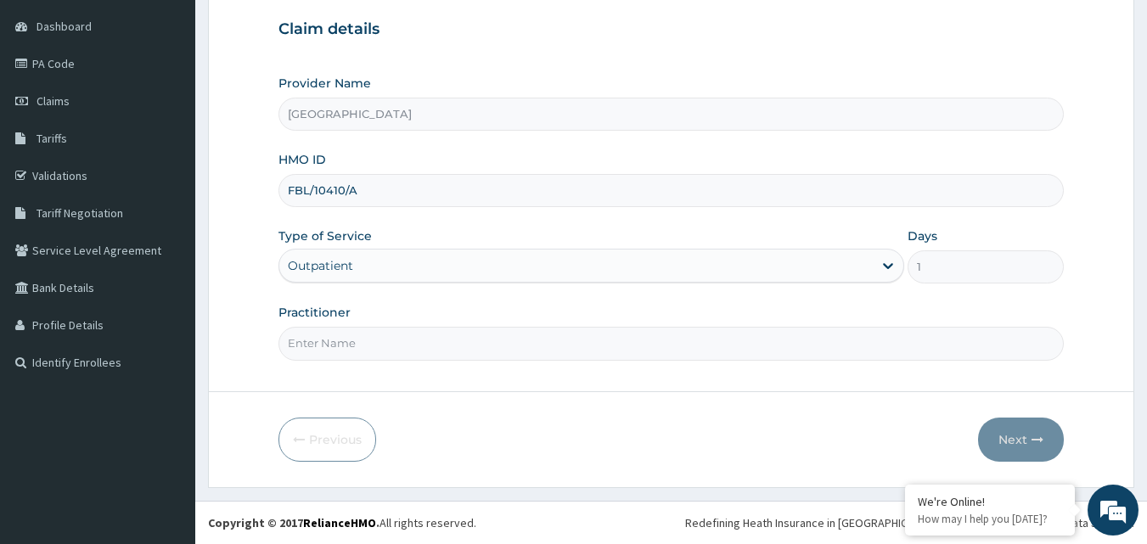
type input "[PERSON_NAME]"
click at [1026, 436] on button "Next" at bounding box center [1021, 440] width 86 height 44
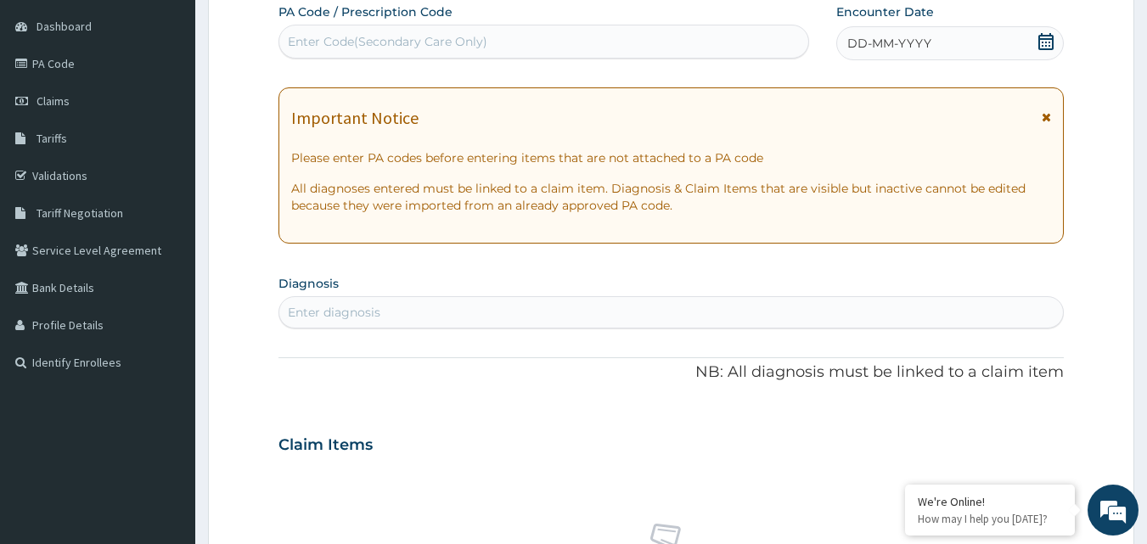
click at [509, 48] on div "Enter Code(Secondary Care Only)" at bounding box center [544, 41] width 530 height 27
type input "PA/D3CE8D"
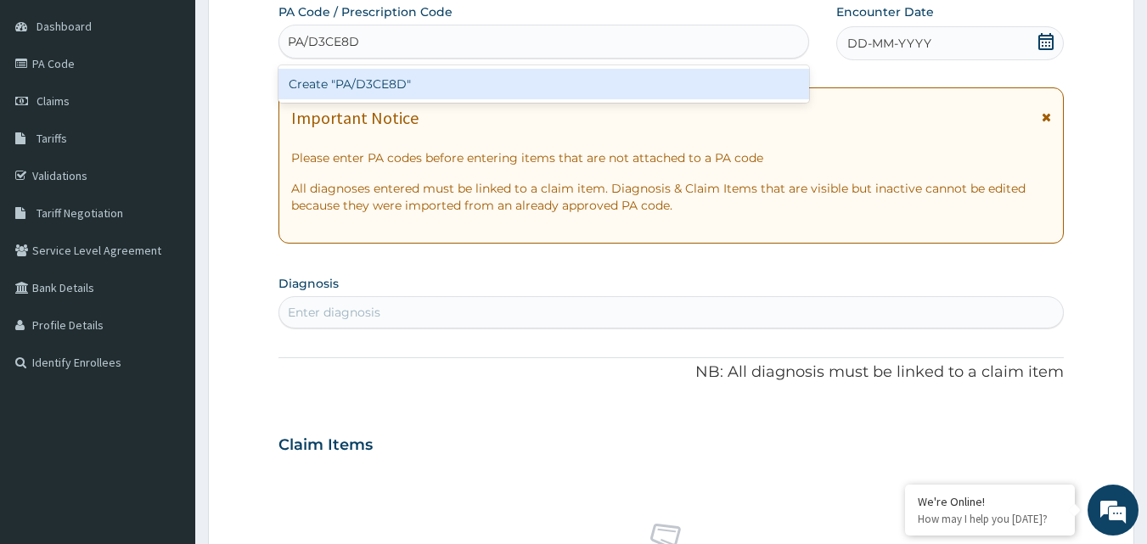
click at [472, 79] on div "Create "PA/D3CE8D"" at bounding box center [543, 84] width 531 height 31
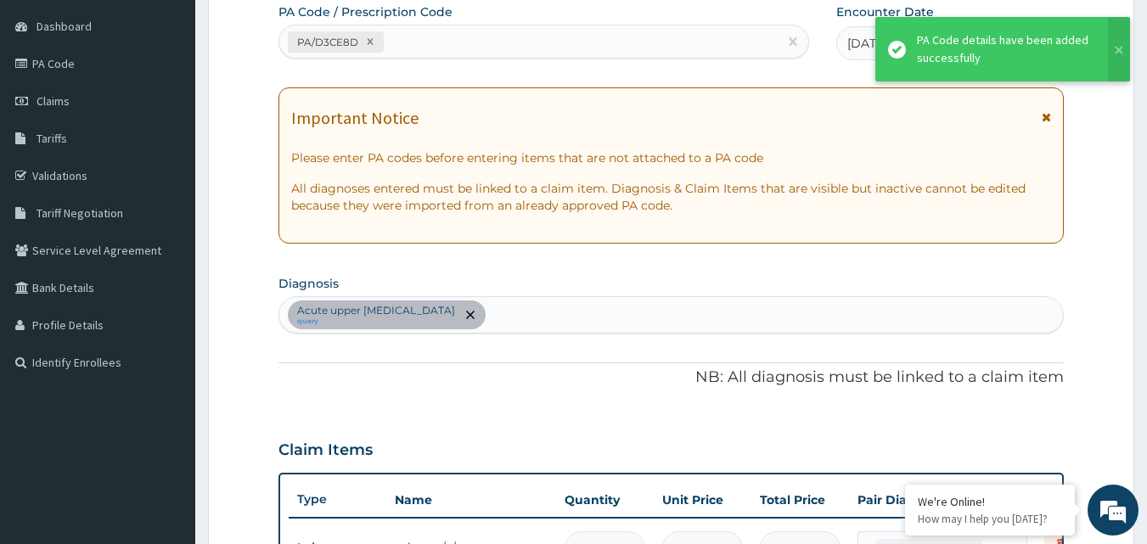
scroll to position [493, 0]
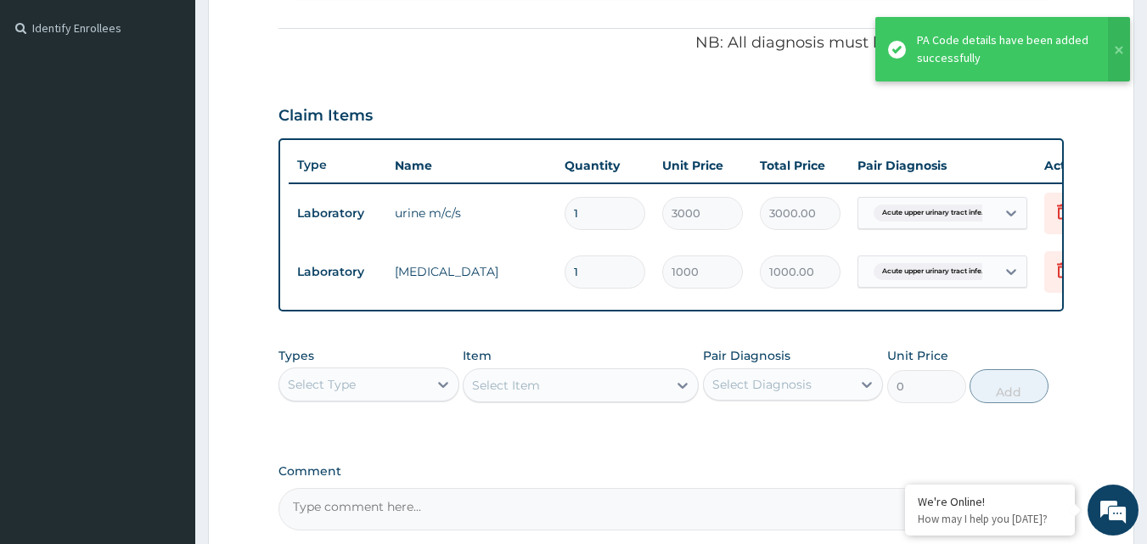
click at [543, 437] on div "Types Select Type Item Select Item Pair Diagnosis Select Diagnosis Unit Price 0…" at bounding box center [671, 388] width 786 height 98
click at [428, 395] on div at bounding box center [443, 384] width 31 height 31
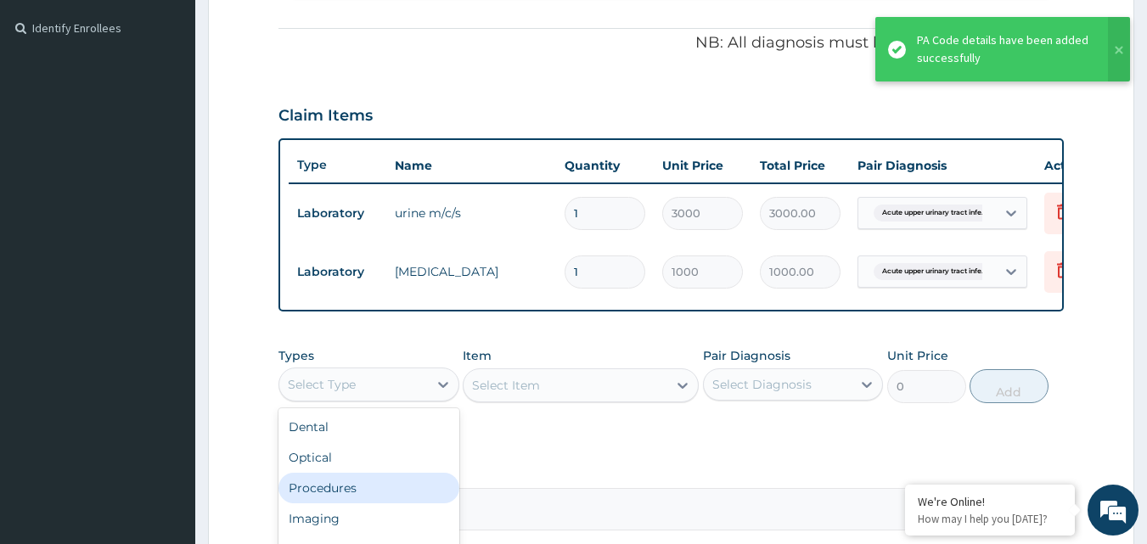
click at [367, 495] on div "Procedures" at bounding box center [368, 488] width 181 height 31
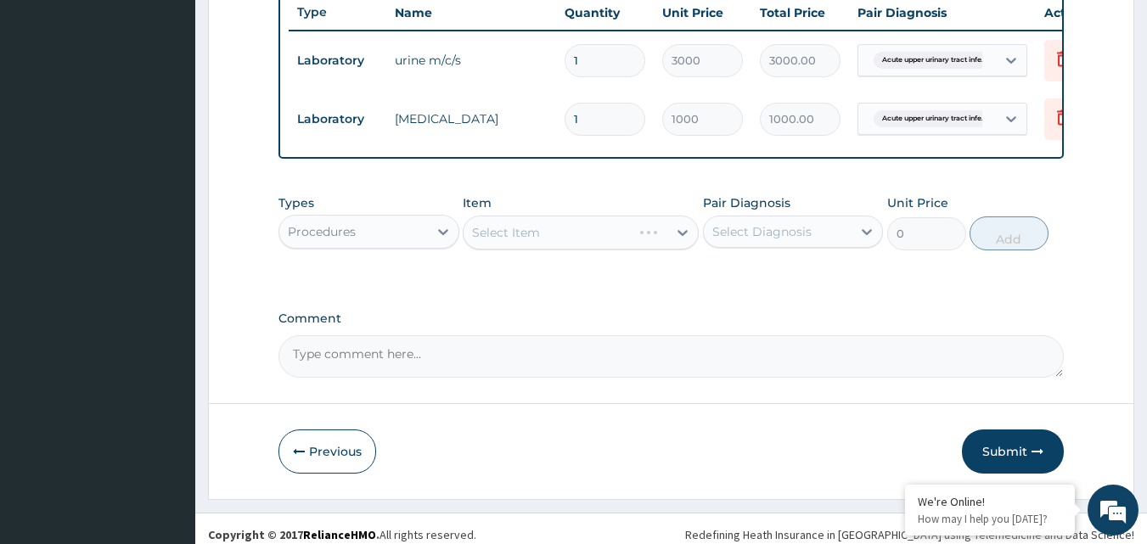
scroll to position [648, 0]
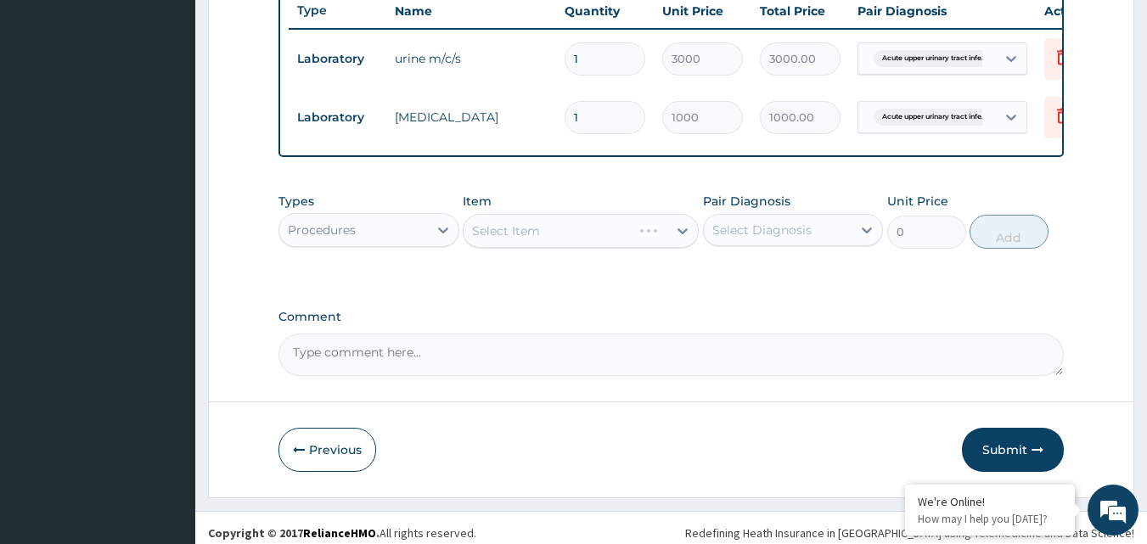
click at [642, 245] on div "Select Item" at bounding box center [581, 231] width 236 height 34
click at [661, 241] on div "Select Item" at bounding box center [566, 230] width 204 height 27
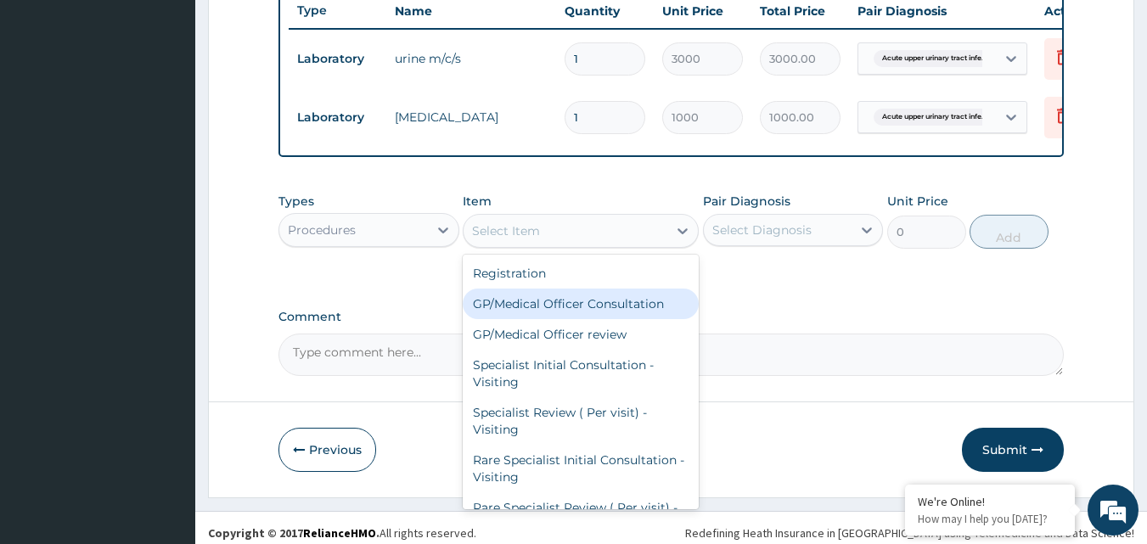
click at [594, 314] on div "GP/Medical Officer Consultation" at bounding box center [581, 304] width 236 height 31
type input "2000"
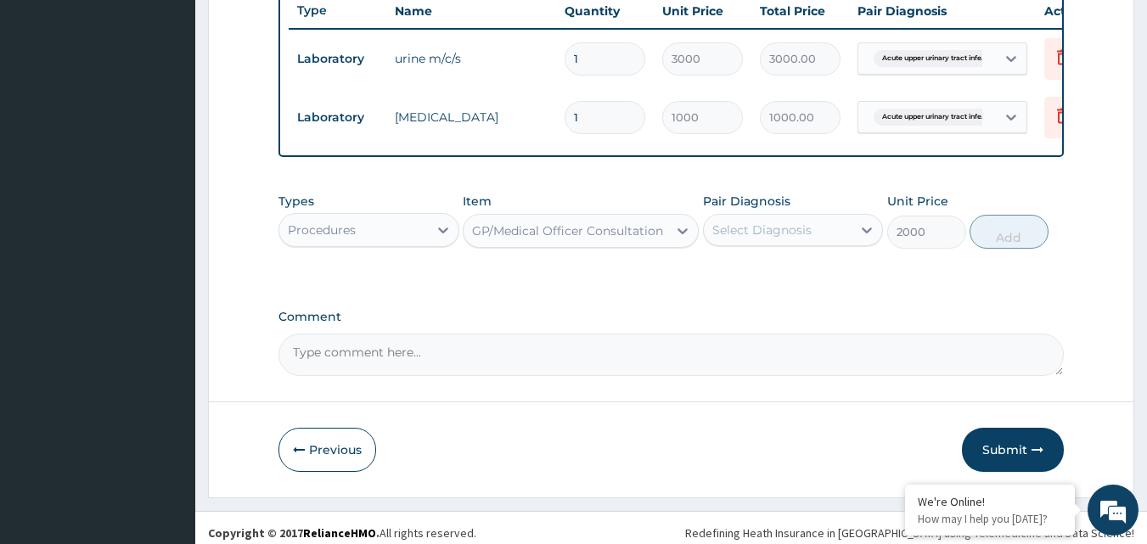
click at [844, 240] on div "Select Diagnosis" at bounding box center [778, 229] width 149 height 27
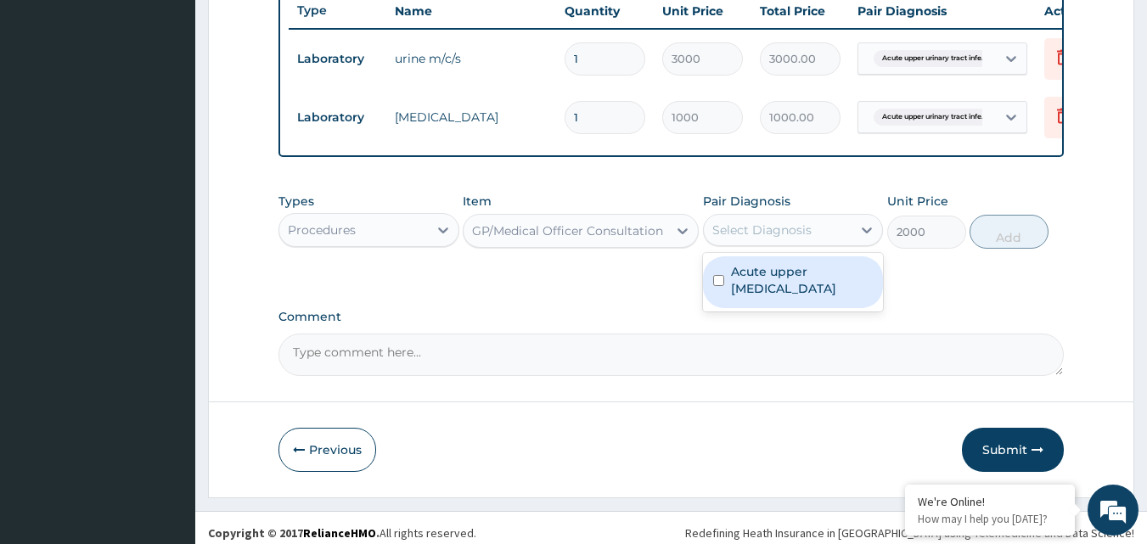
click at [816, 281] on label "Acute upper urinary tract infection" at bounding box center [802, 280] width 143 height 34
checkbox input "true"
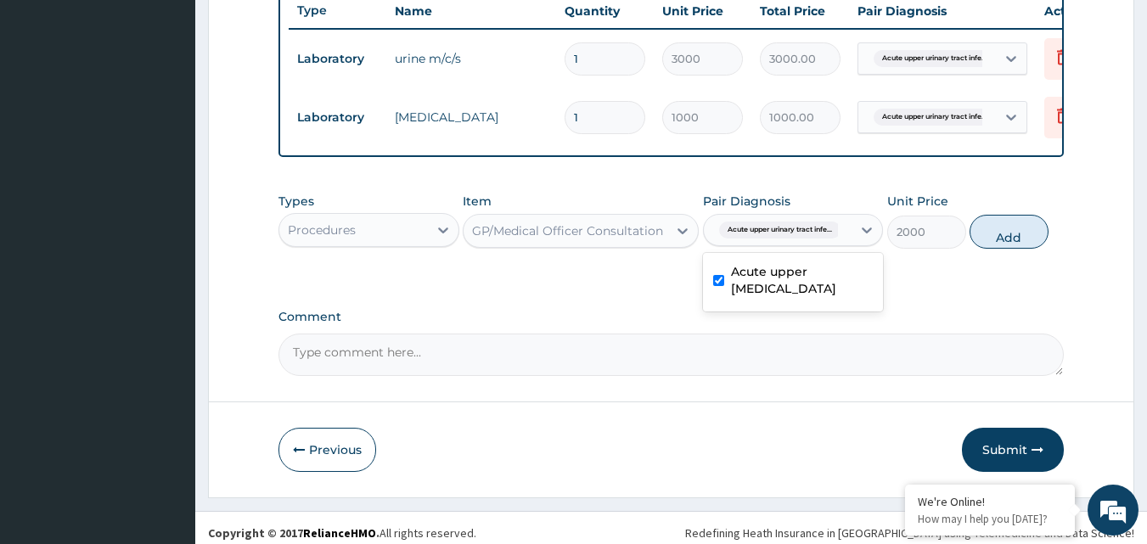
click at [1016, 257] on div "Types Procedures Item GP/Medical Officer Consultation Pair Diagnosis option Acu…" at bounding box center [671, 220] width 786 height 73
click at [1009, 249] on button "Add" at bounding box center [1009, 232] width 79 height 34
type input "0"
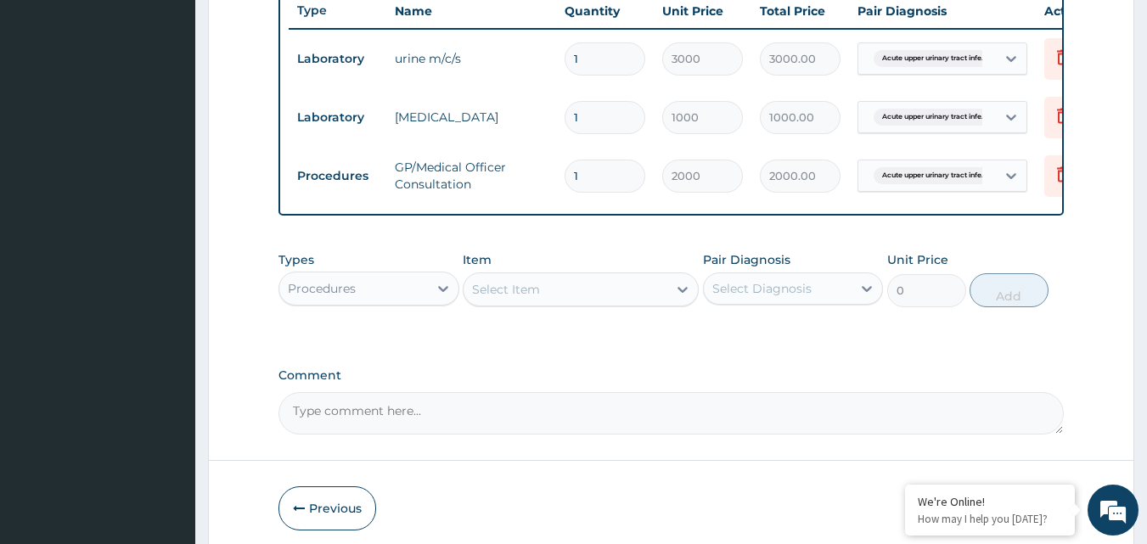
scroll to position [729, 0]
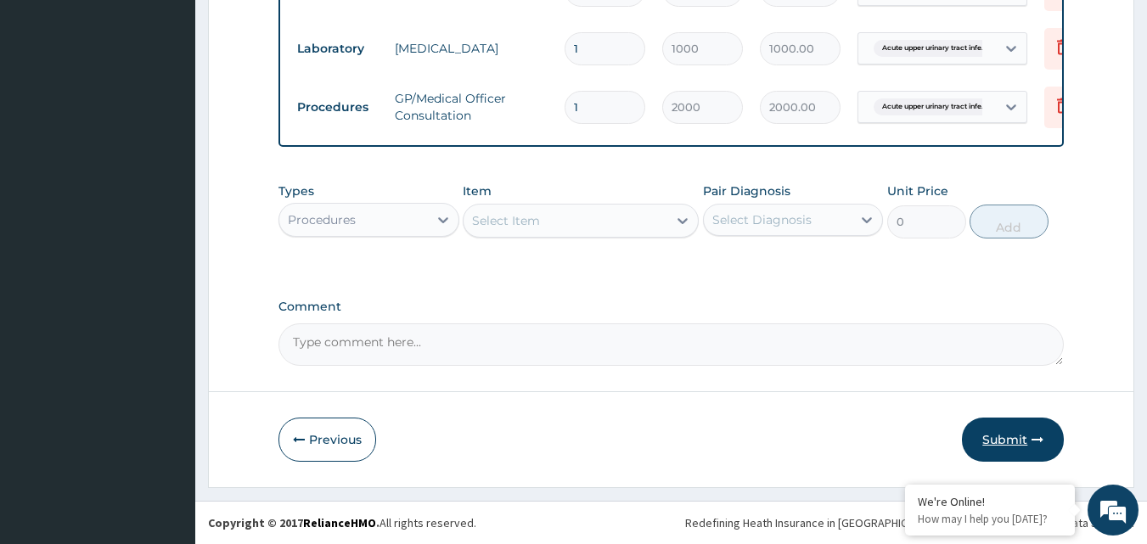
click at [1024, 443] on button "Submit" at bounding box center [1013, 440] width 102 height 44
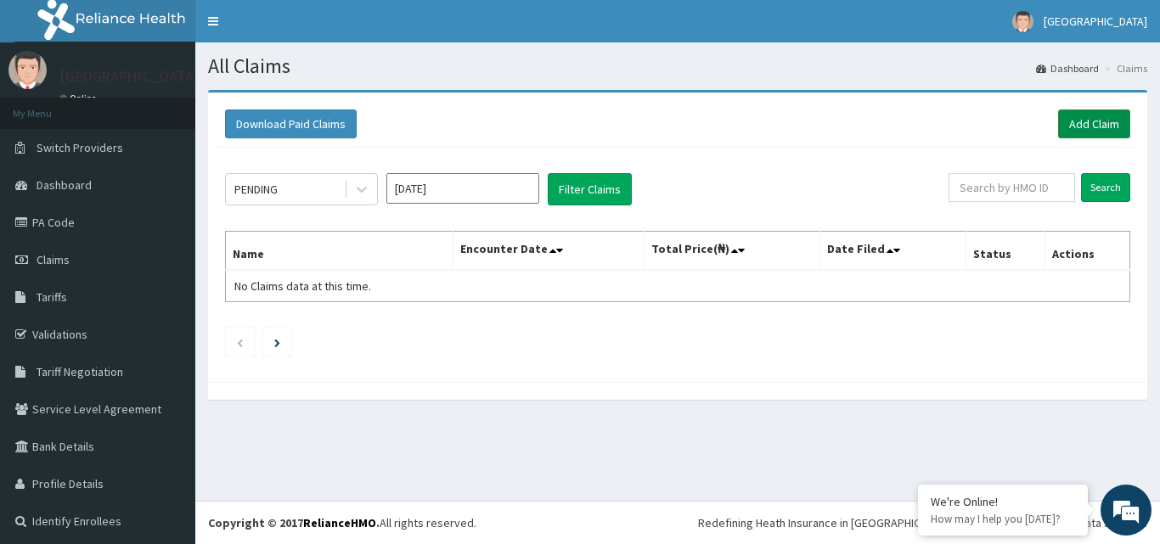
click at [1083, 127] on link "Add Claim" at bounding box center [1094, 124] width 72 height 29
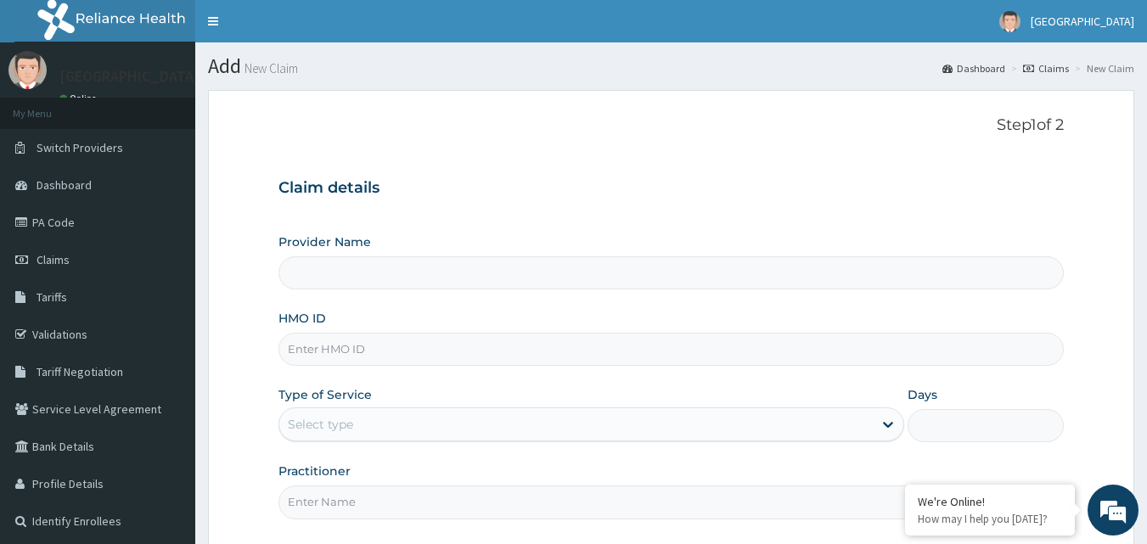
type input "[GEOGRAPHIC_DATA]"
click at [438, 340] on input "HMO ID" at bounding box center [671, 349] width 786 height 33
paste input "sfa/13387/a"
type input "sfa/13387/a"
click at [485, 421] on div "Select type" at bounding box center [575, 424] width 593 height 27
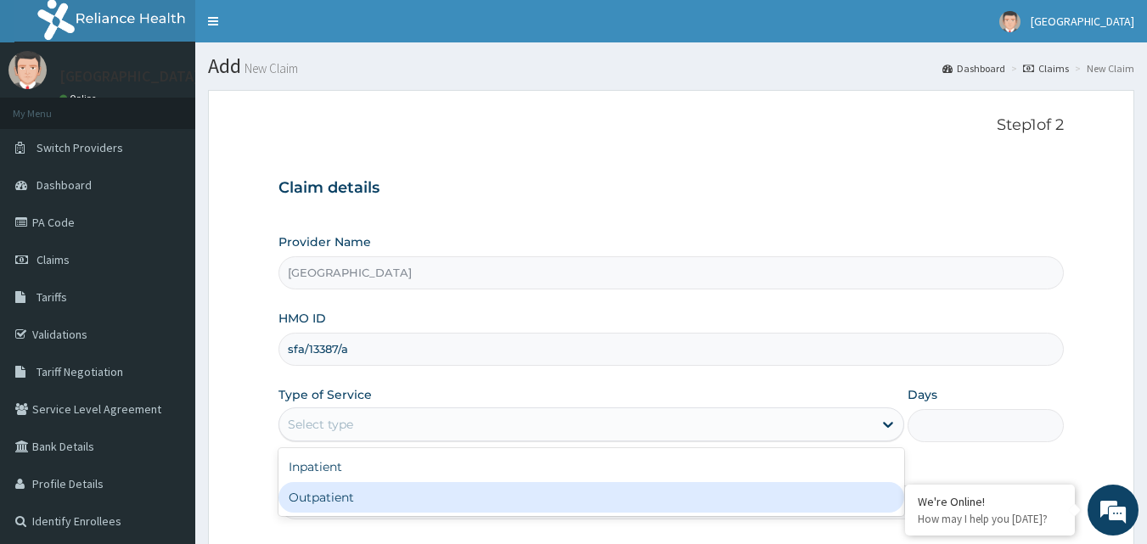
click at [426, 491] on div "Outpatient" at bounding box center [591, 497] width 626 height 31
type input "1"
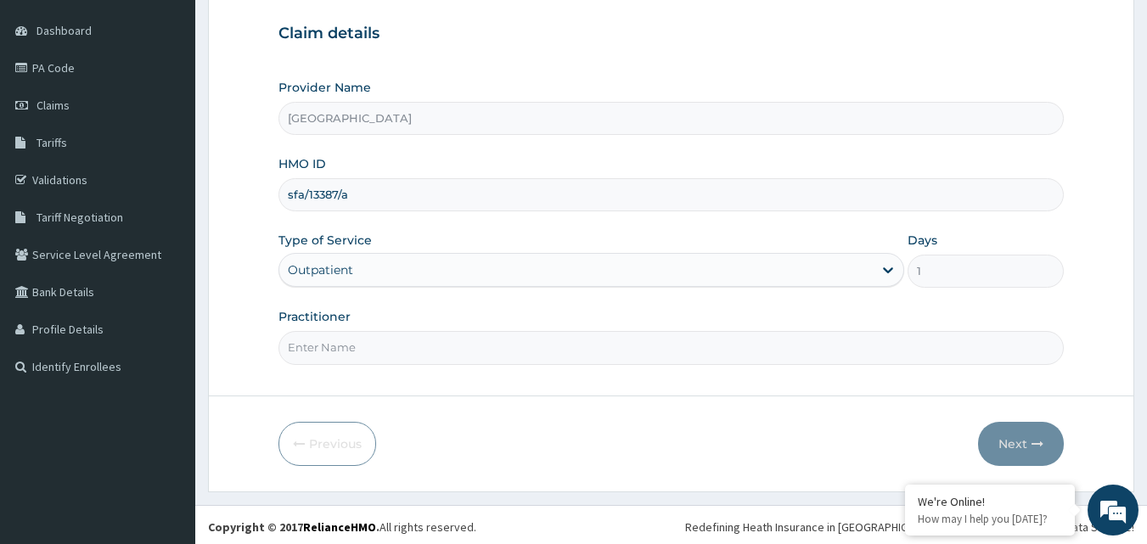
scroll to position [159, 0]
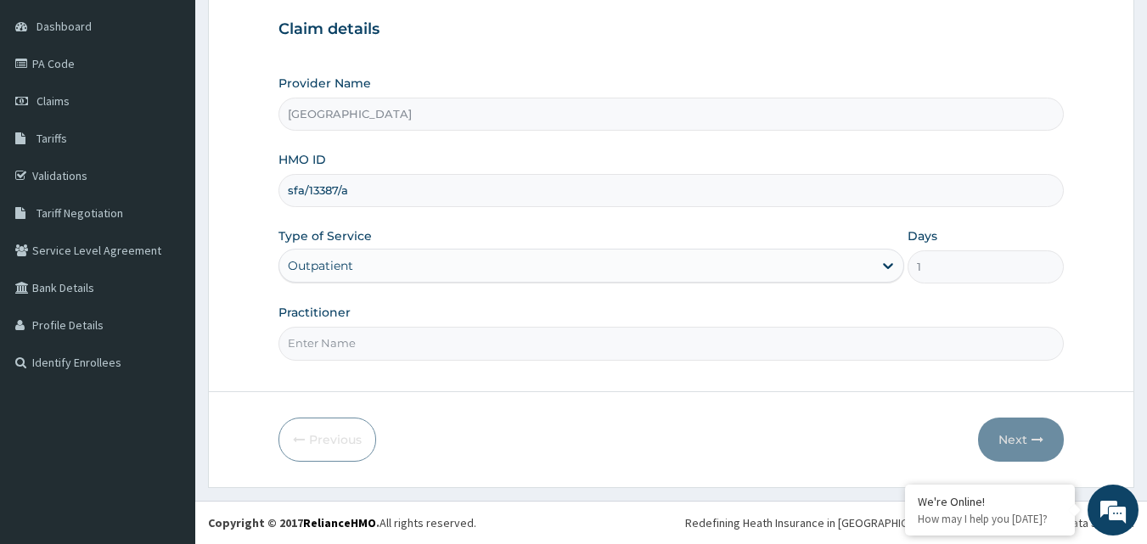
click at [866, 352] on input "Practitioner" at bounding box center [671, 343] width 786 height 33
type input "DR [PERSON_NAME]"
click at [1009, 439] on button "Next" at bounding box center [1021, 440] width 86 height 44
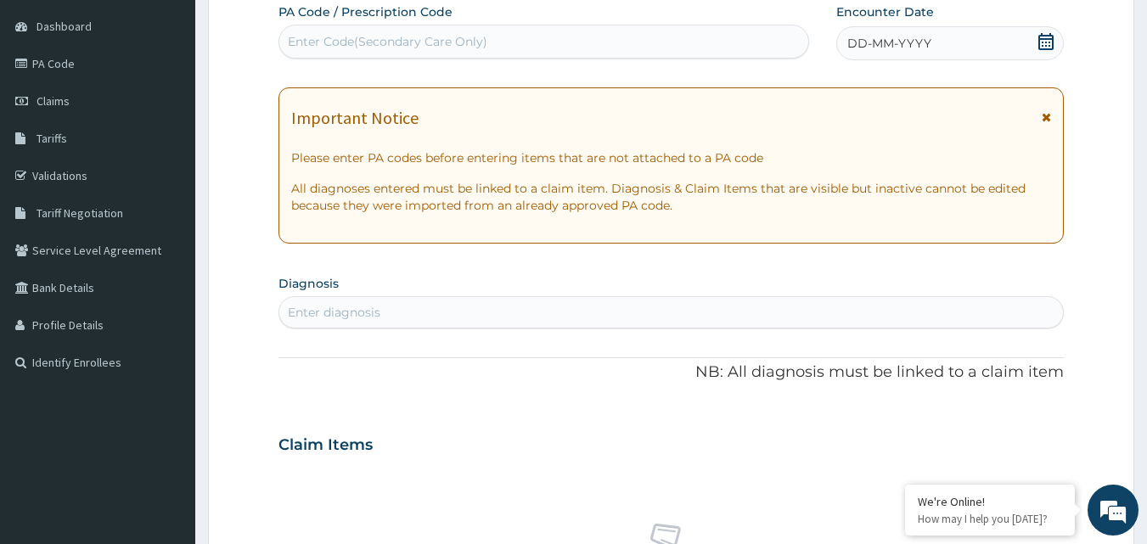
click at [621, 39] on div "Enter Code(Secondary Care Only)" at bounding box center [544, 41] width 530 height 27
type input "PA/5923D3"
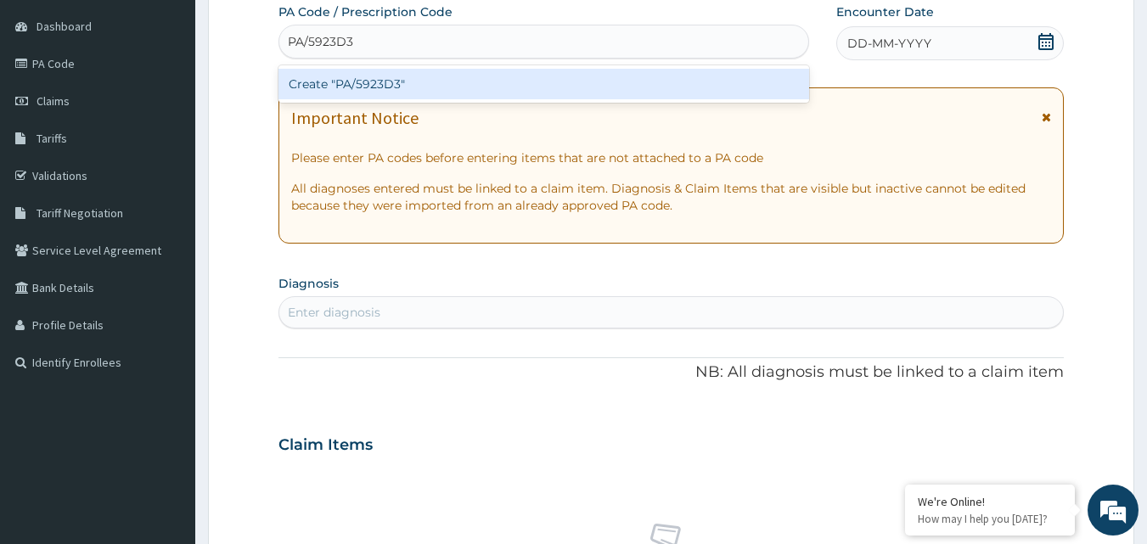
click at [526, 85] on div "Create "PA/5923D3"" at bounding box center [543, 84] width 531 height 31
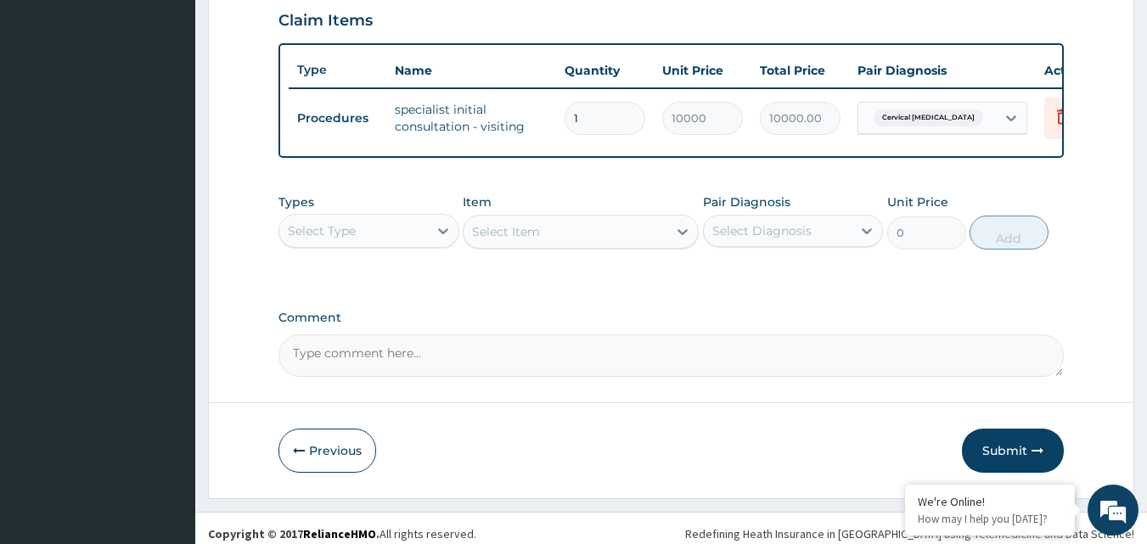
scroll to position [612, 0]
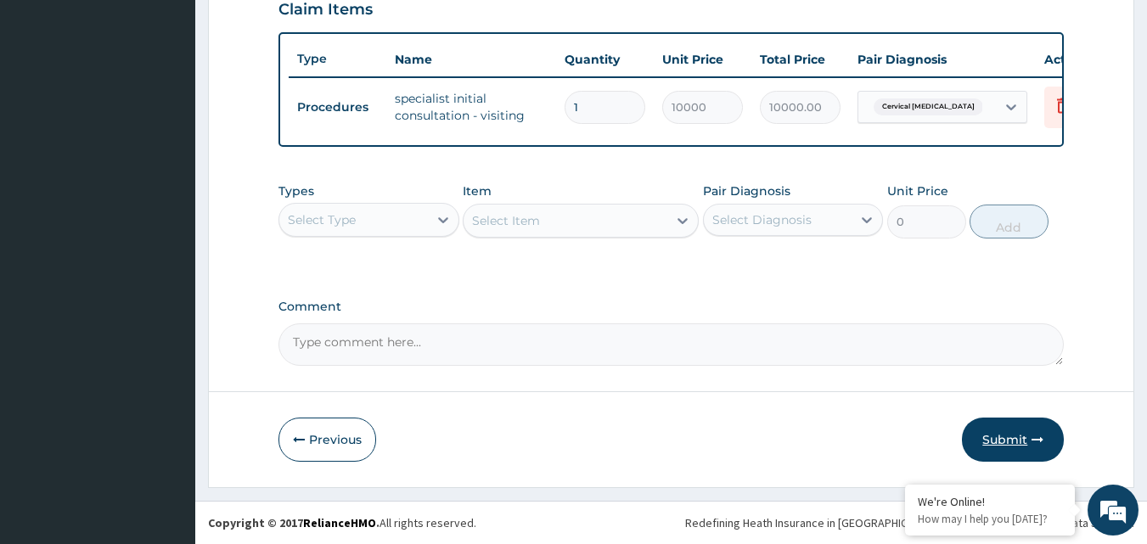
click at [1022, 434] on button "Submit" at bounding box center [1013, 440] width 102 height 44
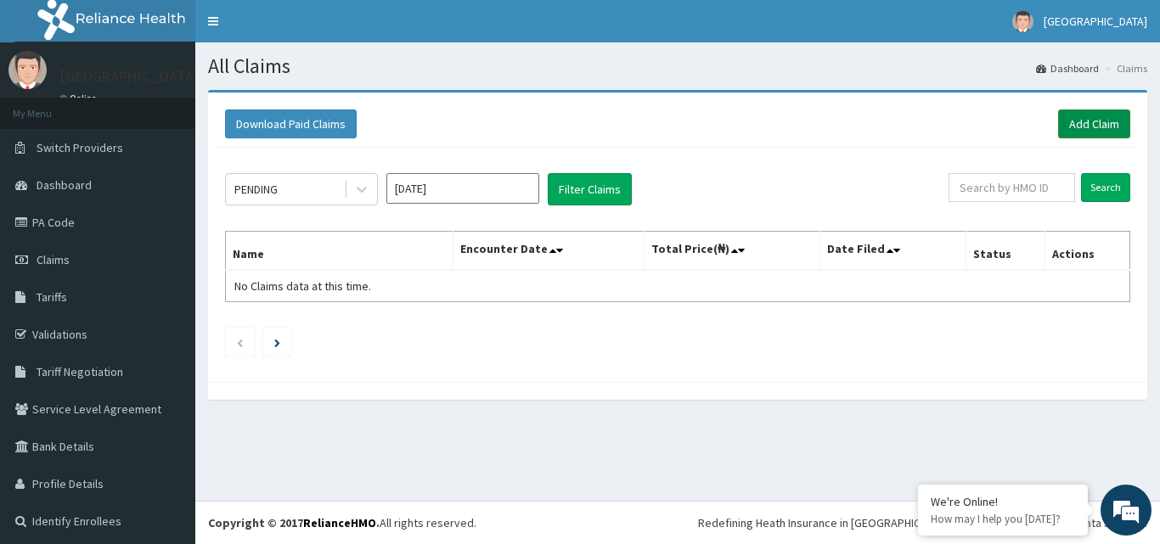
click at [1075, 125] on link "Add Claim" at bounding box center [1094, 124] width 72 height 29
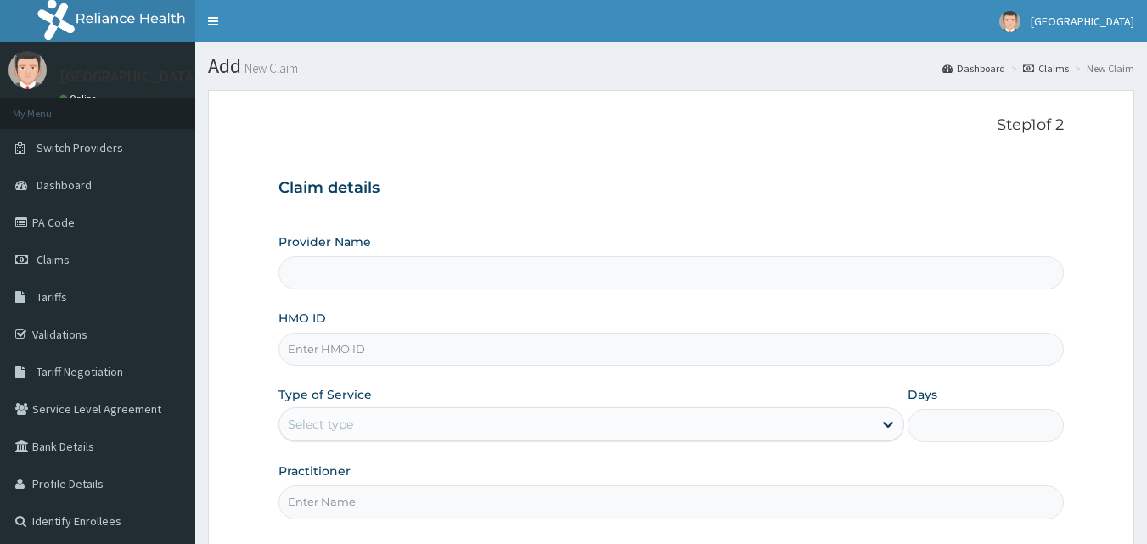
drag, startPoint x: 0, startPoint y: 0, endPoint x: 480, endPoint y: 349, distance: 593.2
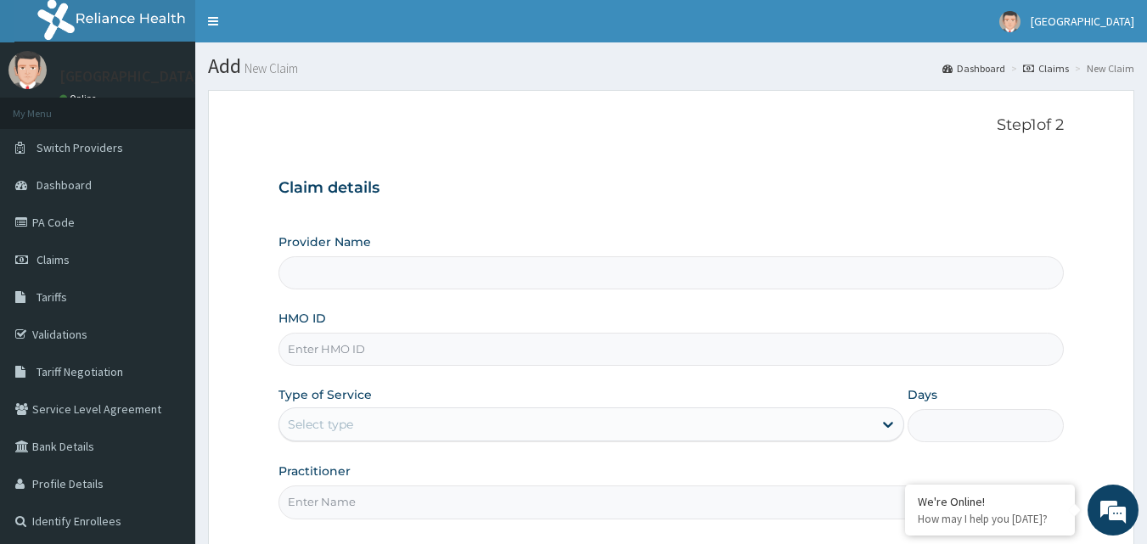
type input "TTN/10029/A"
type input "[GEOGRAPHIC_DATA]"
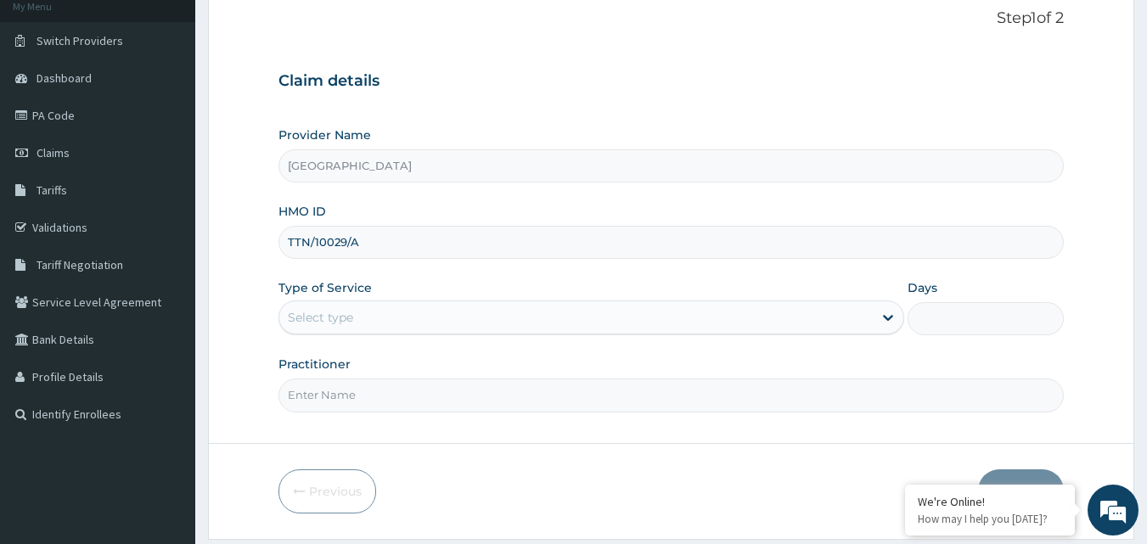
scroll to position [159, 0]
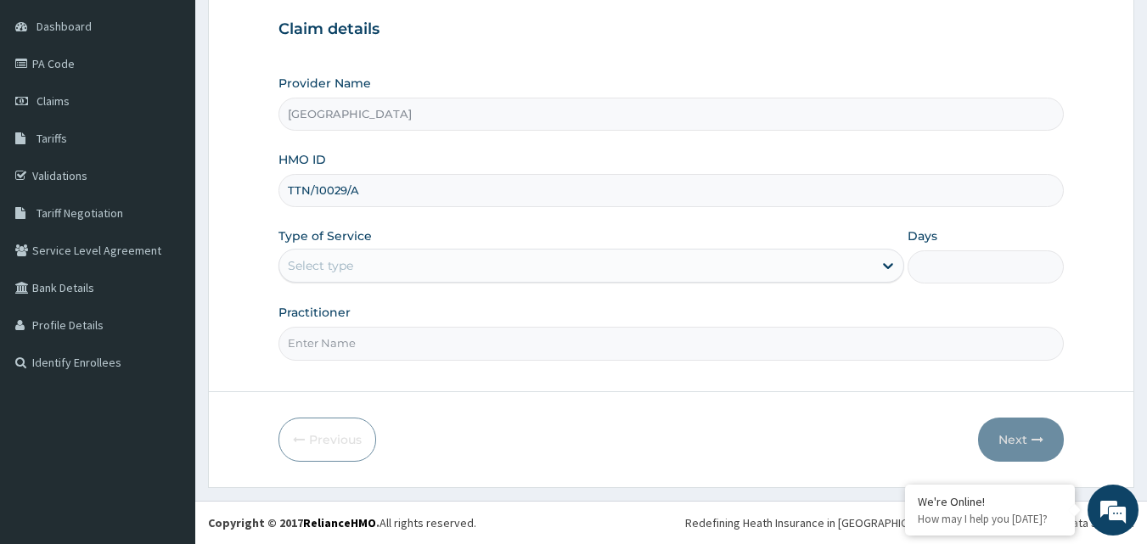
type input "TTN/10029/A"
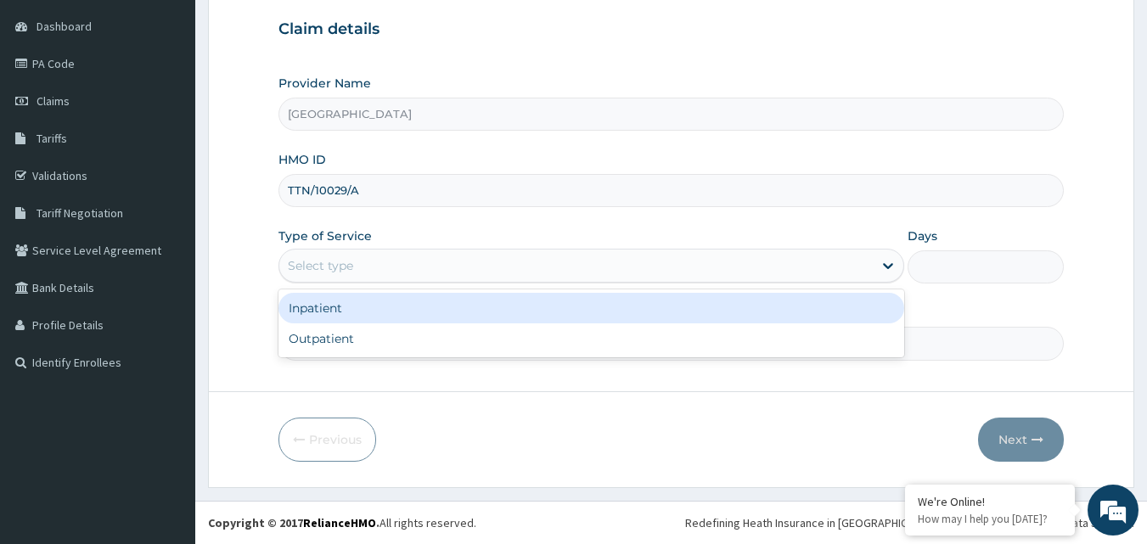
click at [776, 267] on div "Select type" at bounding box center [575, 265] width 593 height 27
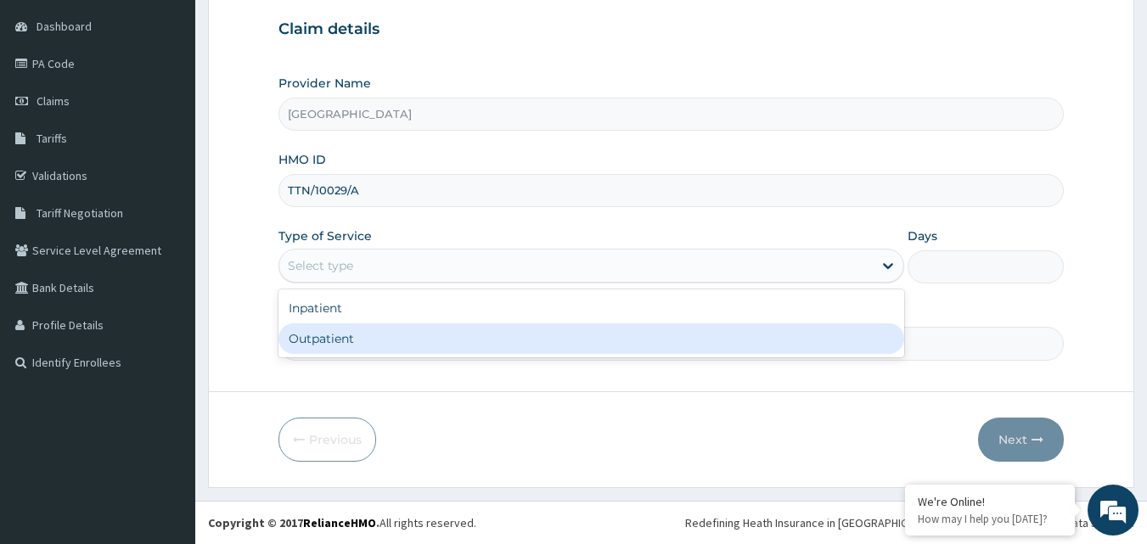
click at [645, 333] on div "Outpatient" at bounding box center [591, 338] width 626 height 31
type input "1"
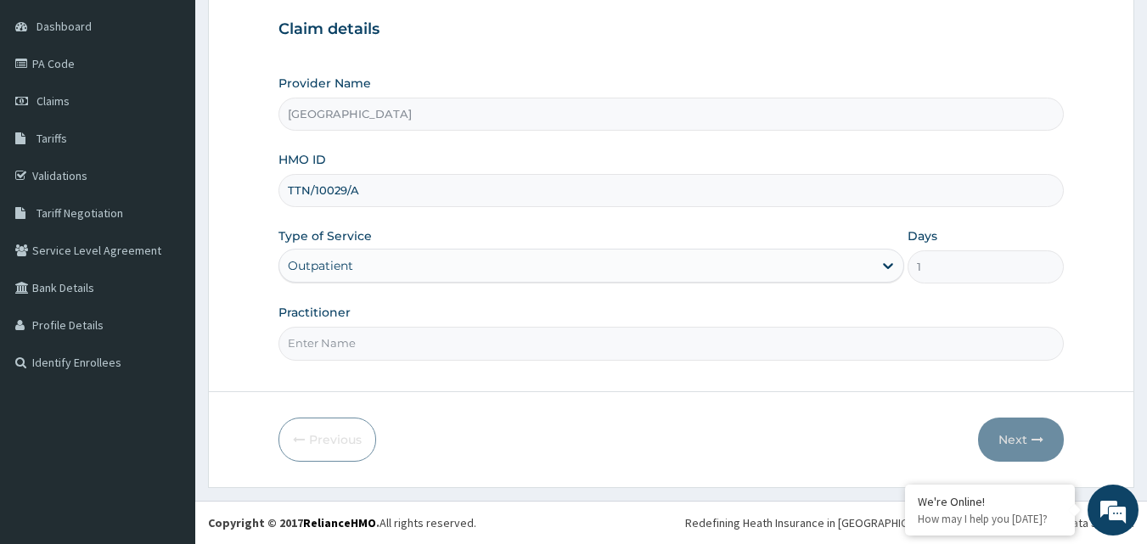
click at [806, 356] on input "Practitioner" at bounding box center [671, 343] width 786 height 33
type input "DR TAGBO"
click at [1029, 443] on button "Next" at bounding box center [1021, 440] width 86 height 44
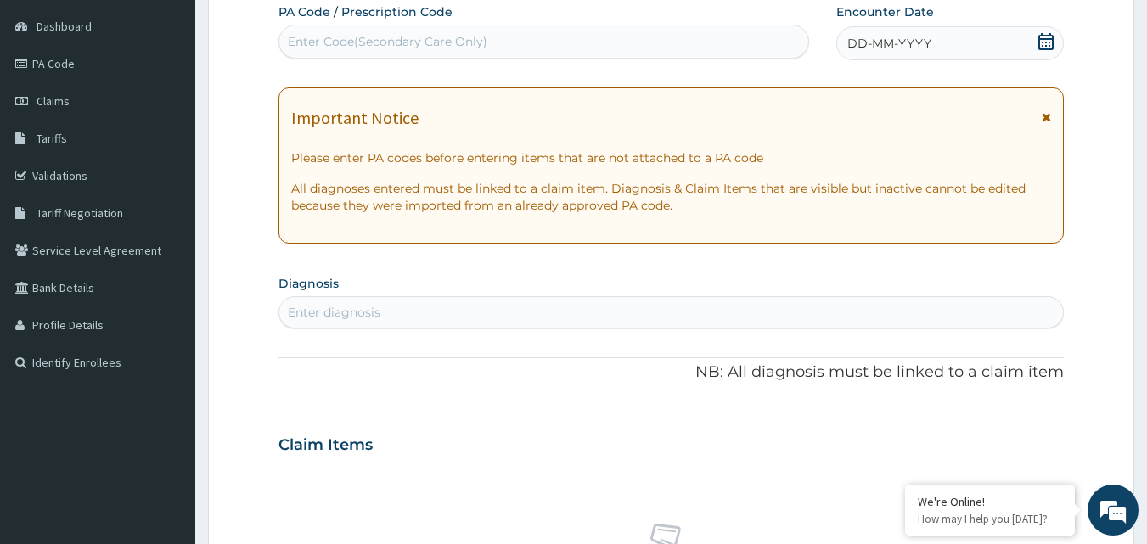
scroll to position [0, 0]
click at [513, 46] on div "Enter Code(Secondary Care Only)" at bounding box center [544, 41] width 530 height 27
type input "PA/293C3A"
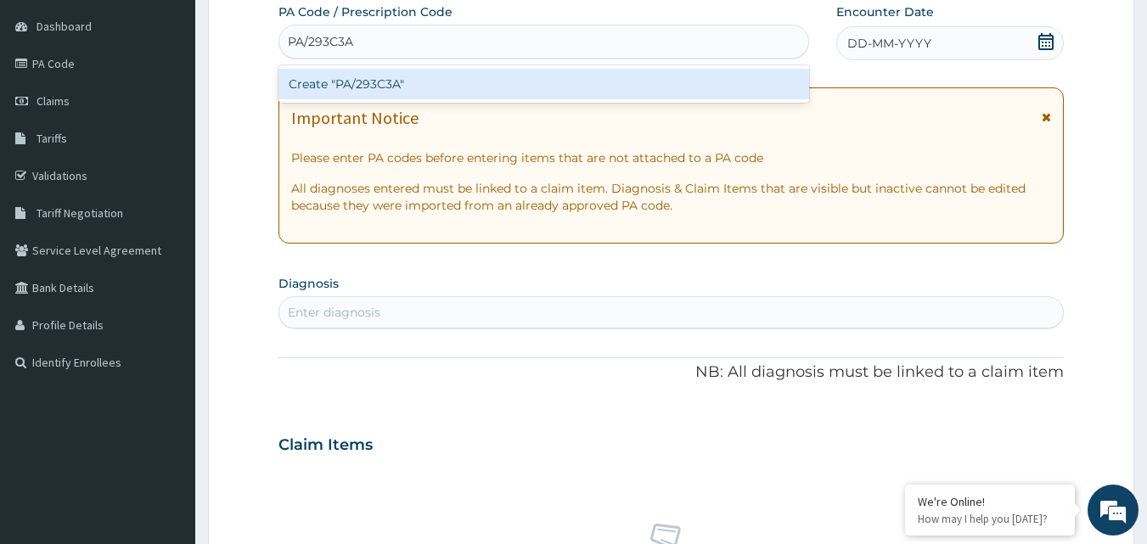
click at [477, 84] on div "Create "PA/293C3A"" at bounding box center [543, 84] width 531 height 31
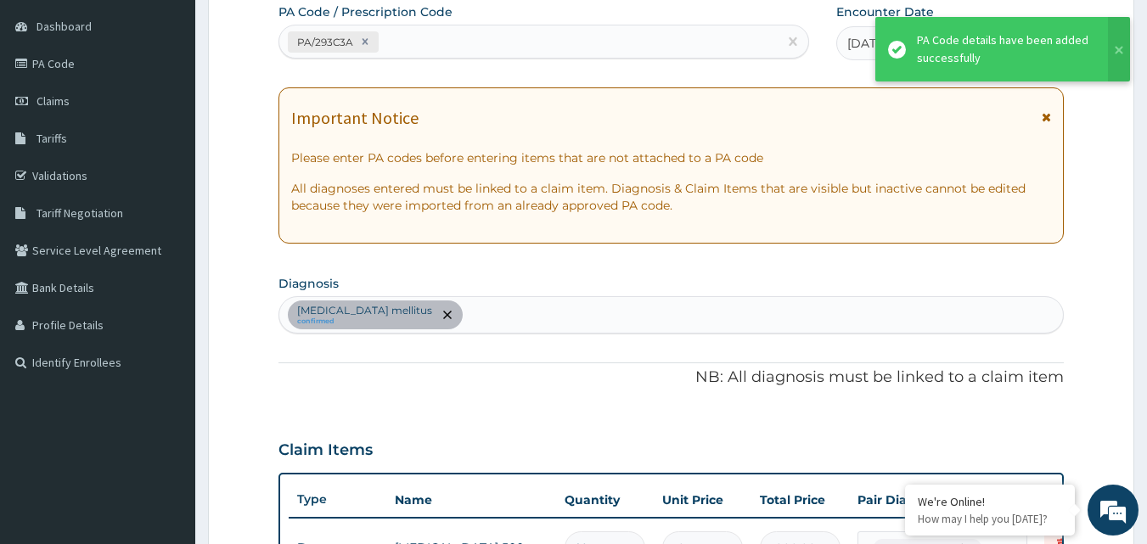
scroll to position [493, 0]
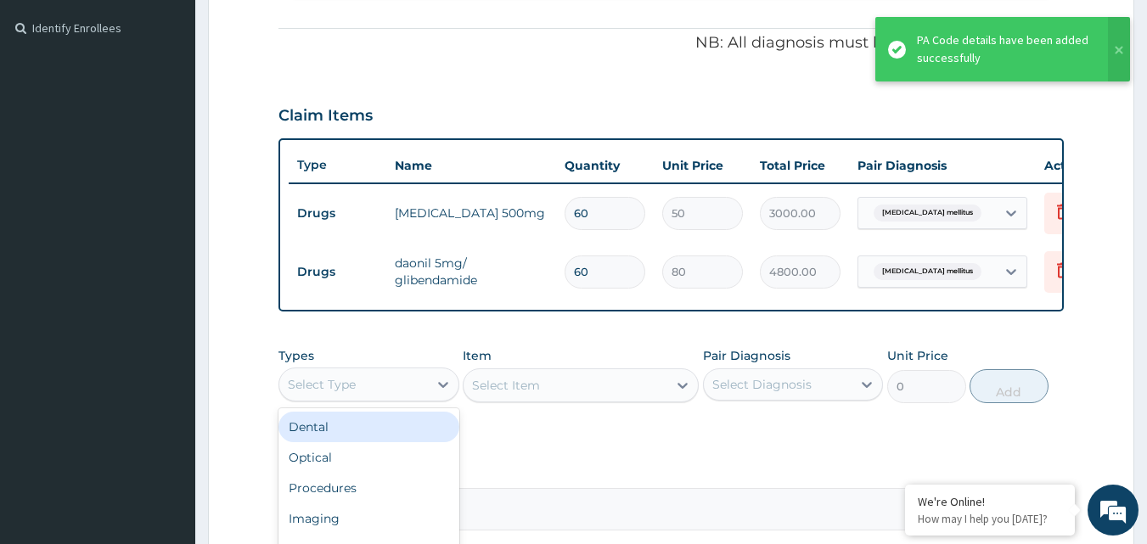
click at [419, 395] on div "Select Type" at bounding box center [353, 384] width 149 height 27
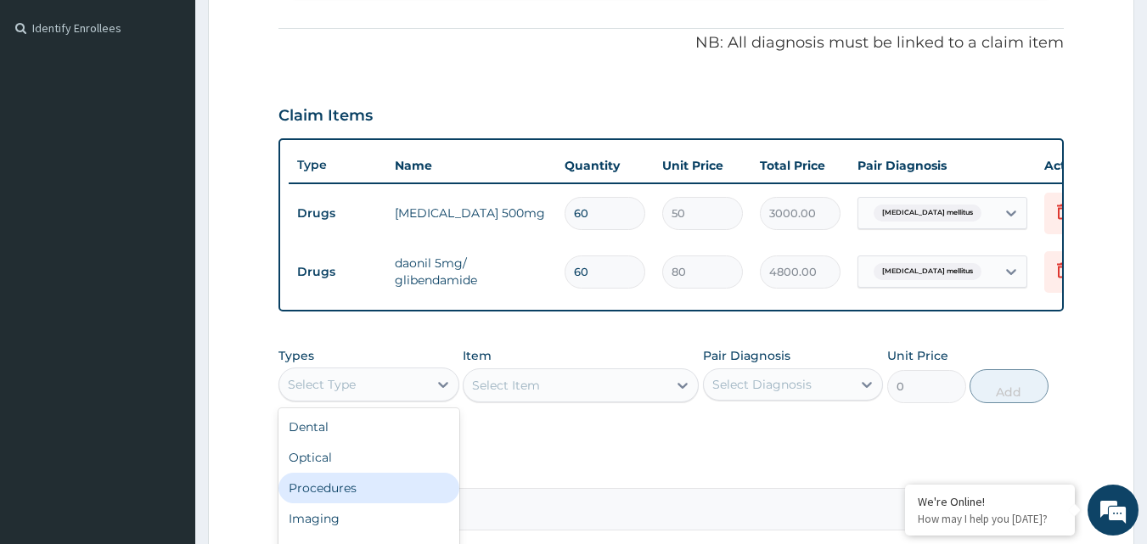
click at [329, 503] on div "Procedures" at bounding box center [368, 488] width 181 height 31
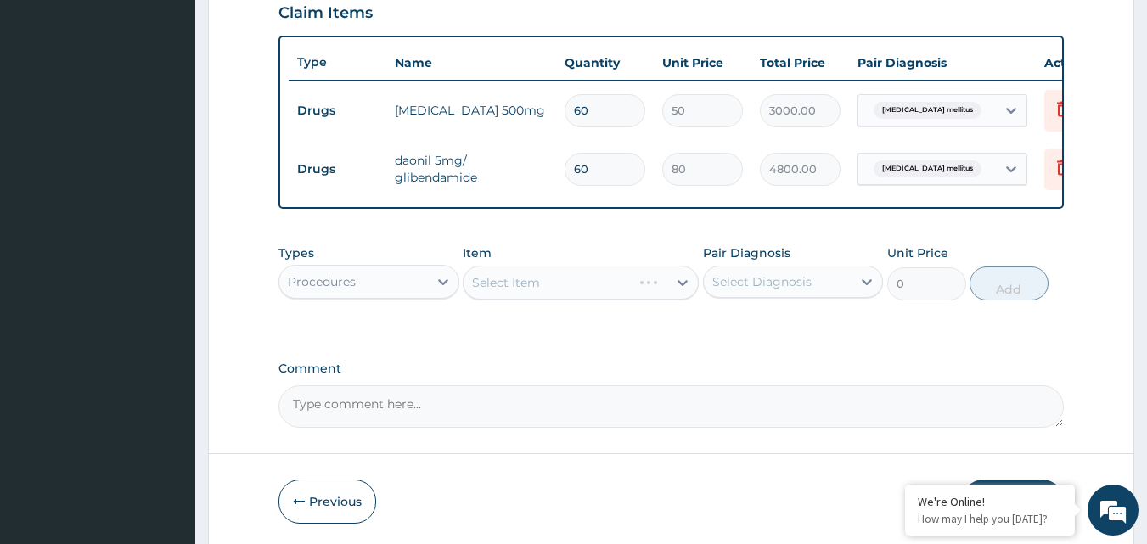
scroll to position [608, 0]
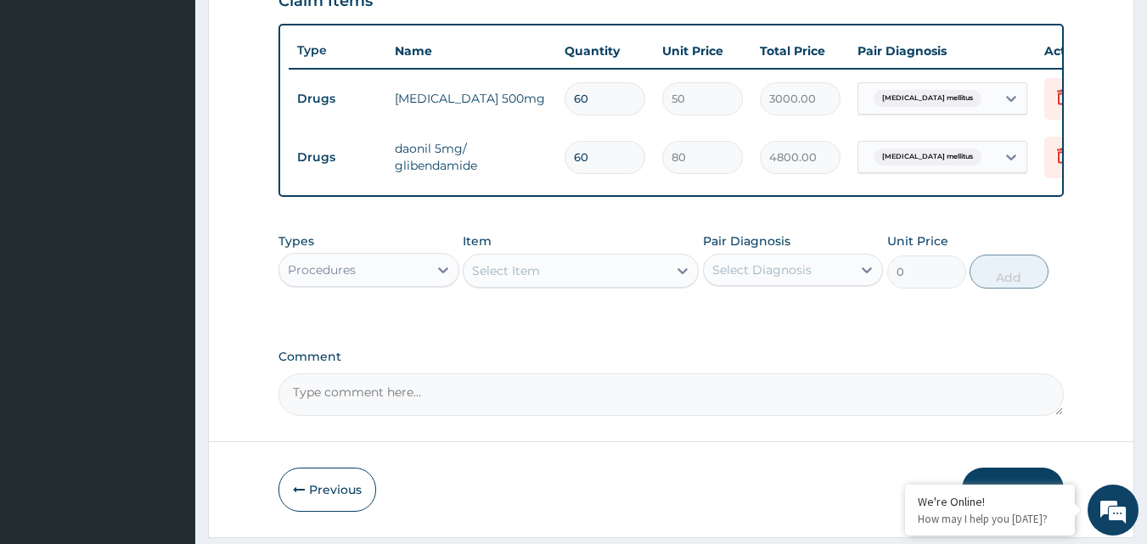
click at [658, 284] on div "Select Item" at bounding box center [566, 270] width 204 height 27
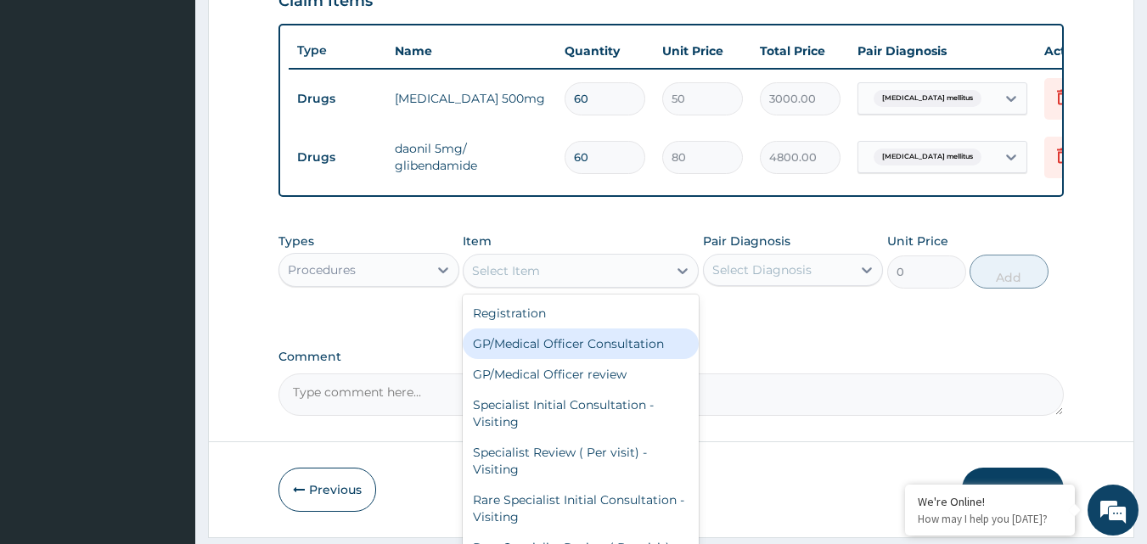
click at [609, 359] on div "GP/Medical Officer Consultation" at bounding box center [581, 344] width 236 height 31
type input "2000"
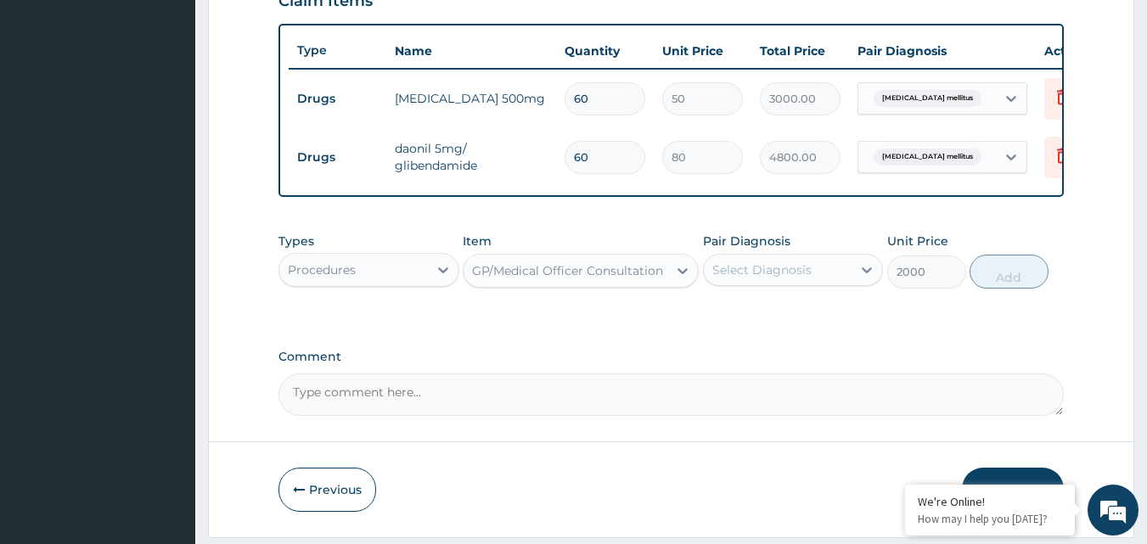
click at [817, 284] on div "Select Diagnosis" at bounding box center [778, 269] width 149 height 27
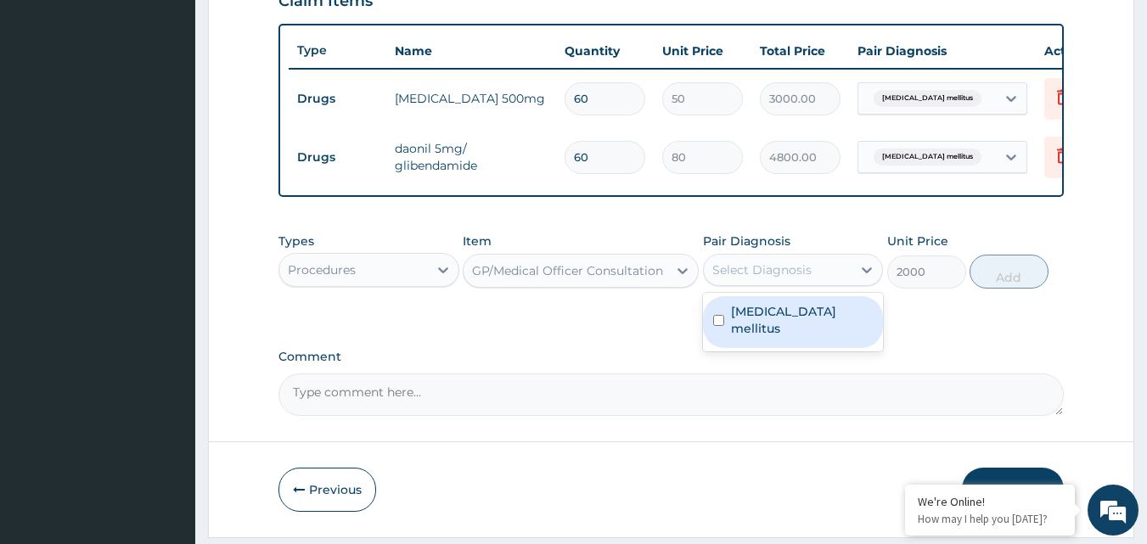
click at [796, 312] on div "Diabetes mellitus" at bounding box center [793, 322] width 181 height 52
checkbox input "true"
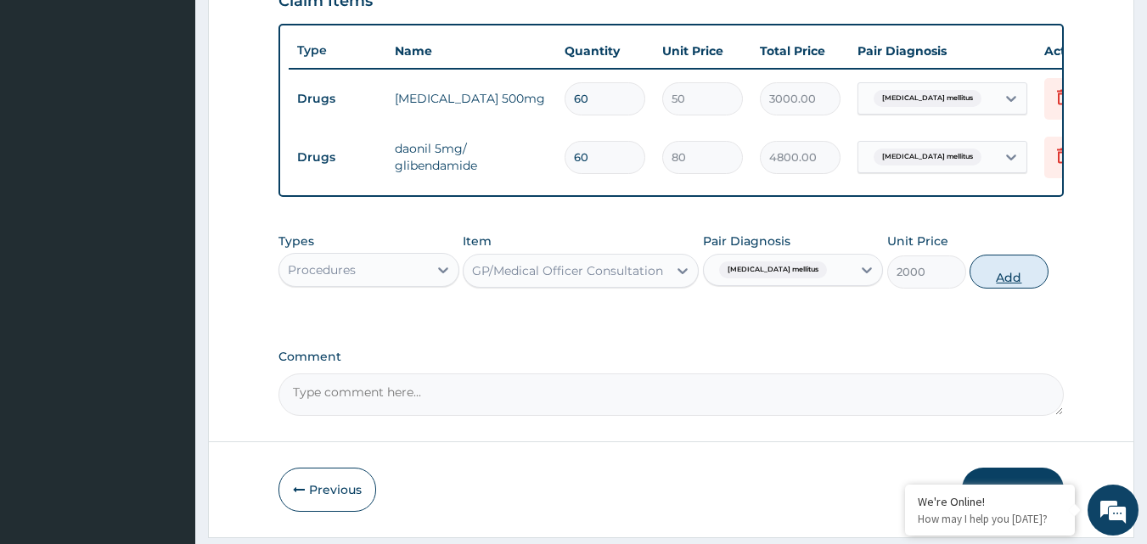
click at [981, 289] on button "Add" at bounding box center [1009, 272] width 79 height 34
type input "0"
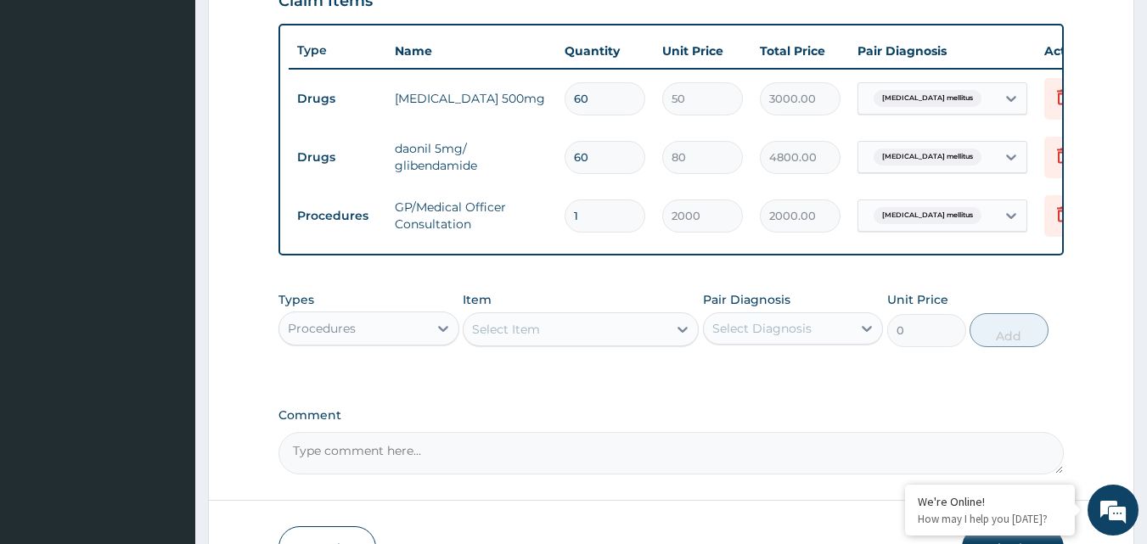
scroll to position [729, 0]
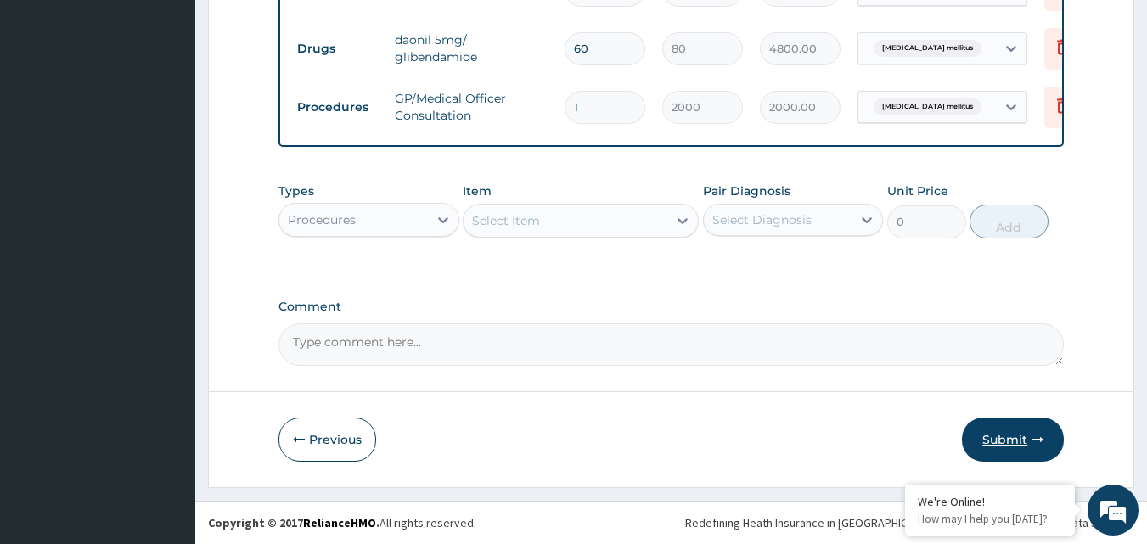
click at [982, 438] on button "Submit" at bounding box center [1013, 440] width 102 height 44
